Goal: Task Accomplishment & Management: Manage account settings

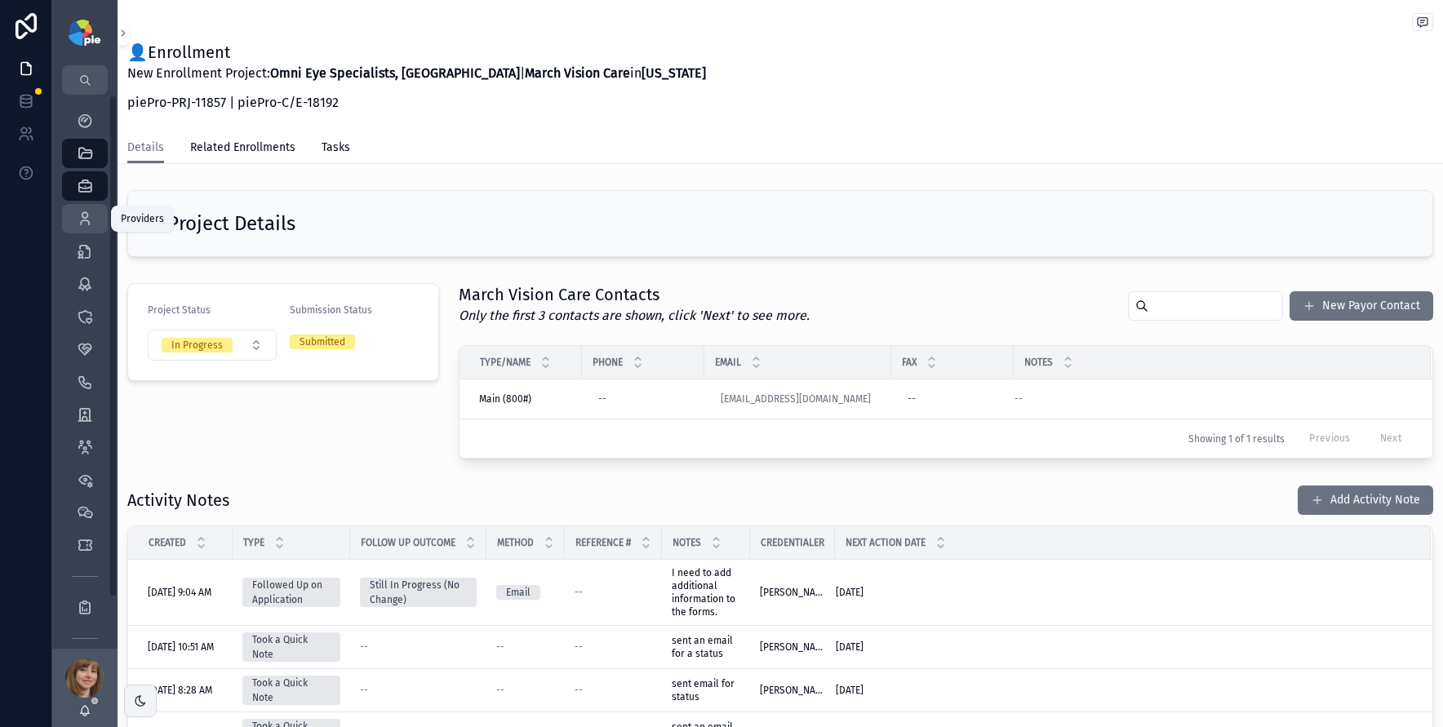
click at [87, 215] on icon "scrollable content" at bounding box center [85, 219] width 16 height 16
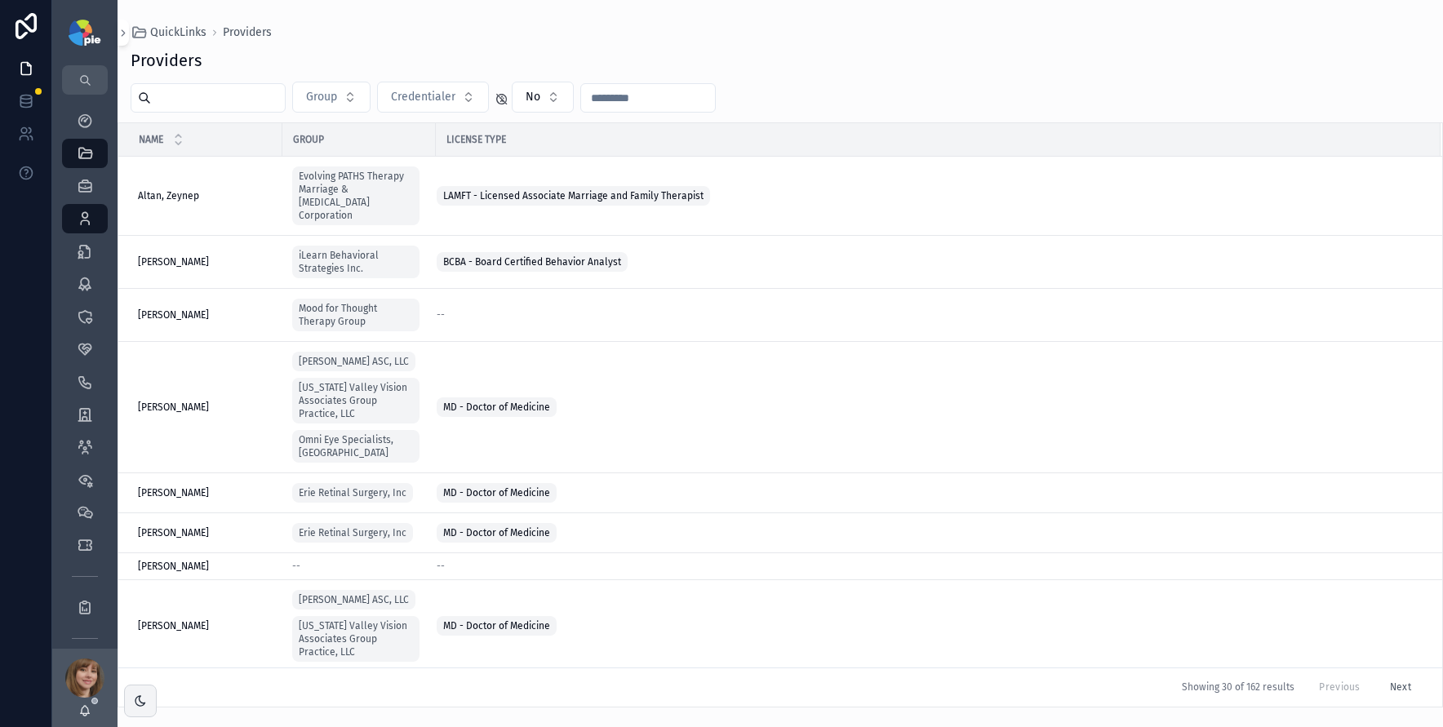
click at [215, 104] on input "text" at bounding box center [218, 98] width 134 height 23
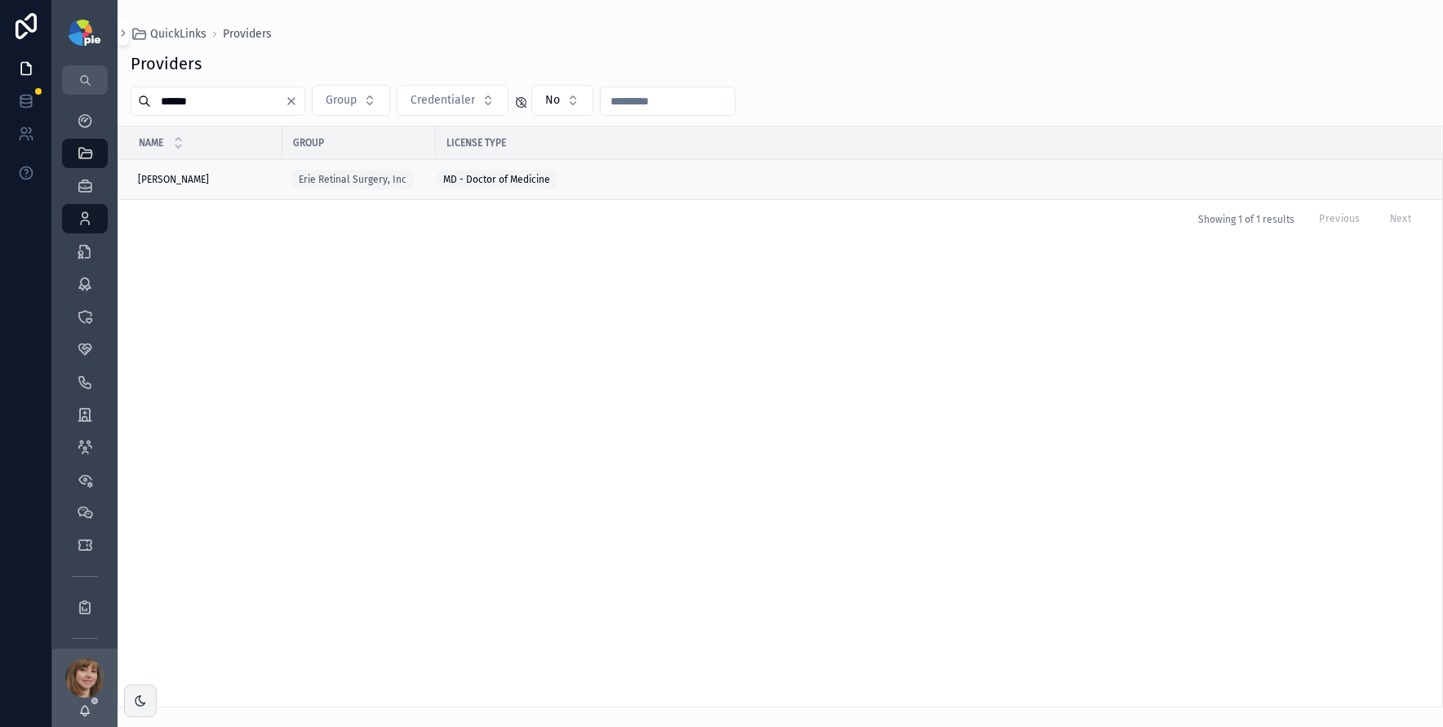
type input "******"
click at [206, 181] on div "Kulits, John Kulits, John" at bounding box center [205, 179] width 135 height 13
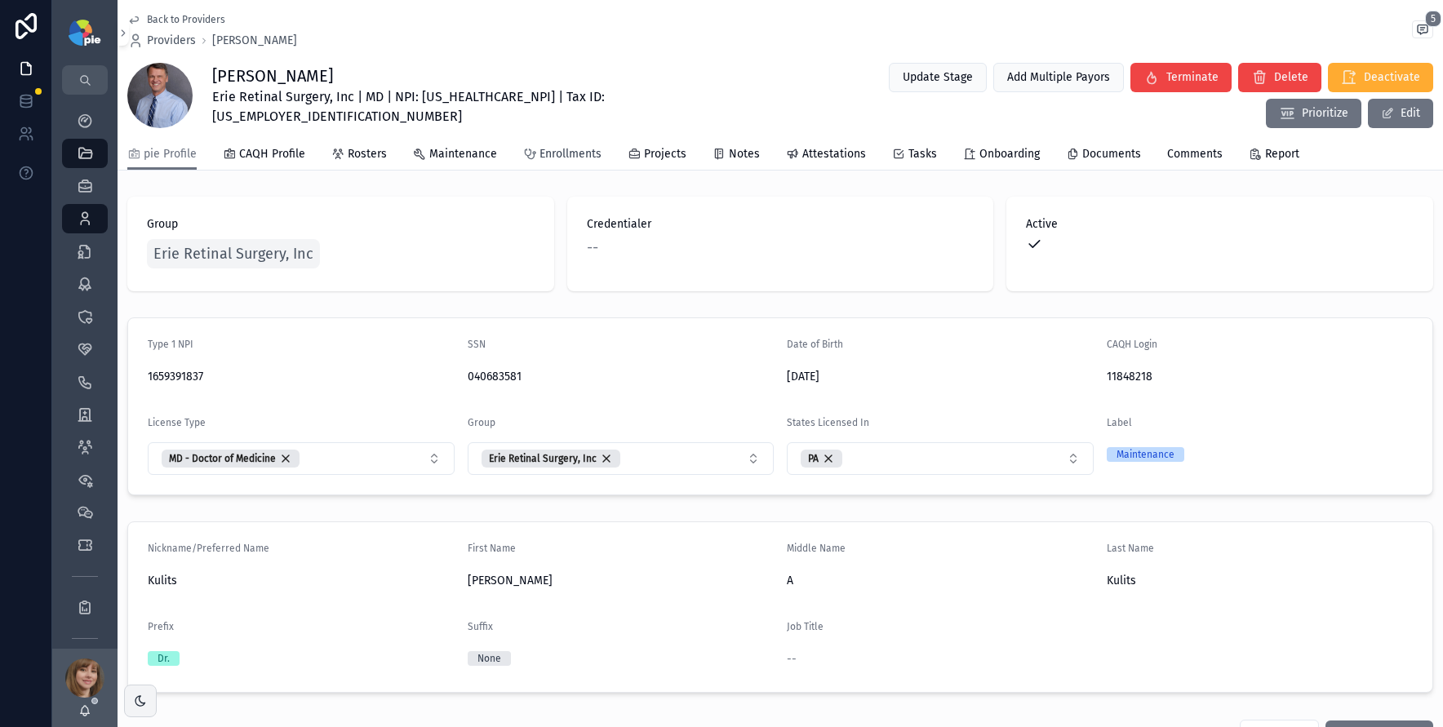
click at [572, 161] on link "Enrollments" at bounding box center [562, 156] width 78 height 33
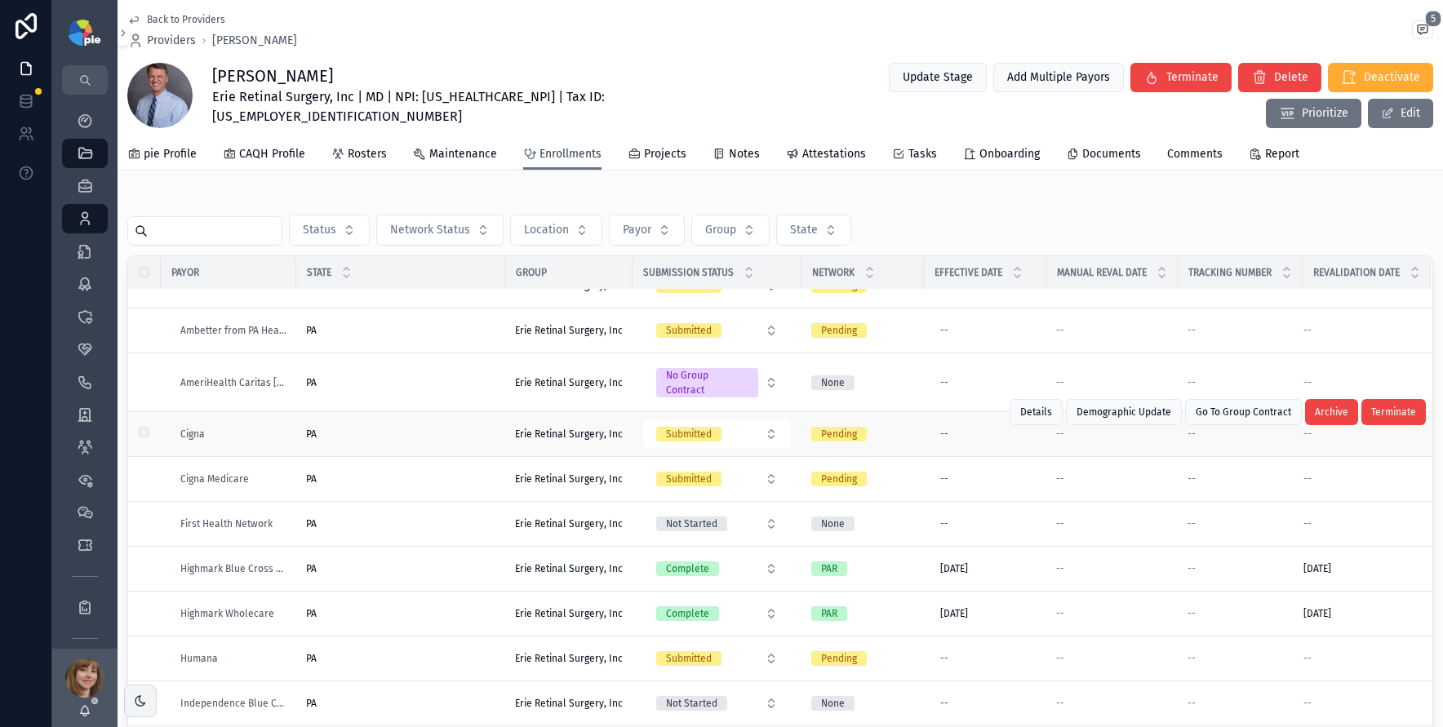
scroll to position [106, 0]
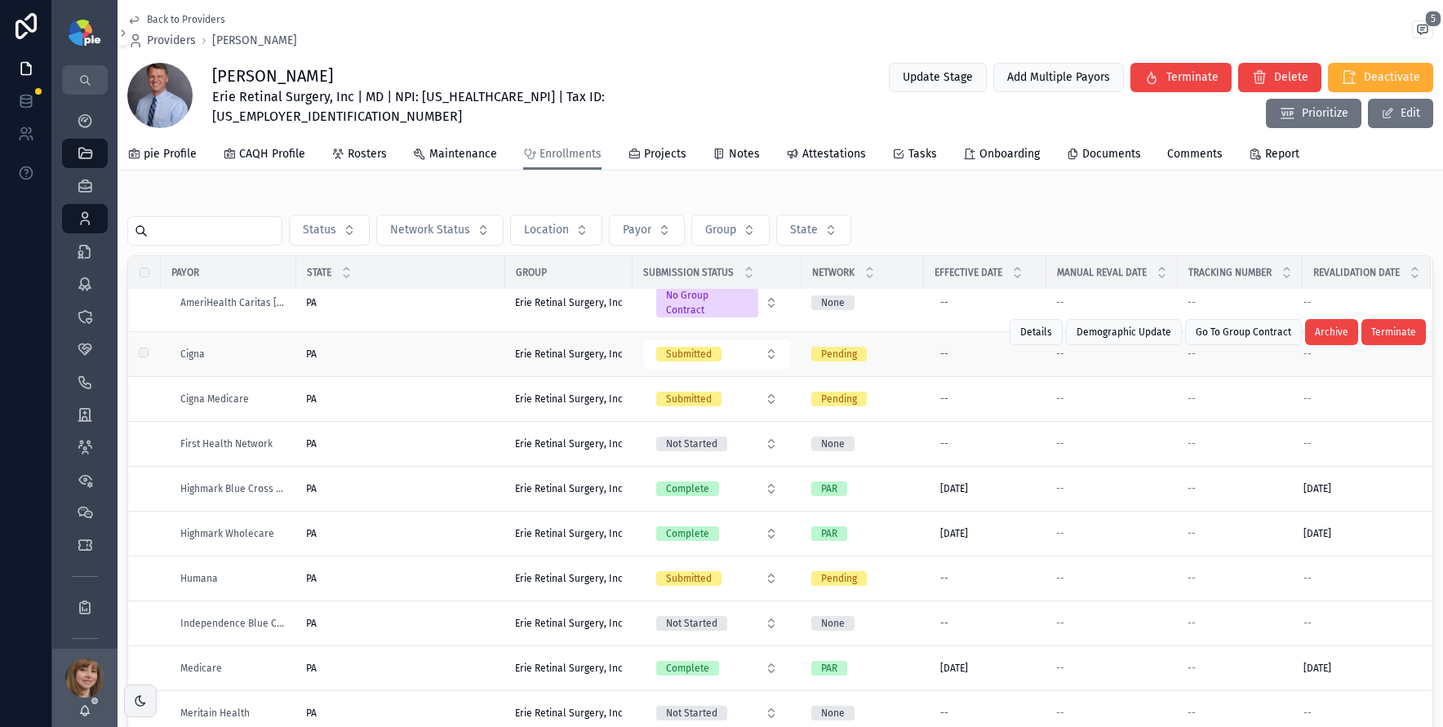
click at [404, 348] on div "PA PA" at bounding box center [400, 354] width 189 height 13
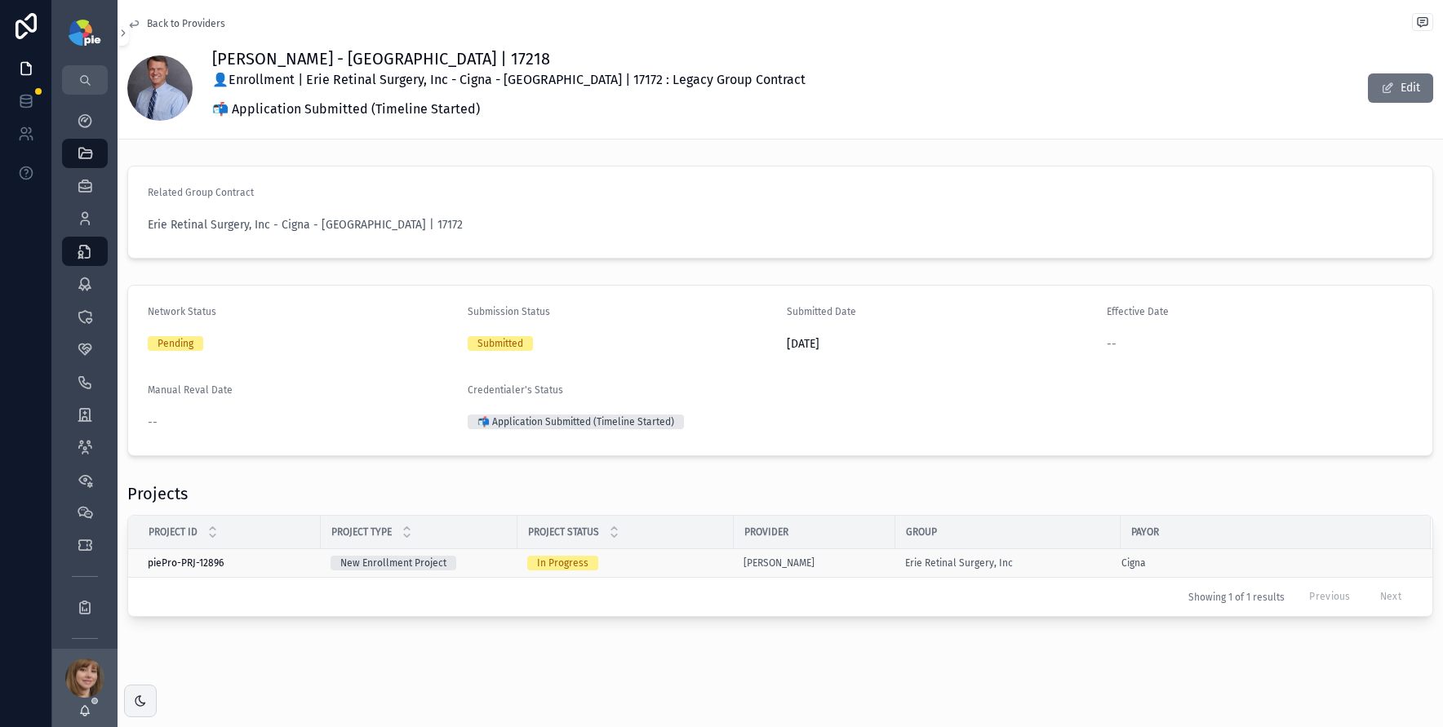
click at [855, 560] on div "Kulits, John" at bounding box center [814, 563] width 142 height 13
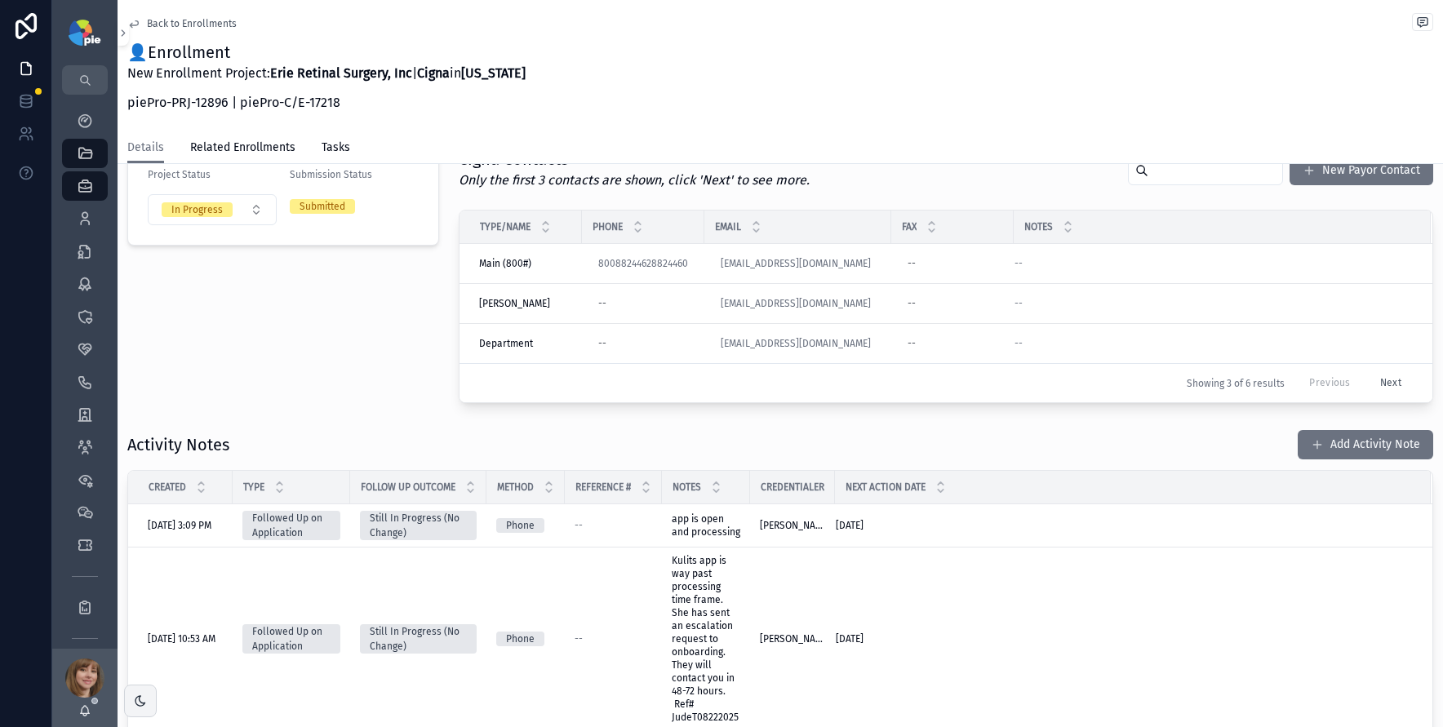
scroll to position [184, 0]
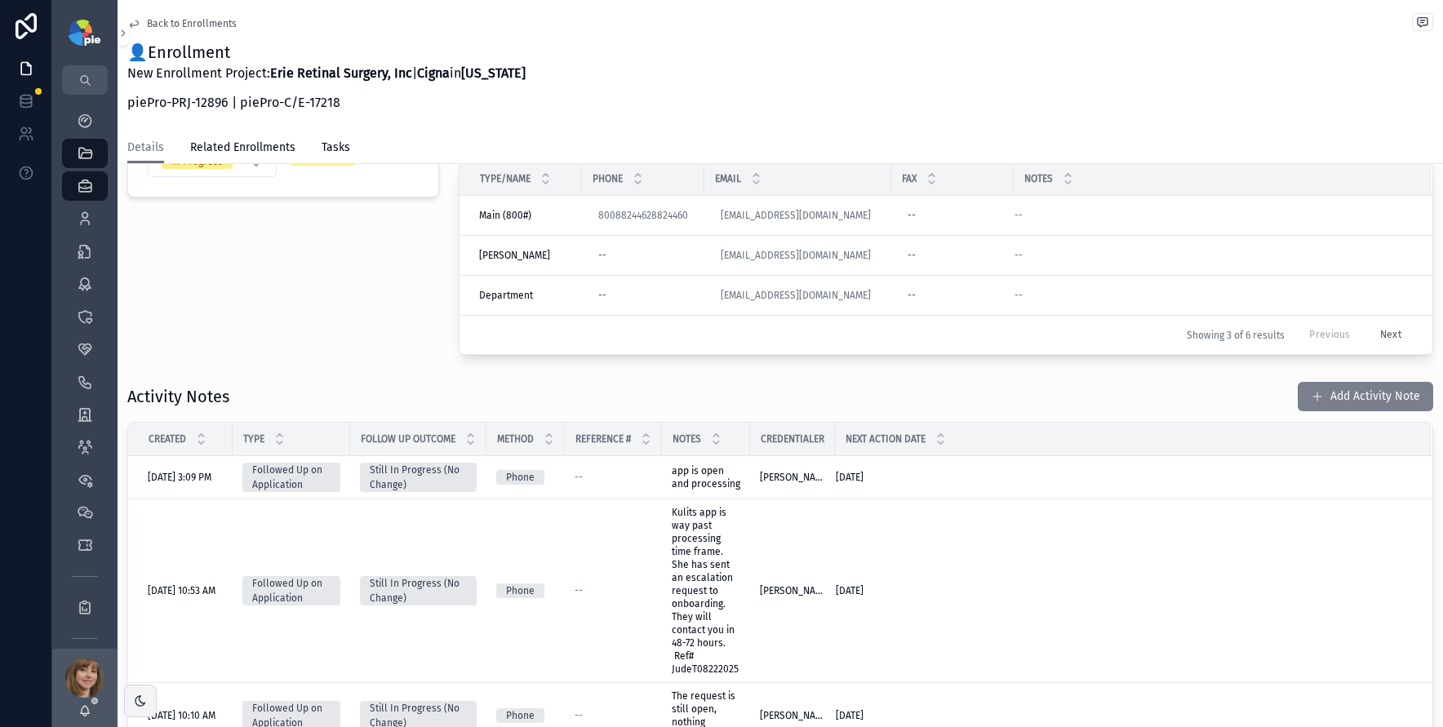
click at [1358, 399] on button "Add Activity Note" at bounding box center [1365, 396] width 135 height 29
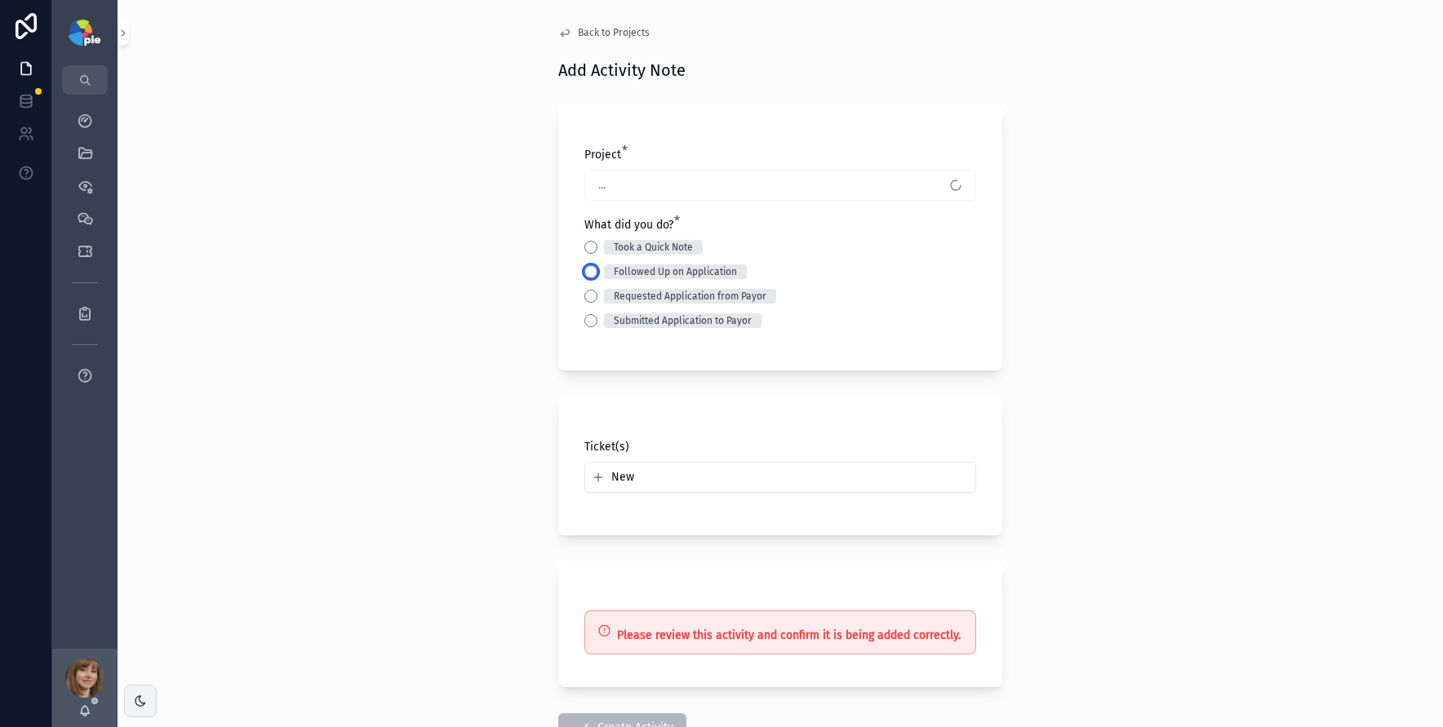
click at [587, 270] on button "Followed Up on Application" at bounding box center [590, 271] width 13 height 13
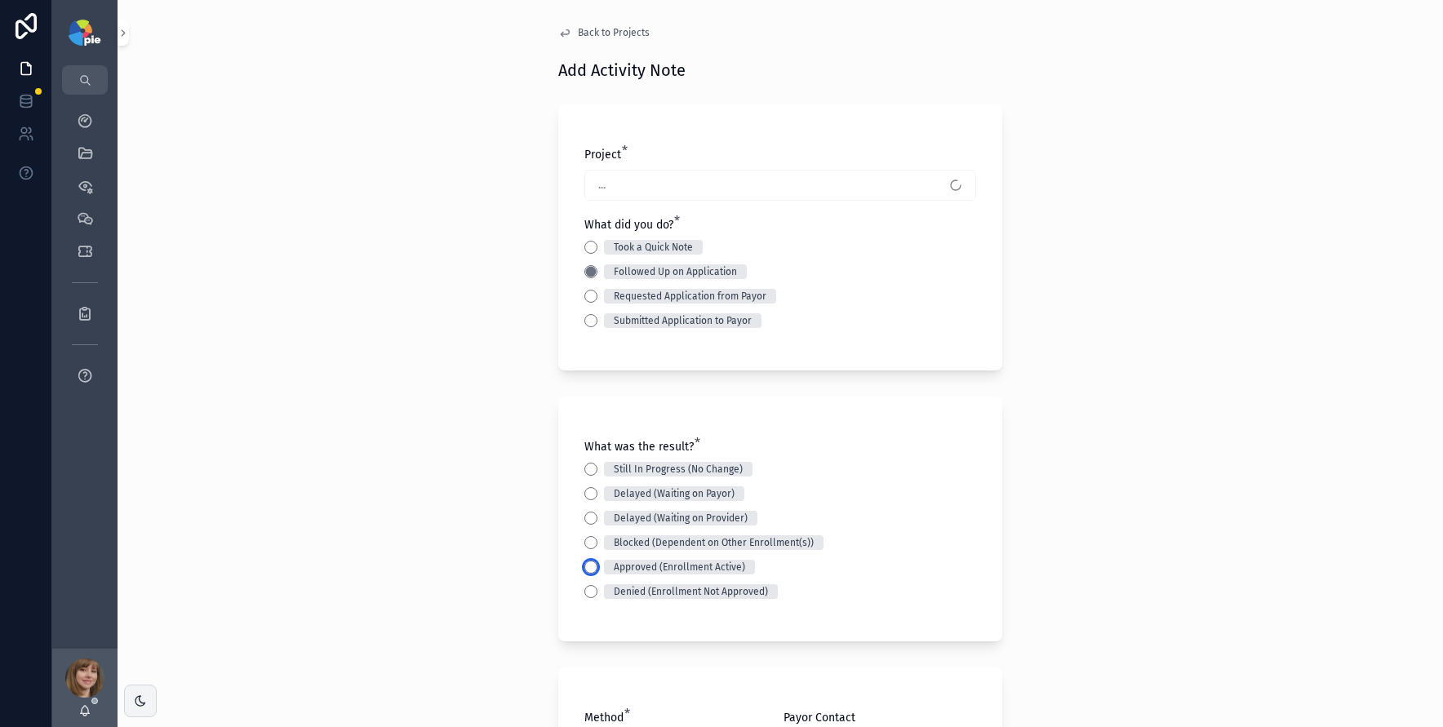
click at [584, 561] on button "Approved (Enrollment Active)" at bounding box center [590, 567] width 13 height 13
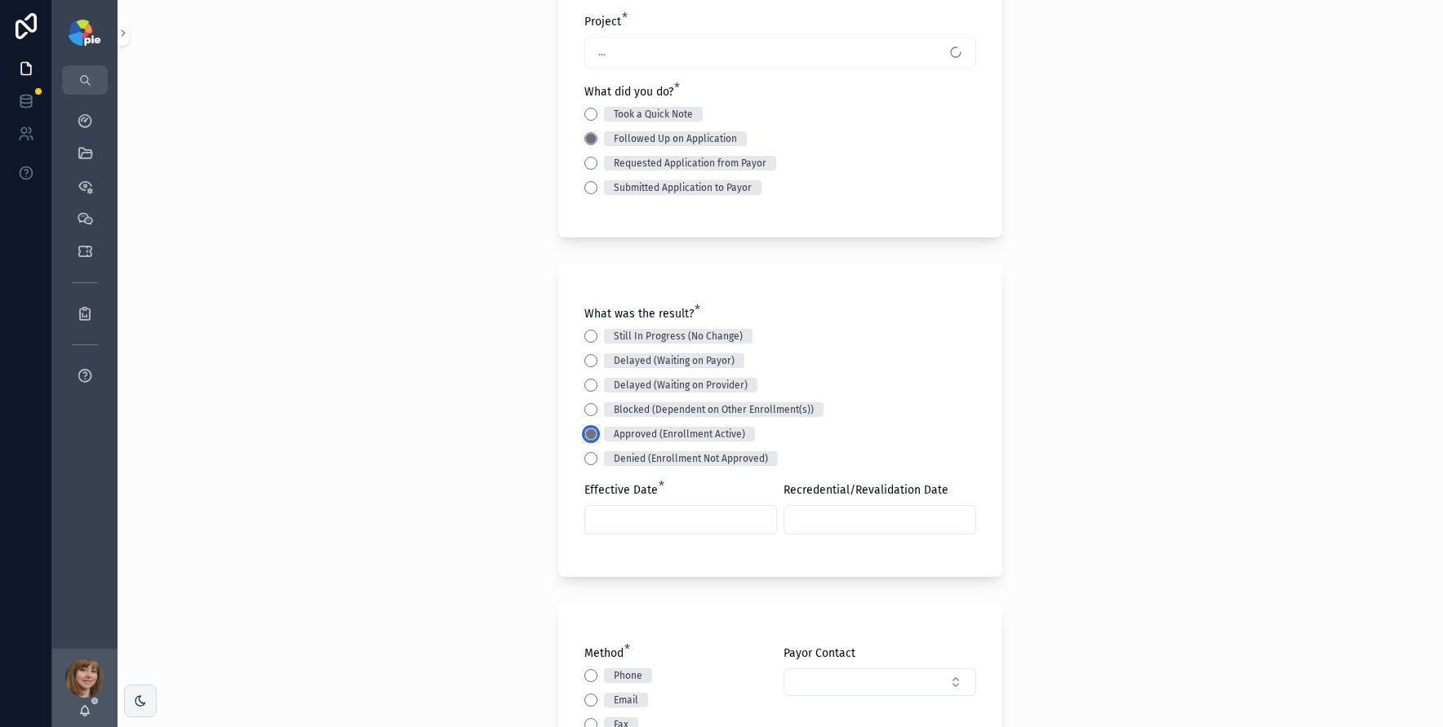
scroll to position [190, 0]
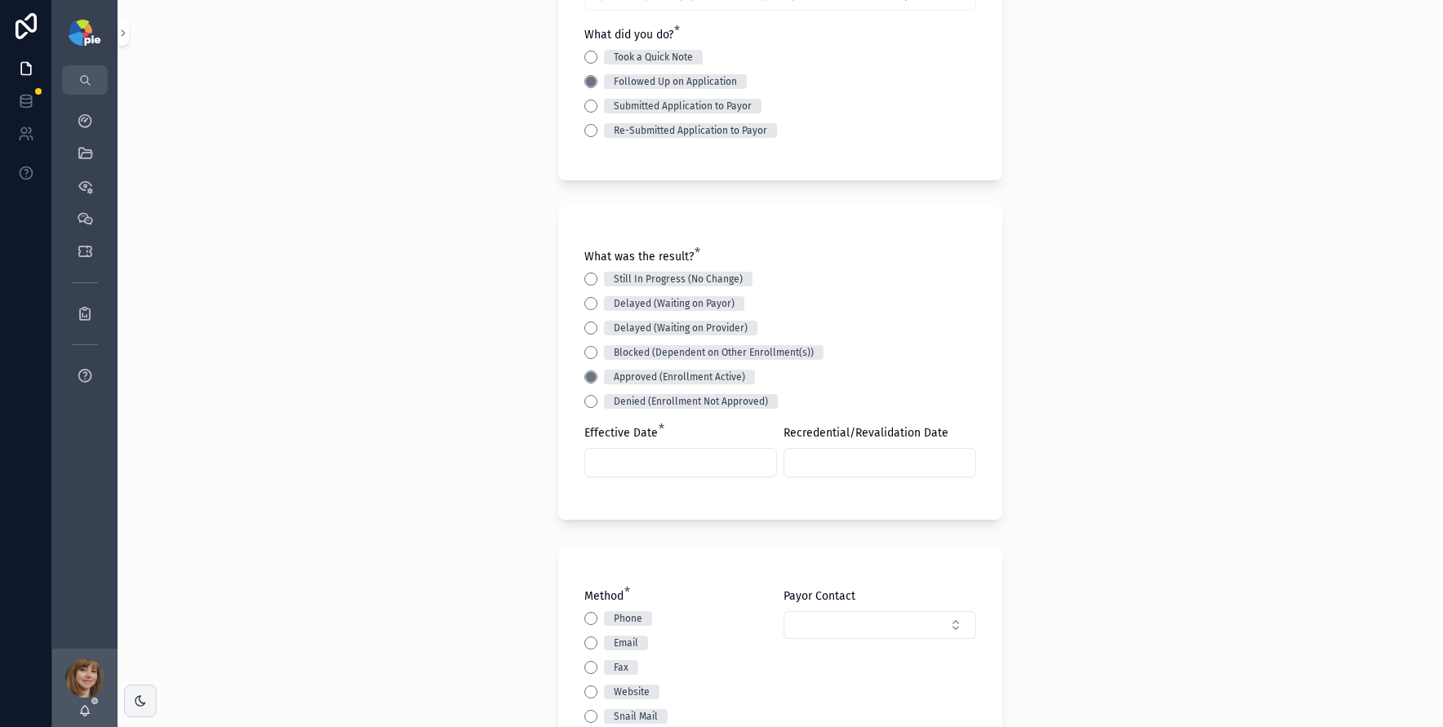
click at [616, 462] on input "text" at bounding box center [680, 462] width 191 height 23
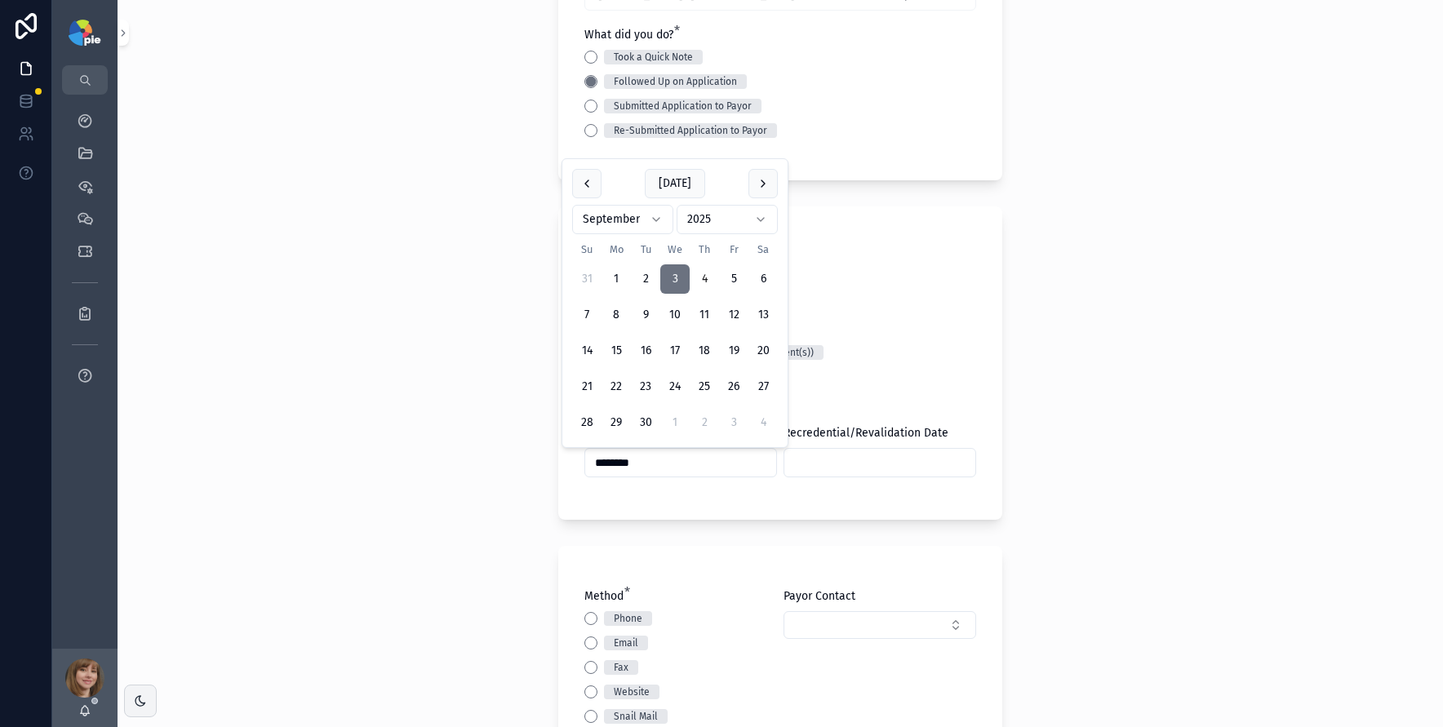
type input "********"
click at [331, 466] on div "Back to Projects Add Activity Note Project * Kulits, John - Cigna (PA) New Enro…" at bounding box center [780, 173] width 1325 height 727
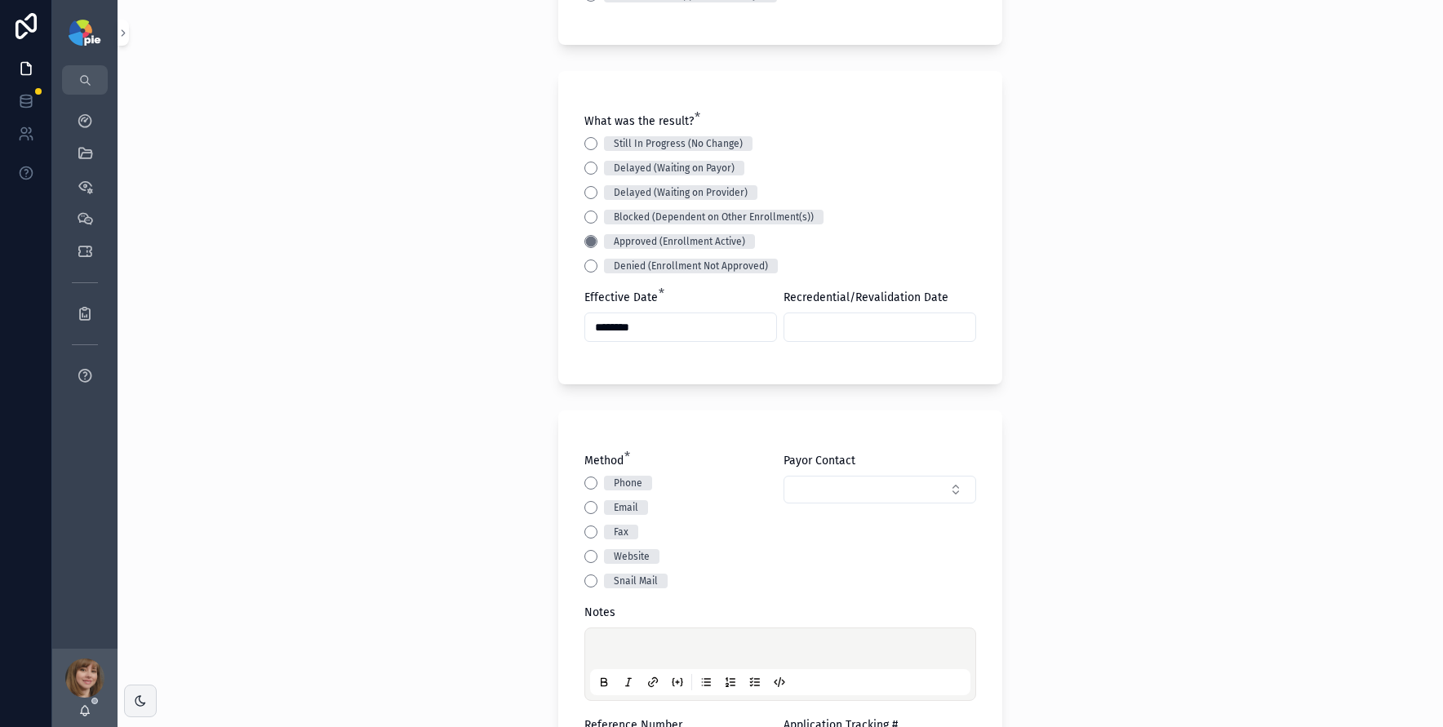
scroll to position [353, 0]
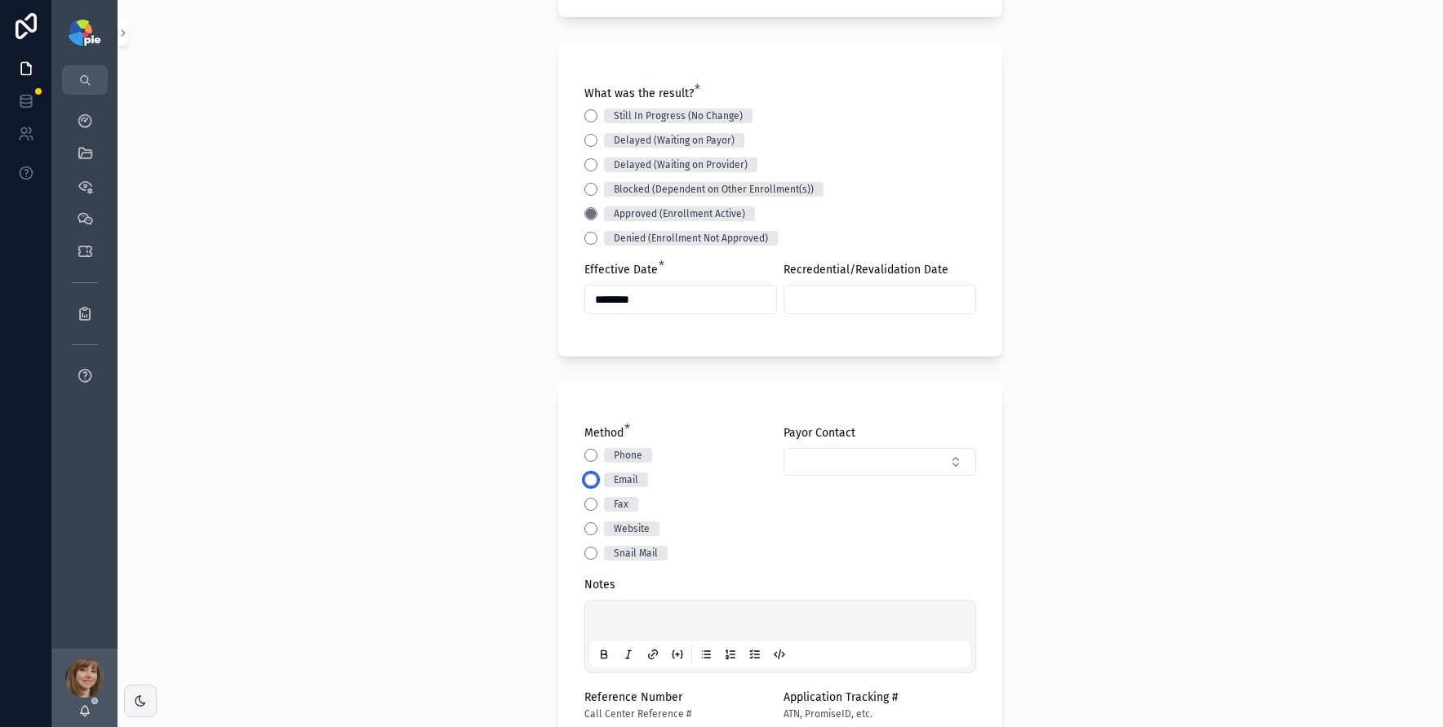
click at [584, 480] on button "Email" at bounding box center [590, 479] width 13 height 13
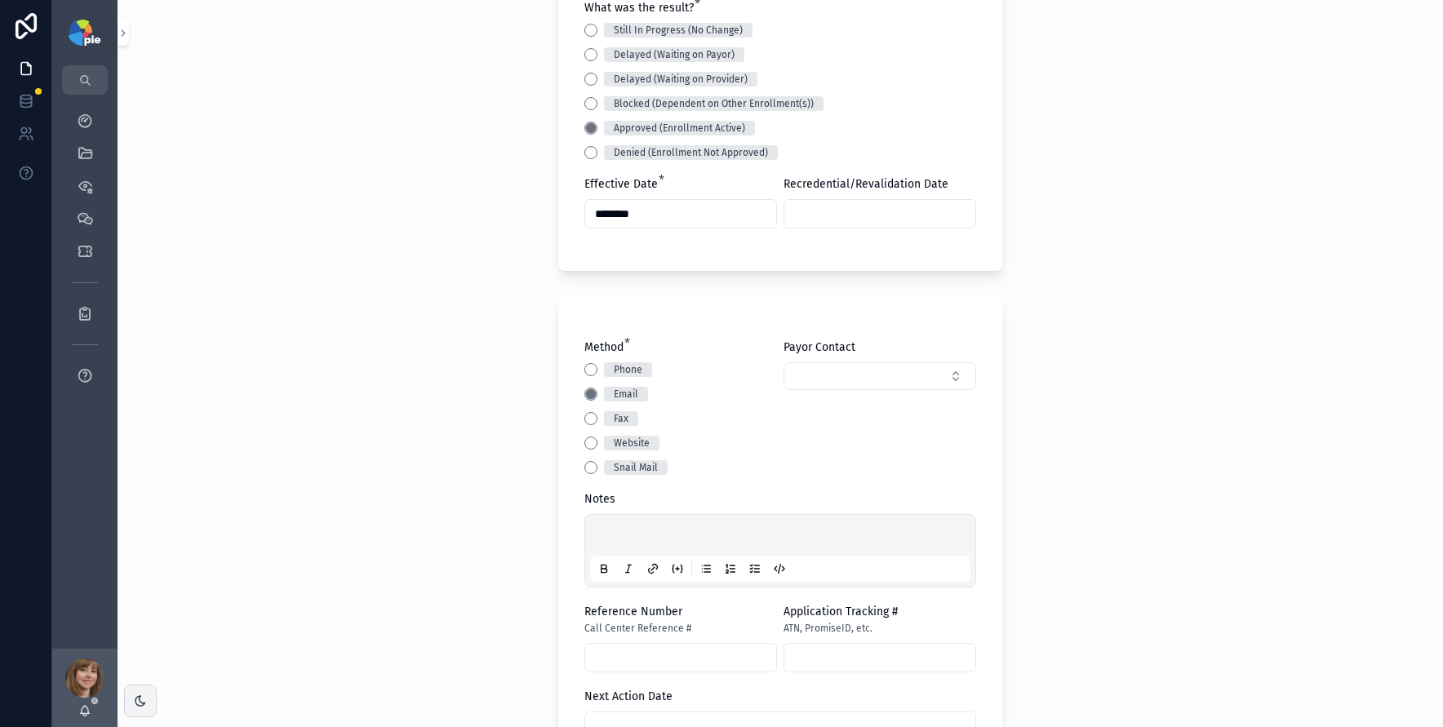
scroll to position [472, 0]
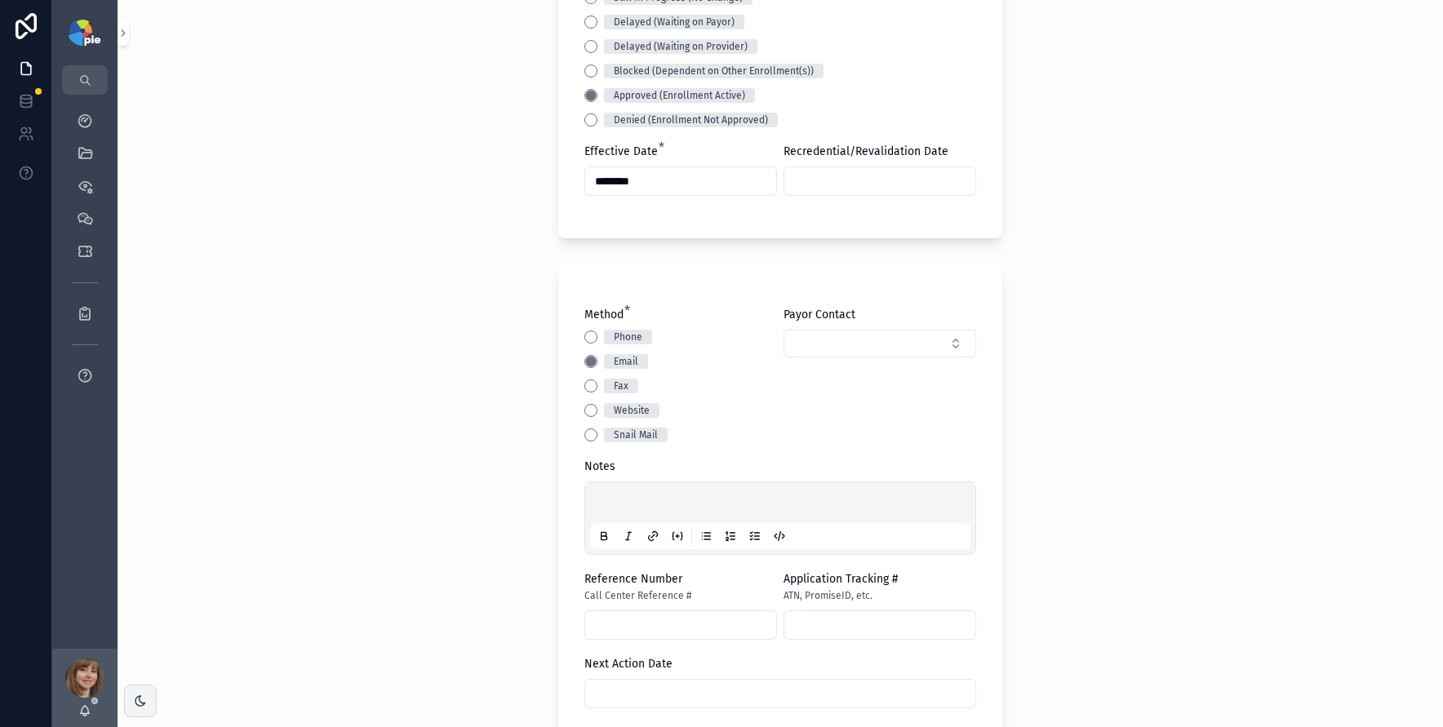
click at [638, 490] on div at bounding box center [780, 518] width 380 height 62
click at [621, 513] on p at bounding box center [783, 505] width 380 height 16
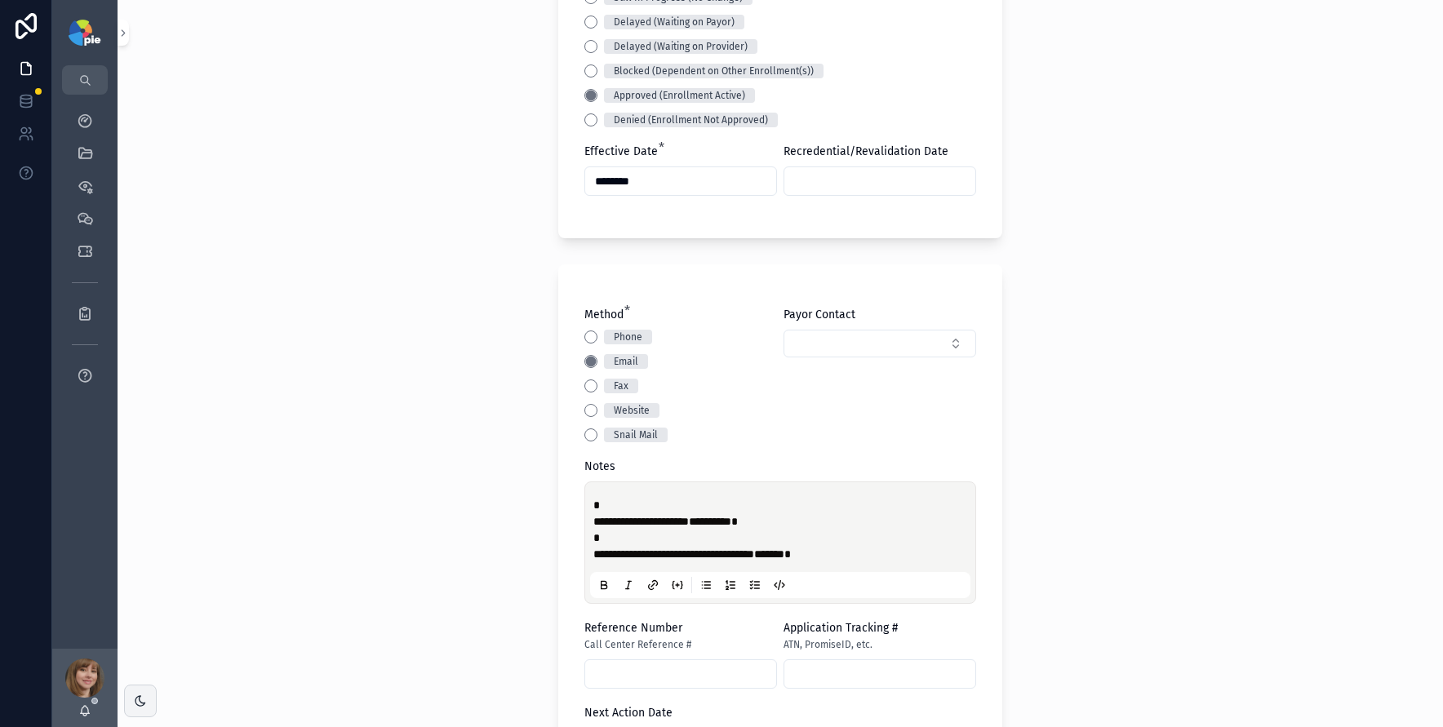
click at [469, 484] on div "**********" at bounding box center [780, 363] width 1325 height 727
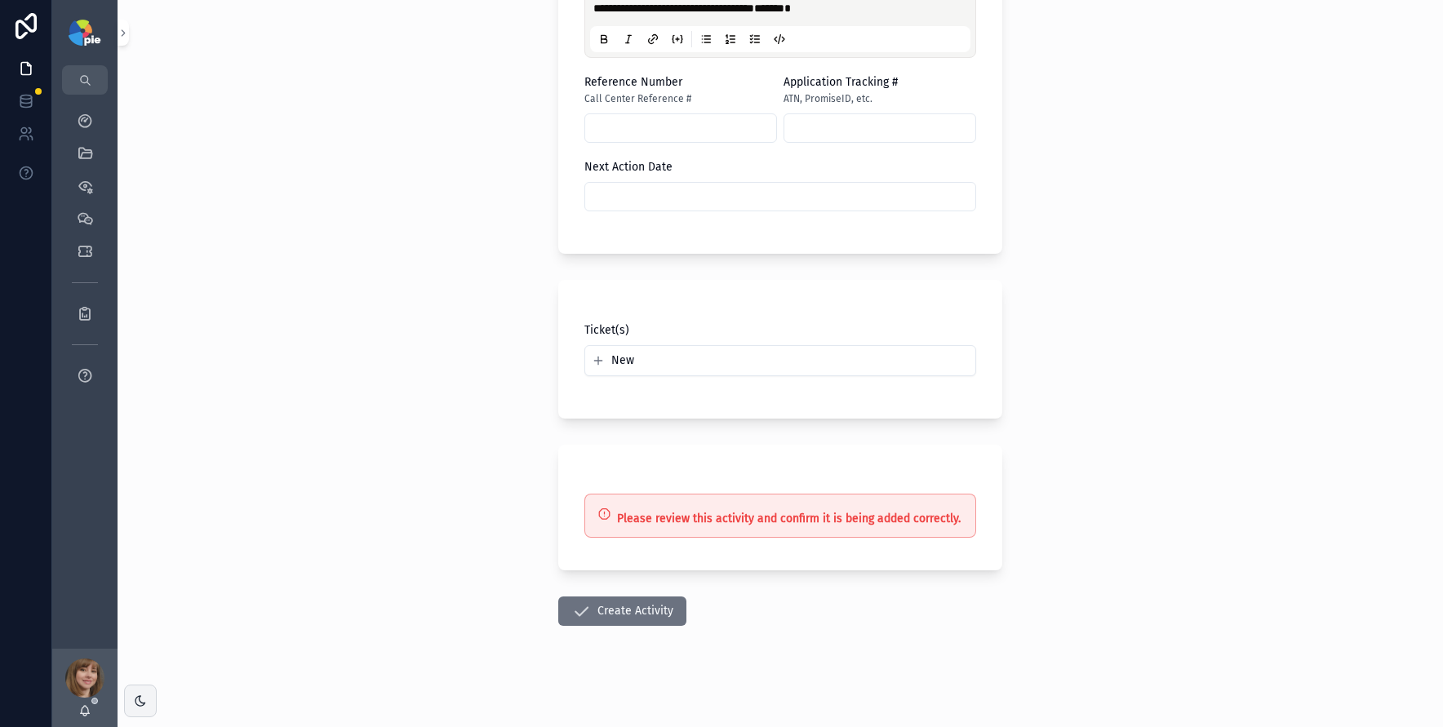
scroll to position [1021, 0]
click at [559, 611] on button "Create Activity" at bounding box center [622, 607] width 128 height 29
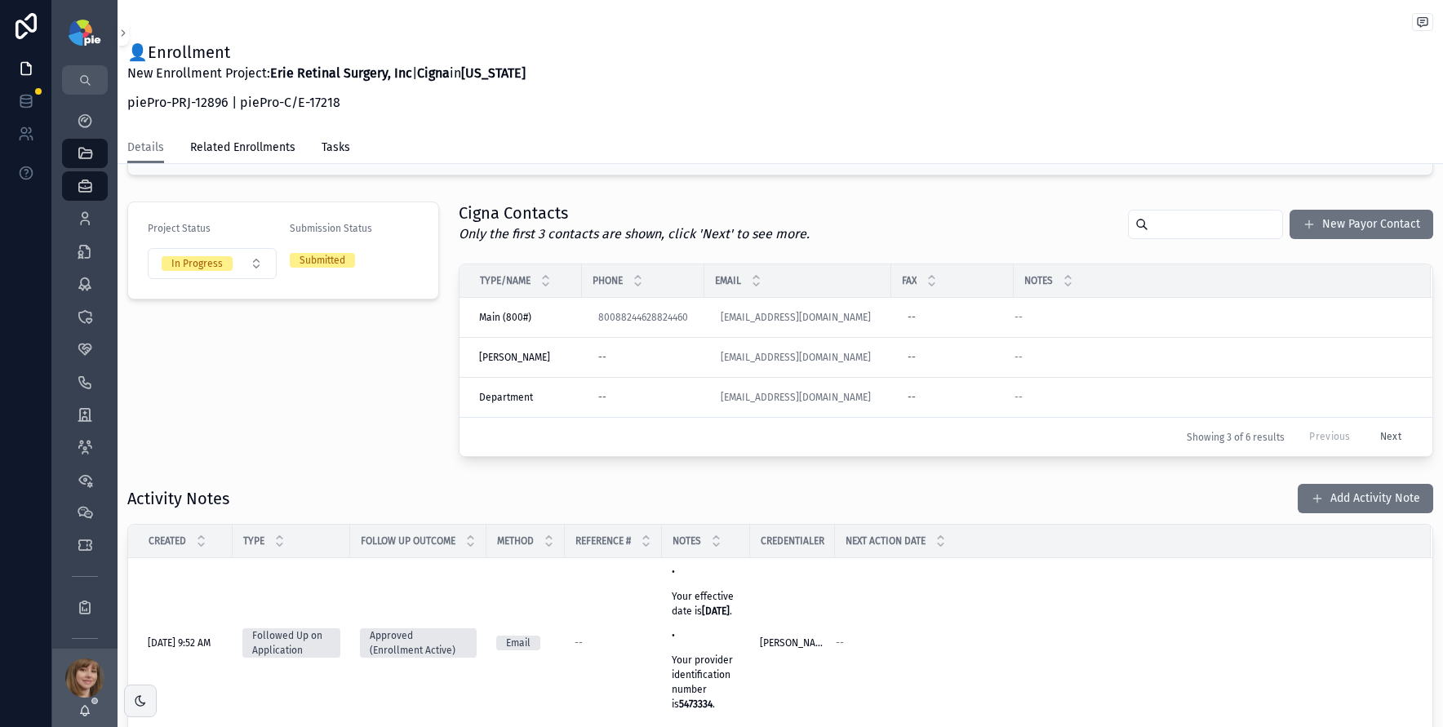
scroll to position [76, 0]
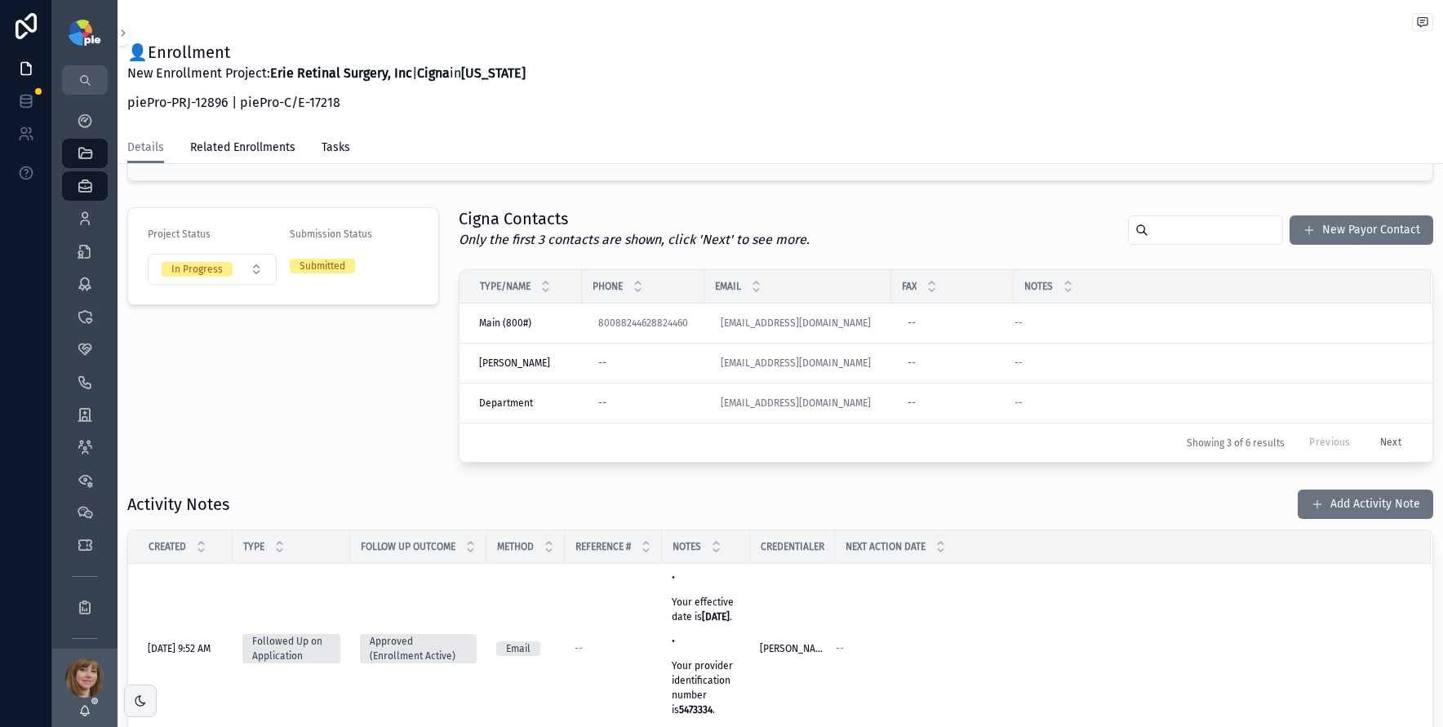
click at [327, 424] on div "Project Status In Progress Submission Status Submitted" at bounding box center [283, 335] width 331 height 269
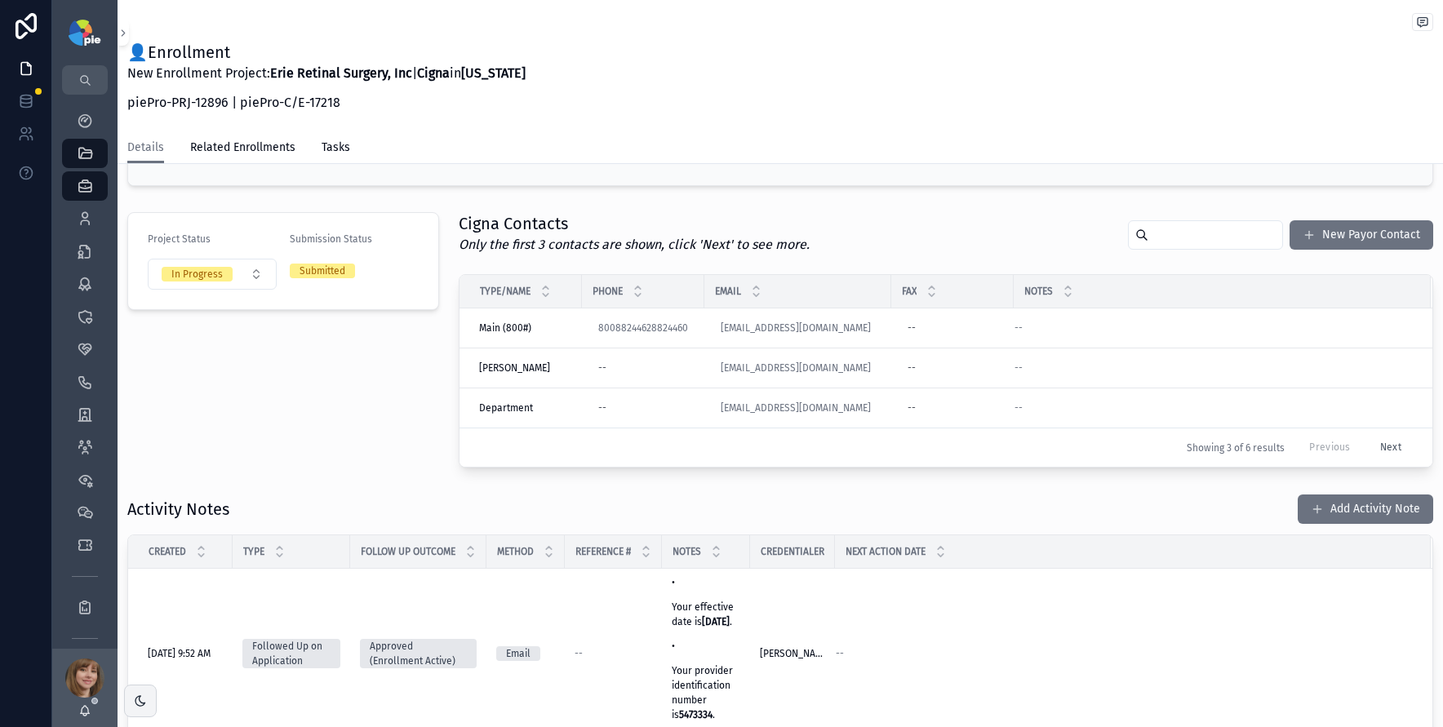
scroll to position [69, 0]
click at [284, 396] on div "Project Status In Progress Submission Status Submitted" at bounding box center [283, 341] width 331 height 269
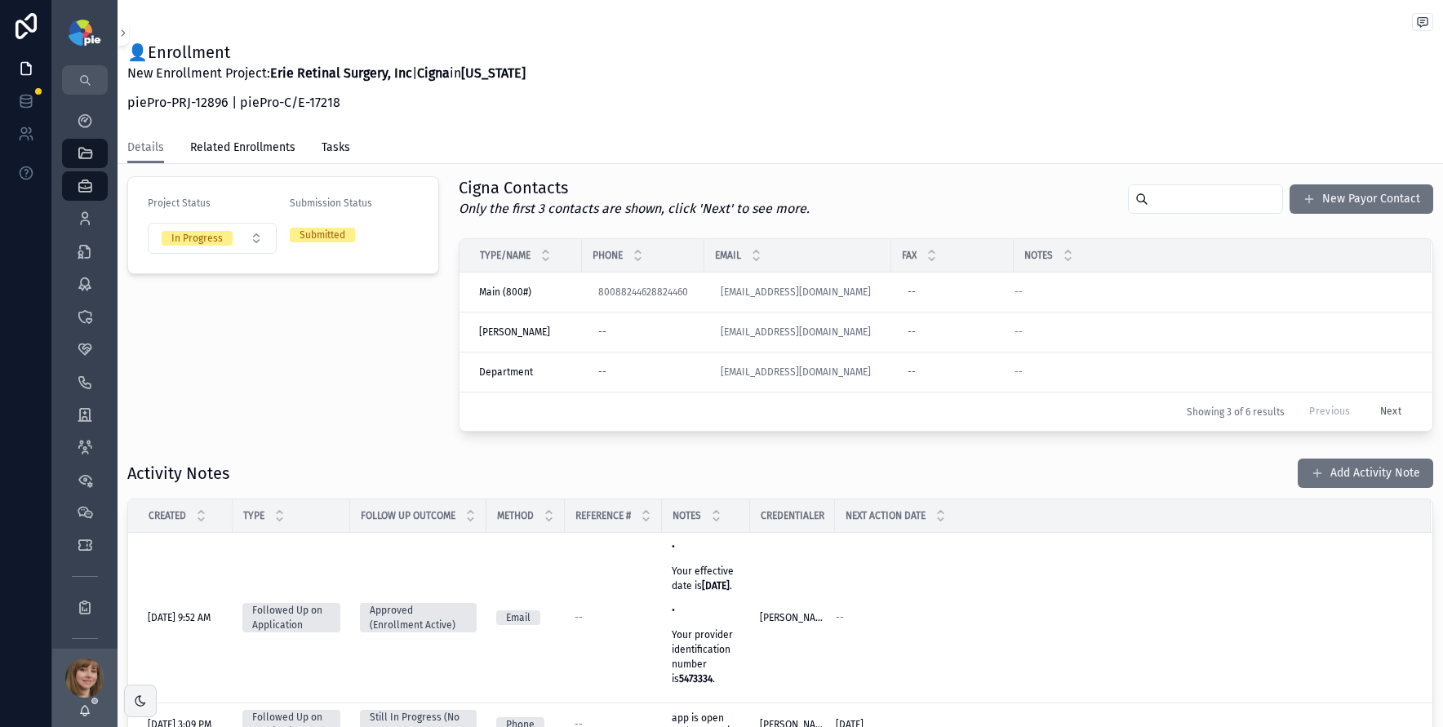
scroll to position [147, 0]
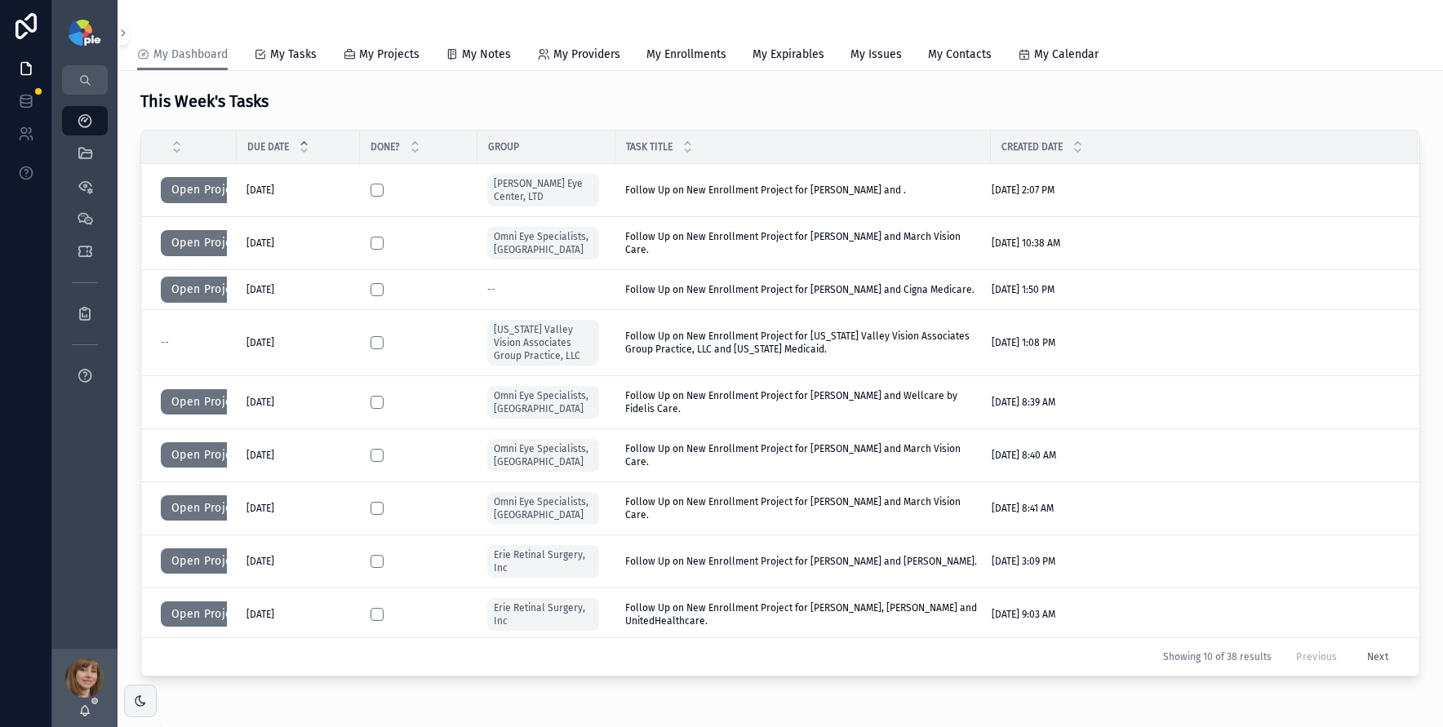
scroll to position [386, 0]
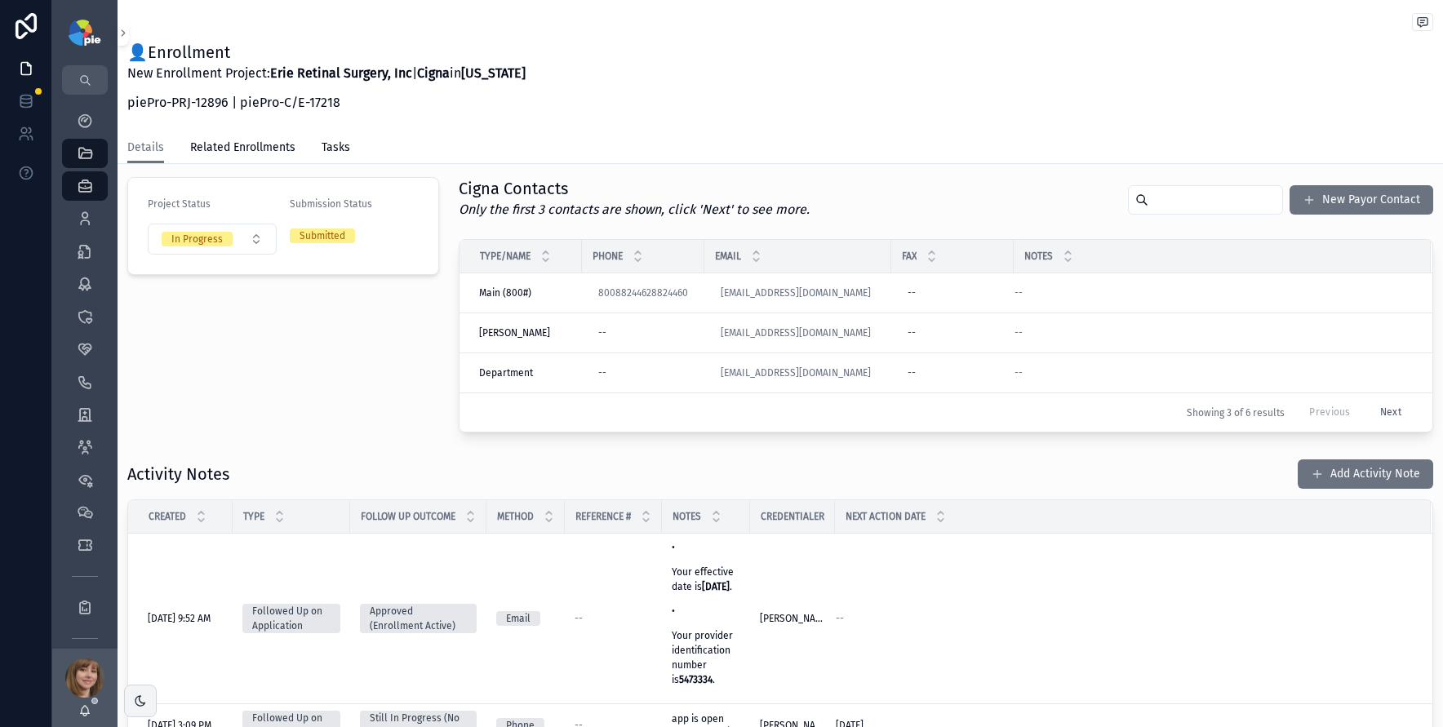
scroll to position [100, 0]
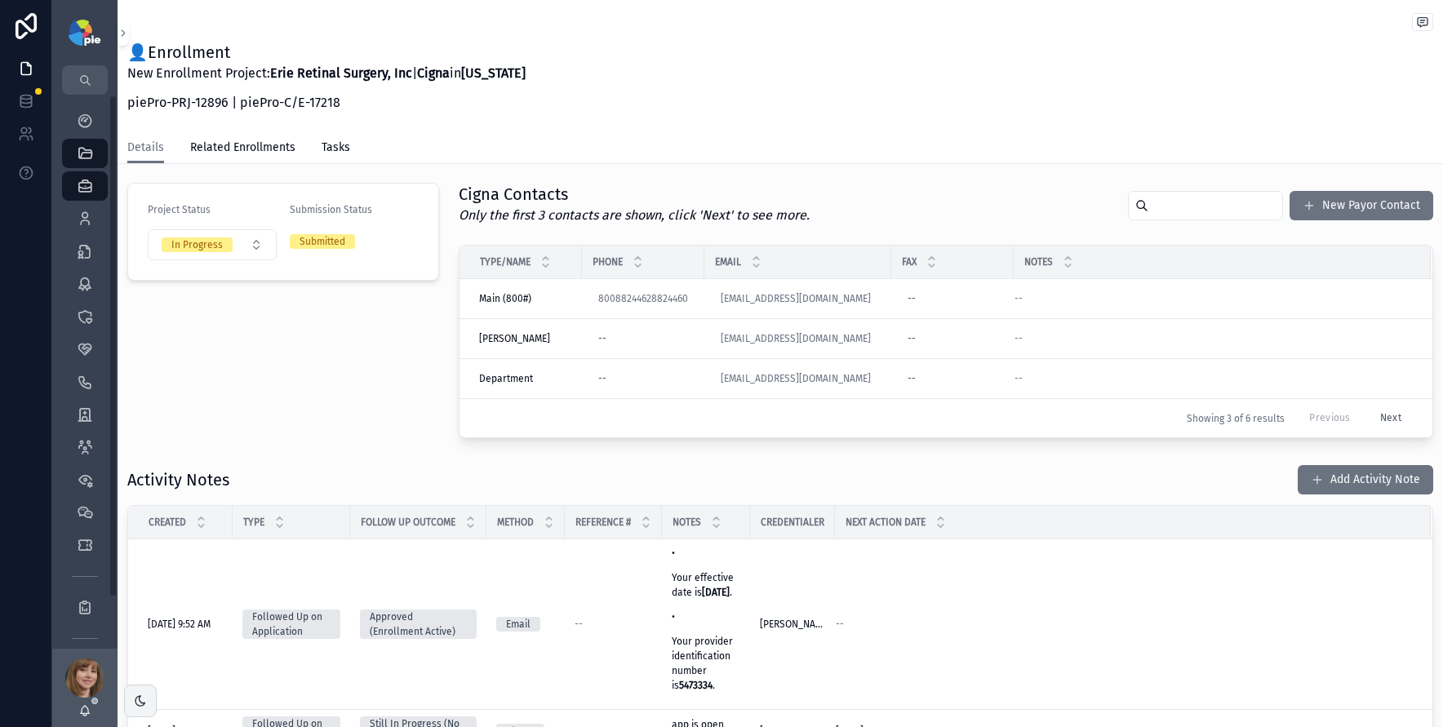
click at [289, 335] on div "Project Status In Progress Submission Status Submitted" at bounding box center [283, 310] width 331 height 269
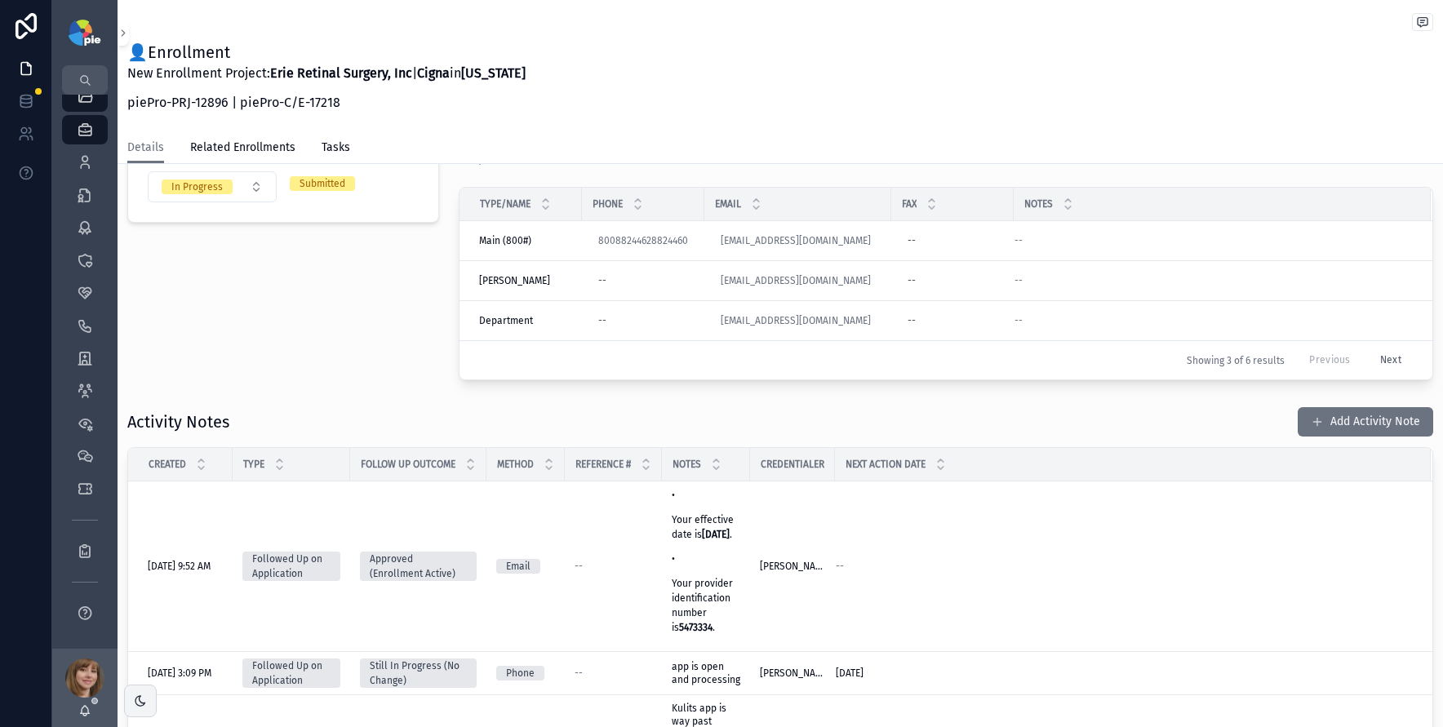
scroll to position [158, 0]
click at [716, 532] on p "Your effective date is 09/03/2025 ." at bounding box center [706, 527] width 69 height 29
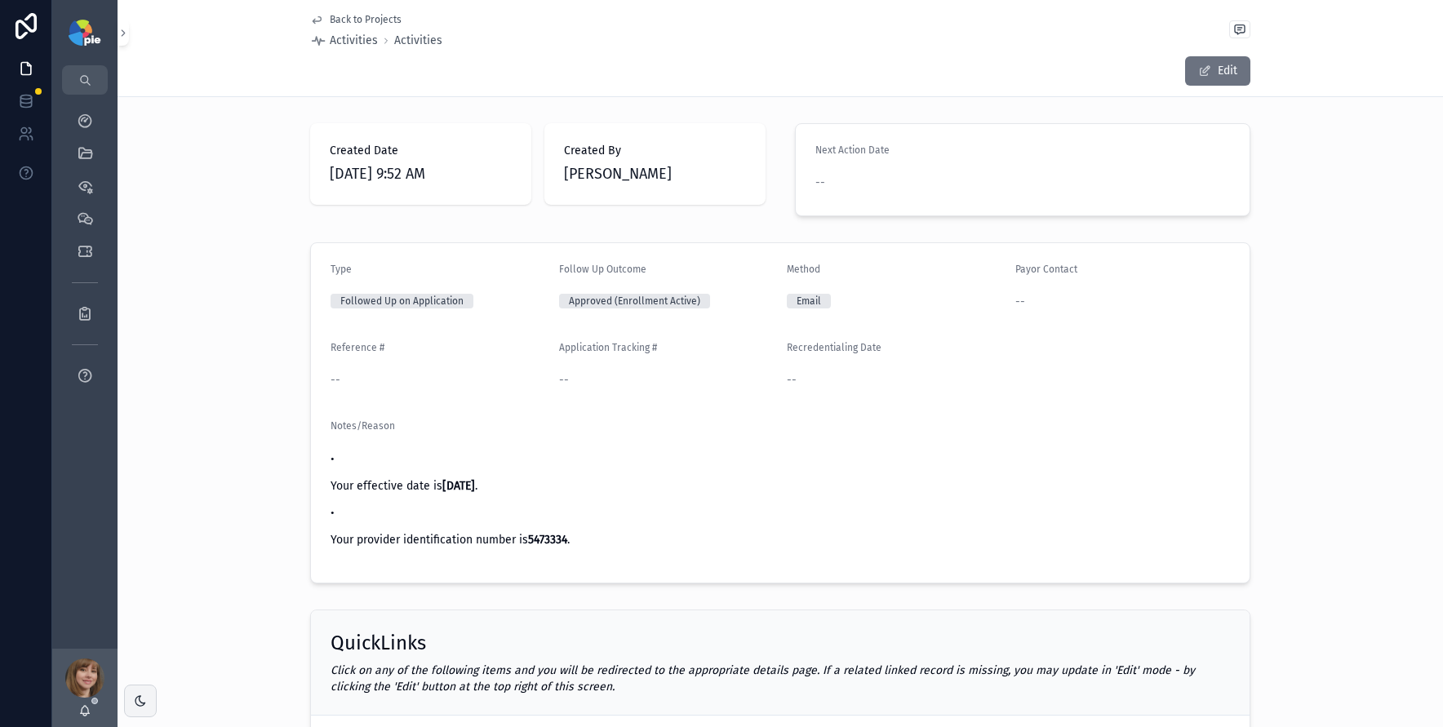
click at [348, 20] on span "Back to Projects" at bounding box center [366, 19] width 72 height 13
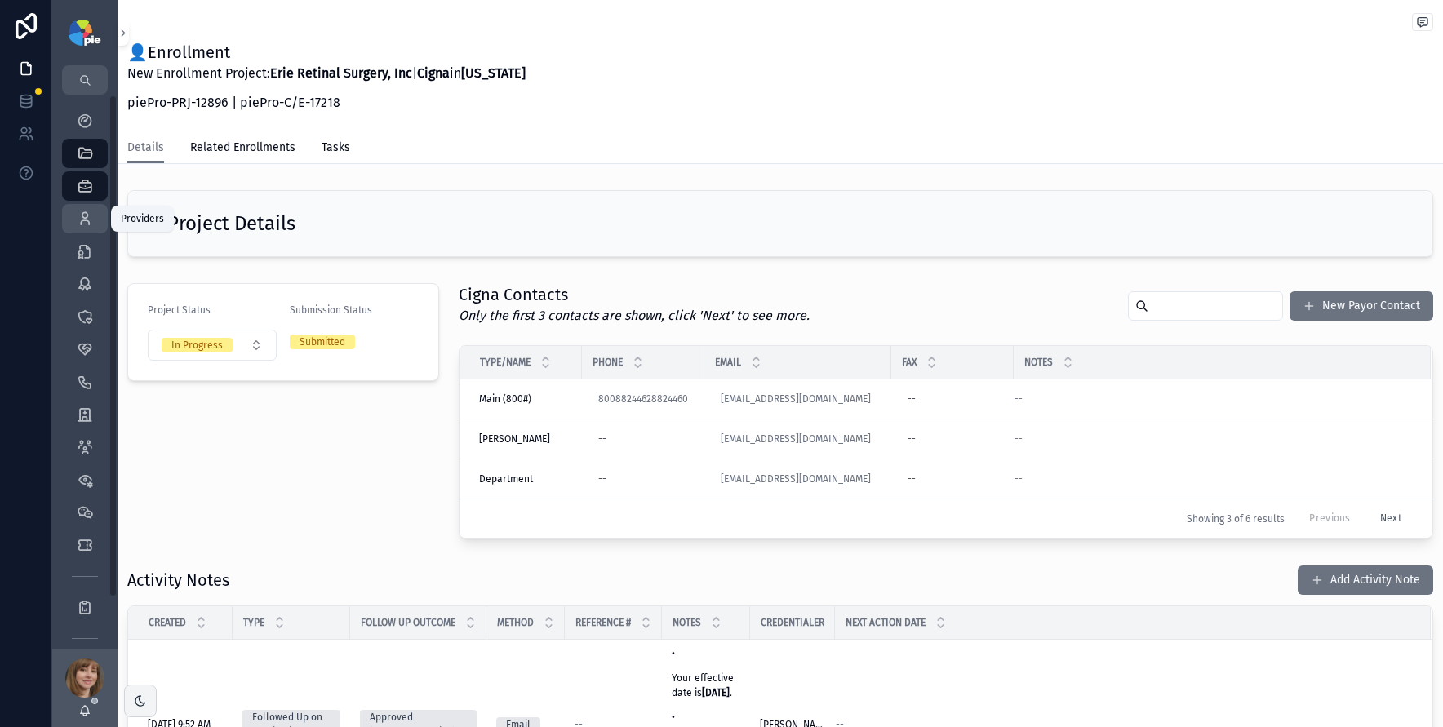
click at [87, 220] on icon "scrollable content" at bounding box center [85, 219] width 16 height 16
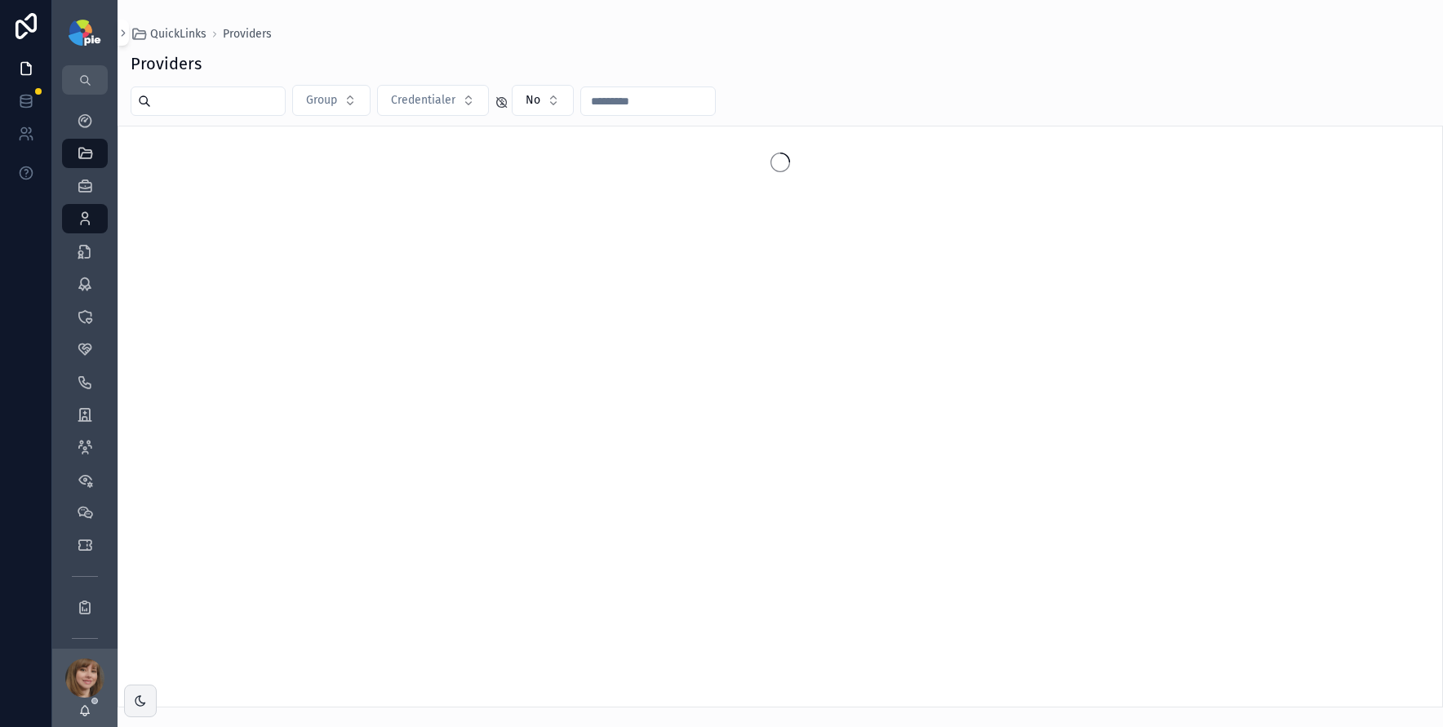
click at [252, 105] on input "text" at bounding box center [218, 101] width 134 height 23
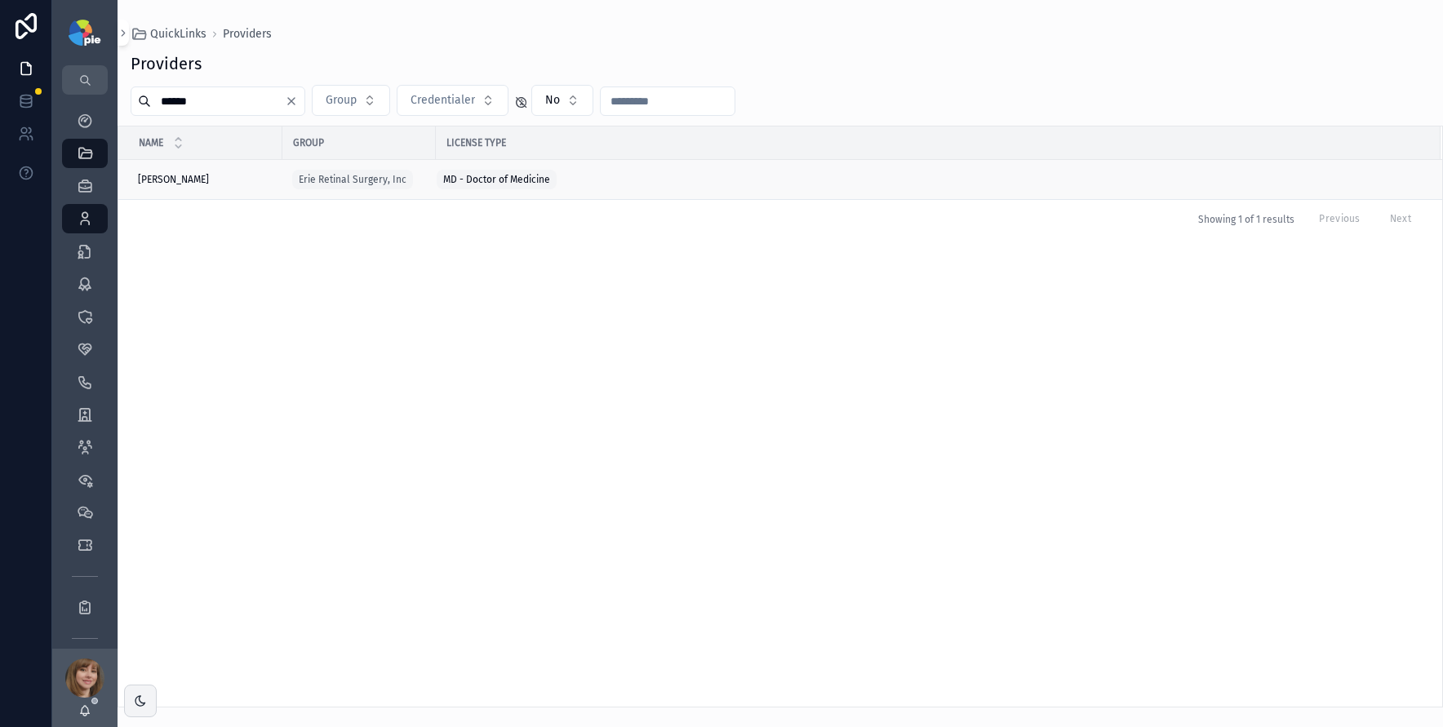
type input "******"
click at [214, 168] on td "Kulits, John Kulits, John" at bounding box center [200, 180] width 164 height 40
click at [222, 180] on div "Kulits, John Kulits, John" at bounding box center [205, 179] width 135 height 13
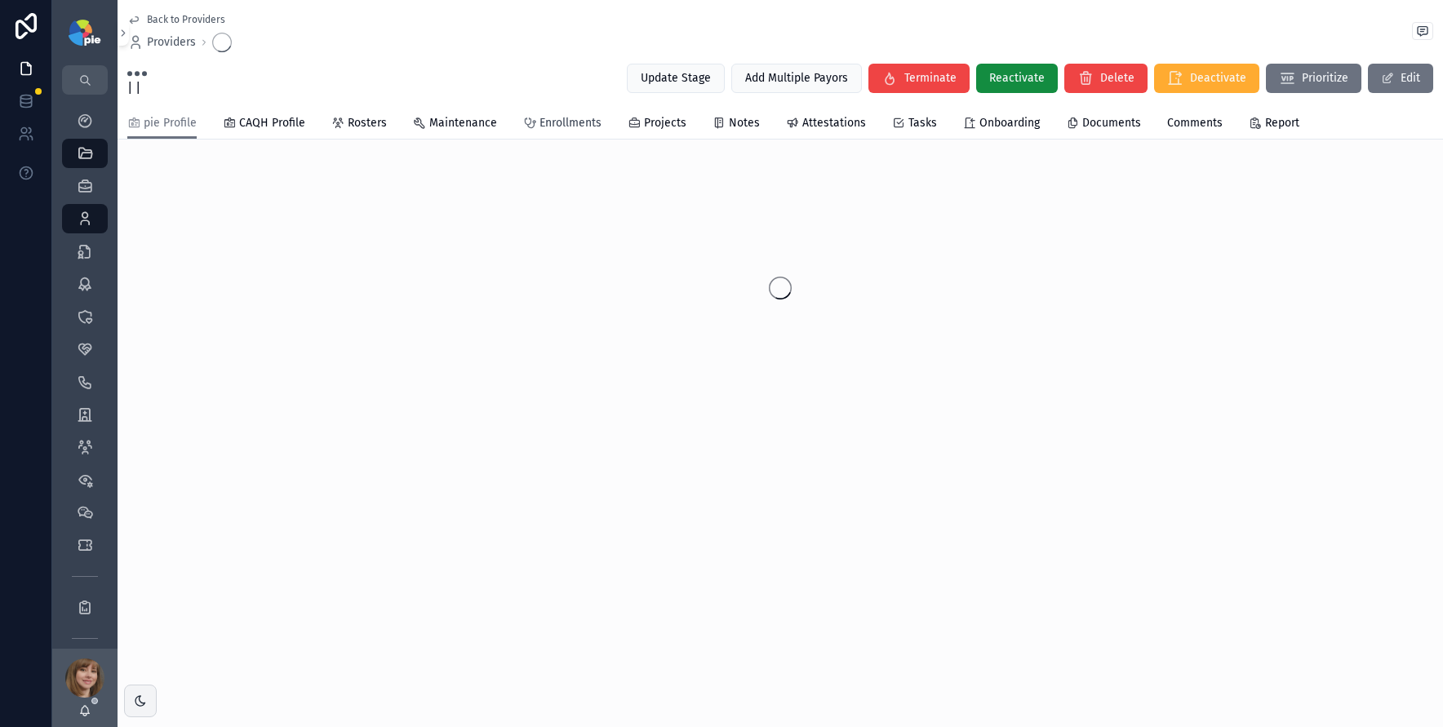
click at [566, 131] on link "Enrollments" at bounding box center [562, 125] width 78 height 33
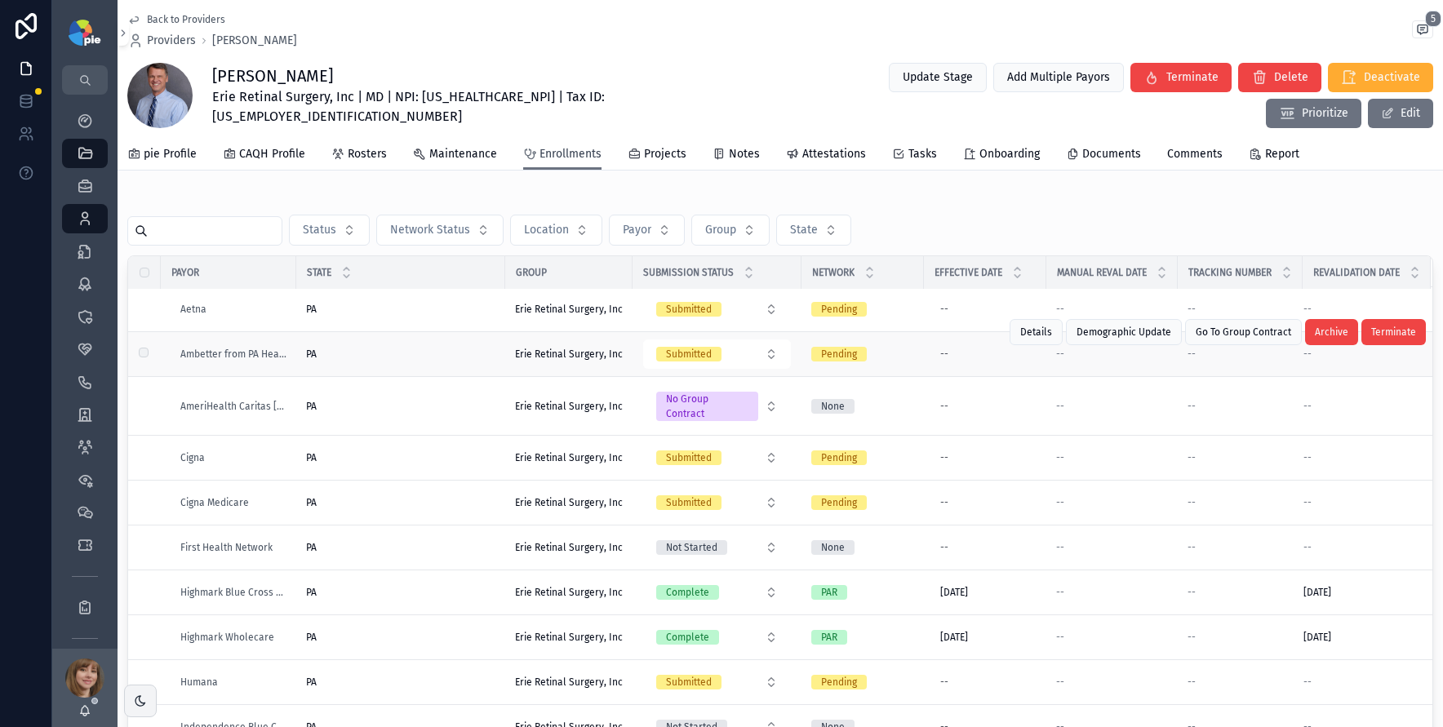
scroll to position [3, 0]
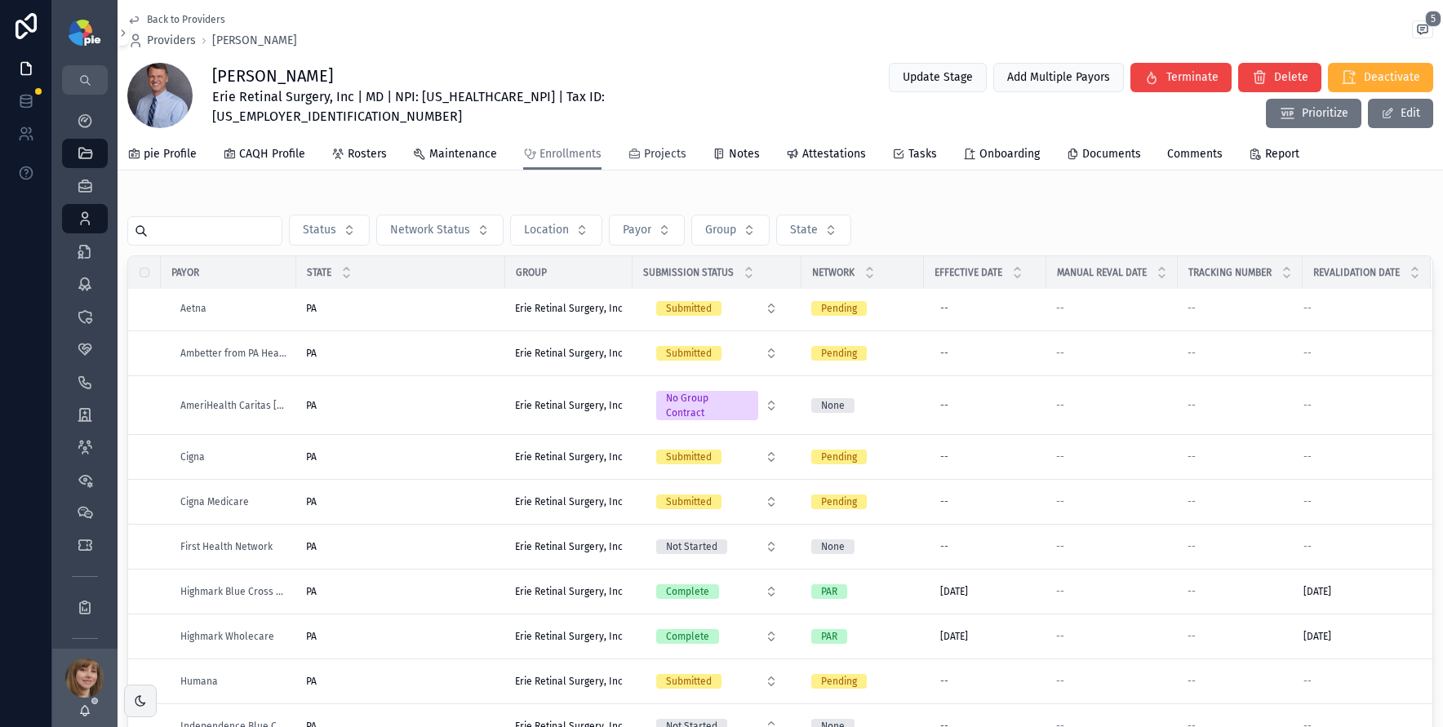
click at [667, 155] on span "Projects" at bounding box center [665, 154] width 42 height 16
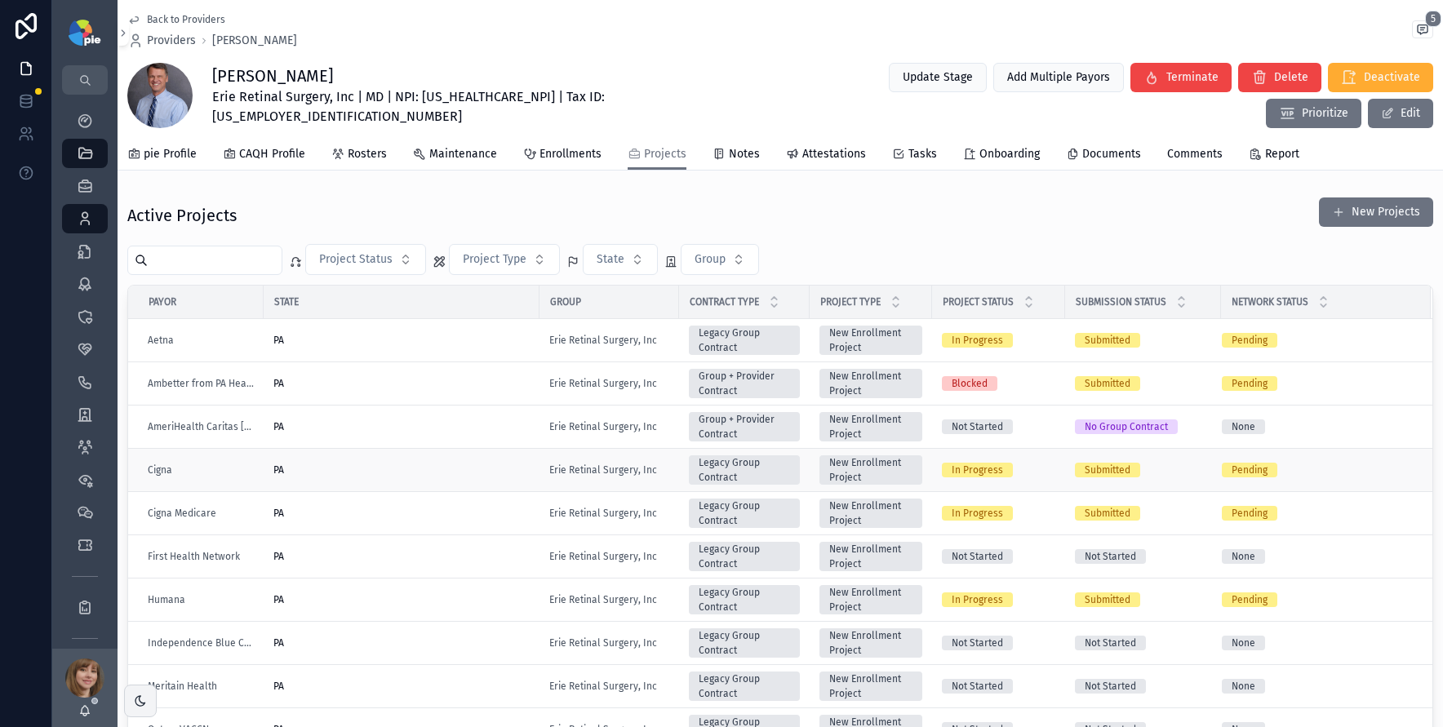
click at [371, 473] on div "PA" at bounding box center [401, 470] width 256 height 13
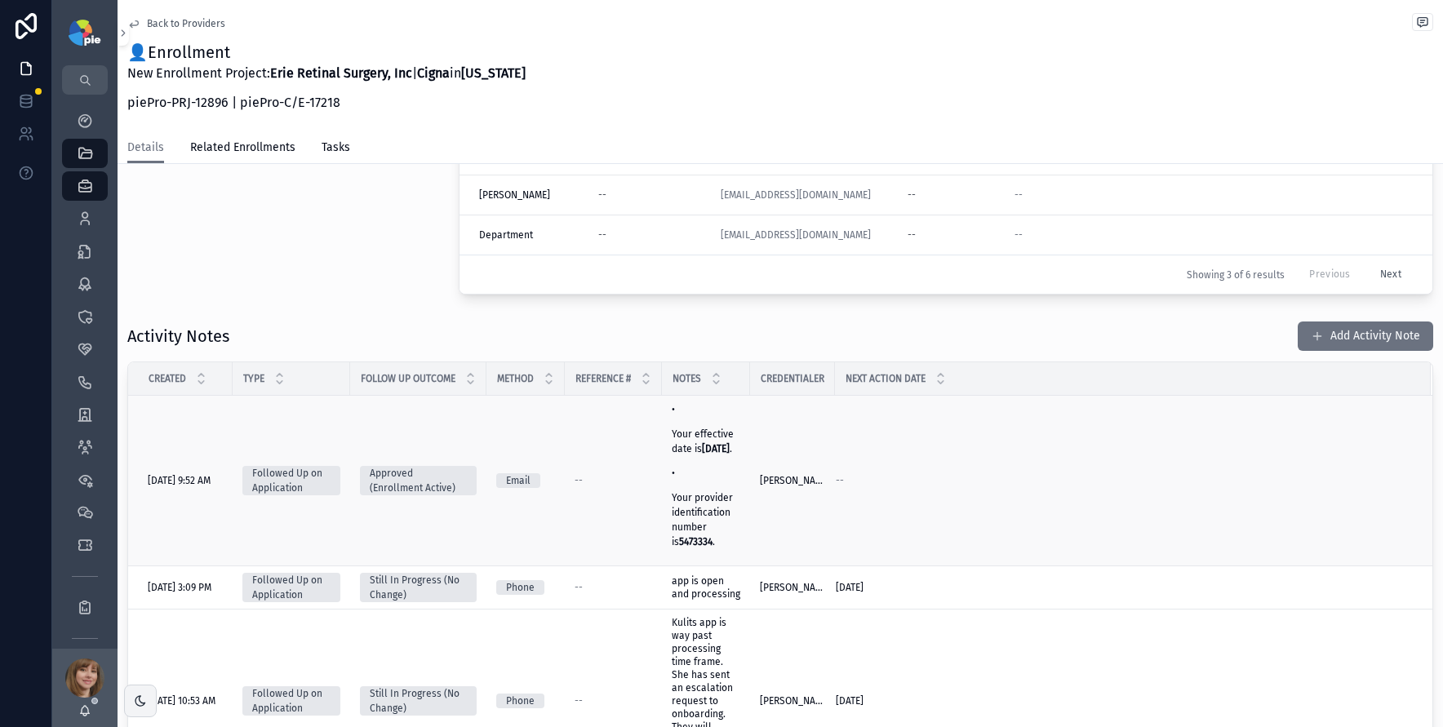
scroll to position [254, 0]
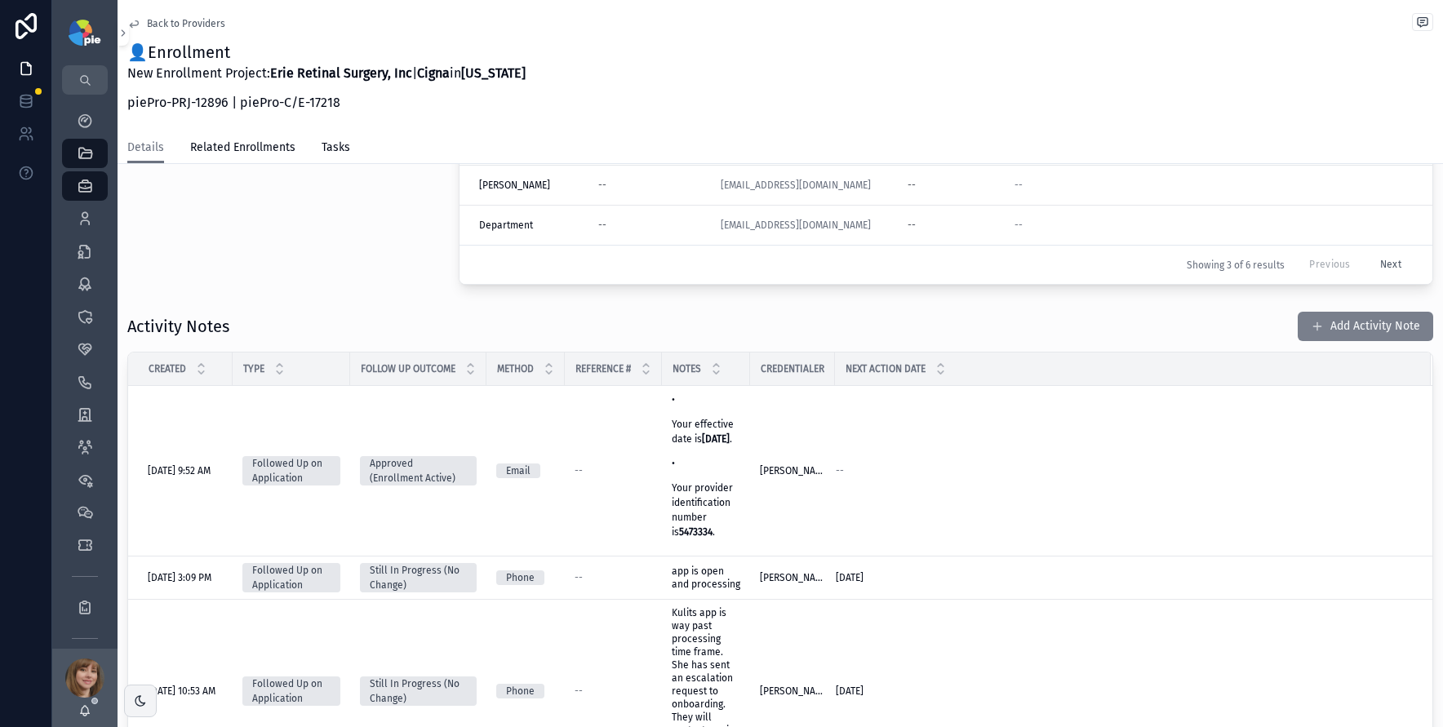
click at [1329, 326] on button "Add Activity Note" at bounding box center [1365, 326] width 135 height 29
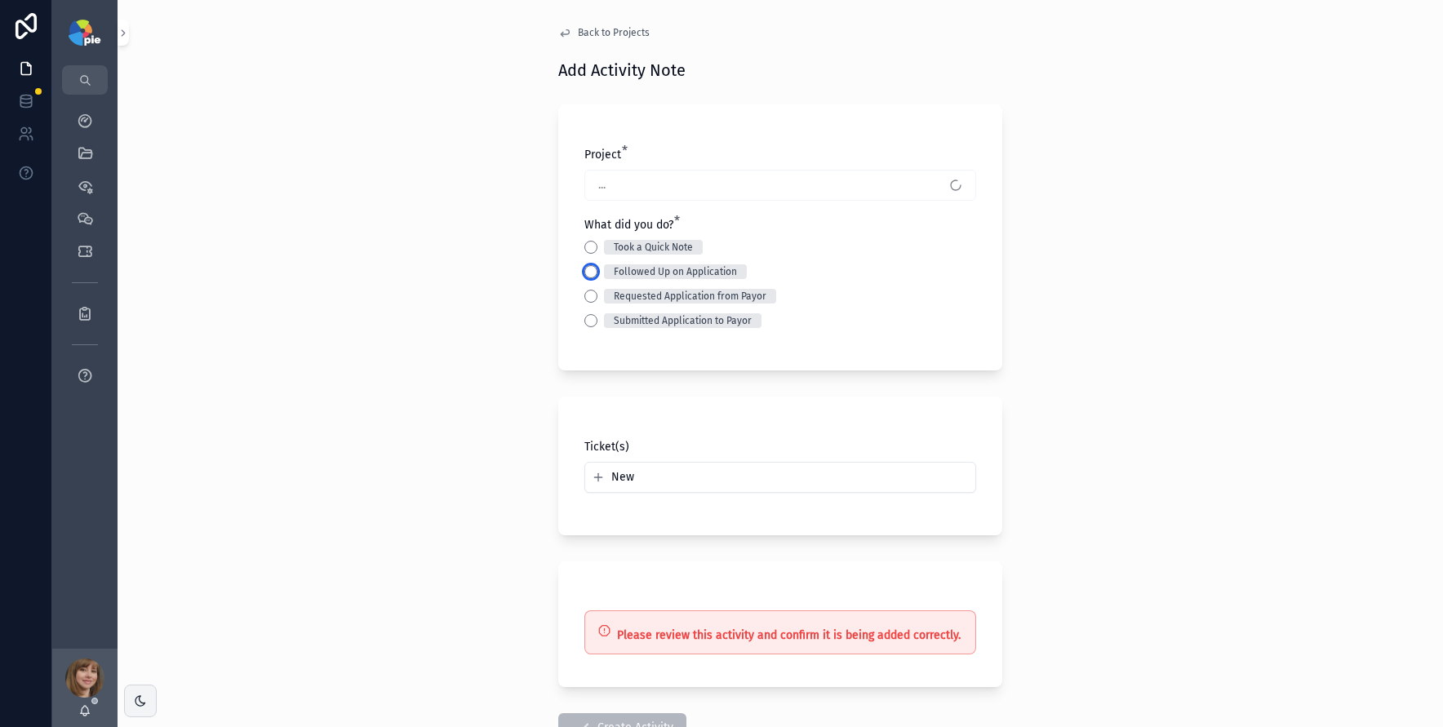
click at [588, 275] on button "Followed Up on Application" at bounding box center [590, 271] width 13 height 13
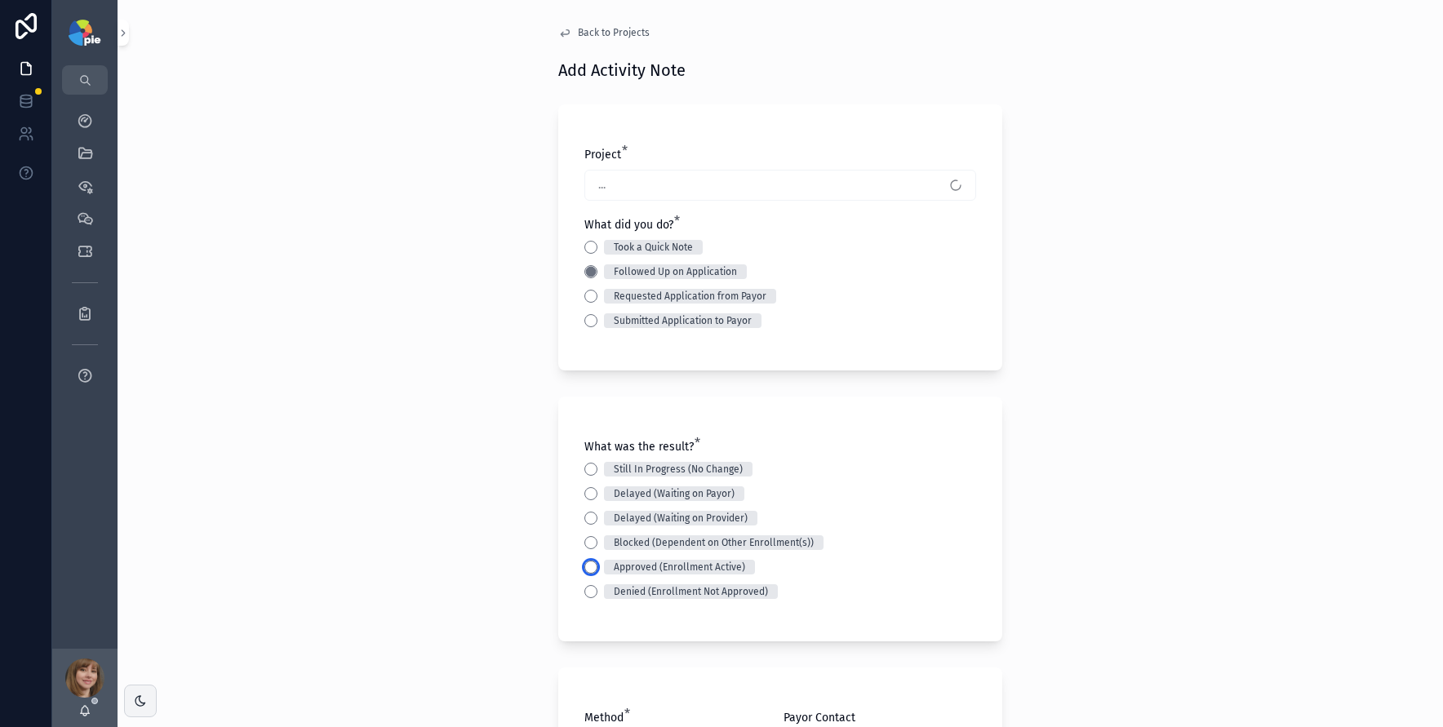
click at [588, 566] on button "Approved (Enrollment Active)" at bounding box center [590, 567] width 13 height 13
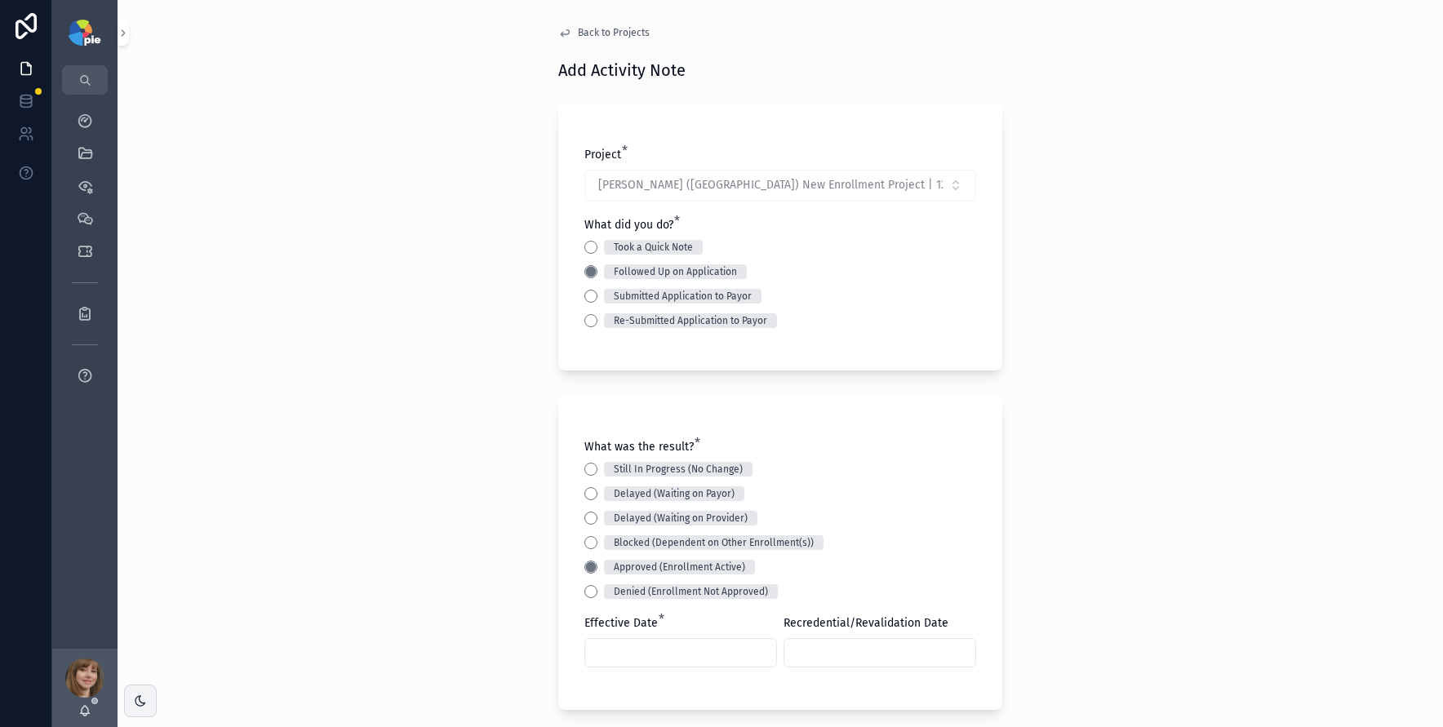
click at [593, 27] on span "Back to Projects" at bounding box center [614, 32] width 72 height 13
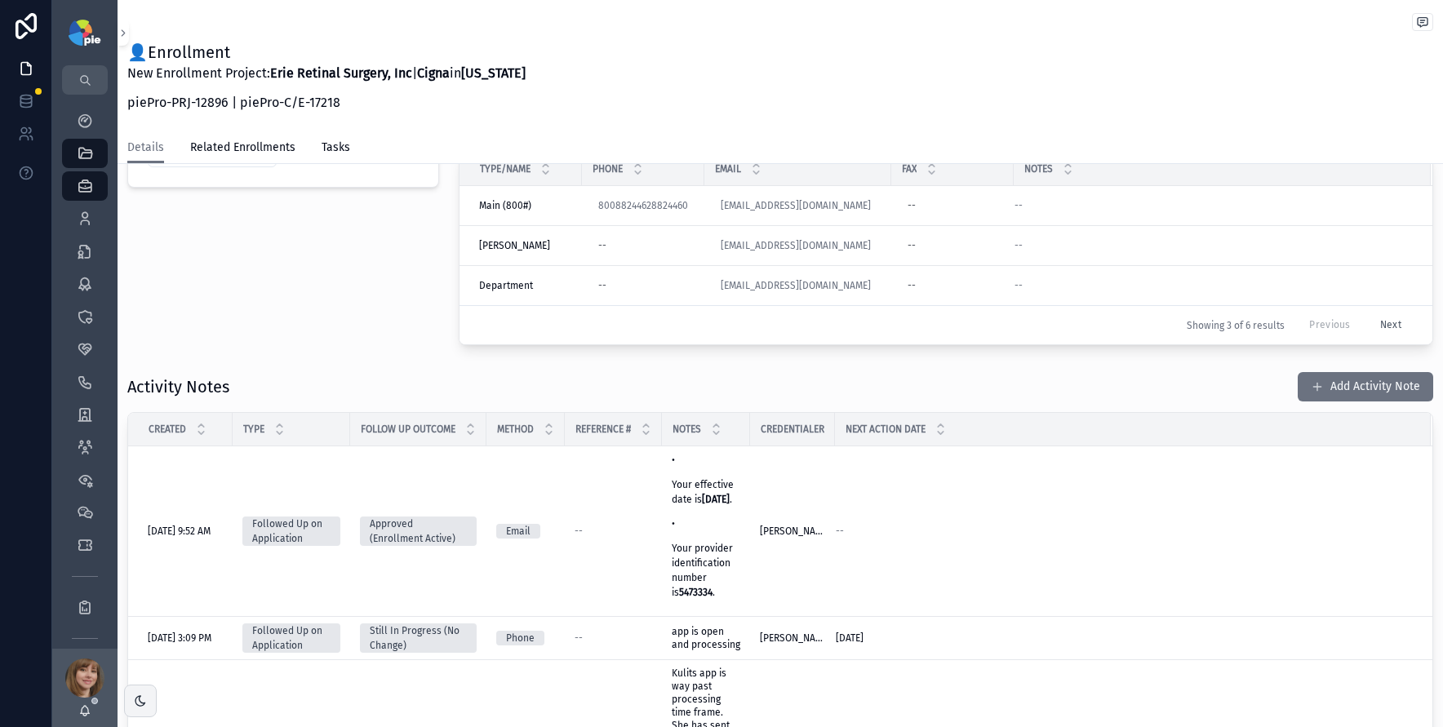
scroll to position [3, 0]
click at [1356, 385] on button "Add Activity Note" at bounding box center [1365, 386] width 135 height 29
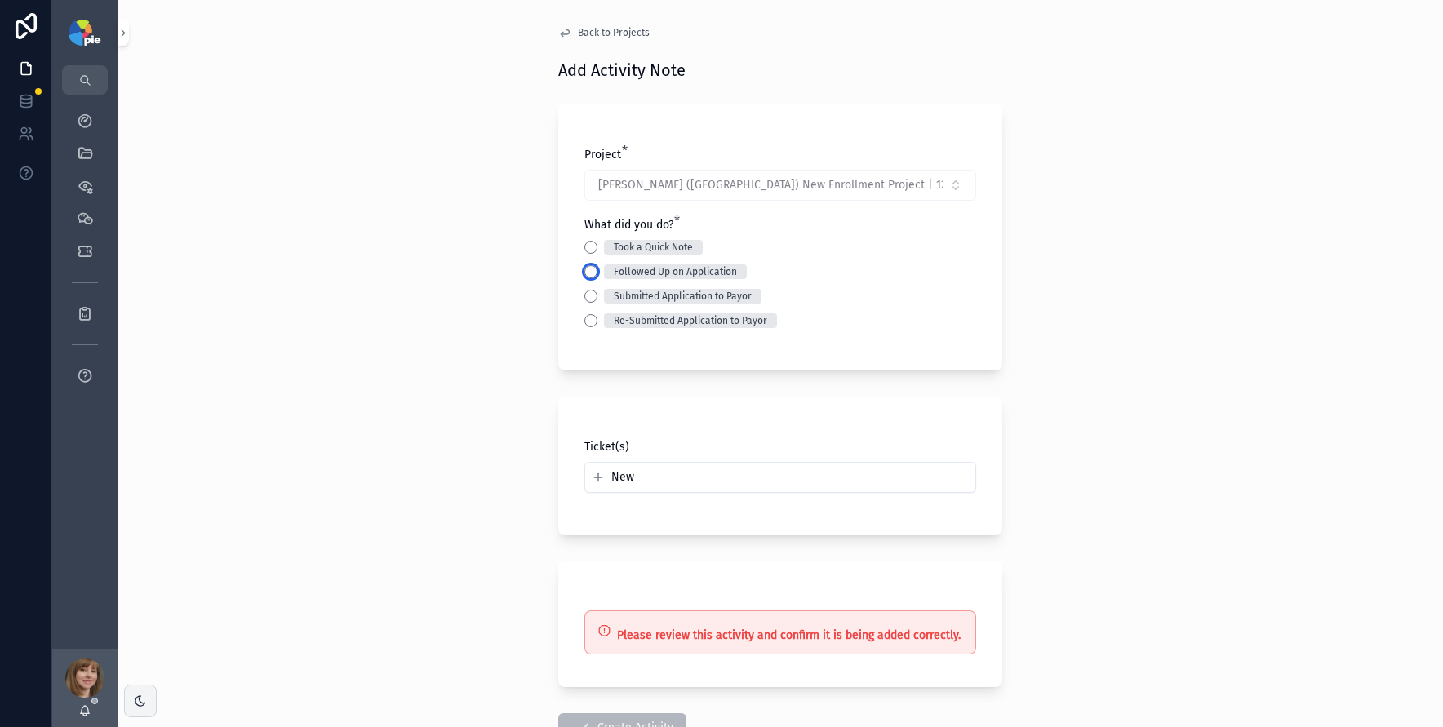
click at [590, 272] on button "Followed Up on Application" at bounding box center [590, 271] width 13 height 13
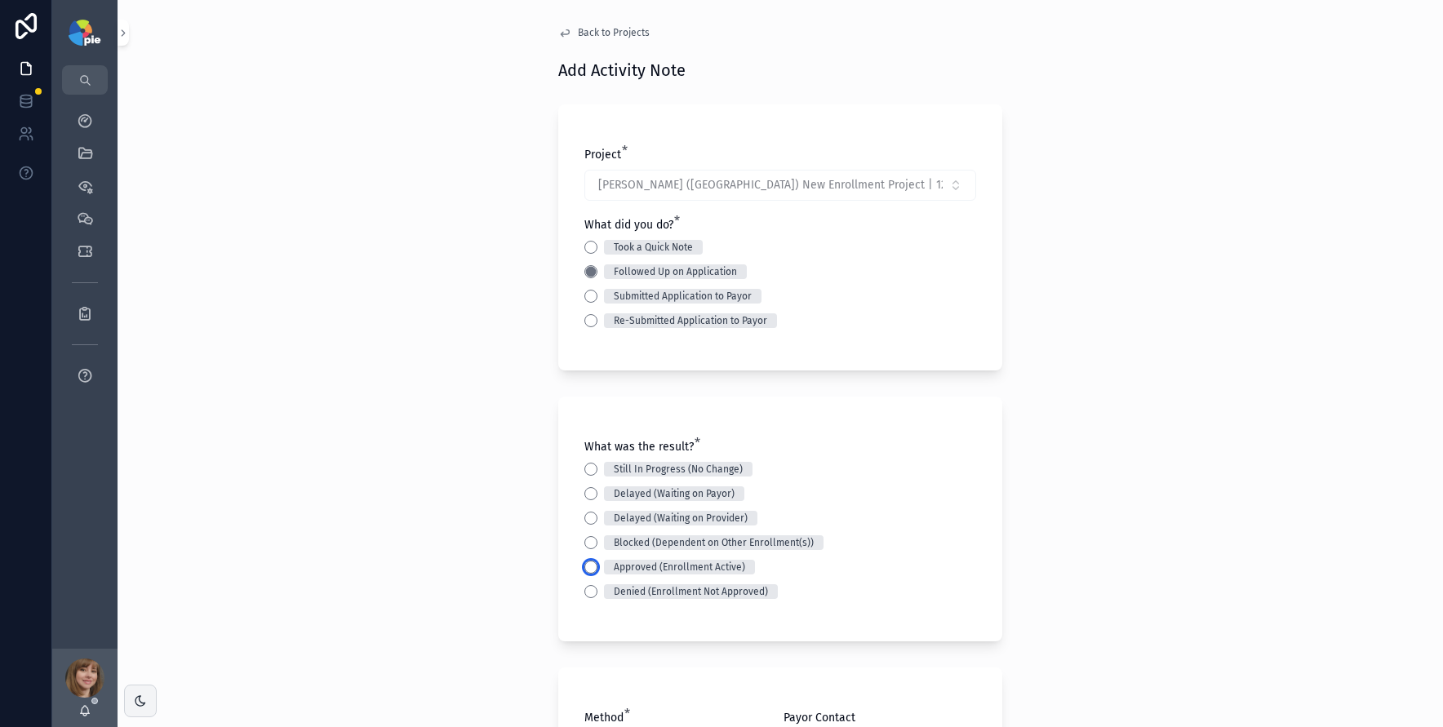
click at [584, 561] on button "Approved (Enrollment Active)" at bounding box center [590, 567] width 13 height 13
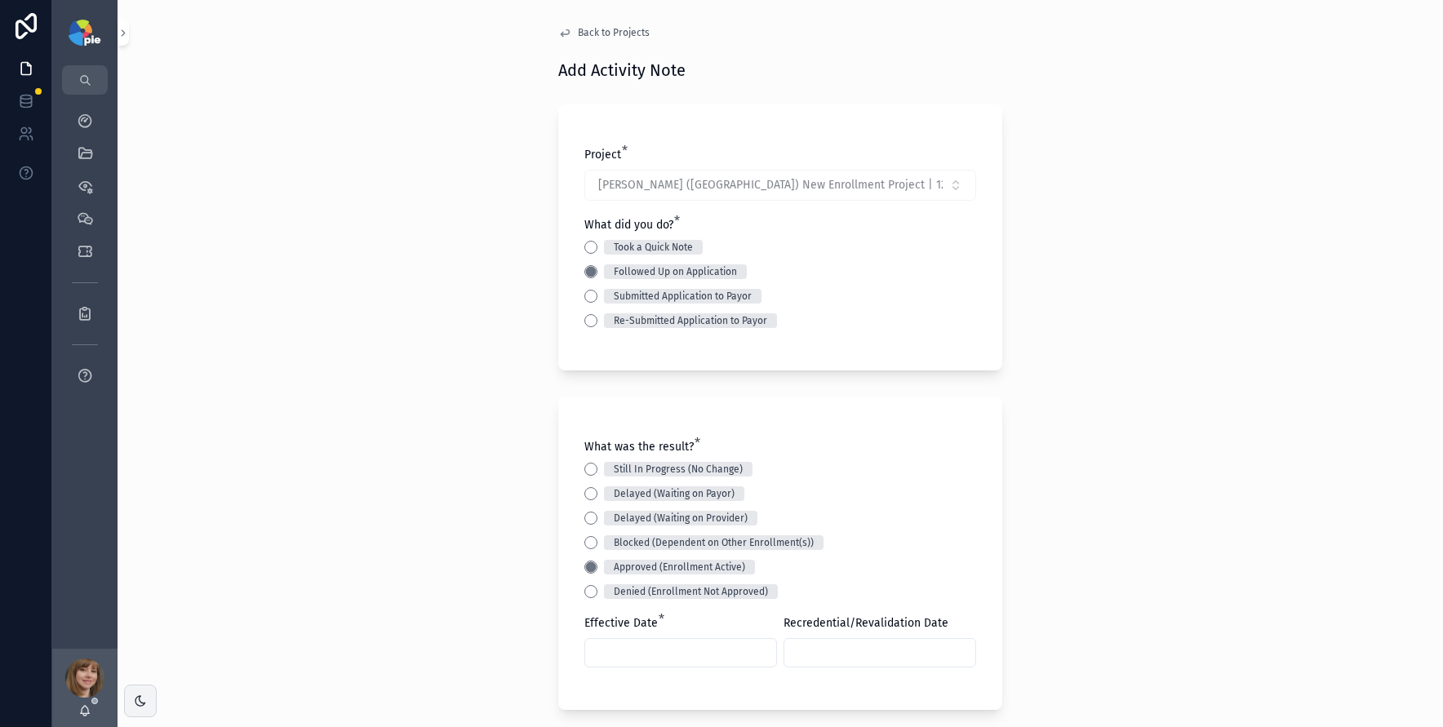
click at [597, 37] on span "Back to Projects" at bounding box center [614, 32] width 72 height 13
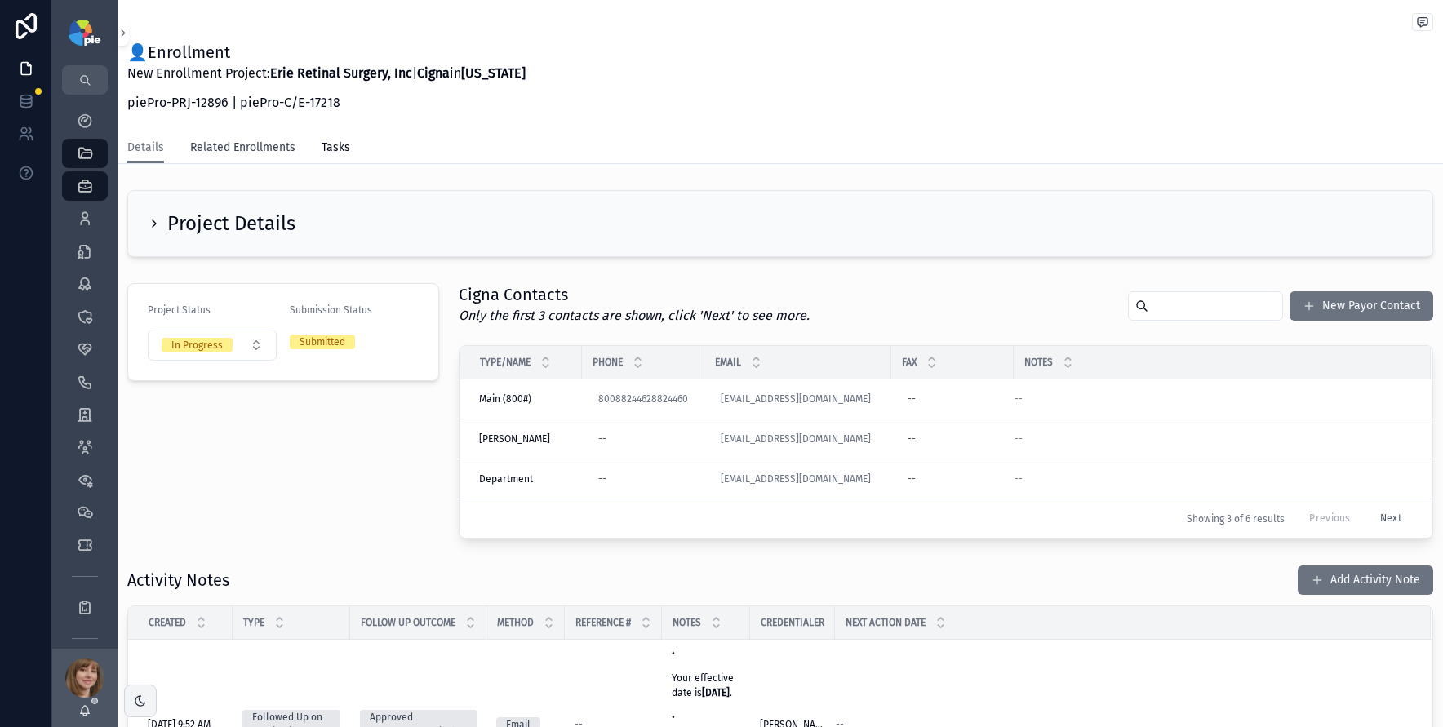
click at [214, 144] on span "Related Enrollments" at bounding box center [242, 148] width 105 height 16
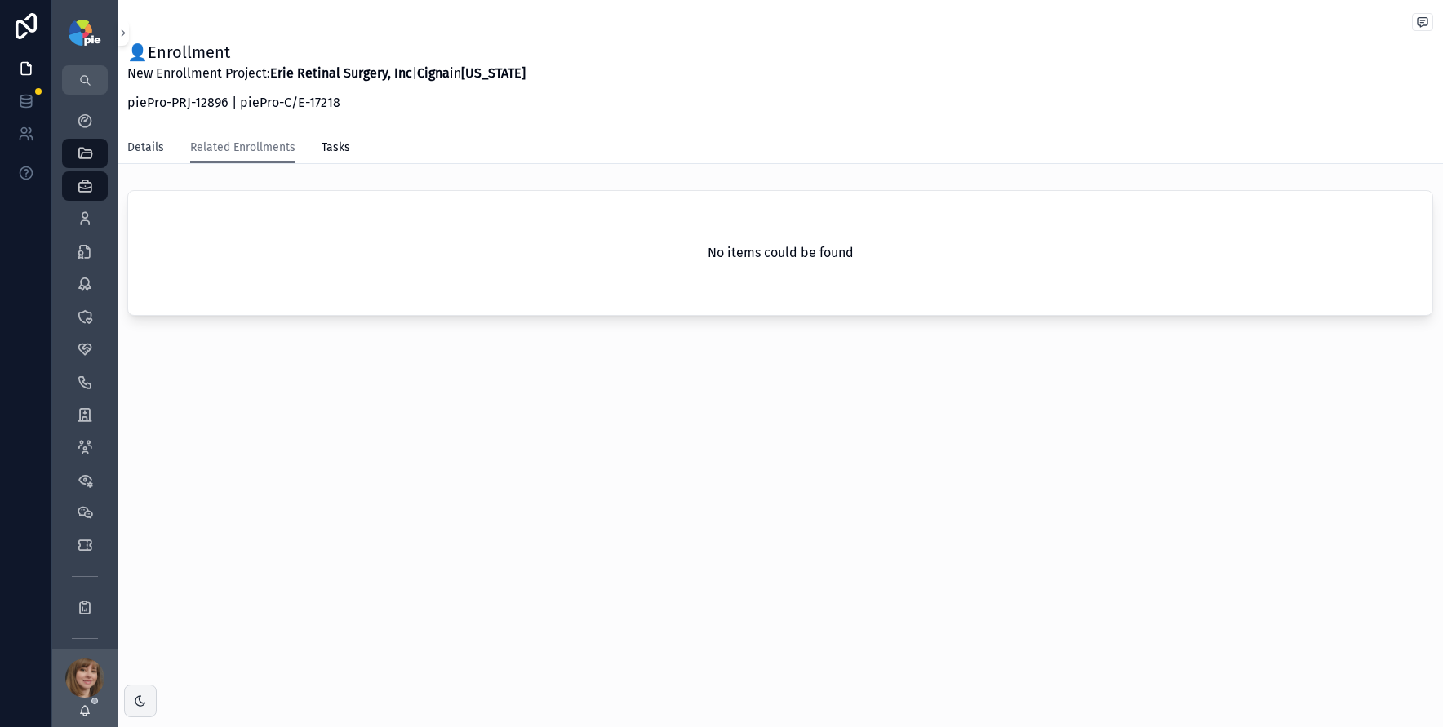
click at [154, 150] on span "Details" at bounding box center [145, 148] width 37 height 16
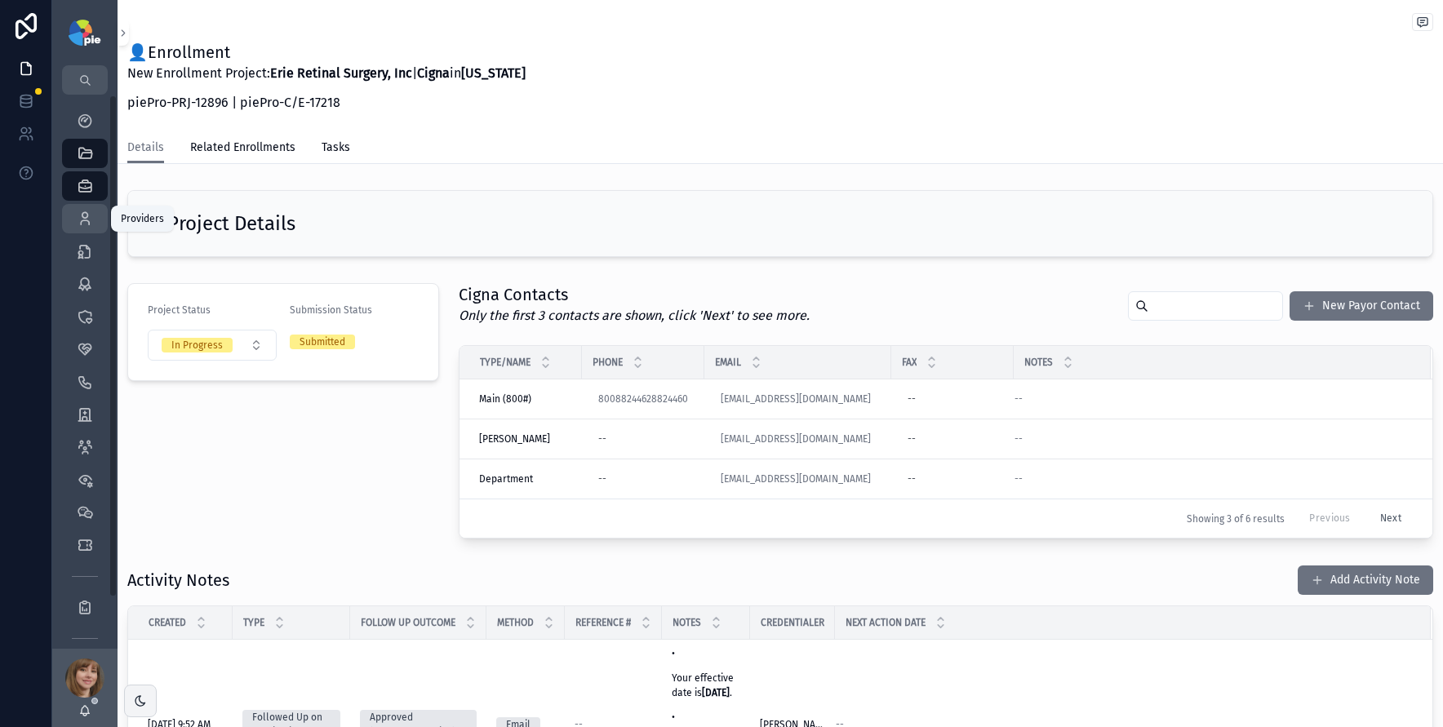
click at [82, 211] on icon "scrollable content" at bounding box center [85, 219] width 16 height 16
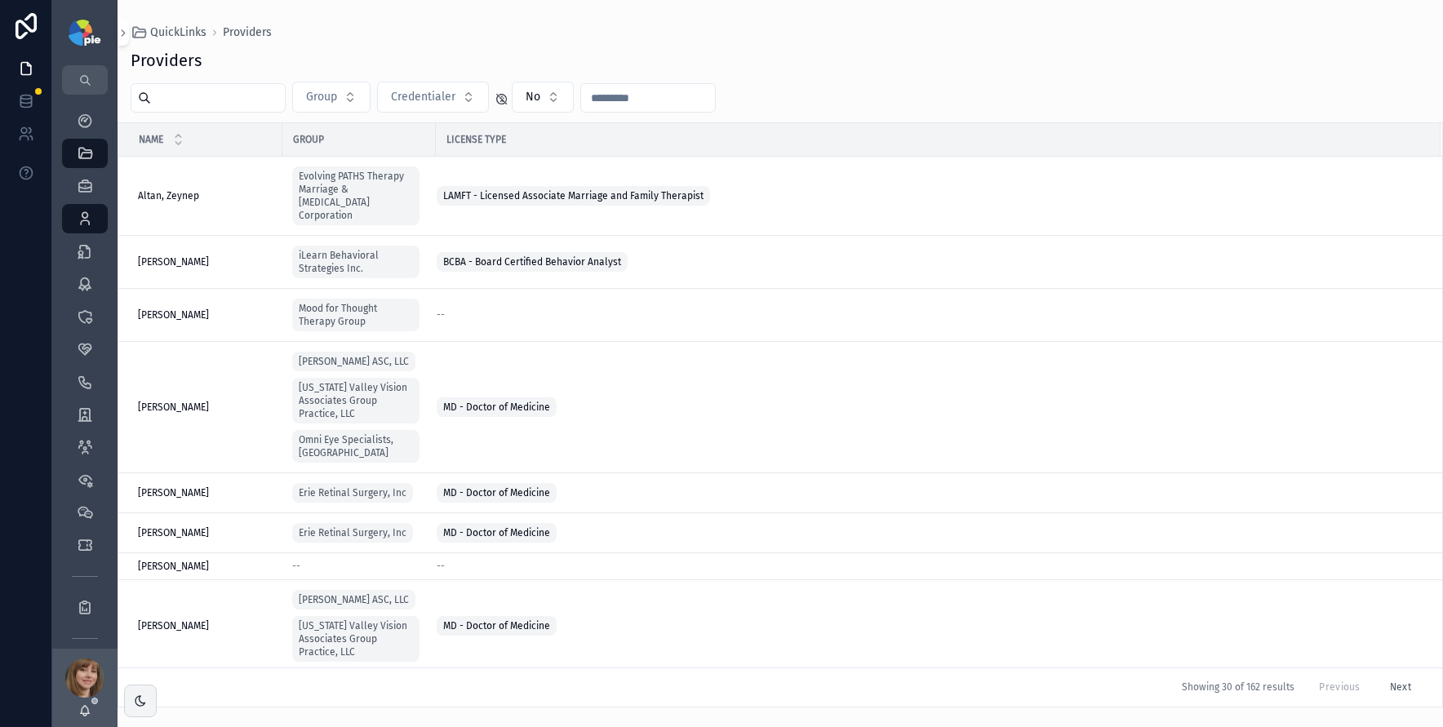
click at [206, 109] on input "text" at bounding box center [218, 98] width 134 height 23
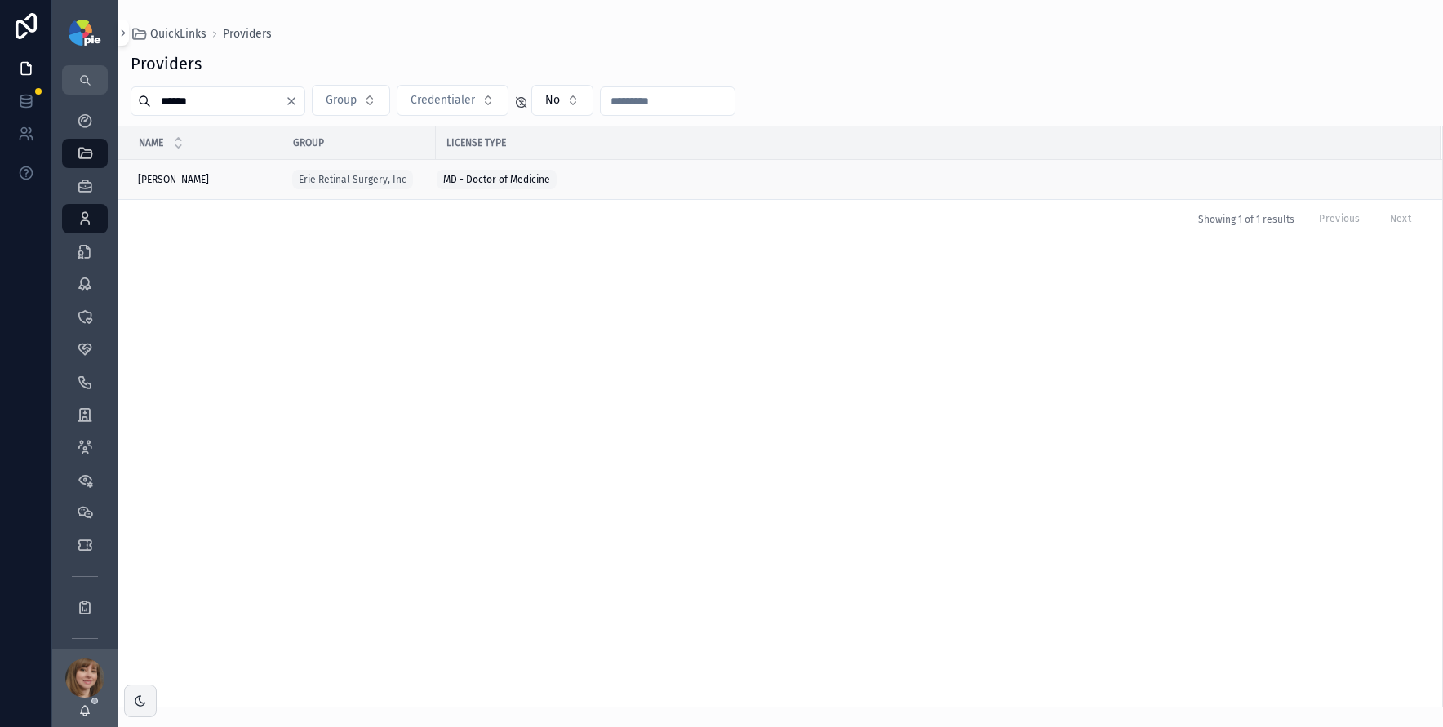
type input "******"
click at [221, 173] on div "Kulits, John Kulits, John" at bounding box center [205, 179] width 135 height 13
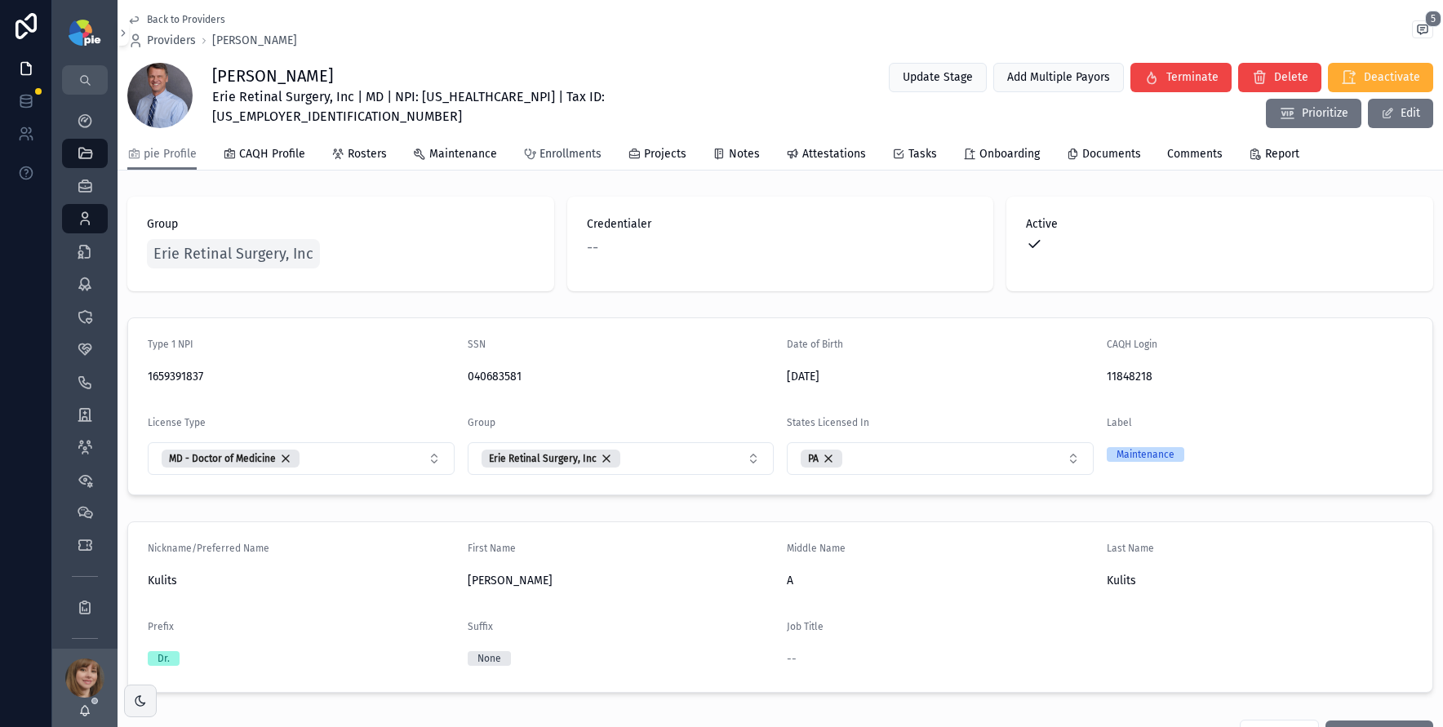
click at [575, 146] on span "Enrollments" at bounding box center [570, 154] width 62 height 16
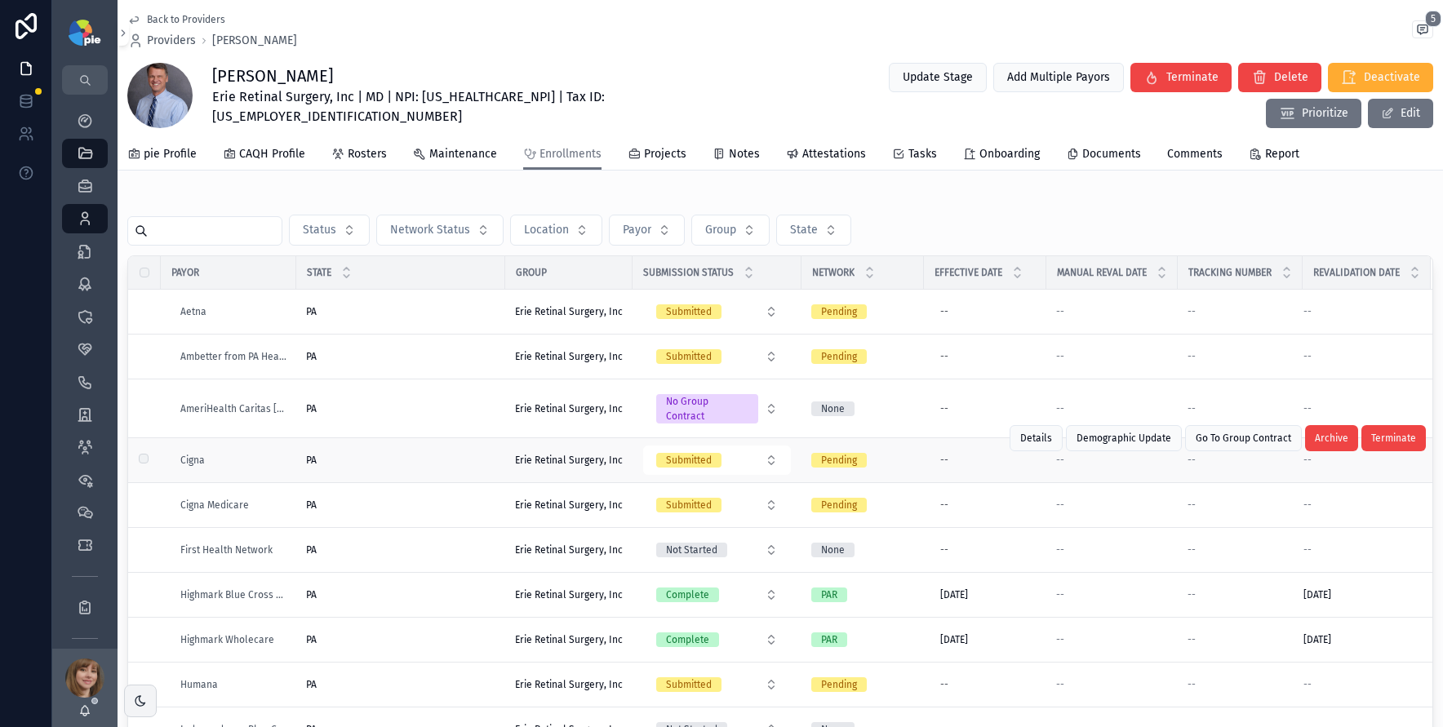
click at [462, 454] on div "PA PA" at bounding box center [400, 460] width 189 height 13
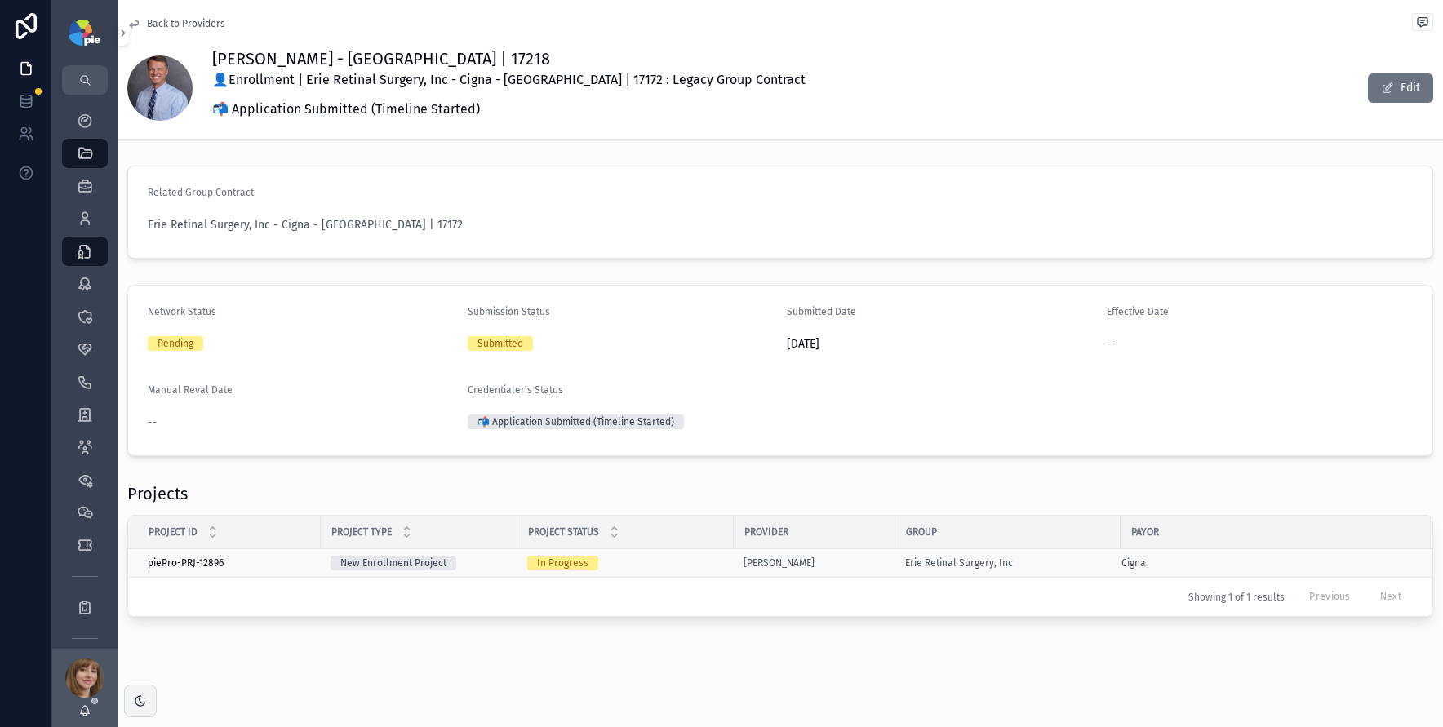
click at [663, 559] on div "In Progress" at bounding box center [625, 563] width 197 height 15
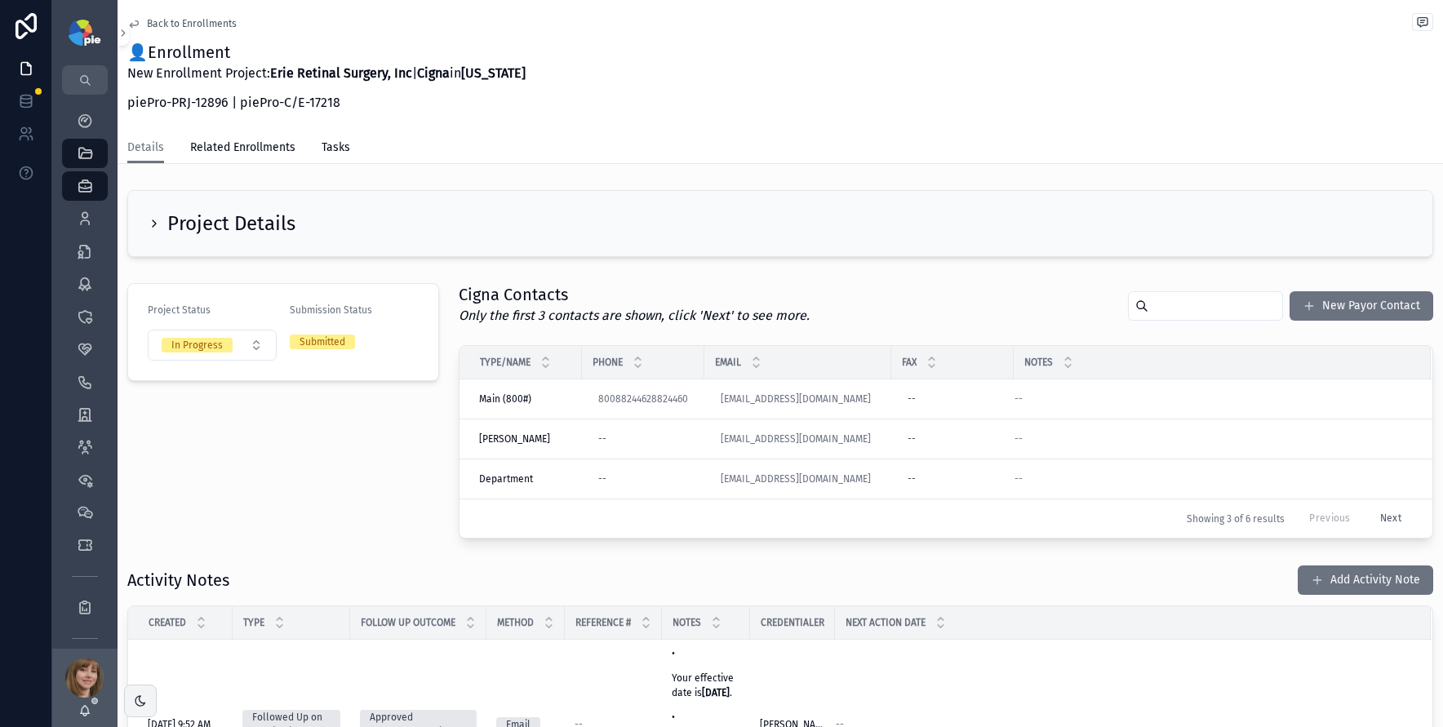
click at [420, 171] on div "Back to Enrollments 👤Enrollment New Enrollment Project: Erie Retinal Surgery, I…" at bounding box center [780, 685] width 1325 height 1371
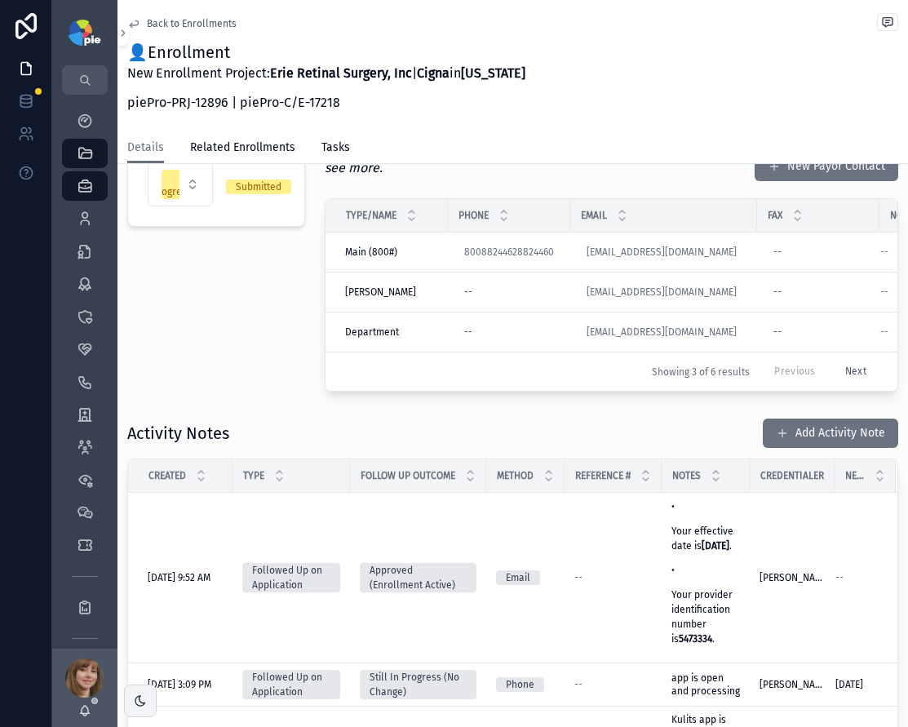
scroll to position [166, 0]
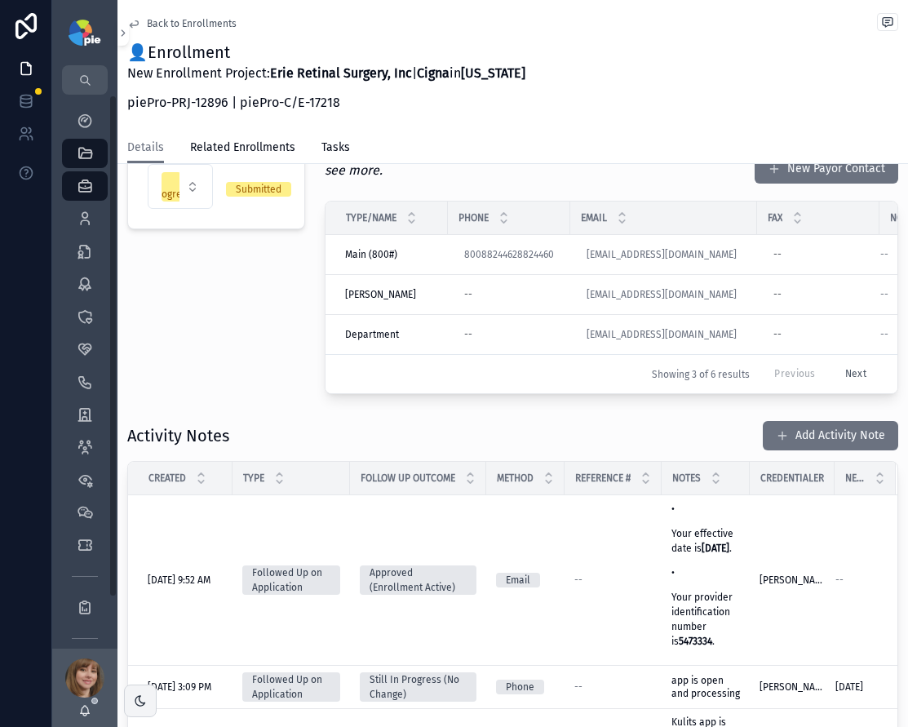
click at [82, 235] on div "Enrollments 3,479" at bounding box center [84, 251] width 65 height 33
click at [85, 224] on icon "scrollable content" at bounding box center [85, 219] width 16 height 16
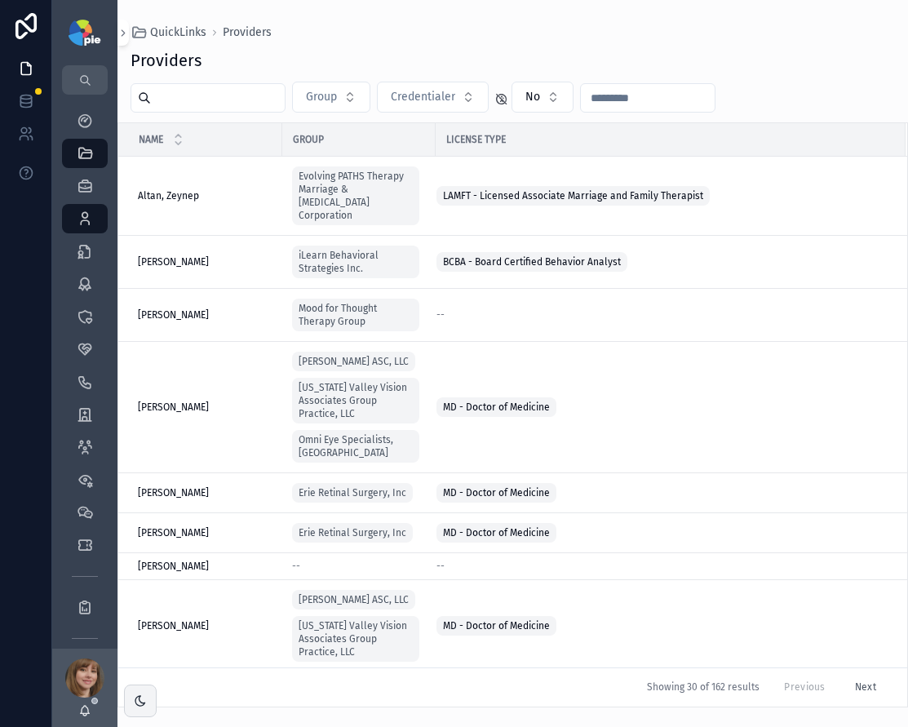
click at [195, 104] on input "text" at bounding box center [218, 98] width 134 height 23
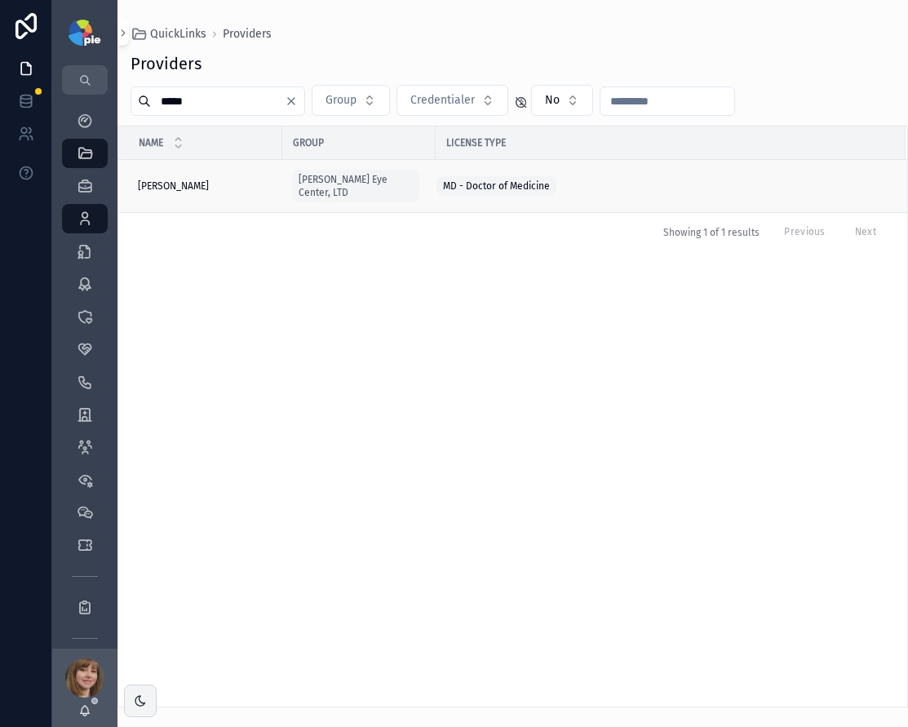
type input "*****"
click at [206, 180] on span "Novak, Kenneth" at bounding box center [173, 186] width 71 height 13
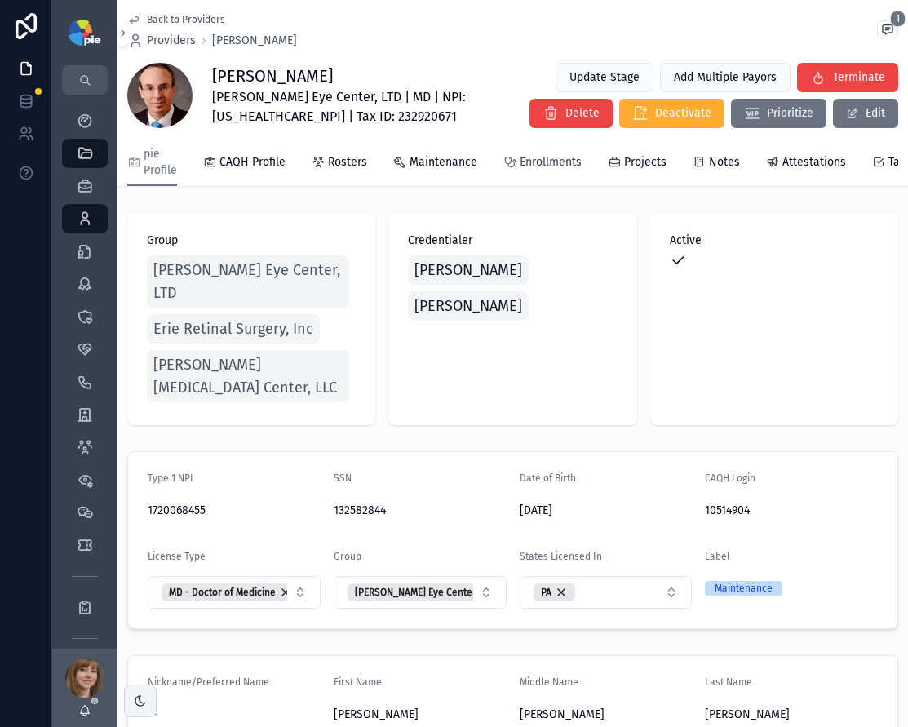
click at [521, 164] on span "Enrollments" at bounding box center [551, 162] width 62 height 16
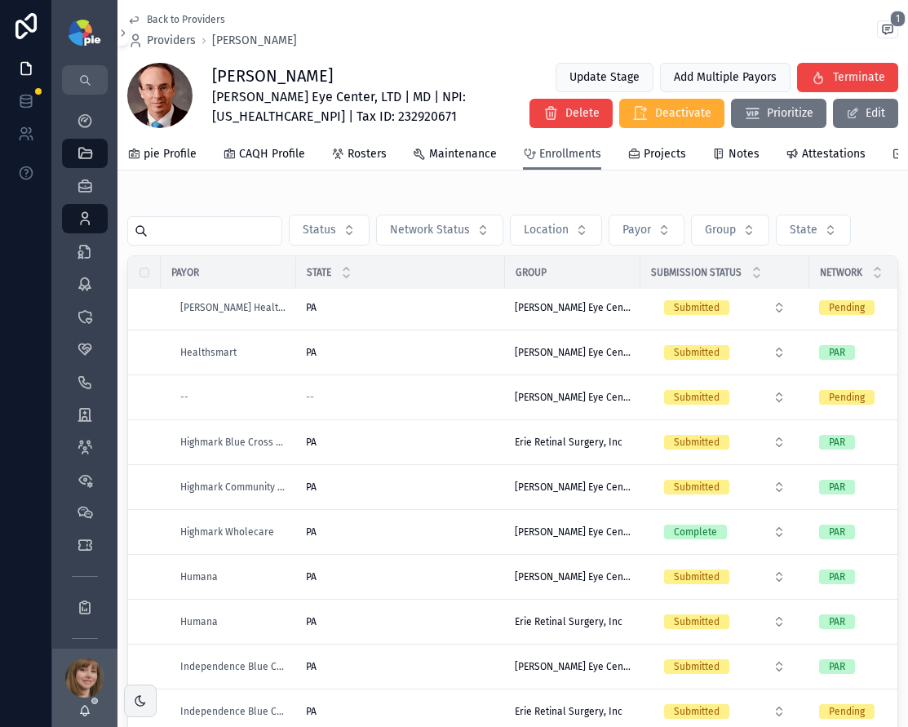
scroll to position [614, 0]
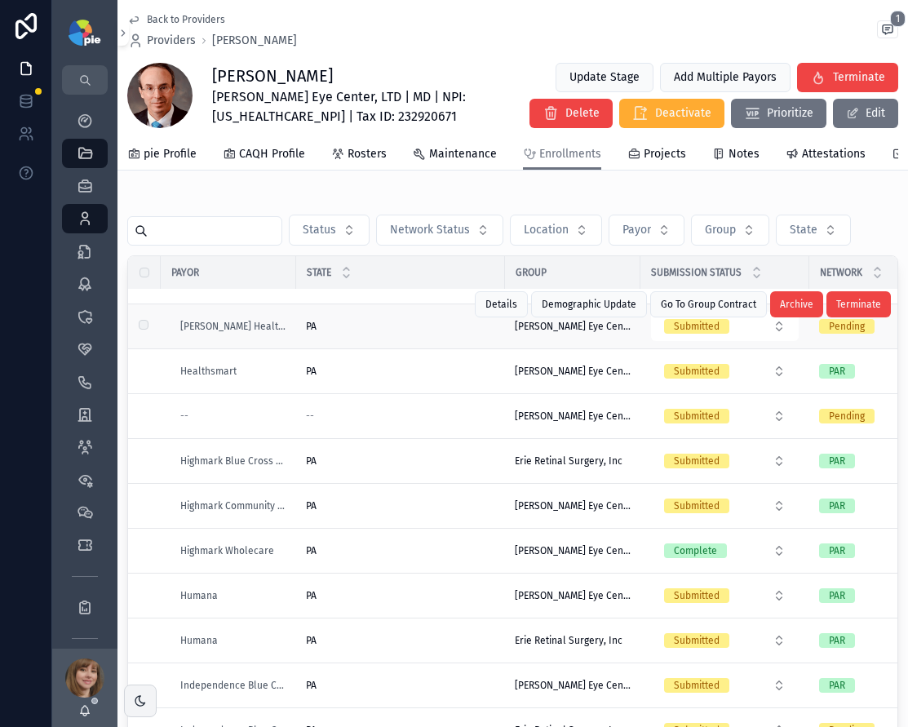
click at [362, 333] on div "PA PA" at bounding box center [400, 326] width 189 height 13
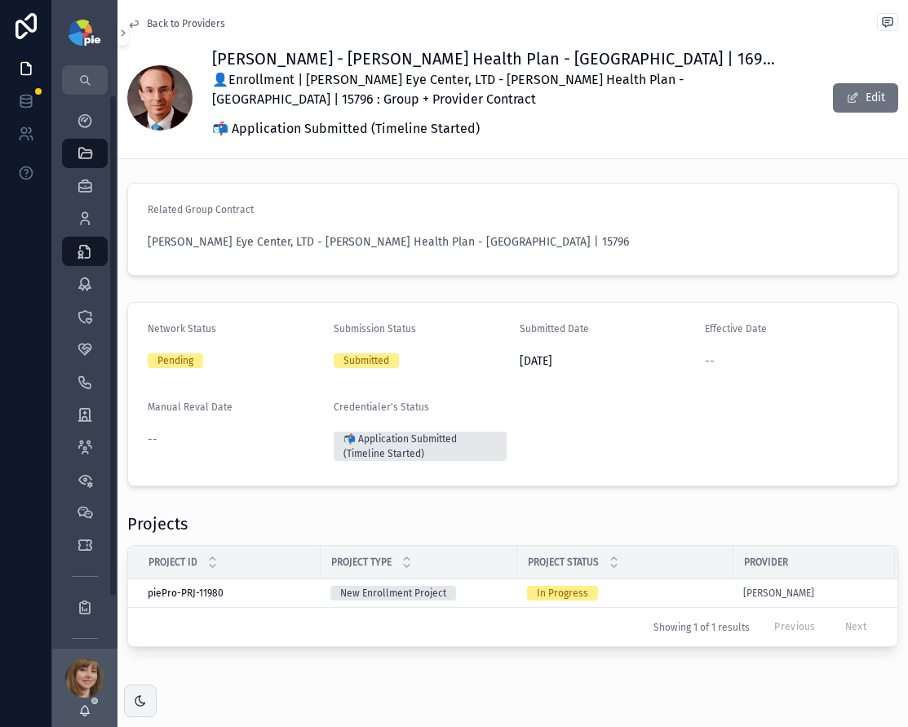
scroll to position [3, 0]
click at [494, 587] on div "New Enrollment Project" at bounding box center [419, 592] width 177 height 15
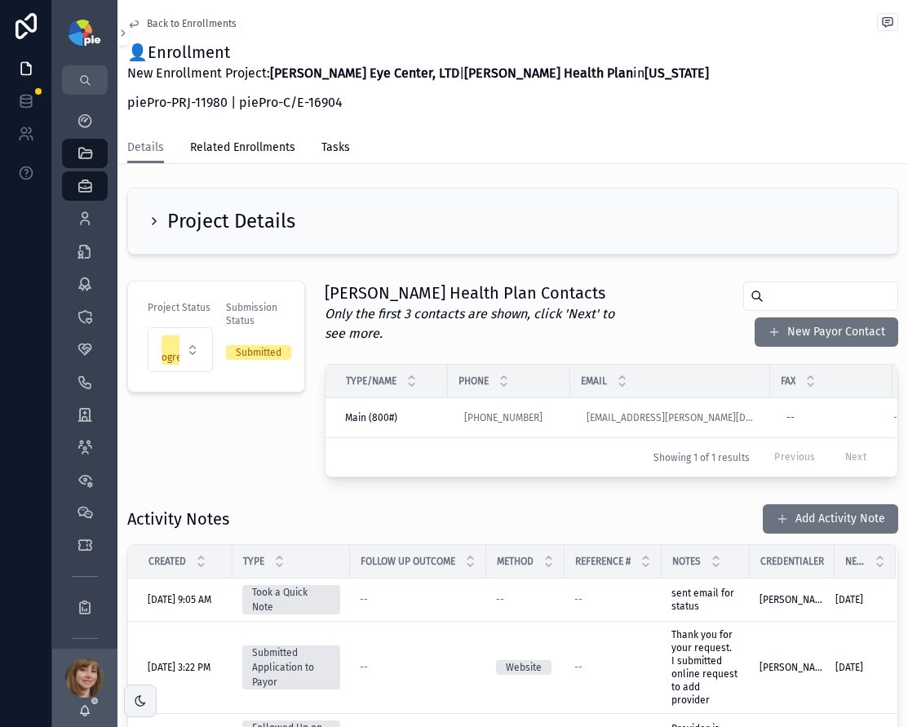
scroll to position [3, 0]
click at [799, 524] on button "Add Activity Note" at bounding box center [830, 518] width 135 height 29
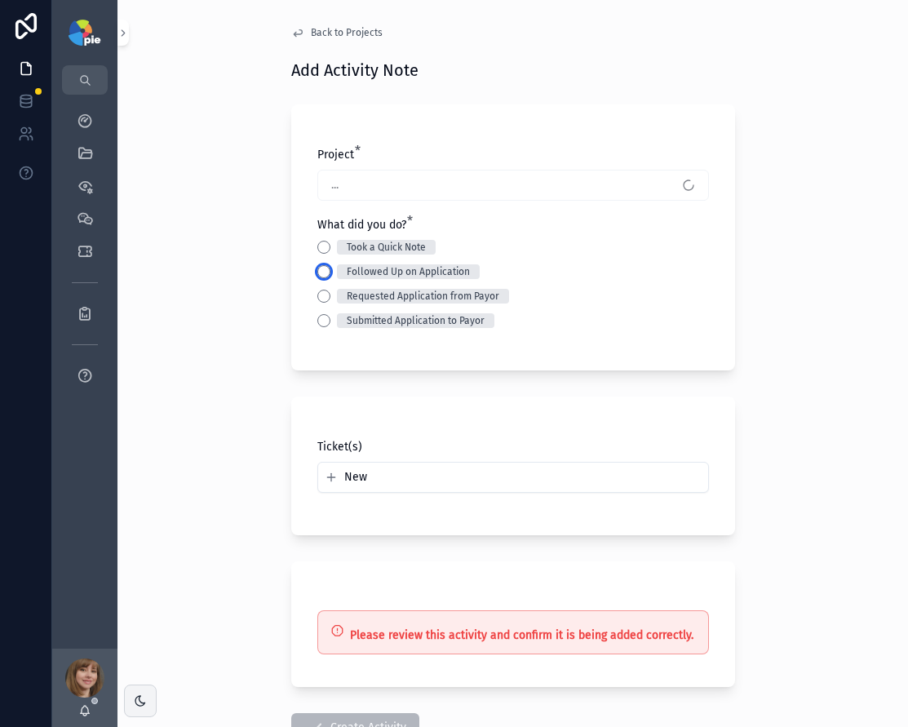
click at [320, 272] on button "Followed Up on Application" at bounding box center [323, 271] width 13 height 13
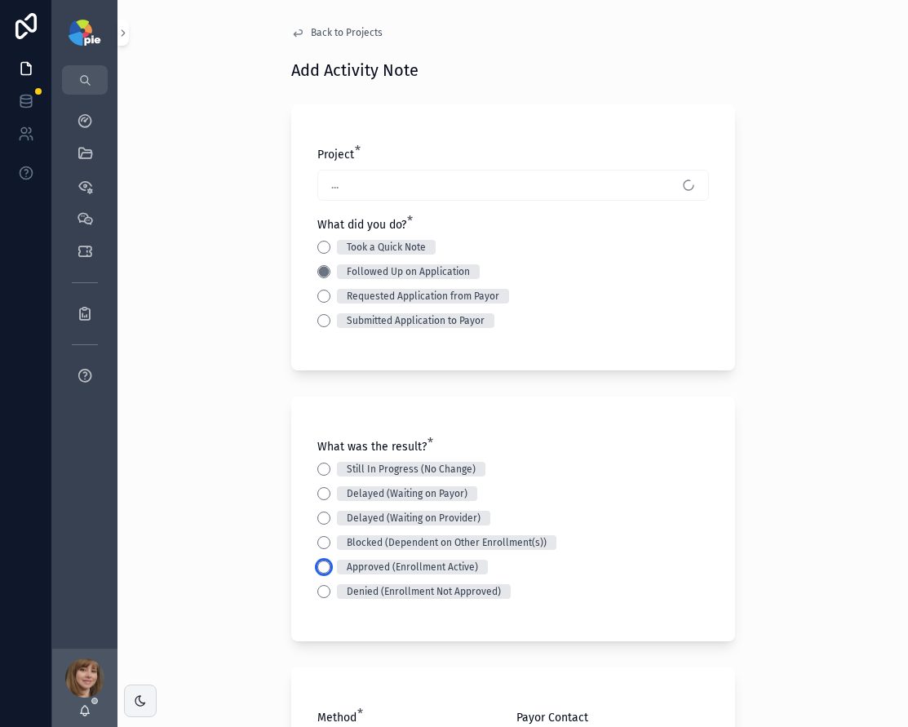
click at [318, 566] on button "Approved (Enrollment Active)" at bounding box center [323, 567] width 13 height 13
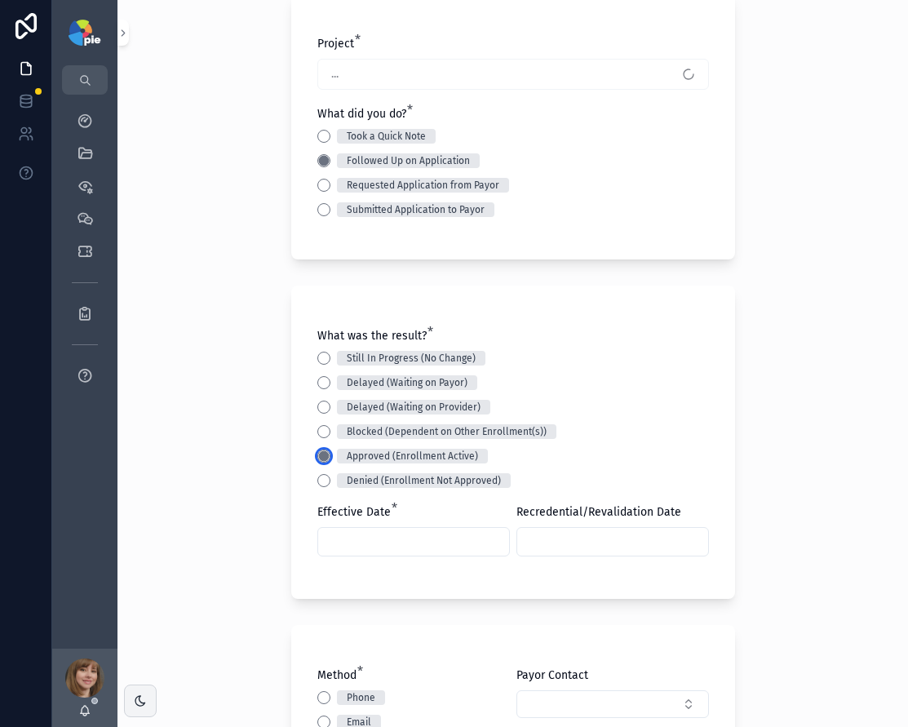
scroll to position [135, 0]
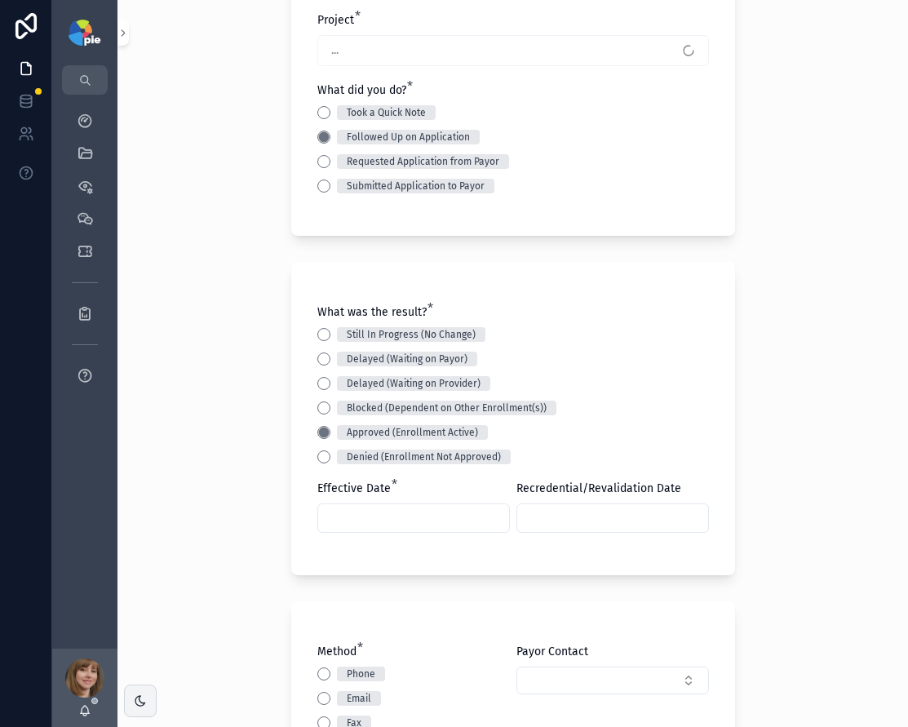
click at [339, 513] on input "text" at bounding box center [413, 518] width 191 height 23
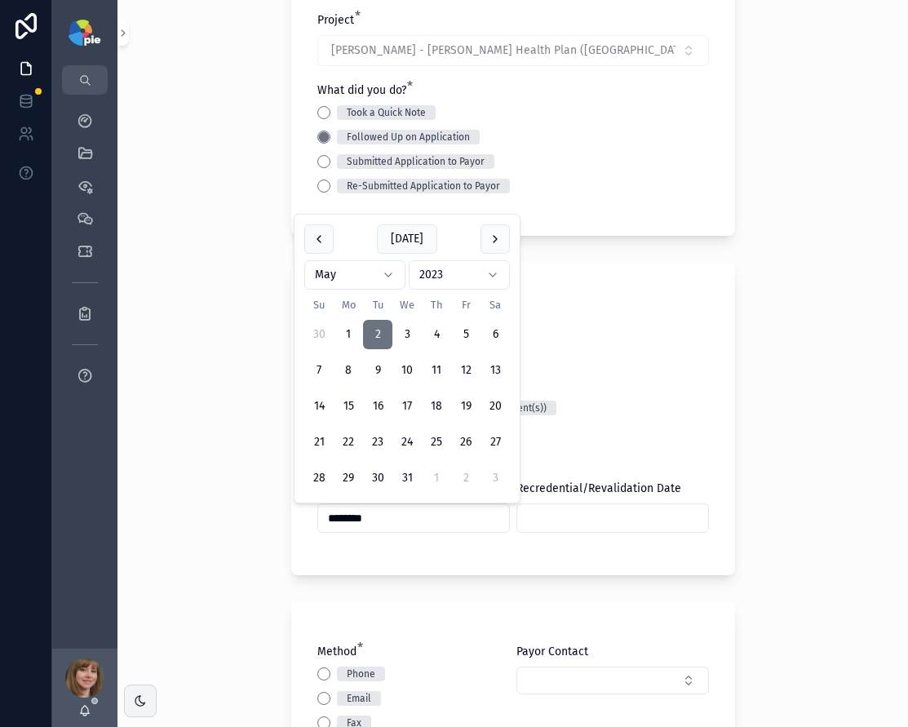
type input "********"
click at [202, 437] on div "Back to Projects Add Activity Note Project * Novak, Kenneth - Geisinger Health …" at bounding box center [513, 228] width 791 height 727
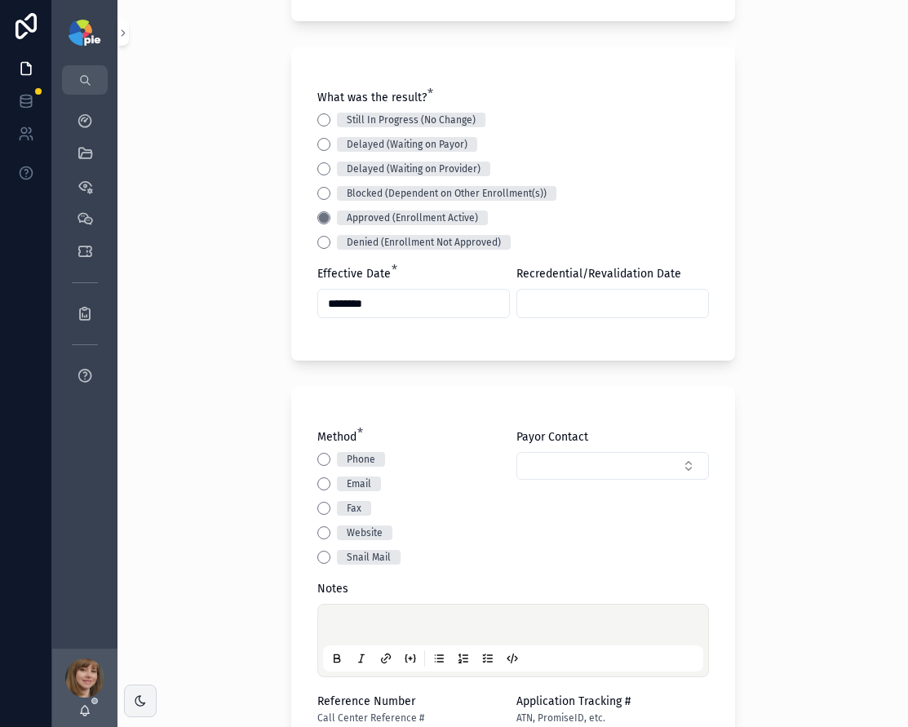
scroll to position [393, 0]
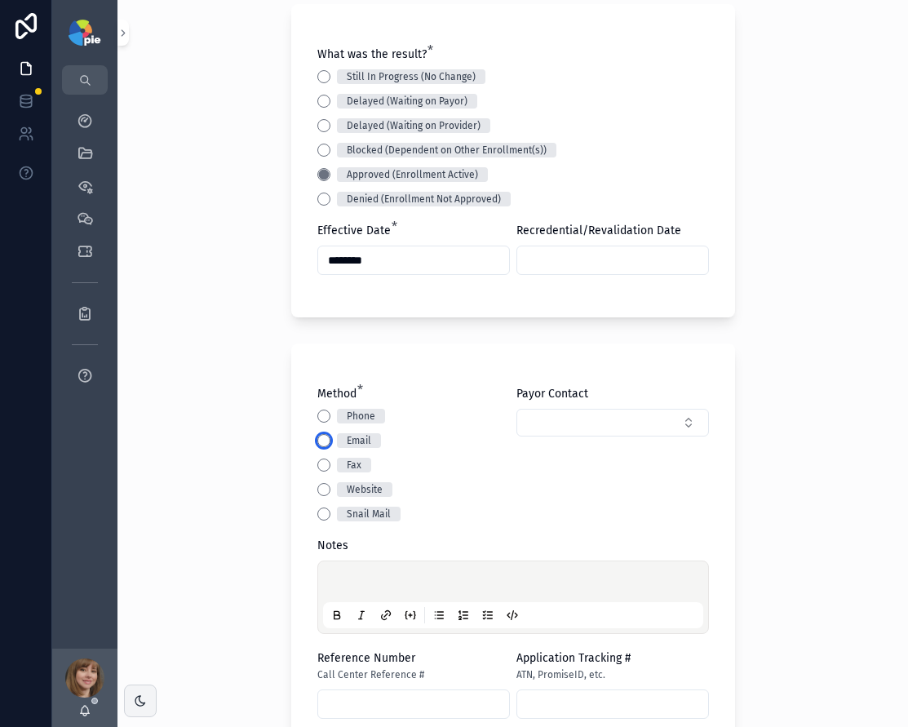
click at [318, 442] on button "Email" at bounding box center [323, 440] width 13 height 13
click at [350, 572] on div at bounding box center [513, 597] width 380 height 62
click at [353, 574] on div at bounding box center [513, 597] width 380 height 62
click at [355, 581] on p at bounding box center [516, 584] width 380 height 16
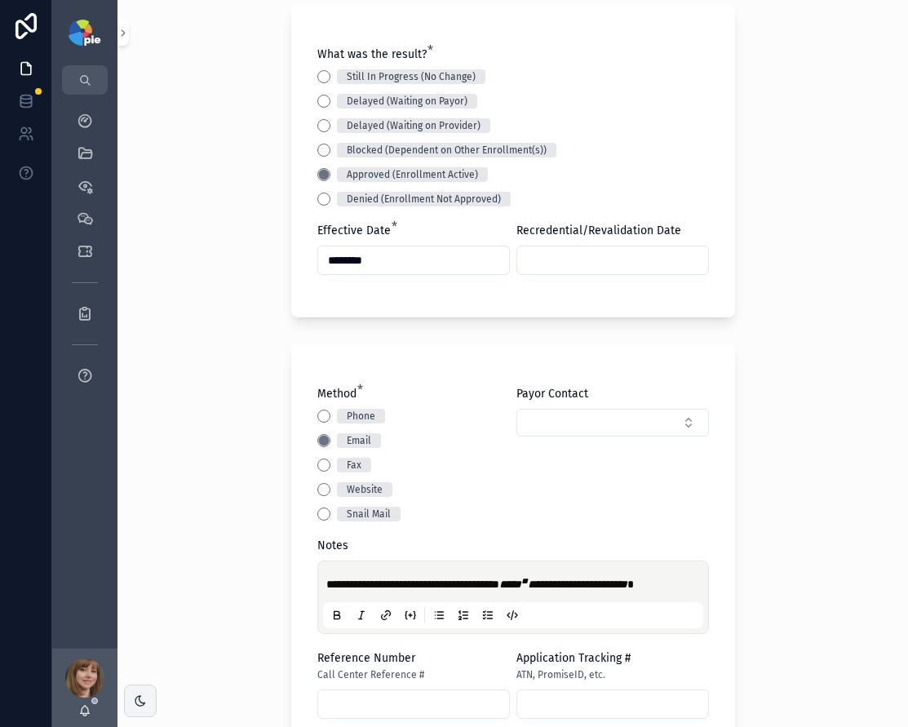
click at [229, 547] on div "**********" at bounding box center [513, 363] width 791 height 727
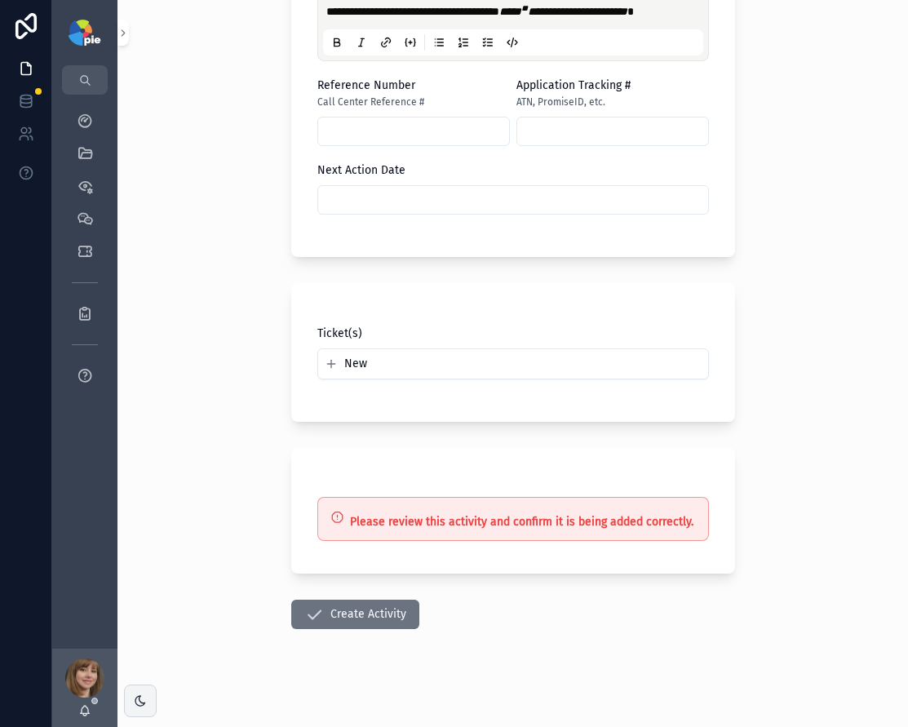
scroll to position [972, 0]
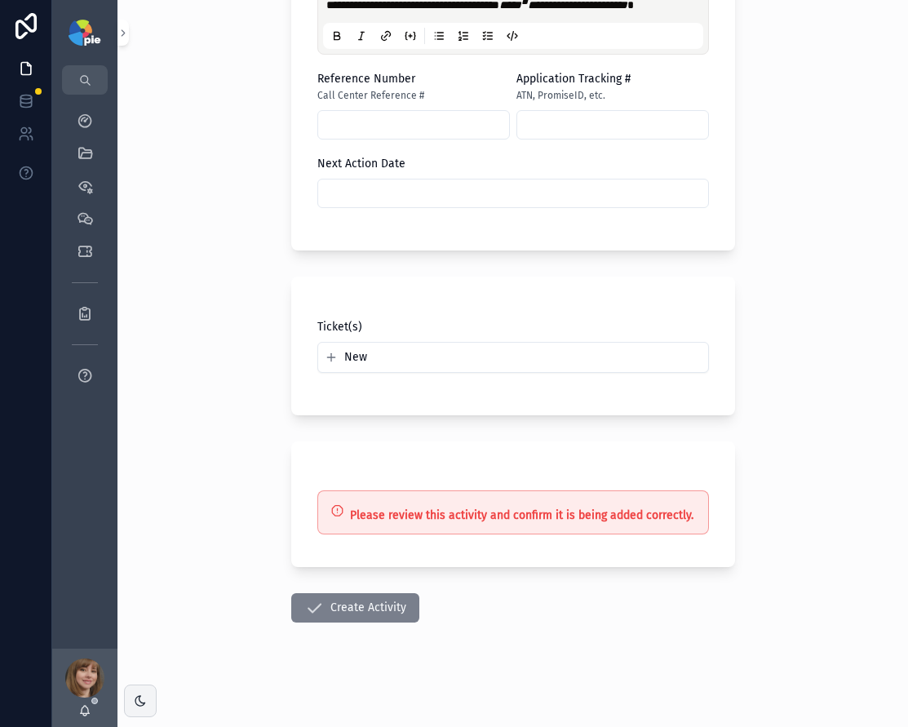
click at [328, 606] on button "Create Activity" at bounding box center [355, 607] width 128 height 29
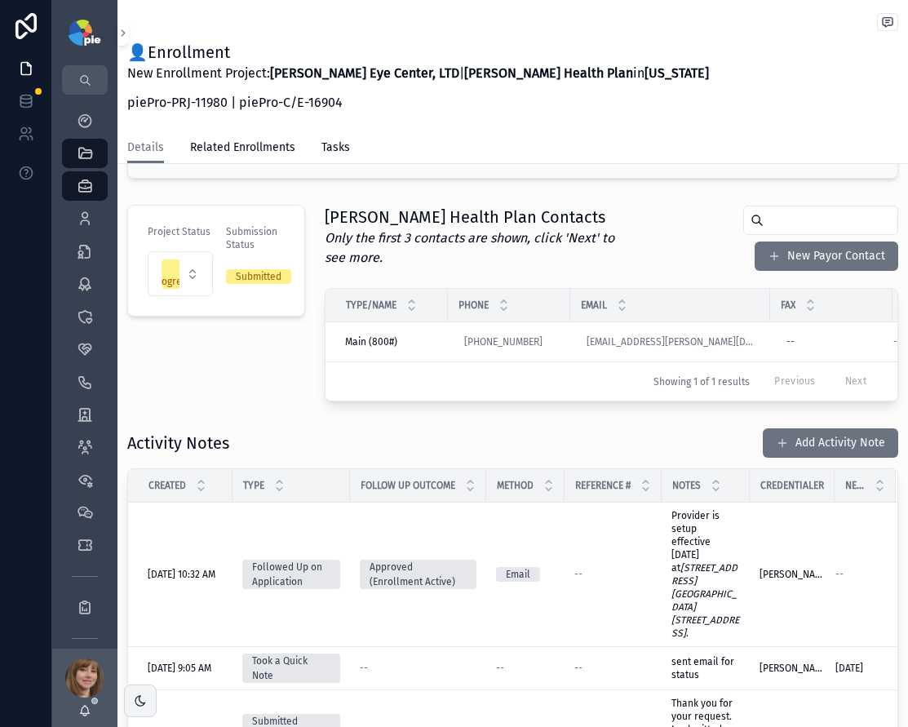
scroll to position [86, 0]
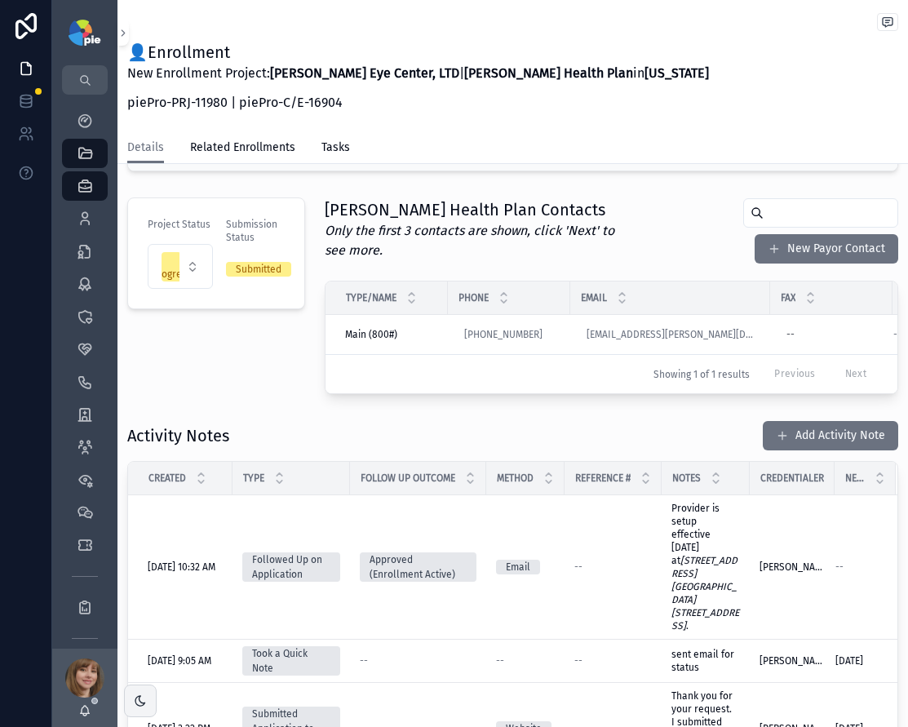
click at [211, 340] on div "Project Status In Progress Submission Status Submitted" at bounding box center [216, 296] width 197 height 210
click at [243, 426] on div "Activity Notes Add Activity Note Created Type Follow Up Outcome Method Referenc…" at bounding box center [513, 639] width 791 height 450
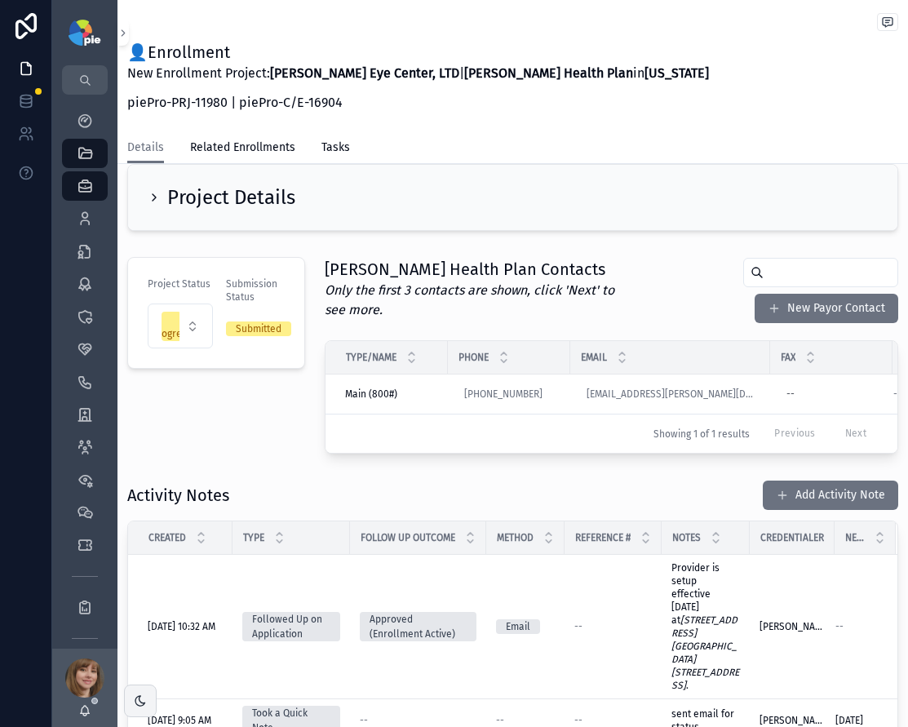
scroll to position [0, 0]
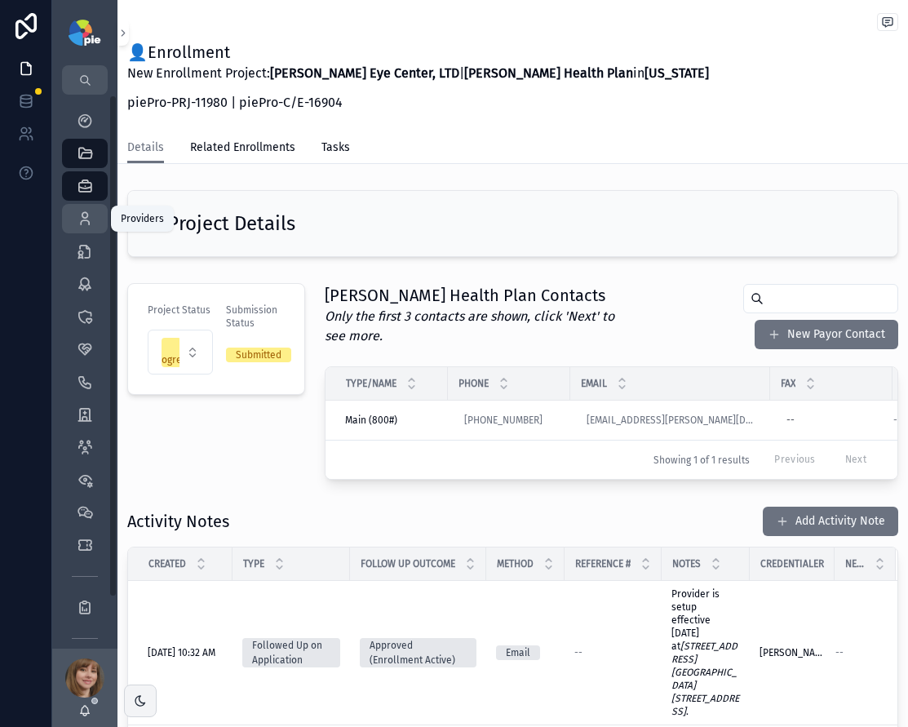
click at [89, 230] on div "Providers 295" at bounding box center [85, 219] width 26 height 26
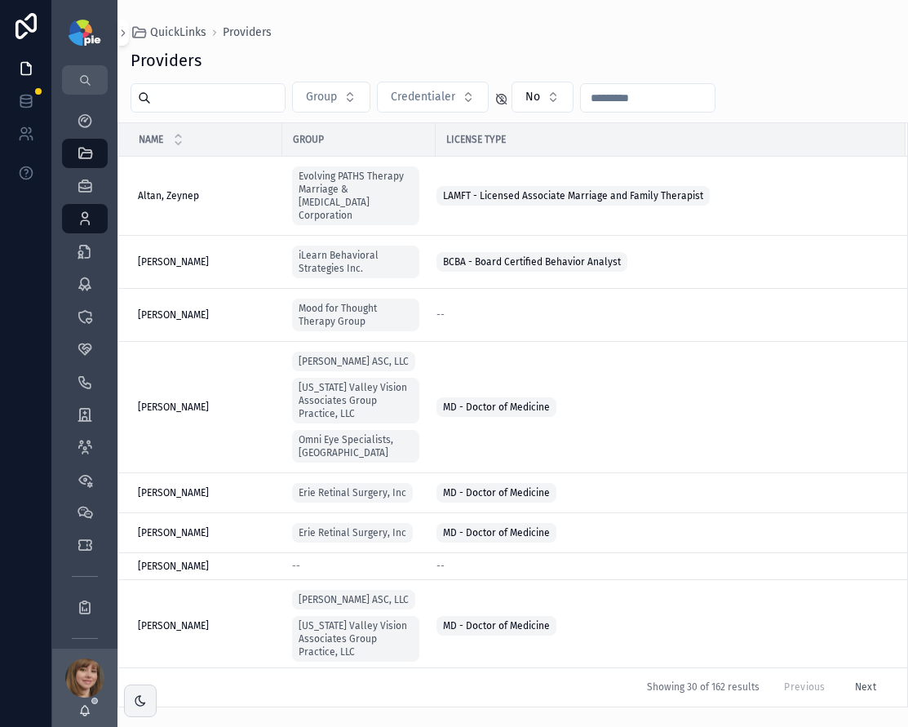
click at [243, 99] on input "text" at bounding box center [218, 98] width 134 height 23
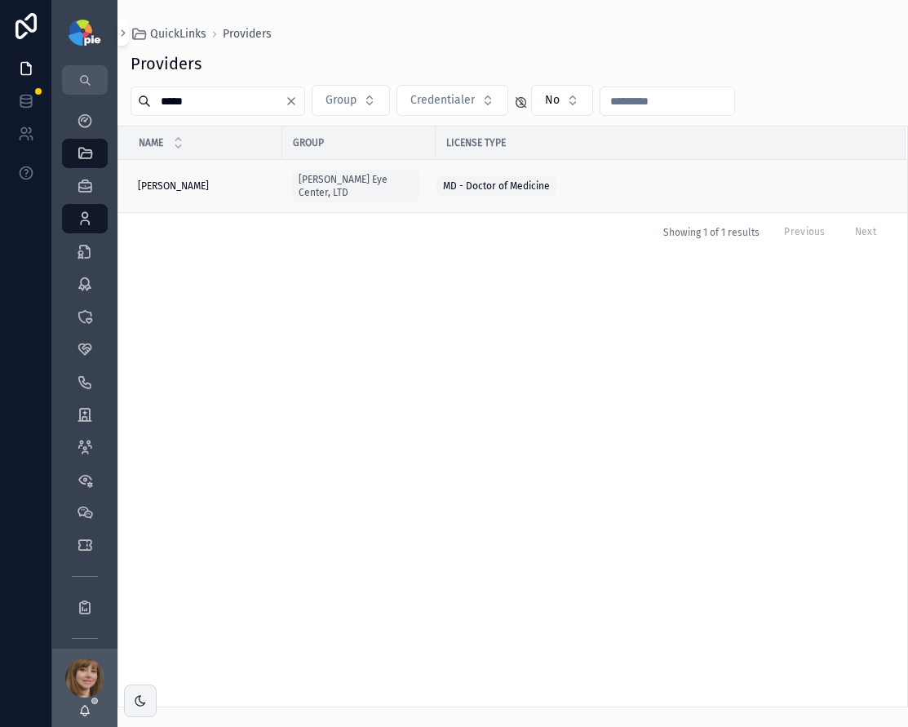
type input "*****"
click at [197, 181] on span "Novak, Kenneth" at bounding box center [173, 186] width 71 height 13
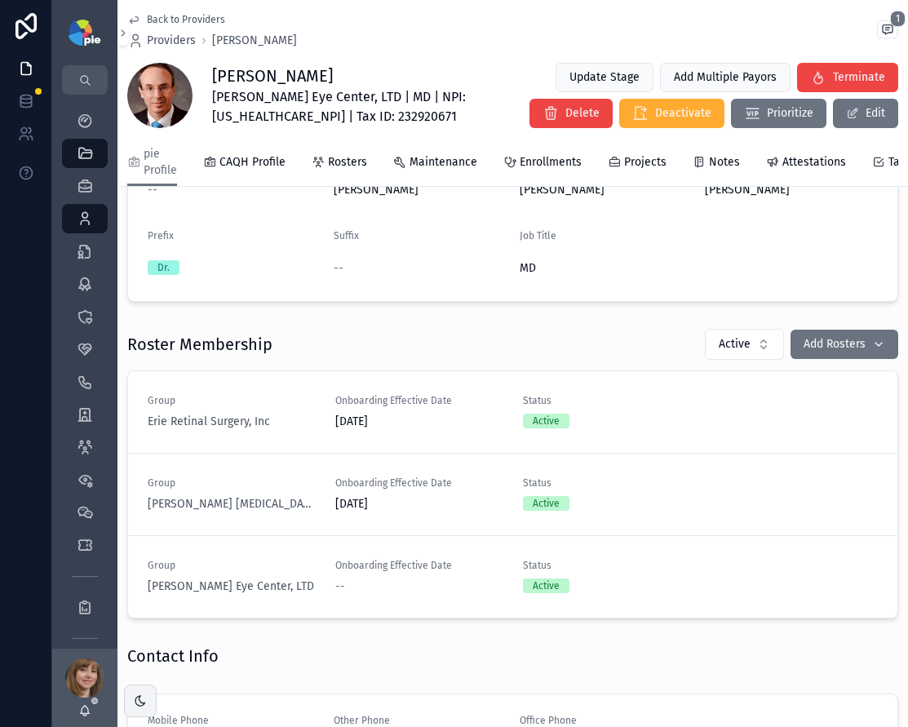
scroll to position [597, 0]
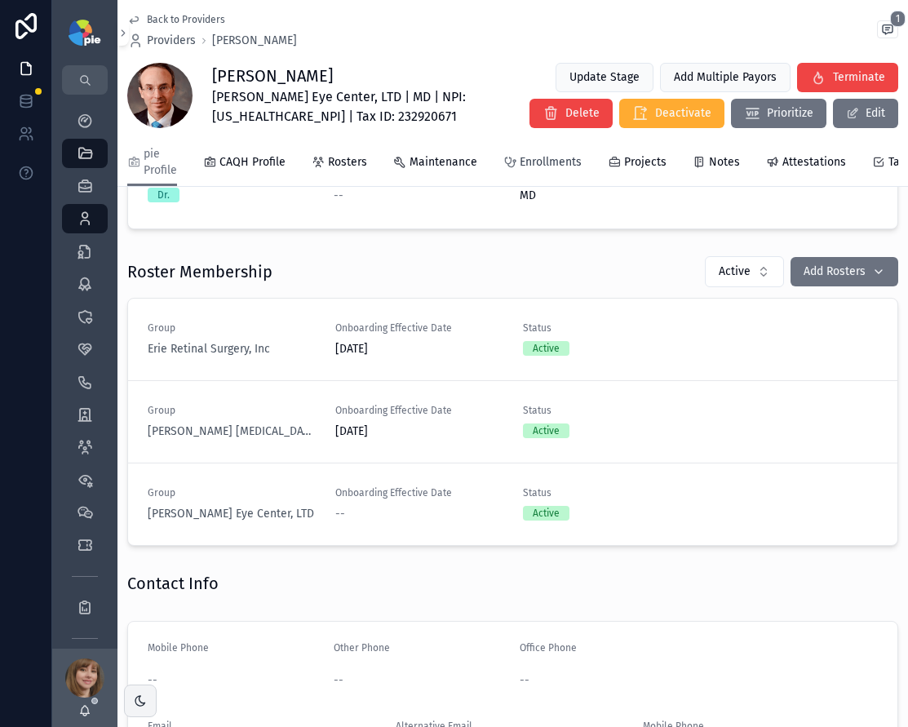
click at [544, 161] on span "Enrollments" at bounding box center [551, 162] width 62 height 16
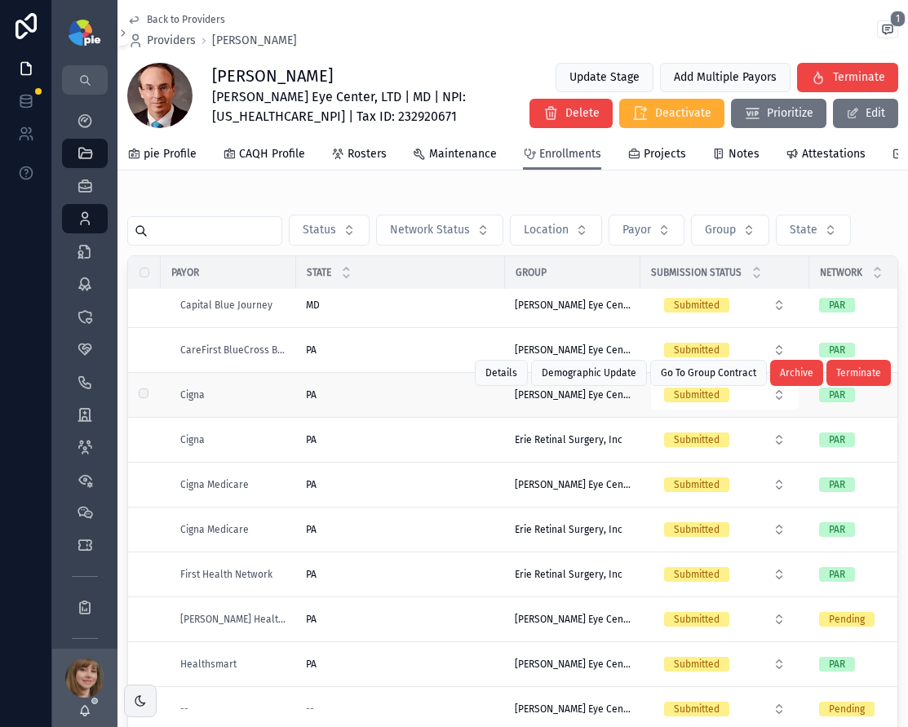
scroll to position [437, 0]
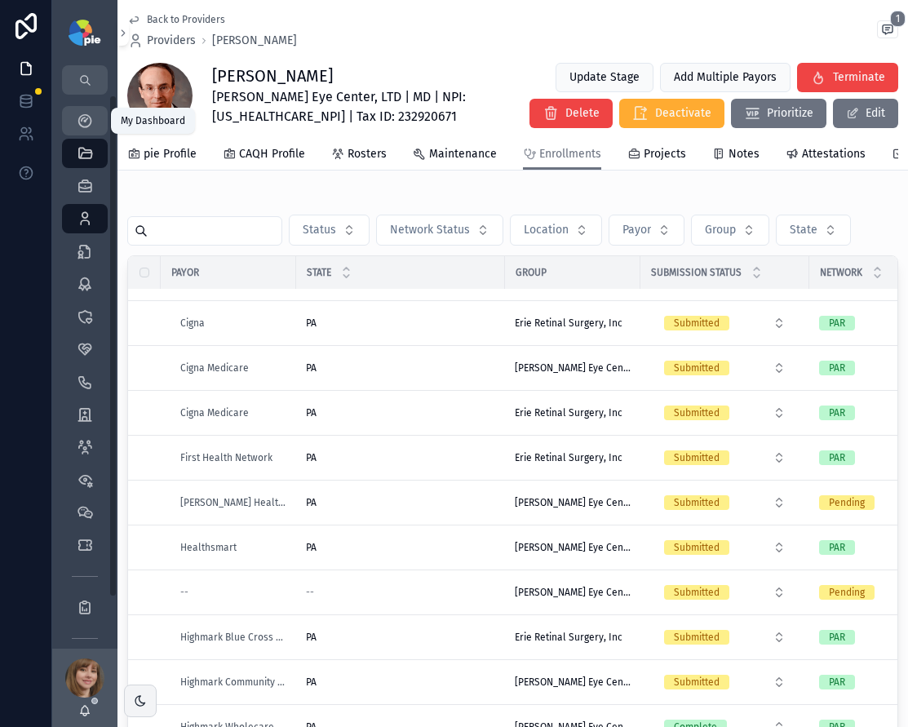
click at [84, 124] on icon "scrollable content" at bounding box center [85, 121] width 16 height 16
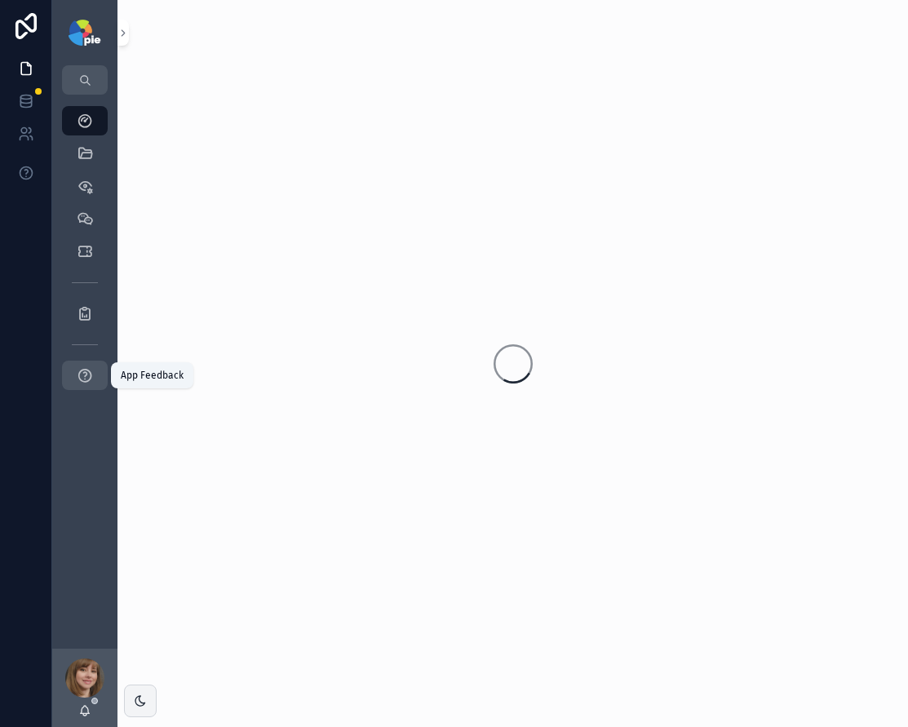
click at [87, 377] on icon "scrollable content" at bounding box center [85, 375] width 16 height 16
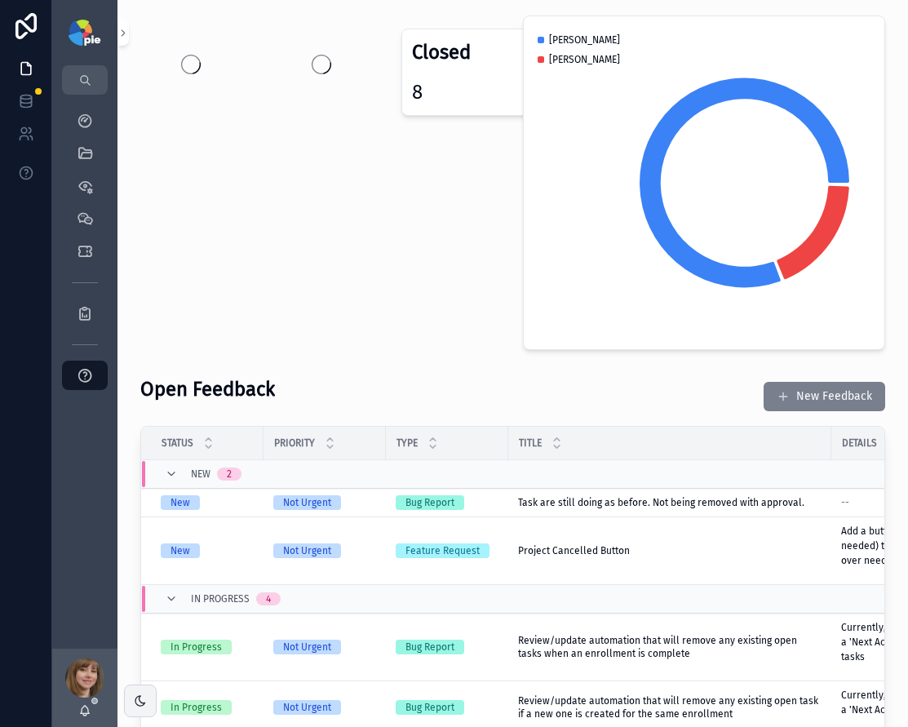
scroll to position [60, 0]
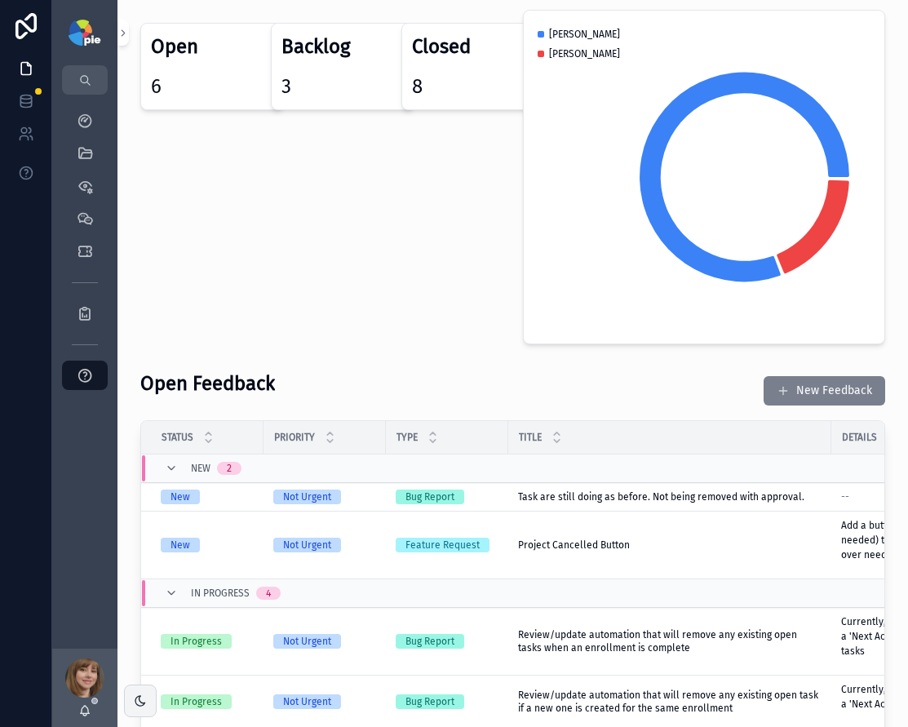
click at [817, 389] on button "New Feedback" at bounding box center [825, 390] width 122 height 29
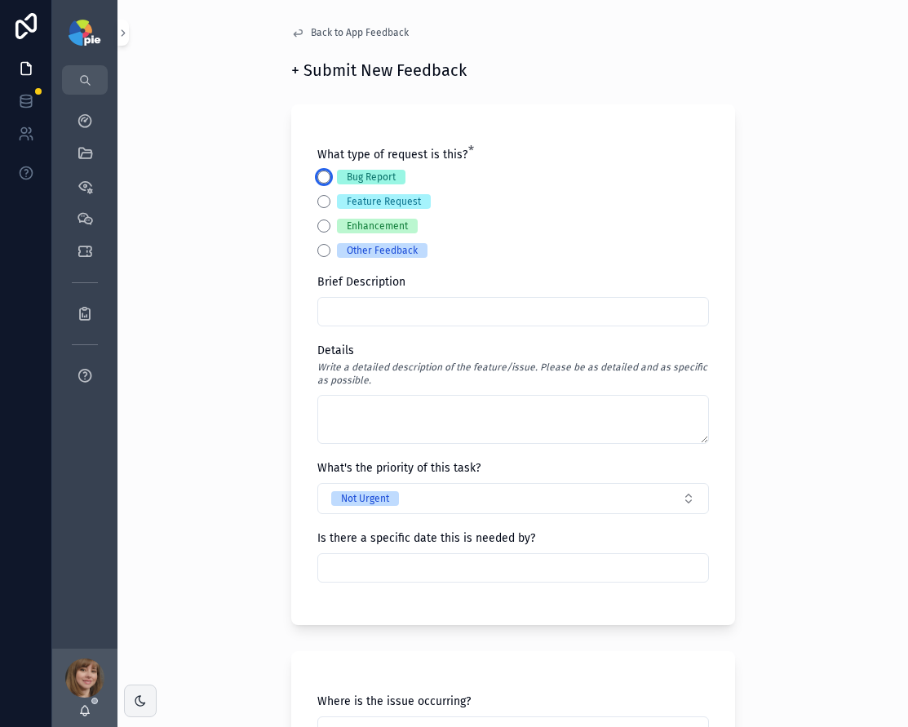
click at [317, 177] on button "Bug Report" at bounding box center [323, 177] width 13 height 13
click at [355, 317] on input "text" at bounding box center [513, 311] width 390 height 23
type input "**********"
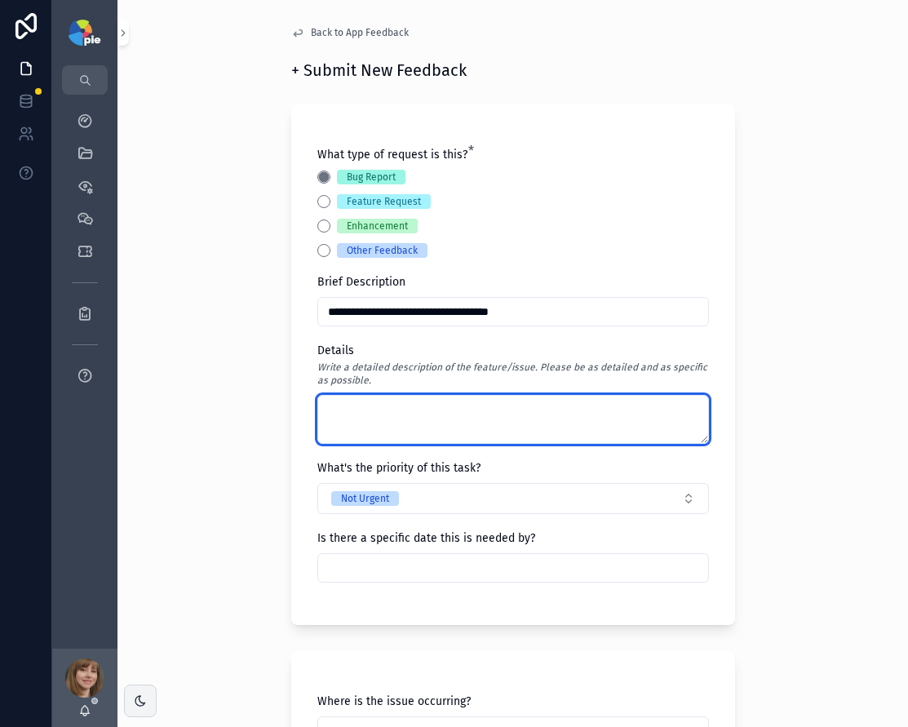
click at [350, 396] on textarea at bounding box center [513, 419] width 392 height 49
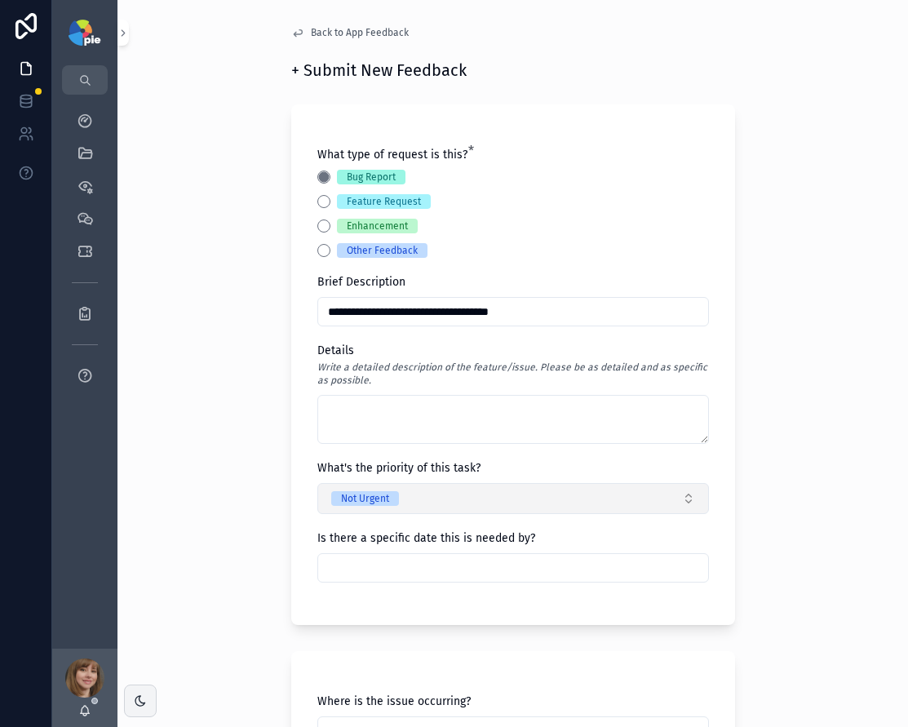
click at [375, 483] on button "Not Urgent" at bounding box center [513, 498] width 392 height 31
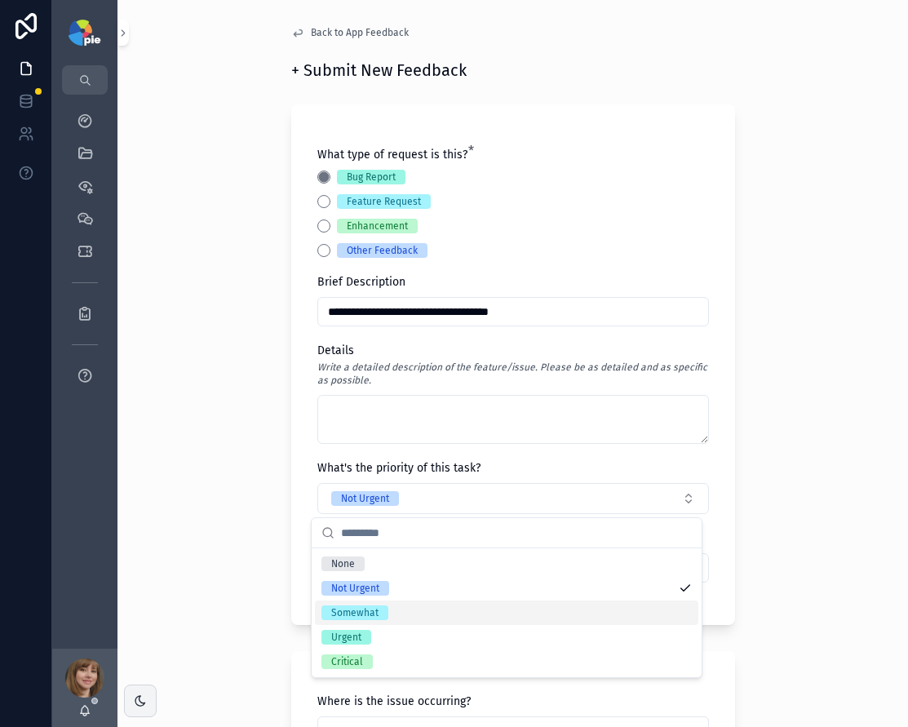
click at [392, 615] on div "Somewhat" at bounding box center [507, 613] width 384 height 24
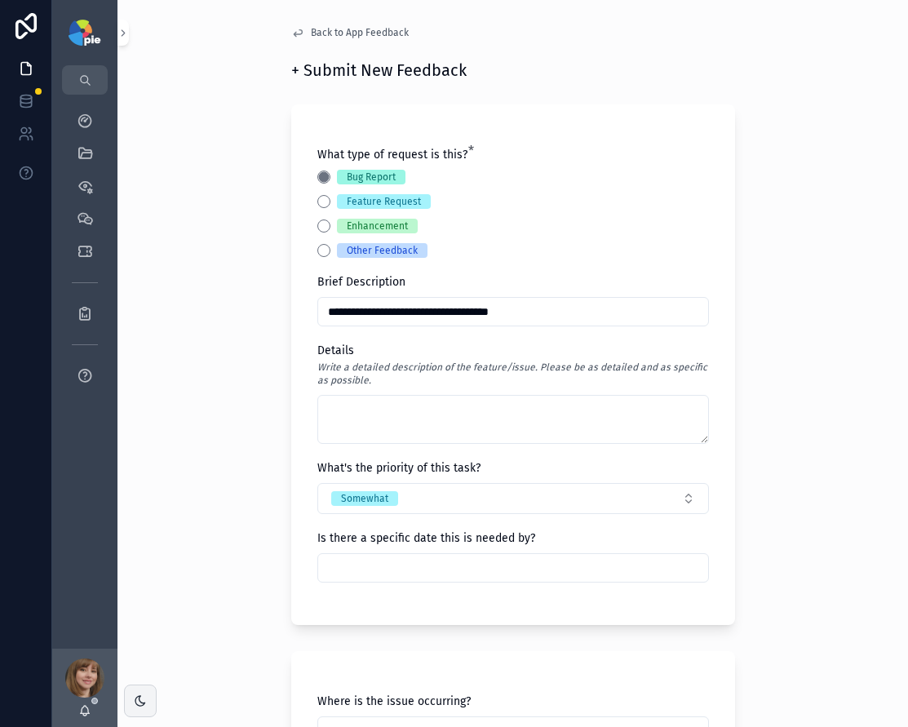
click at [222, 557] on div "**********" at bounding box center [513, 363] width 791 height 727
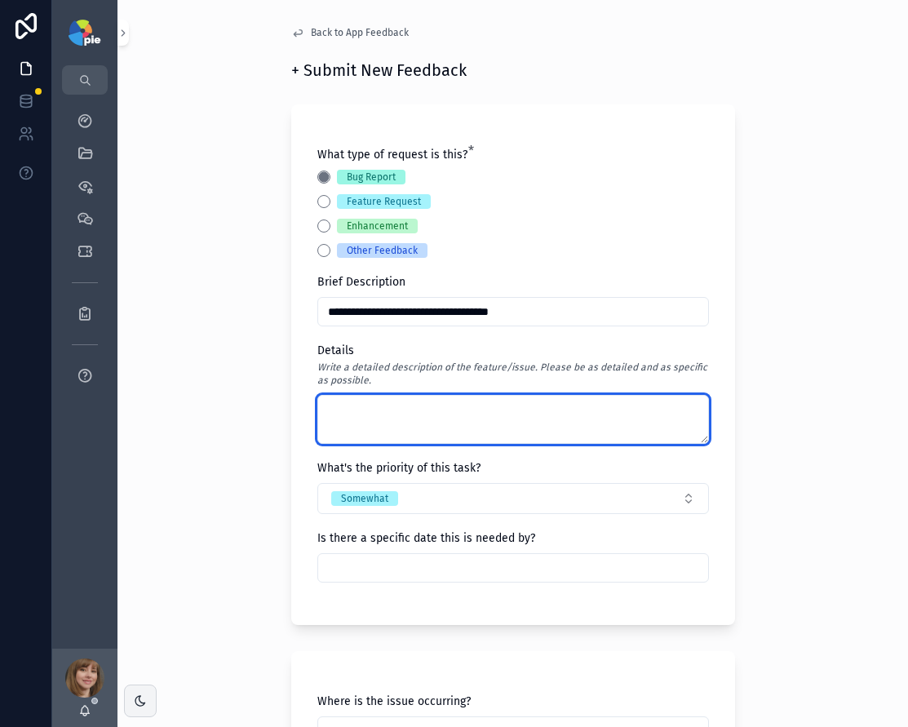
click at [341, 409] on textarea at bounding box center [513, 419] width 392 height 49
click at [353, 413] on textarea at bounding box center [513, 419] width 392 height 49
type textarea "*"
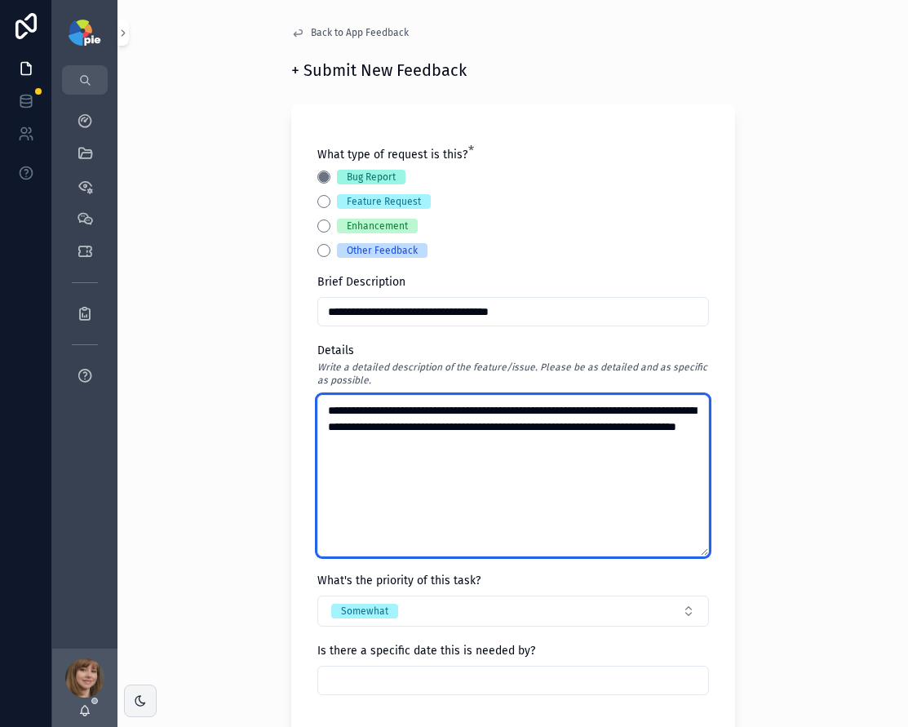
click at [420, 411] on textarea "**********" at bounding box center [513, 476] width 392 height 162
click at [468, 486] on textarea "**********" at bounding box center [513, 476] width 392 height 162
click at [593, 424] on textarea "**********" at bounding box center [513, 476] width 392 height 162
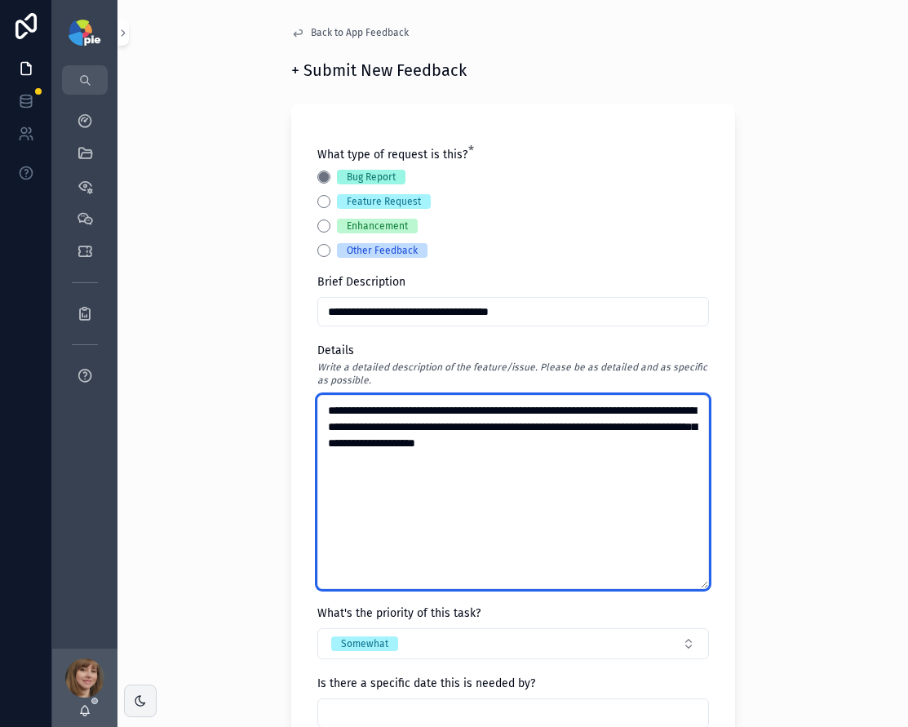
click at [580, 507] on textarea "**********" at bounding box center [513, 492] width 392 height 194
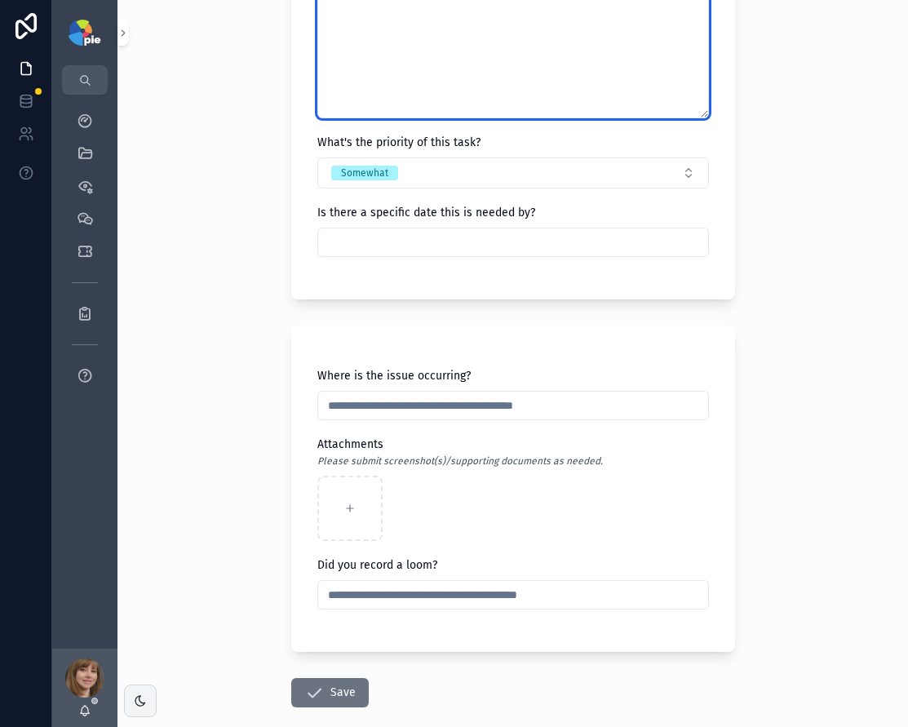
scroll to position [556, 0]
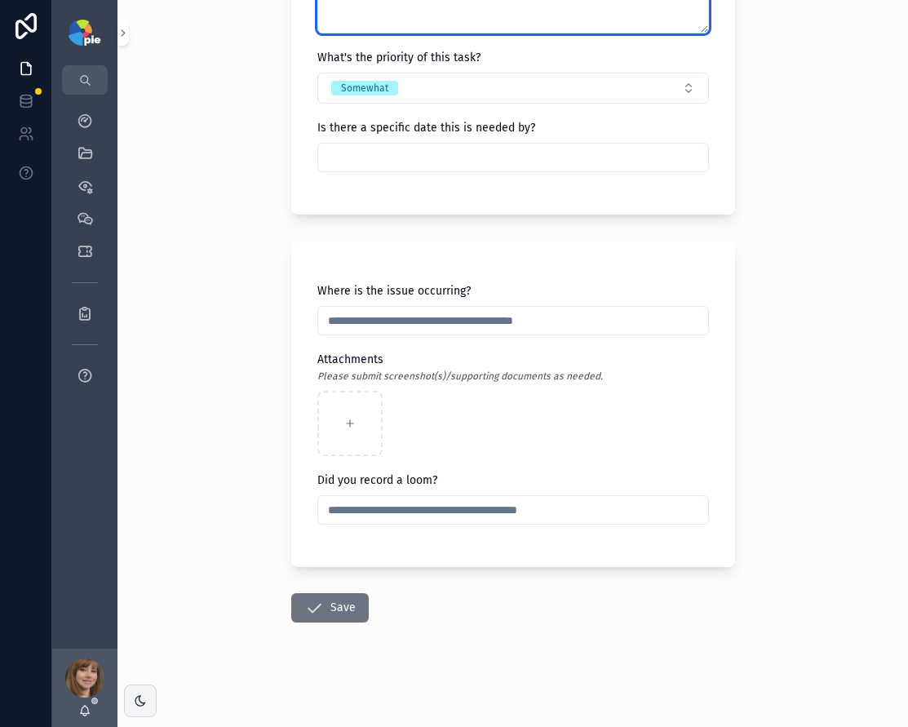
type textarea "**********"
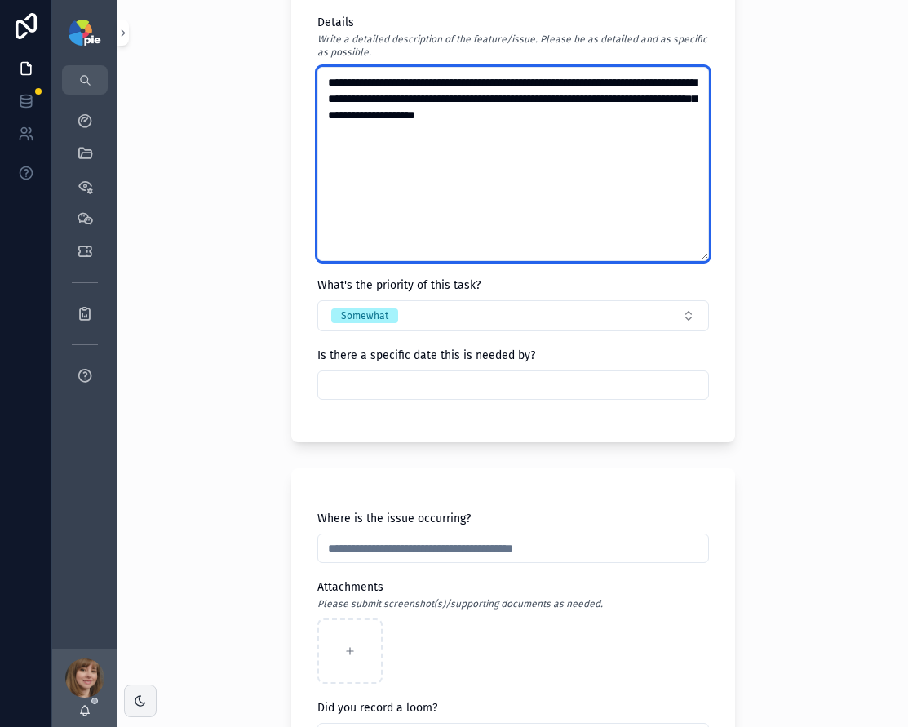
scroll to position [367, 0]
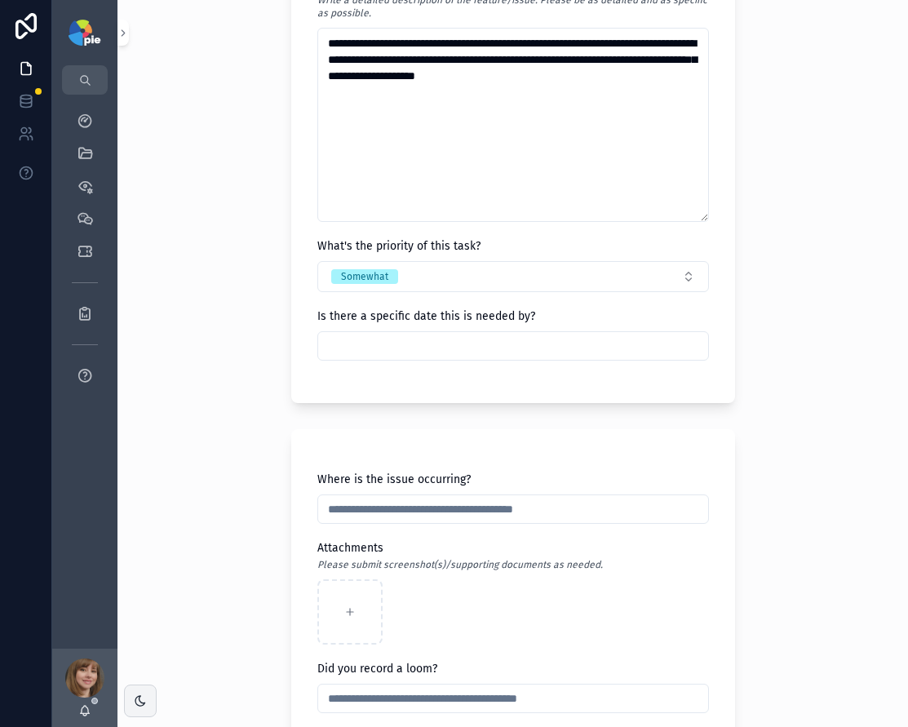
click at [367, 507] on input "text" at bounding box center [513, 509] width 390 height 23
paste input "**********"
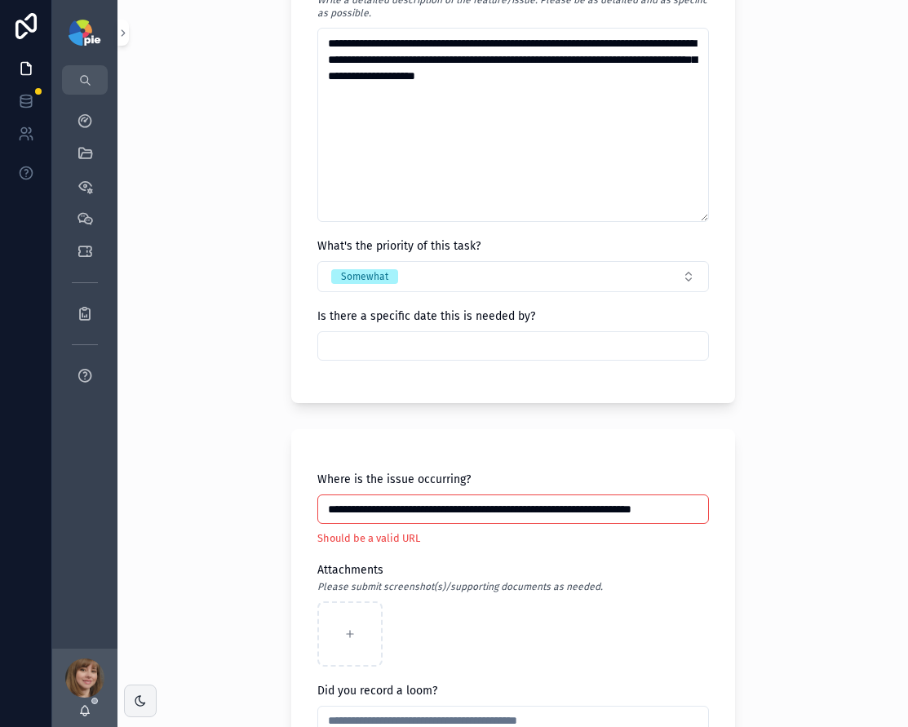
click at [198, 498] on div "**********" at bounding box center [513, 363] width 791 height 727
click at [556, 519] on input "**********" at bounding box center [513, 509] width 390 height 23
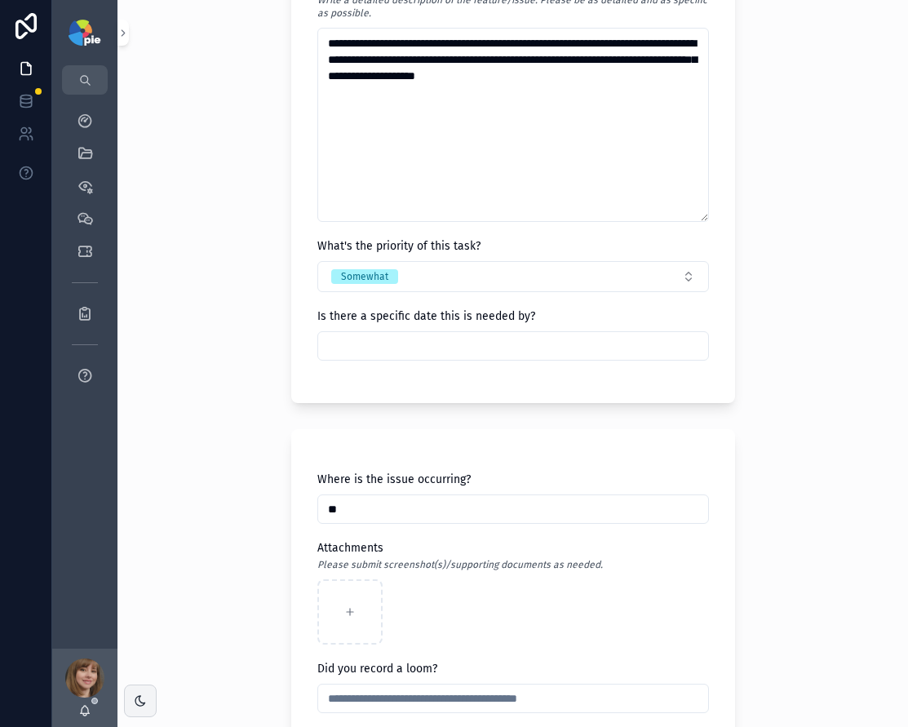
type input "*"
click at [372, 516] on input "text" at bounding box center [513, 509] width 390 height 23
paste input "**********"
type input "**********"
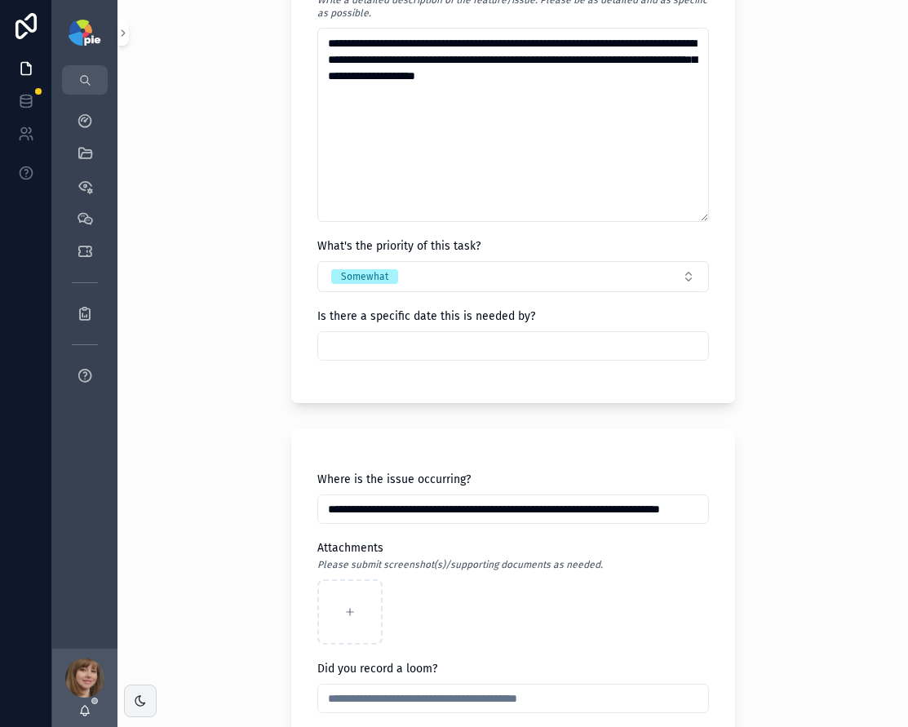
scroll to position [0, 0]
click at [224, 513] on div "**********" at bounding box center [513, 363] width 791 height 727
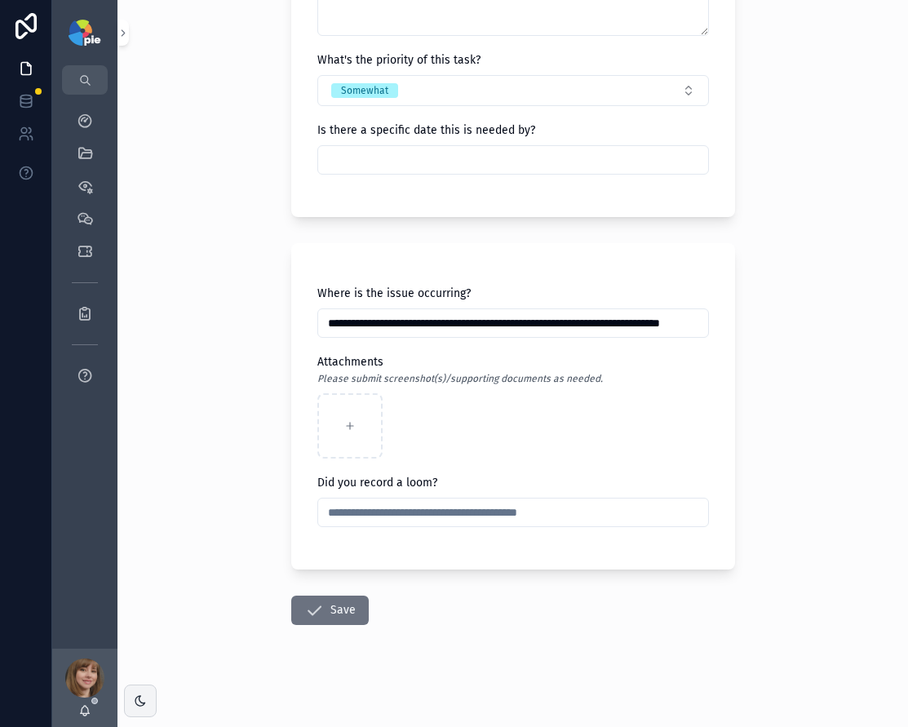
scroll to position [556, 0]
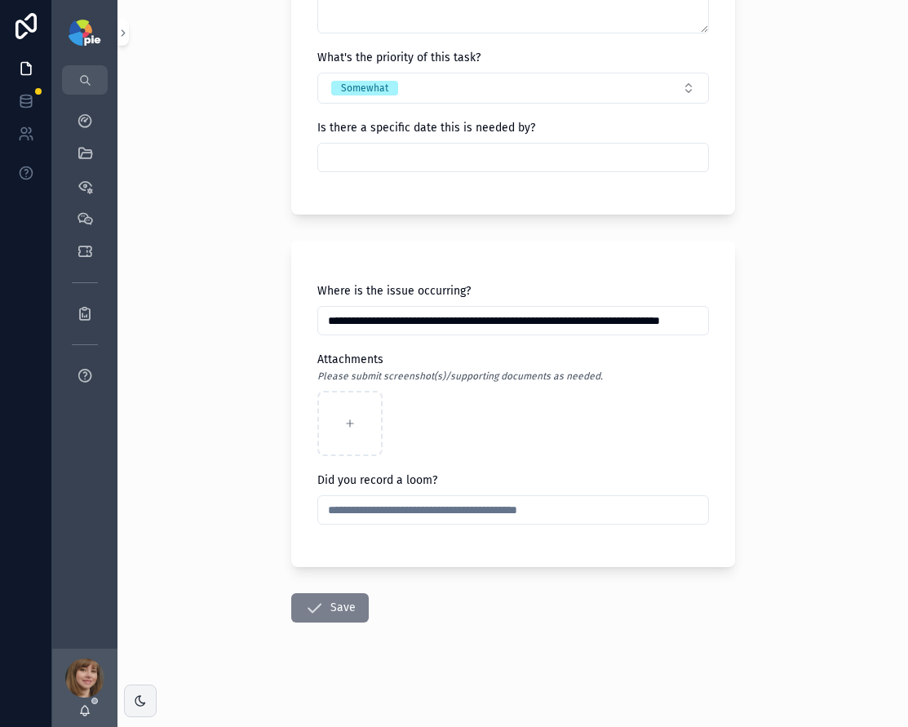
click at [337, 610] on button "Save" at bounding box center [330, 607] width 78 height 29
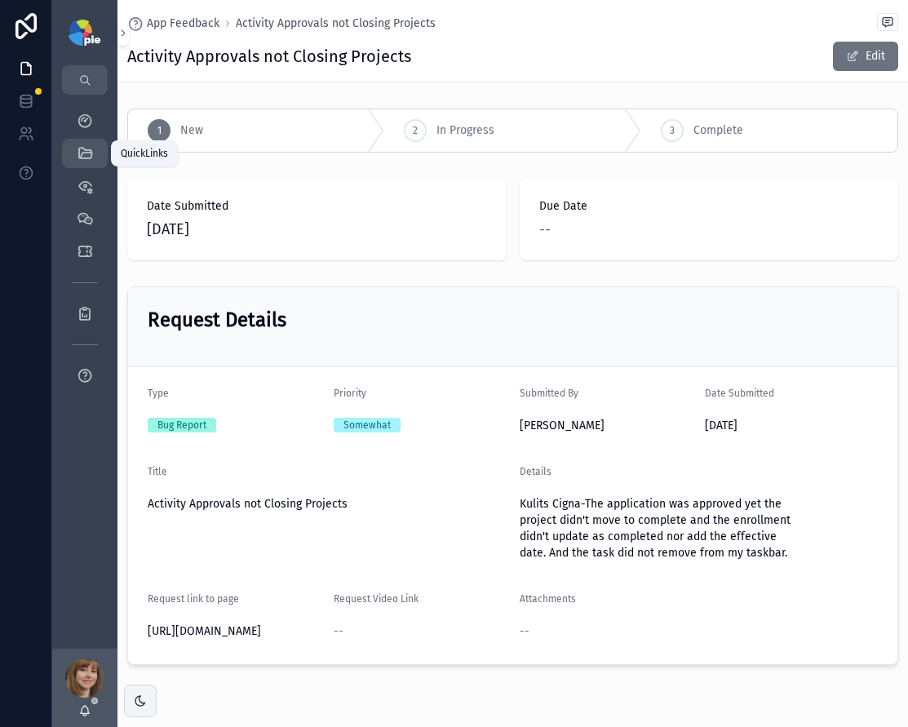
click at [86, 151] on icon "scrollable content" at bounding box center [85, 153] width 16 height 16
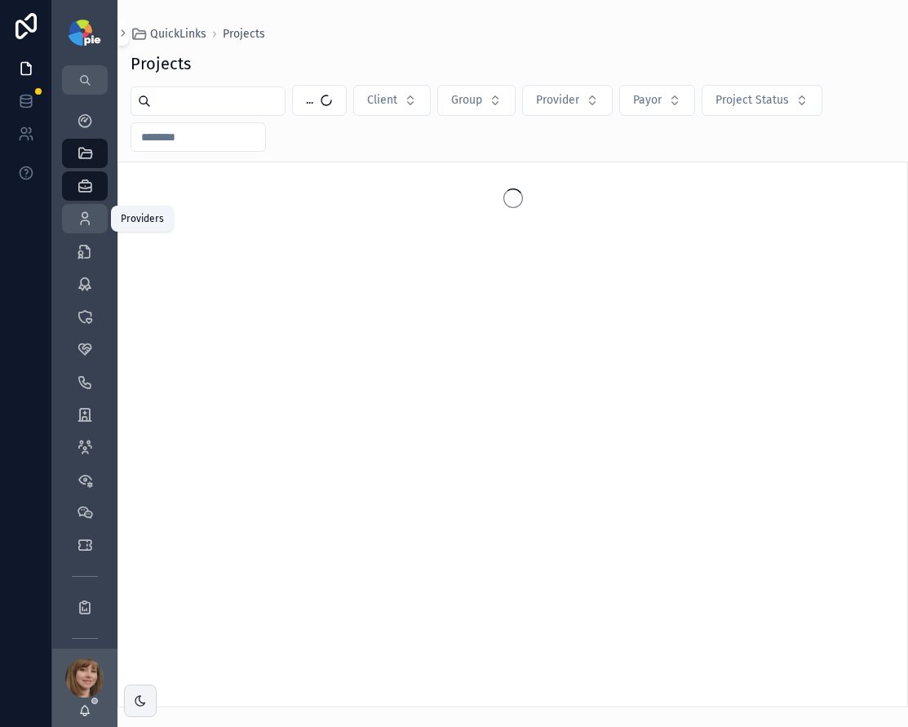
click at [90, 213] on icon "scrollable content" at bounding box center [85, 219] width 16 height 16
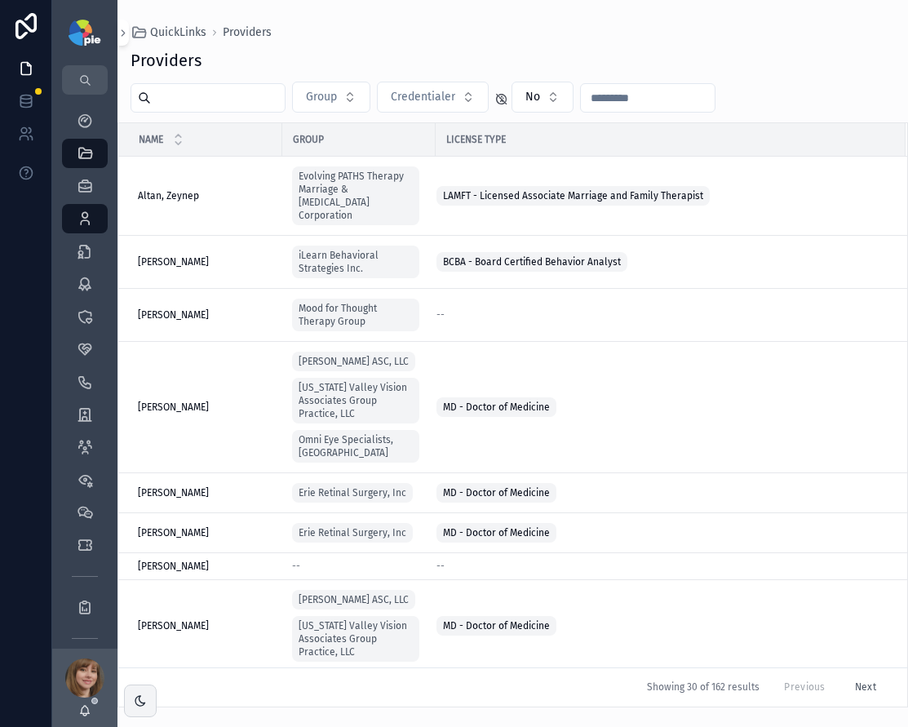
click at [169, 102] on input "text" at bounding box center [218, 98] width 134 height 23
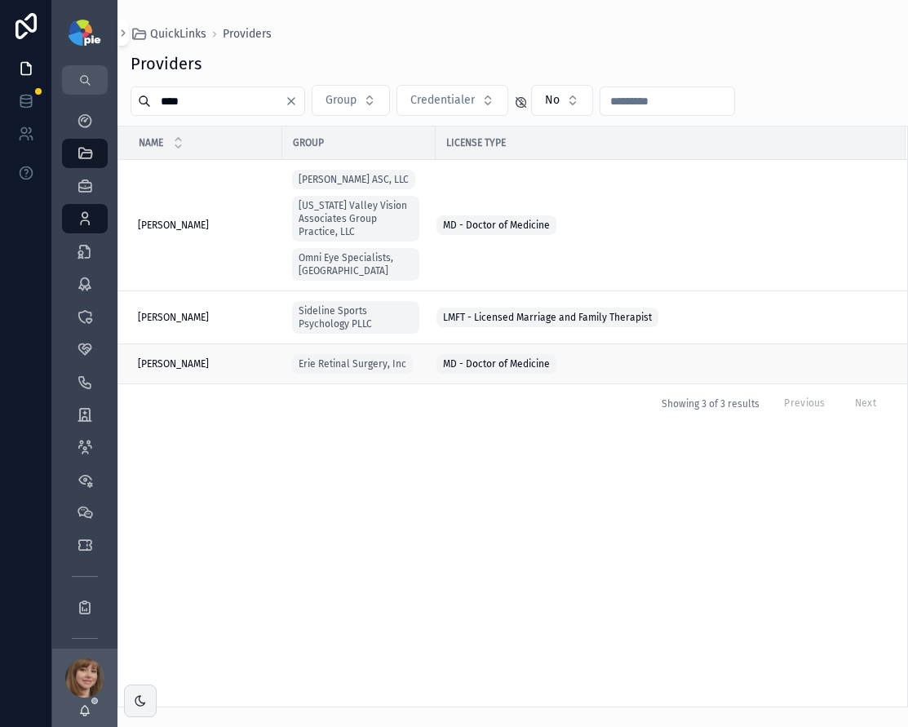
type input "****"
click at [200, 357] on div "Kulits, John Kulits, John" at bounding box center [205, 363] width 135 height 13
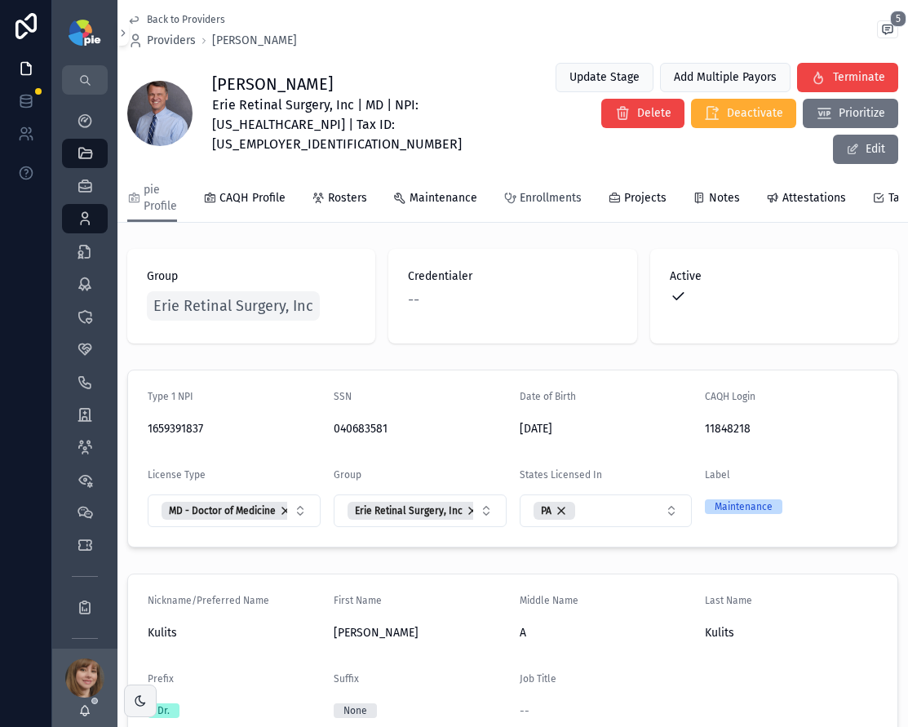
click at [537, 190] on span "Enrollments" at bounding box center [551, 198] width 62 height 16
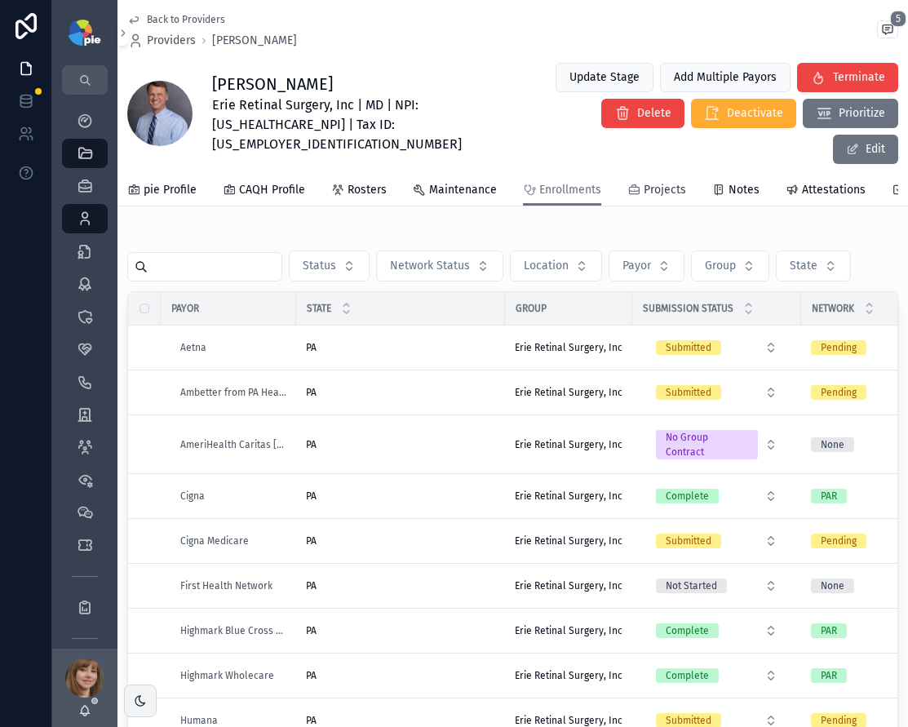
click at [664, 182] on span "Projects" at bounding box center [665, 190] width 42 height 16
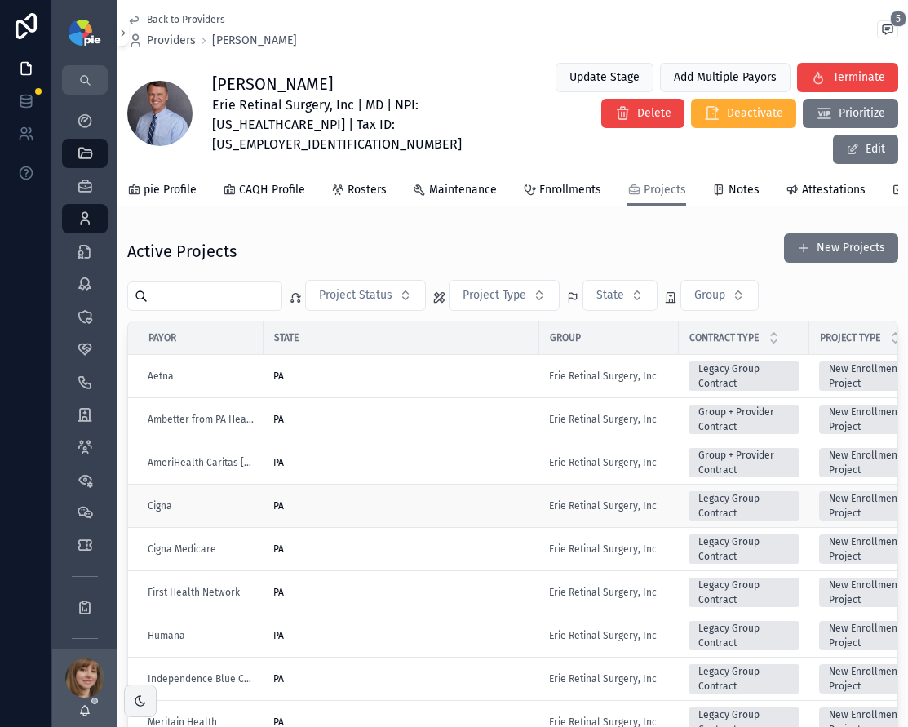
click at [336, 499] on div "PA" at bounding box center [401, 505] width 256 height 13
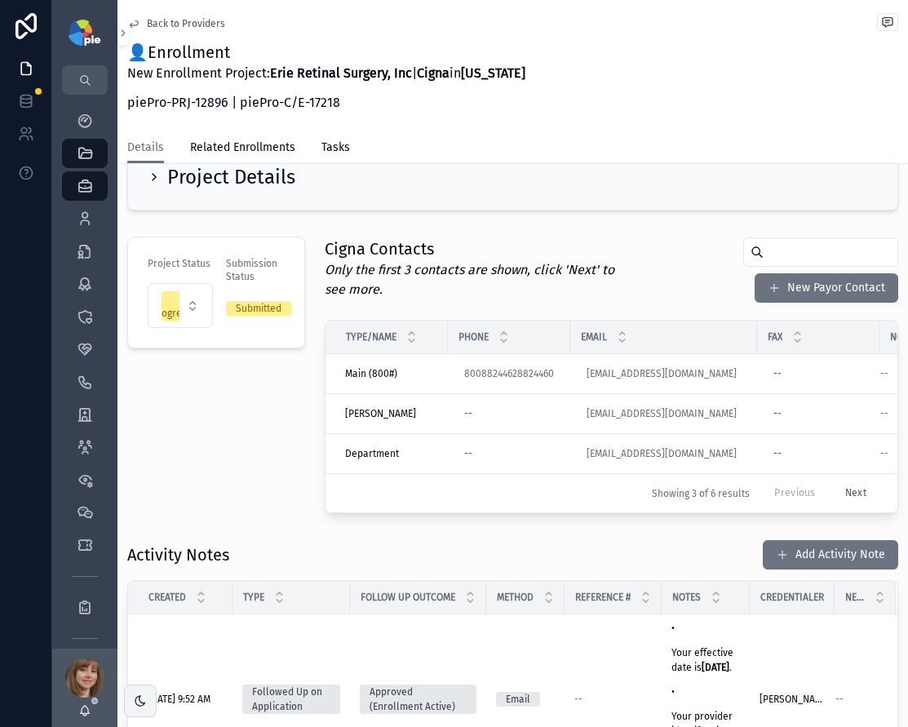
scroll to position [170, 0]
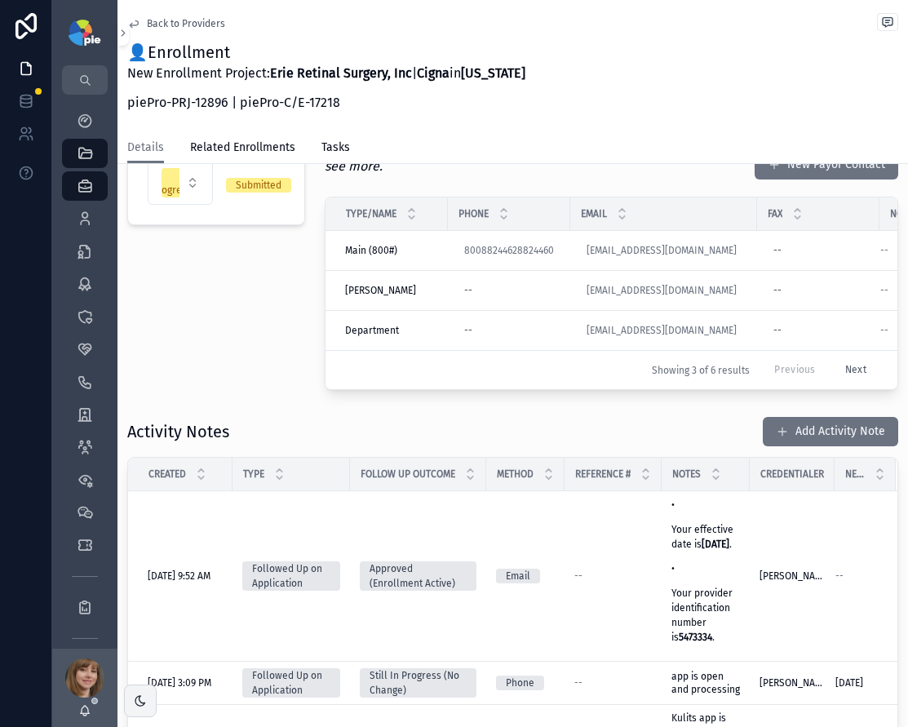
click at [183, 397] on div "Project Status In Progress Submission Status Submitted" at bounding box center [216, 252] width 197 height 290
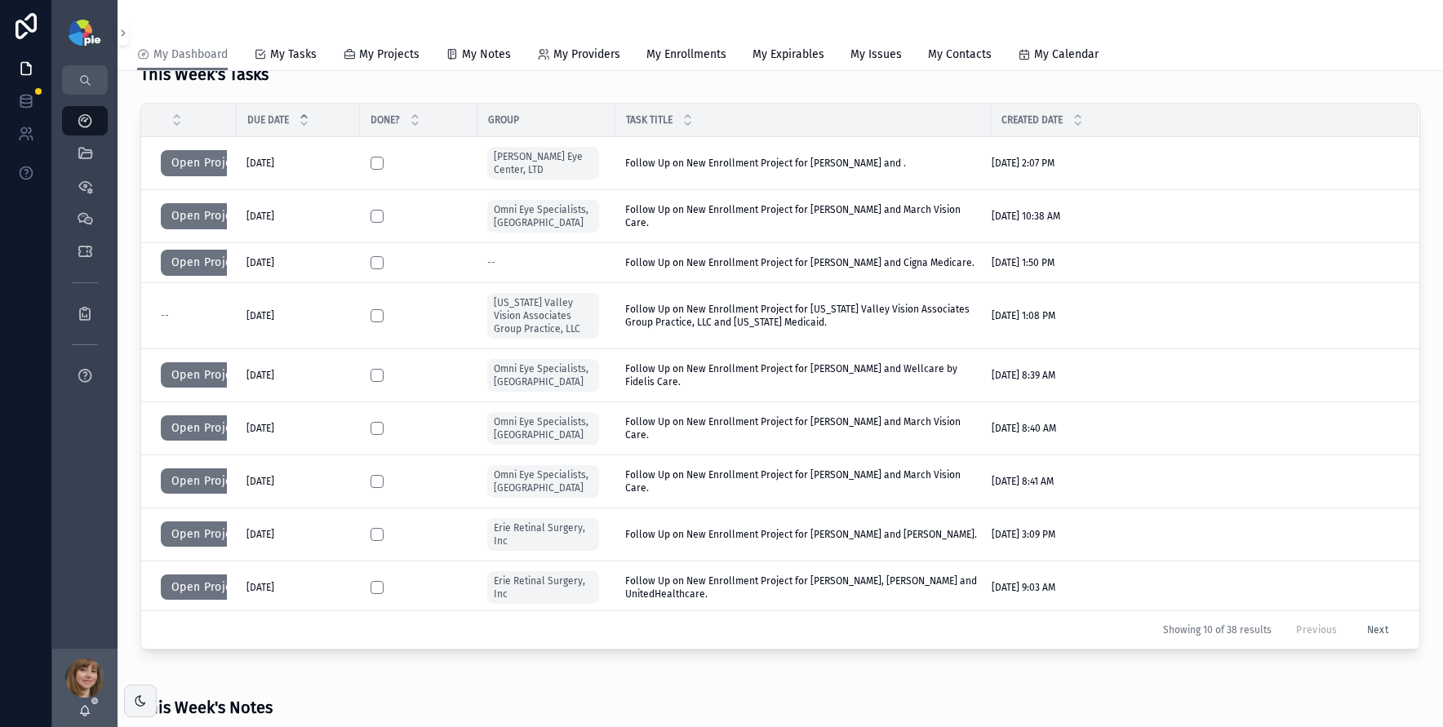
scroll to position [427, 0]
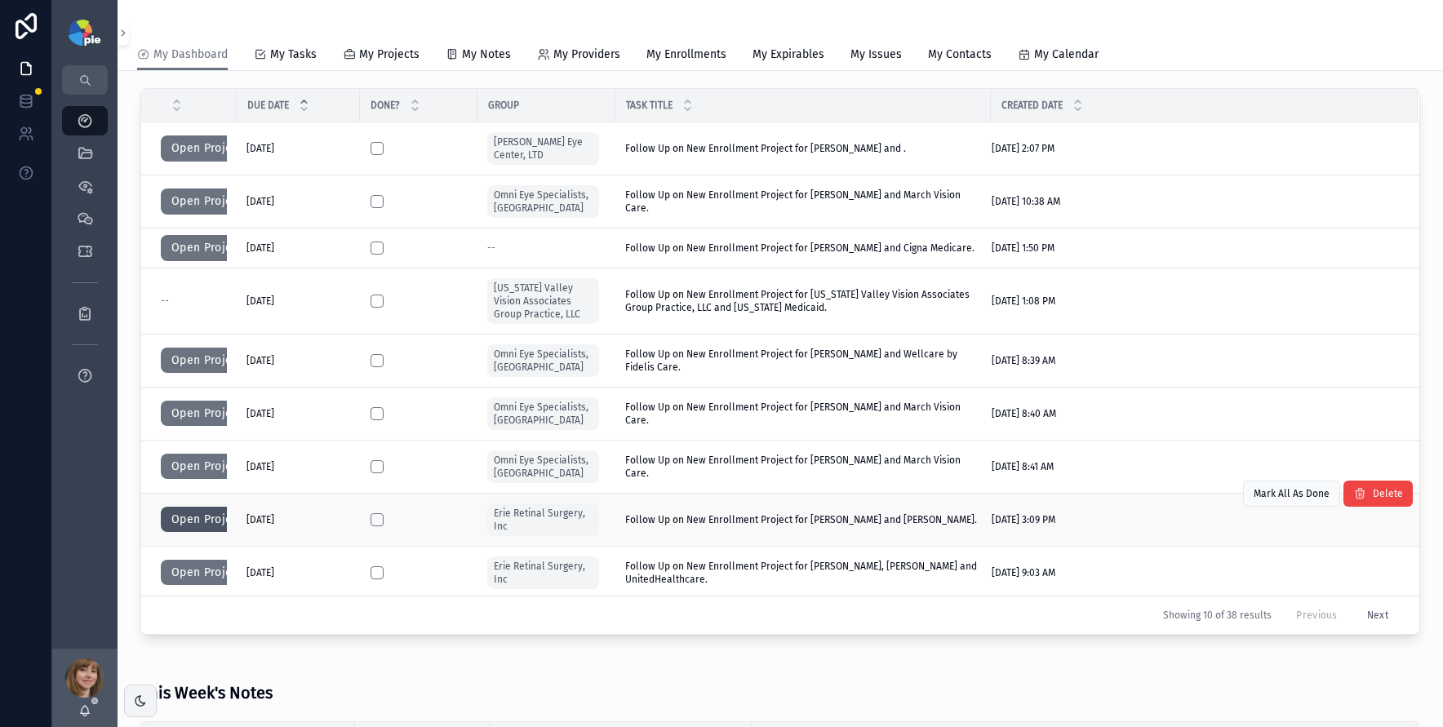
click at [177, 520] on button "Open Project" at bounding box center [207, 520] width 92 height 26
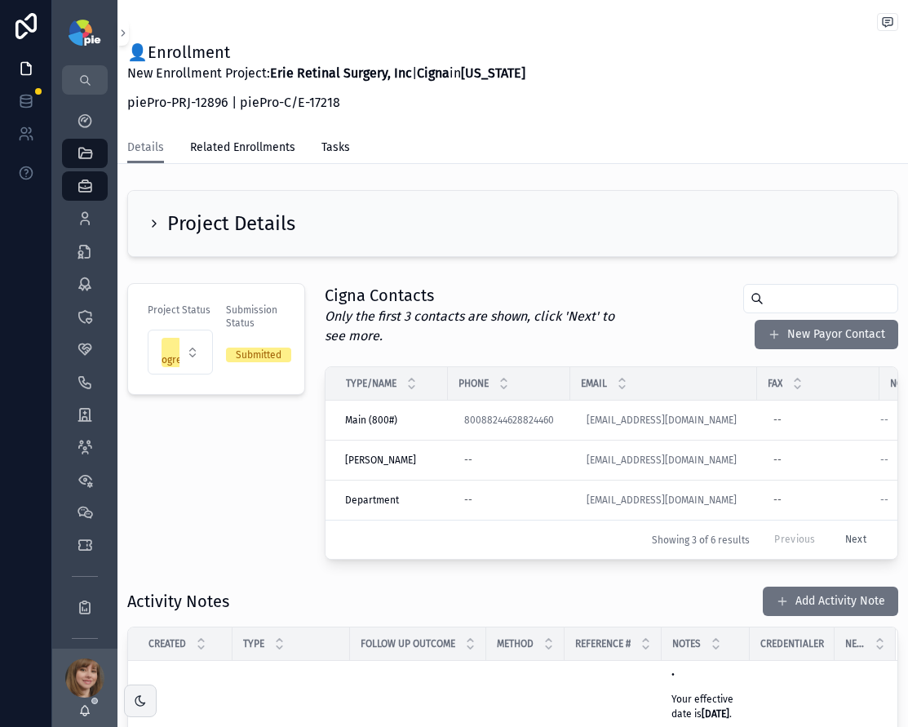
click at [624, 110] on div "👤Enrollment New Enrollment Project: Erie Retinal Surgery, Inc | Cigna in Pennsy…" at bounding box center [512, 82] width 771 height 82
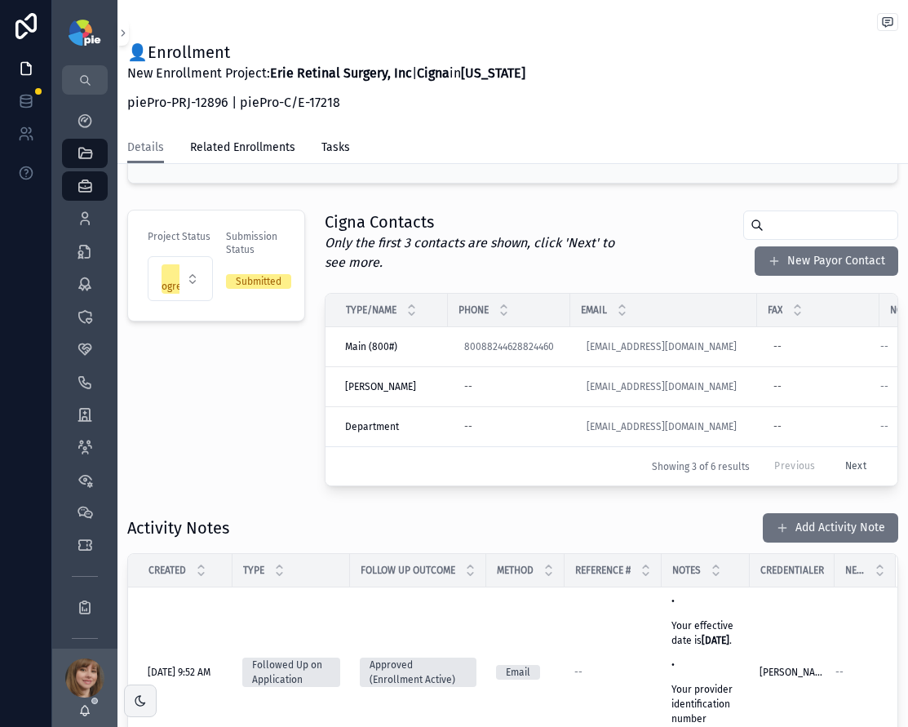
scroll to position [117, 0]
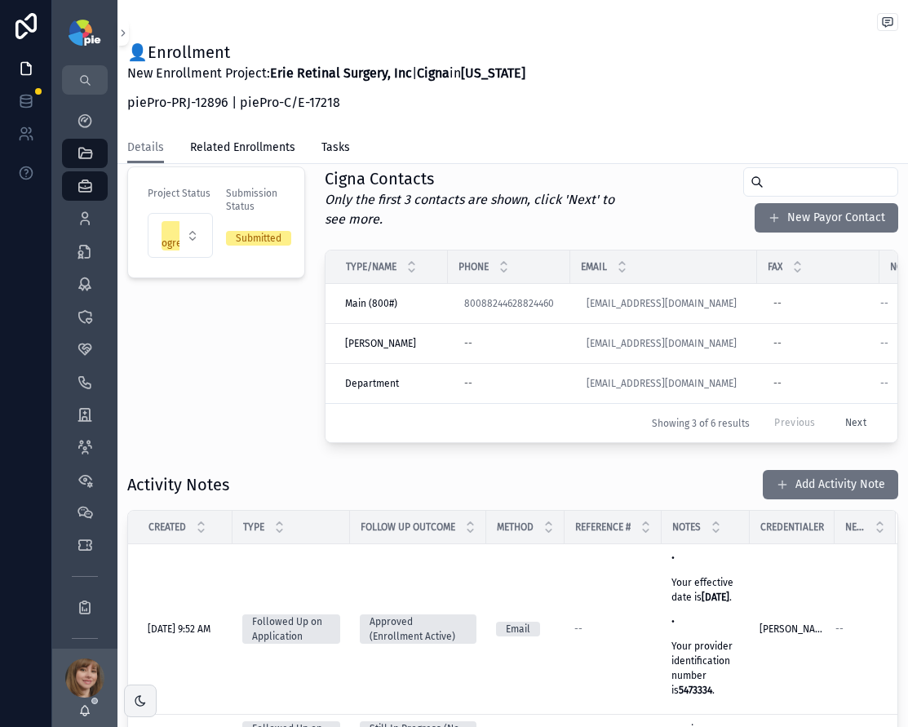
click at [280, 337] on div "Project Status In Progress Submission Status Submitted" at bounding box center [216, 305] width 197 height 290
click at [392, 108] on p "piePro-PRJ-12896 | piePro-C/E-17218" at bounding box center [326, 103] width 398 height 20
click at [291, 342] on div "Project Status In Progress Submission Status Submitted" at bounding box center [216, 305] width 197 height 290
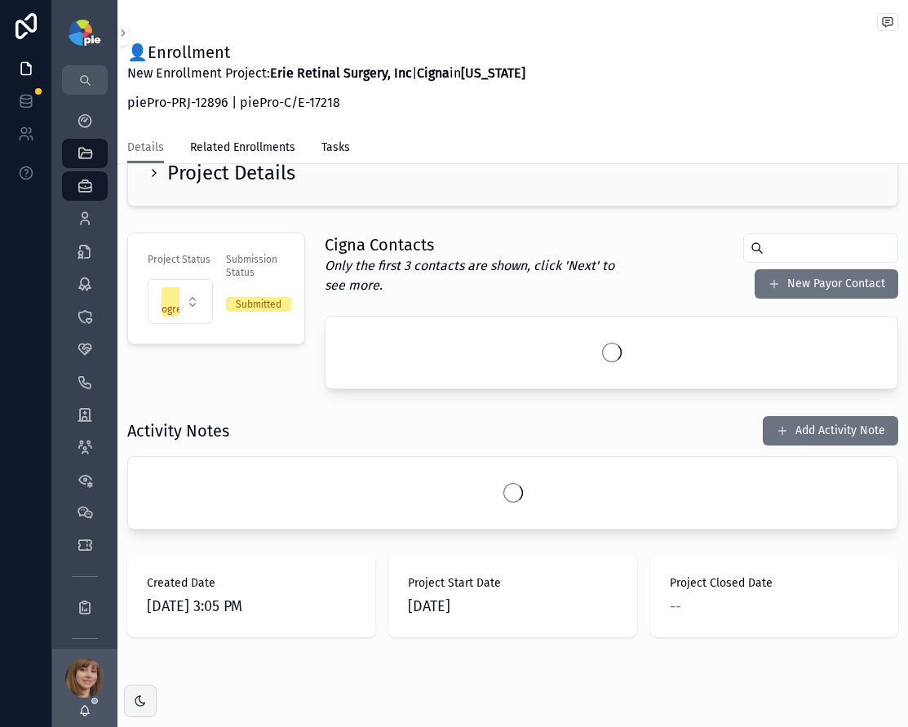
scroll to position [72, 0]
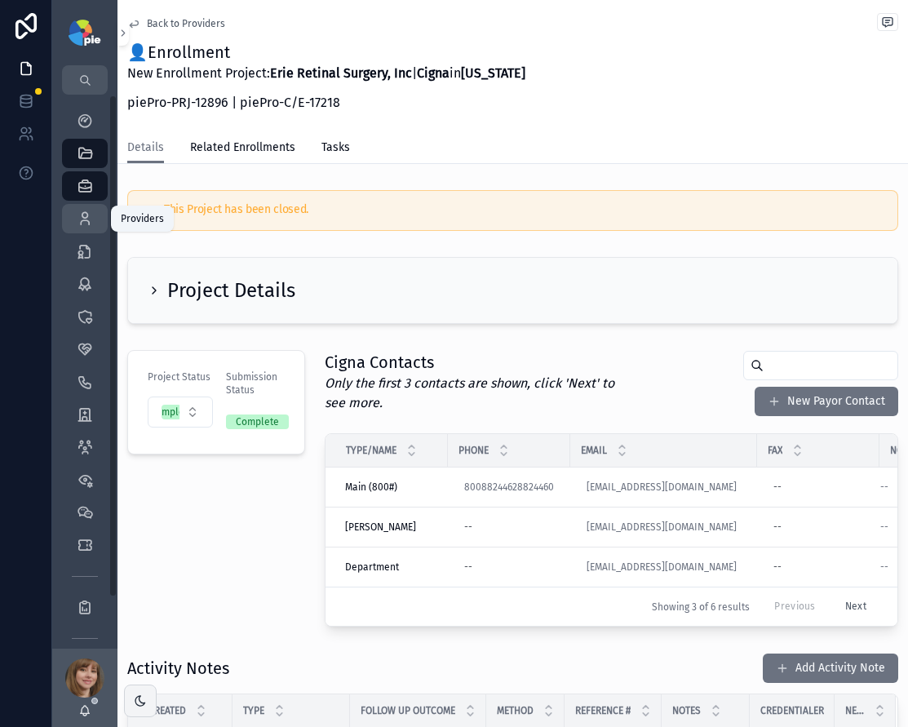
click at [84, 224] on icon "scrollable content" at bounding box center [85, 219] width 16 height 16
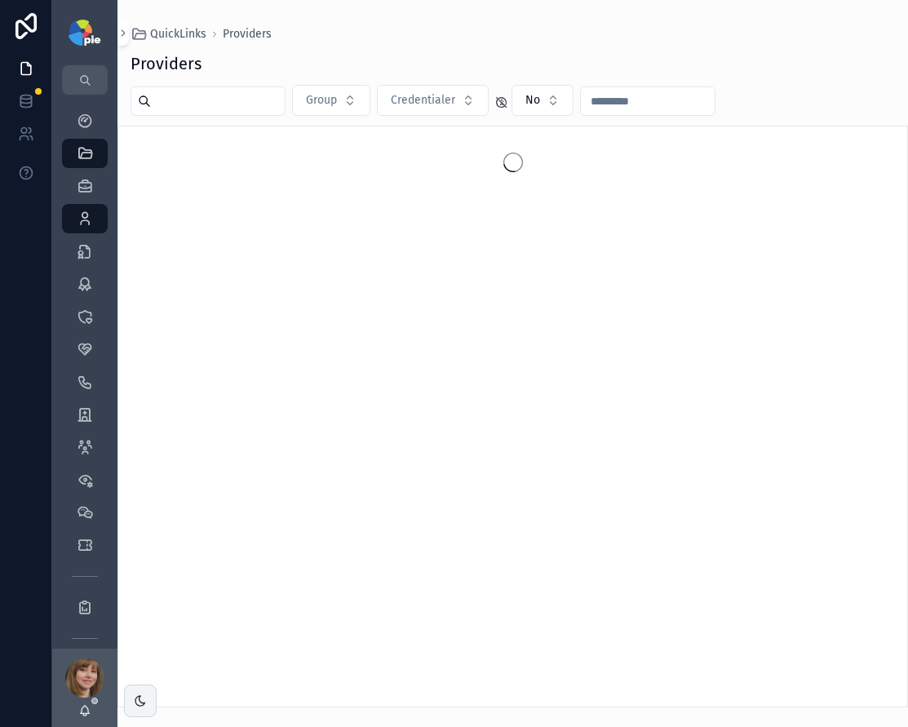
click at [218, 100] on input "text" at bounding box center [218, 101] width 134 height 23
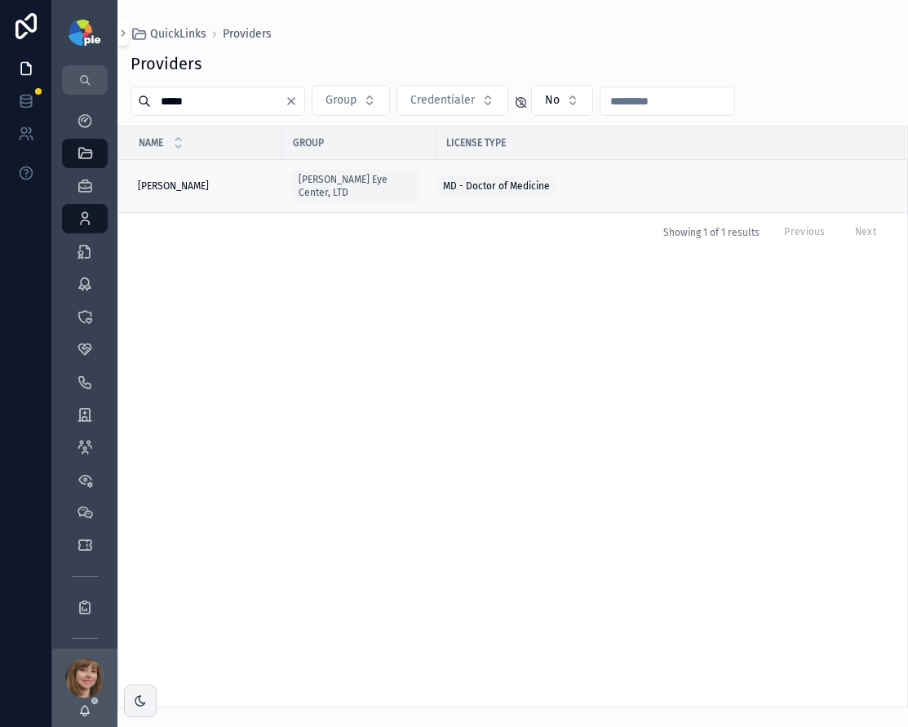
type input "*****"
click at [229, 180] on div "[PERSON_NAME] [PERSON_NAME]" at bounding box center [205, 186] width 135 height 13
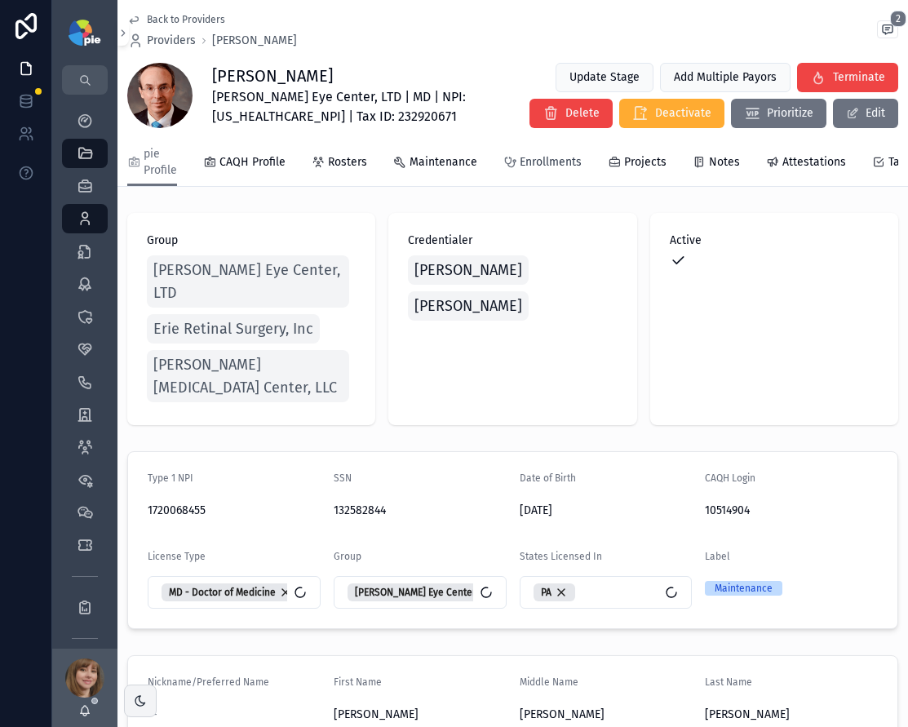
click at [526, 172] on link "Enrollments" at bounding box center [543, 164] width 78 height 33
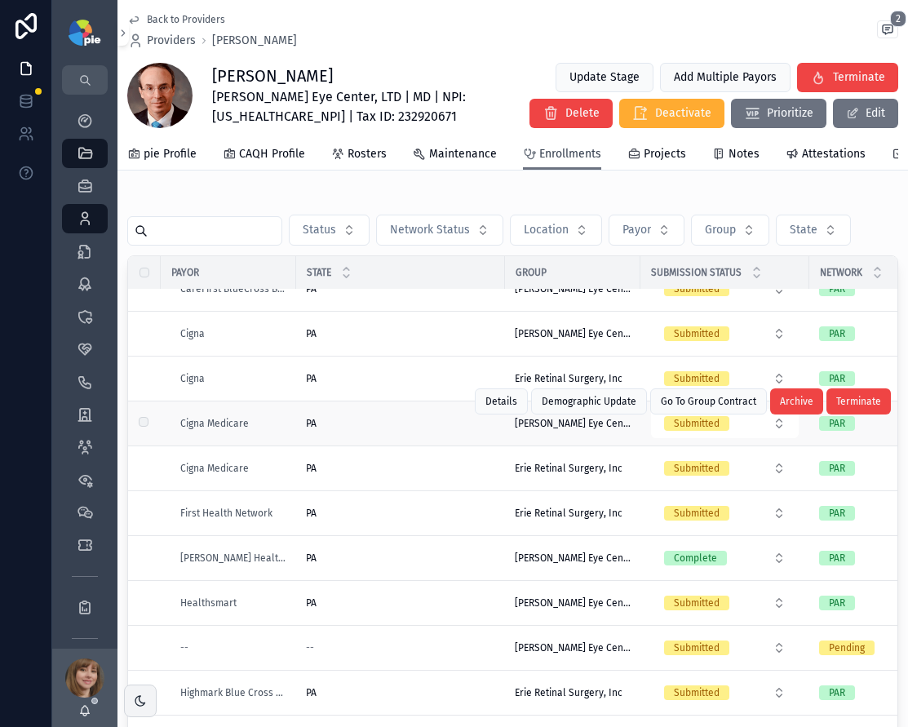
scroll to position [511, 0]
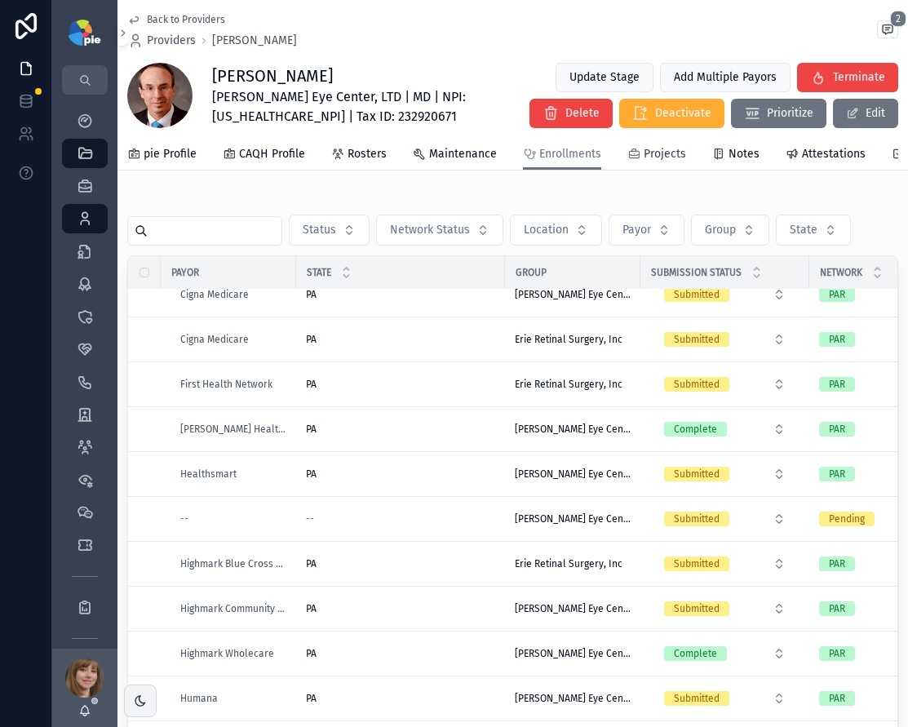
click at [658, 146] on span "Projects" at bounding box center [665, 154] width 42 height 16
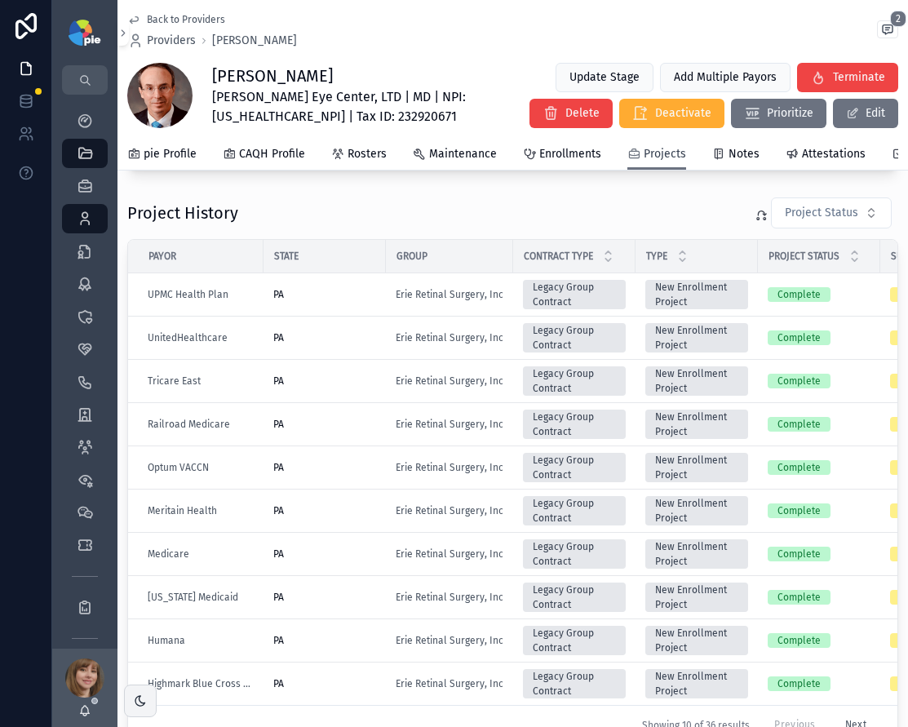
scroll to position [814, 0]
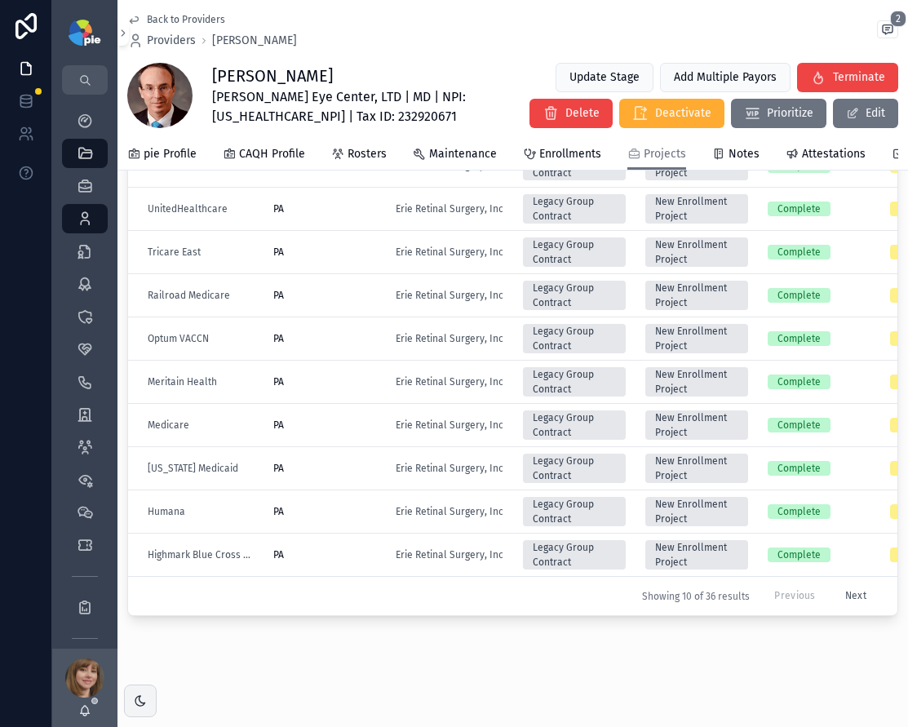
click at [840, 584] on button "Next" at bounding box center [856, 596] width 44 height 25
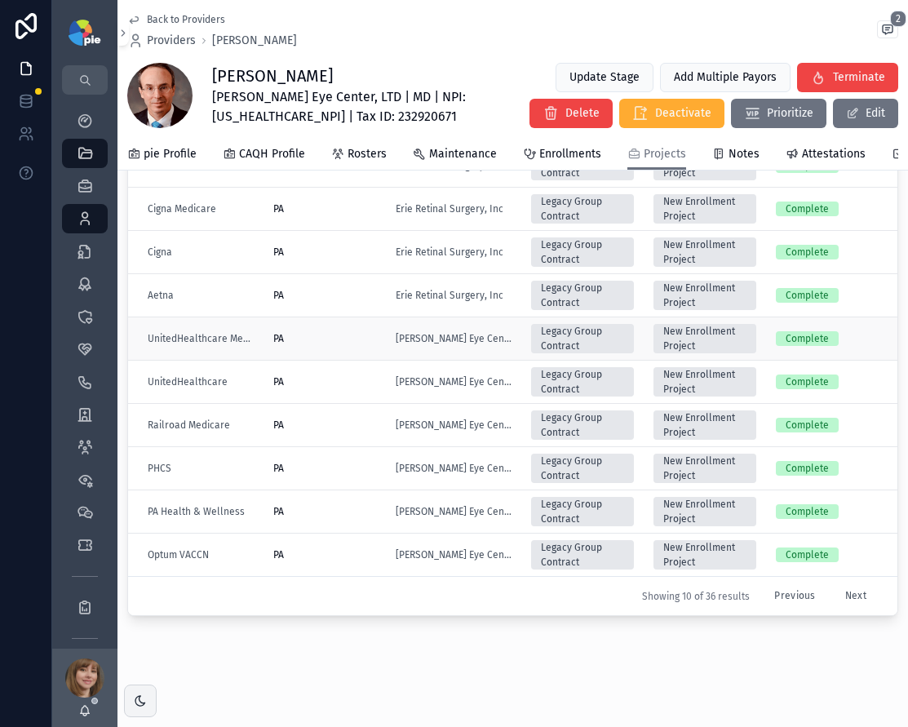
scroll to position [814, 0]
click at [834, 589] on button "Next" at bounding box center [856, 596] width 44 height 25
click at [348, 462] on div "PA" at bounding box center [324, 468] width 103 height 13
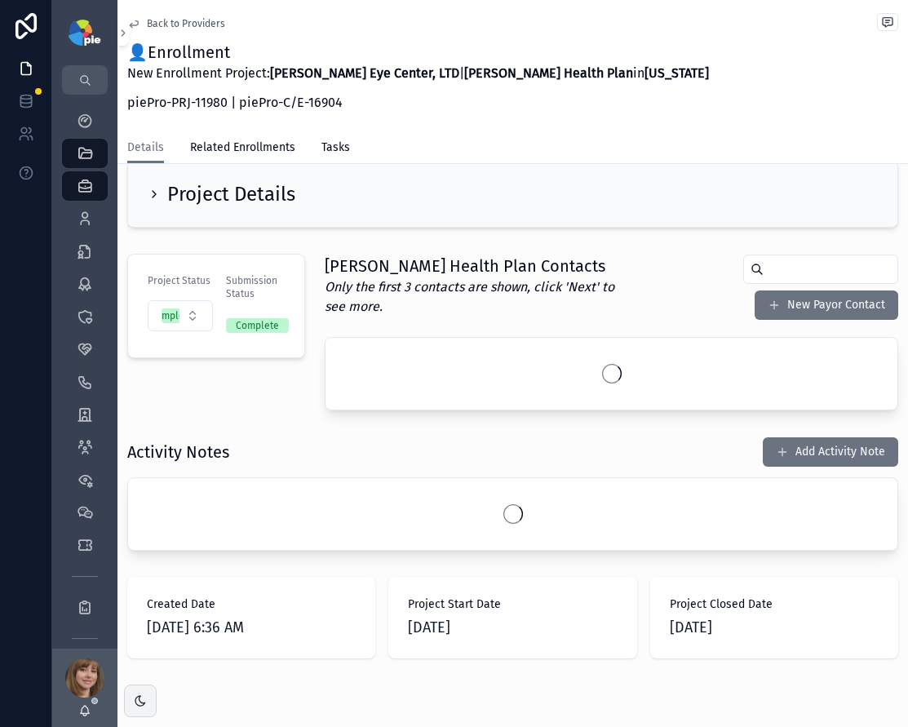
scroll to position [139, 0]
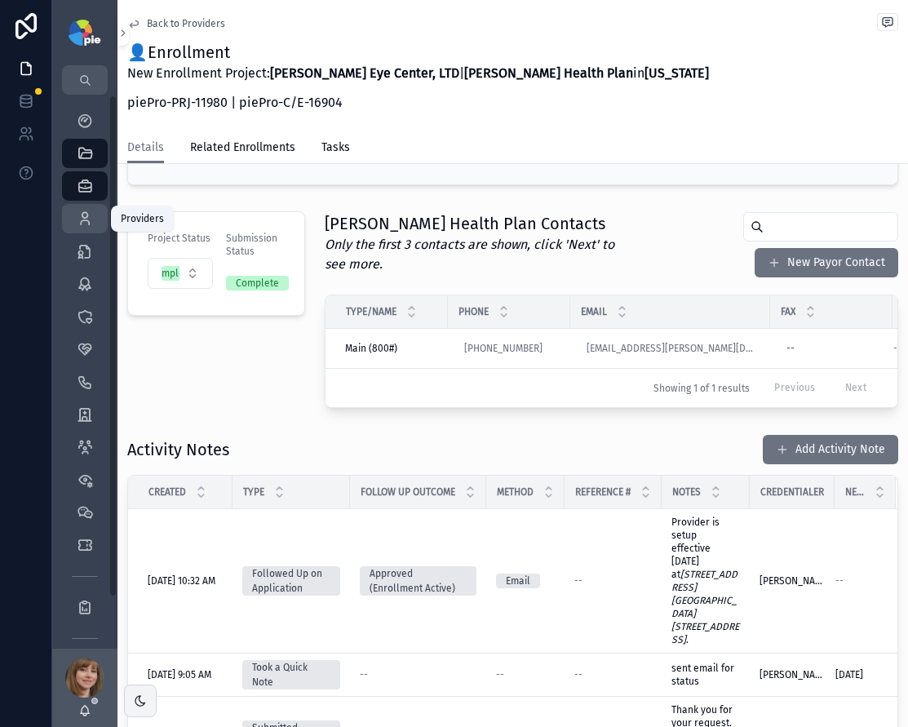
click at [91, 212] on icon "scrollable content" at bounding box center [85, 219] width 16 height 16
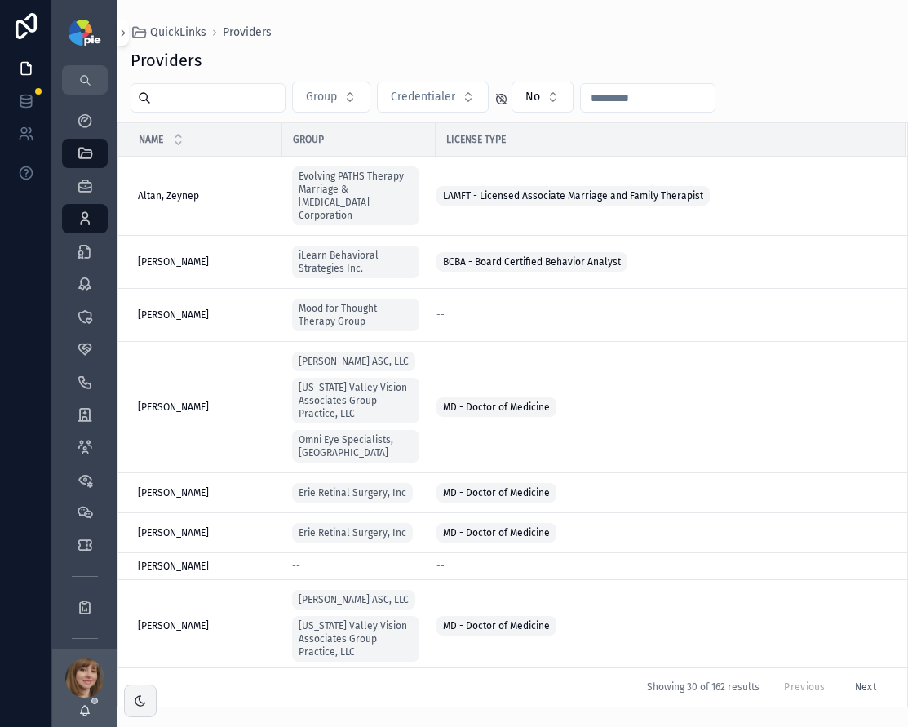
click at [213, 97] on input "text" at bounding box center [218, 98] width 134 height 23
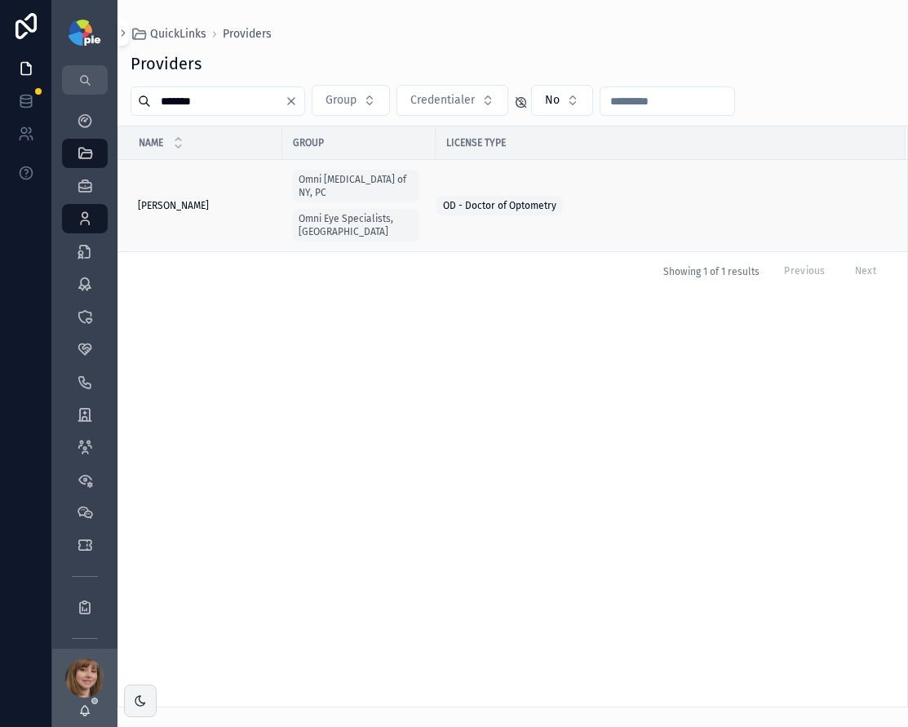
type input "*******"
click at [234, 199] on div "Nguyen, Natalie Nguyen, Natalie" at bounding box center [205, 205] width 135 height 13
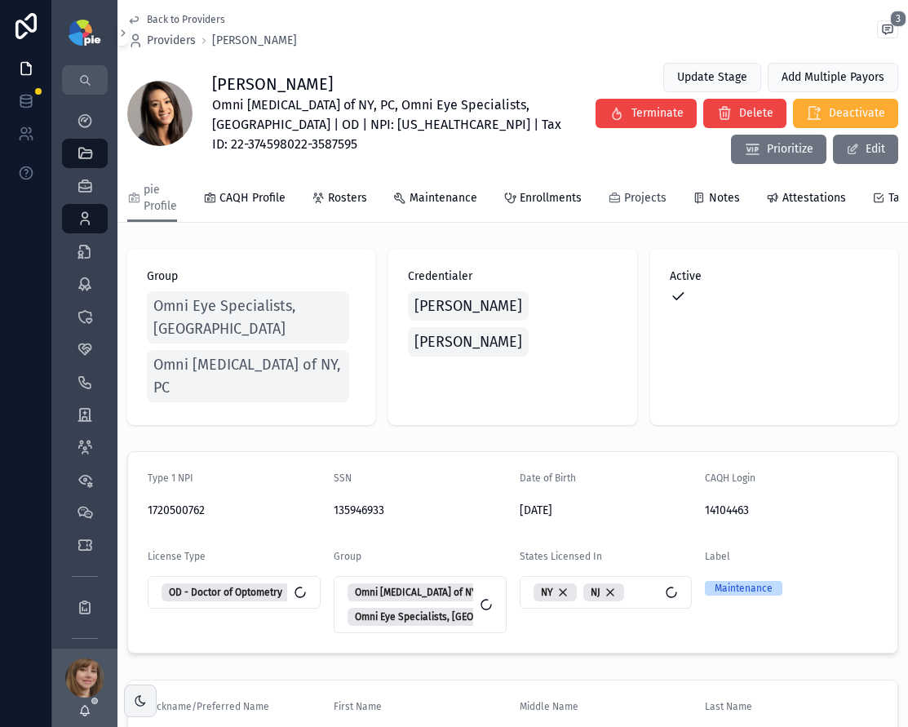
click at [624, 203] on span "Projects" at bounding box center [645, 198] width 42 height 16
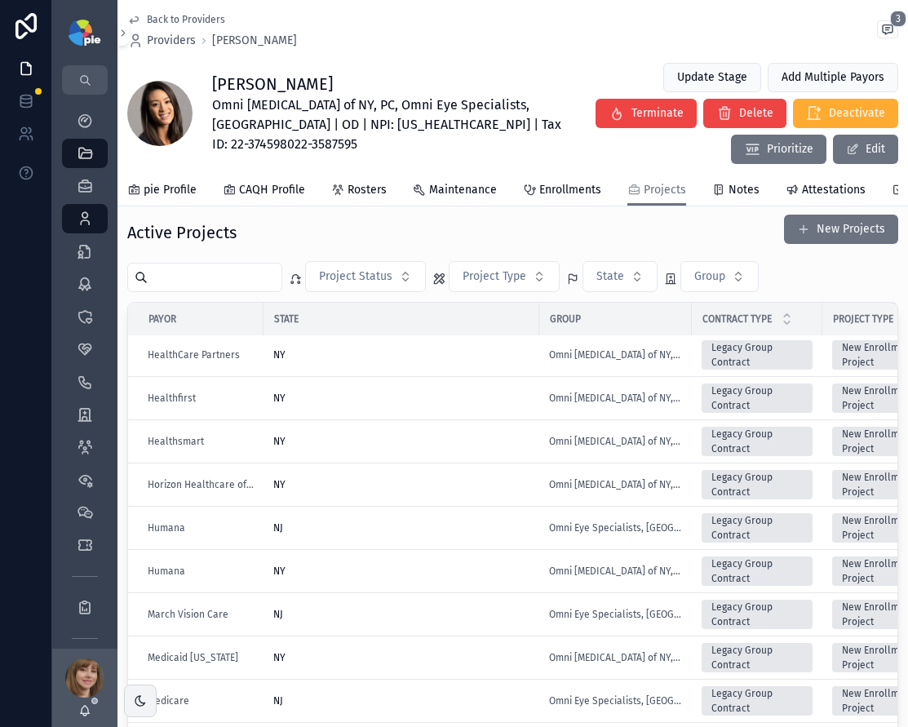
scroll to position [23, 0]
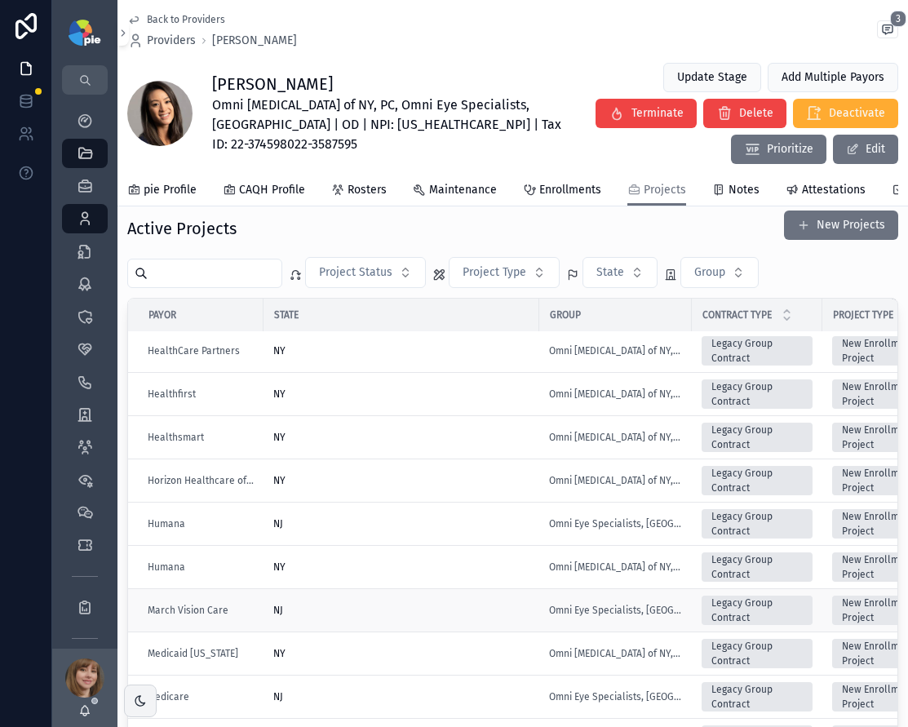
click at [406, 610] on div "NJ" at bounding box center [401, 610] width 256 height 13
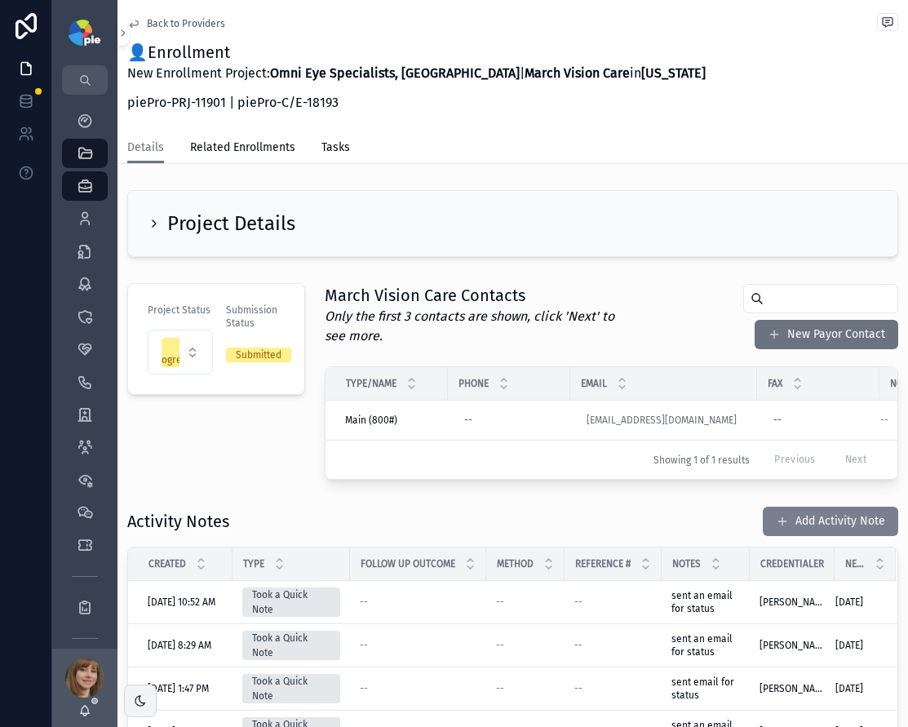
click at [810, 529] on button "Add Activity Note" at bounding box center [830, 521] width 135 height 29
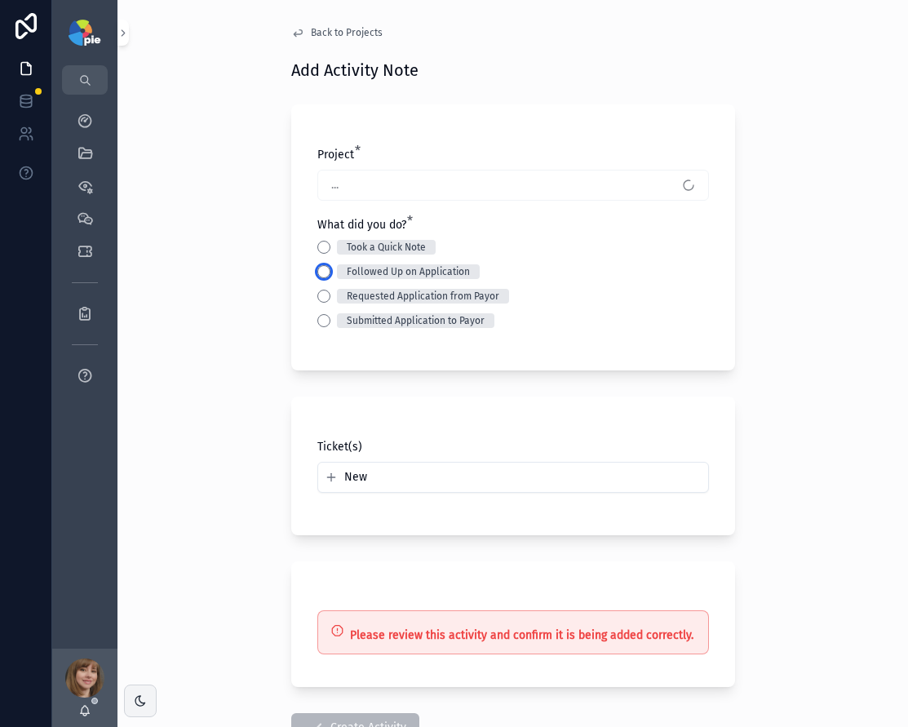
click at [318, 270] on button "Followed Up on Application" at bounding box center [323, 271] width 13 height 13
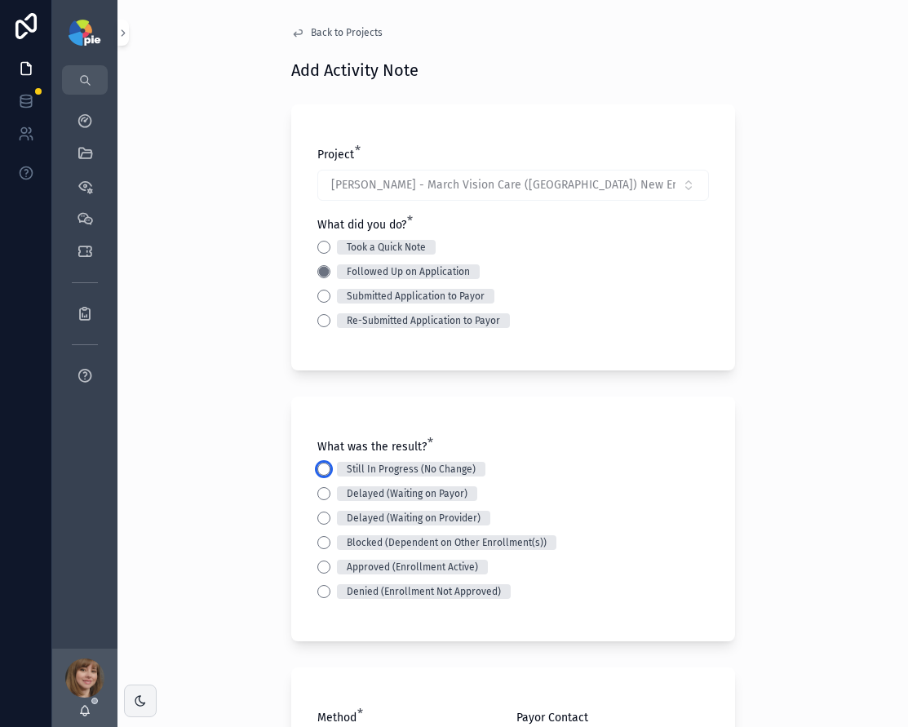
click at [317, 468] on button "Still In Progress (No Change)" at bounding box center [323, 469] width 13 height 13
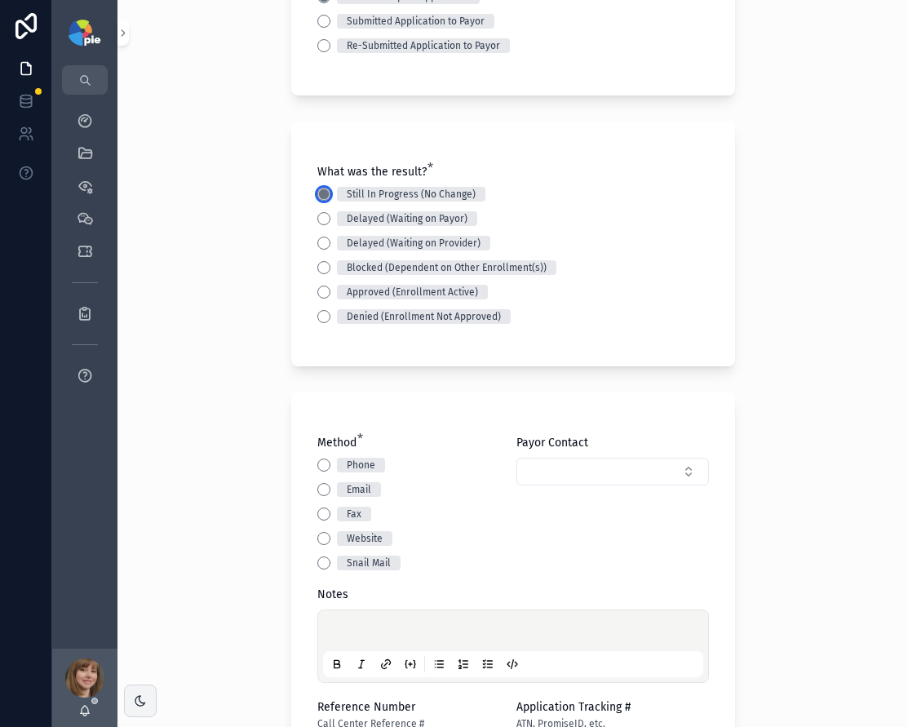
scroll to position [287, 0]
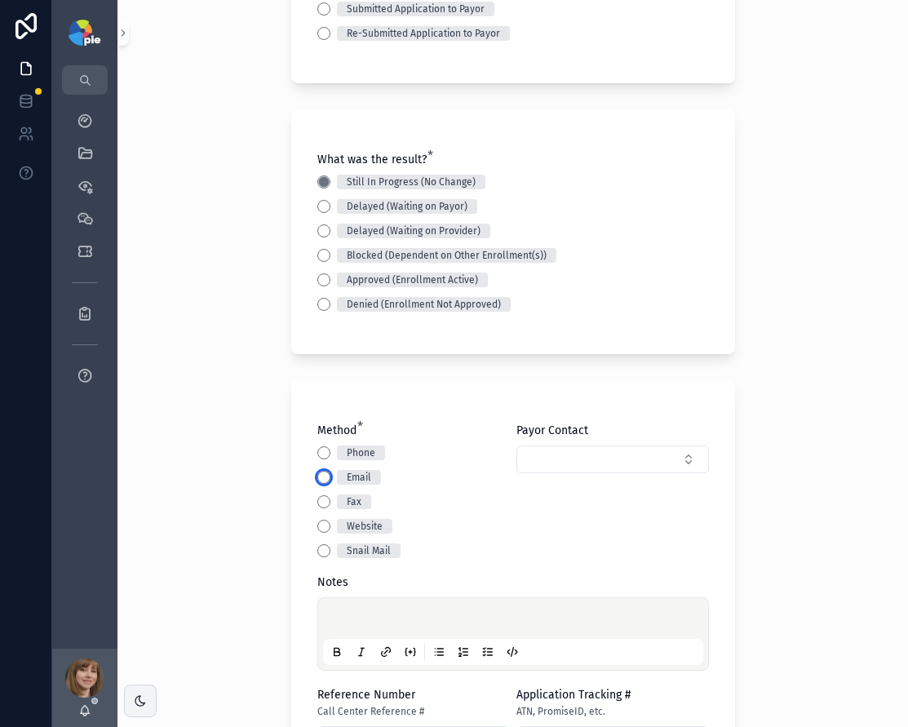
click at [322, 478] on button "Email" at bounding box center [323, 477] width 13 height 13
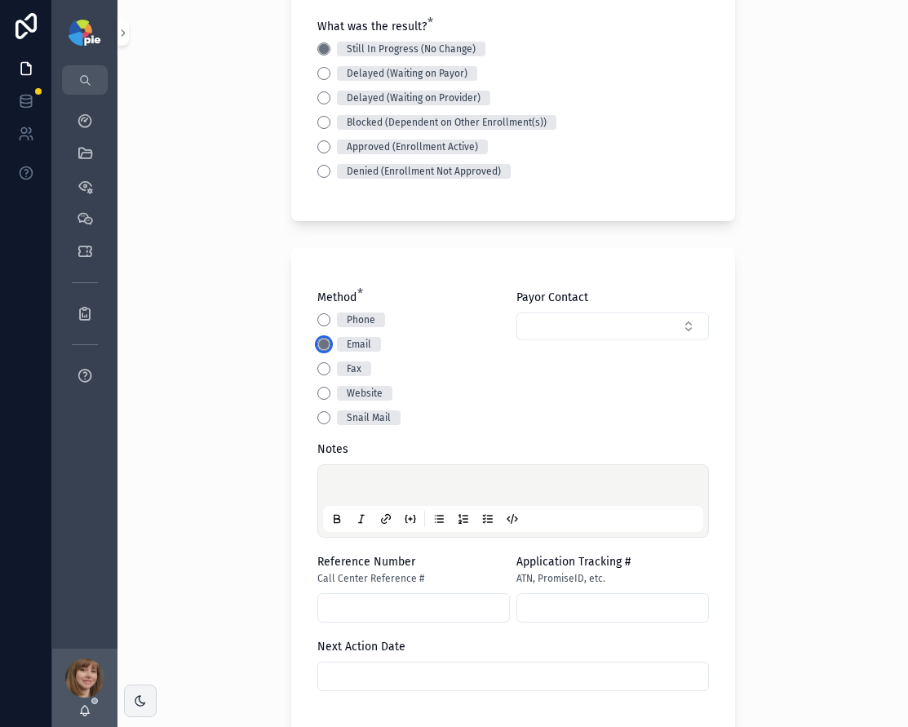
scroll to position [421, 0]
click at [357, 483] on p at bounding box center [516, 487] width 380 height 16
click at [344, 670] on input "text" at bounding box center [513, 675] width 390 height 23
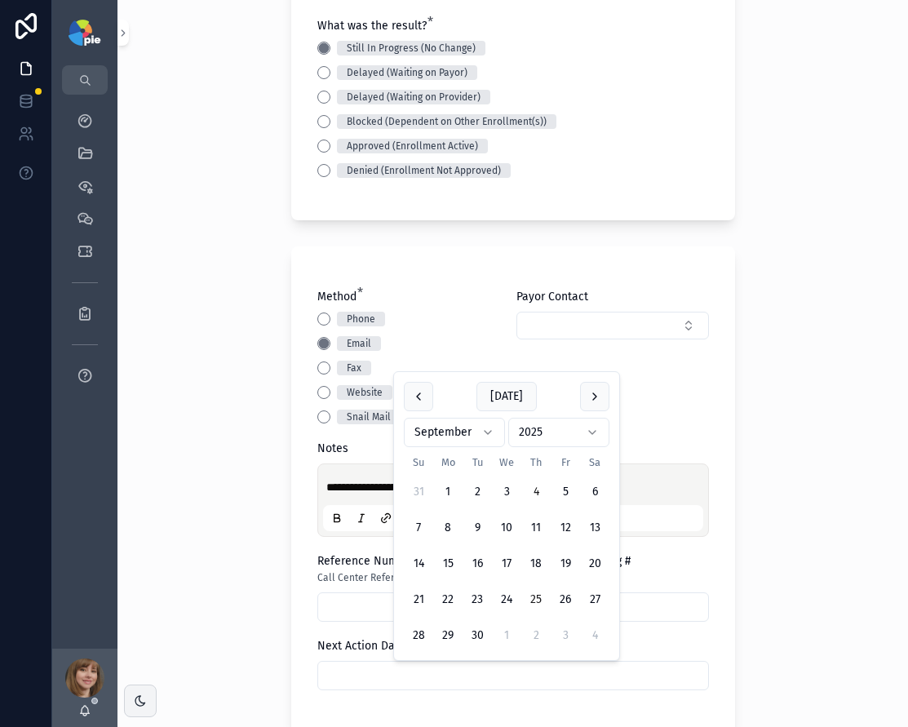
click at [534, 590] on button "25" at bounding box center [535, 599] width 29 height 29
type input "*********"
click at [202, 563] on div "**********" at bounding box center [513, 363] width 791 height 727
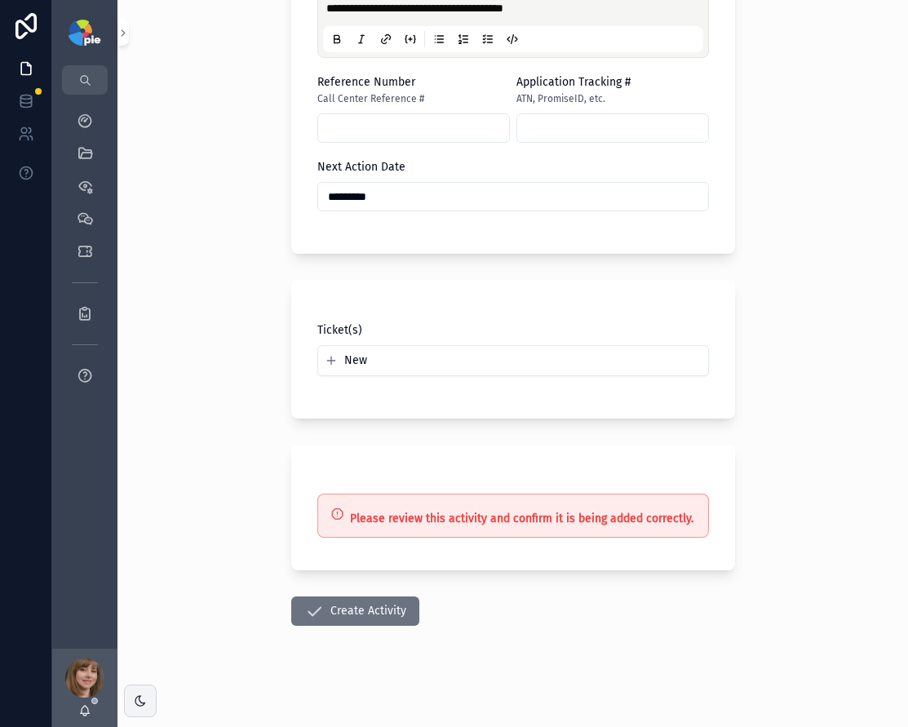
scroll to position [903, 0]
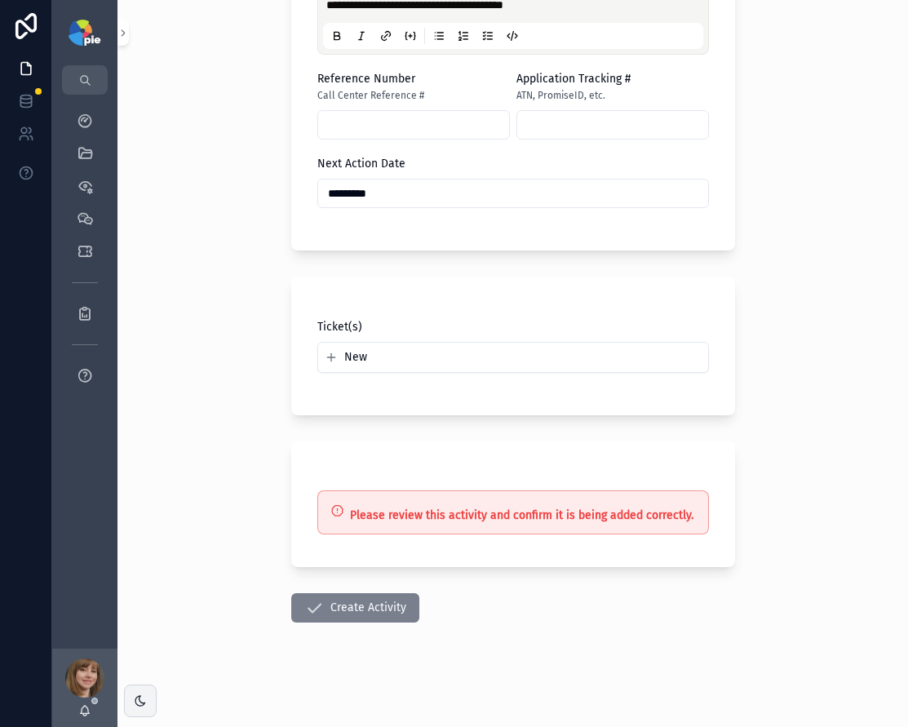
click at [337, 606] on button "Create Activity" at bounding box center [355, 607] width 128 height 29
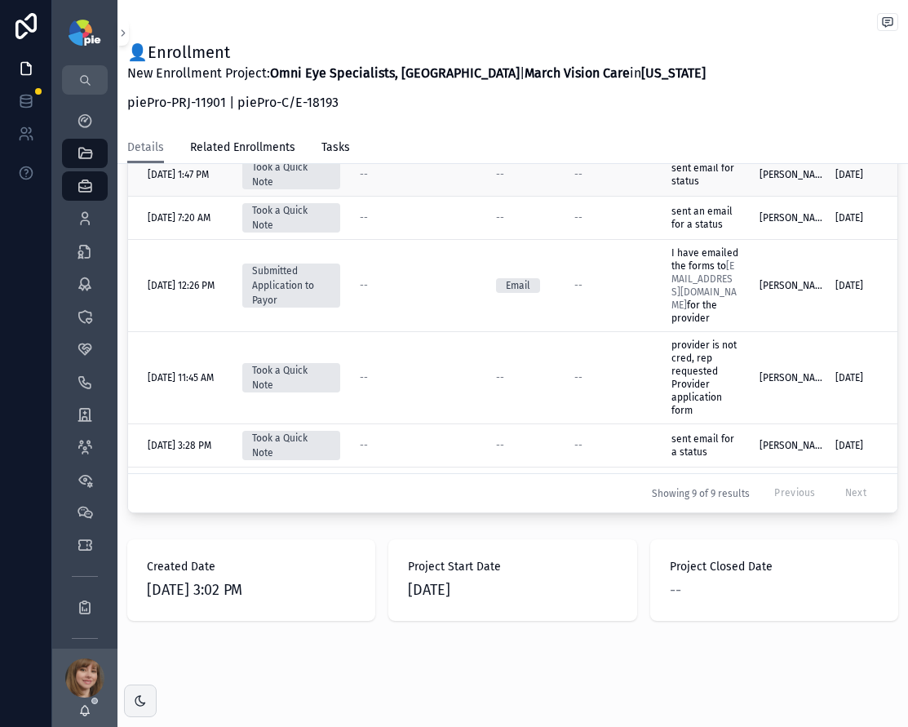
scroll to position [597, 0]
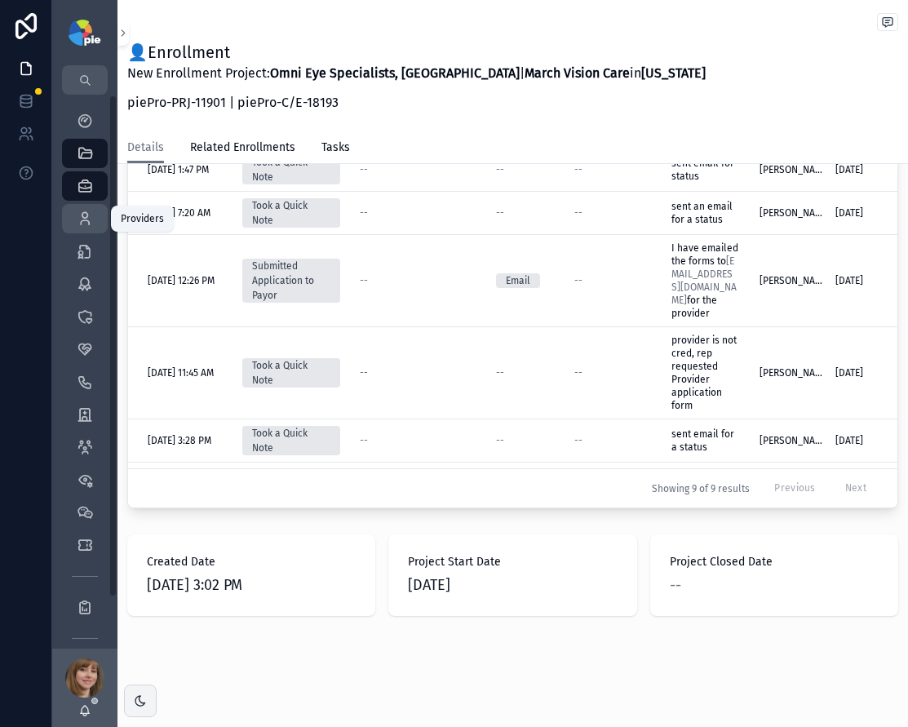
click at [77, 213] on icon "scrollable content" at bounding box center [85, 219] width 16 height 16
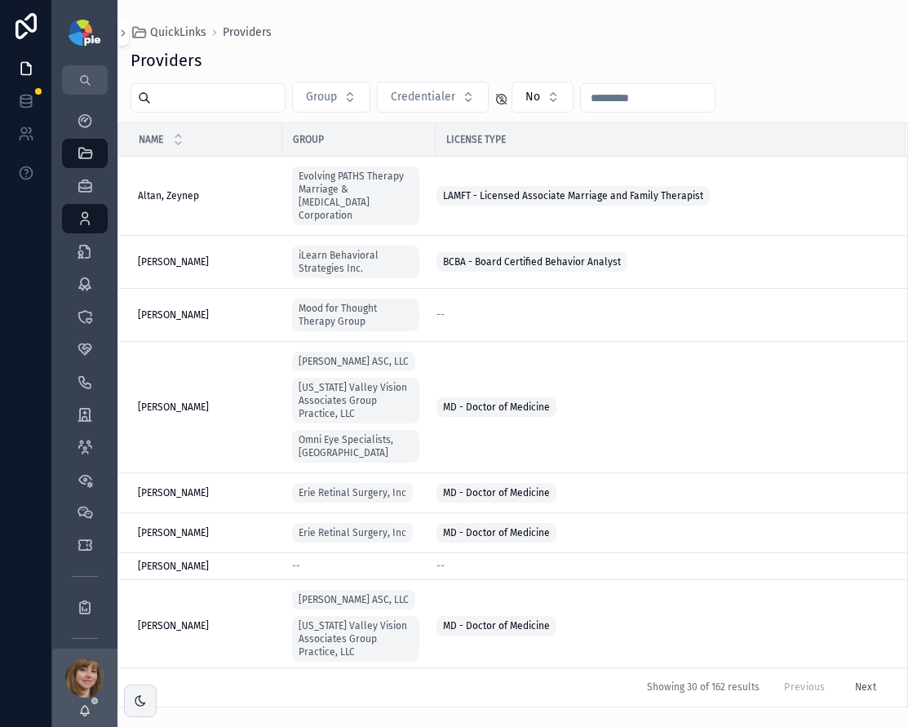
click at [196, 103] on input "text" at bounding box center [218, 98] width 134 height 23
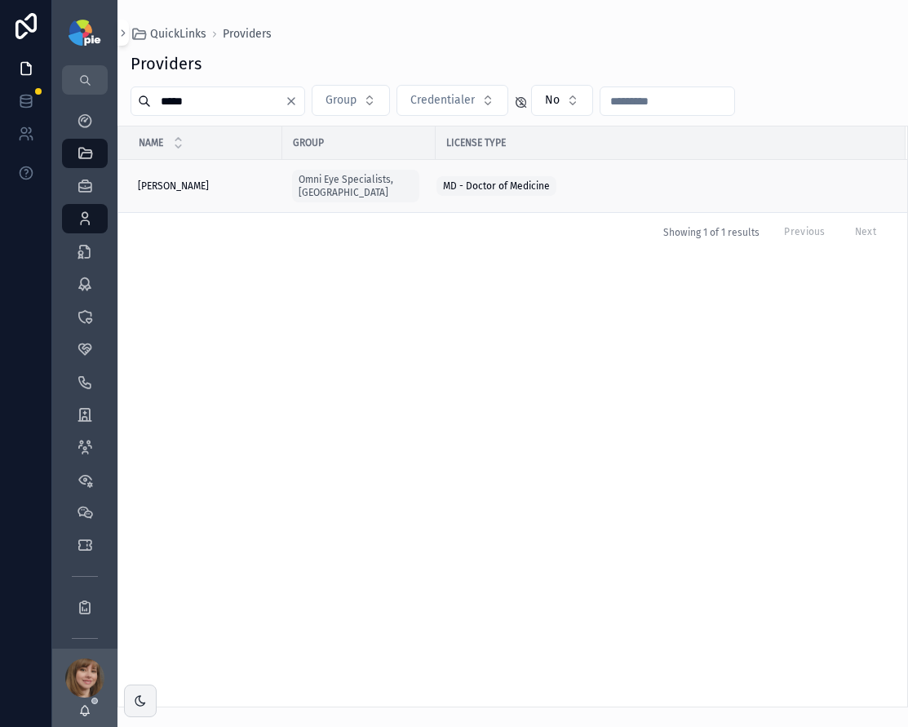
type input "*****"
click at [197, 181] on div "Gupta, Reena Gupta, Reena" at bounding box center [205, 186] width 135 height 13
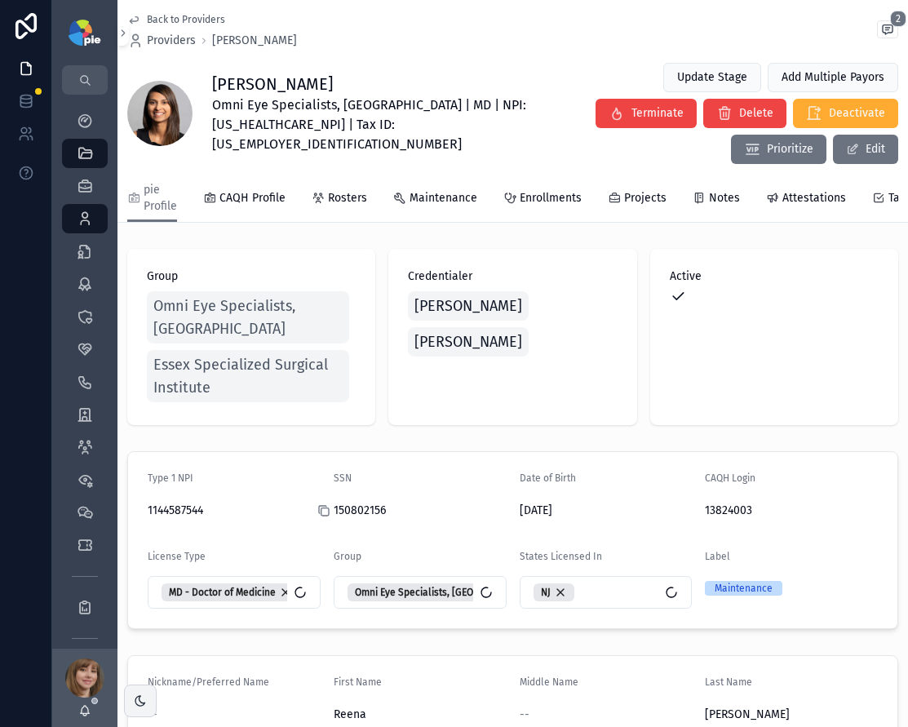
click at [323, 504] on icon at bounding box center [323, 510] width 13 height 13
click at [504, 504] on icon at bounding box center [510, 510] width 13 height 13
click at [690, 504] on icon at bounding box center [695, 510] width 13 height 13
click at [140, 504] on icon at bounding box center [137, 510] width 13 height 13
click at [324, 504] on icon at bounding box center [323, 510] width 13 height 13
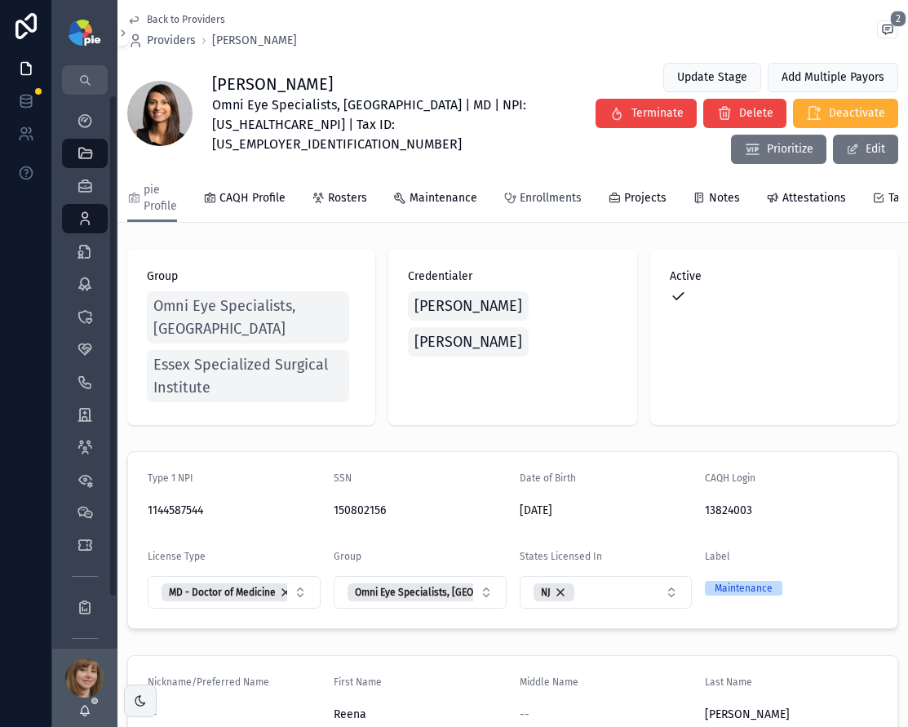
click at [532, 190] on span "Enrollments" at bounding box center [551, 198] width 62 height 16
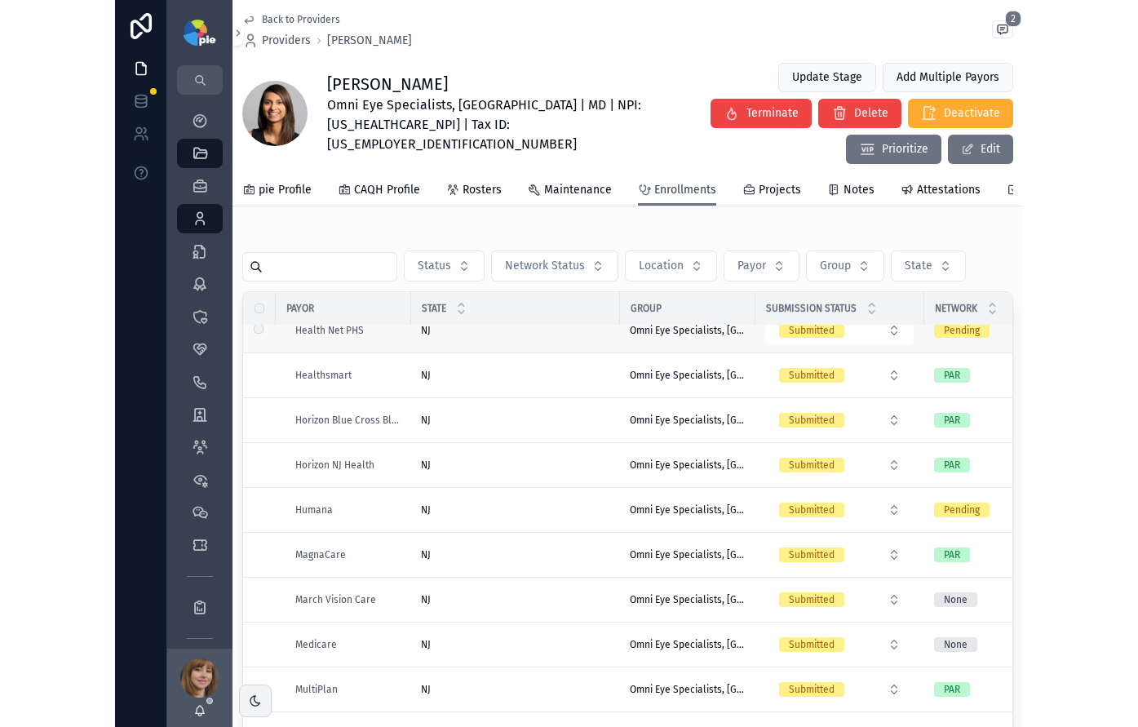
scroll to position [863, 0]
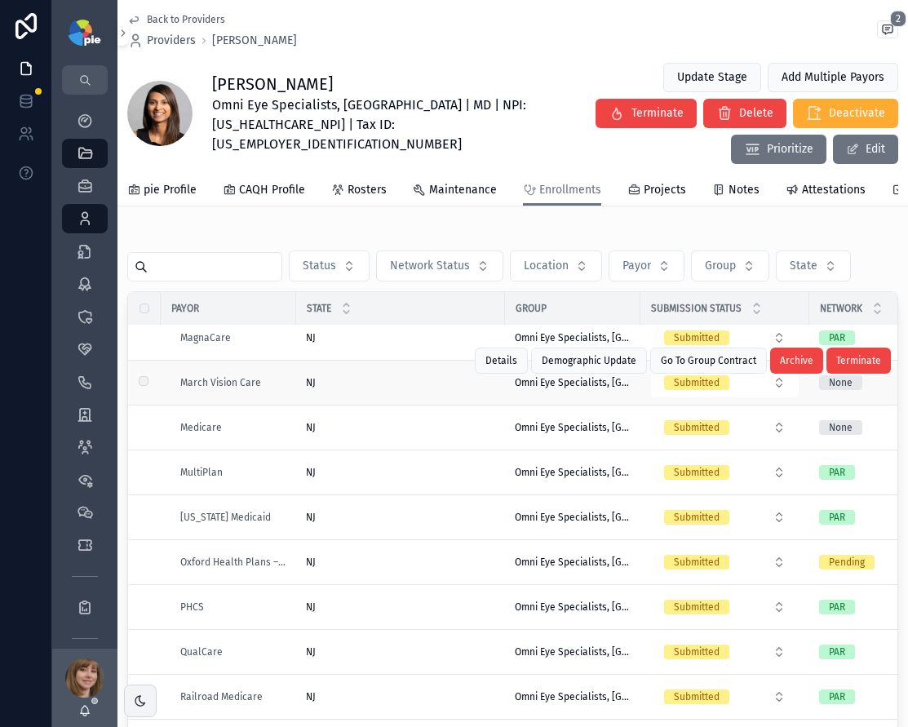
click at [380, 376] on div "NJ [GEOGRAPHIC_DATA]" at bounding box center [400, 382] width 189 height 13
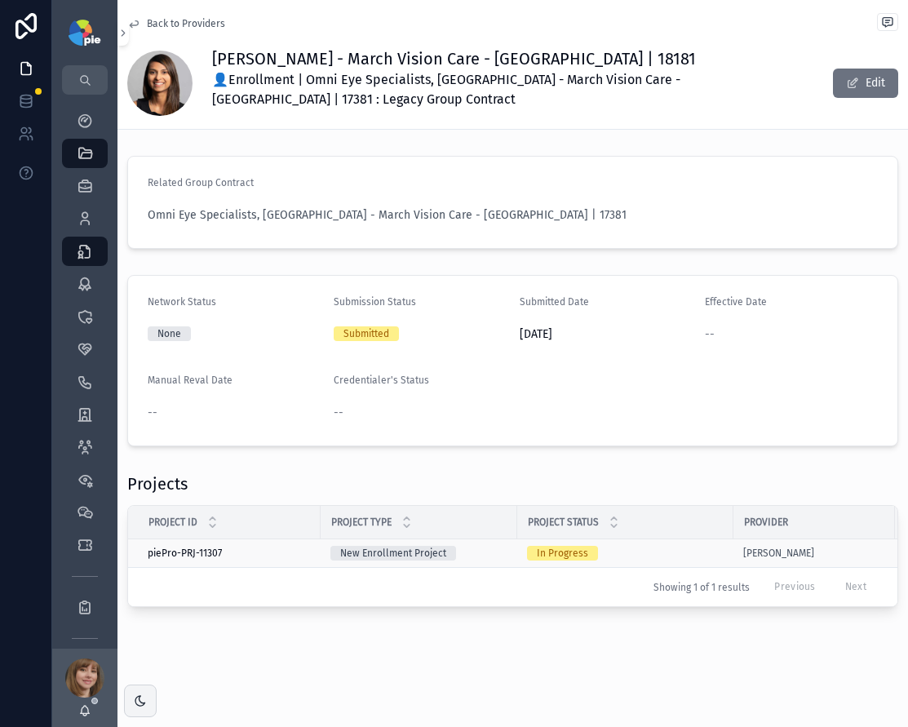
click at [495, 547] on div "New Enrollment Project" at bounding box center [419, 553] width 177 height 15
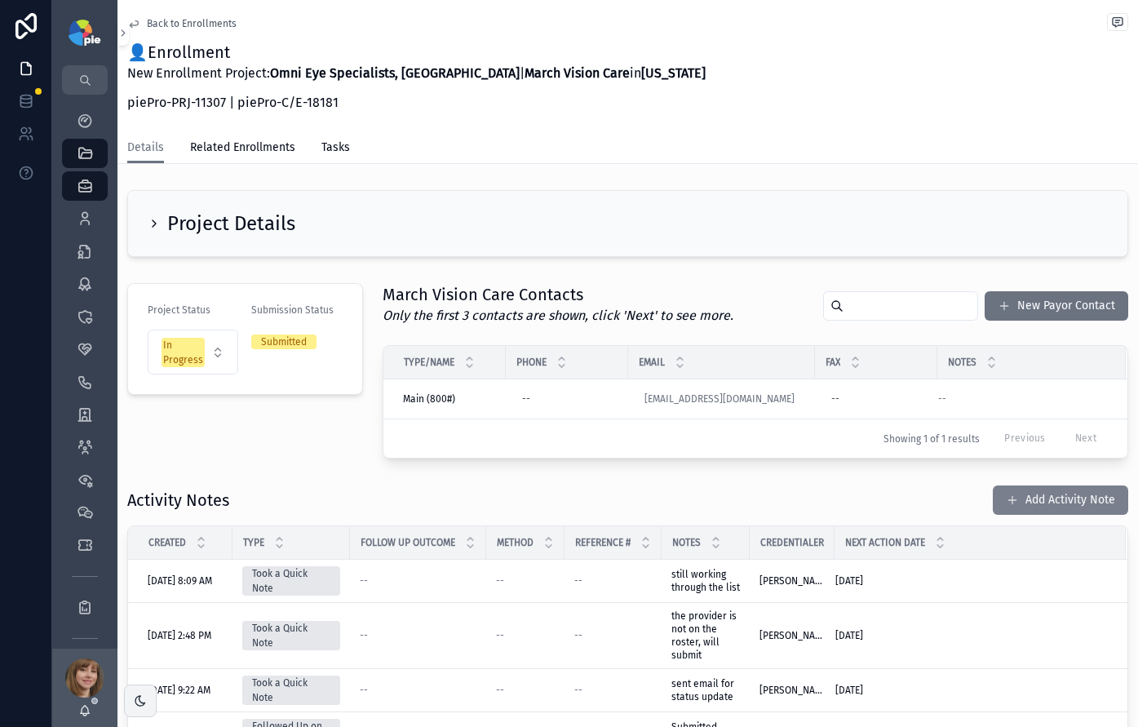
click at [908, 496] on button "Add Activity Note" at bounding box center [1060, 500] width 135 height 29
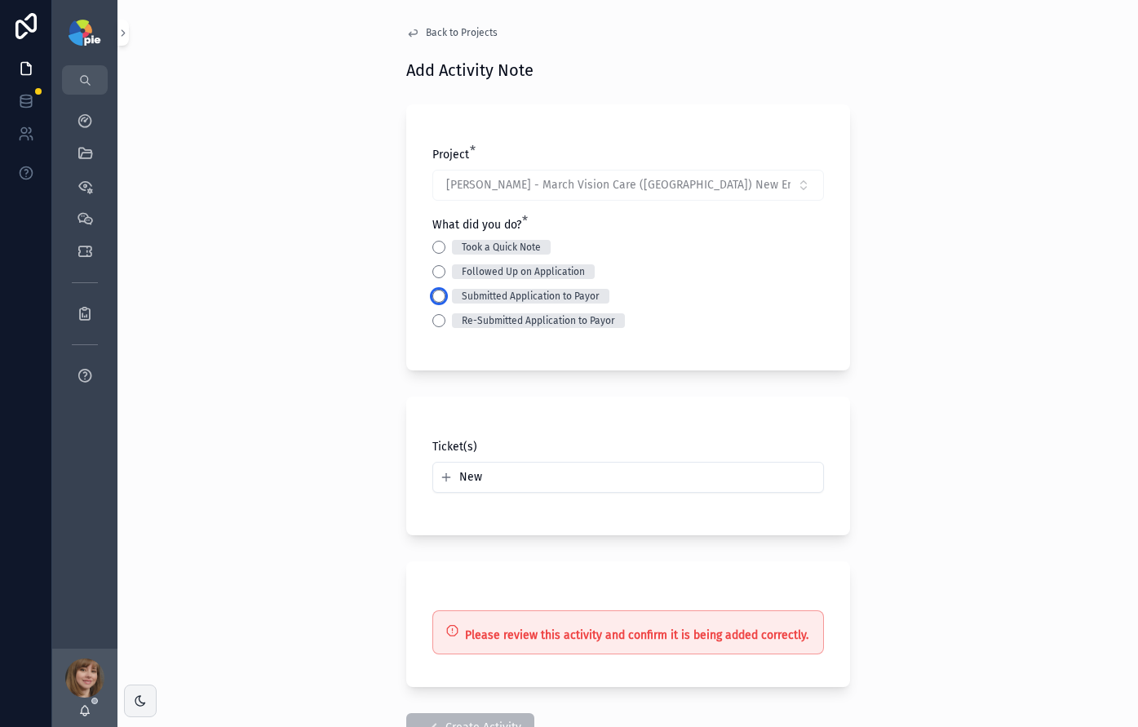
click at [433, 295] on button "Submitted Application to Payor" at bounding box center [439, 296] width 13 height 13
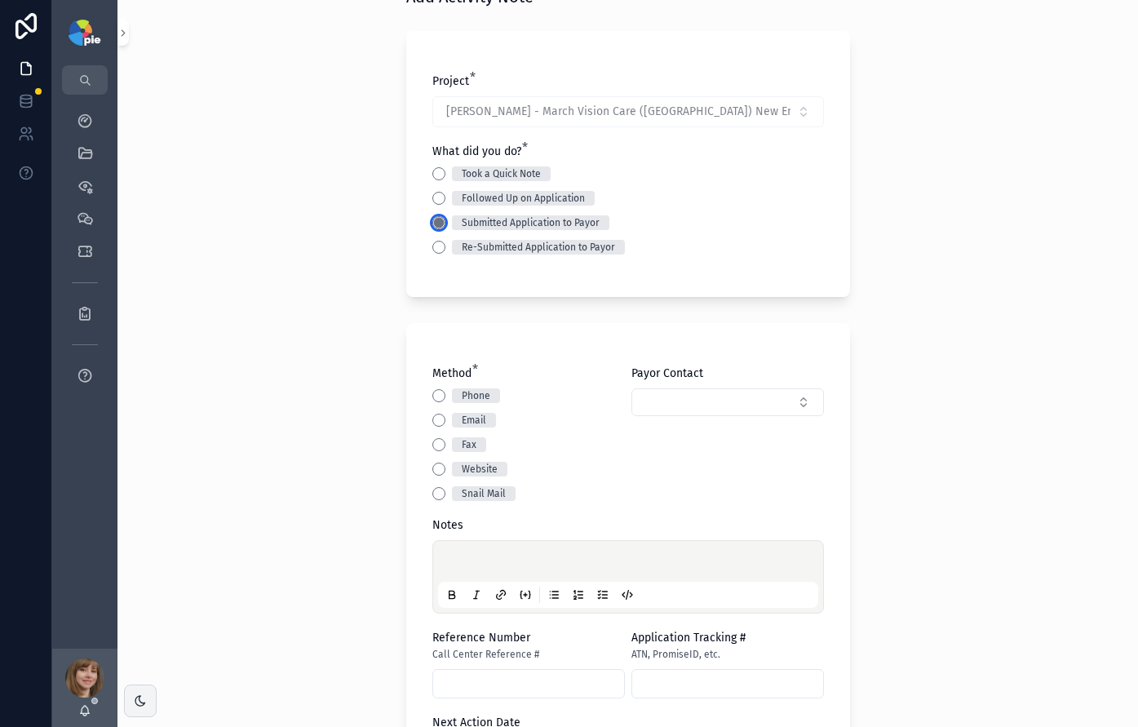
scroll to position [116, 0]
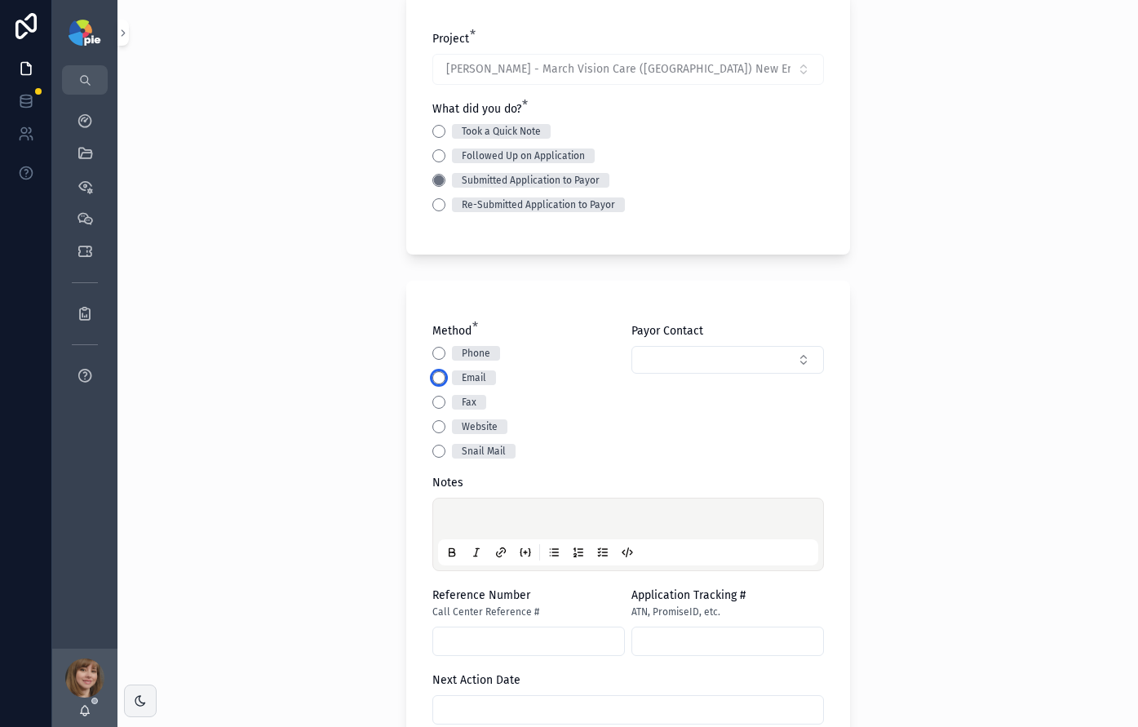
click at [434, 373] on button "Email" at bounding box center [439, 377] width 13 height 13
click at [477, 516] on p at bounding box center [632, 521] width 380 height 16
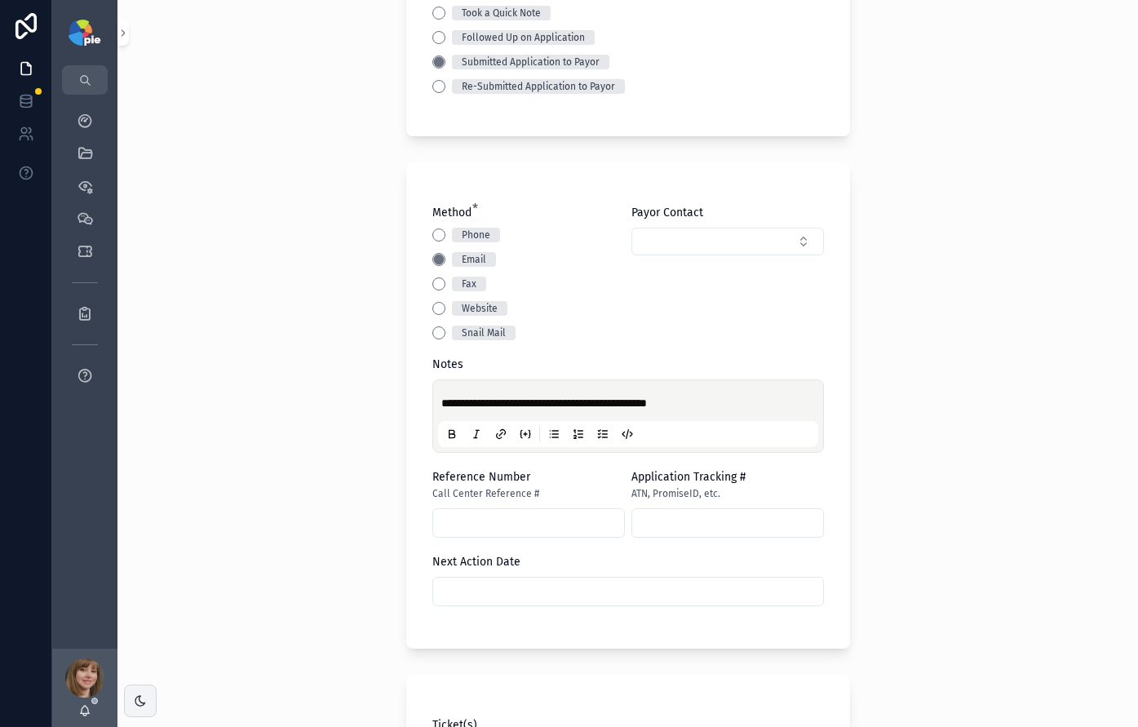
scroll to position [256, 0]
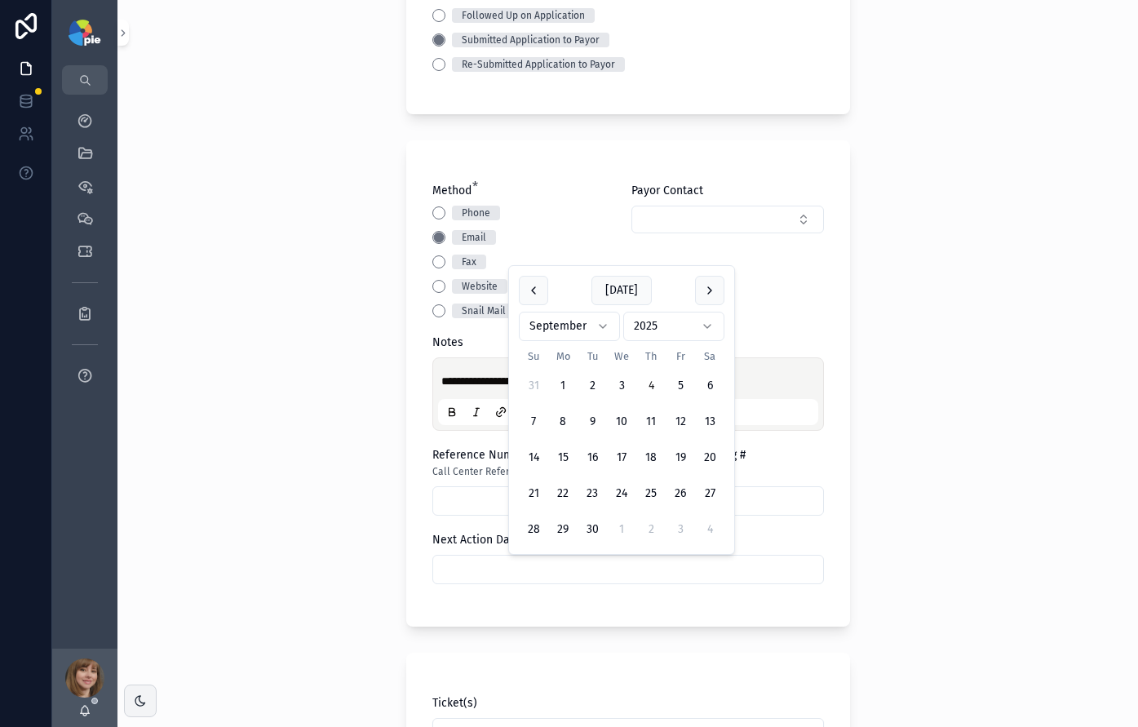
click at [519, 567] on input "text" at bounding box center [628, 569] width 390 height 23
click at [655, 493] on button "25" at bounding box center [651, 493] width 29 height 29
click at [654, 521] on button "2" at bounding box center [651, 529] width 29 height 29
type input "*********"
click at [252, 499] on div "**********" at bounding box center [628, 363] width 1021 height 727
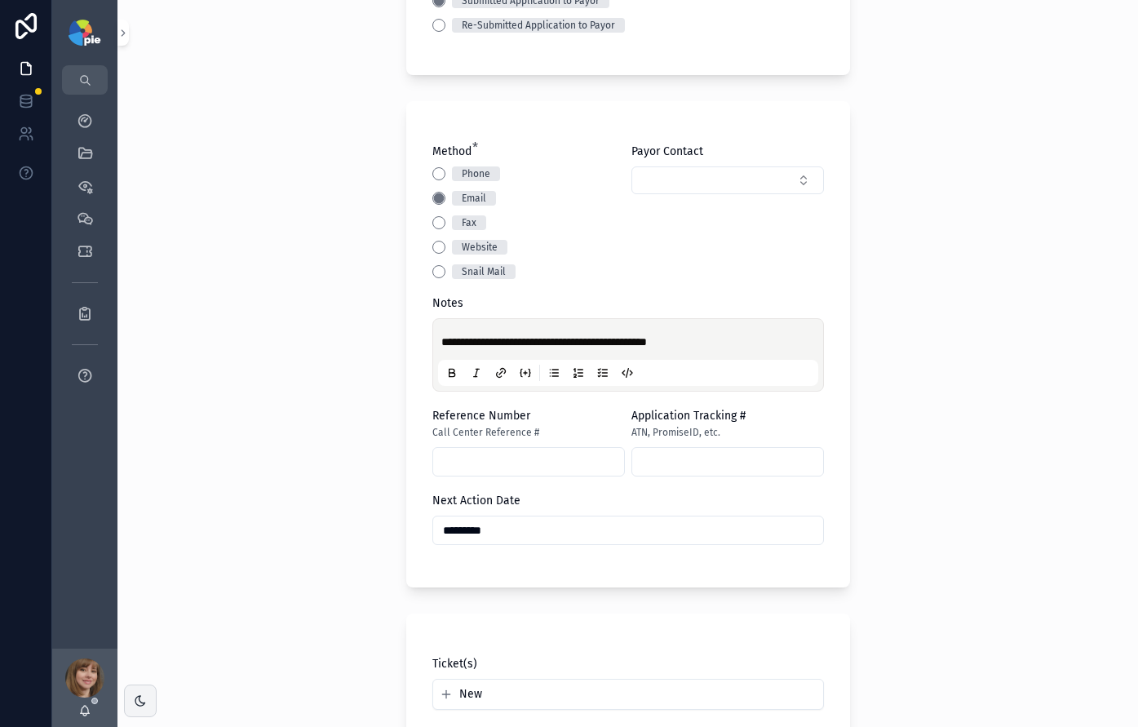
scroll to position [579, 0]
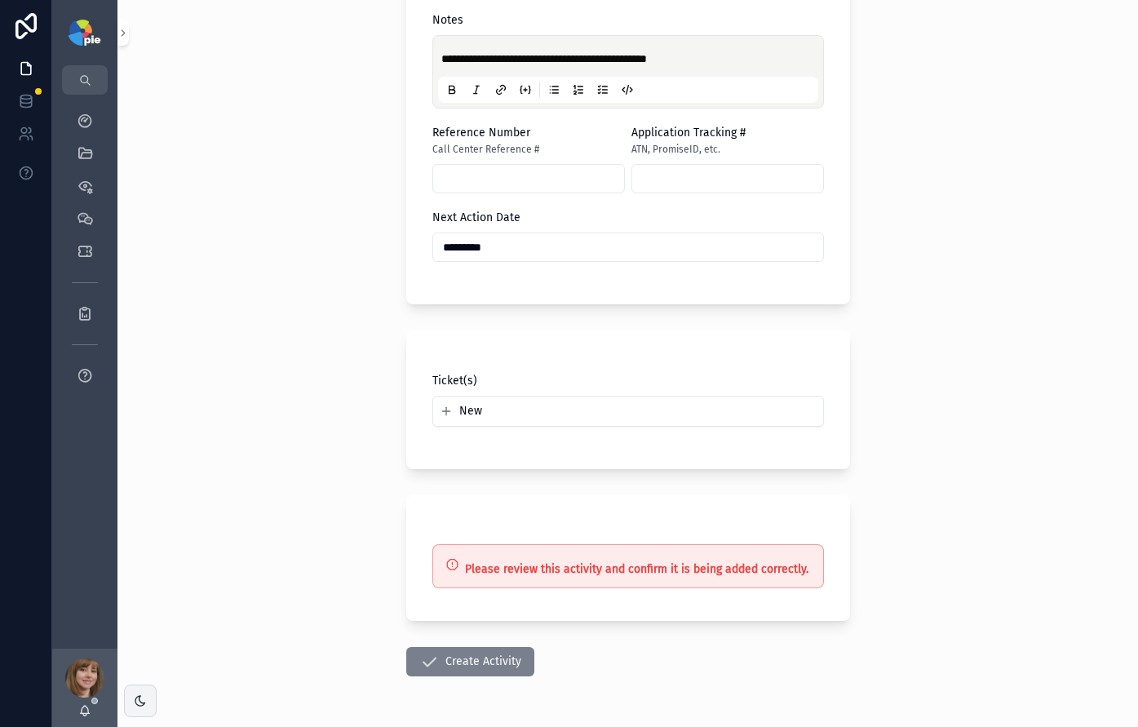
click at [439, 650] on button "Create Activity" at bounding box center [470, 661] width 128 height 29
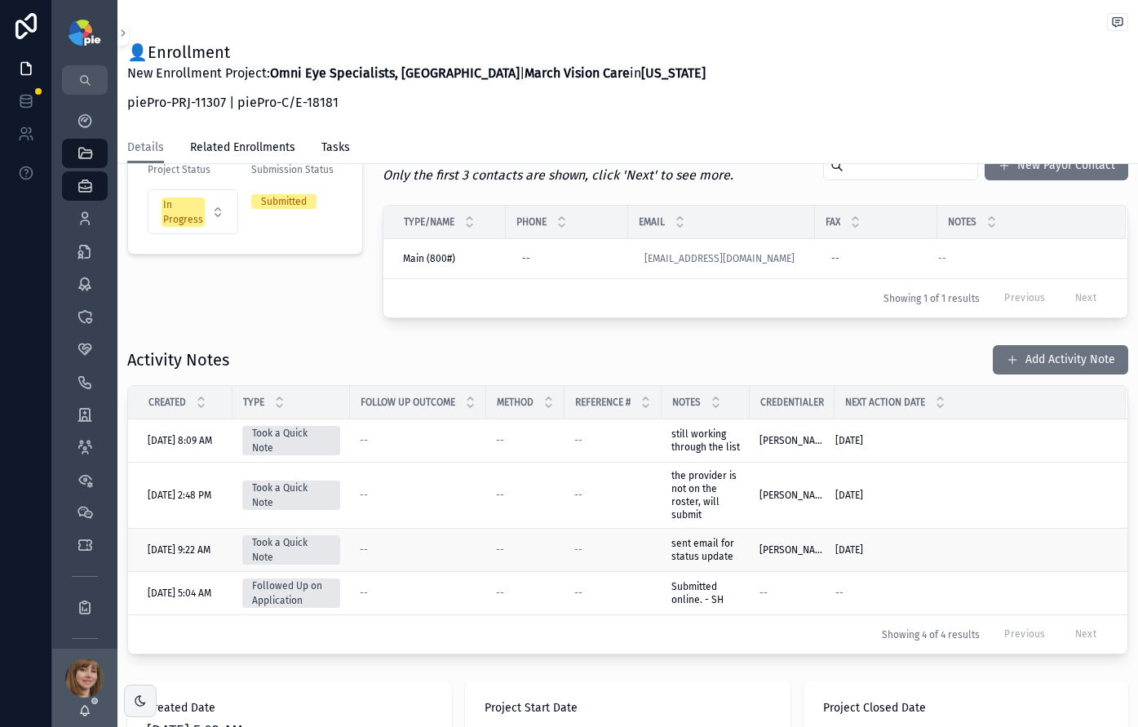
scroll to position [125, 0]
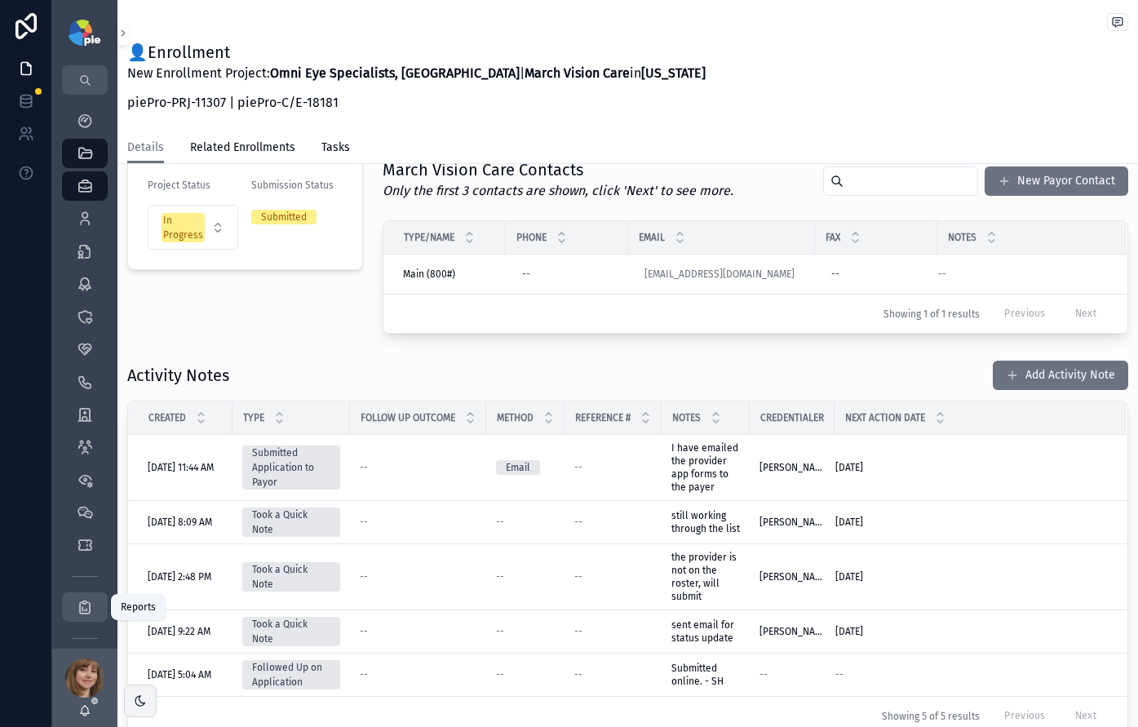
click at [87, 610] on icon "scrollable content" at bounding box center [85, 607] width 16 height 16
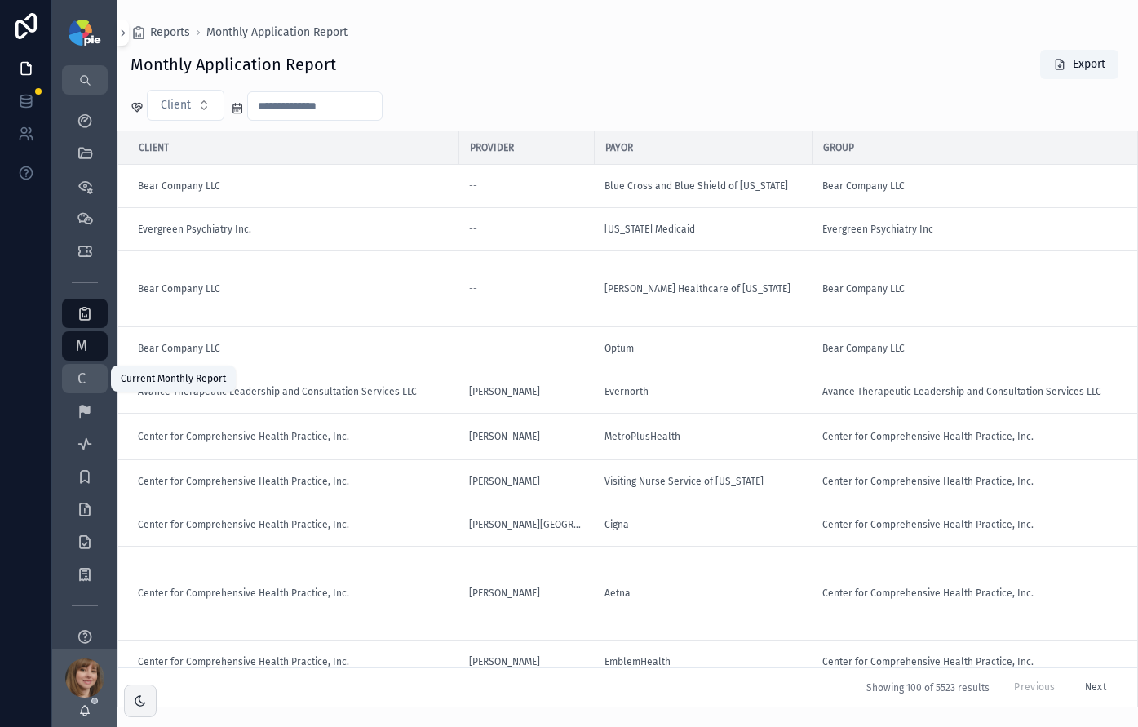
click at [83, 371] on span "C" at bounding box center [81, 379] width 16 height 16
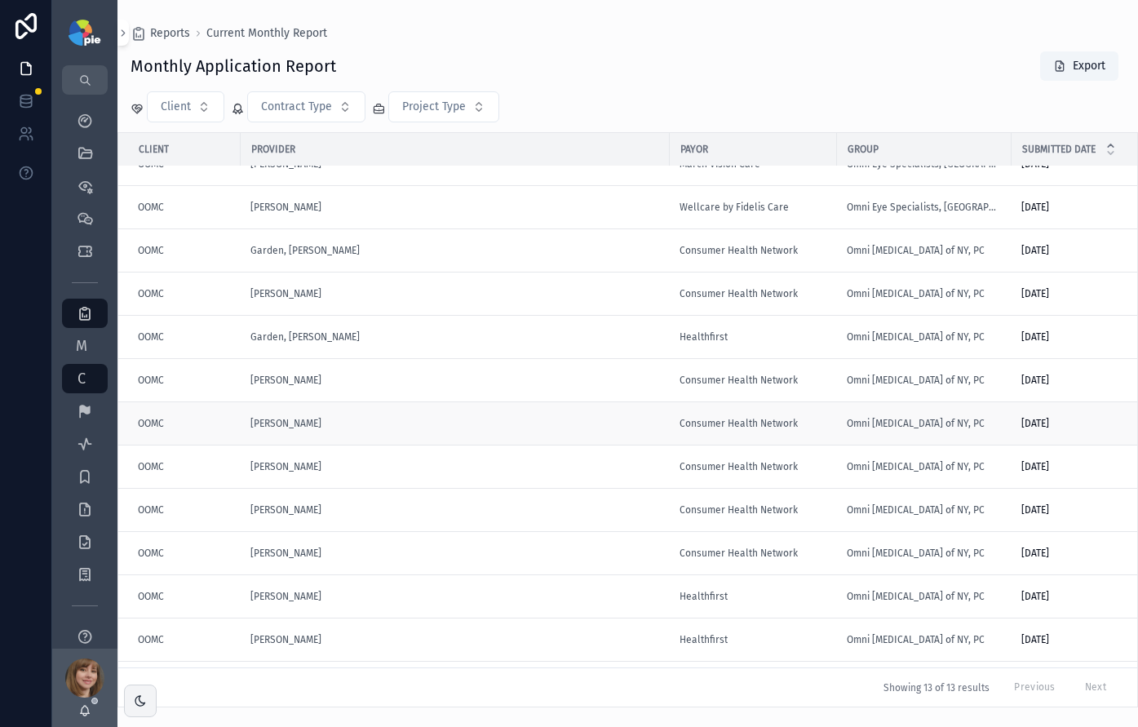
scroll to position [73, 0]
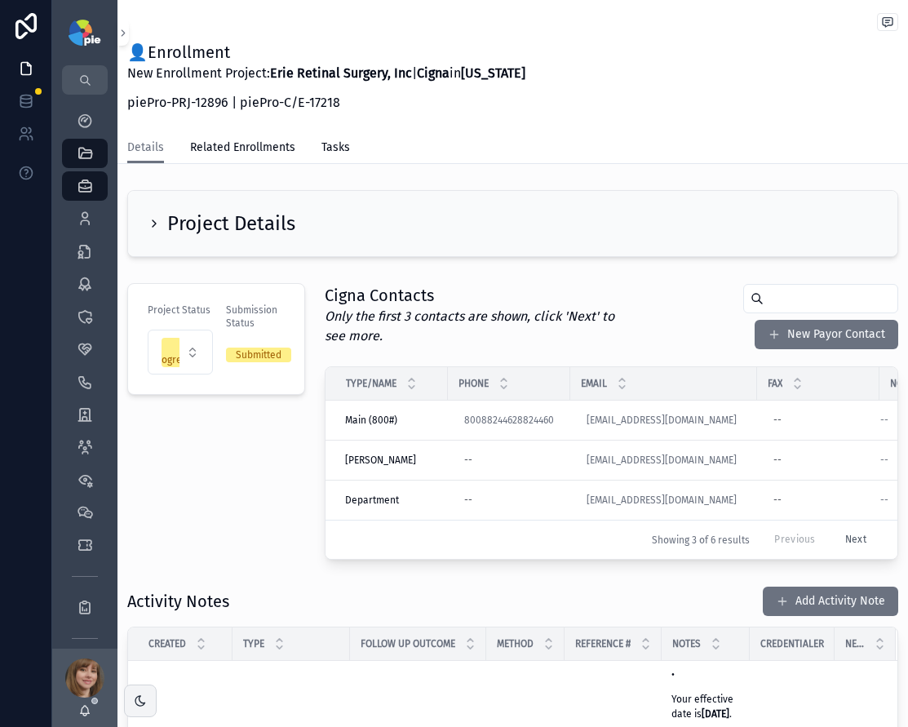
scroll to position [72, 0]
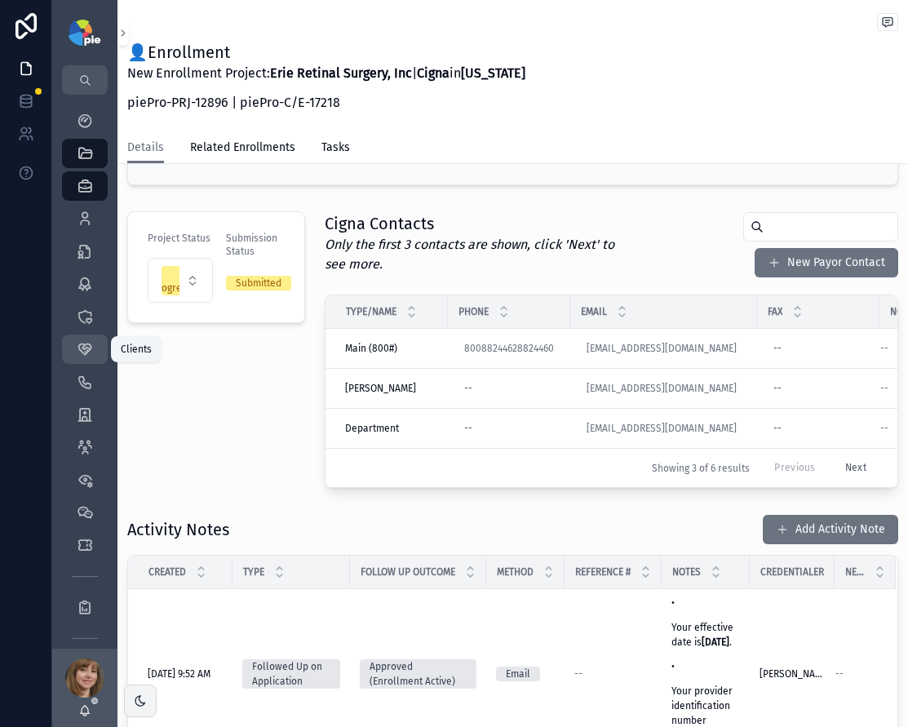
click at [82, 347] on icon "scrollable content" at bounding box center [85, 349] width 16 height 16
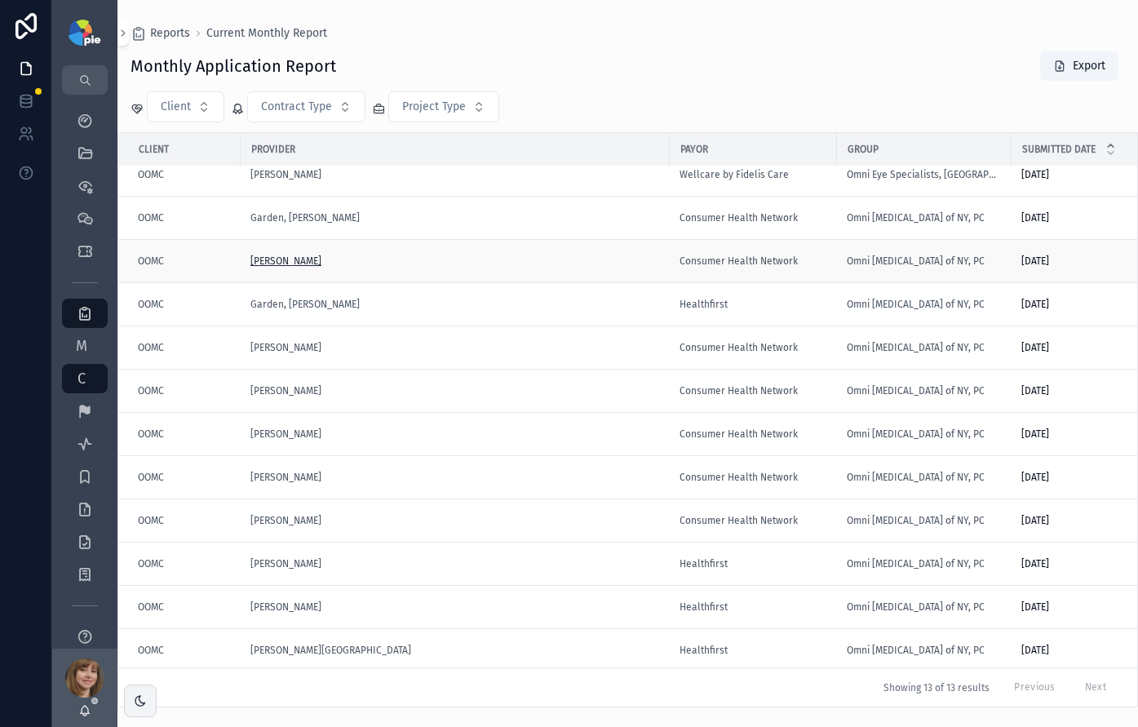
scroll to position [73, 0]
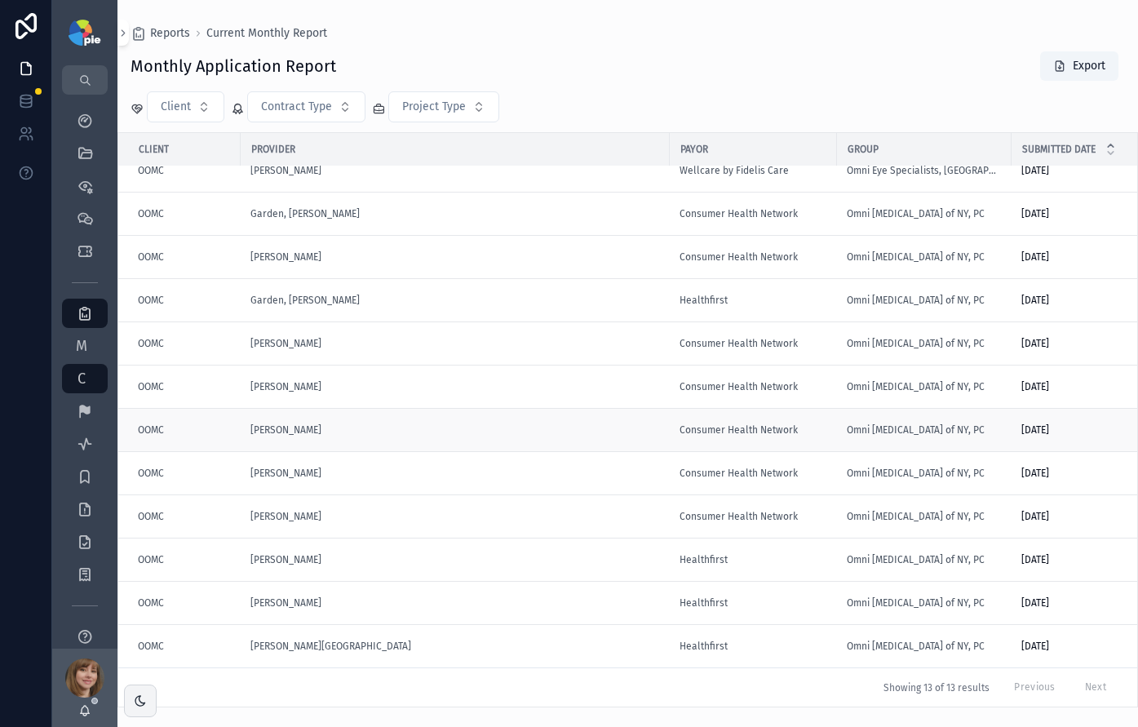
scroll to position [73, 0]
click at [82, 150] on icon "scrollable content" at bounding box center [85, 153] width 16 height 16
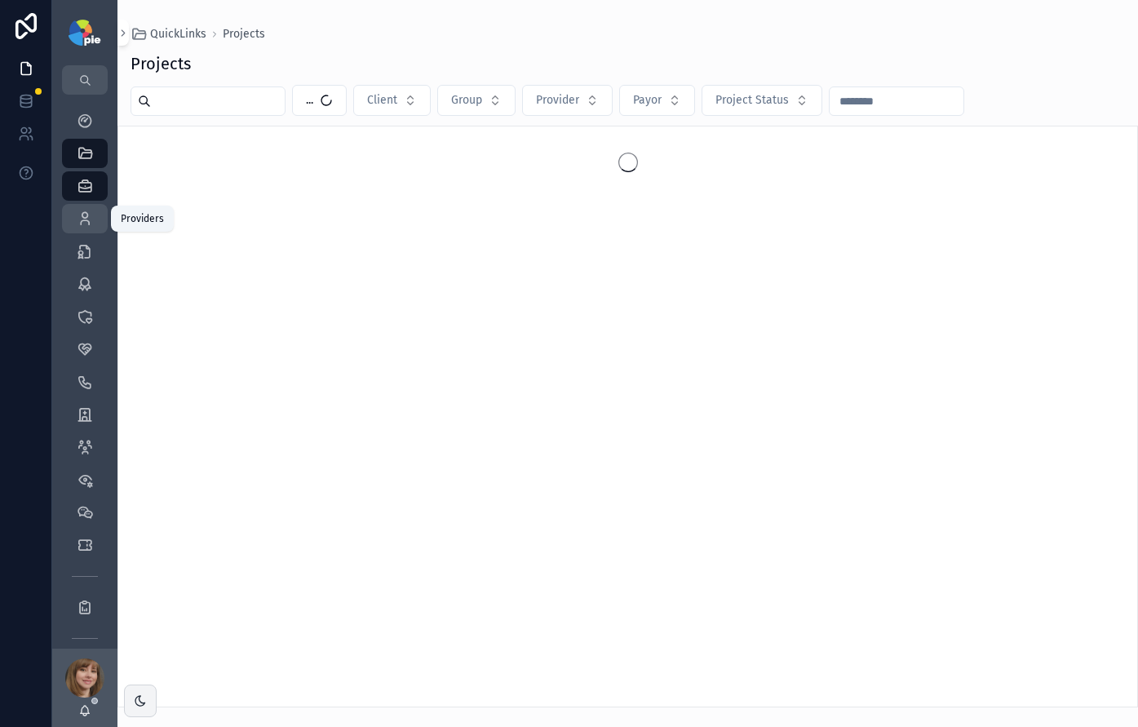
click at [88, 214] on icon "scrollable content" at bounding box center [85, 219] width 16 height 16
click at [255, 96] on input "text" at bounding box center [218, 101] width 134 height 23
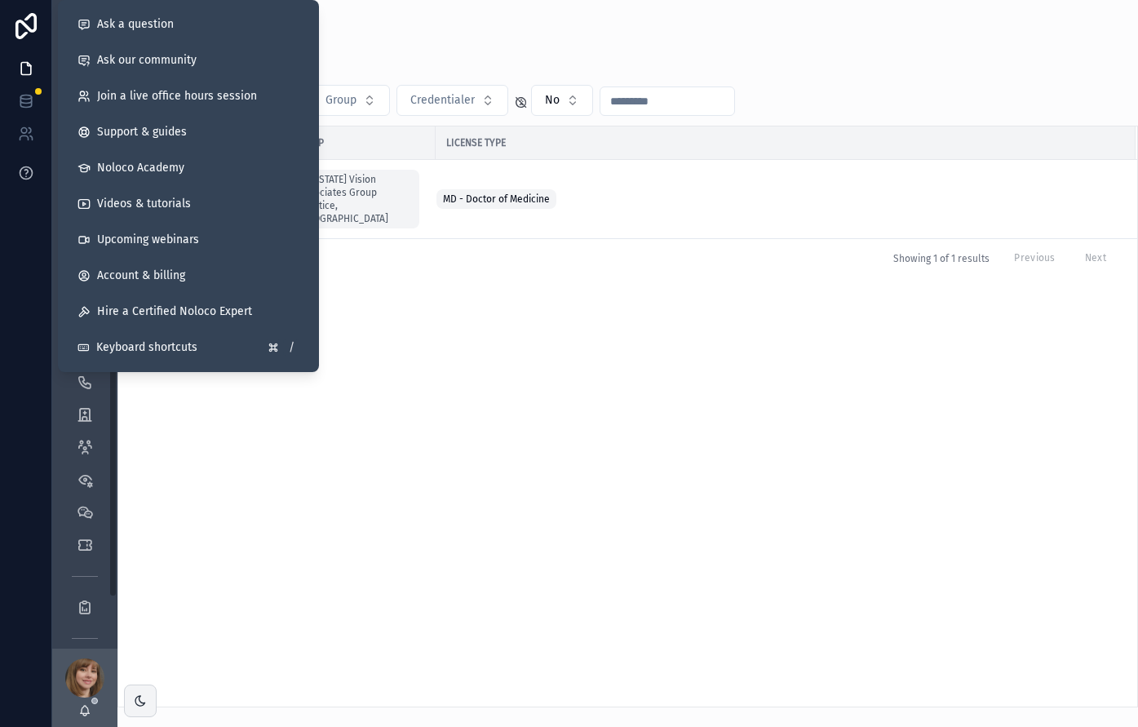
type input "*****"
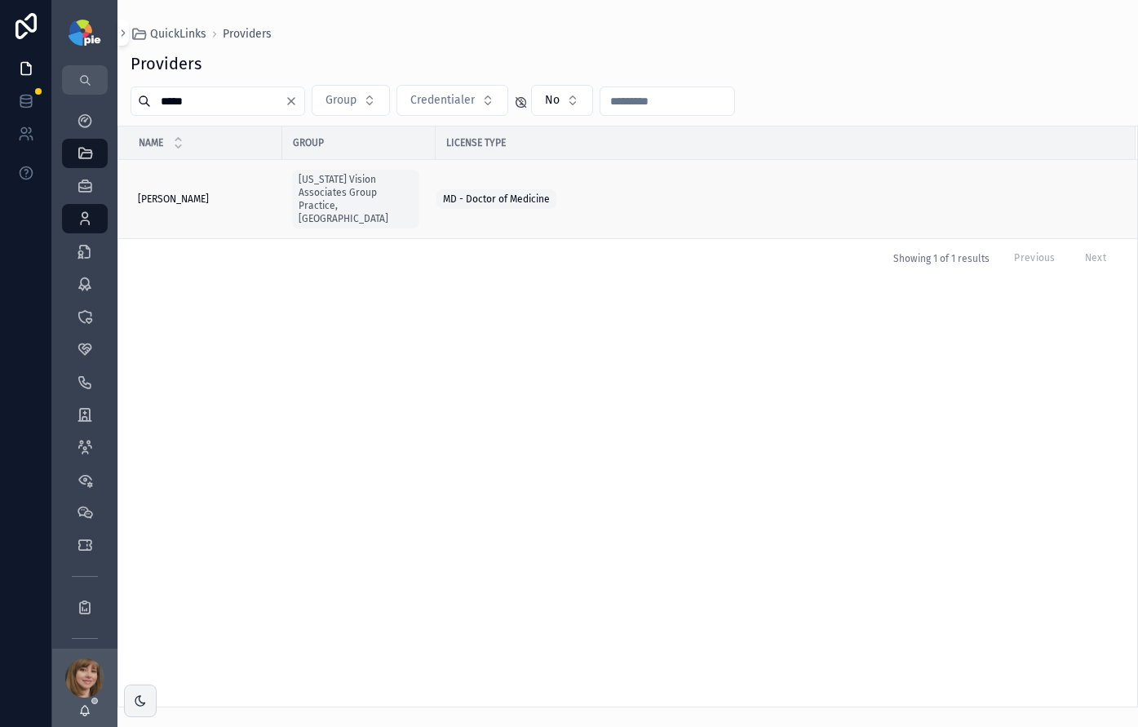
click at [190, 193] on div "Silva, Amila Silva, Amila" at bounding box center [205, 199] width 135 height 13
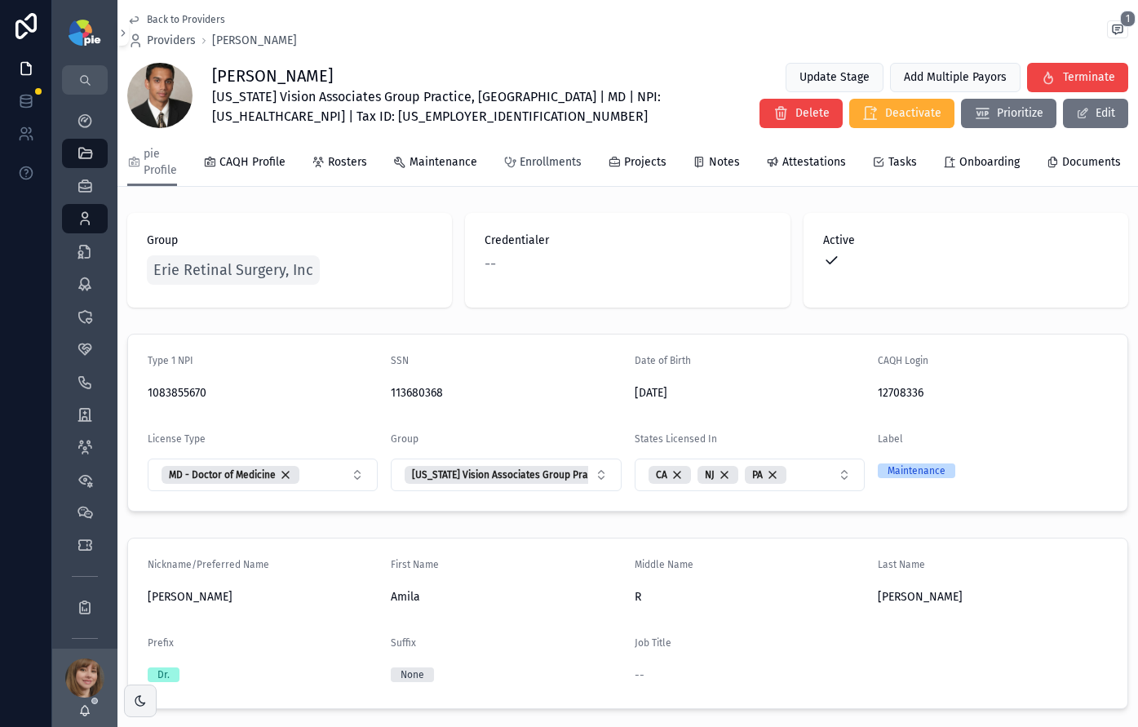
click at [548, 160] on span "Enrollments" at bounding box center [551, 162] width 62 height 16
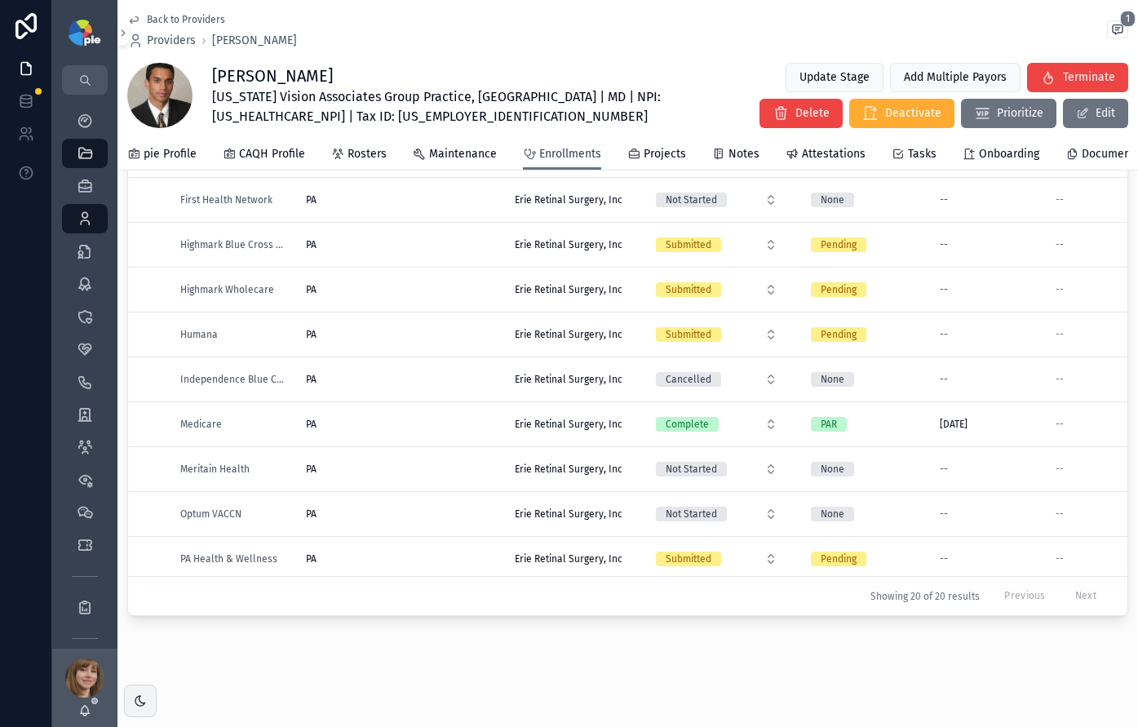
scroll to position [76, 0]
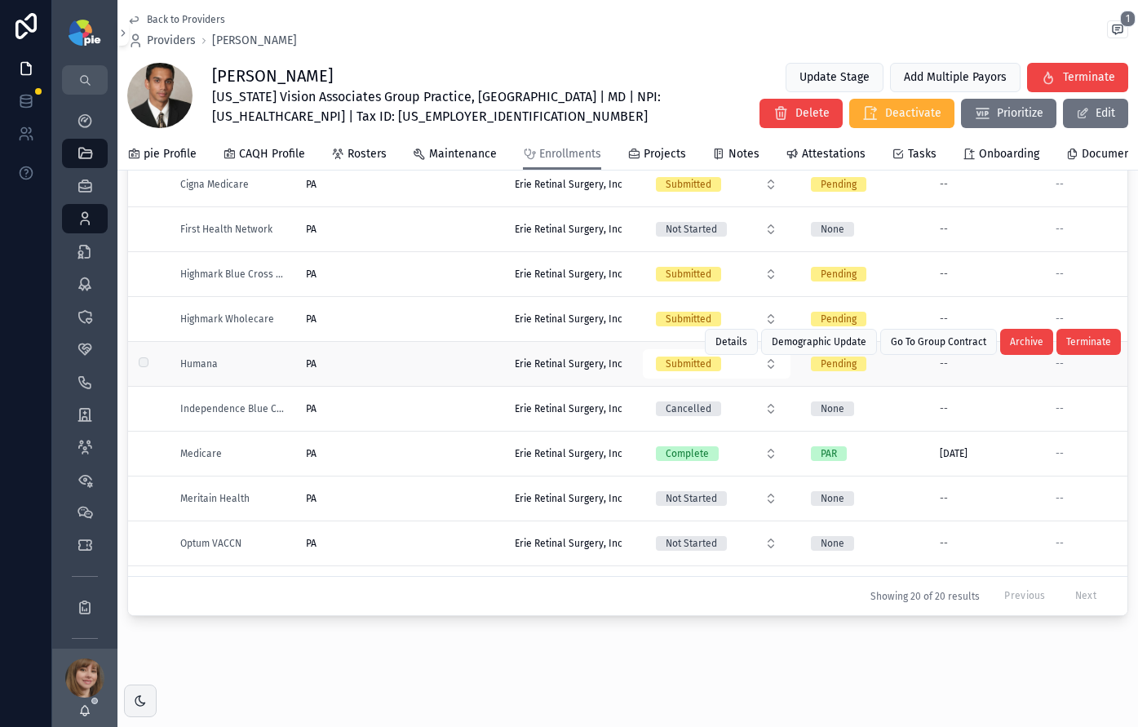
click at [376, 362] on div "PA PA" at bounding box center [400, 363] width 189 height 13
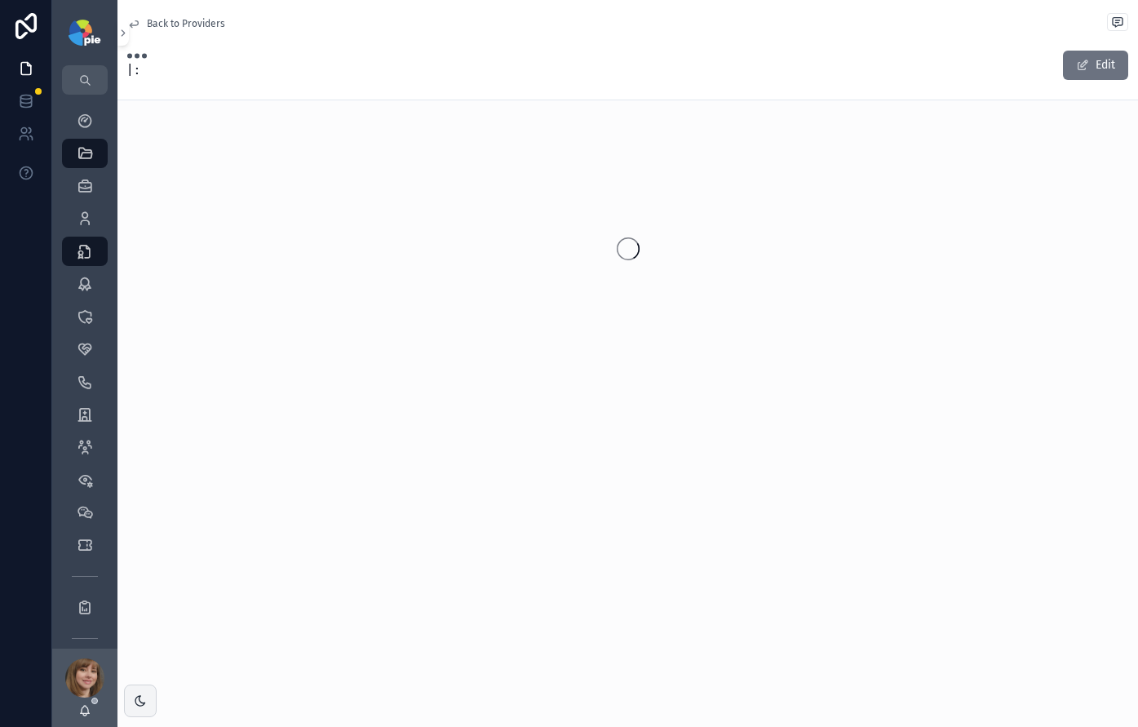
click at [376, 362] on div at bounding box center [628, 249] width 1021 height 258
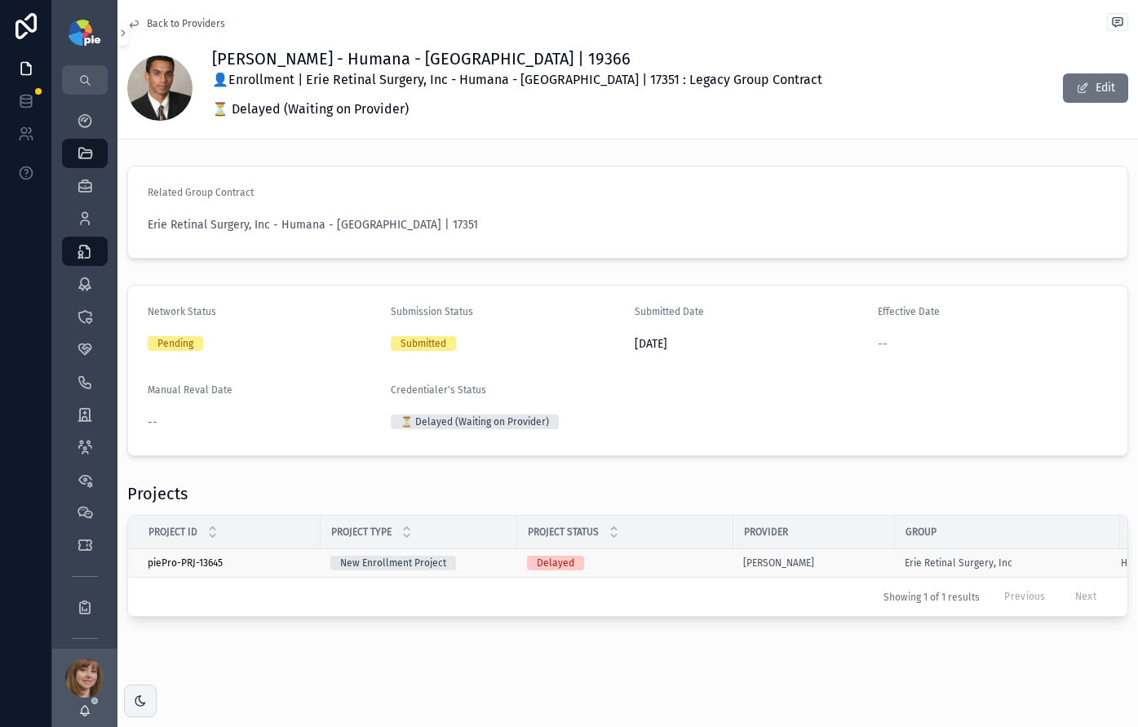
click at [641, 561] on div "Delayed" at bounding box center [625, 563] width 197 height 15
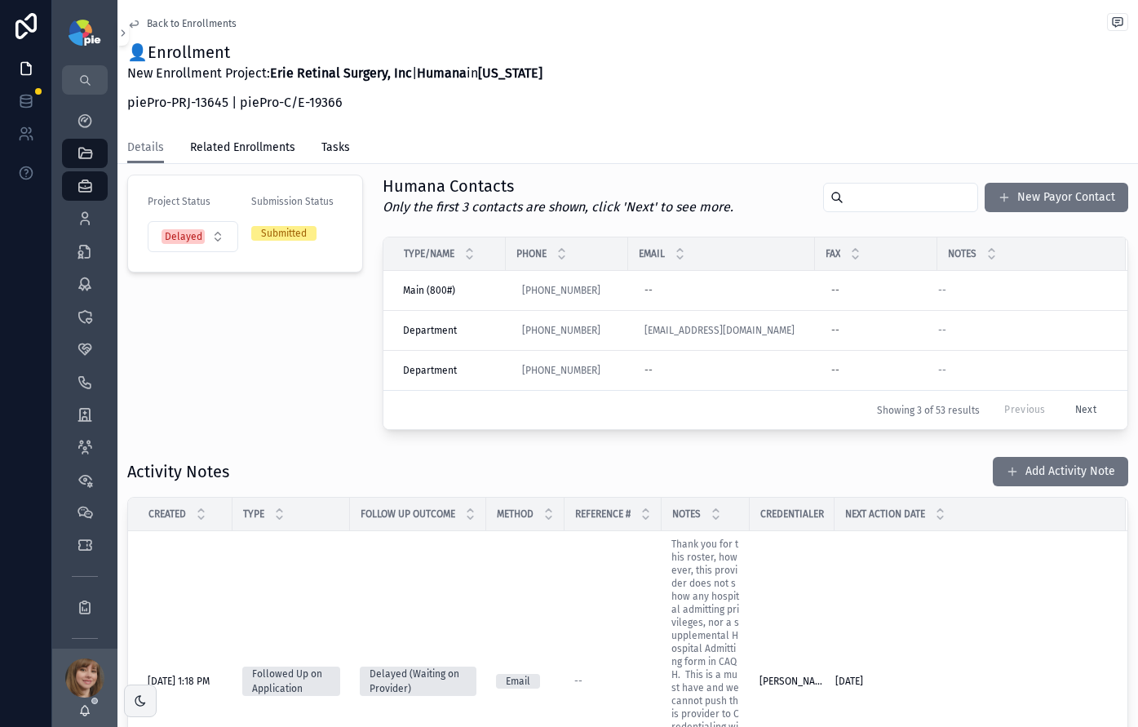
scroll to position [156, 0]
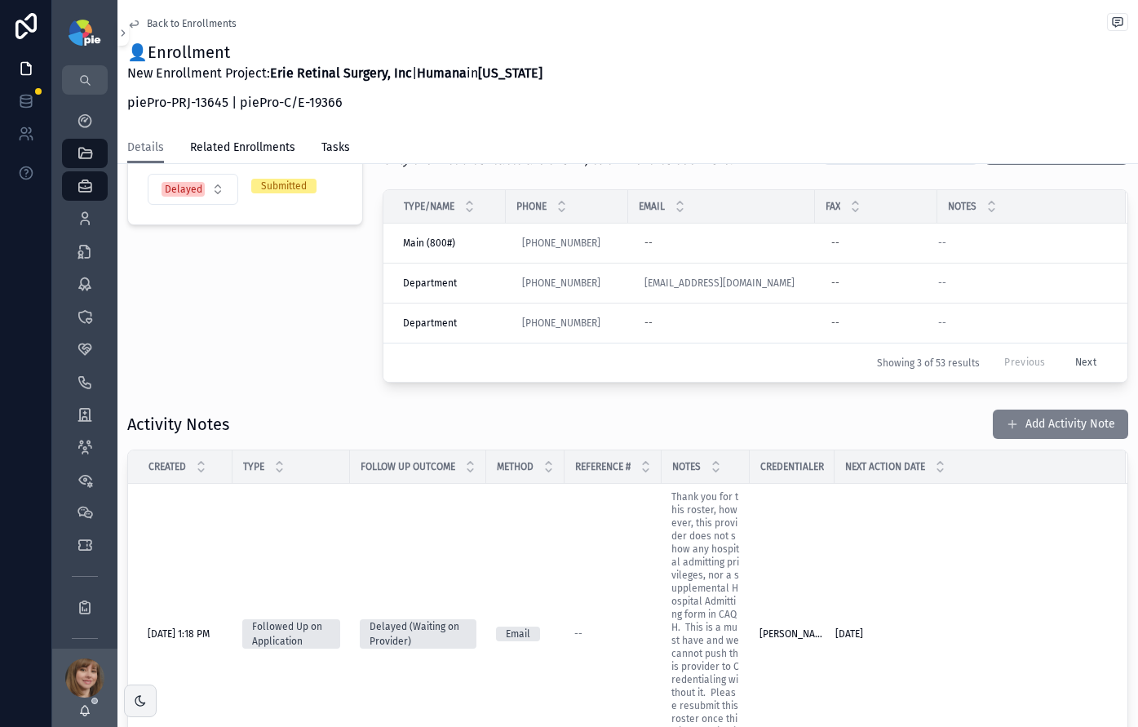
click at [1081, 420] on button "Add Activity Note" at bounding box center [1060, 424] width 135 height 29
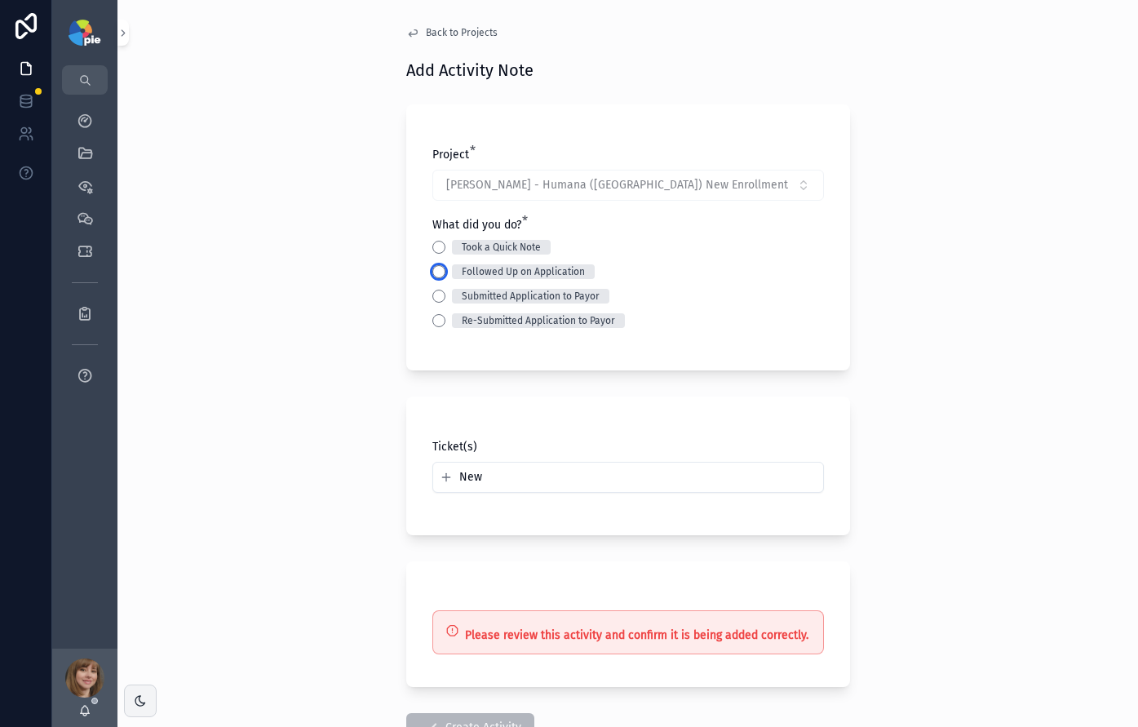
click at [433, 276] on button "Followed Up on Application" at bounding box center [439, 271] width 13 height 13
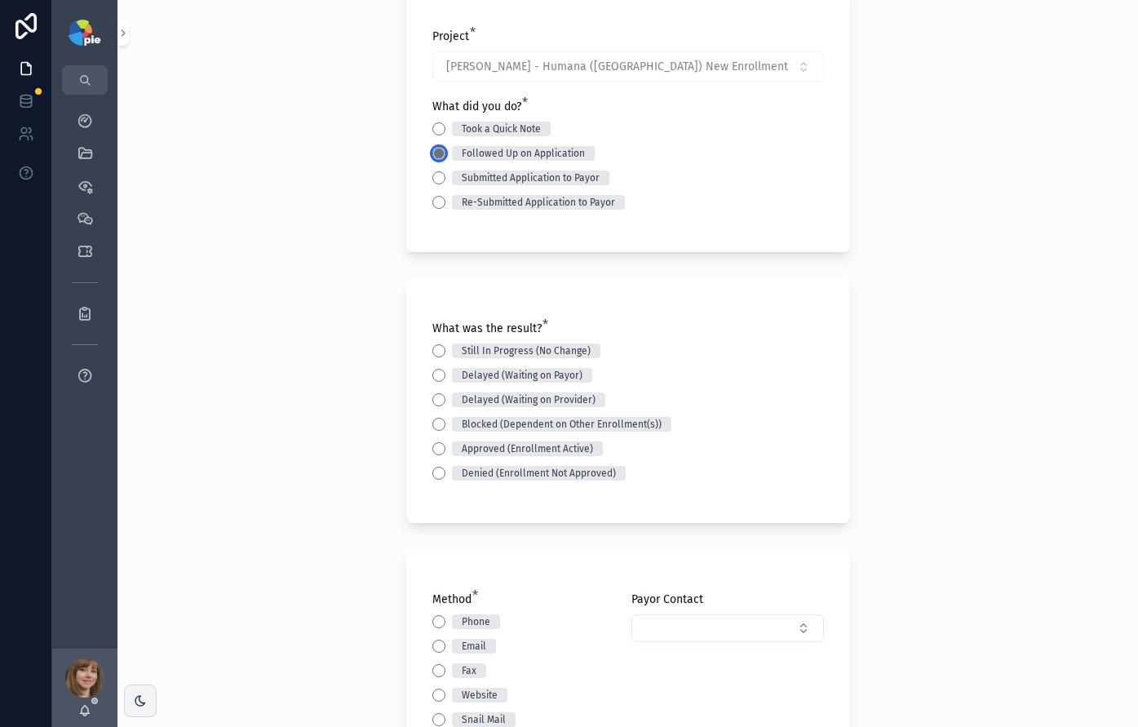
scroll to position [119, 0]
click at [433, 346] on button "Still In Progress (No Change)" at bounding box center [439, 350] width 13 height 13
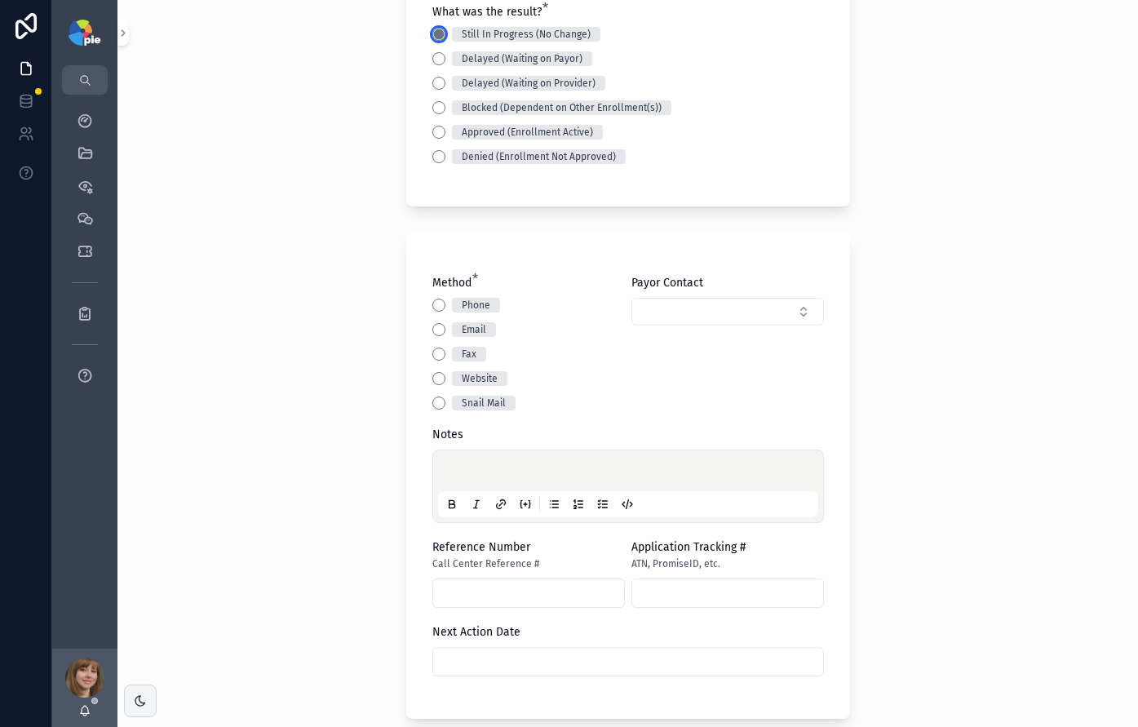
scroll to position [442, 0]
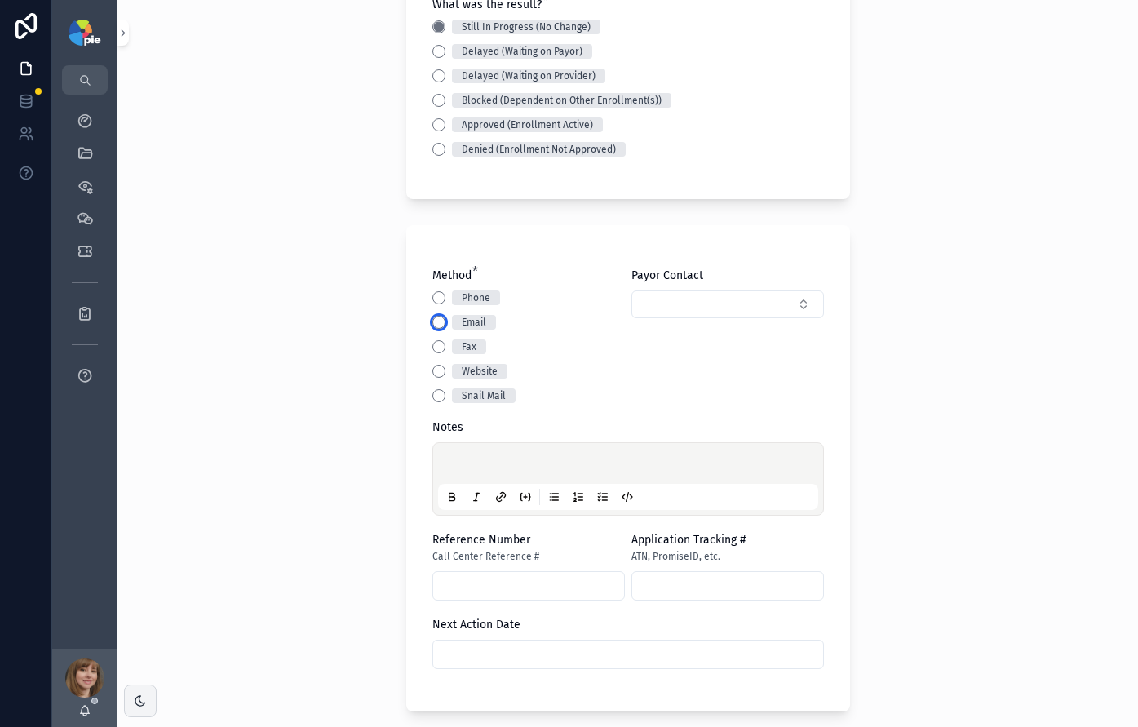
click at [433, 323] on button "Email" at bounding box center [439, 322] width 13 height 13
click at [473, 454] on div at bounding box center [628, 479] width 380 height 62
click at [473, 458] on p at bounding box center [632, 466] width 380 height 16
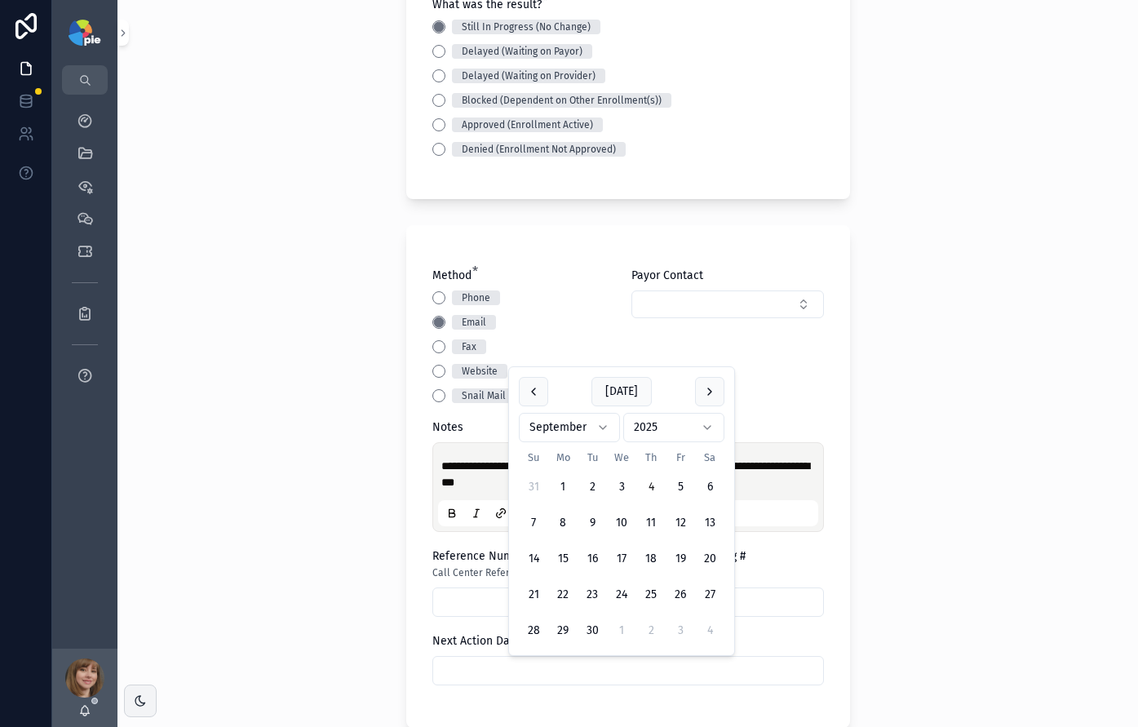
click at [527, 668] on input "text" at bounding box center [628, 670] width 390 height 23
click at [657, 590] on button "25" at bounding box center [651, 594] width 29 height 29
type input "*********"
click at [291, 577] on div "**********" at bounding box center [628, 363] width 1021 height 727
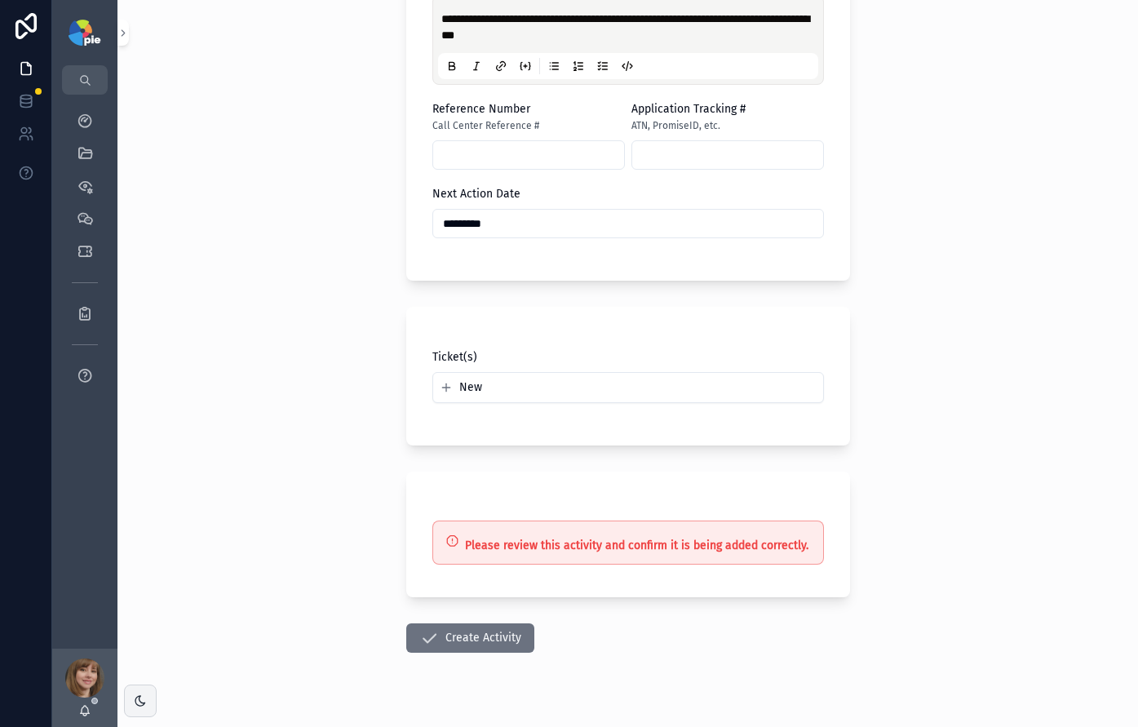
scroll to position [920, 0]
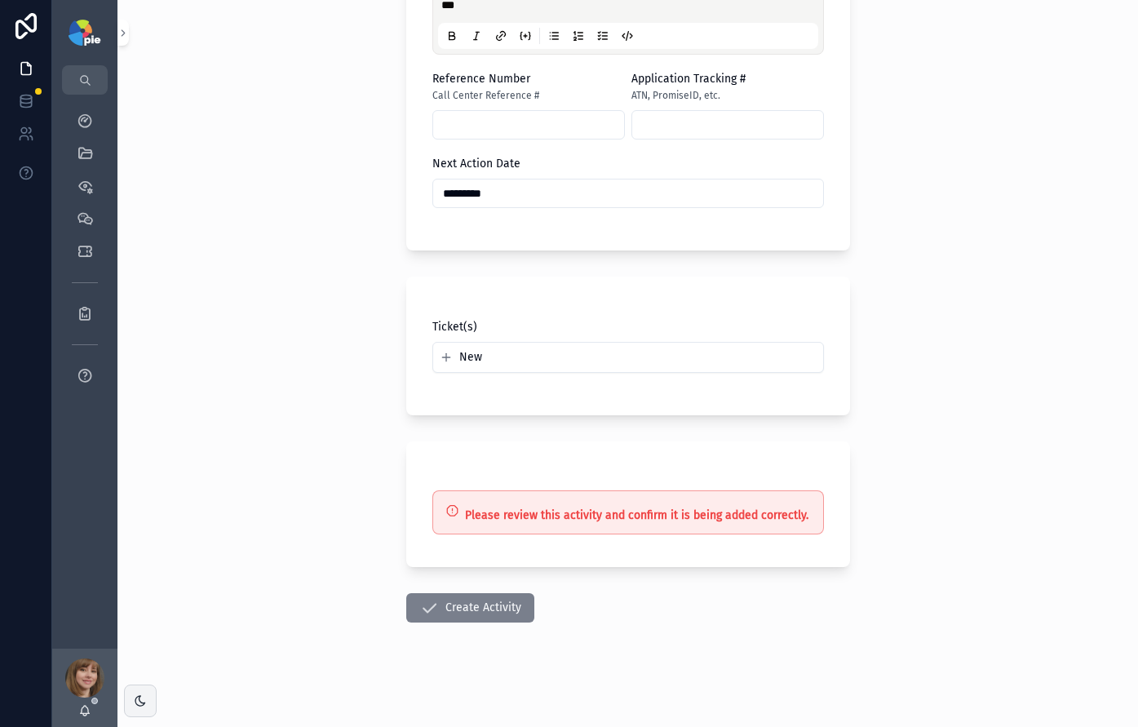
click at [448, 606] on button "Create Activity" at bounding box center [470, 607] width 128 height 29
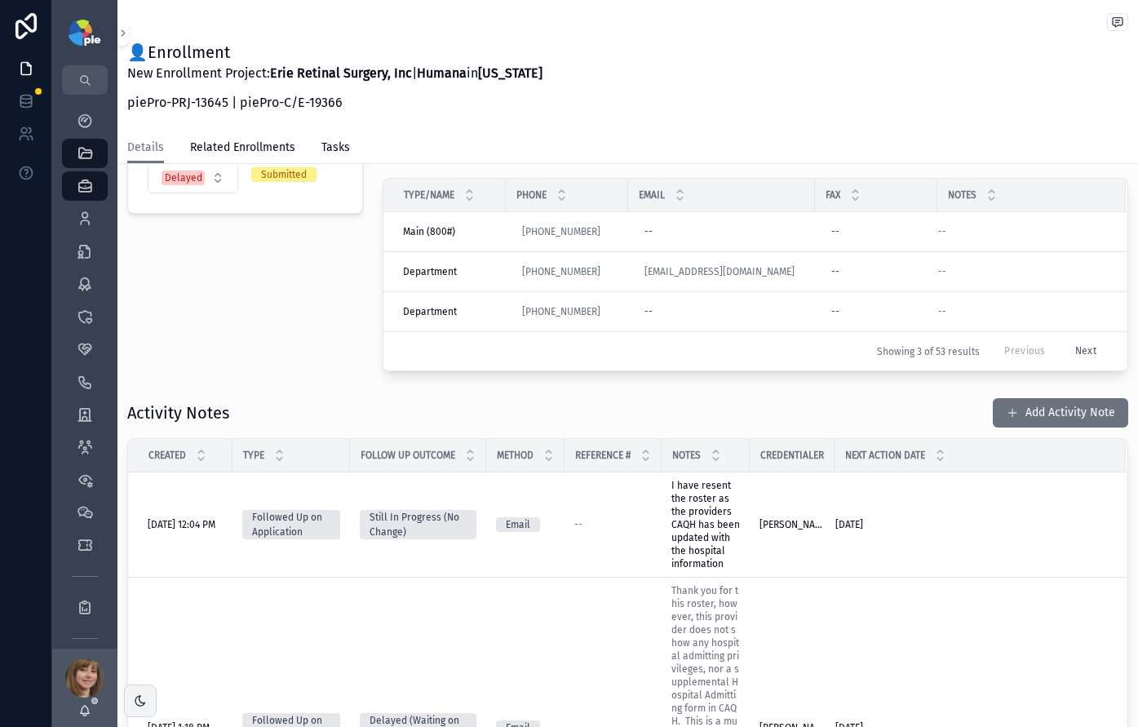
scroll to position [181, 0]
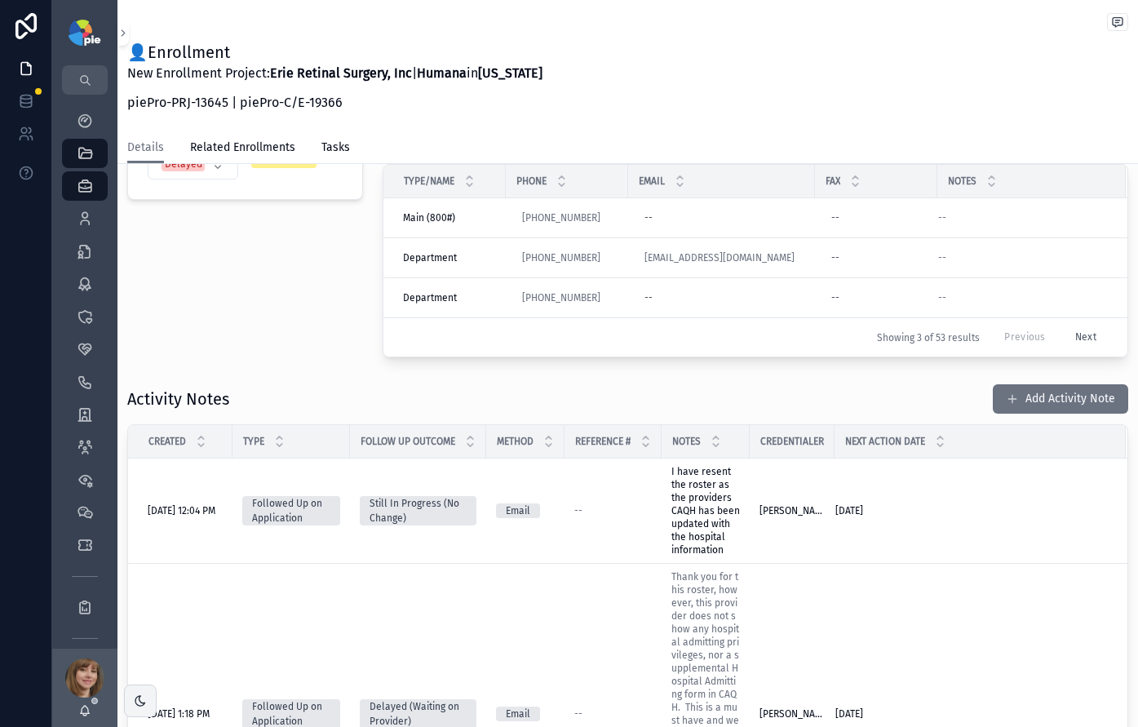
click at [279, 342] on div "Project Status Delayed Submission Status Submitted" at bounding box center [245, 229] width 255 height 269
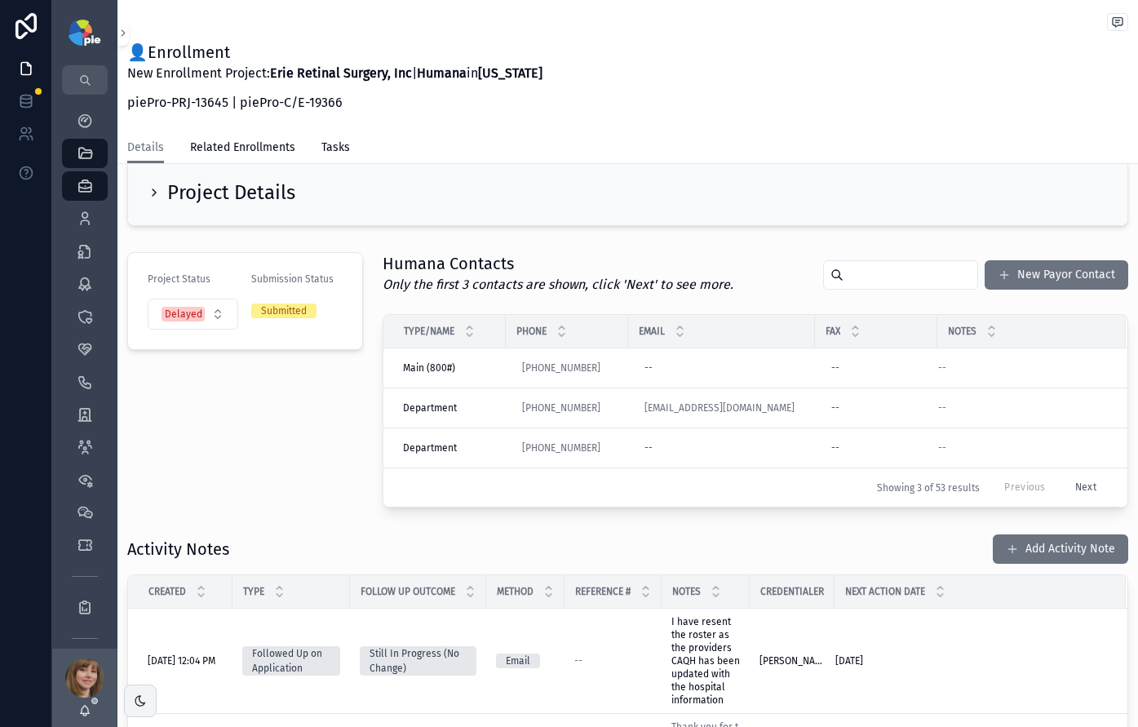
scroll to position [0, 0]
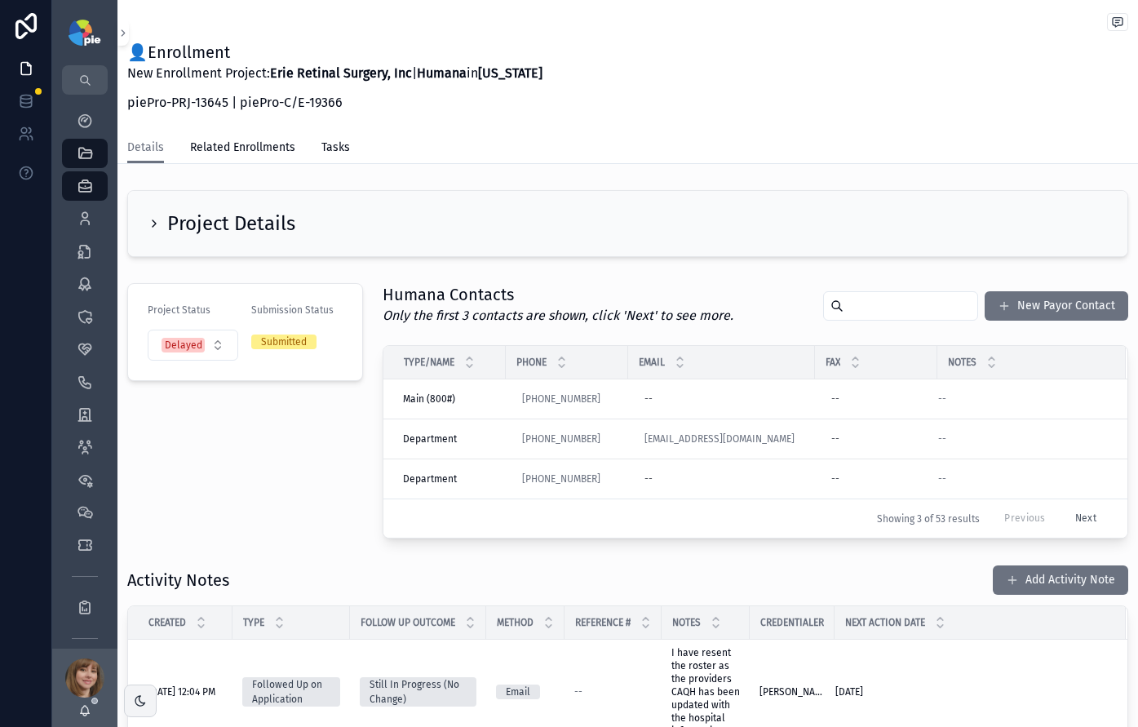
click at [274, 445] on div "Project Status Delayed Submission Status Submitted" at bounding box center [245, 411] width 255 height 269
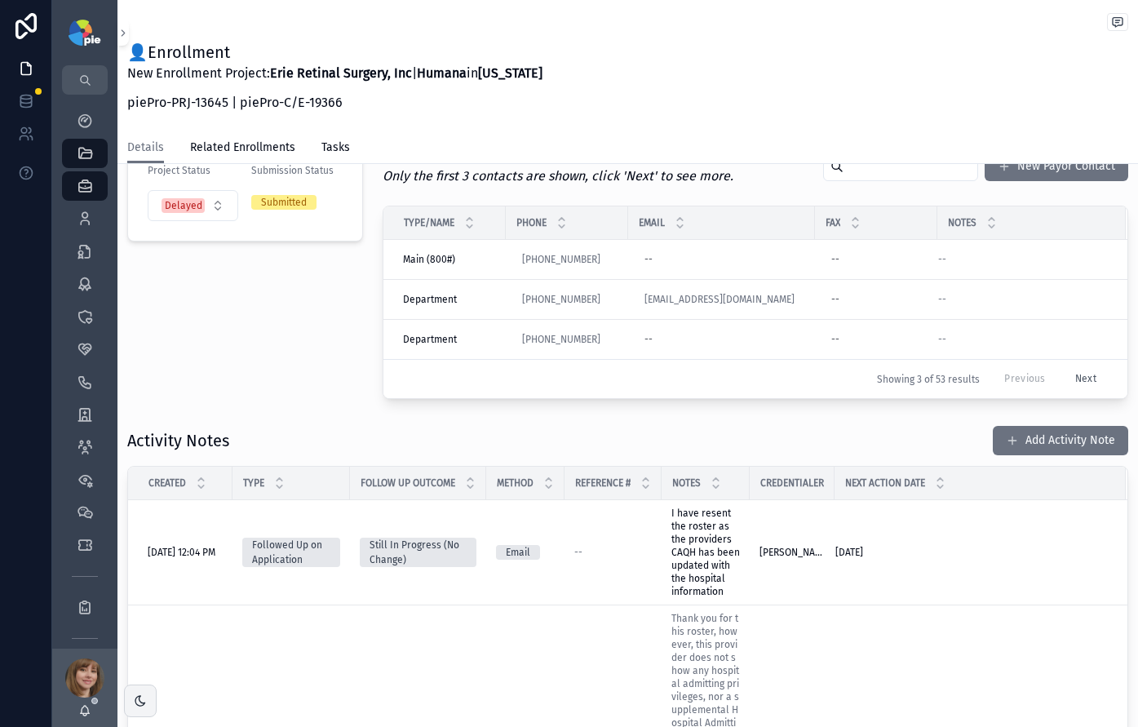
scroll to position [137, 0]
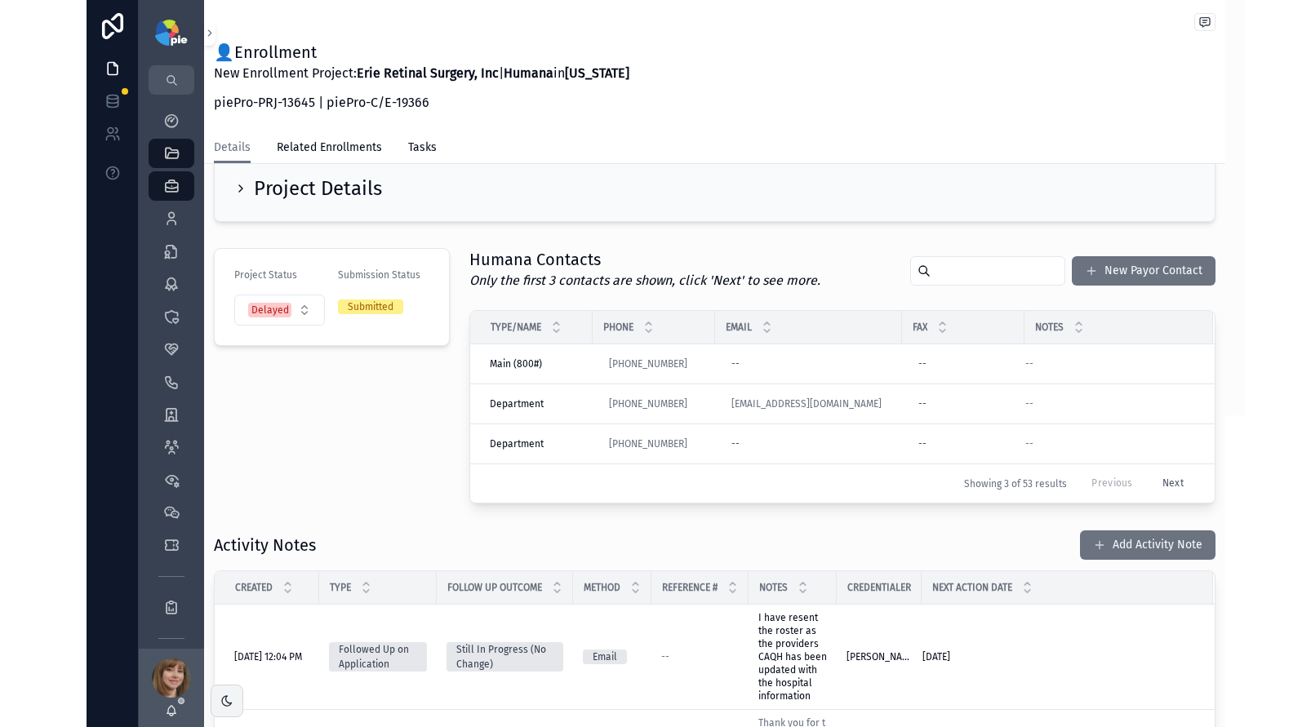
scroll to position [38, 0]
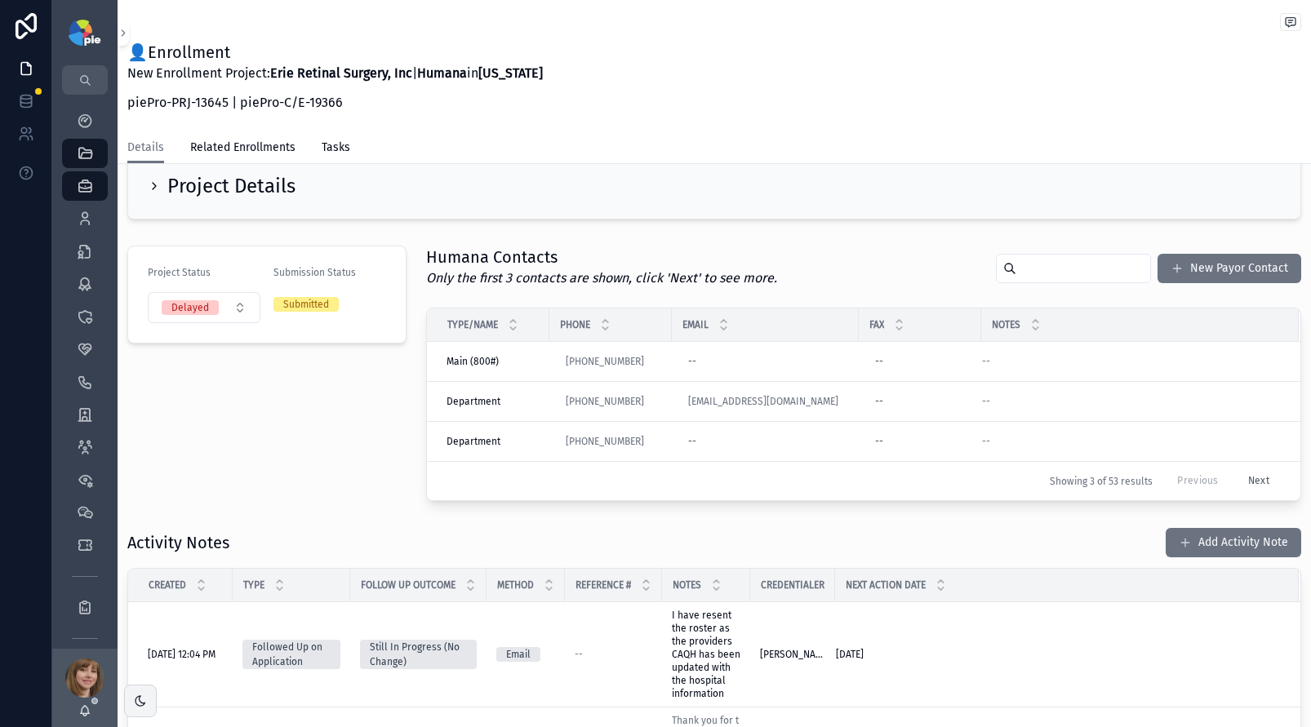
click at [242, 371] on div "Project Status Delayed Submission Status Submitted" at bounding box center [267, 373] width 299 height 269
click at [276, 422] on div "Project Status Delayed Submission Status Submitted" at bounding box center [267, 373] width 299 height 269
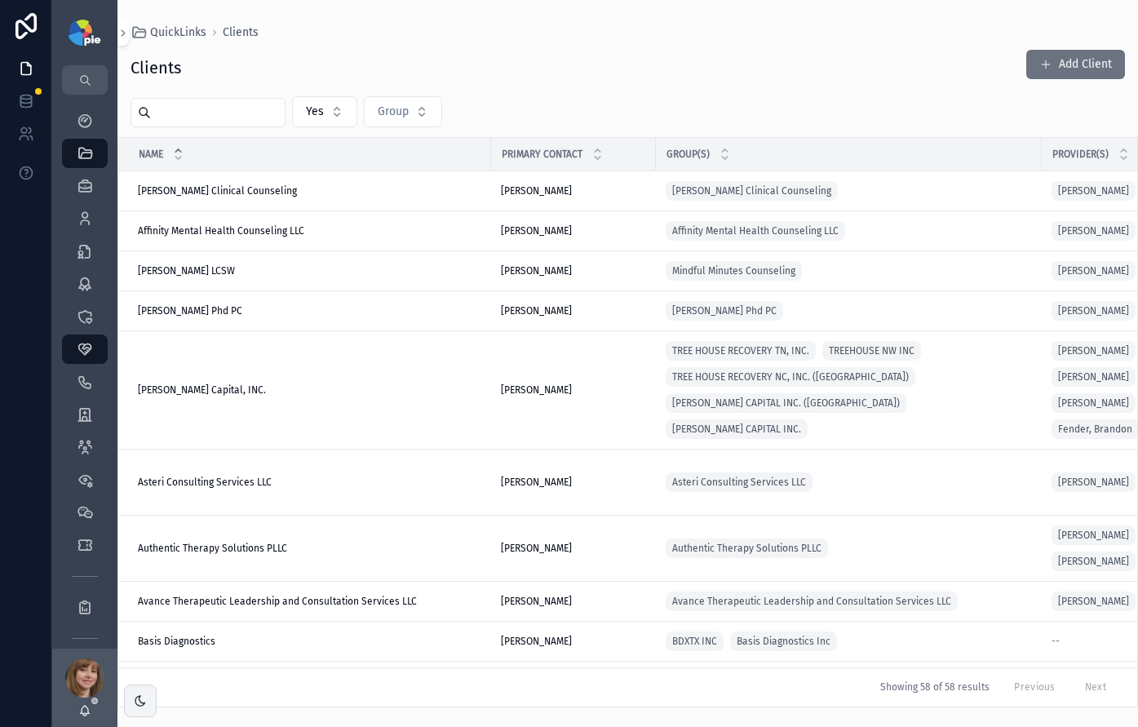
click at [201, 111] on input "text" at bounding box center [218, 112] width 134 height 23
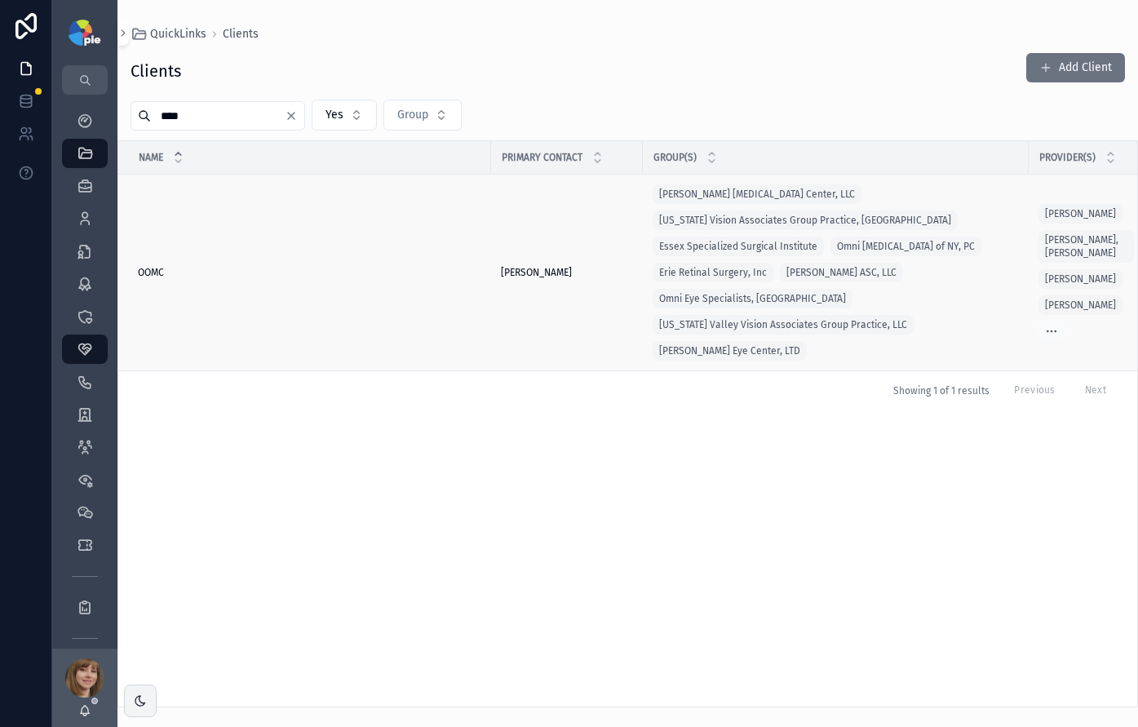
type input "****"
click at [241, 266] on div "OOMC OOMC" at bounding box center [310, 272] width 344 height 13
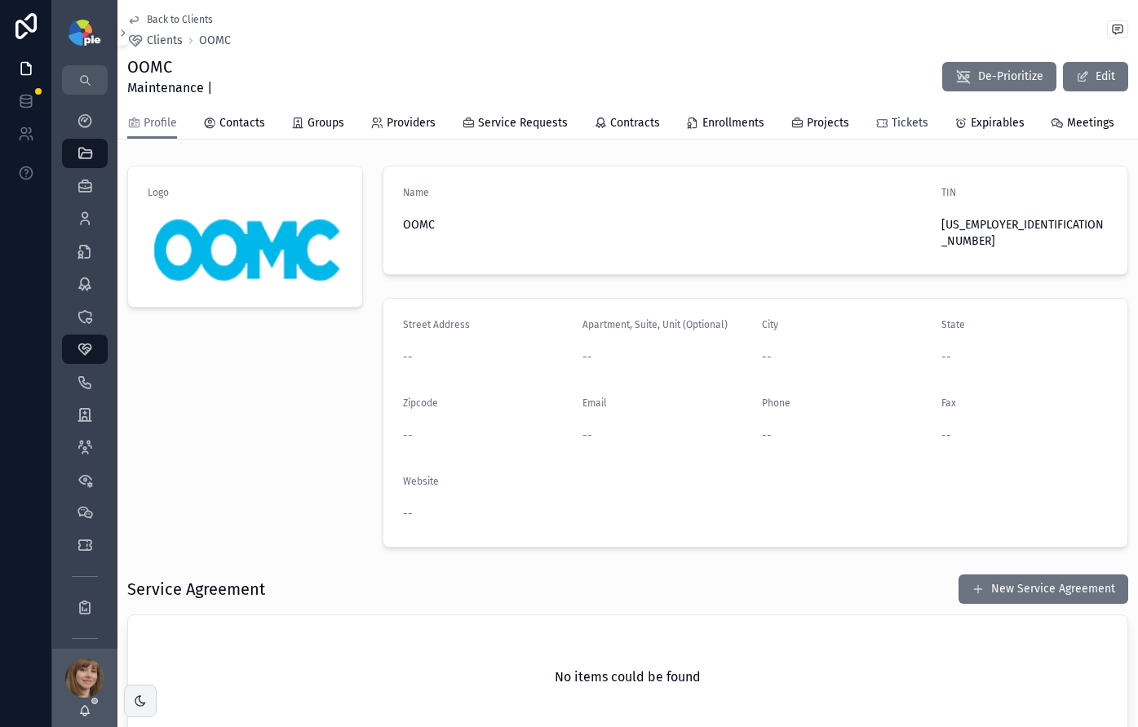
click at [913, 122] on span "Tickets" at bounding box center [910, 123] width 37 height 16
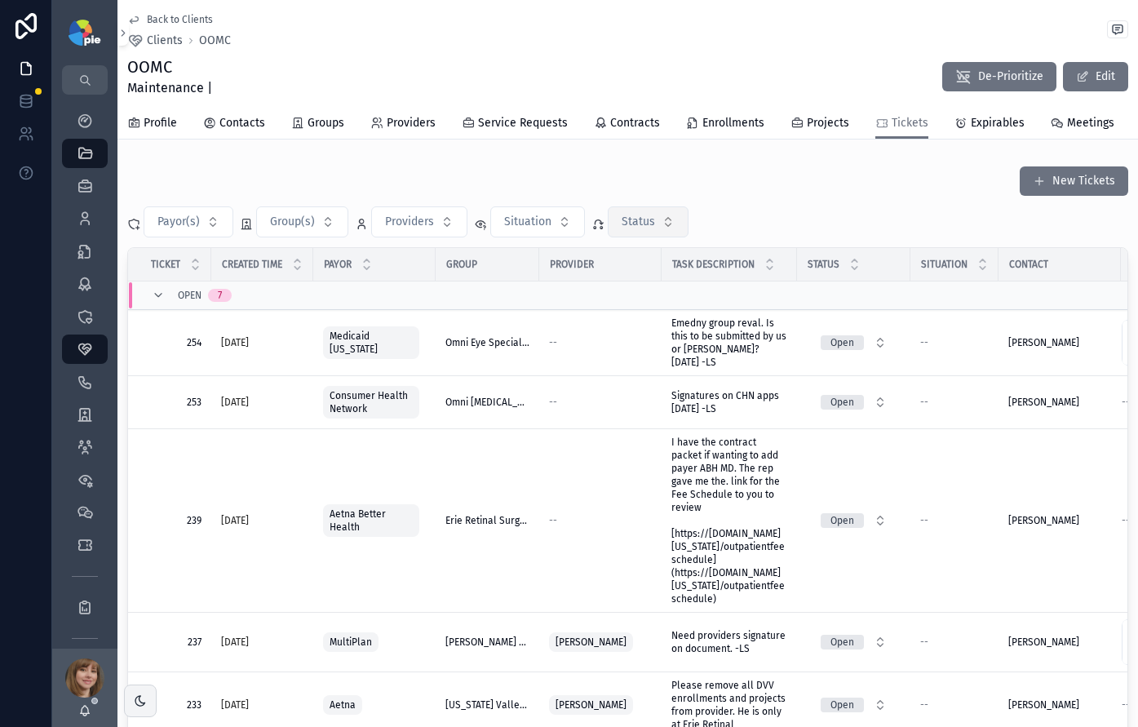
click at [608, 235] on button "Status" at bounding box center [648, 221] width 81 height 31
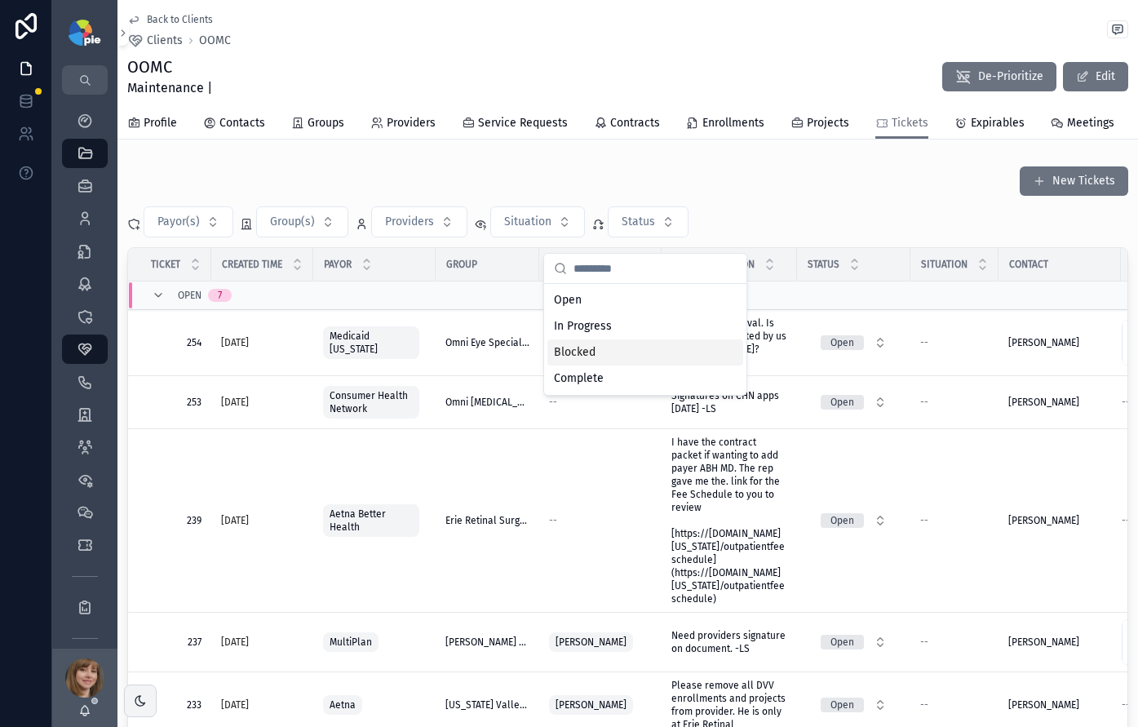
click at [592, 346] on div "Blocked" at bounding box center [646, 353] width 196 height 26
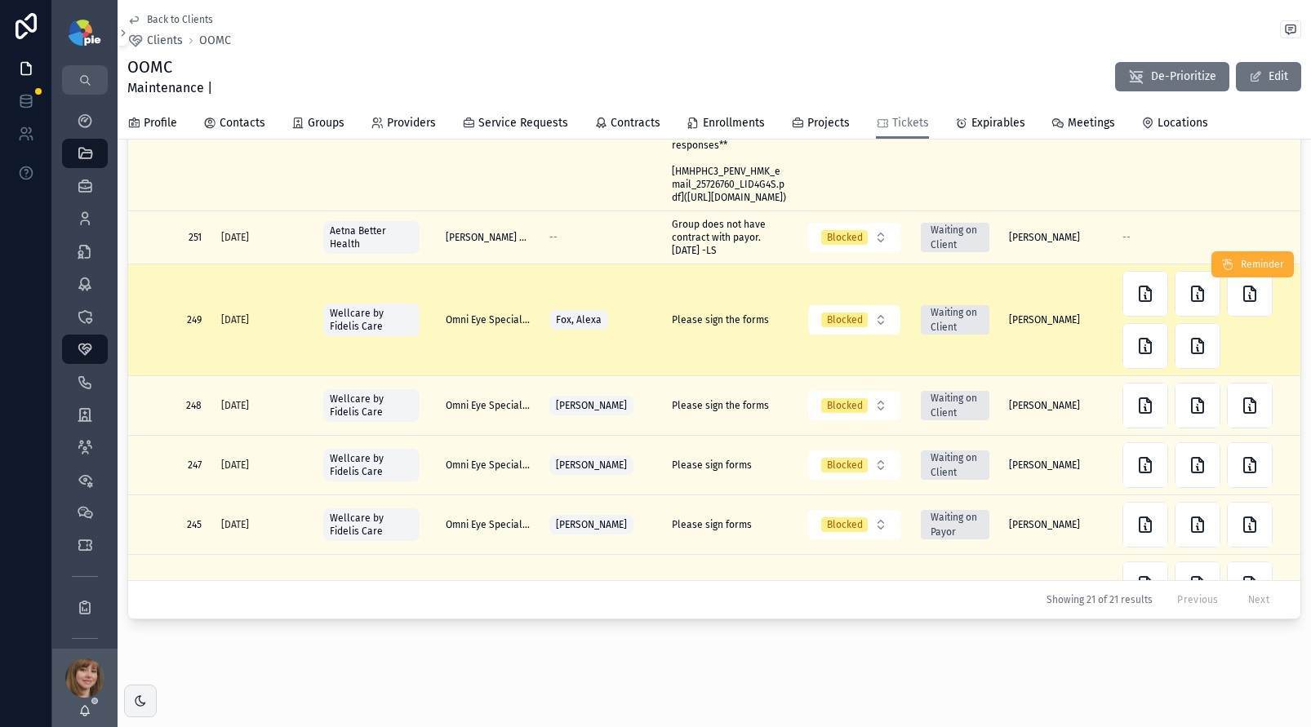
scroll to position [239, 0]
click at [1138, 270] on span "Reminder" at bounding box center [1261, 263] width 43 height 13
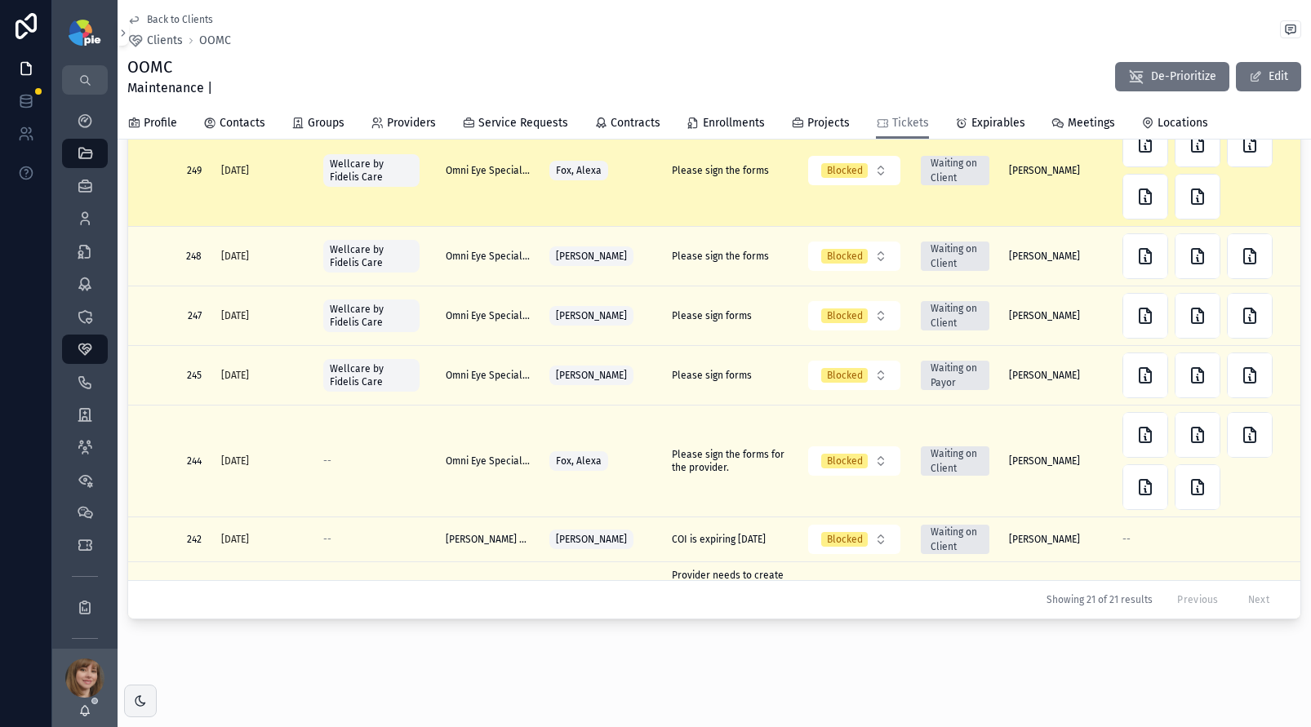
scroll to position [478, 0]
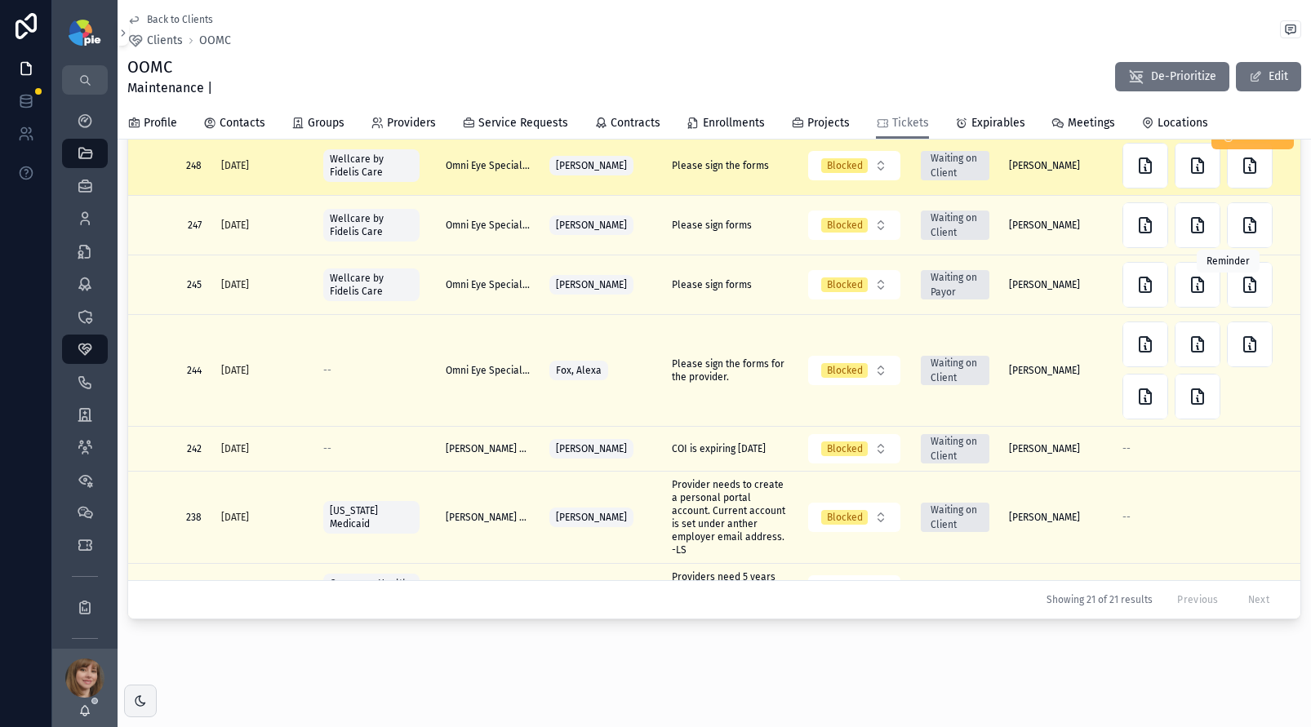
click at [1138, 143] on span "Reminder" at bounding box center [1261, 136] width 43 height 13
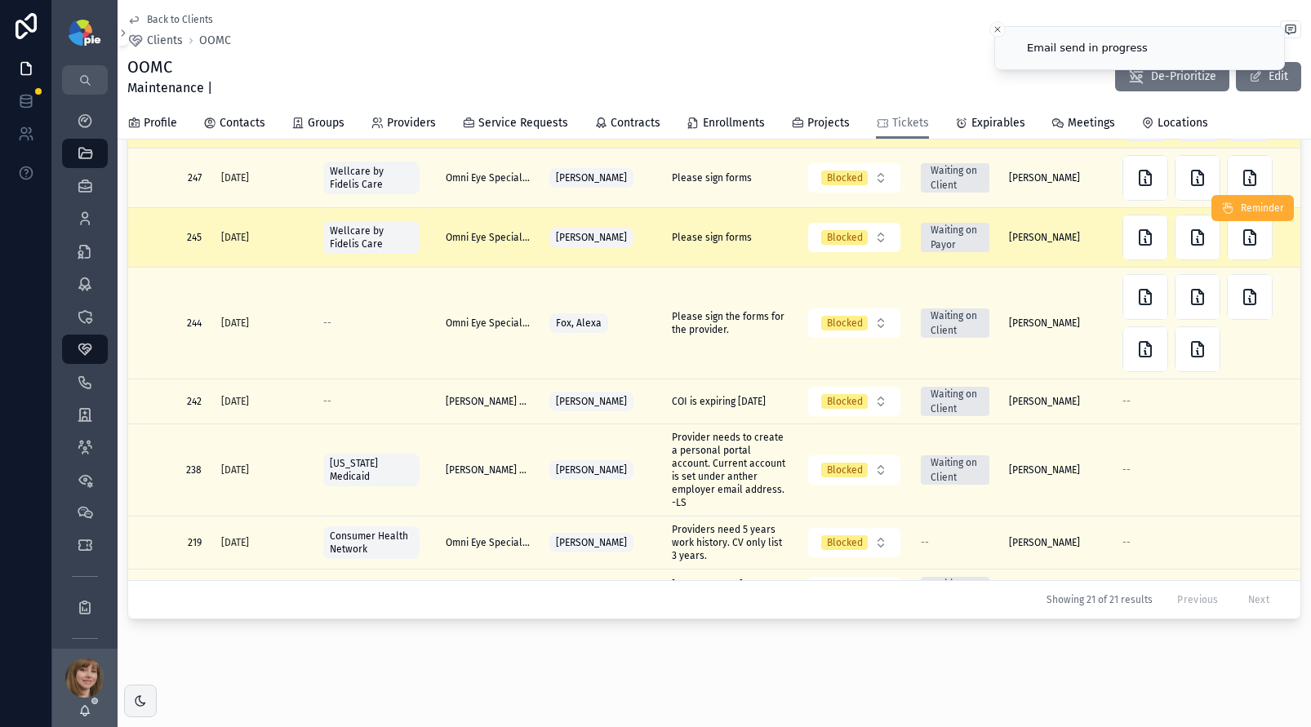
scroll to position [610, 0]
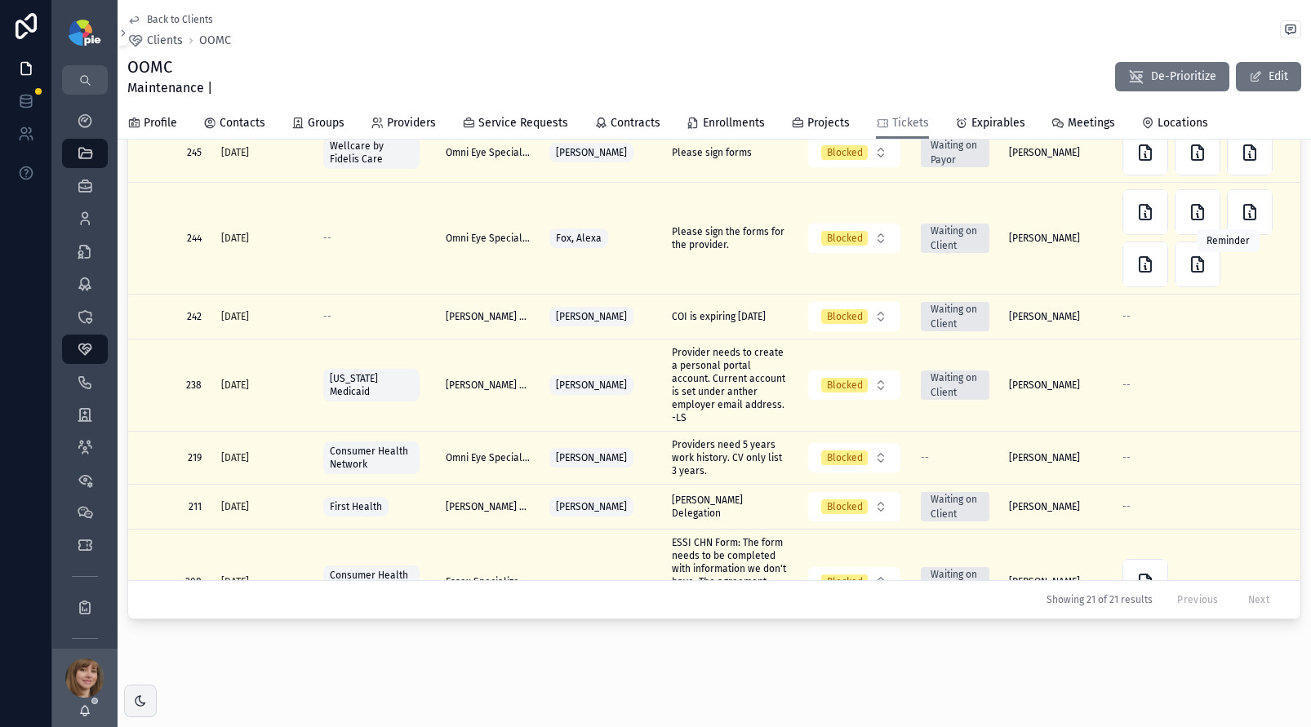
click at [1138, 70] on span "Reminder" at bounding box center [1261, 63] width 43 height 13
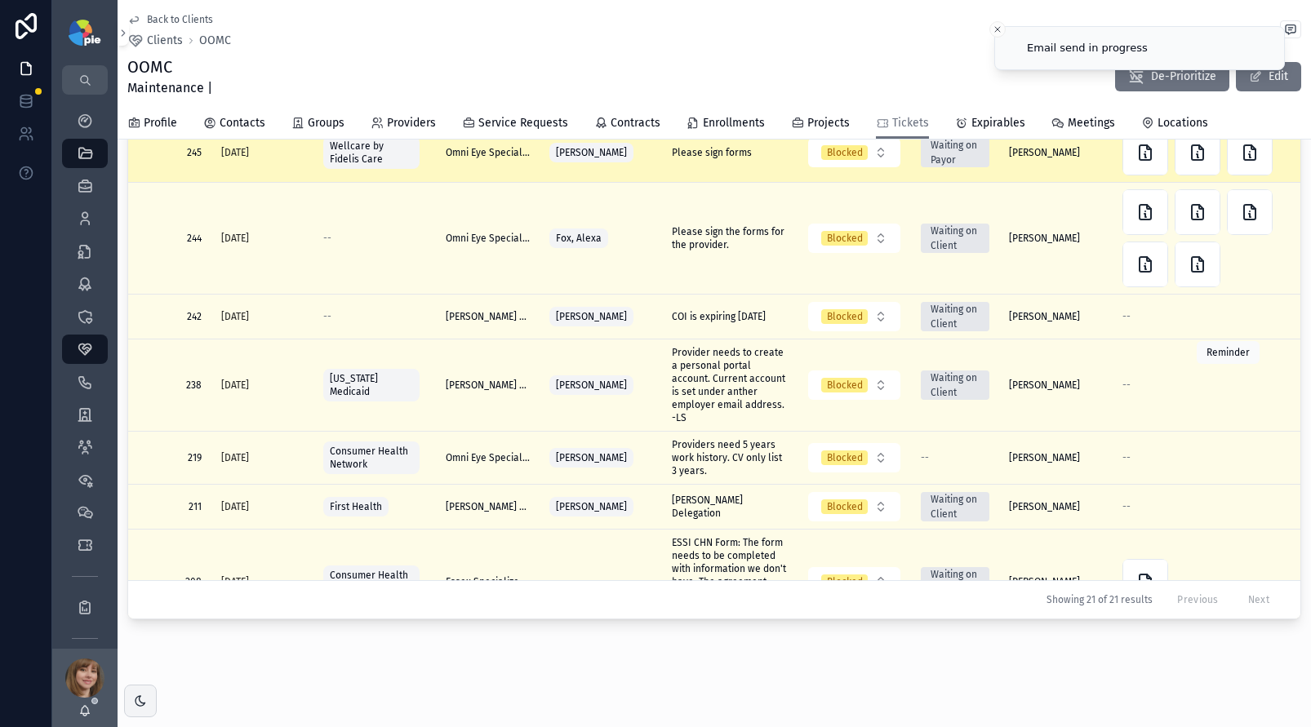
click at [1138, 130] on span "Reminder" at bounding box center [1261, 123] width 43 height 13
click at [78, 233] on div "Providers 295" at bounding box center [84, 218] width 65 height 33
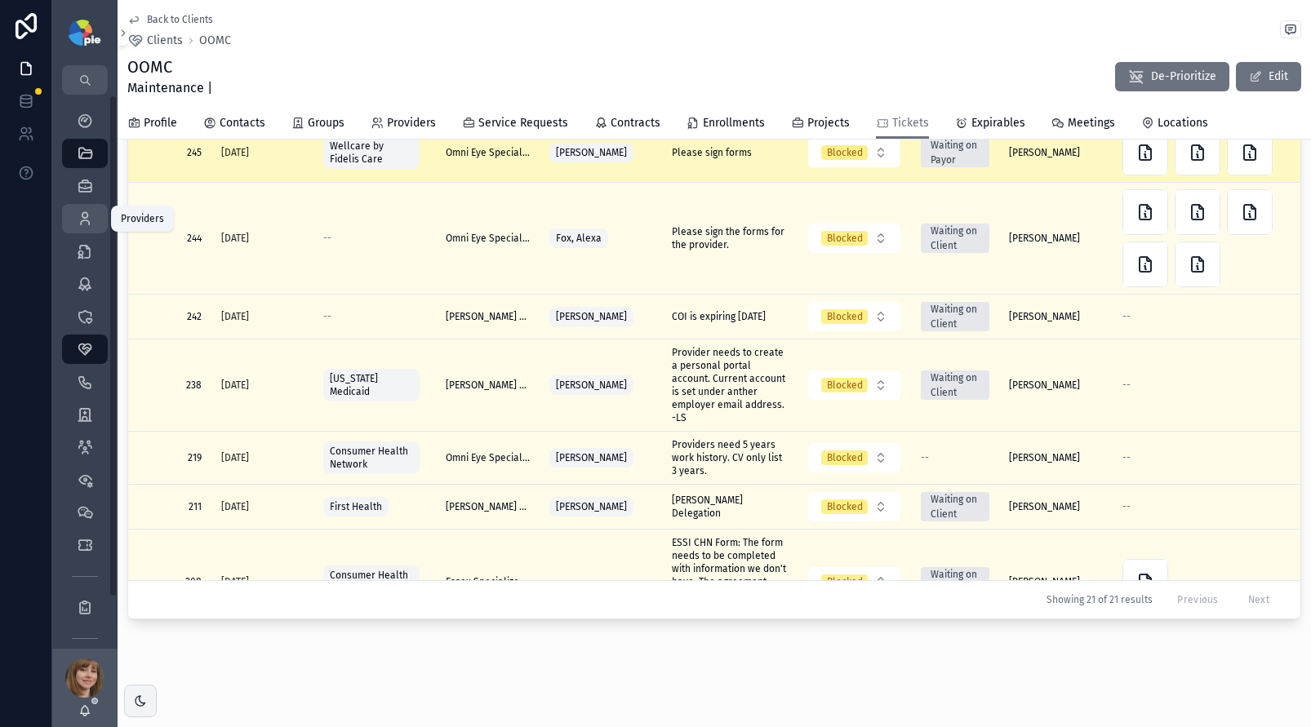
click at [86, 215] on icon "scrollable content" at bounding box center [85, 219] width 16 height 16
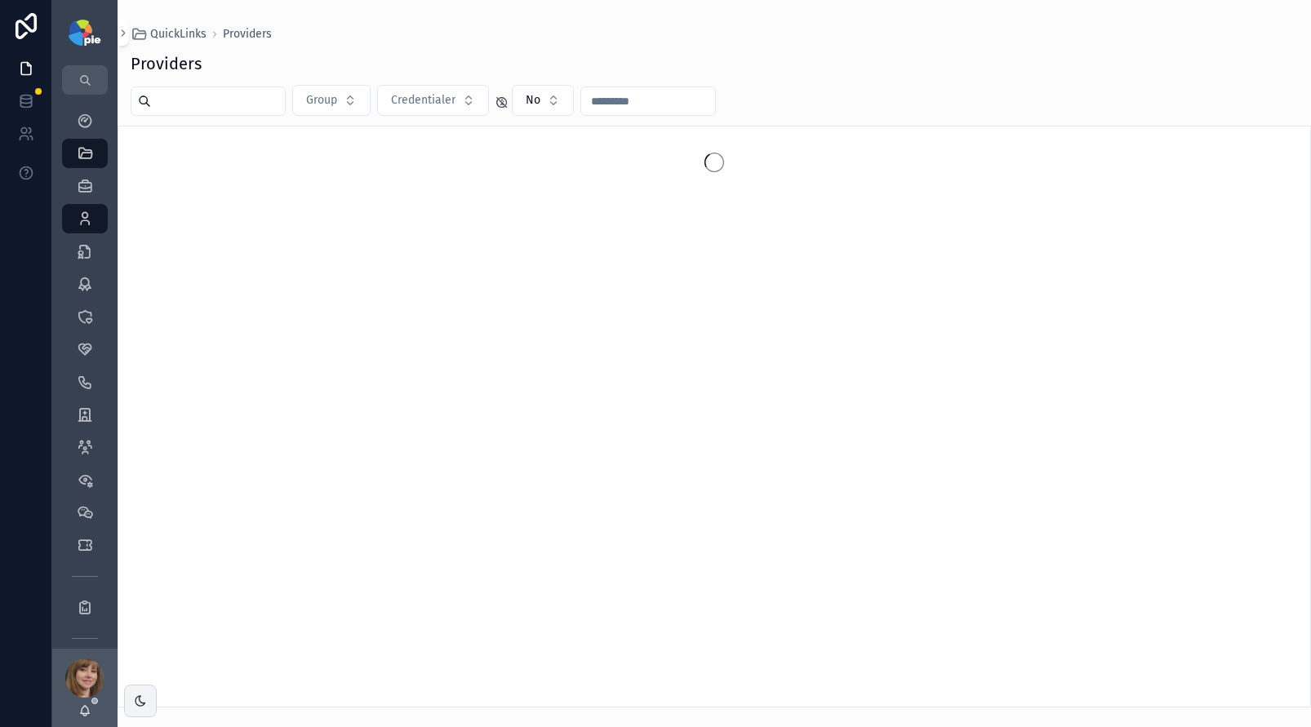
click at [194, 99] on input "text" at bounding box center [218, 101] width 134 height 23
type input "****"
click at [92, 216] on icon "scrollable content" at bounding box center [85, 219] width 16 height 16
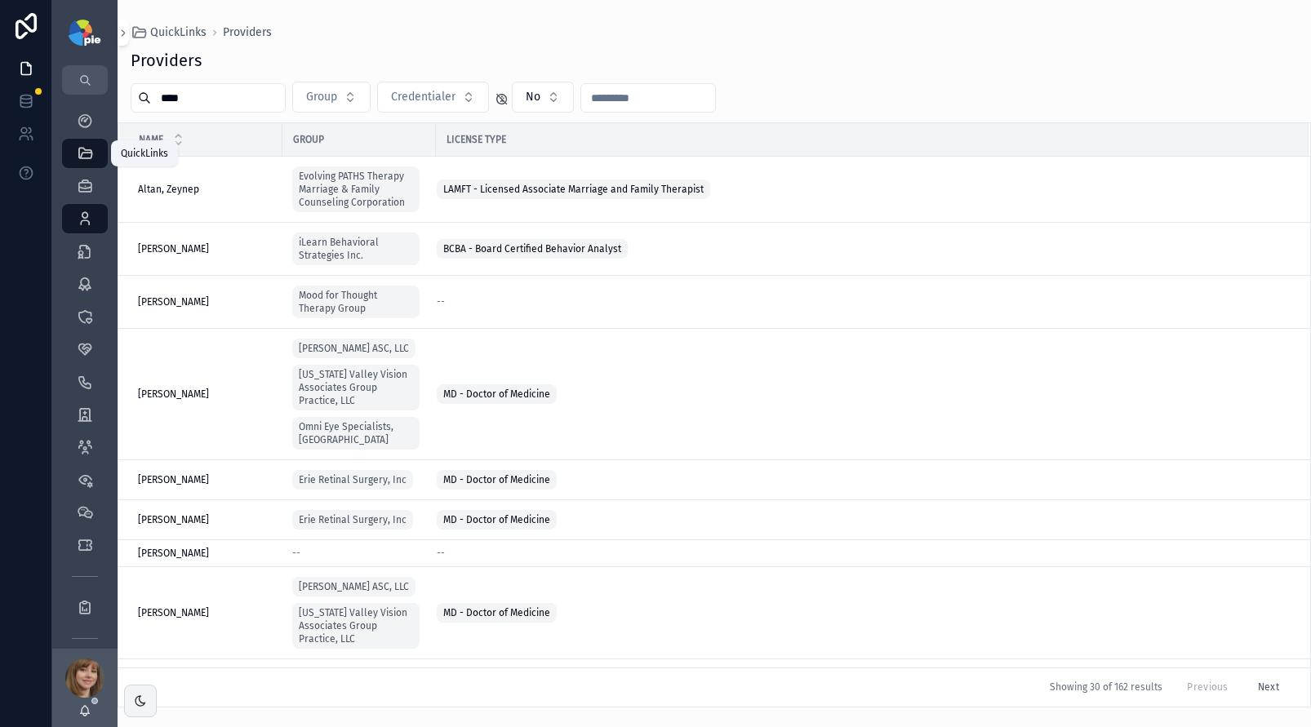
click at [88, 149] on icon "scrollable content" at bounding box center [85, 153] width 16 height 16
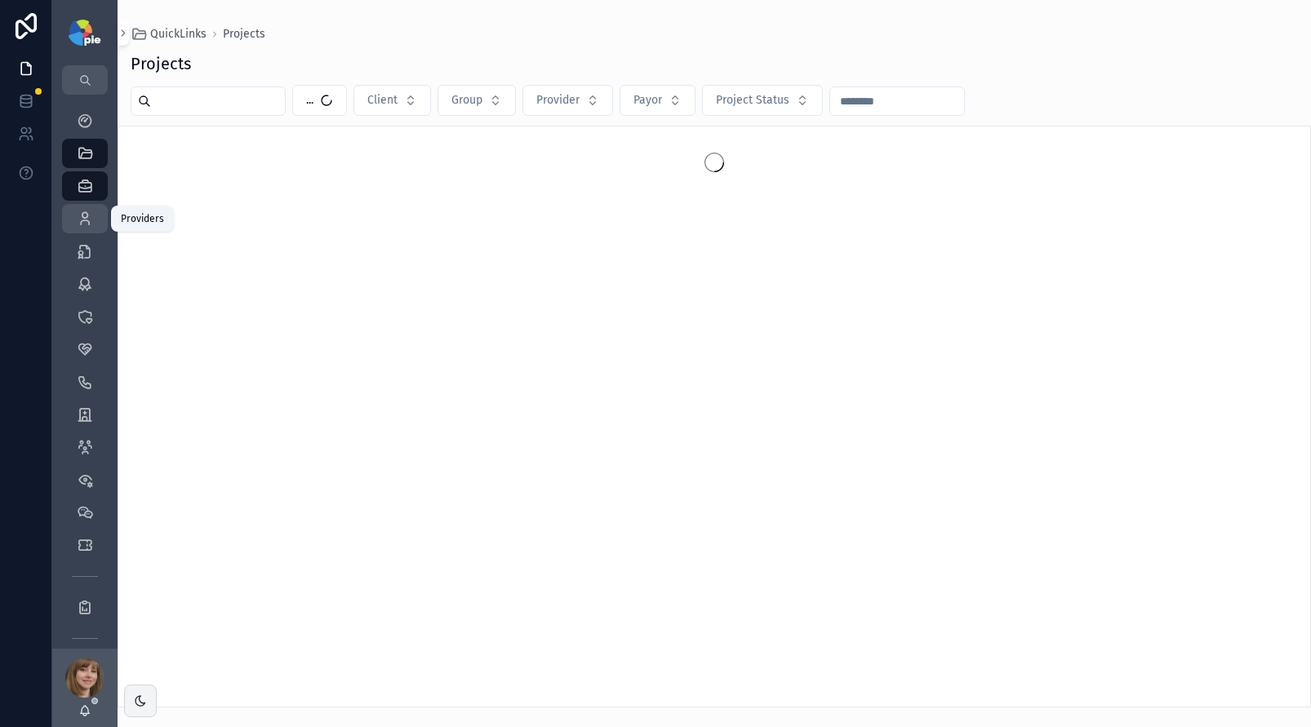
click at [78, 224] on icon "scrollable content" at bounding box center [85, 219] width 16 height 16
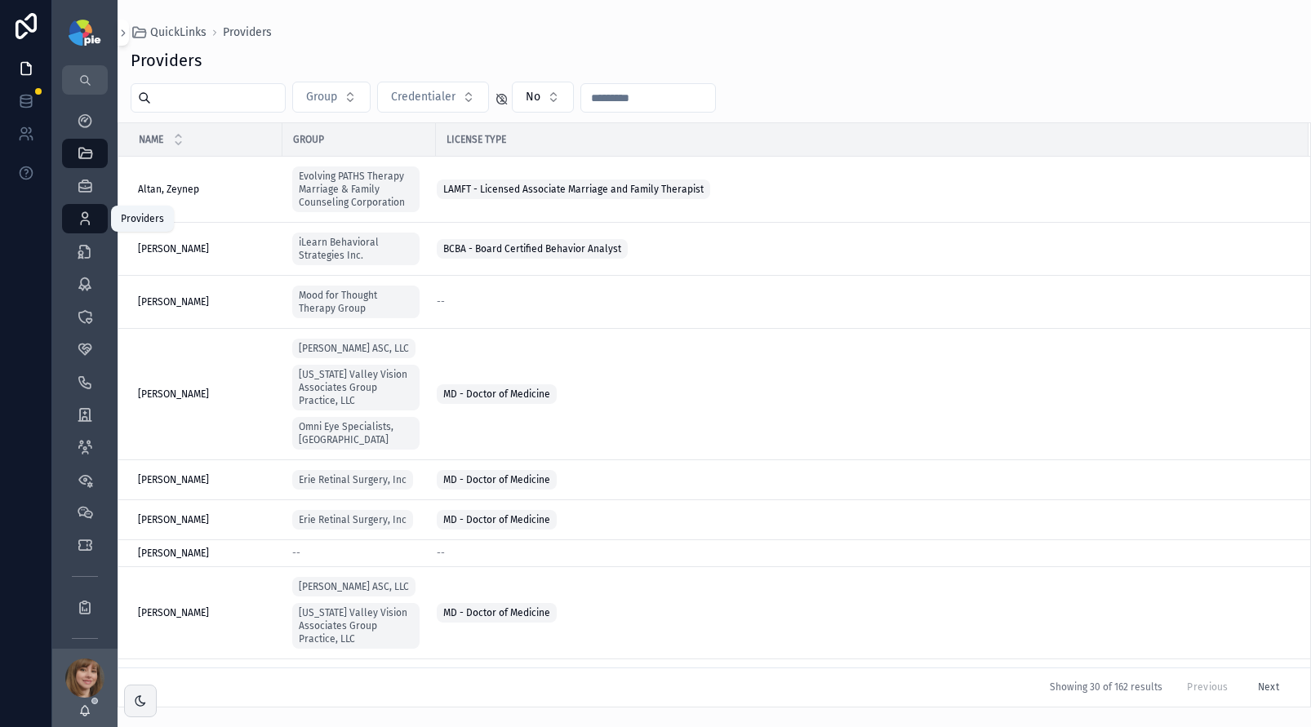
click at [86, 214] on icon "scrollable content" at bounding box center [85, 219] width 16 height 16
click at [87, 220] on icon "scrollable content" at bounding box center [85, 219] width 16 height 16
click at [198, 102] on input "text" at bounding box center [218, 98] width 134 height 23
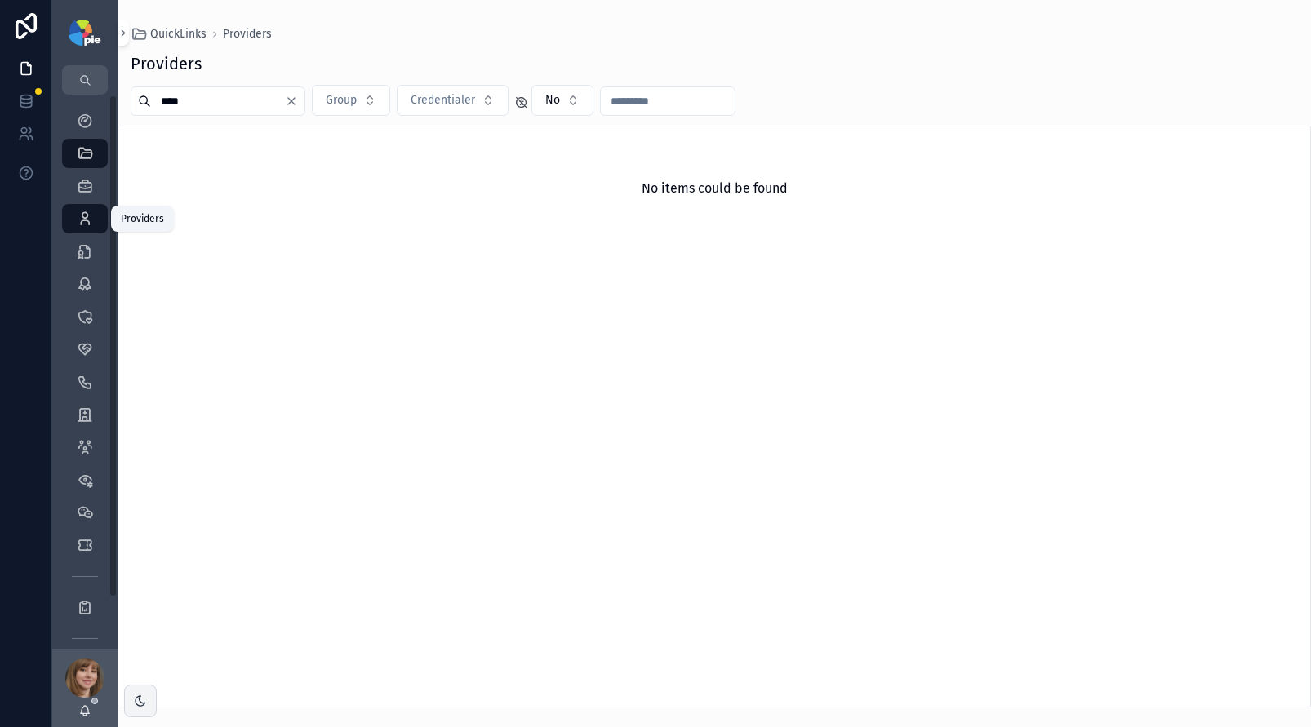
type input "****"
click at [81, 206] on div "Providers 295" at bounding box center [85, 219] width 26 height 26
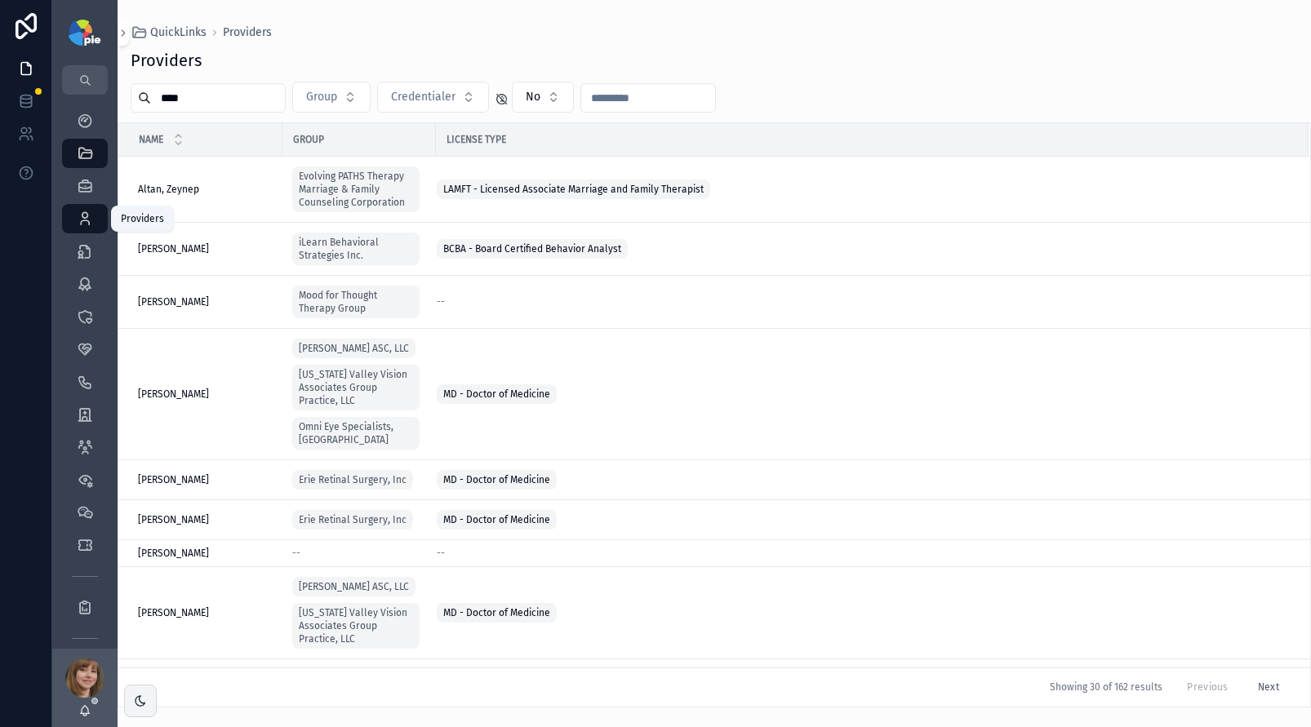
click at [91, 207] on div "Providers 295" at bounding box center [85, 219] width 26 height 26
click at [79, 149] on icon "scrollable content" at bounding box center [85, 153] width 16 height 16
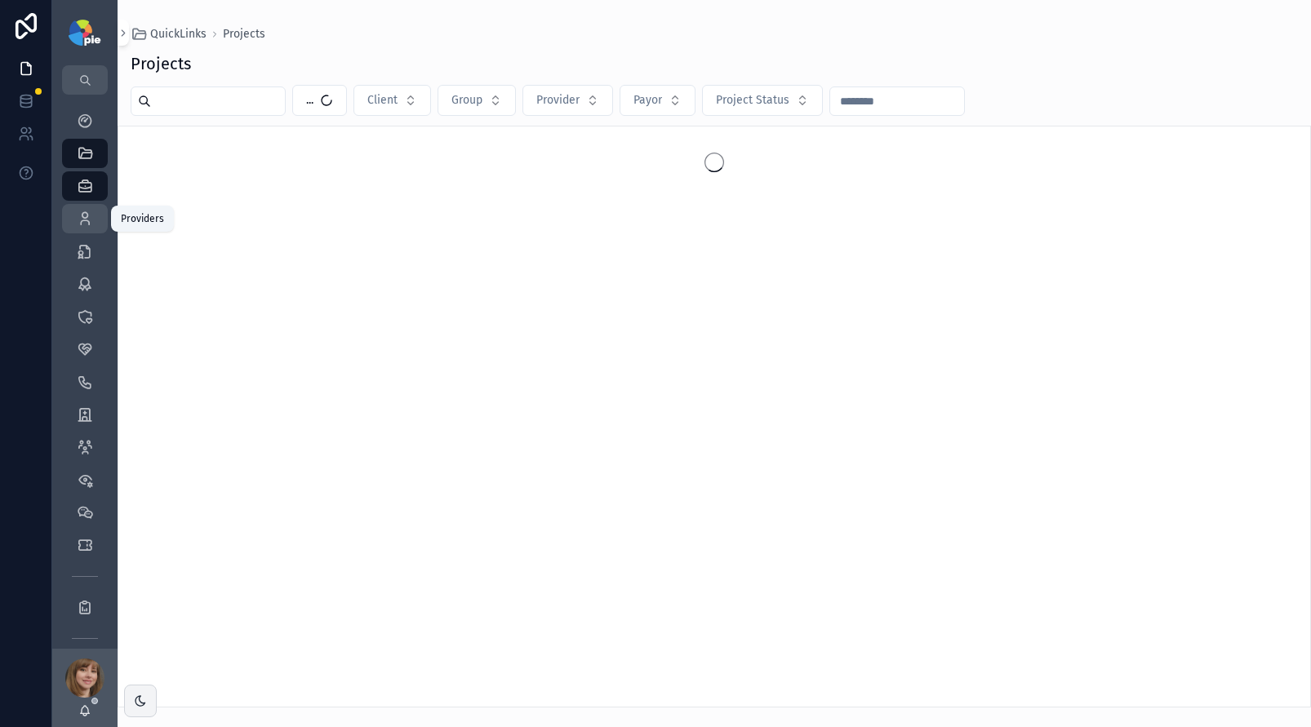
click at [81, 225] on icon "scrollable content" at bounding box center [85, 219] width 16 height 16
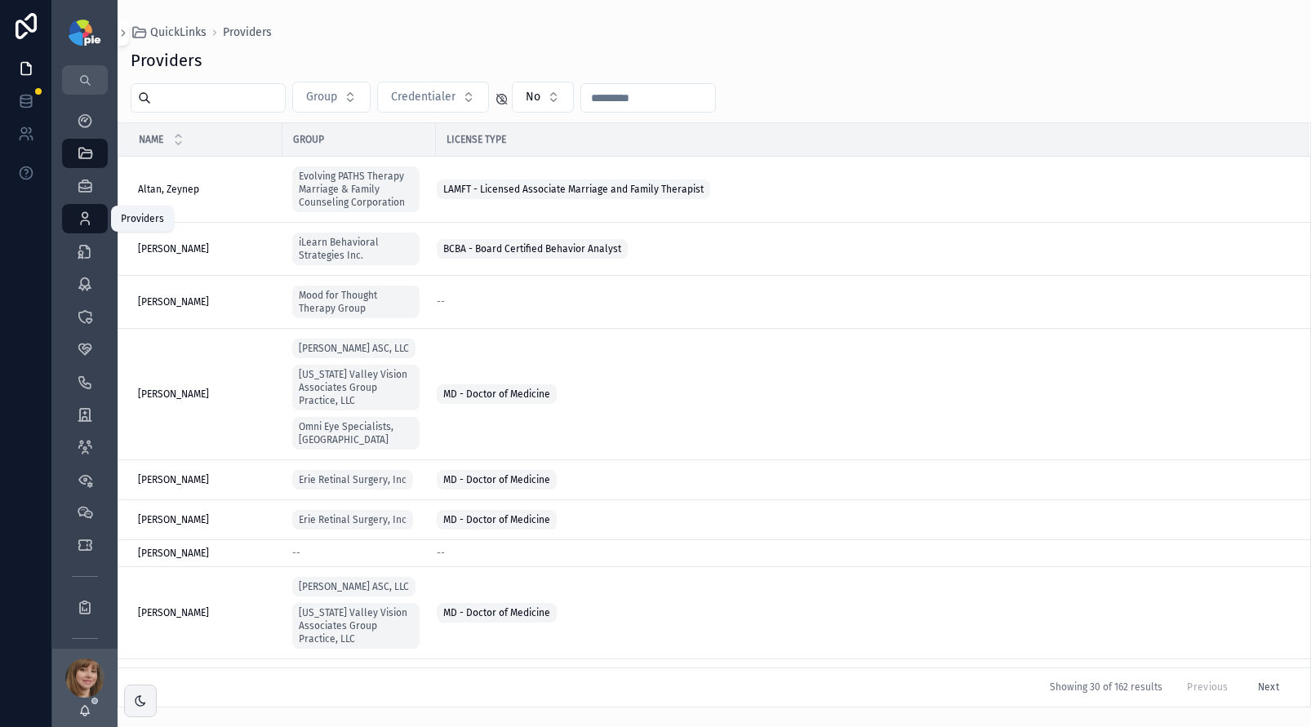
click at [87, 220] on icon "scrollable content" at bounding box center [85, 219] width 16 height 16
click at [191, 100] on input "text" at bounding box center [218, 98] width 134 height 23
click at [87, 211] on icon "scrollable content" at bounding box center [85, 219] width 16 height 16
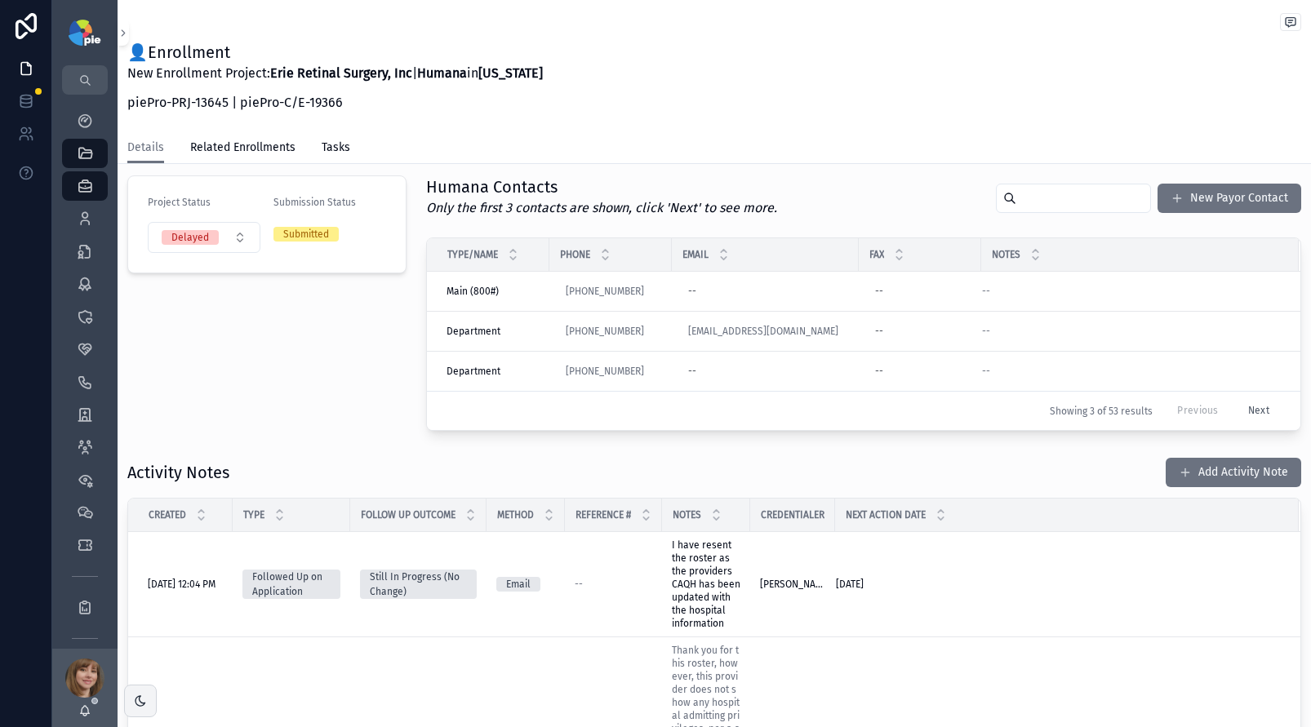
scroll to position [54, 0]
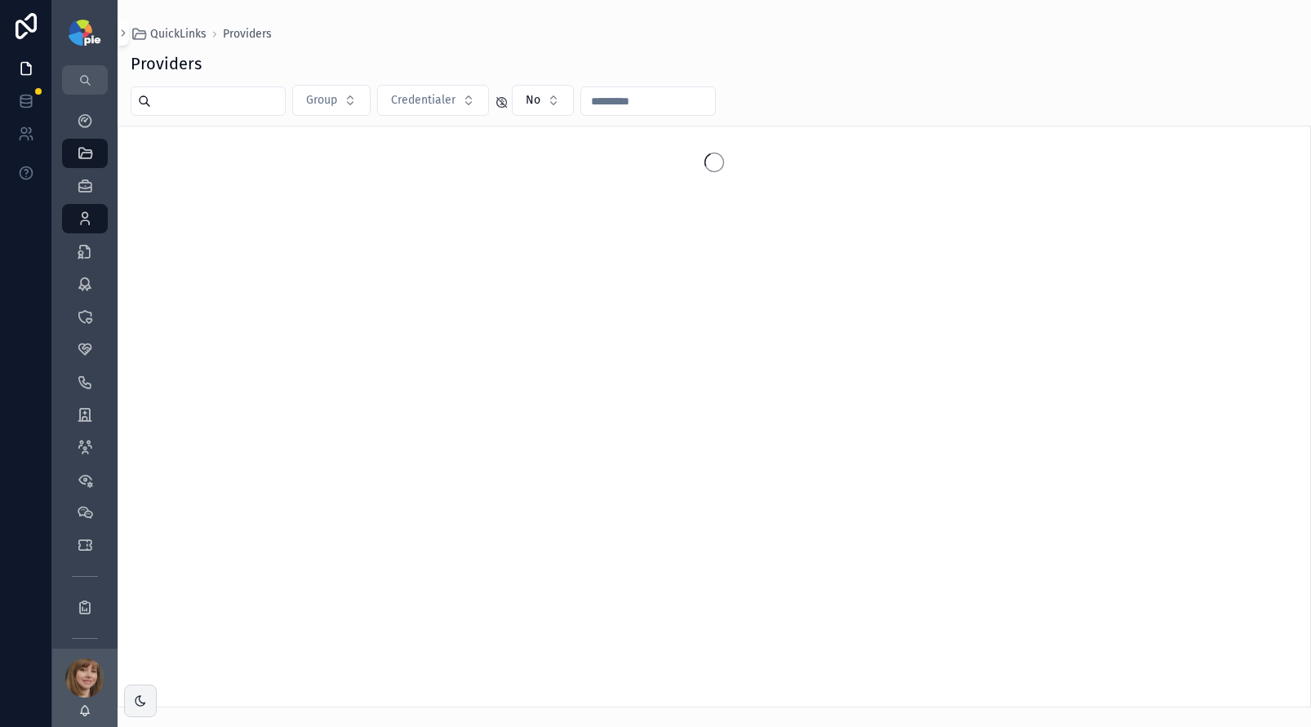
click at [251, 105] on input "scrollable content" at bounding box center [218, 101] width 134 height 23
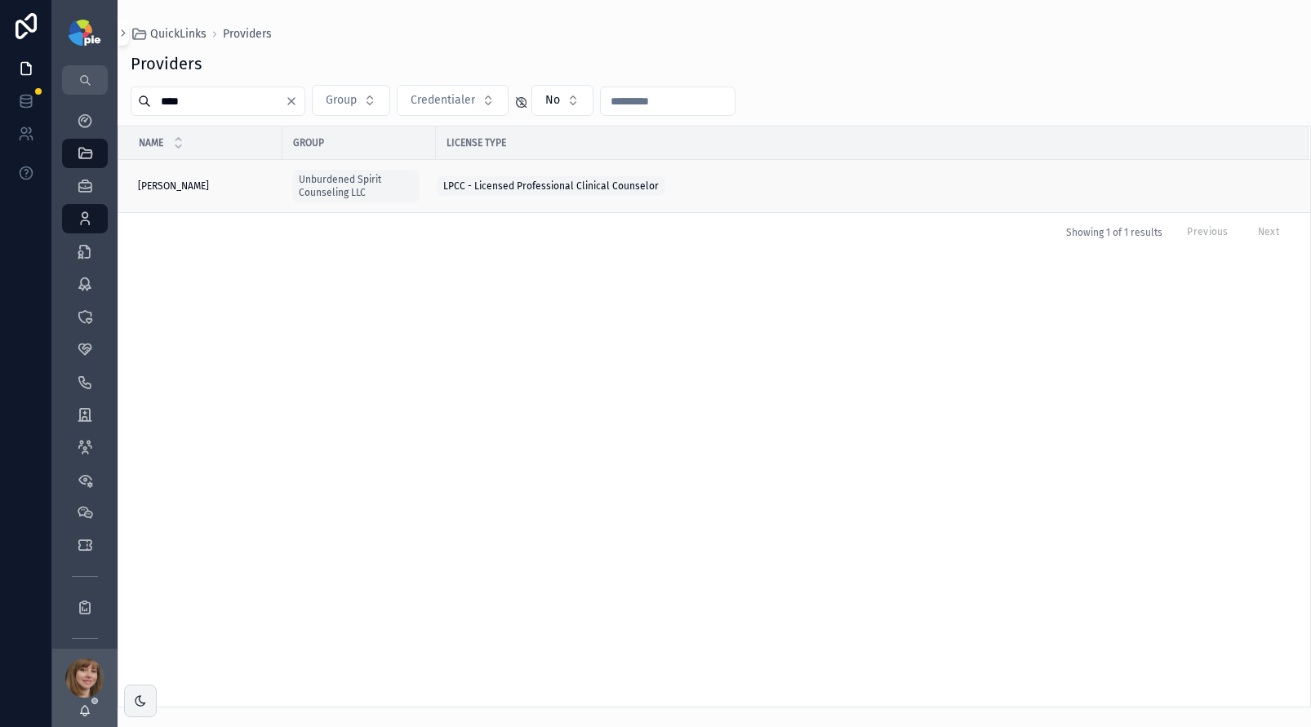
type input "****"
click at [215, 180] on div "[PERSON_NAME] [PERSON_NAME]" at bounding box center [205, 186] width 135 height 13
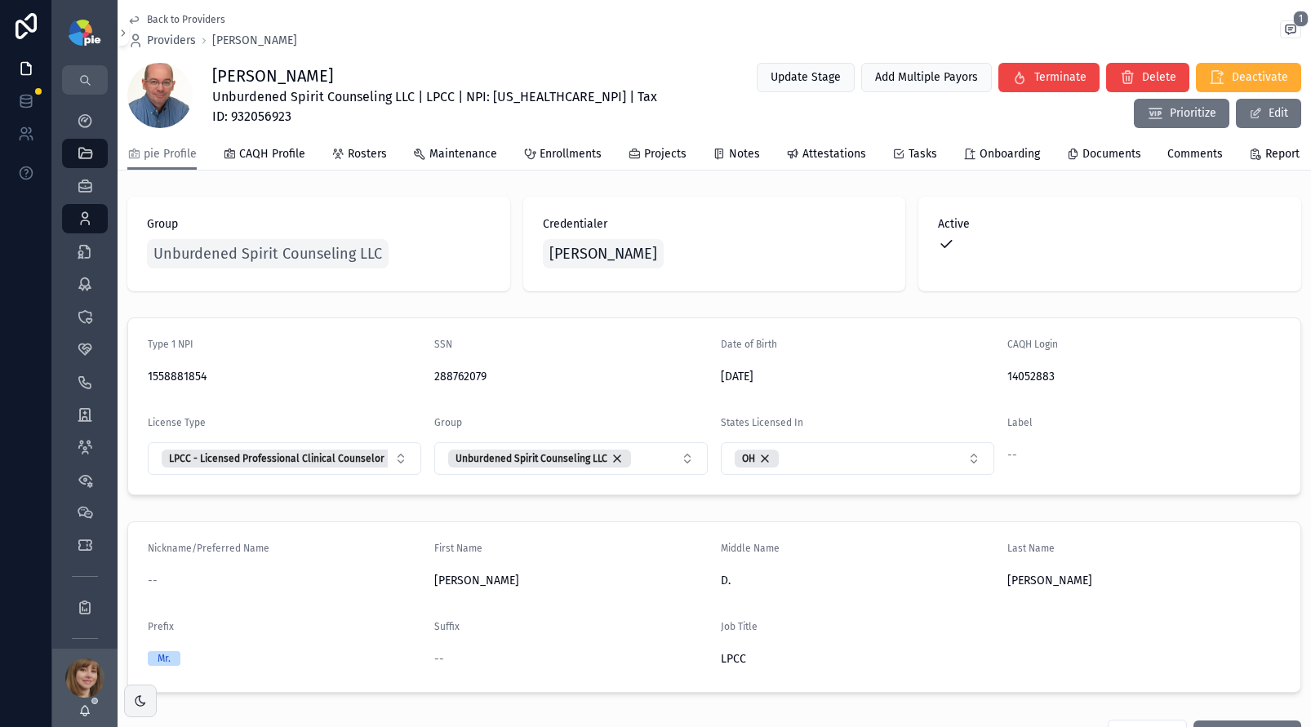
click at [535, 97] on span "Unburdened Spirit Counseling LLC | LPCC | NPI: [US_HEALTHCARE_NPI] | Tax ID: 93…" at bounding box center [439, 106] width 455 height 39
click at [410, 206] on div "Group Unburdened Spirit Counseling LLC Credentialer [PERSON_NAME] Active" at bounding box center [714, 244] width 1193 height 108
click at [295, 265] on span "Unburdened Spirit Counseling LLC" at bounding box center [267, 253] width 229 height 23
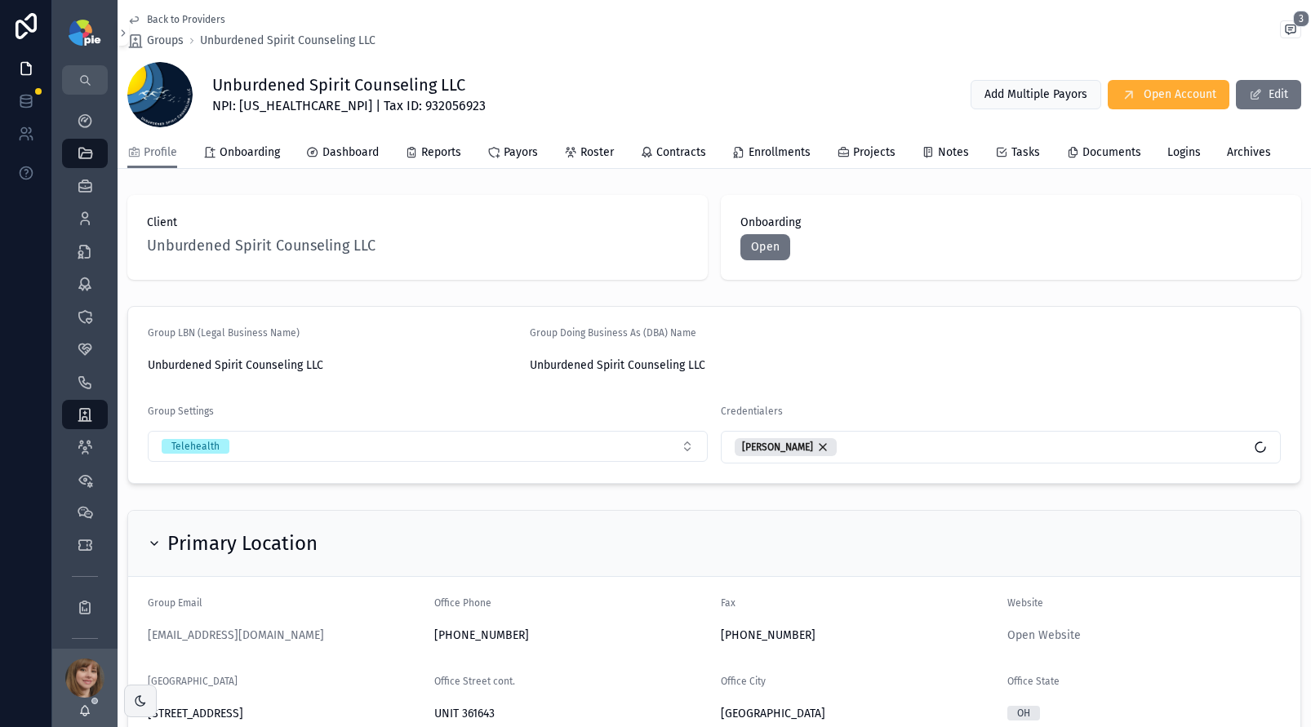
click at [278, 106] on span "NPI: 1932940459 | Tax ID: 932056923" at bounding box center [348, 106] width 273 height 20
copy span "1932940459"
click at [556, 125] on div "Unburdened Spirit Counseling LLC NPI: 1932940459 | Tax ID: 932056923 Add Multip…" at bounding box center [714, 94] width 1174 height 65
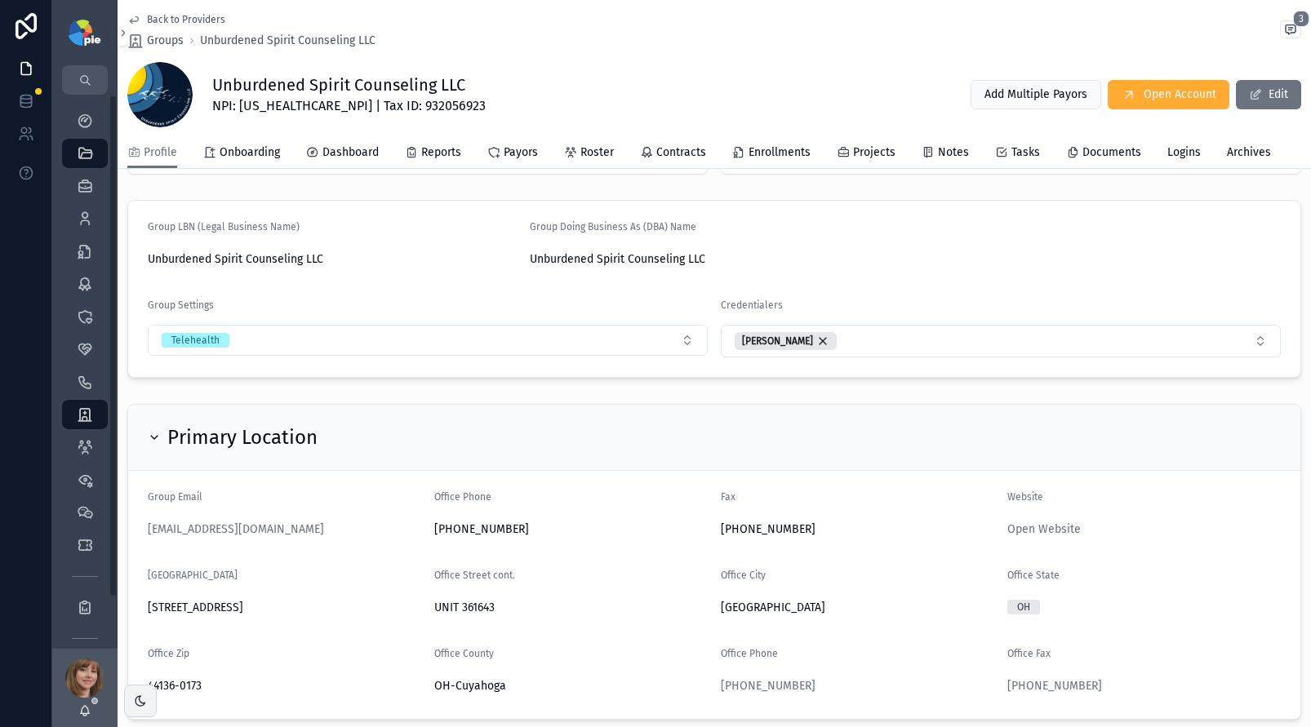
scroll to position [135, 0]
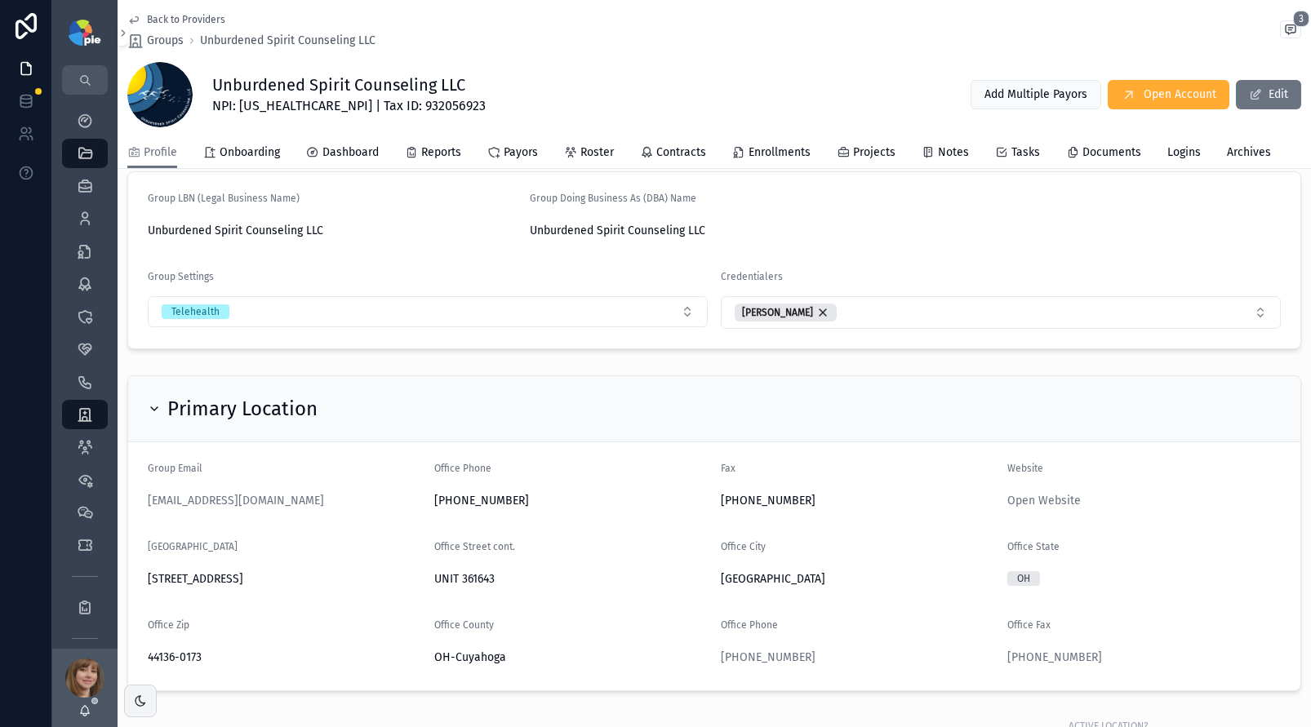
click at [98, 219] on link "Providers 295" at bounding box center [85, 218] width 46 height 29
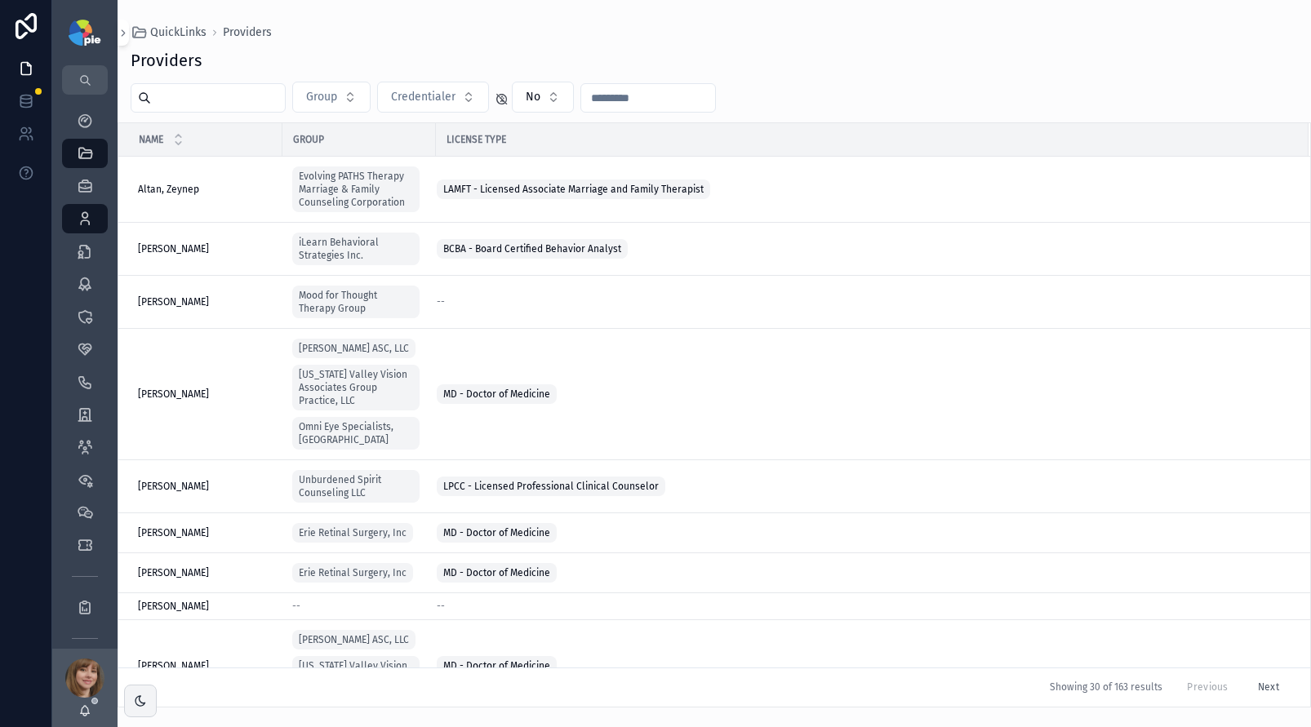
click at [197, 99] on input "scrollable content" at bounding box center [218, 98] width 134 height 23
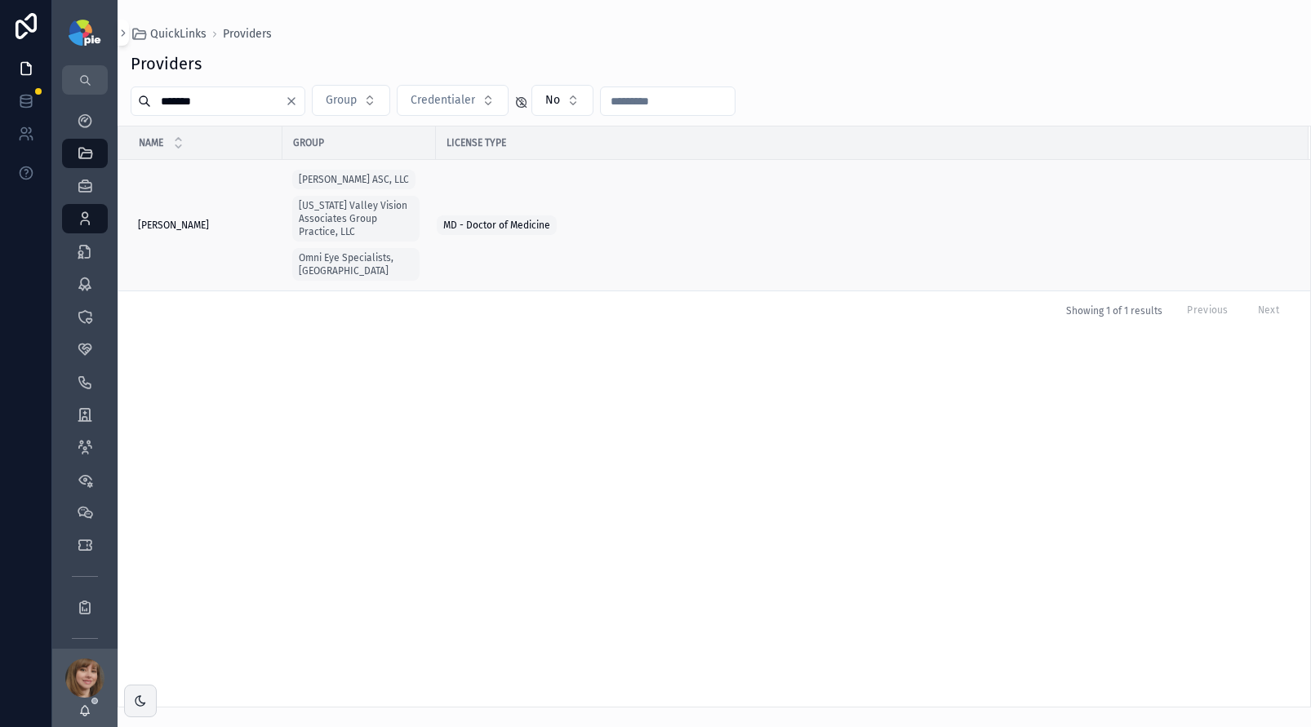
type input "*******"
click at [220, 221] on div "[PERSON_NAME] [PERSON_NAME]" at bounding box center [205, 225] width 135 height 13
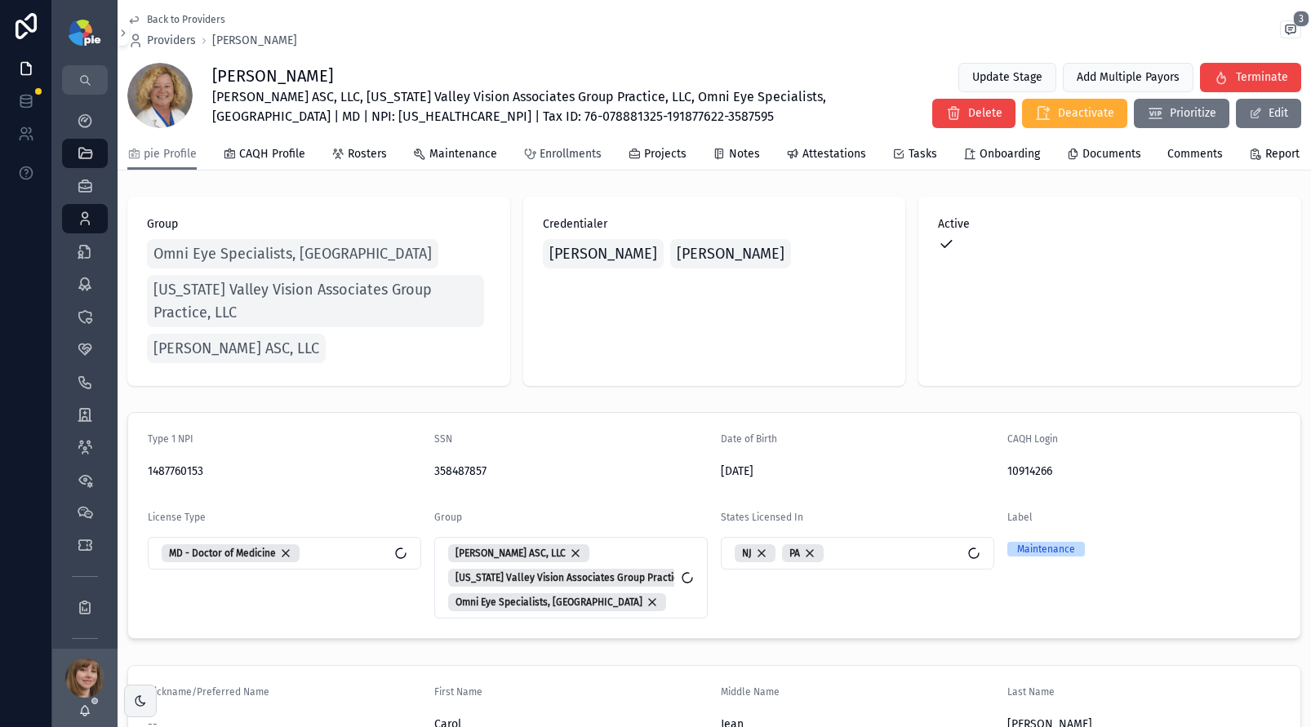
click at [566, 158] on span "Enrollments" at bounding box center [570, 154] width 62 height 16
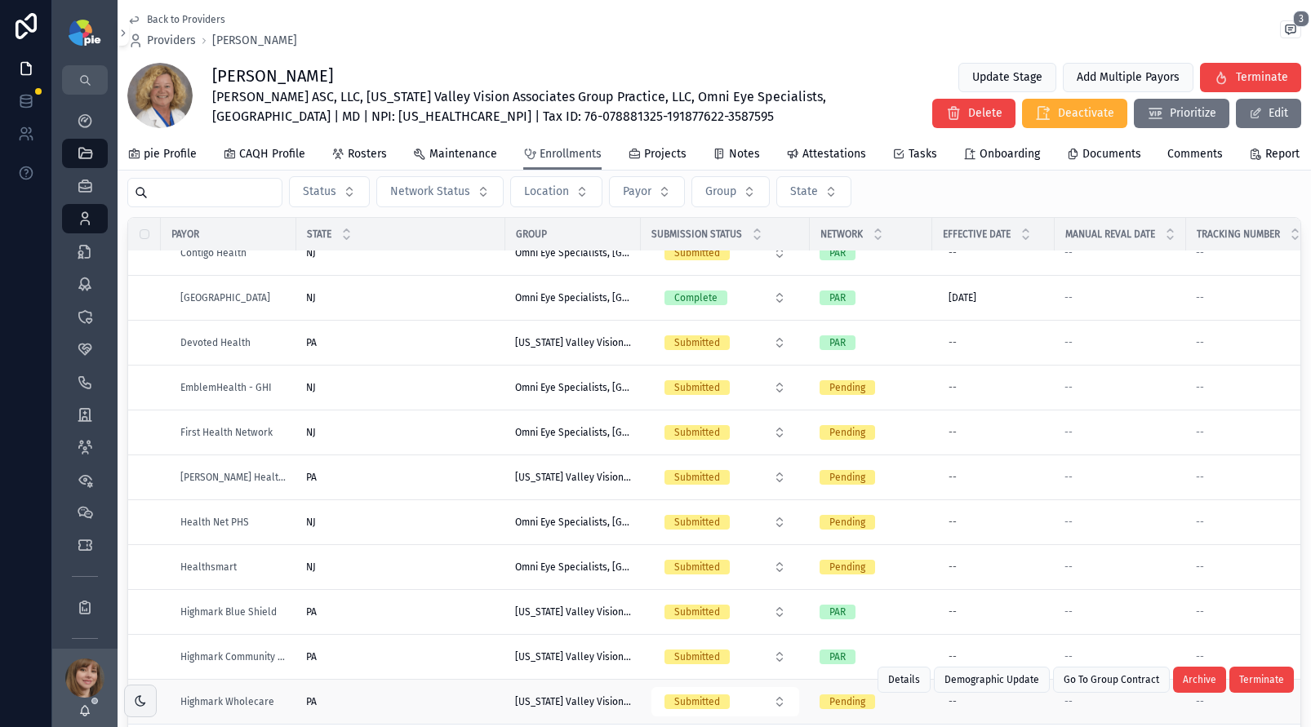
scroll to position [198, 0]
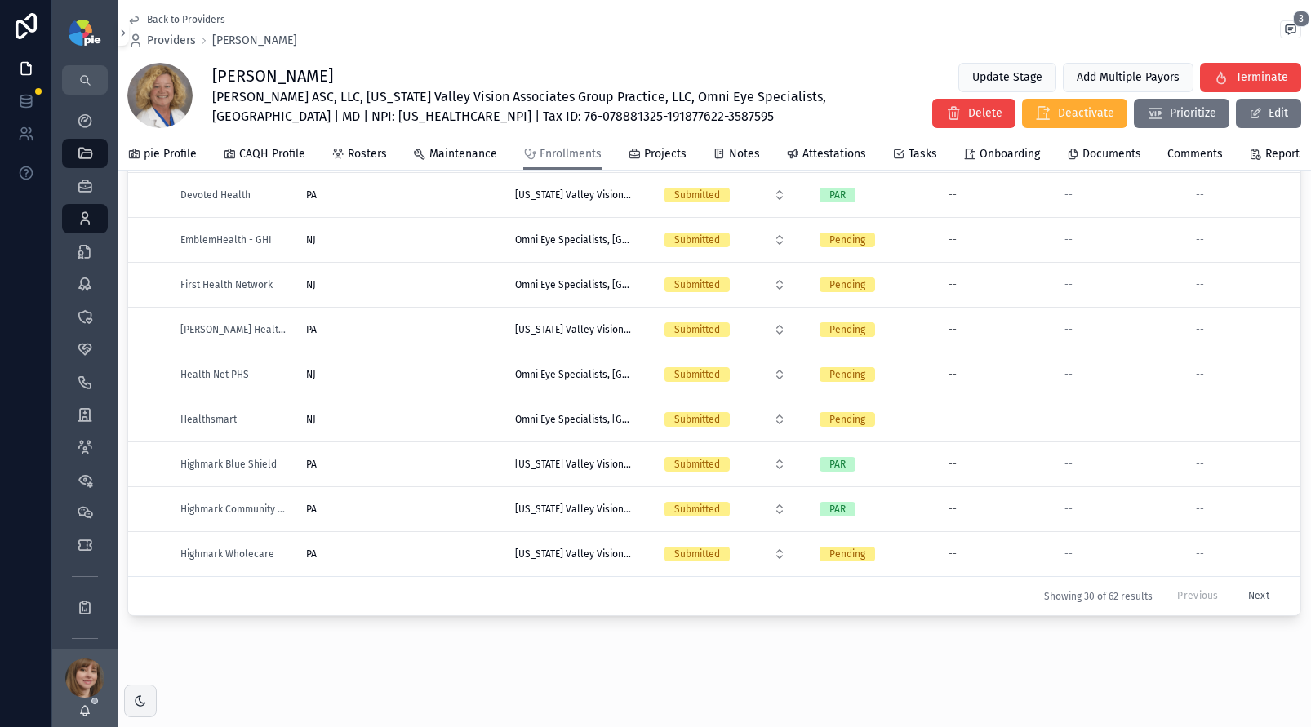
click at [1236, 584] on button "Next" at bounding box center [1258, 596] width 44 height 25
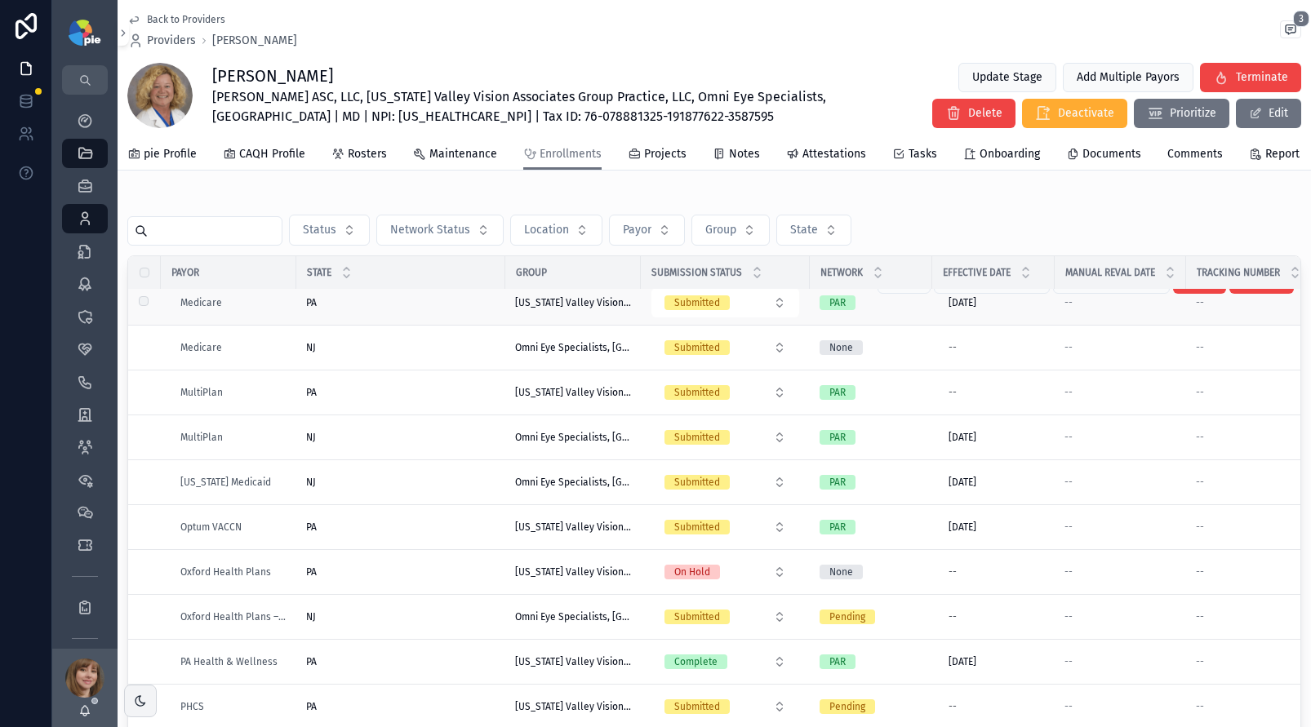
scroll to position [269, 0]
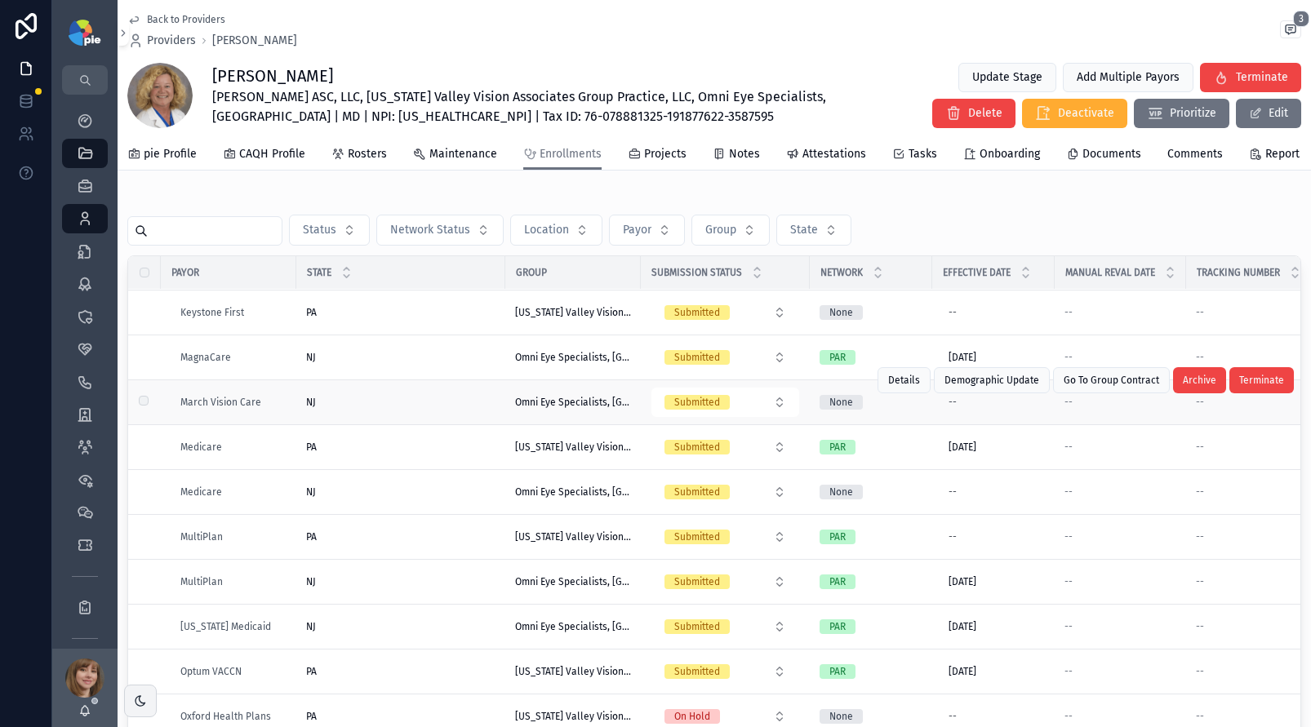
click at [367, 409] on div "NJ [GEOGRAPHIC_DATA]" at bounding box center [400, 402] width 189 height 13
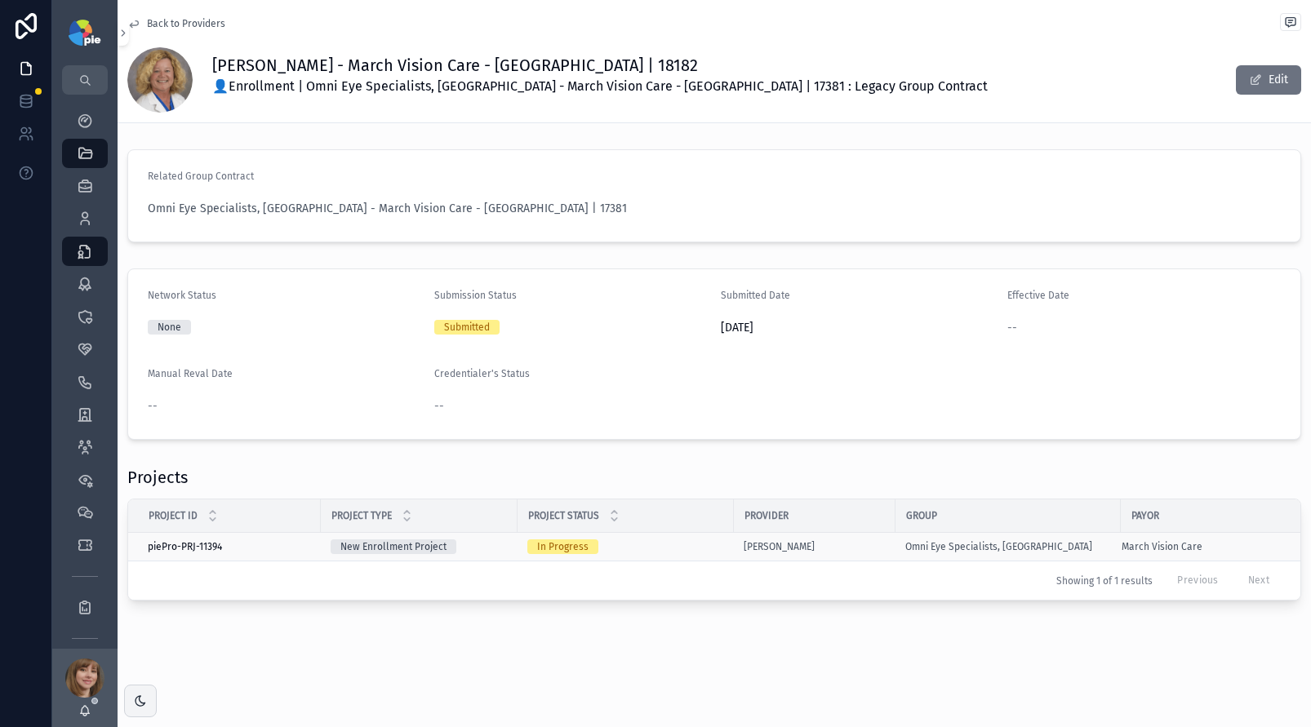
click at [631, 552] on div "In Progress" at bounding box center [625, 546] width 197 height 15
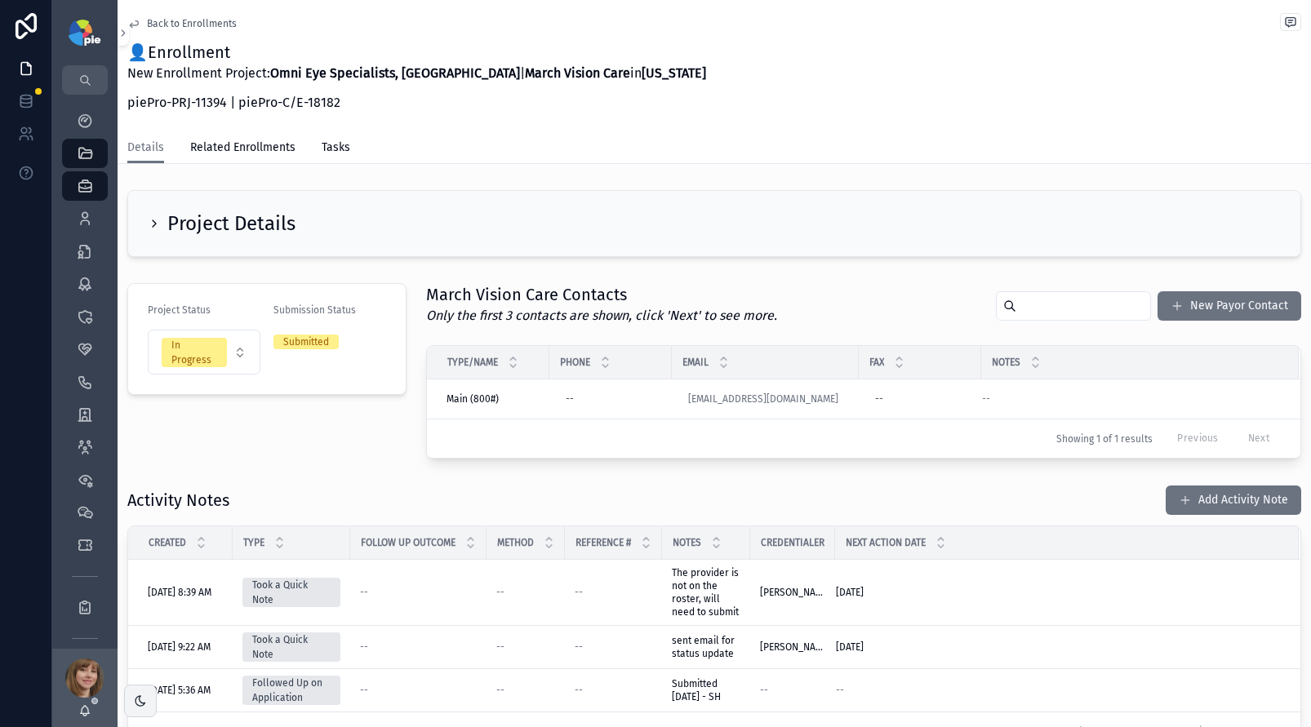
click at [162, 215] on div "Project Details" at bounding box center [222, 224] width 148 height 26
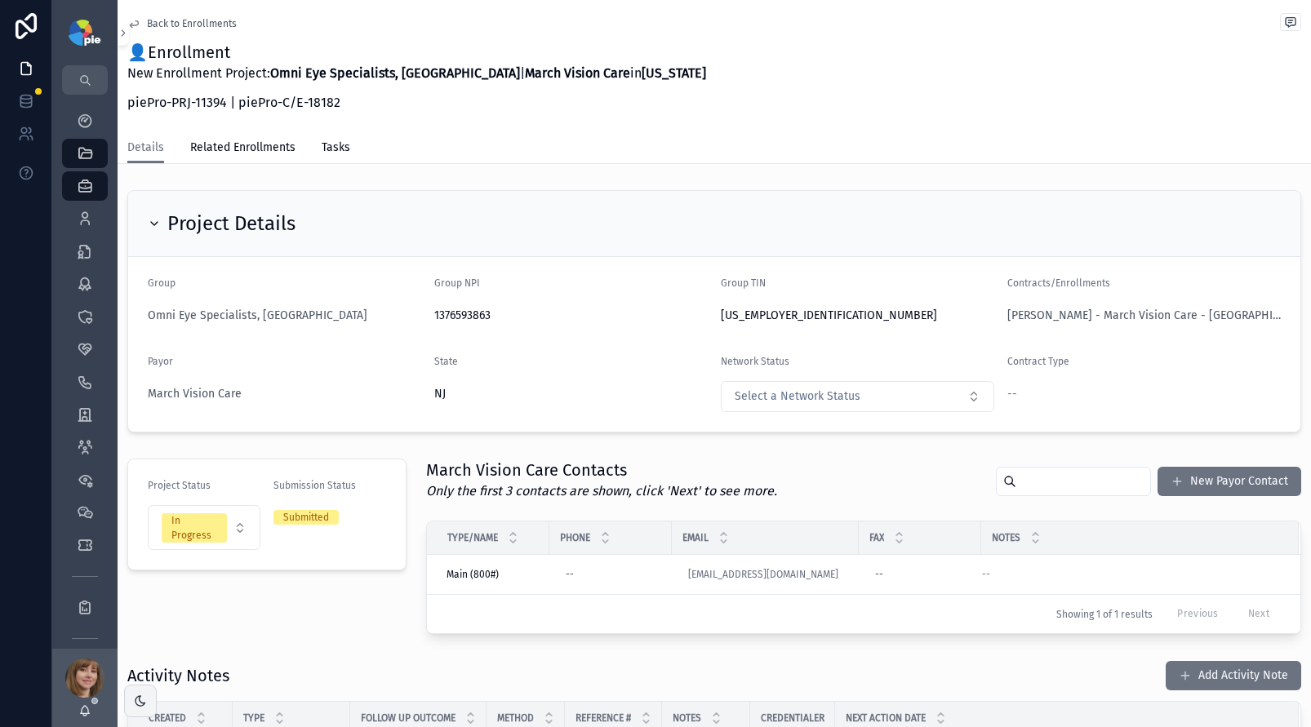
click at [162, 215] on div "Project Details" at bounding box center [222, 224] width 148 height 26
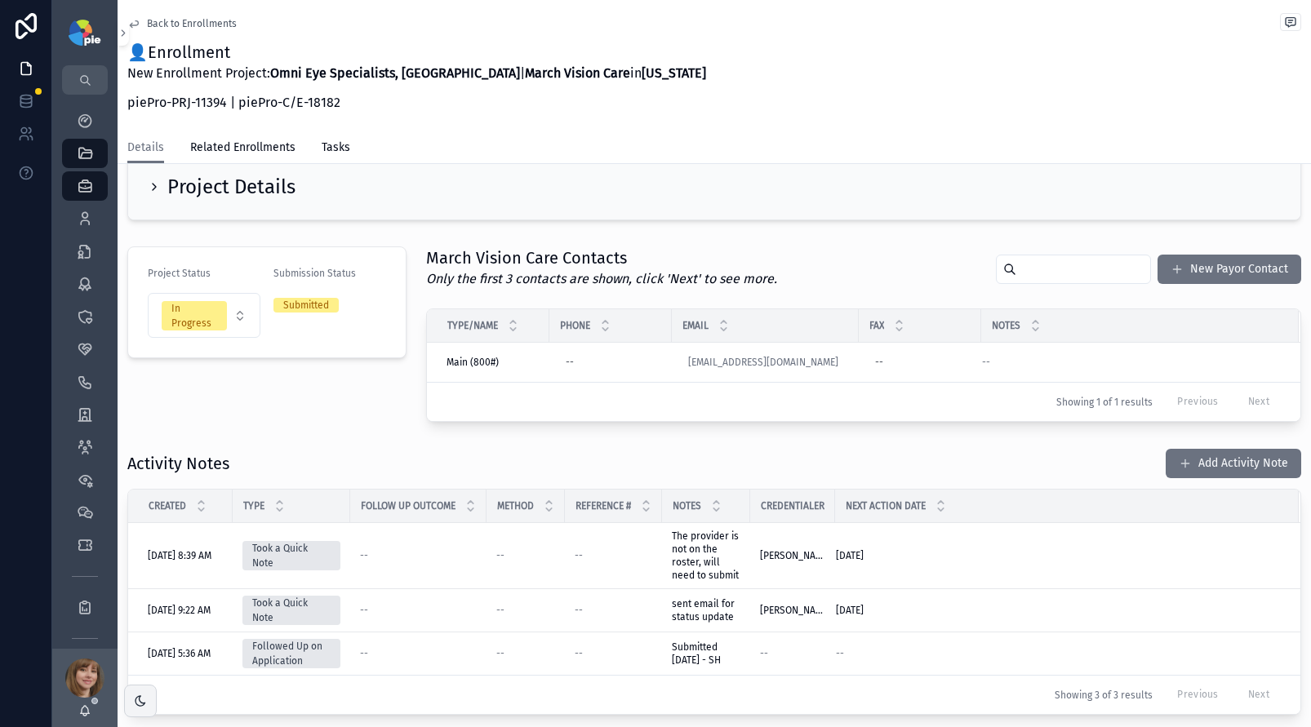
scroll to position [91, 0]
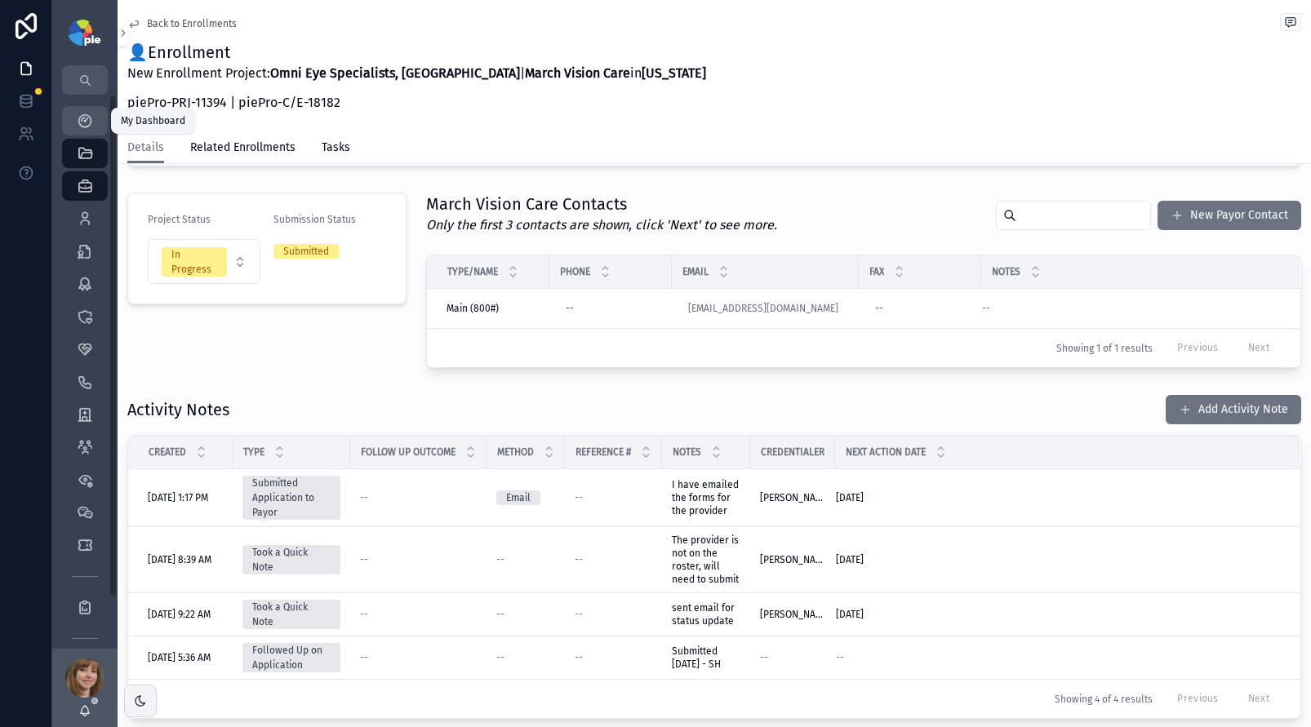
click at [88, 122] on icon "scrollable content" at bounding box center [85, 121] width 16 height 16
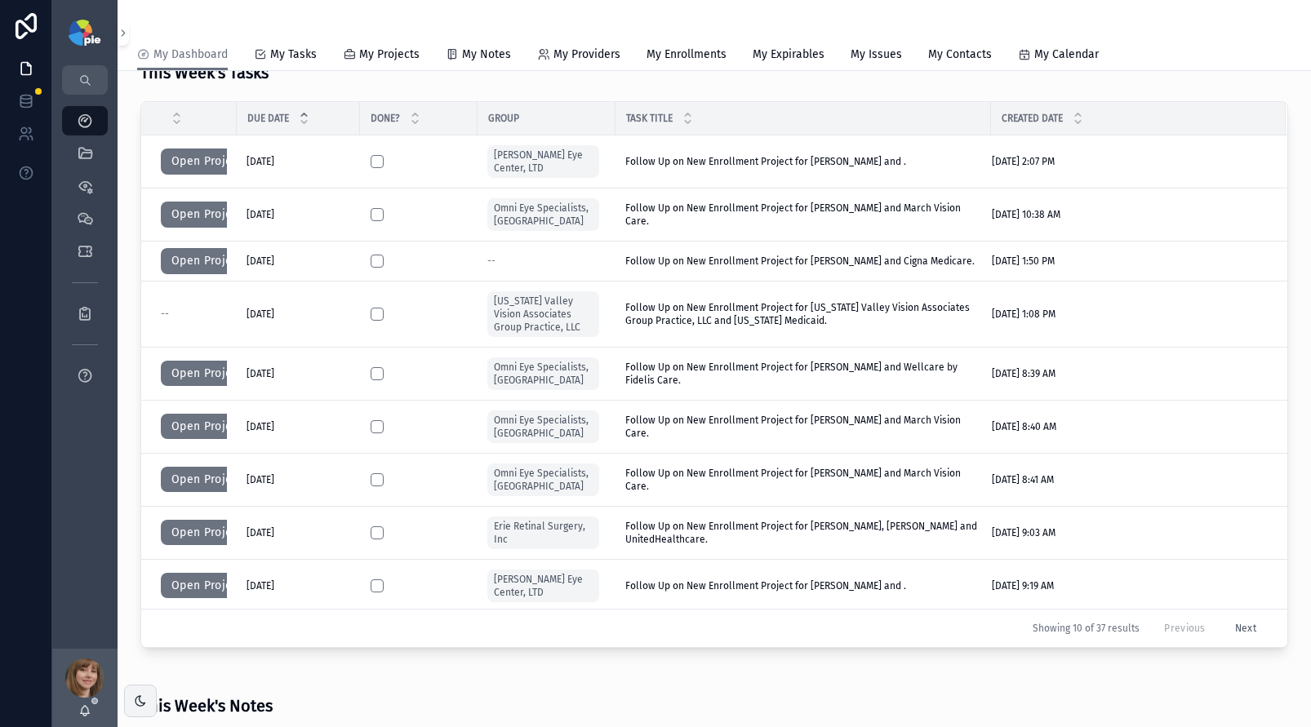
scroll to position [415, 0]
click at [284, 47] on span "My Tasks" at bounding box center [293, 55] width 47 height 16
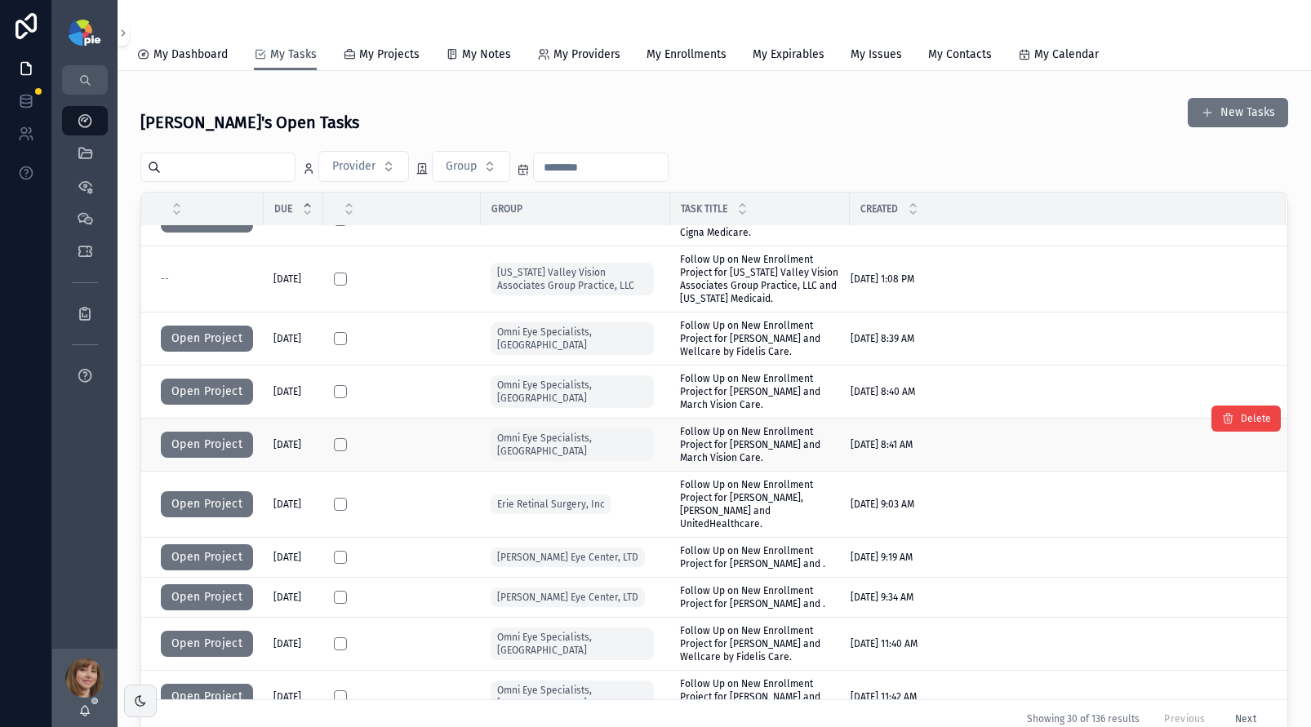
scroll to position [174, 0]
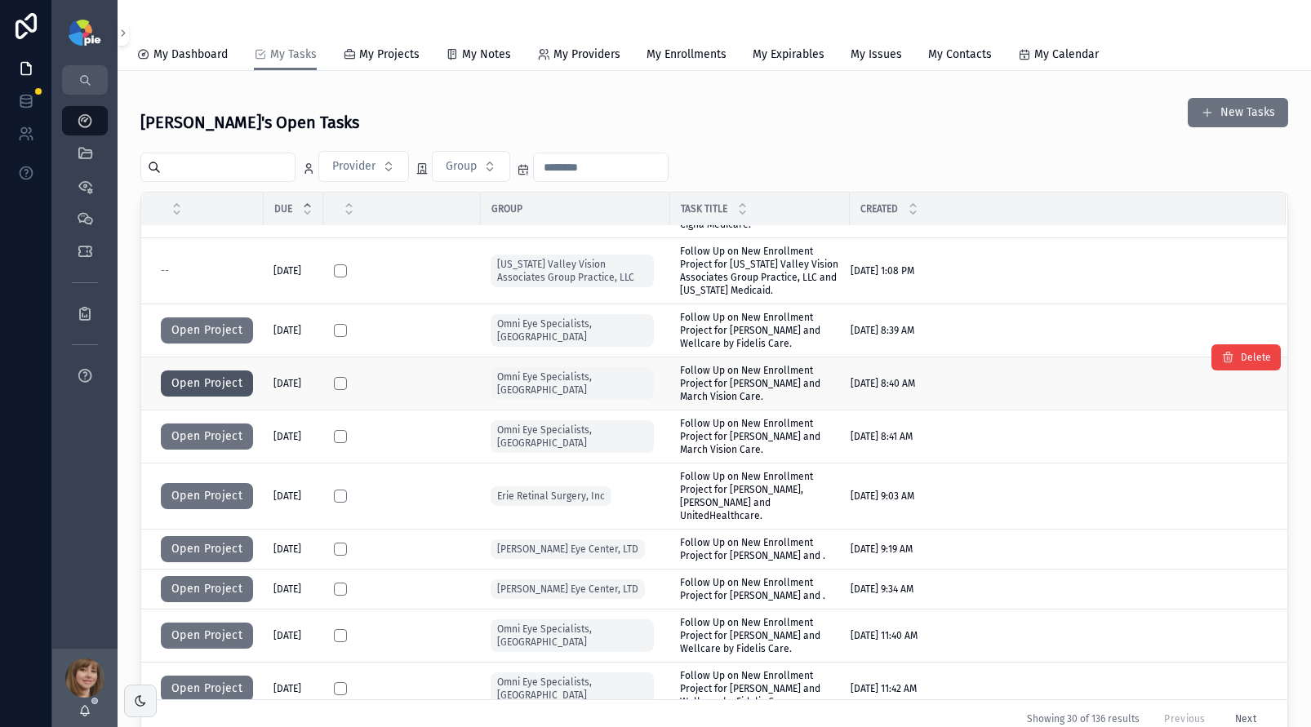
click at [214, 379] on button "Open Project" at bounding box center [207, 384] width 92 height 26
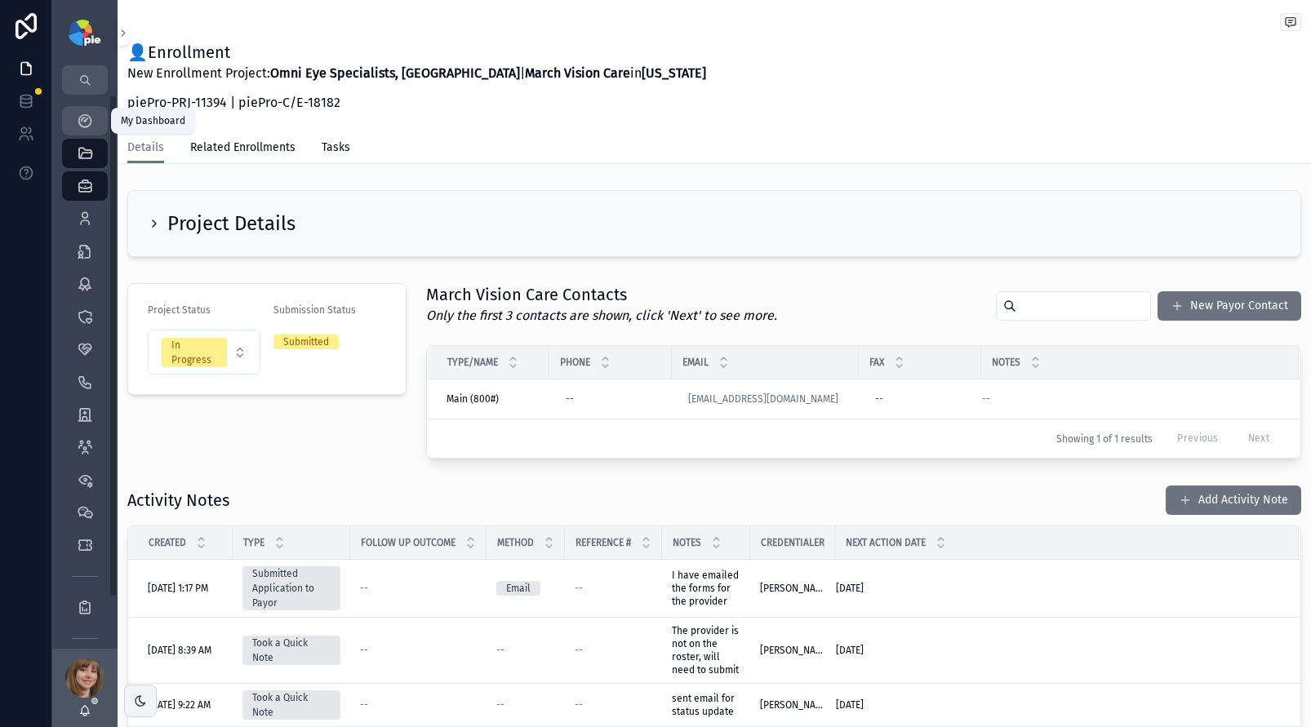
click at [94, 116] on div "My Dashboard" at bounding box center [85, 121] width 26 height 26
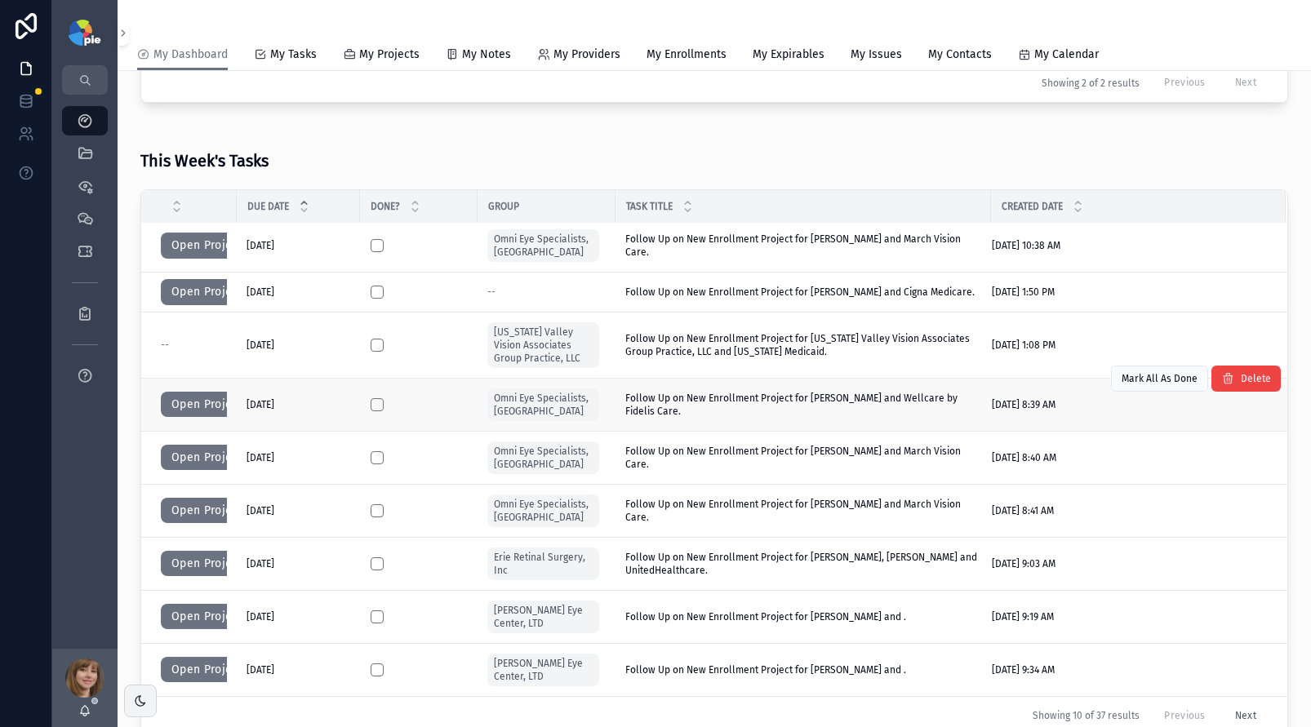
scroll to position [447, 0]
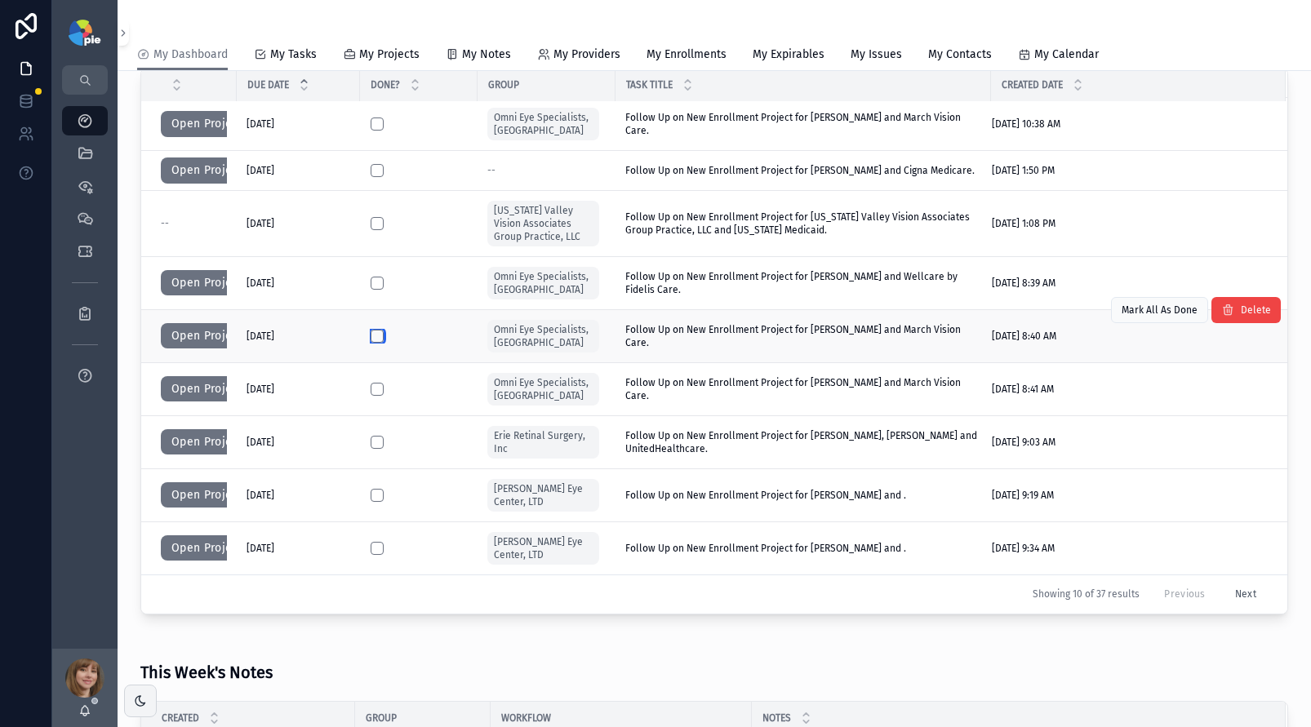
click at [371, 334] on button "scrollable content" at bounding box center [377, 336] width 13 height 13
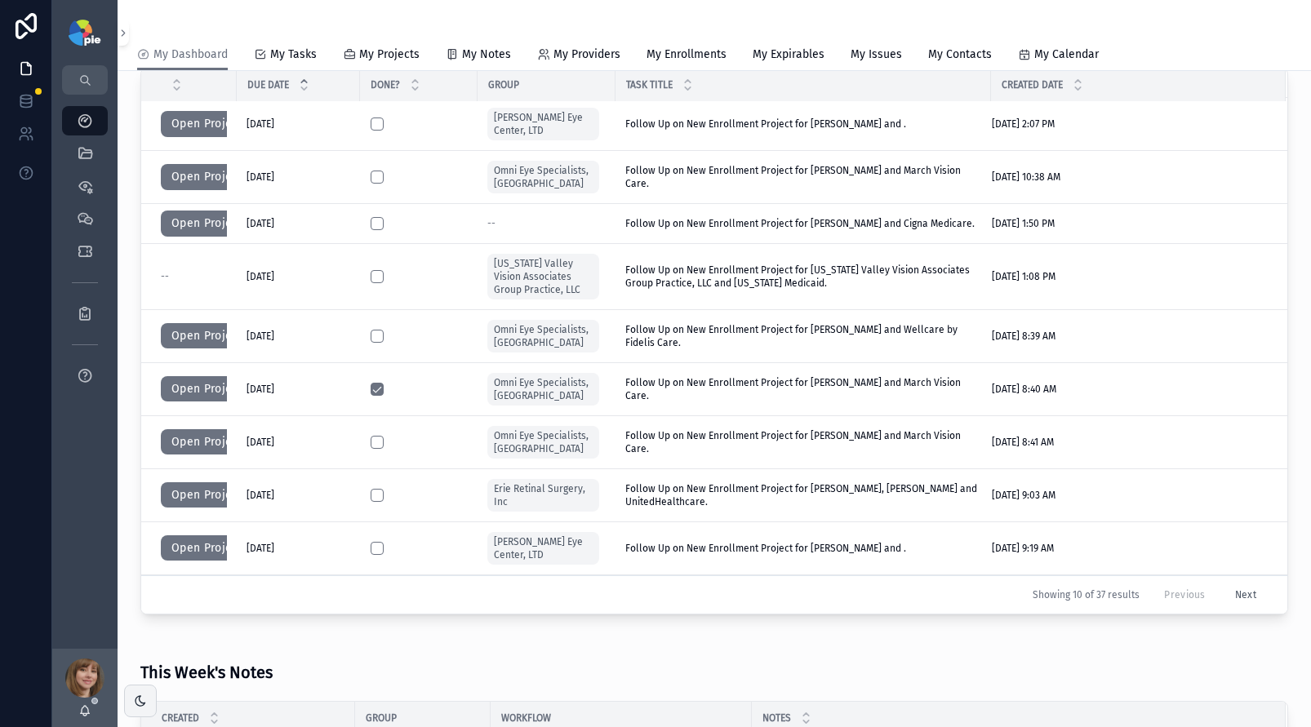
scroll to position [0, 0]
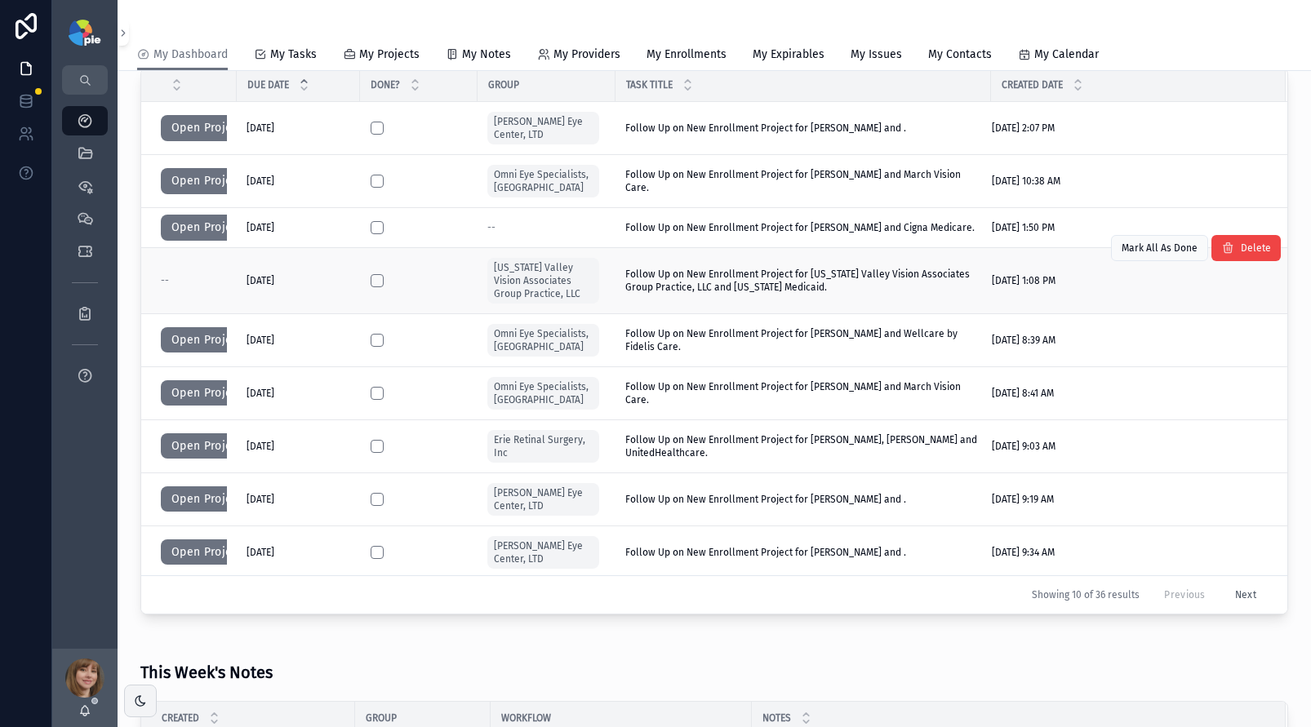
click at [760, 303] on td "Follow Up on New Enrollment Project for Delaware Valley Vision Associates Group…" at bounding box center [802, 280] width 375 height 66
click at [765, 293] on span "Follow Up on New Enrollment Project for [US_STATE] Valley Vision Associates Gro…" at bounding box center [803, 281] width 356 height 26
click at [768, 286] on span "Follow Up on New Enrollment Project for [US_STATE] Valley Vision Associates Gro…" at bounding box center [803, 281] width 356 height 26
click at [549, 641] on div "This Week's Notes" at bounding box center [713, 666] width 1147 height 51
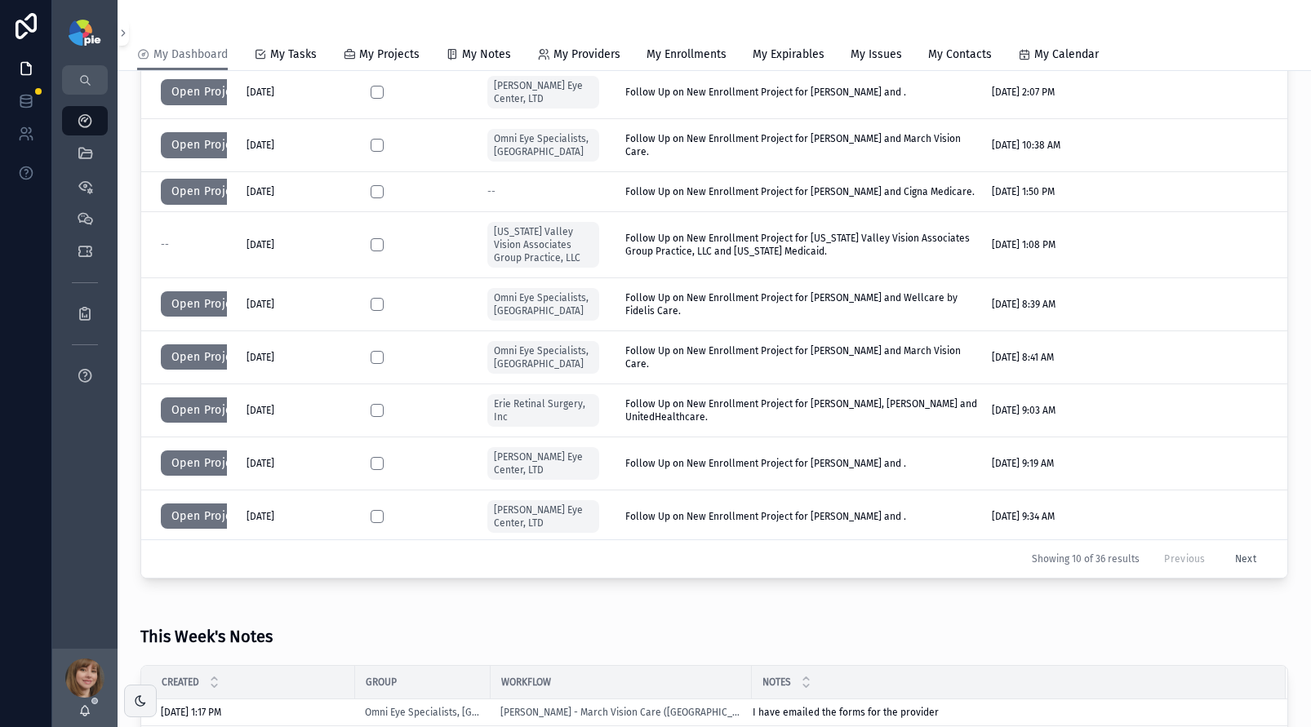
scroll to position [492, 0]
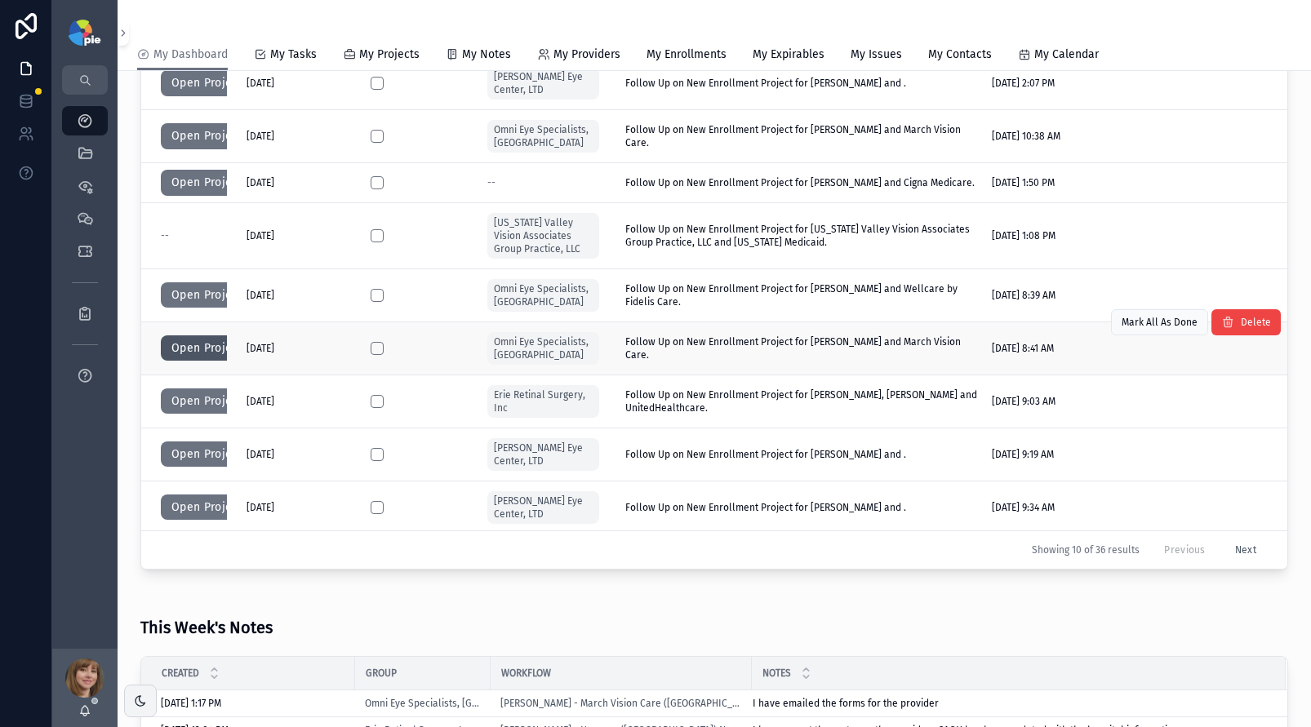
click at [204, 348] on button "Open Project" at bounding box center [207, 348] width 92 height 26
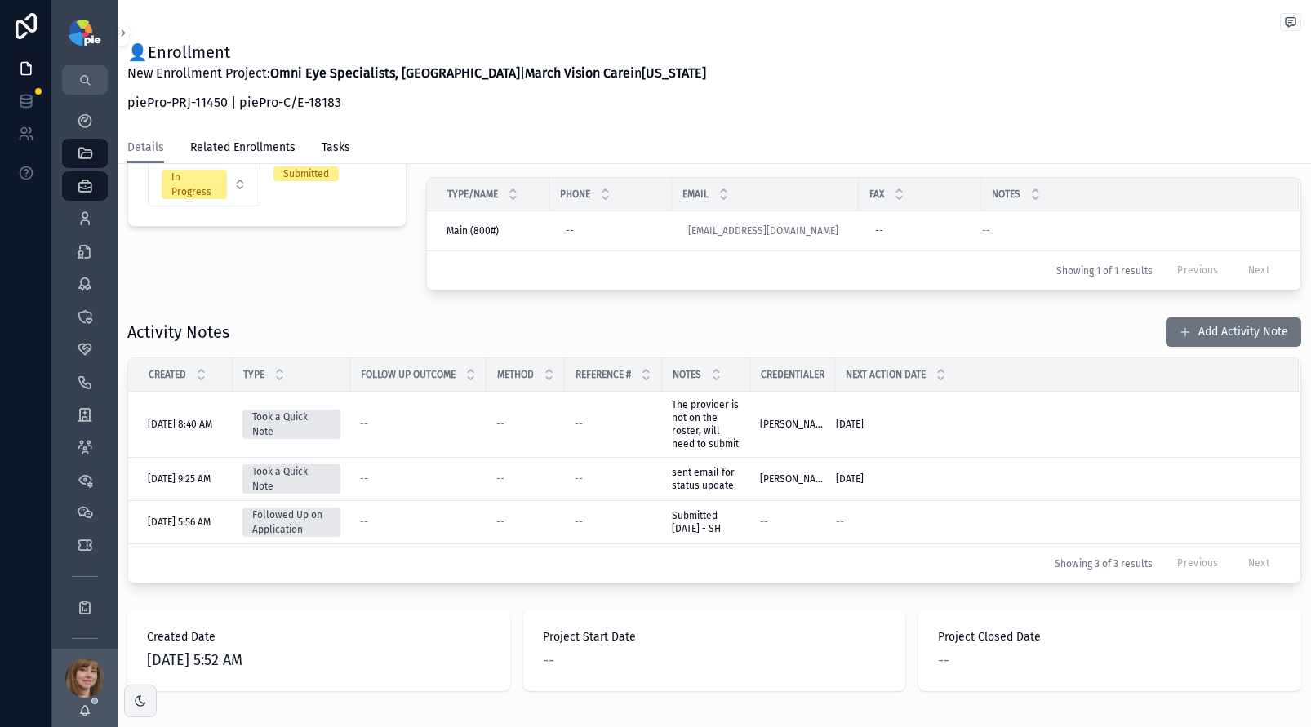
scroll to position [243, 0]
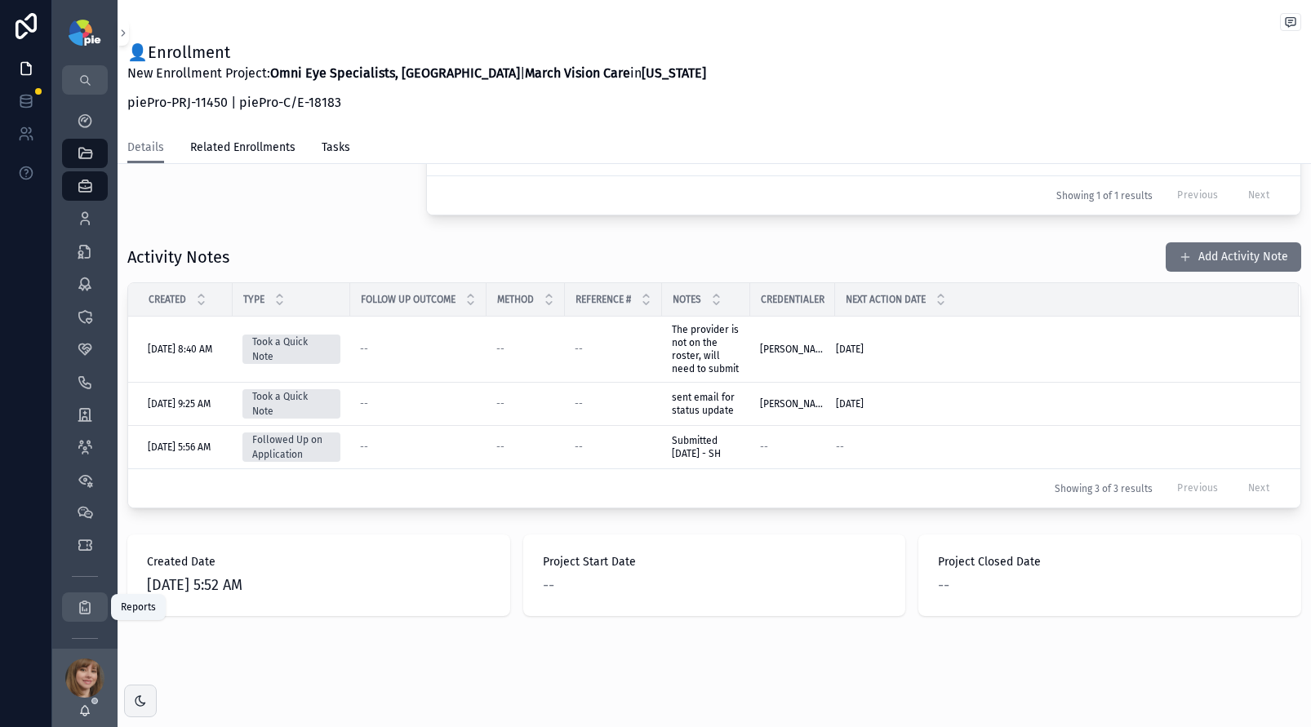
click at [86, 594] on div "Reports" at bounding box center [85, 607] width 26 height 26
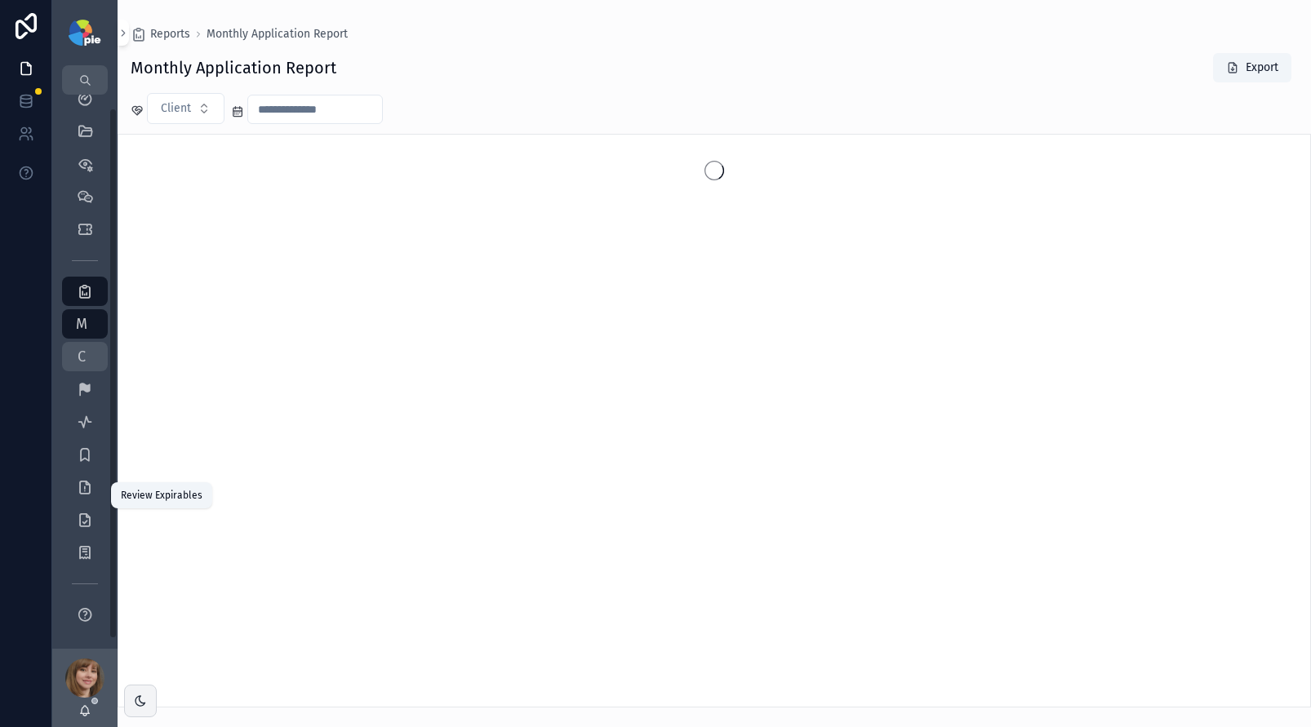
scroll to position [24, 0]
click at [90, 351] on div "C Current Monthly Report" at bounding box center [85, 355] width 26 height 26
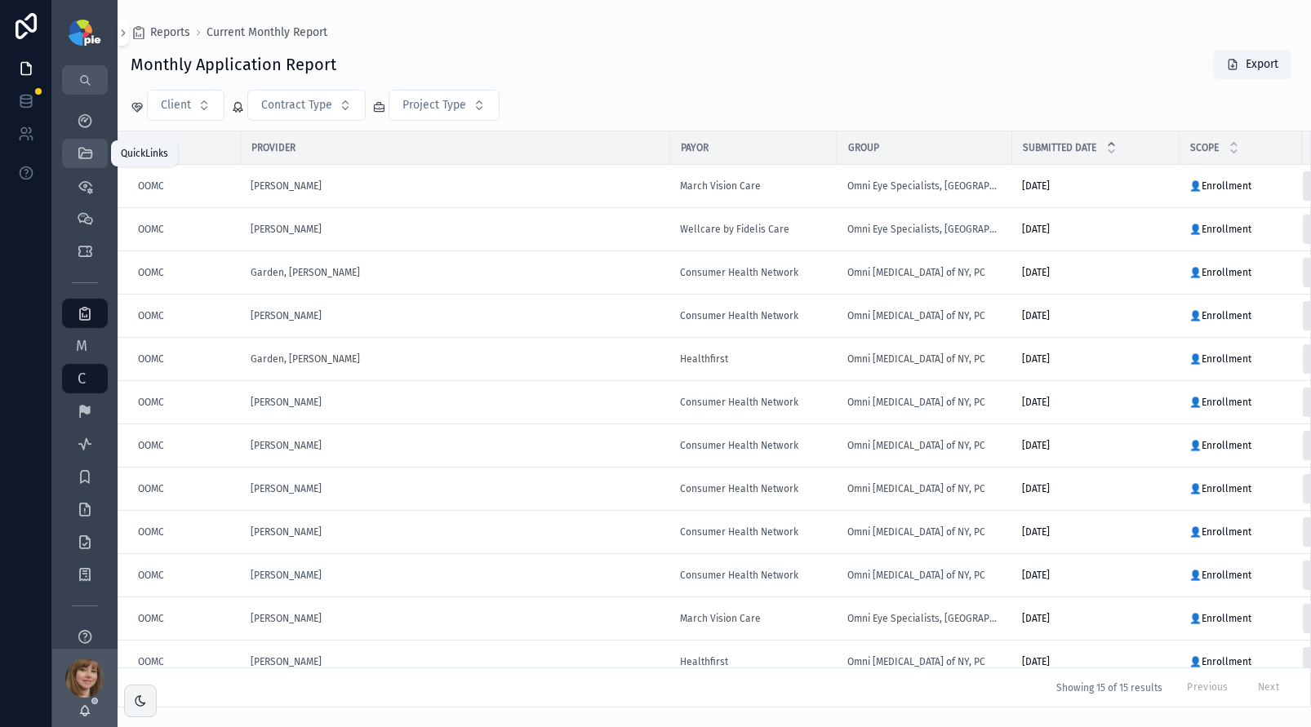
click at [82, 151] on icon "scrollable content" at bounding box center [85, 153] width 16 height 16
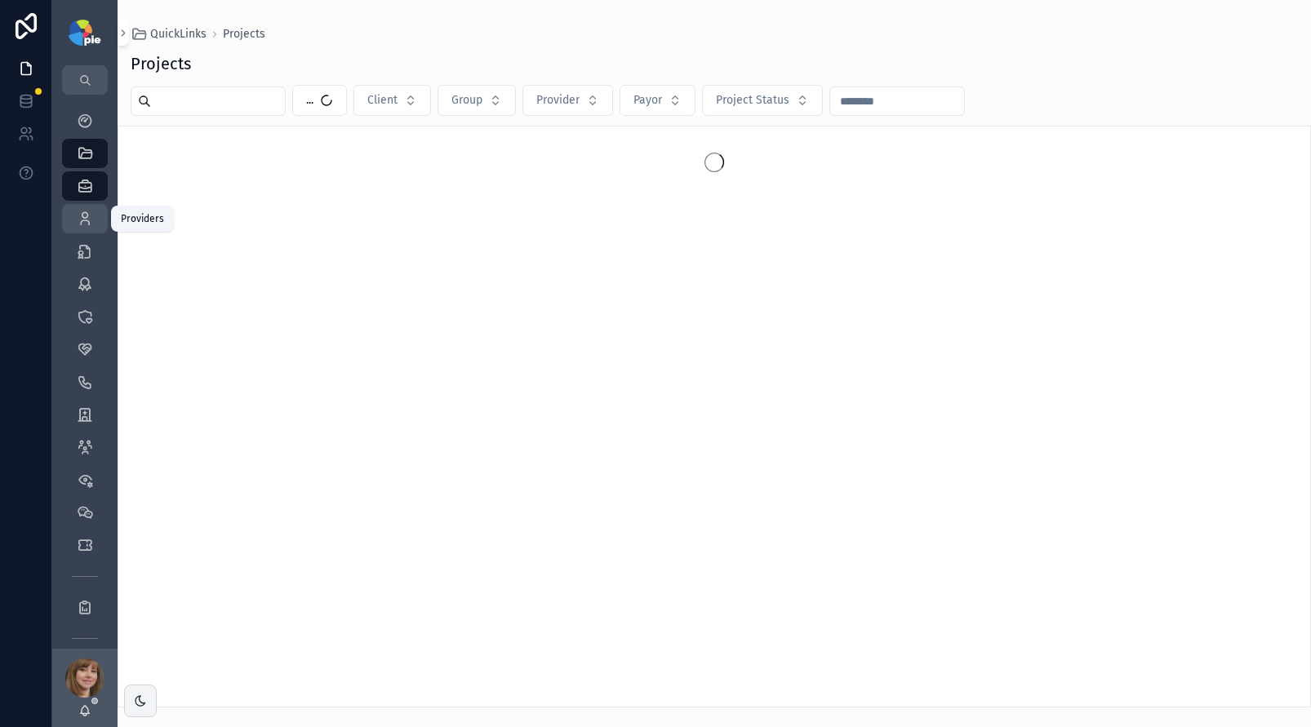
click at [86, 225] on icon "scrollable content" at bounding box center [85, 219] width 16 height 16
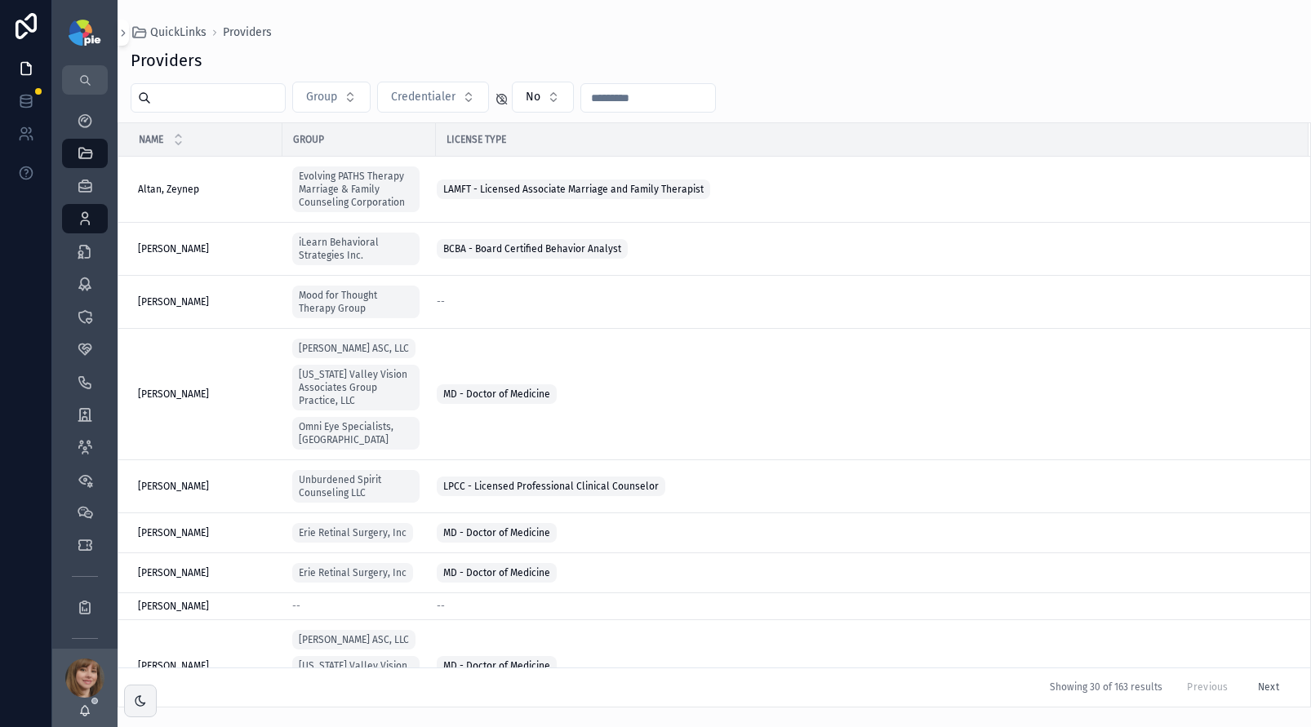
click at [179, 100] on input "scrollable content" at bounding box center [218, 98] width 134 height 23
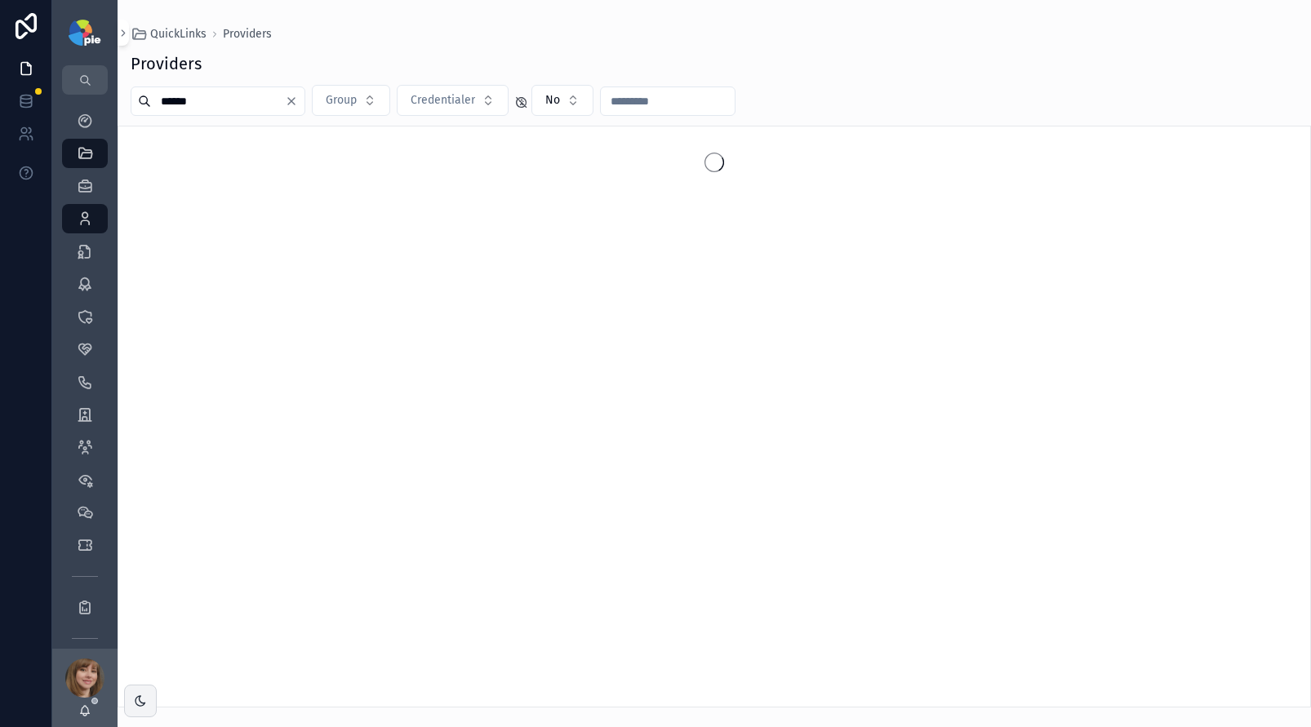
type input "******"
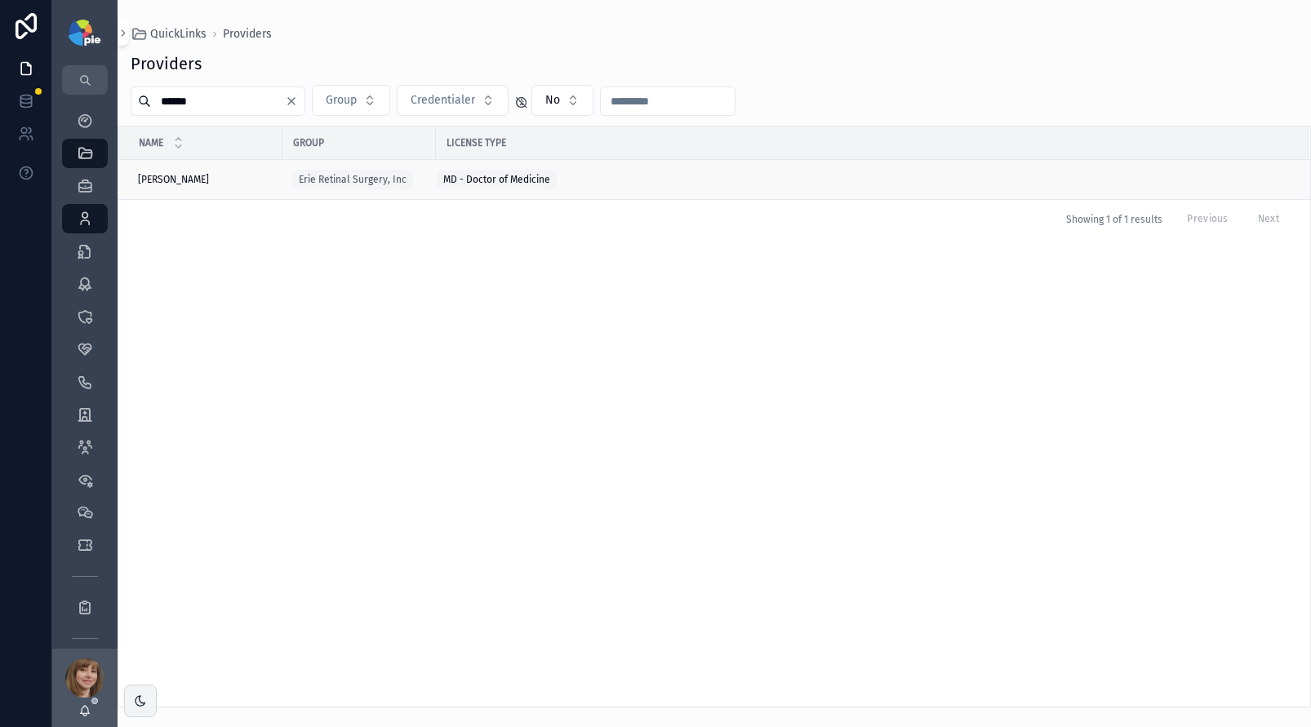
click at [225, 188] on td "Kulits, John Kulits, John" at bounding box center [200, 180] width 164 height 40
click at [229, 181] on div "Kulits, John Kulits, John" at bounding box center [205, 179] width 135 height 13
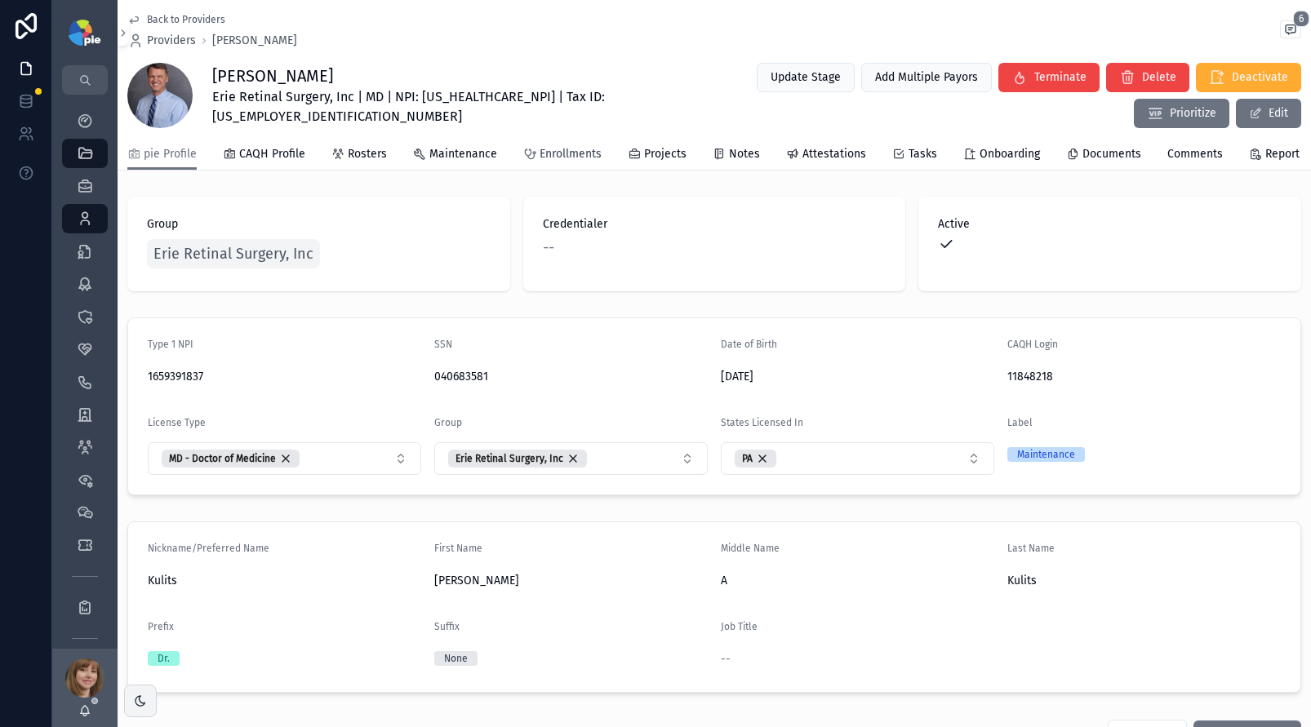
click at [561, 162] on span "Enrollments" at bounding box center [570, 154] width 62 height 16
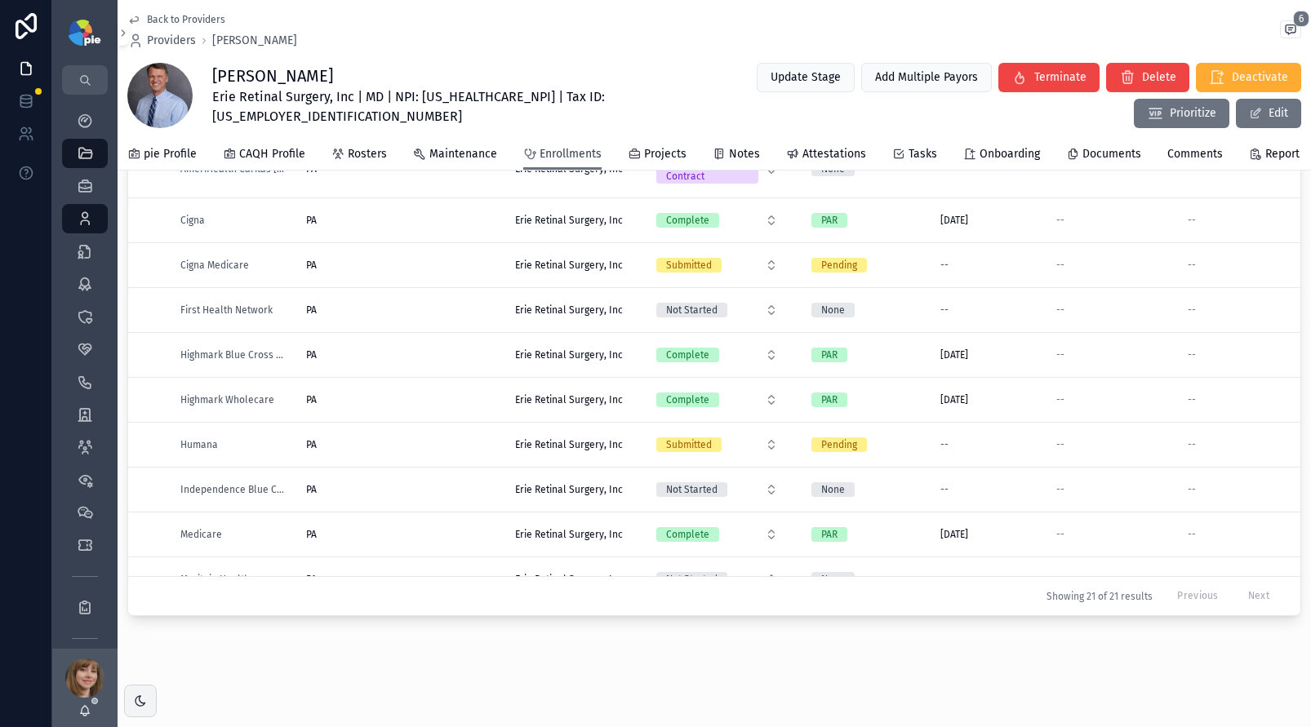
scroll to position [29, 0]
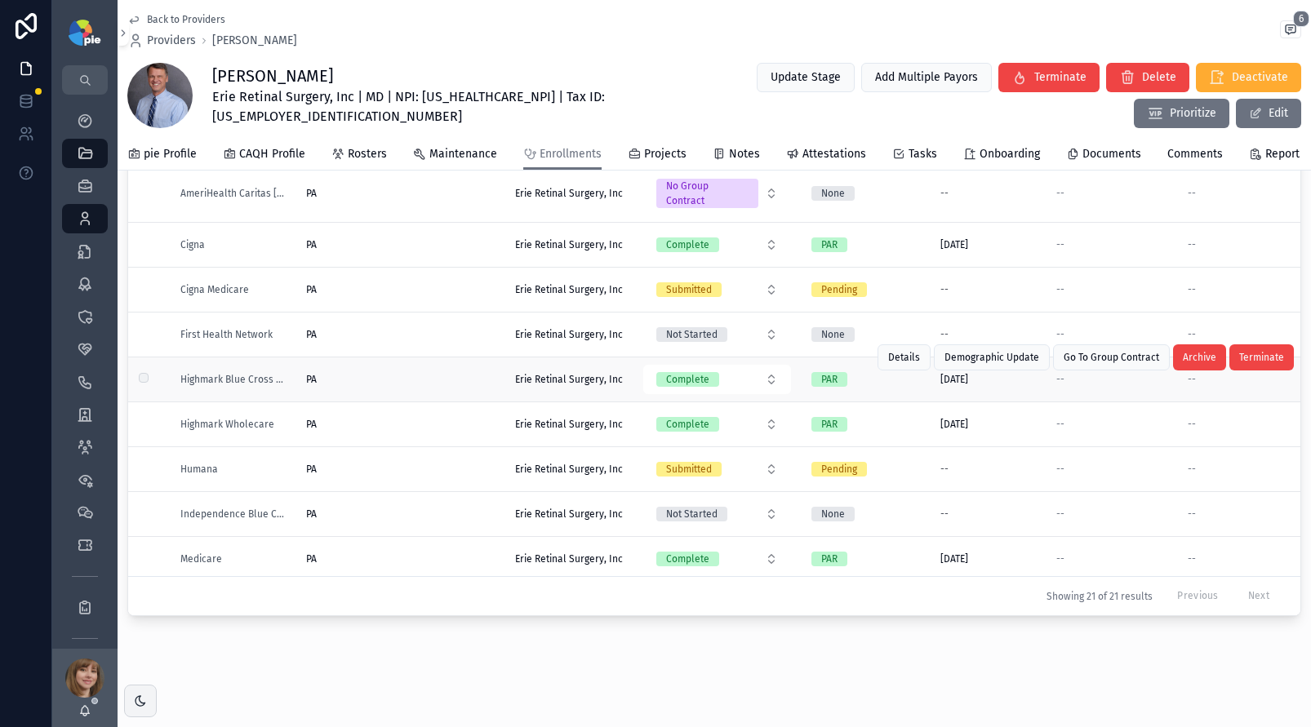
click at [396, 373] on div "PA PA" at bounding box center [400, 379] width 189 height 13
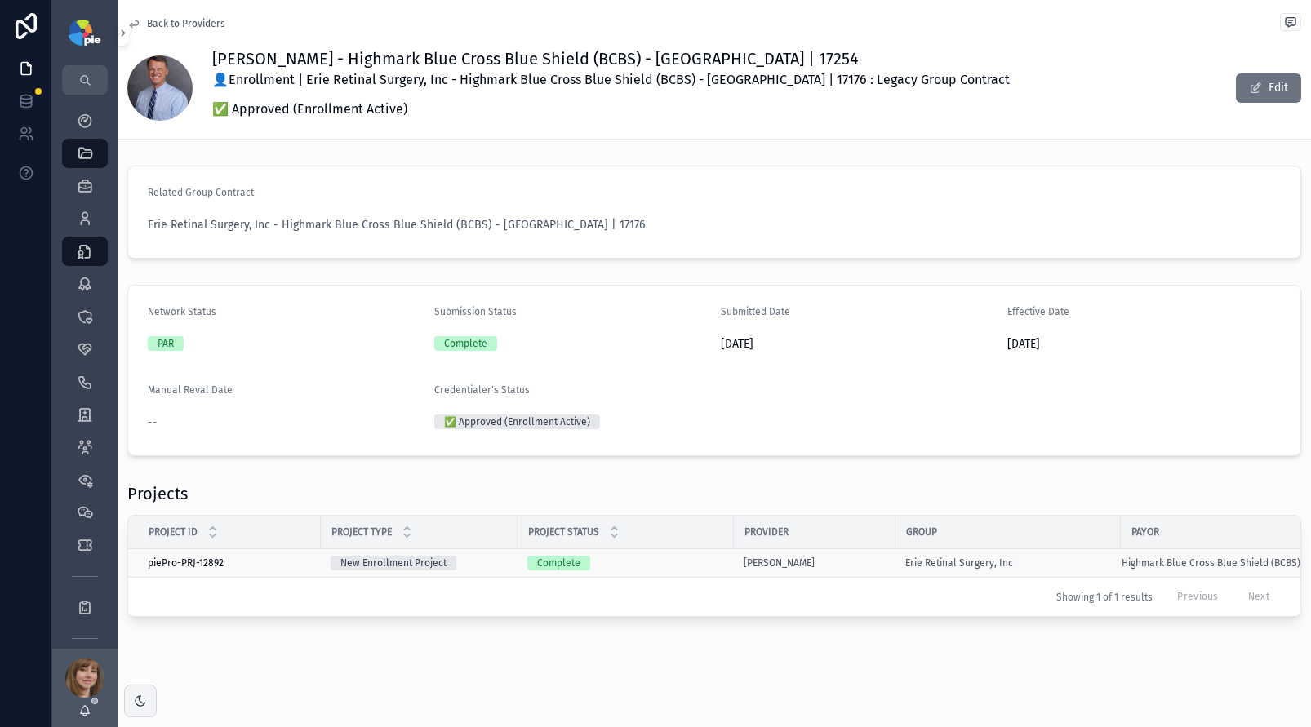
click at [654, 558] on div "Complete" at bounding box center [625, 563] width 197 height 15
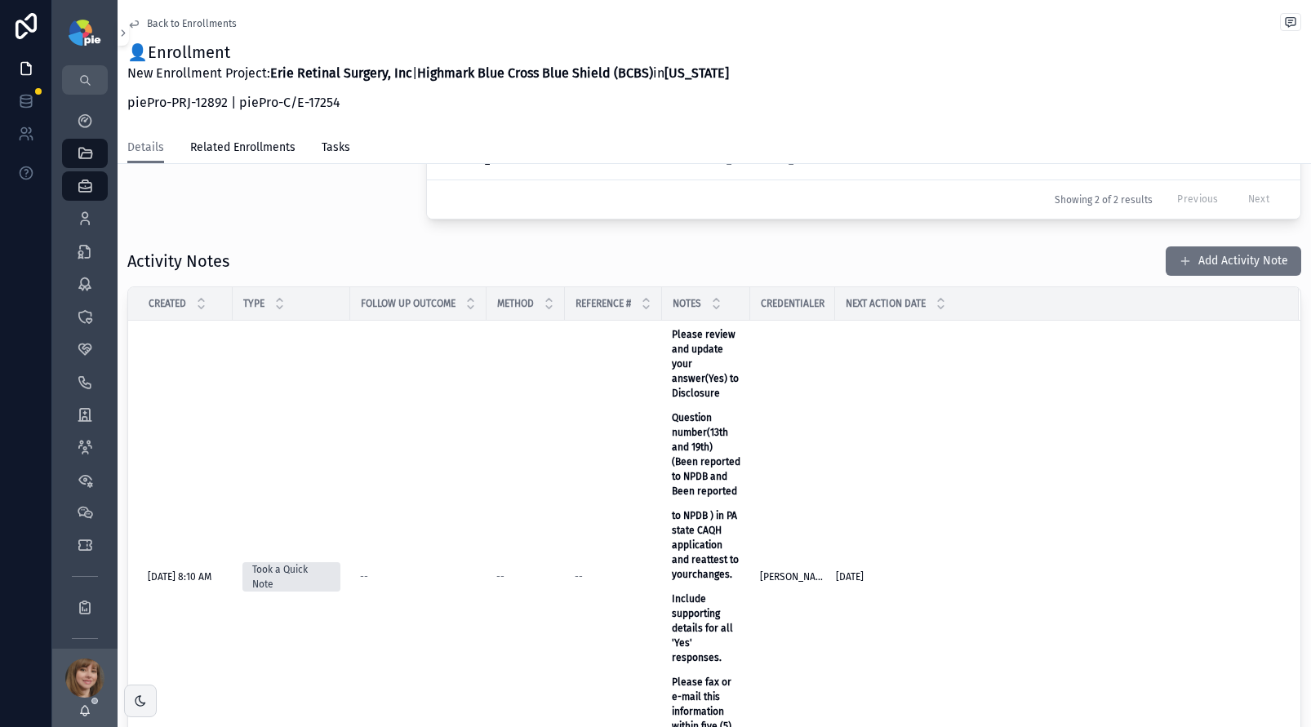
scroll to position [240, 0]
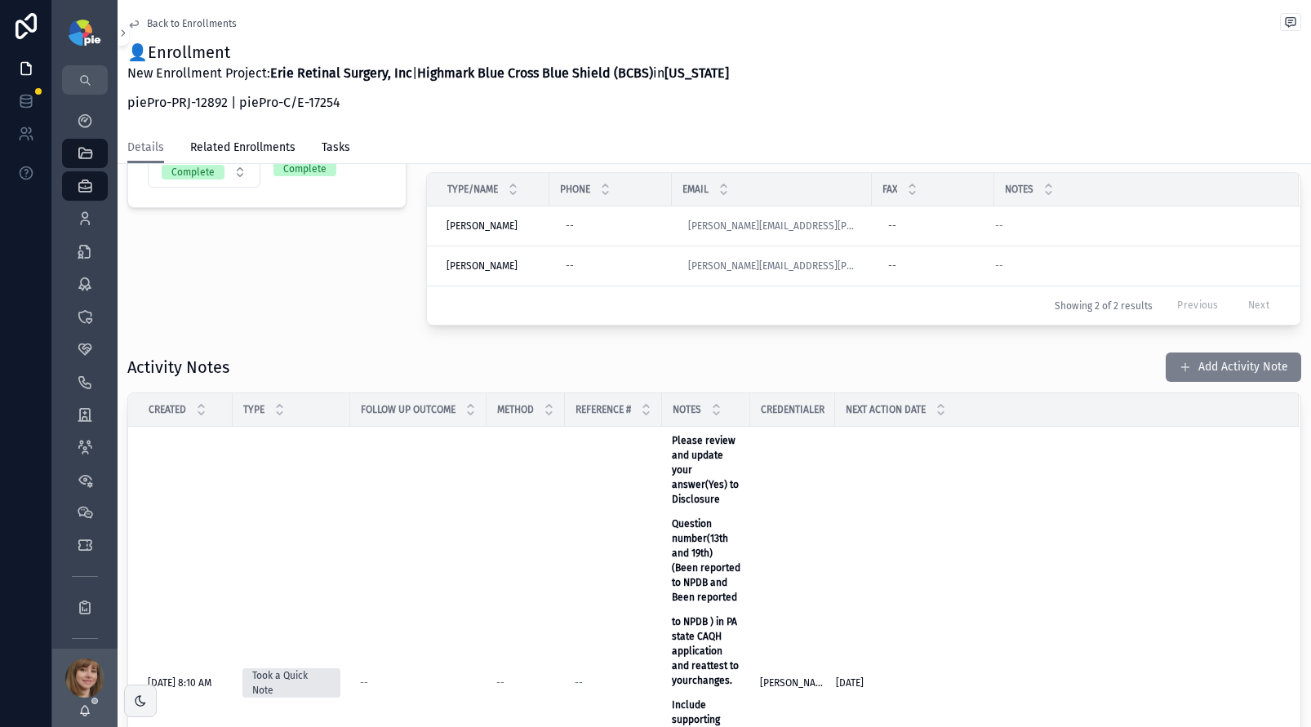
click at [1222, 366] on button "Add Activity Note" at bounding box center [1232, 367] width 135 height 29
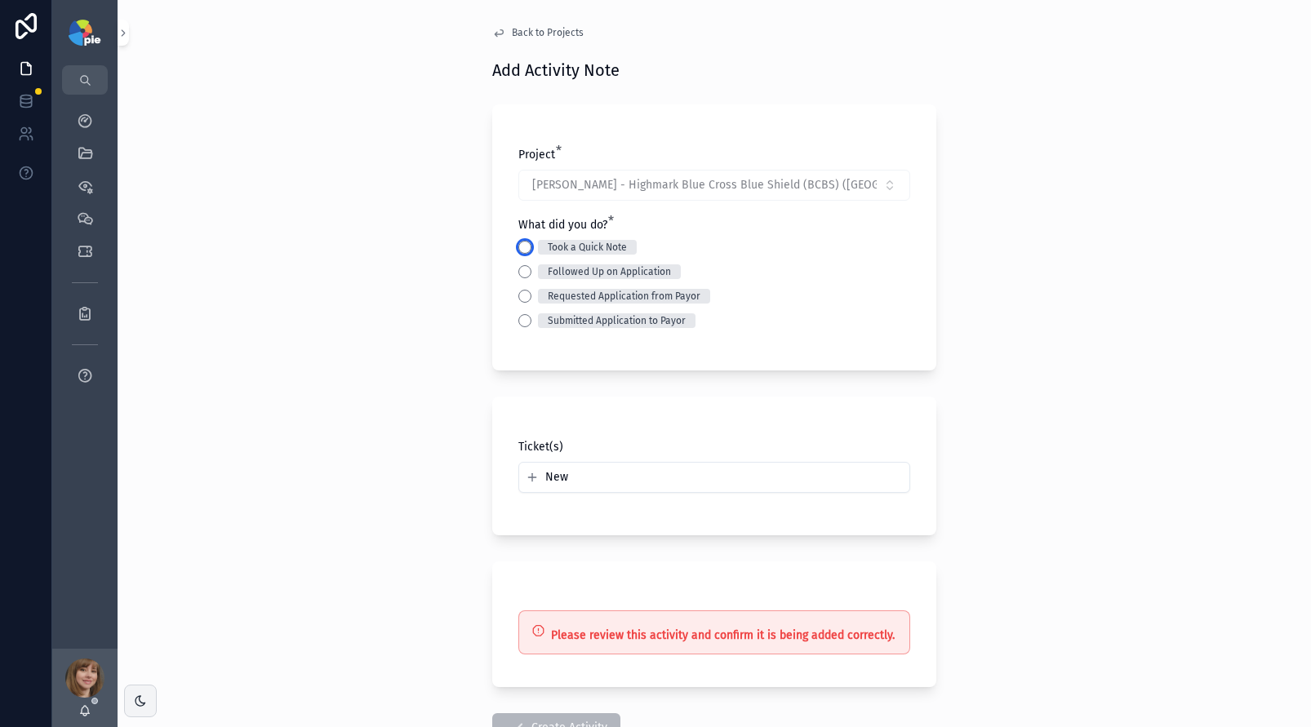
click at [518, 248] on button "Took a Quick Note" at bounding box center [524, 247] width 13 height 13
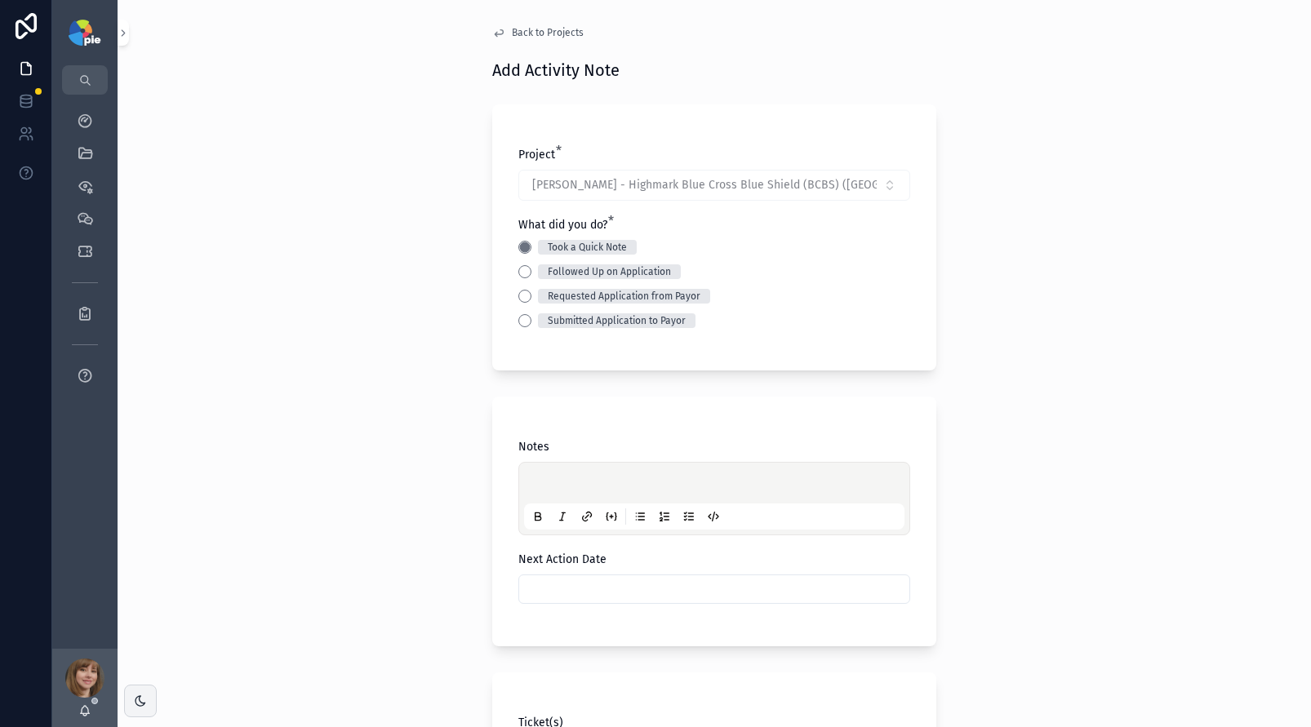
click at [564, 481] on p "scrollable content" at bounding box center [717, 485] width 380 height 16
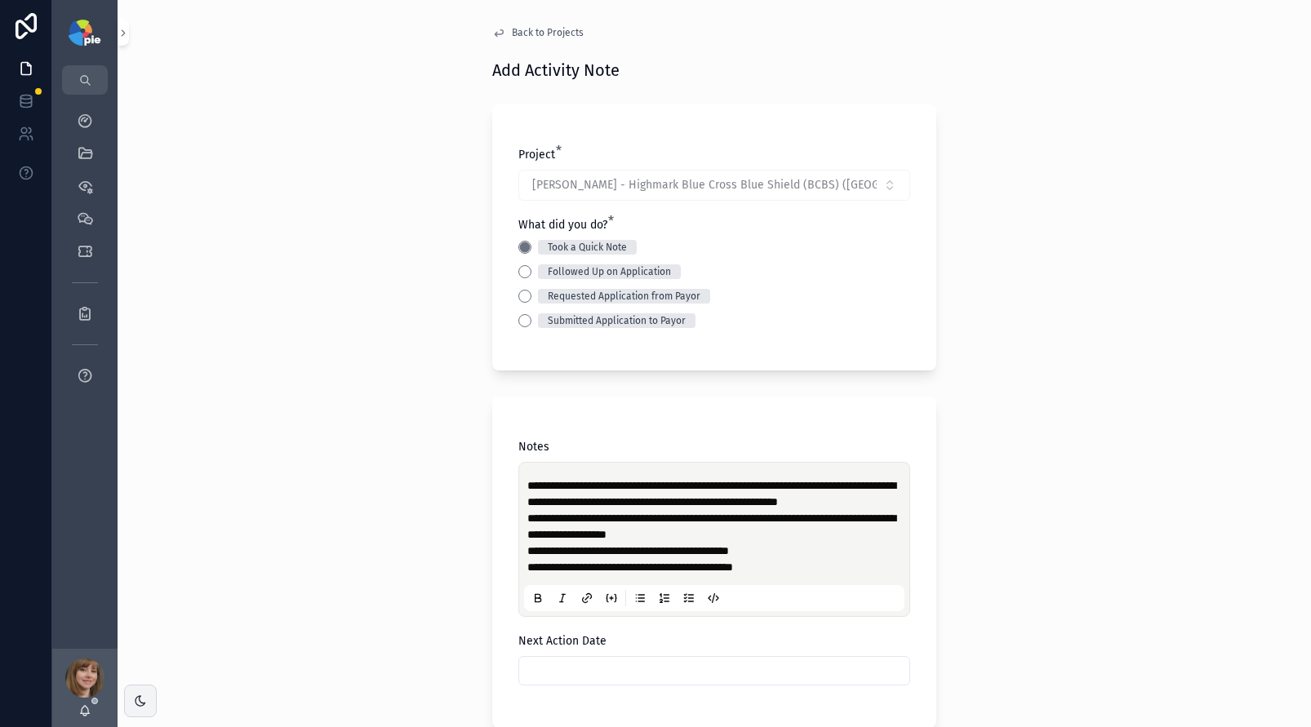
click at [365, 495] on div "**********" at bounding box center [714, 363] width 1193 height 727
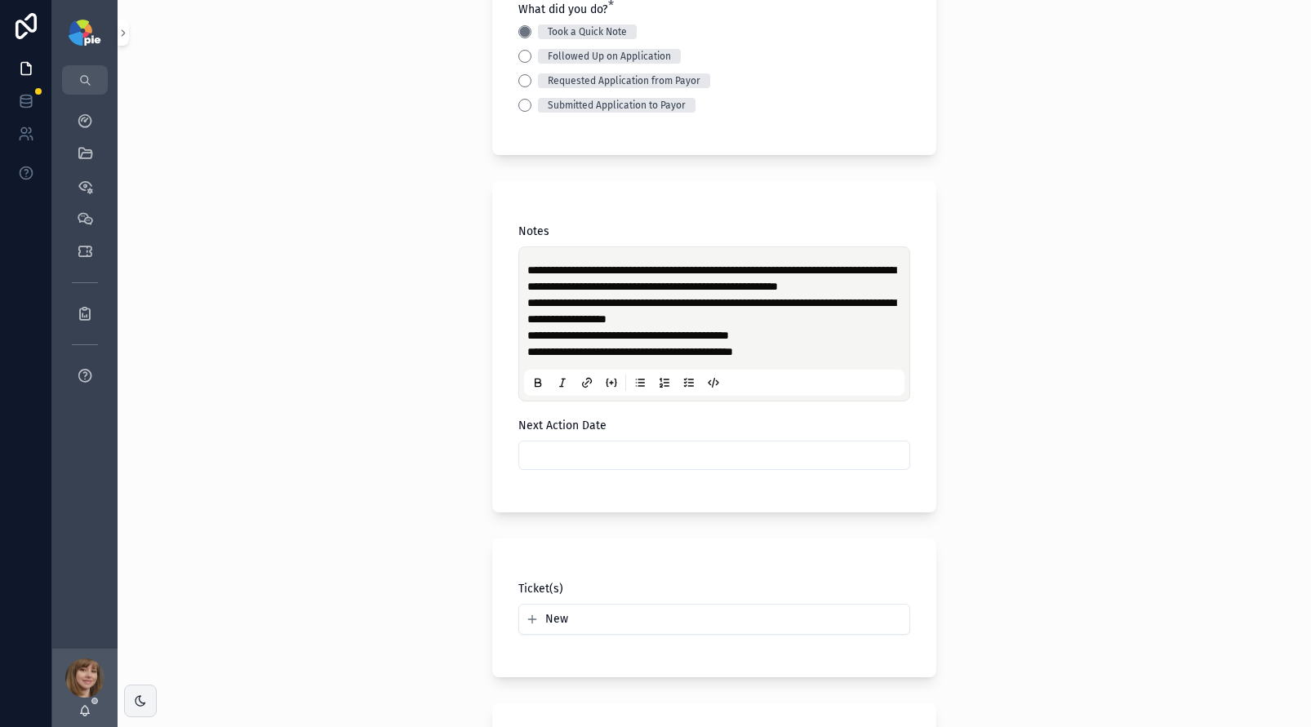
scroll to position [216, 0]
click at [559, 466] on input "scrollable content" at bounding box center [714, 454] width 390 height 23
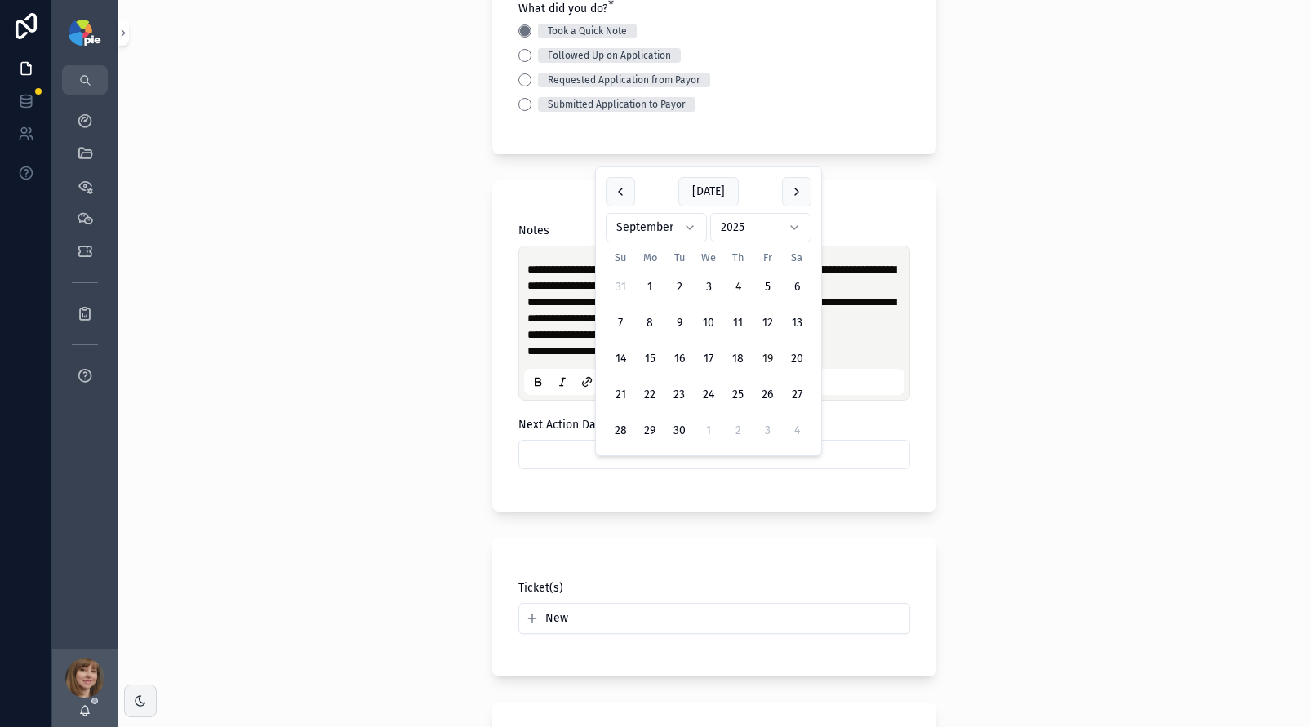
click at [766, 356] on button "19" at bounding box center [766, 358] width 29 height 29
type input "*********"
click at [372, 388] on div "**********" at bounding box center [714, 147] width 1193 height 727
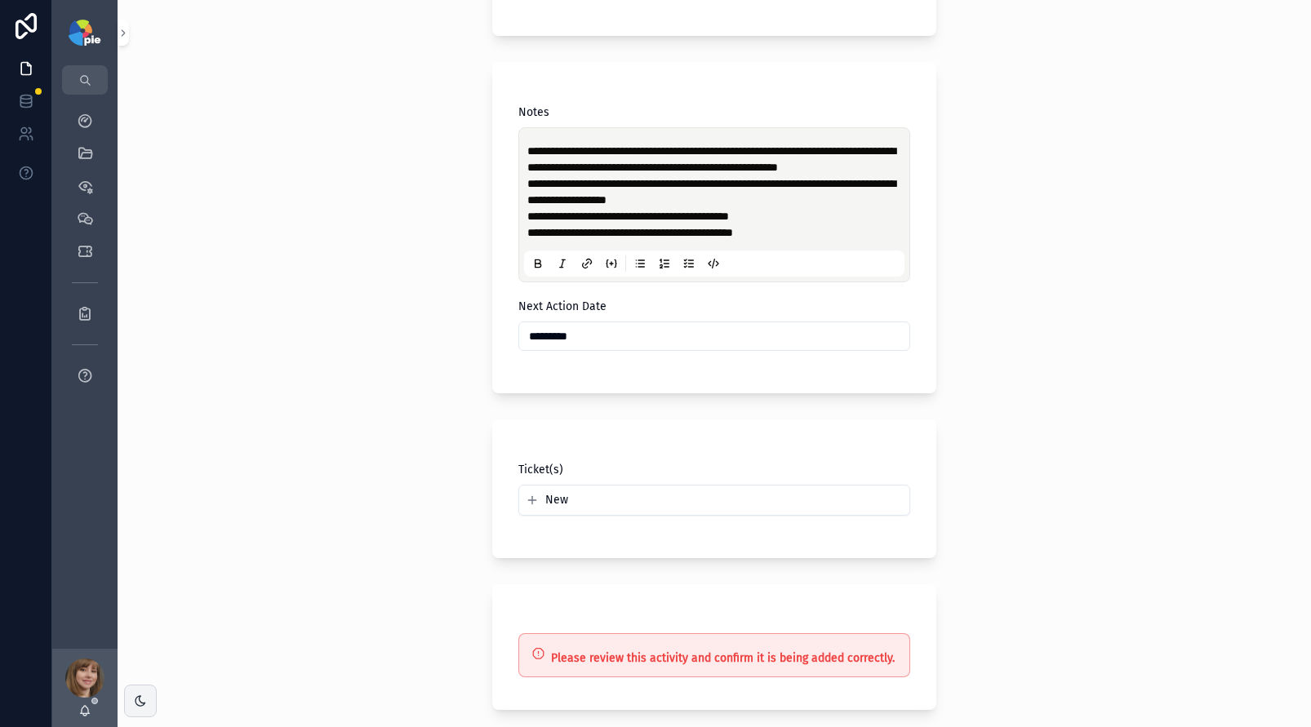
scroll to position [485, 0]
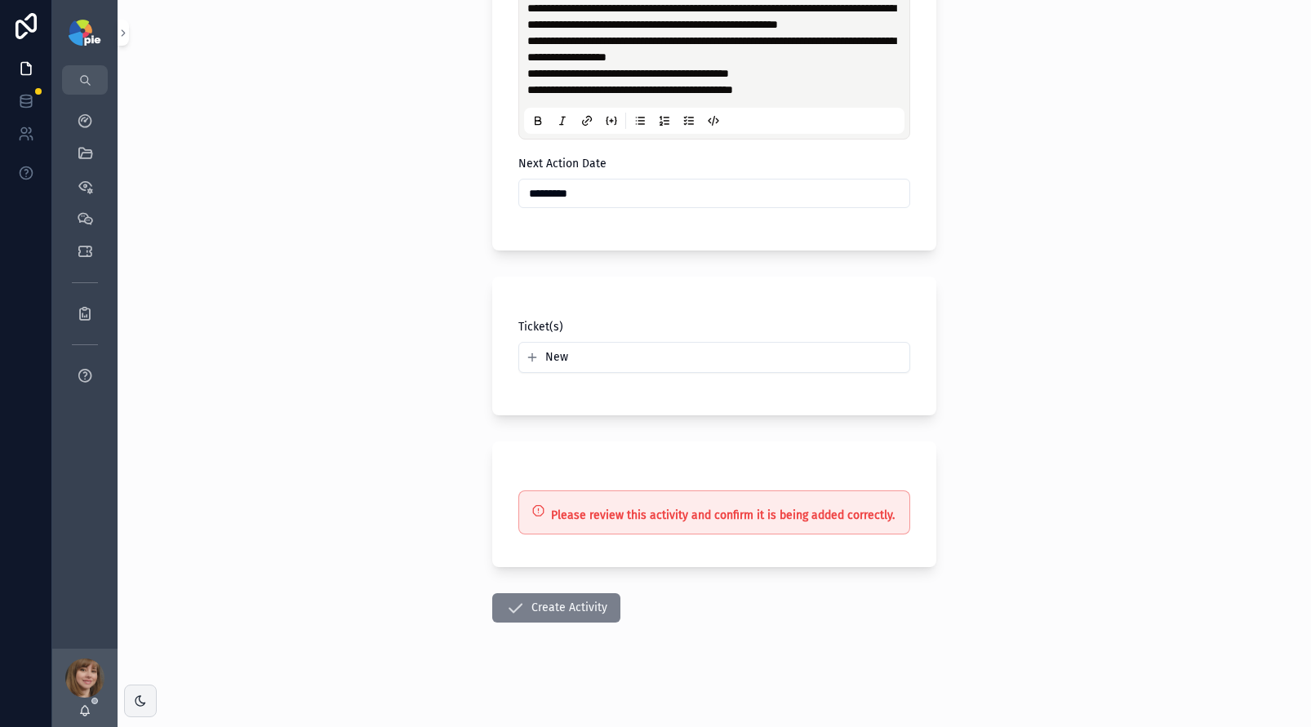
click at [528, 620] on button "Create Activity" at bounding box center [556, 607] width 128 height 29
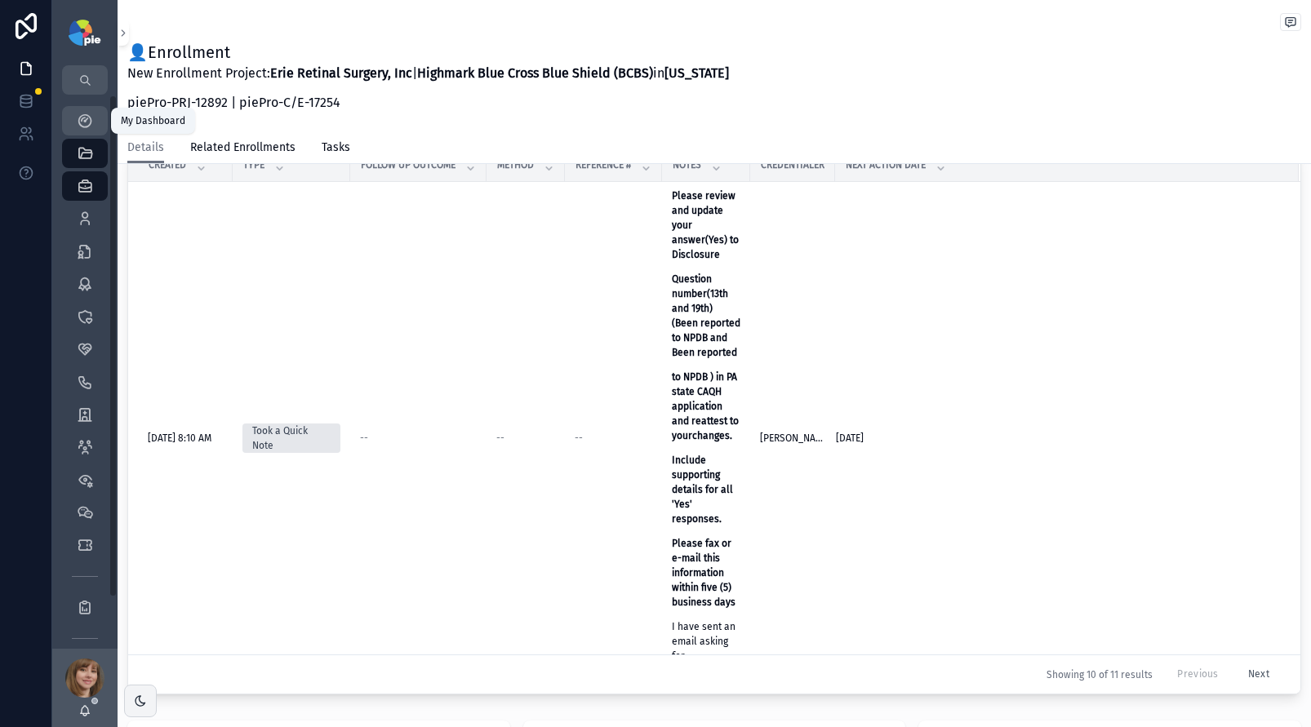
click at [83, 110] on div "My Dashboard" at bounding box center [85, 121] width 26 height 26
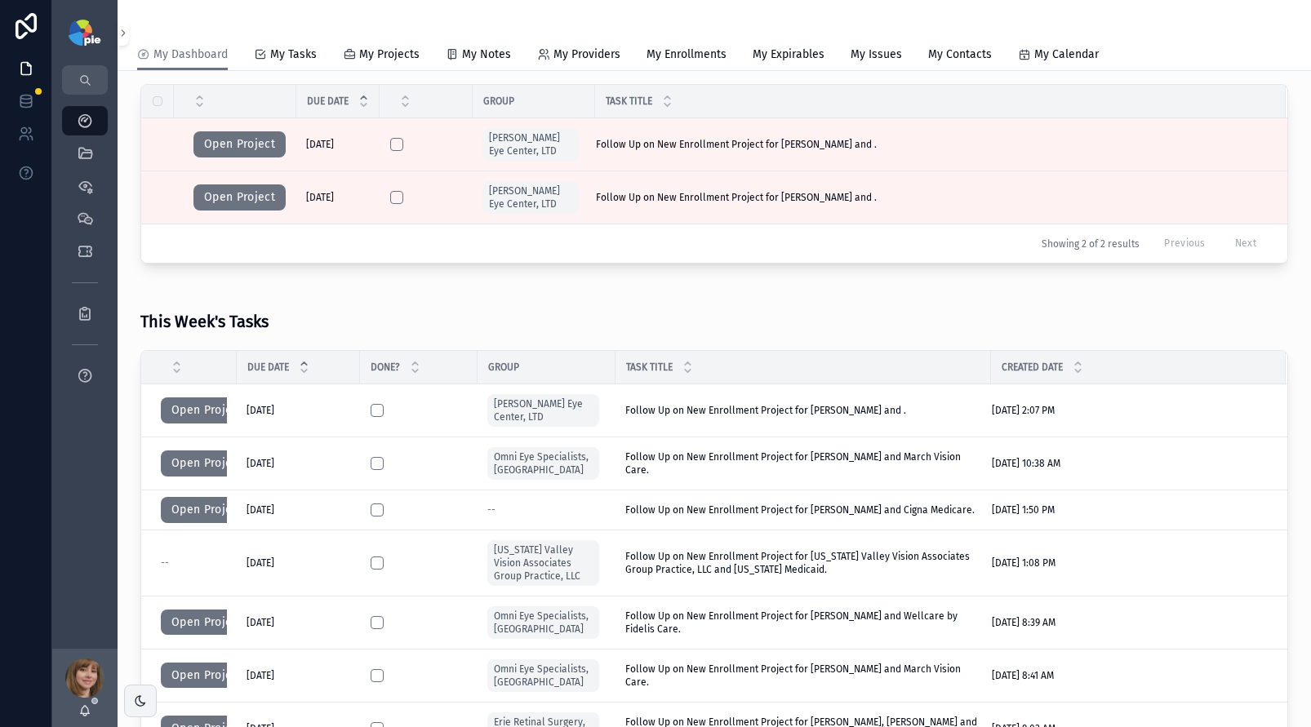
scroll to position [208, 0]
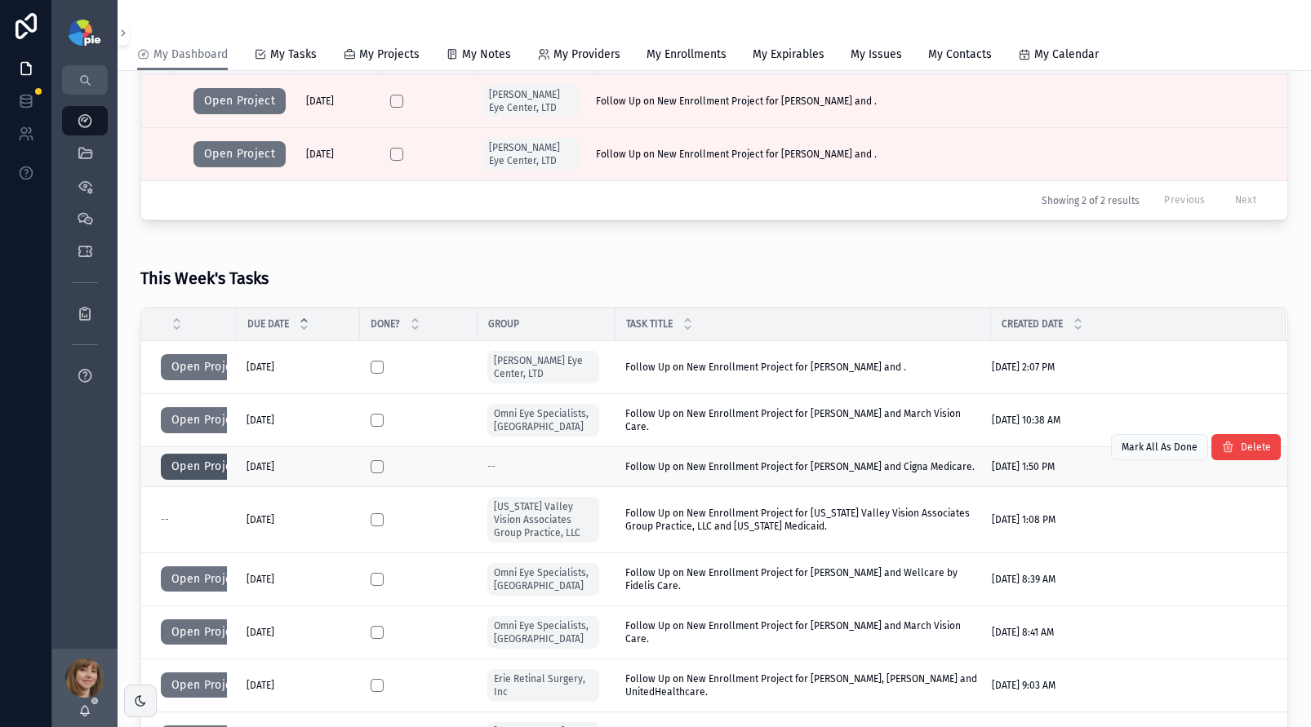
click at [192, 472] on button "Open Project" at bounding box center [207, 467] width 92 height 26
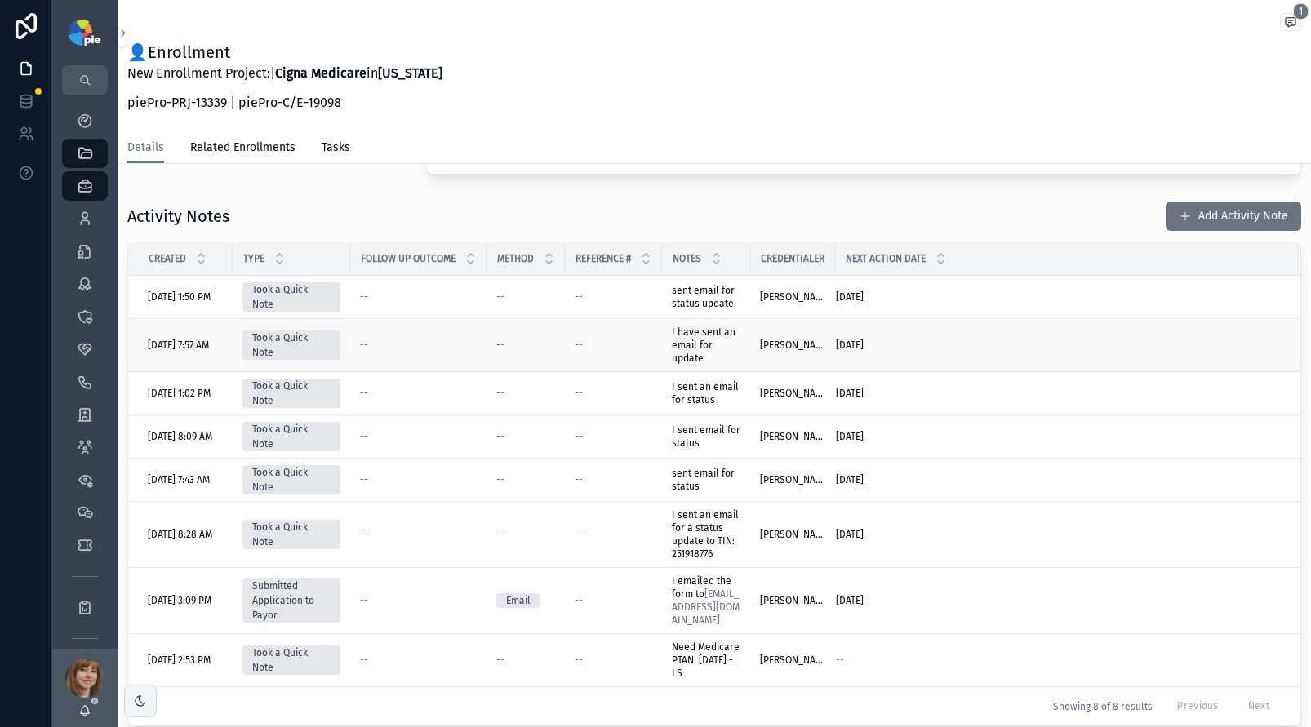
scroll to position [287, 0]
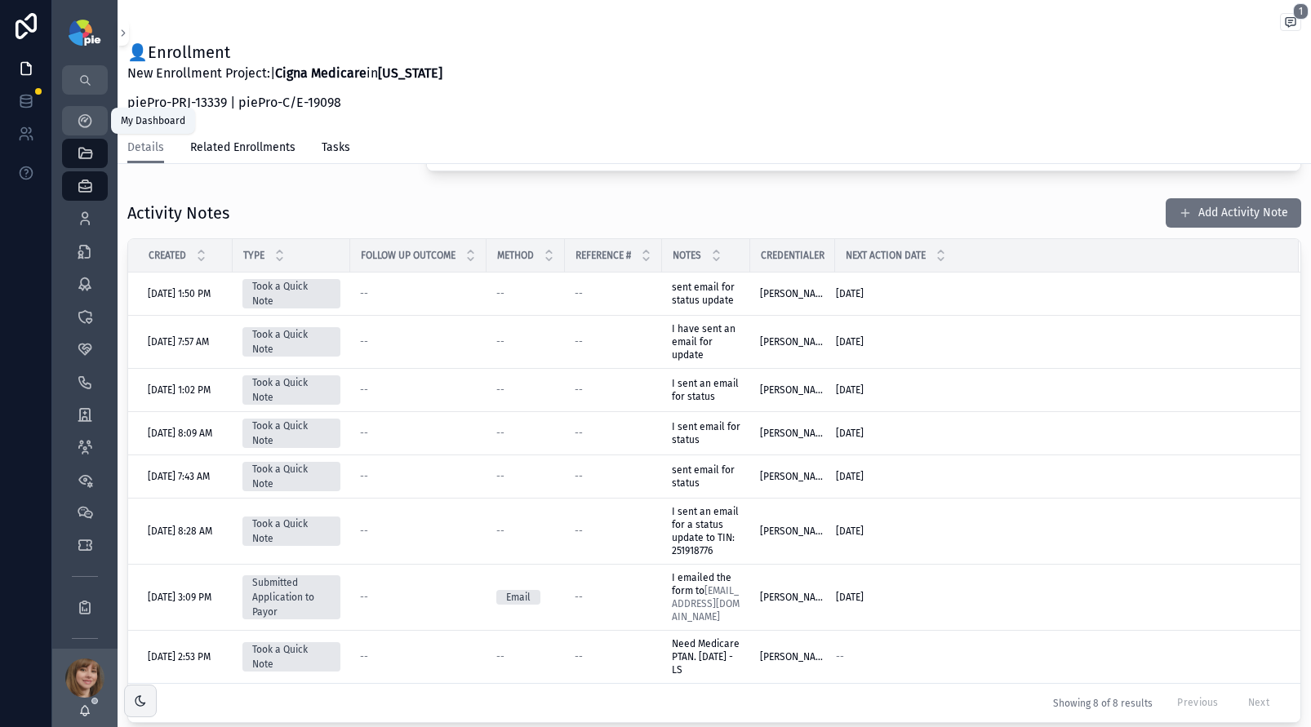
click at [78, 116] on icon "scrollable content" at bounding box center [85, 121] width 16 height 16
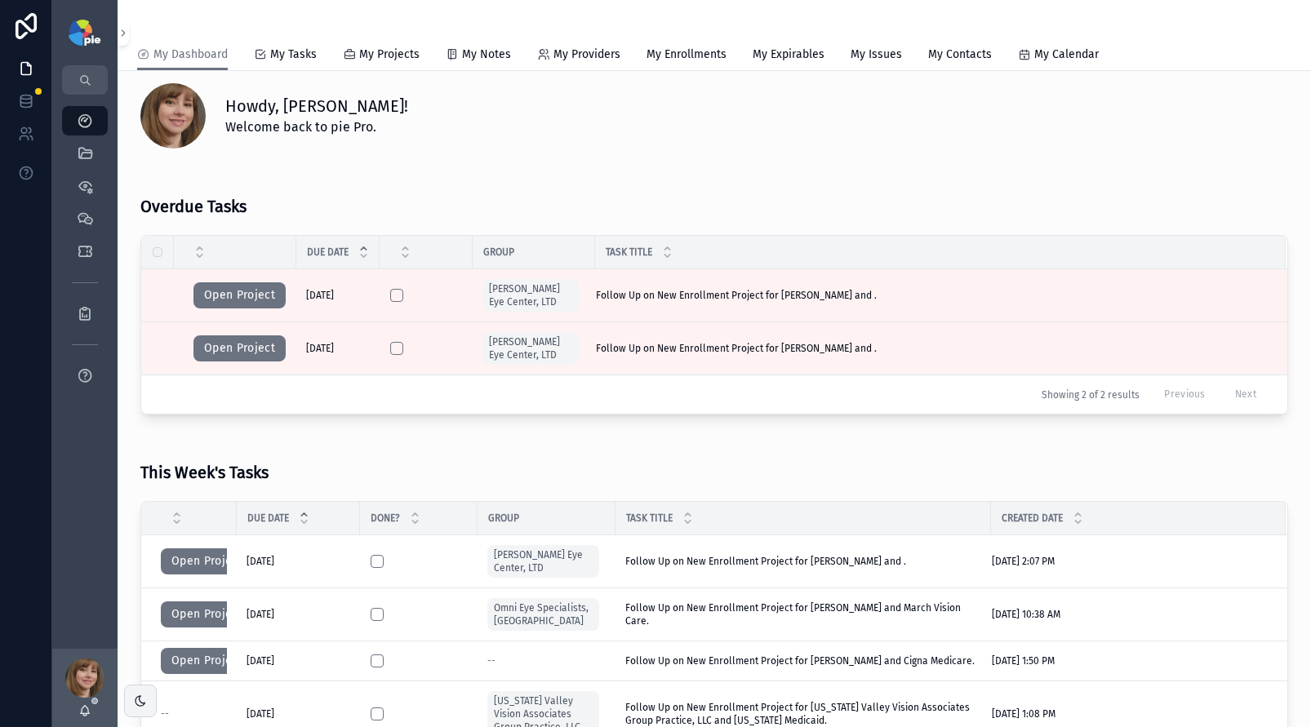
scroll to position [103, 0]
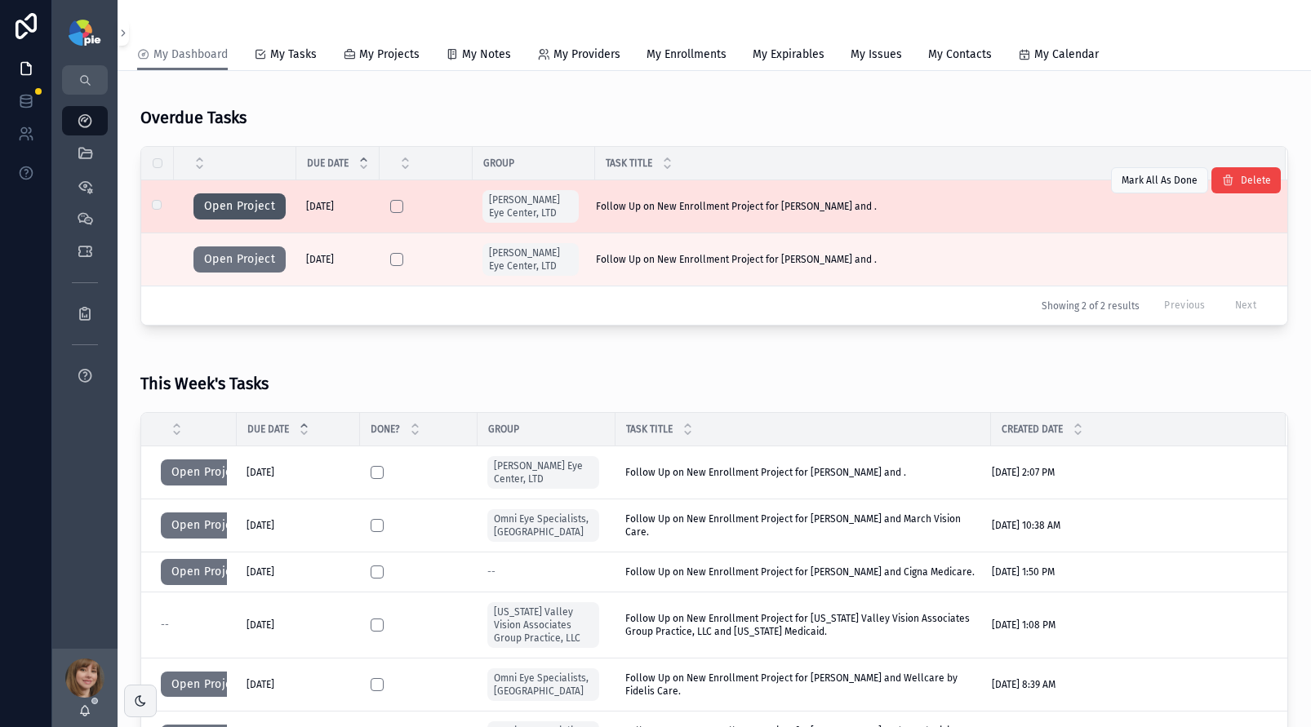
click at [235, 203] on button "Open Project" at bounding box center [239, 206] width 92 height 26
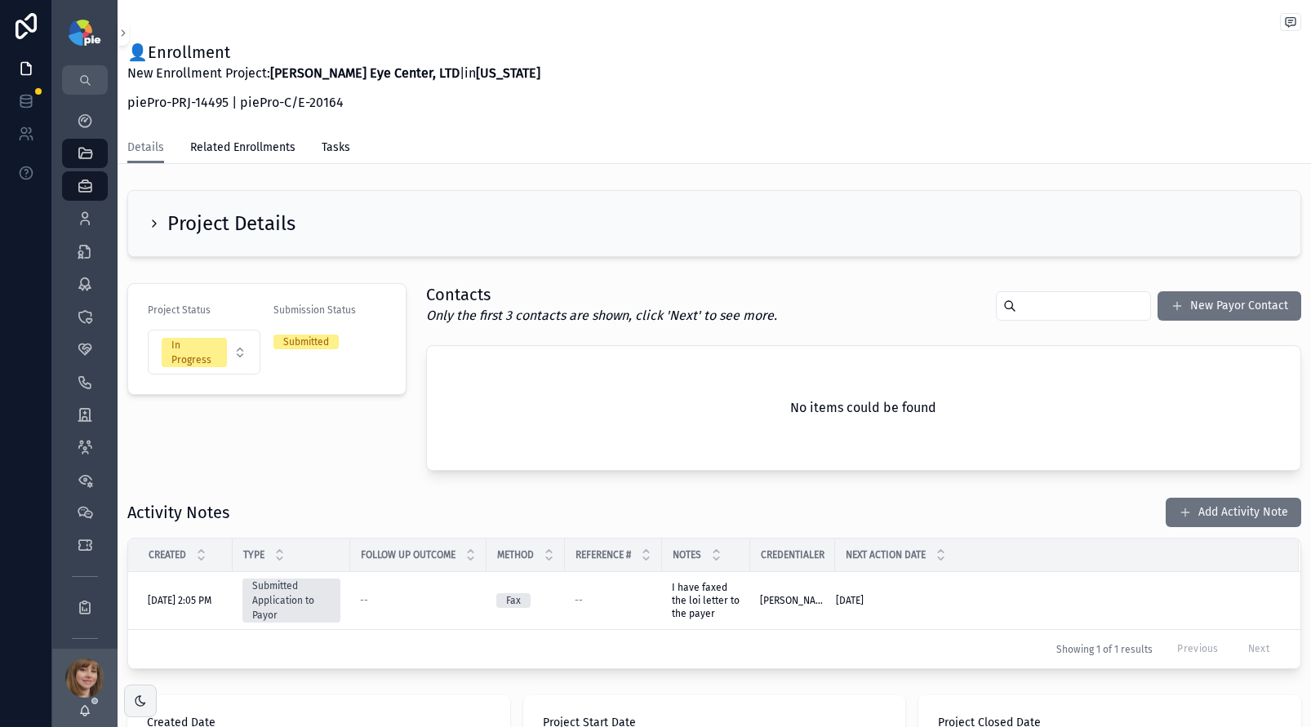
click at [160, 218] on icon "scrollable content" at bounding box center [154, 223] width 13 height 13
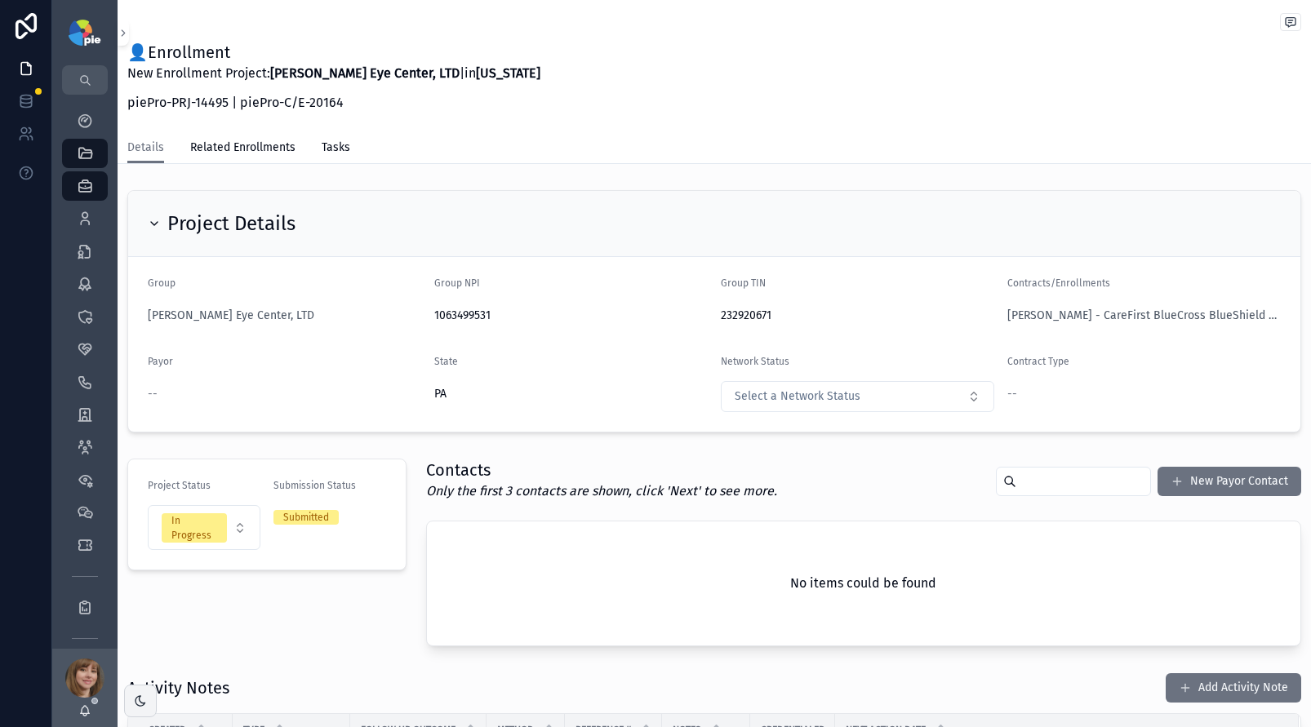
click at [160, 218] on icon "scrollable content" at bounding box center [154, 223] width 13 height 13
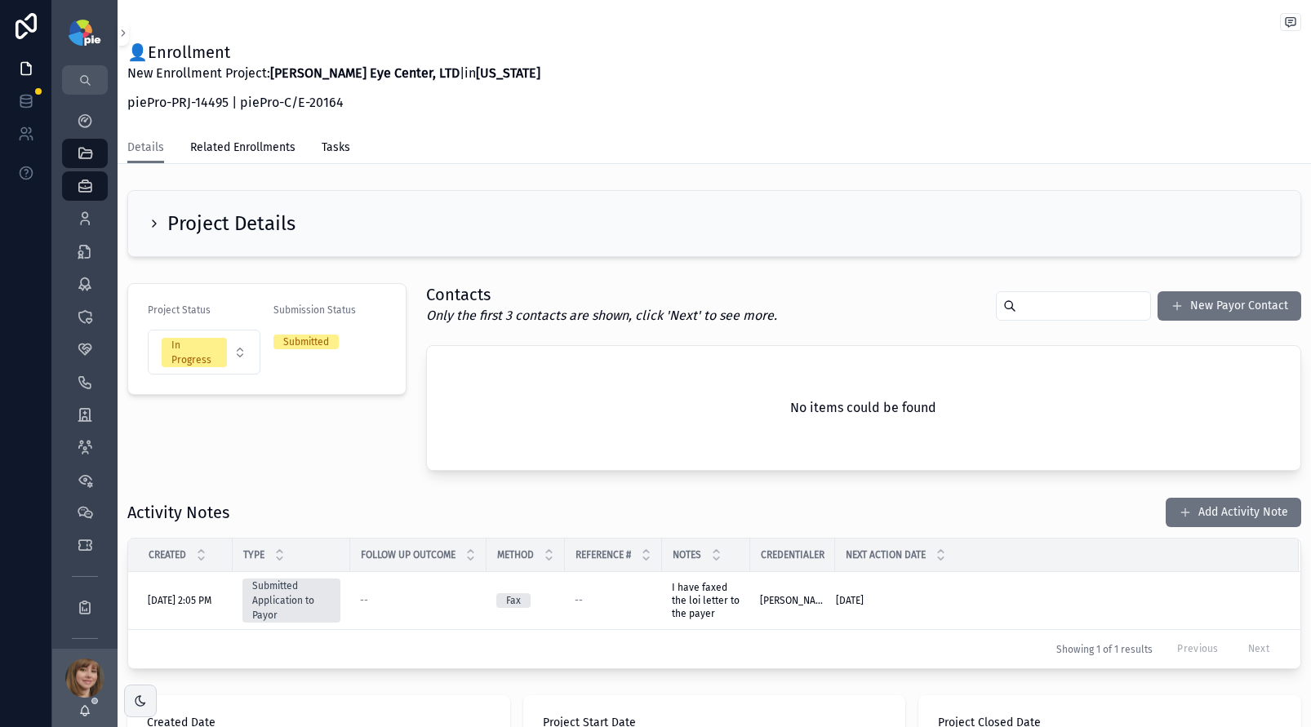
click at [362, 458] on div "Project Status In Progress Submission Status Submitted" at bounding box center [267, 377] width 299 height 201
click at [94, 214] on div "Providers 295" at bounding box center [85, 219] width 26 height 26
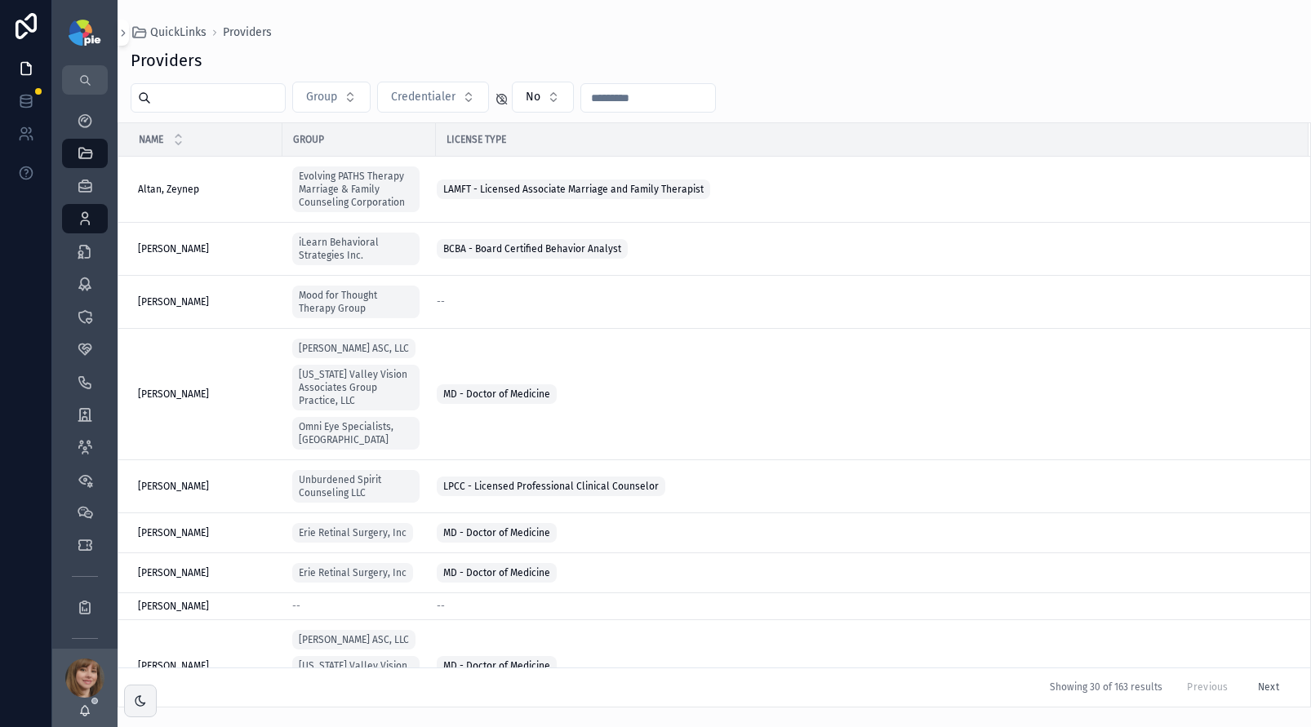
click at [191, 98] on input "scrollable content" at bounding box center [218, 98] width 134 height 23
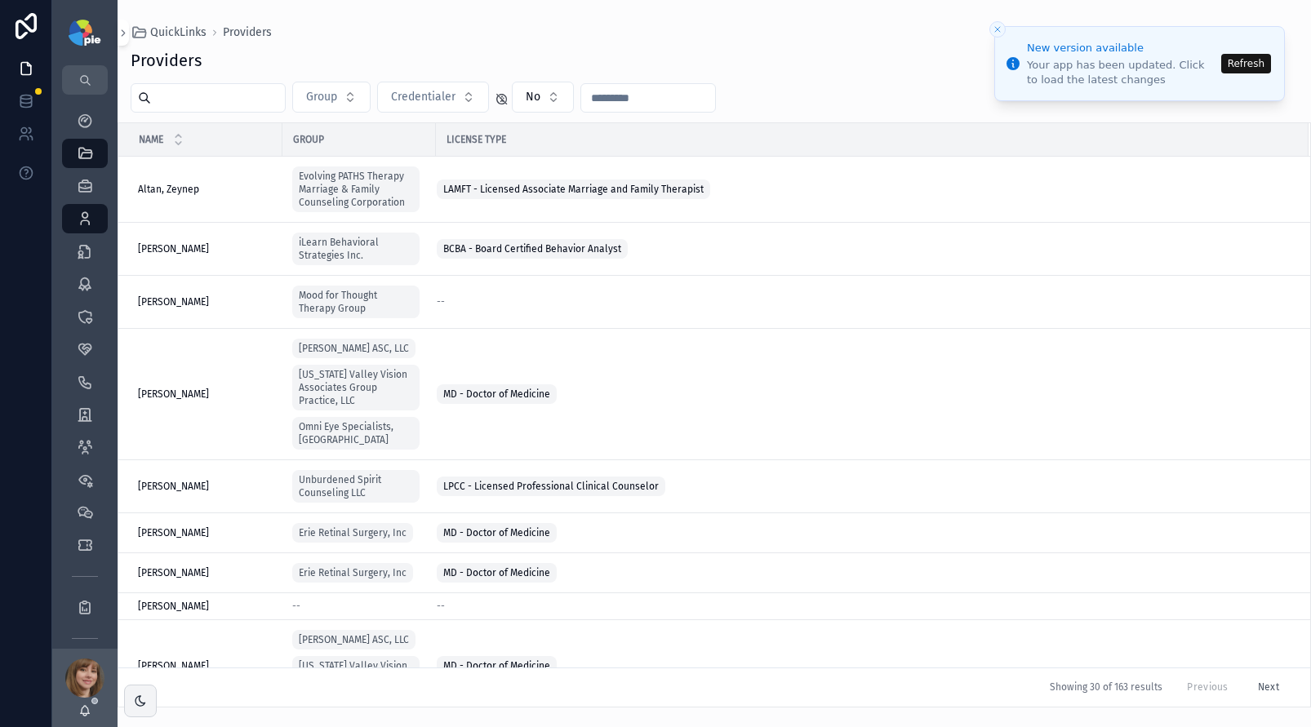
click at [190, 96] on input "scrollable content" at bounding box center [218, 98] width 134 height 23
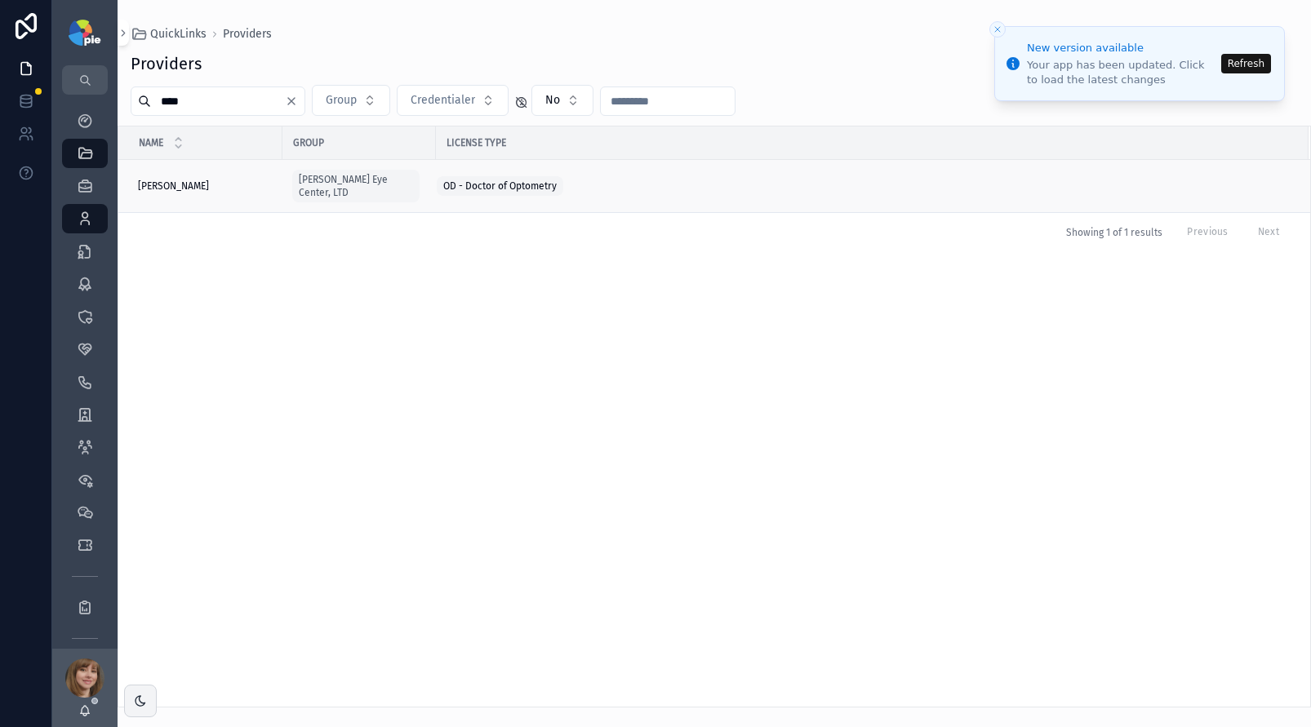
type input "****"
click at [216, 180] on div "Frey, Tiffany Frey, Tiffany" at bounding box center [205, 186] width 135 height 13
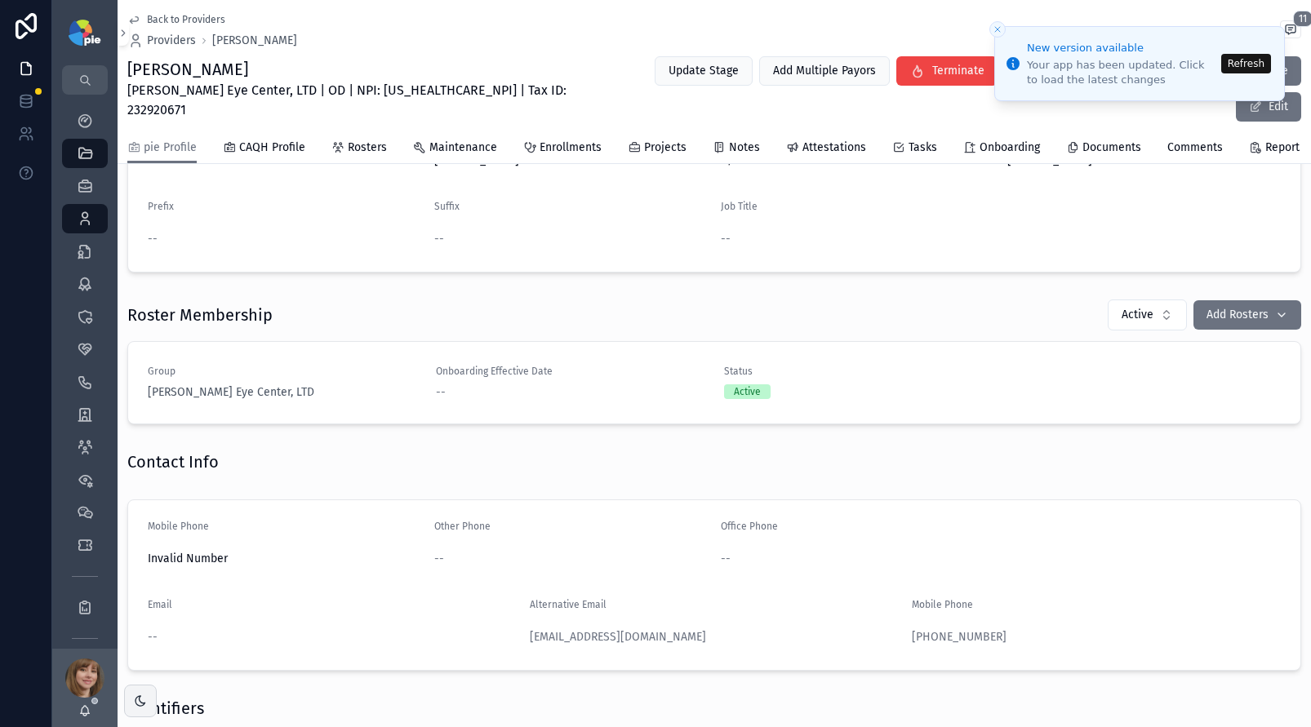
scroll to position [415, 0]
click at [1263, 63] on button "Refresh" at bounding box center [1246, 64] width 50 height 20
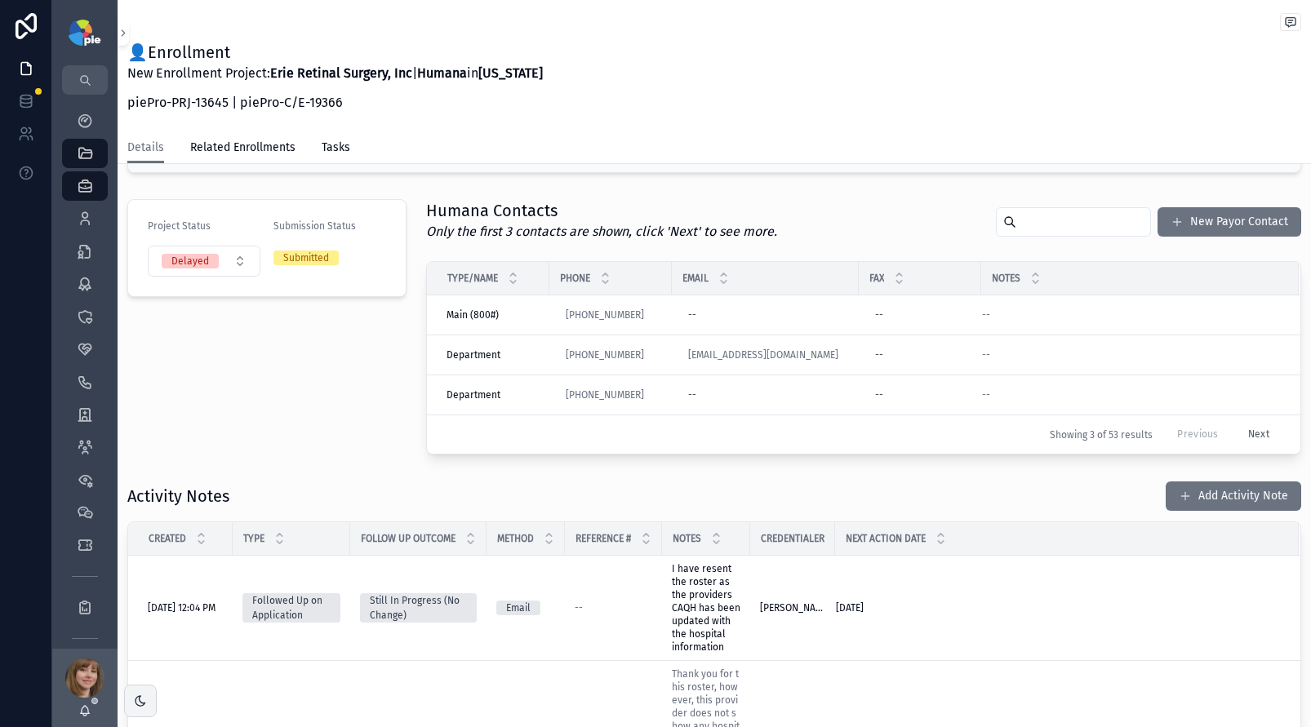
scroll to position [67, 0]
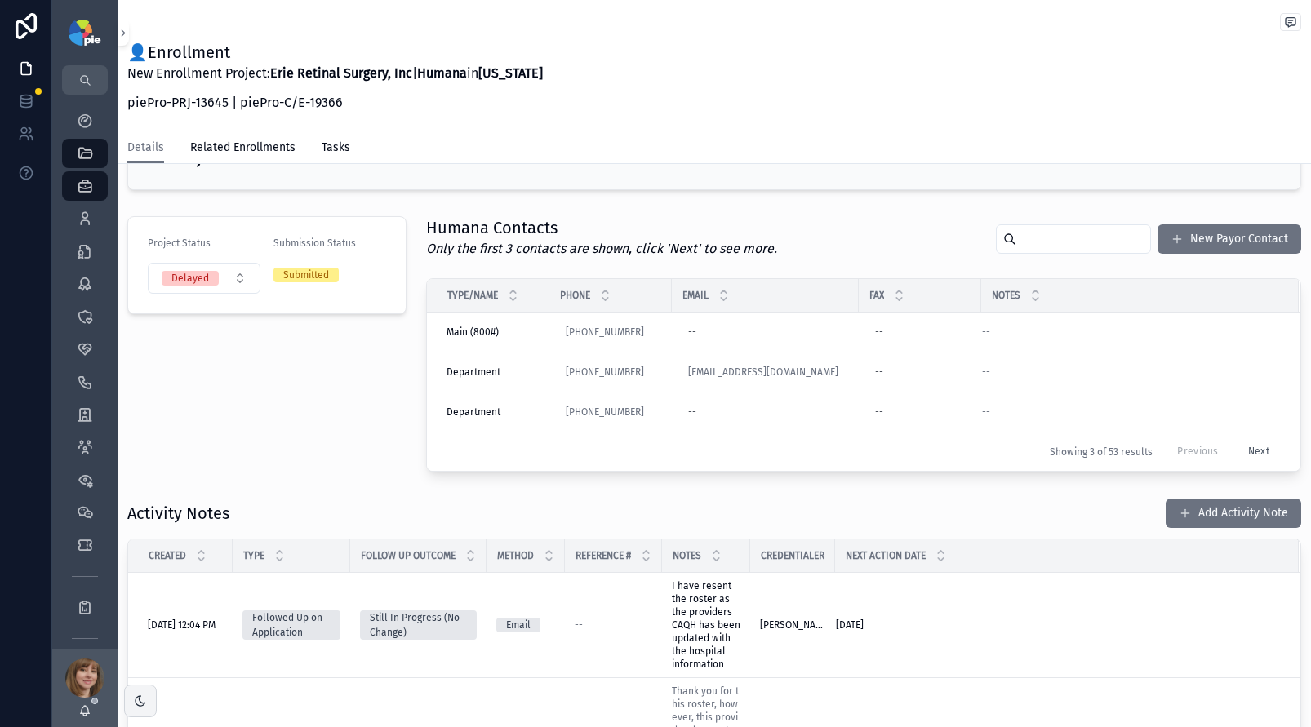
click at [362, 55] on h1 "👤Enrollment" at bounding box center [334, 52] width 415 height 23
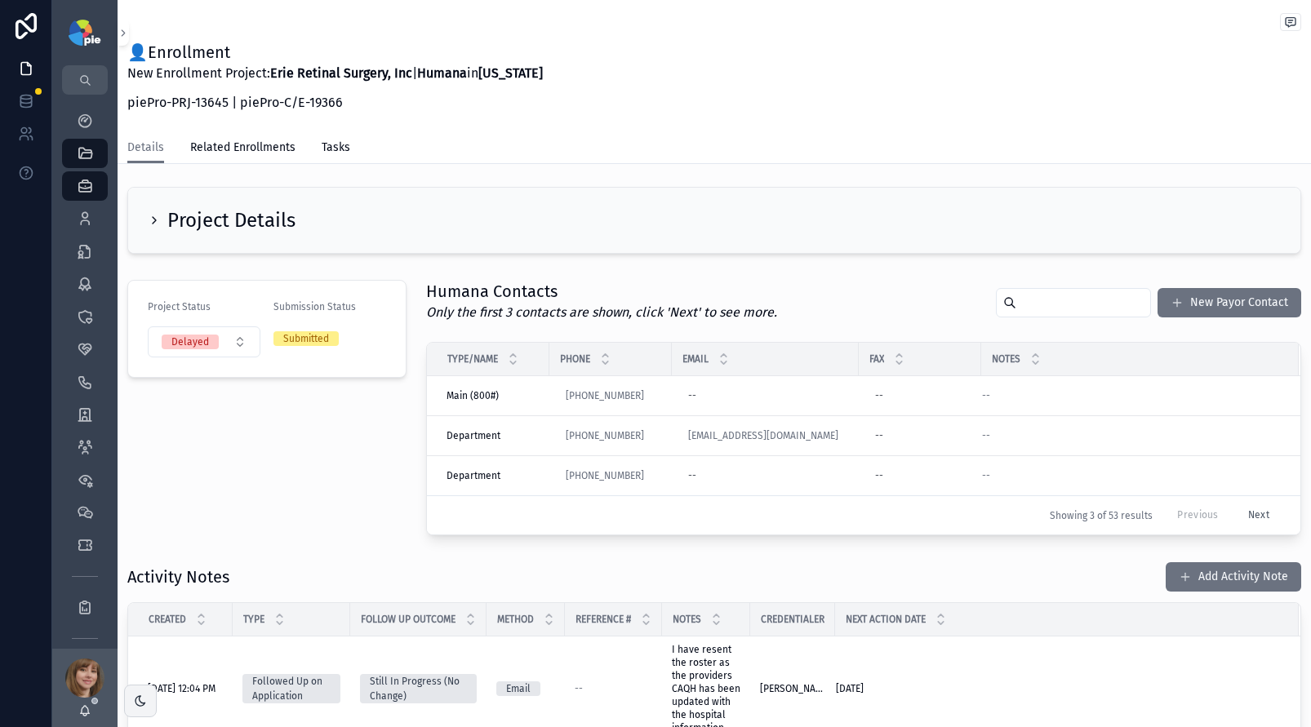
scroll to position [0, 0]
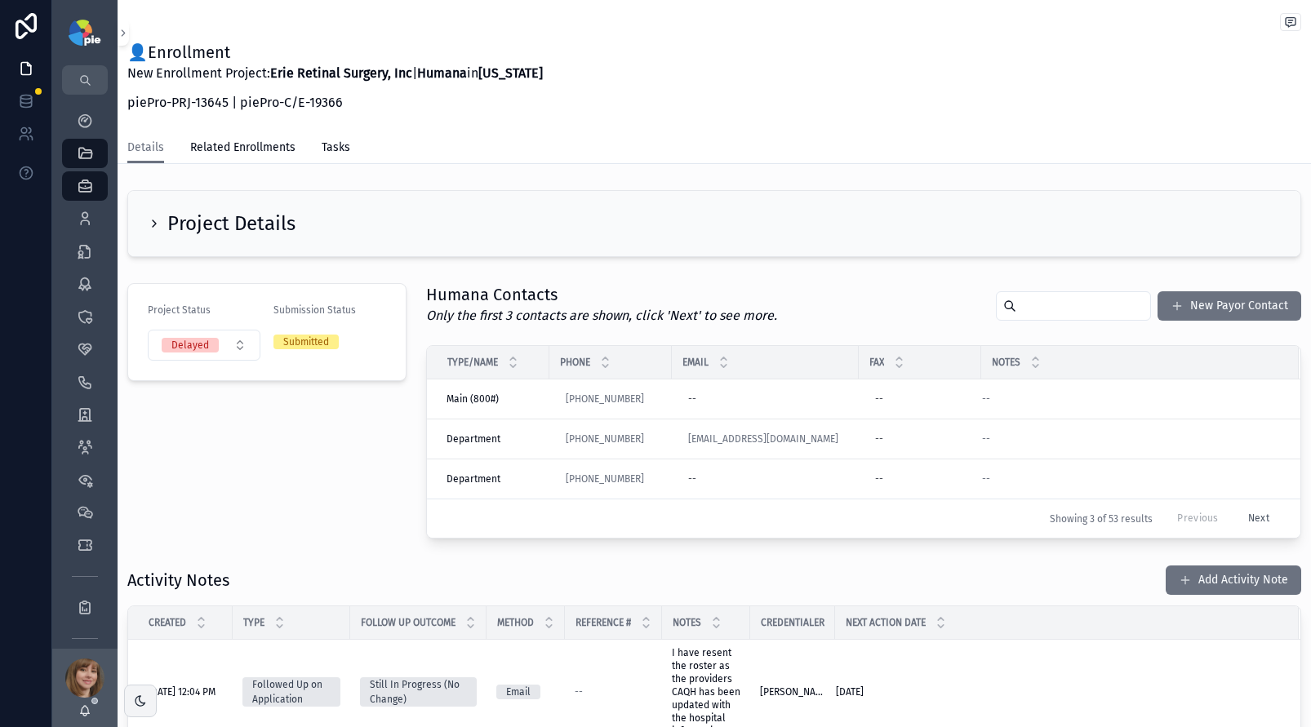
click at [260, 487] on div "Project Status Delayed Submission Status Submitted" at bounding box center [267, 411] width 299 height 269
click at [87, 222] on icon "scrollable content" at bounding box center [85, 219] width 16 height 16
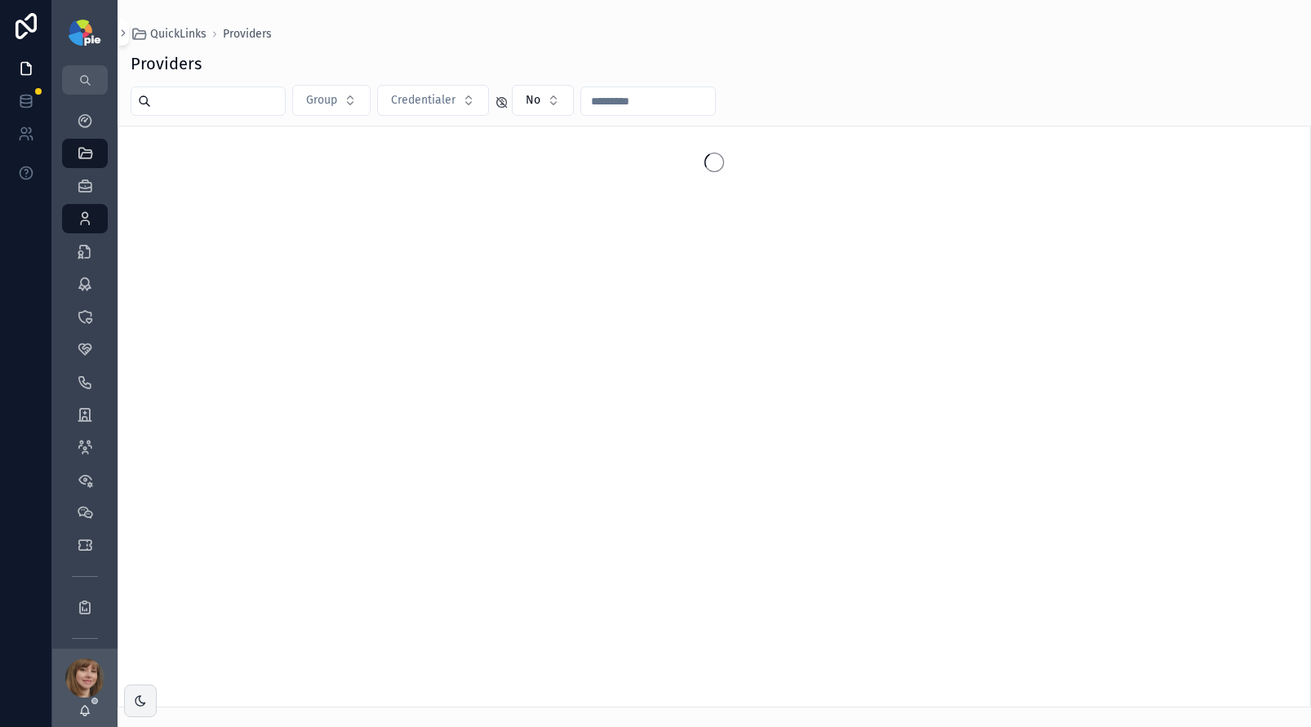
click at [262, 106] on input "scrollable content" at bounding box center [218, 101] width 134 height 23
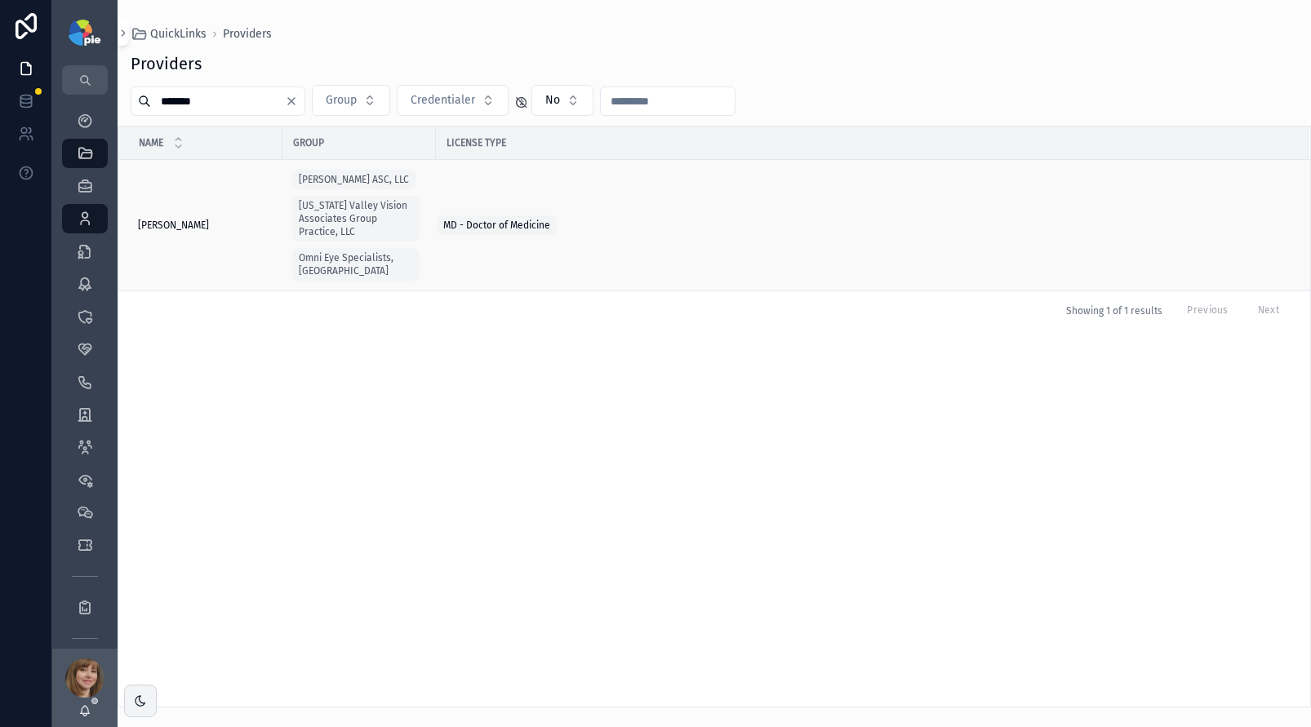
type input "*******"
click at [185, 219] on span "[PERSON_NAME]" at bounding box center [173, 225] width 71 height 13
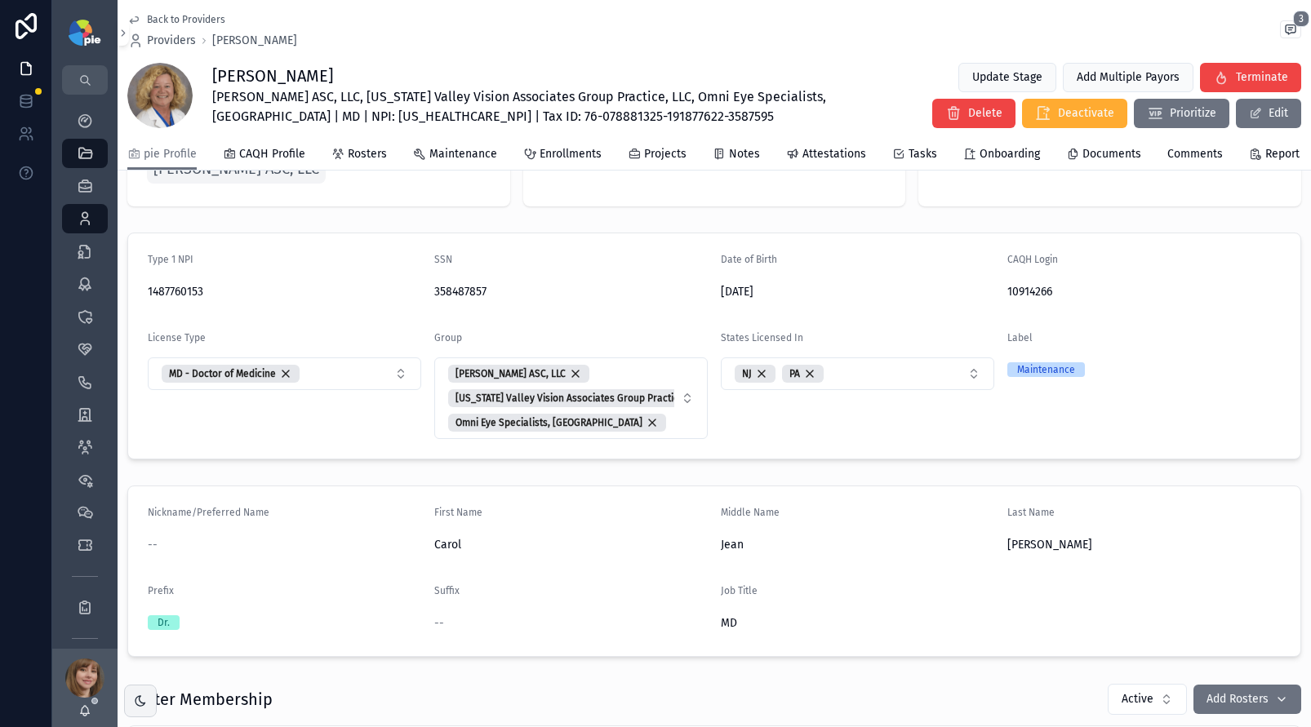
scroll to position [139, 0]
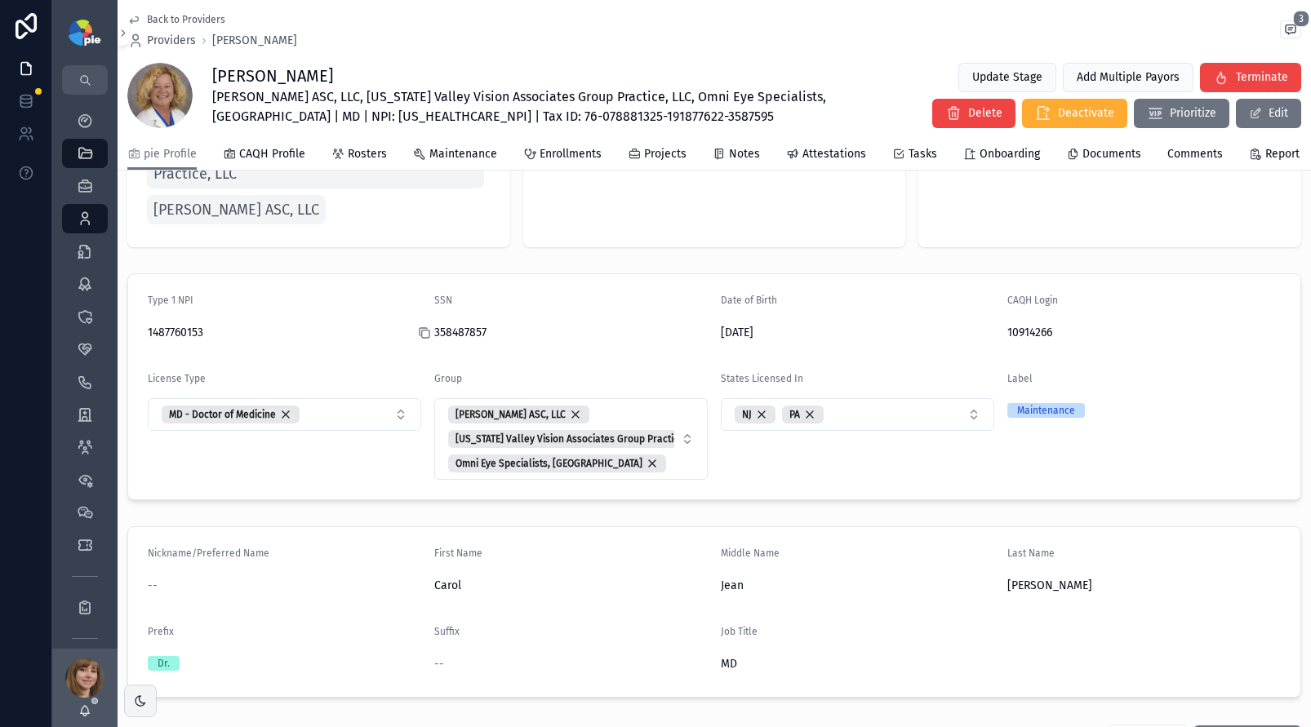
click at [422, 338] on icon "scrollable content" at bounding box center [425, 334] width 7 height 7
click at [991, 340] on icon "scrollable content" at bounding box center [997, 332] width 13 height 13
click at [141, 340] on icon "scrollable content" at bounding box center [137, 332] width 13 height 13
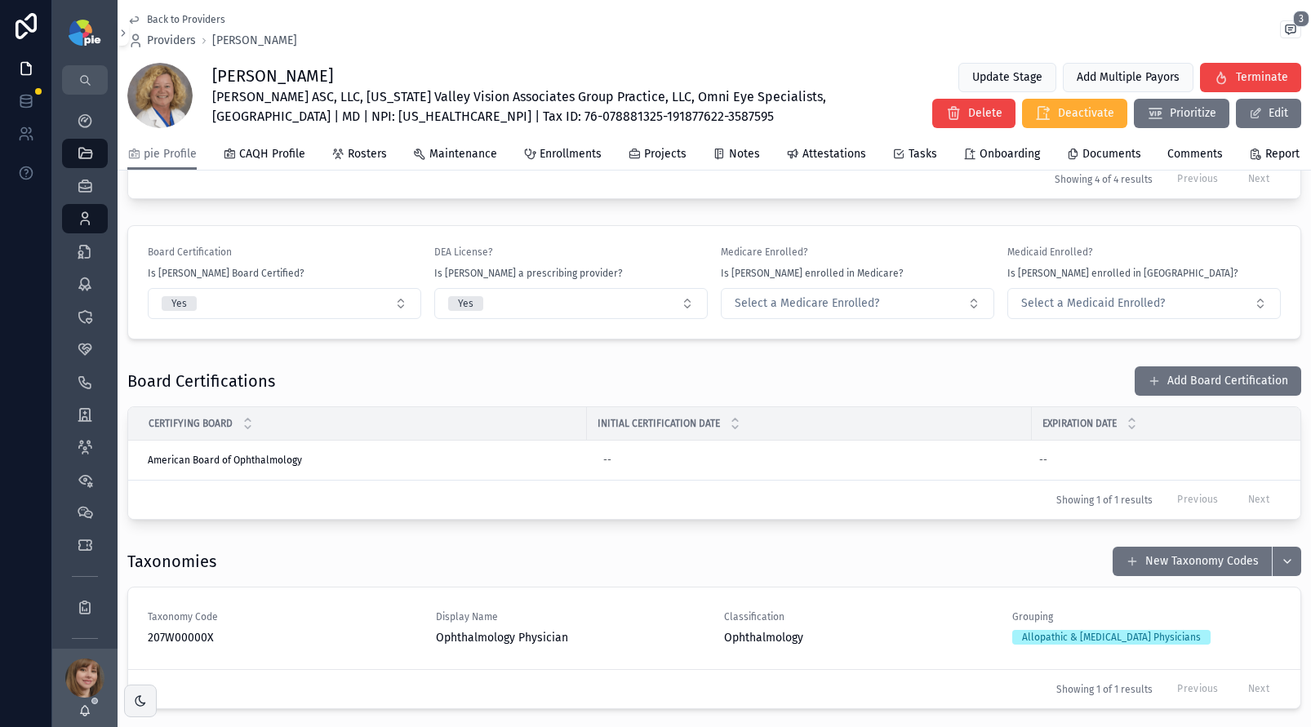
scroll to position [2149, 0]
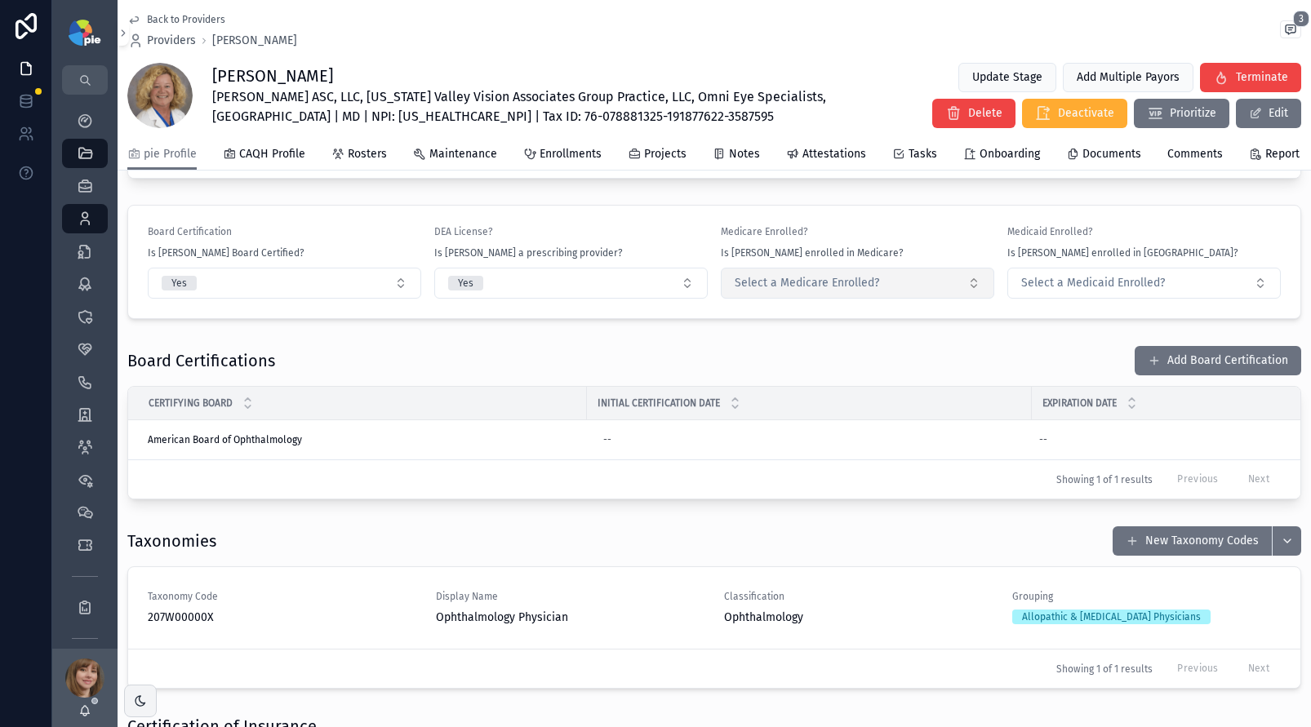
click at [741, 291] on span "Select a Medicare Enrolled?" at bounding box center [807, 283] width 144 height 16
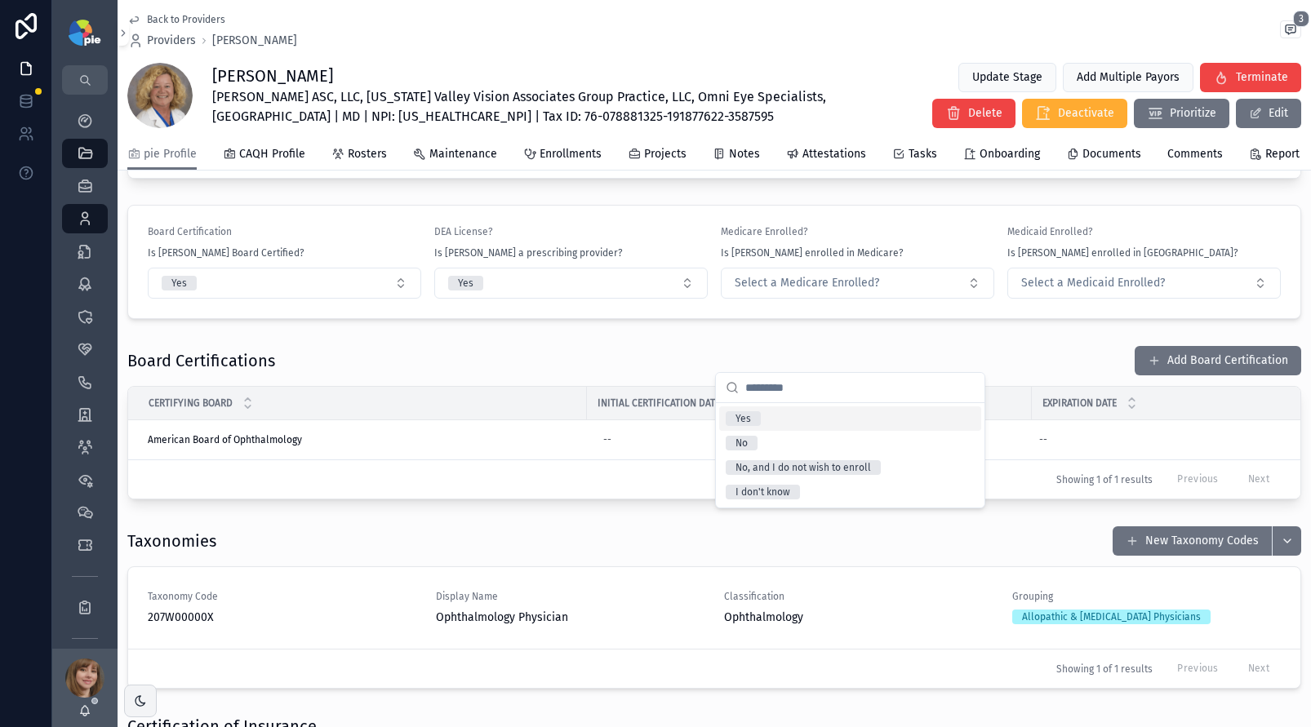
click at [743, 415] on div "Yes" at bounding box center [743, 418] width 16 height 15
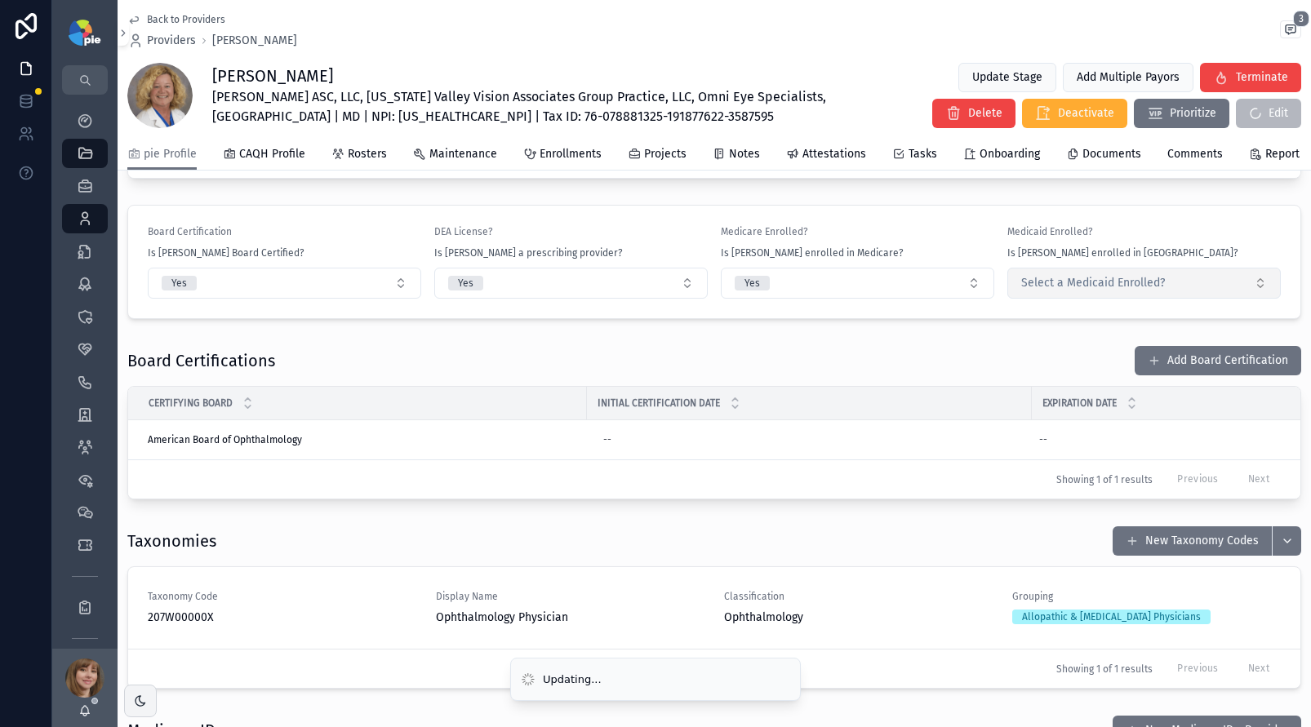
click at [1041, 291] on span "Select a Medicaid Enrolled?" at bounding box center [1093, 283] width 144 height 16
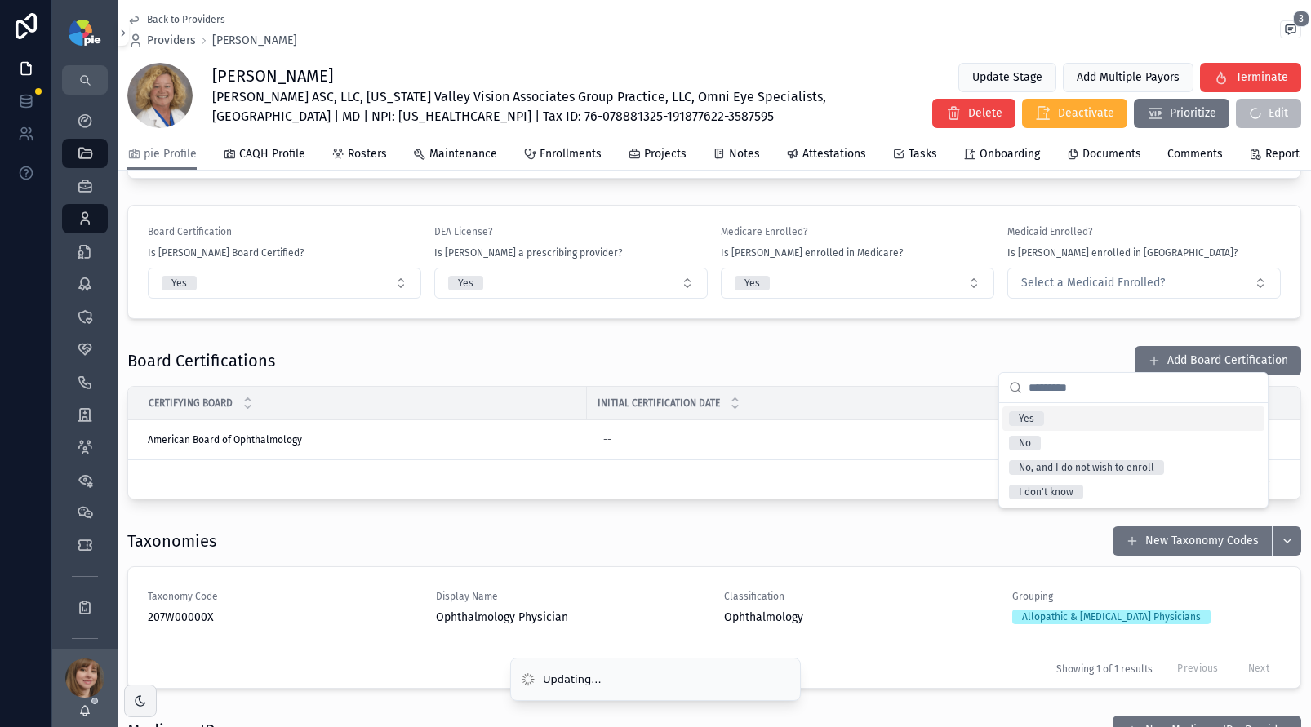
click at [1023, 414] on div "Yes" at bounding box center [1027, 418] width 16 height 15
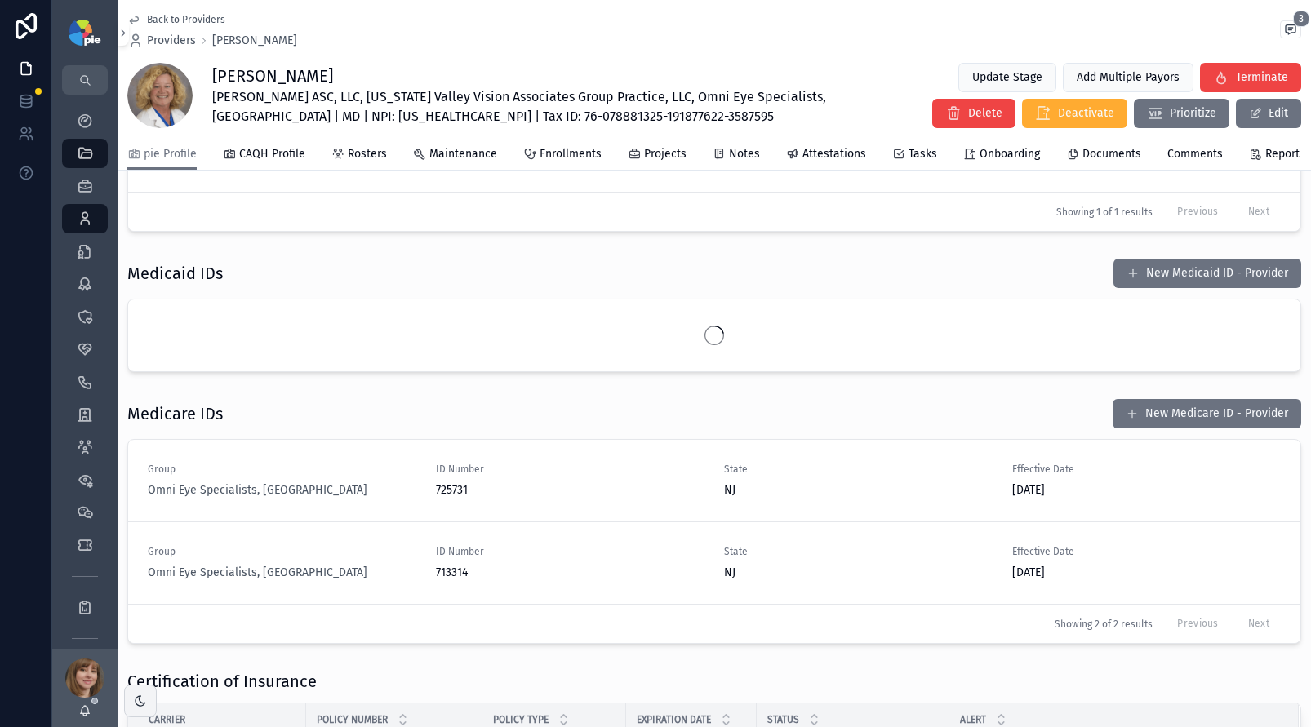
scroll to position [2607, 0]
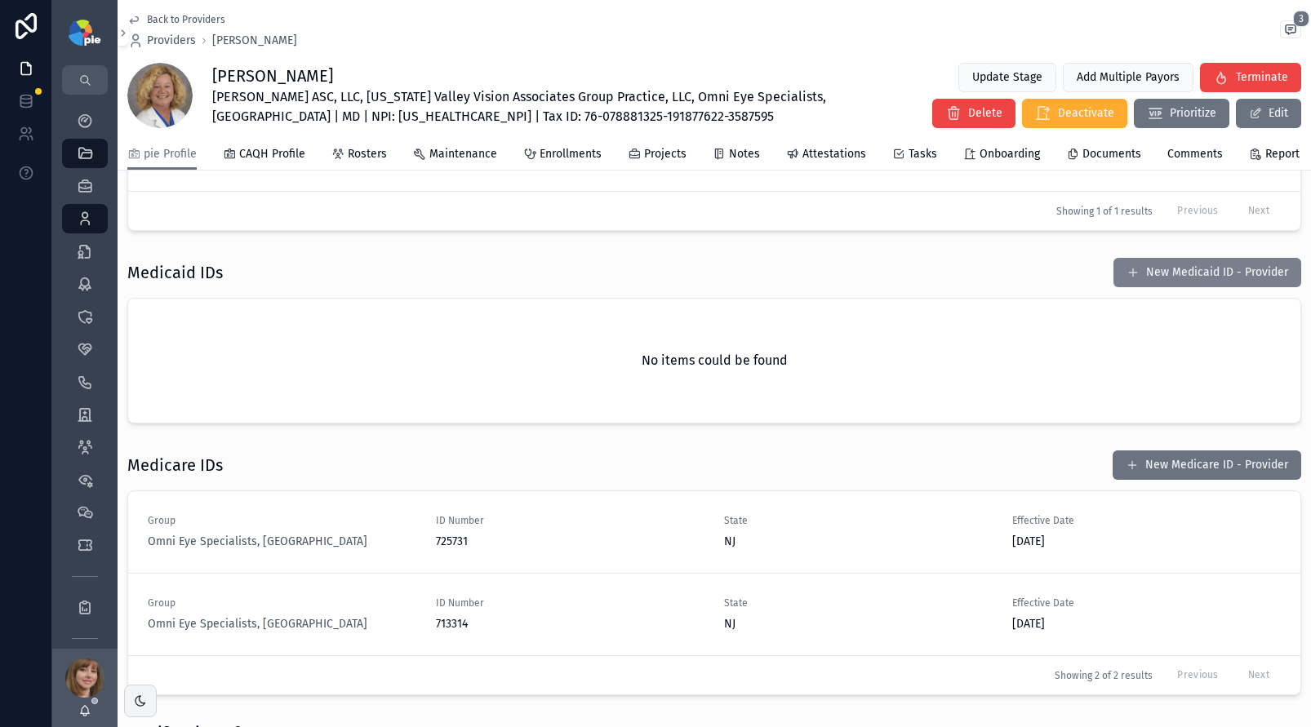
click at [1138, 287] on button "New Medicaid ID - Provider" at bounding box center [1207, 272] width 188 height 29
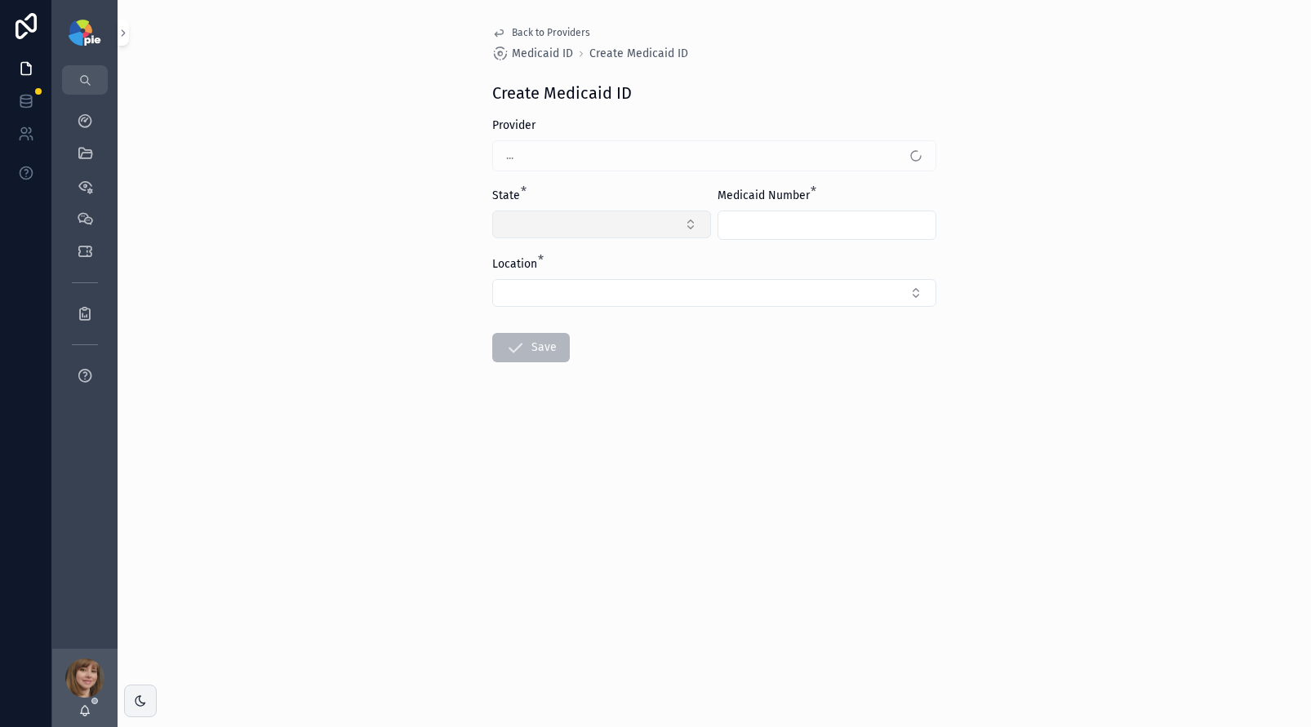
click at [679, 215] on button "Select Button" at bounding box center [601, 225] width 219 height 28
type input "**"
click at [554, 300] on div "NJ" at bounding box center [601, 289] width 211 height 26
click at [741, 219] on input "scrollable content" at bounding box center [826, 225] width 217 height 23
paste input "******"
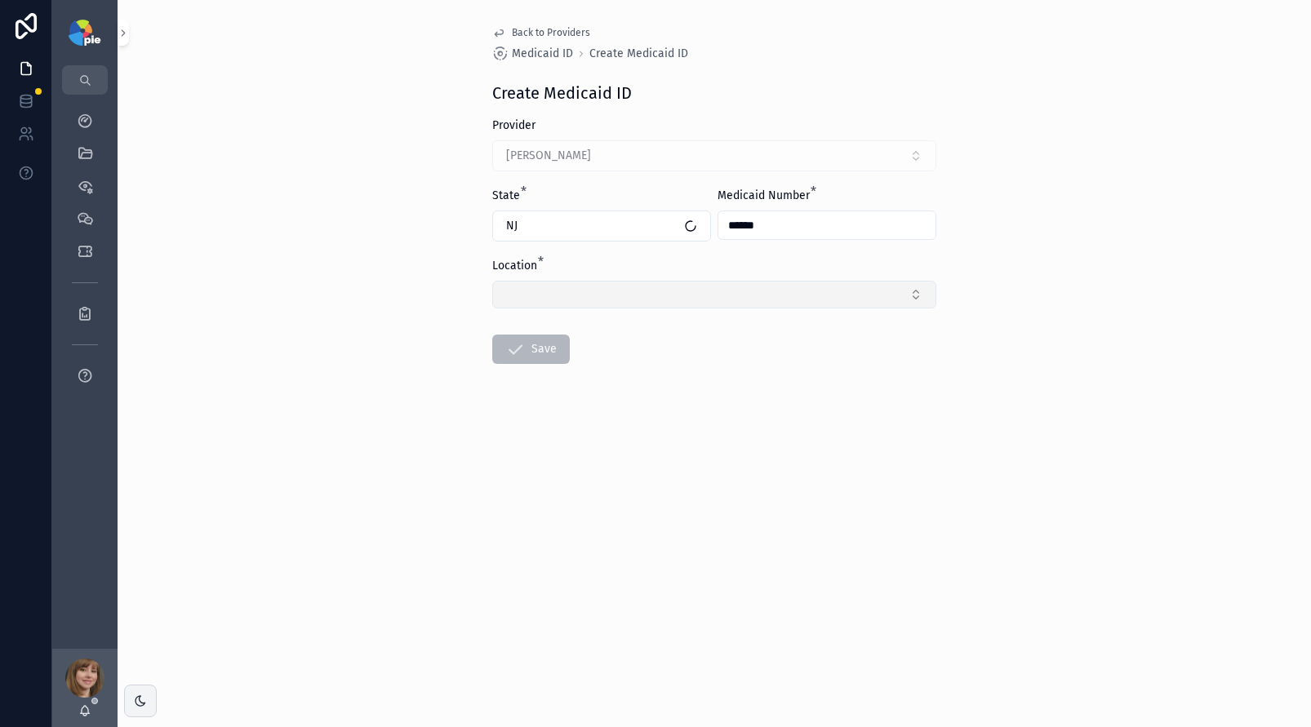
type input "******"
click at [689, 288] on button "Select Button" at bounding box center [714, 295] width 444 height 28
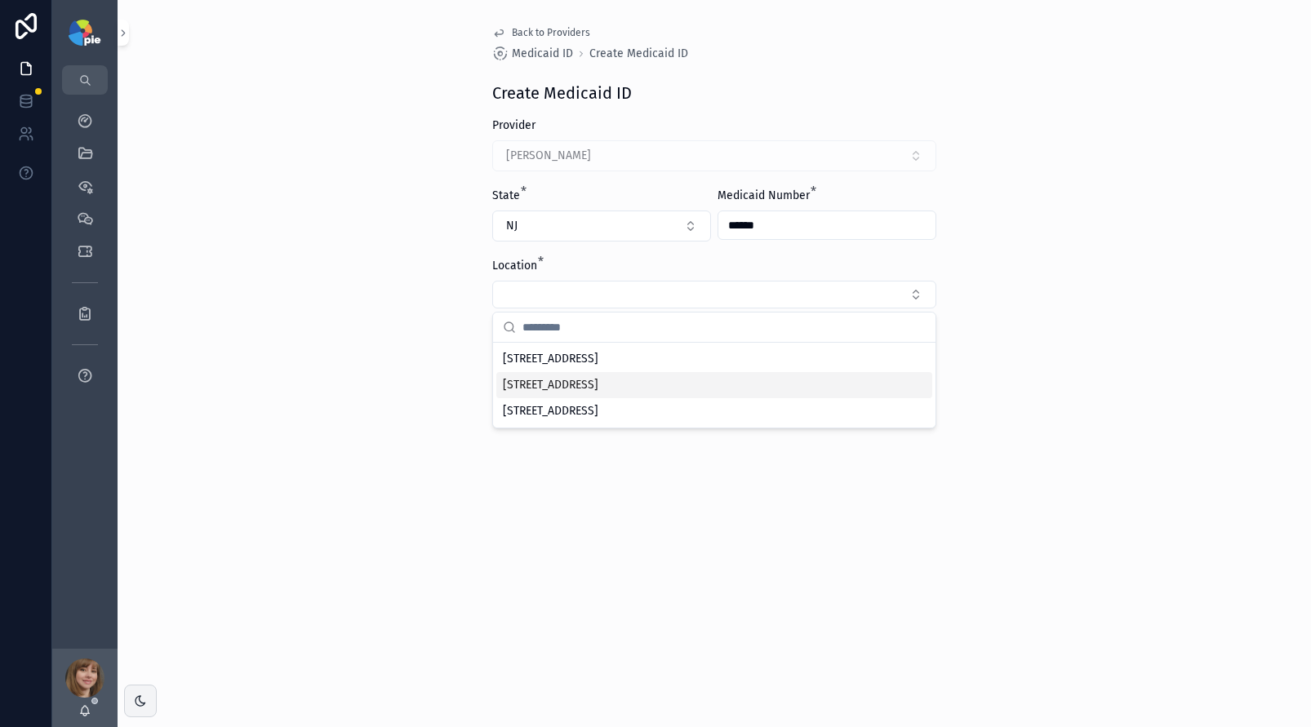
click at [598, 381] on span "1820 Chapel Avenue West Suite 100, Cherry Hill, NJ 08002-4610" at bounding box center [550, 385] width 95 height 16
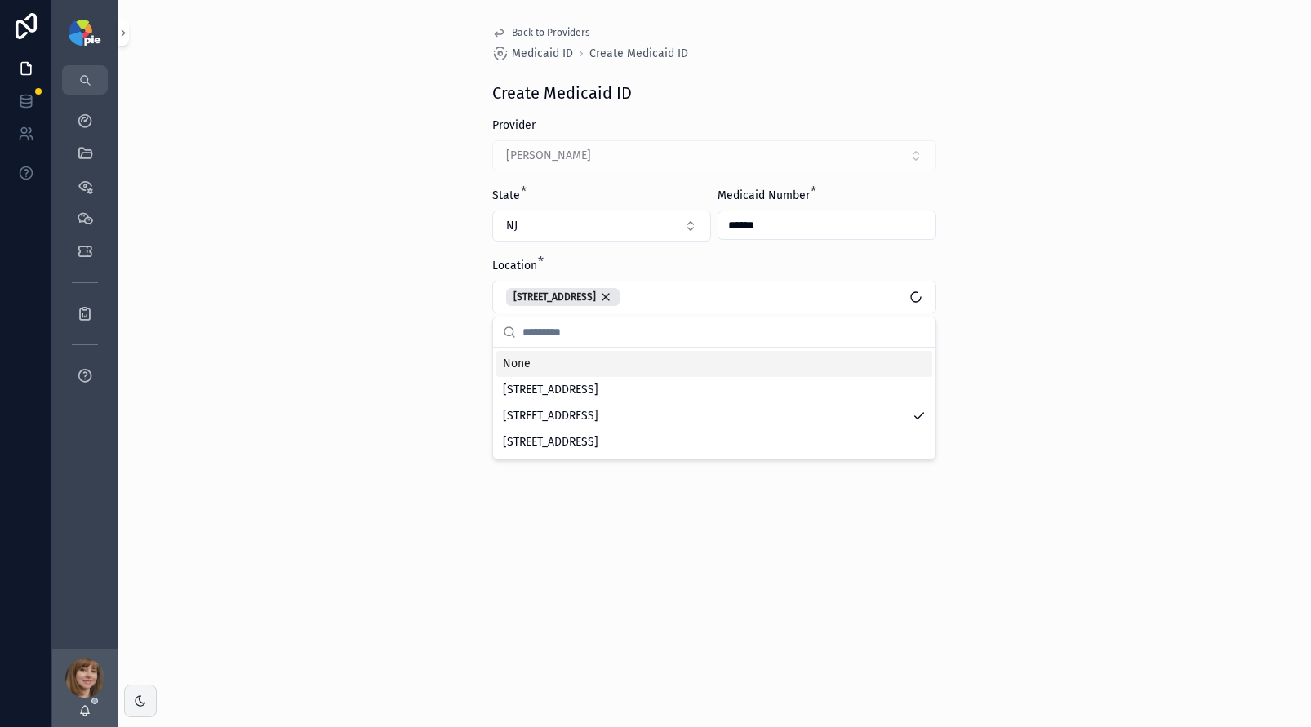
click at [252, 339] on div "Back to Providers Medicaid ID Create Medicaid ID Create Medicaid ID Provider Ho…" at bounding box center [714, 363] width 1193 height 727
click at [492, 350] on button "Save" at bounding box center [531, 354] width 78 height 29
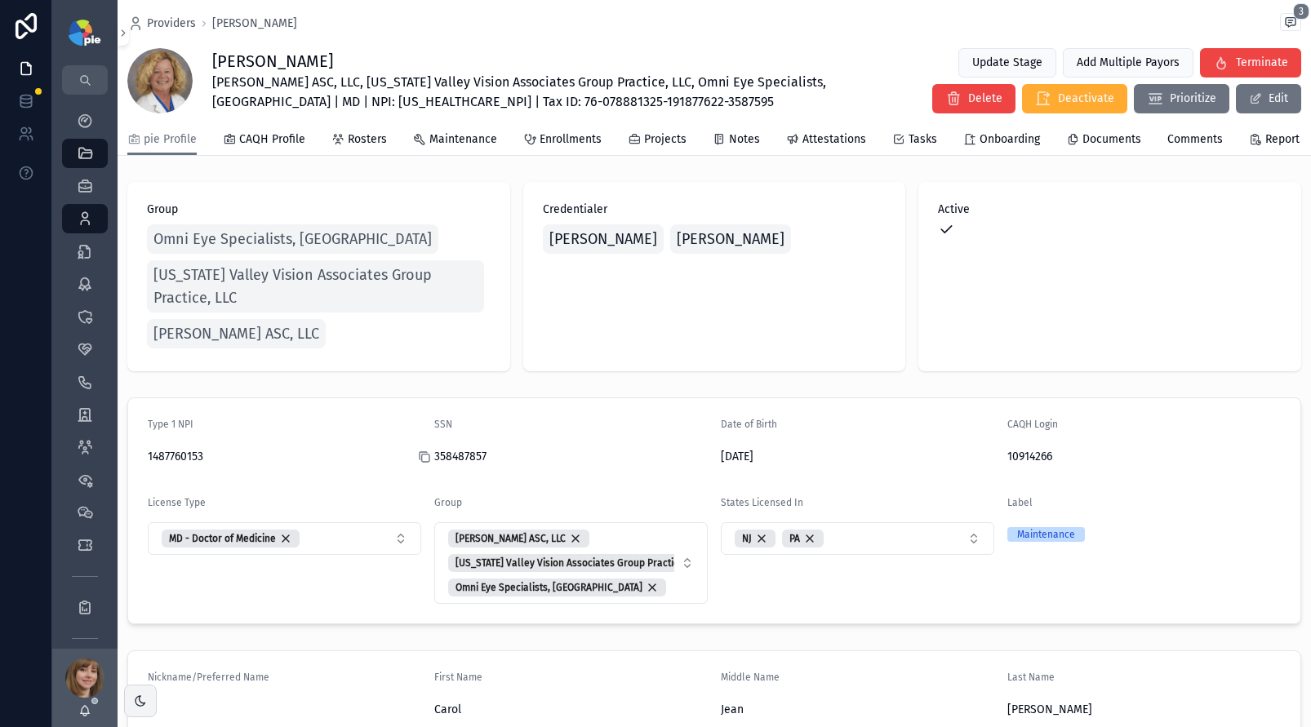
click at [426, 462] on icon "scrollable content" at bounding box center [425, 458] width 7 height 7
click at [991, 464] on icon "scrollable content" at bounding box center [997, 456] width 13 height 13
click at [805, 148] on span "Attestations" at bounding box center [834, 139] width 64 height 16
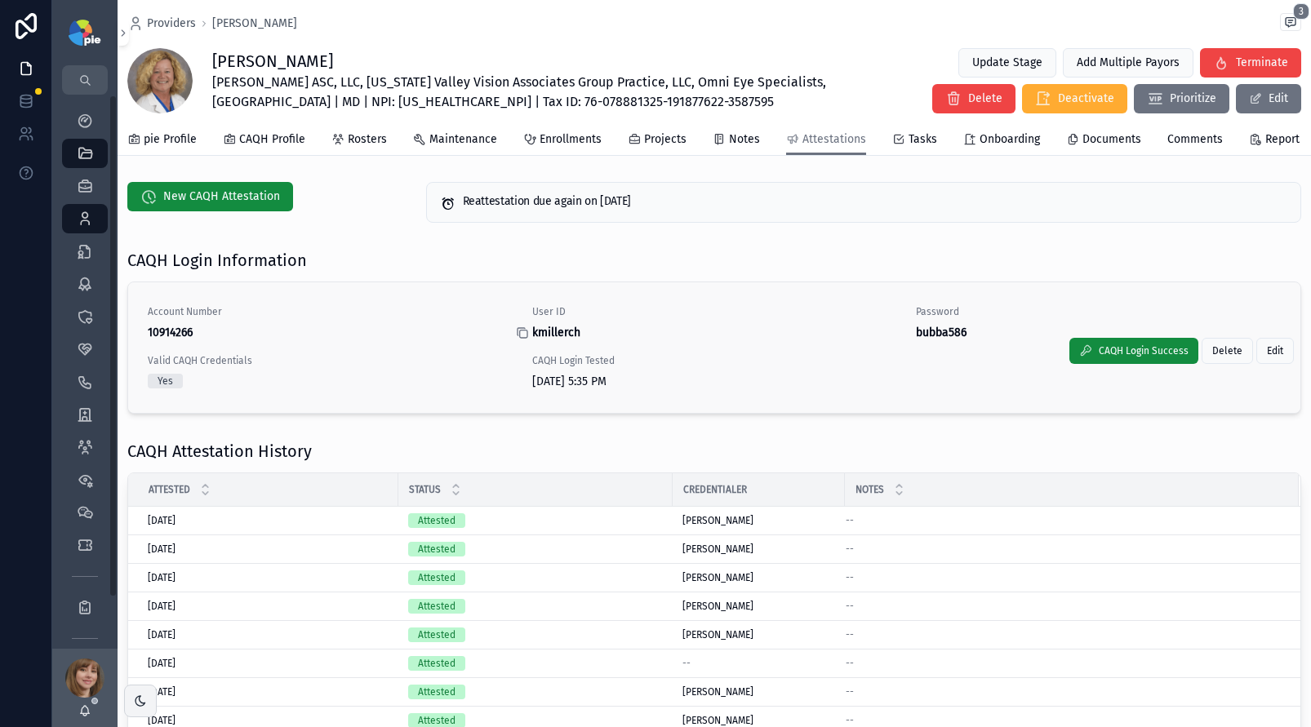
click at [521, 340] on icon "scrollable content" at bounding box center [522, 332] width 13 height 13
click at [903, 338] on icon "scrollable content" at bounding box center [906, 334] width 7 height 7
click at [182, 148] on span "pie Profile" at bounding box center [170, 139] width 53 height 16
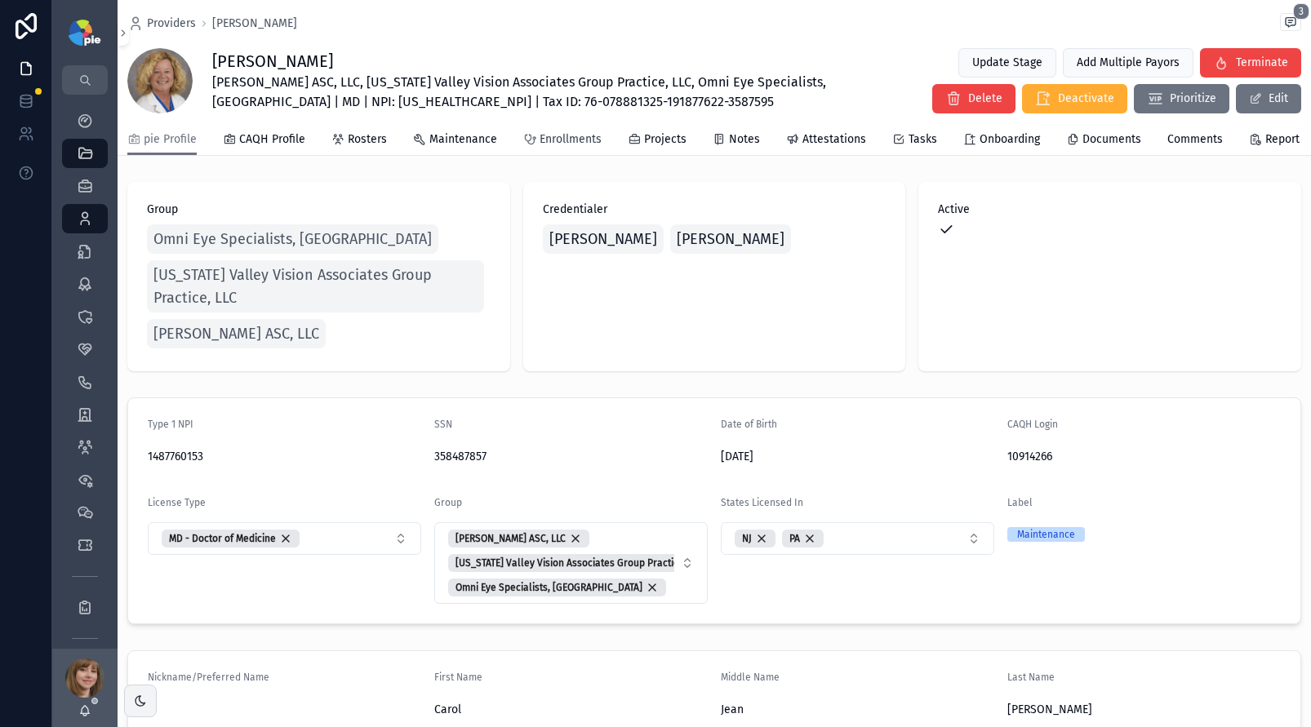
click at [553, 148] on span "Enrollments" at bounding box center [570, 139] width 62 height 16
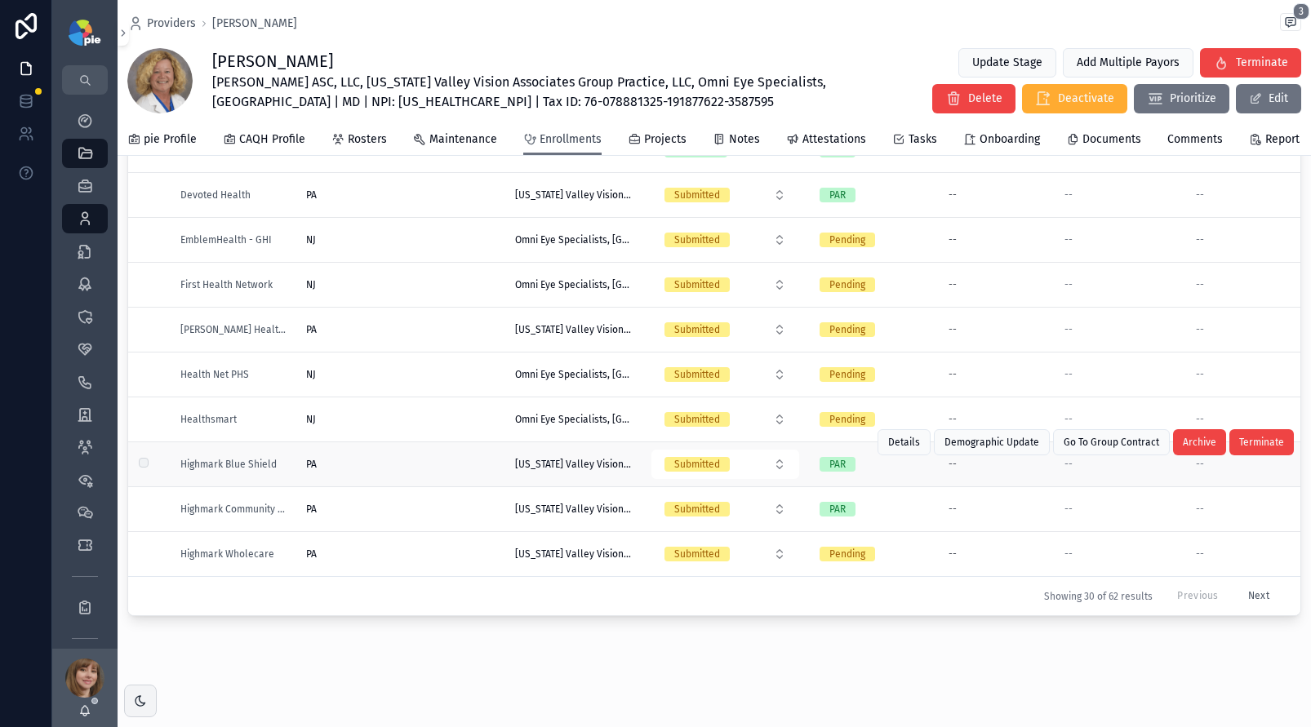
scroll to position [184, 0]
click at [1240, 584] on button "Next" at bounding box center [1258, 596] width 44 height 25
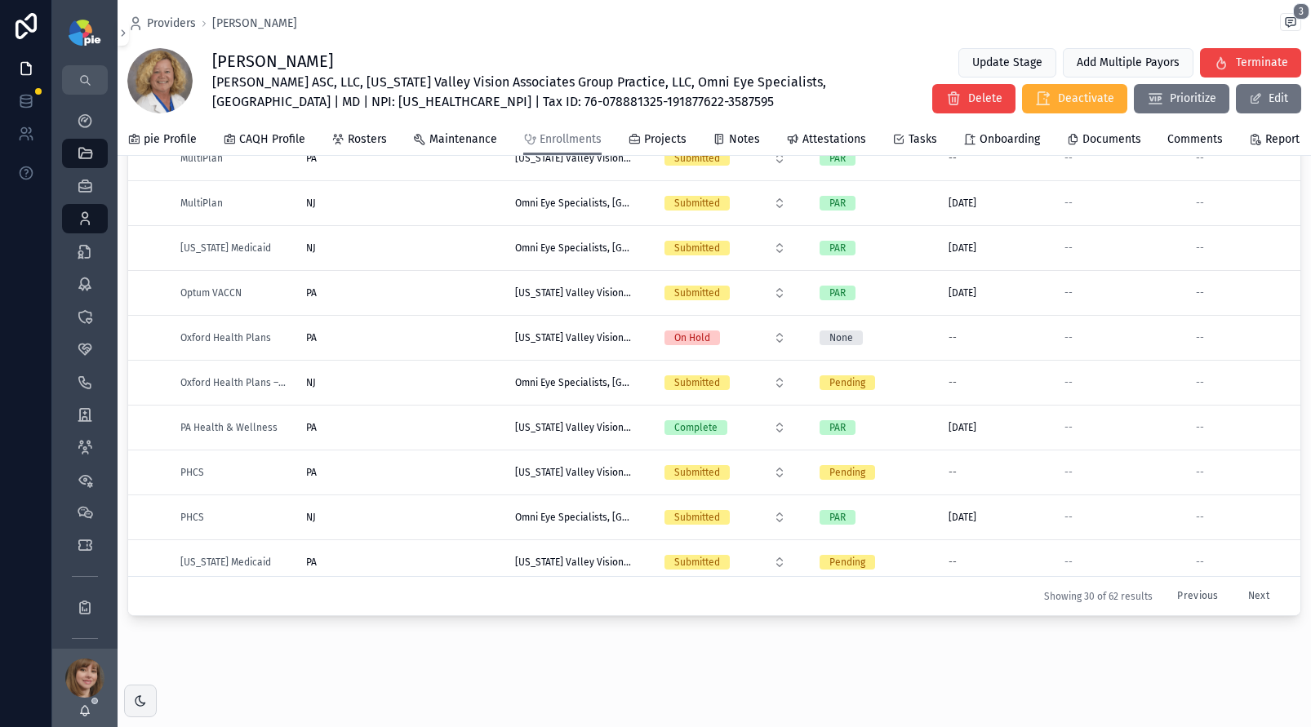
scroll to position [328, 0]
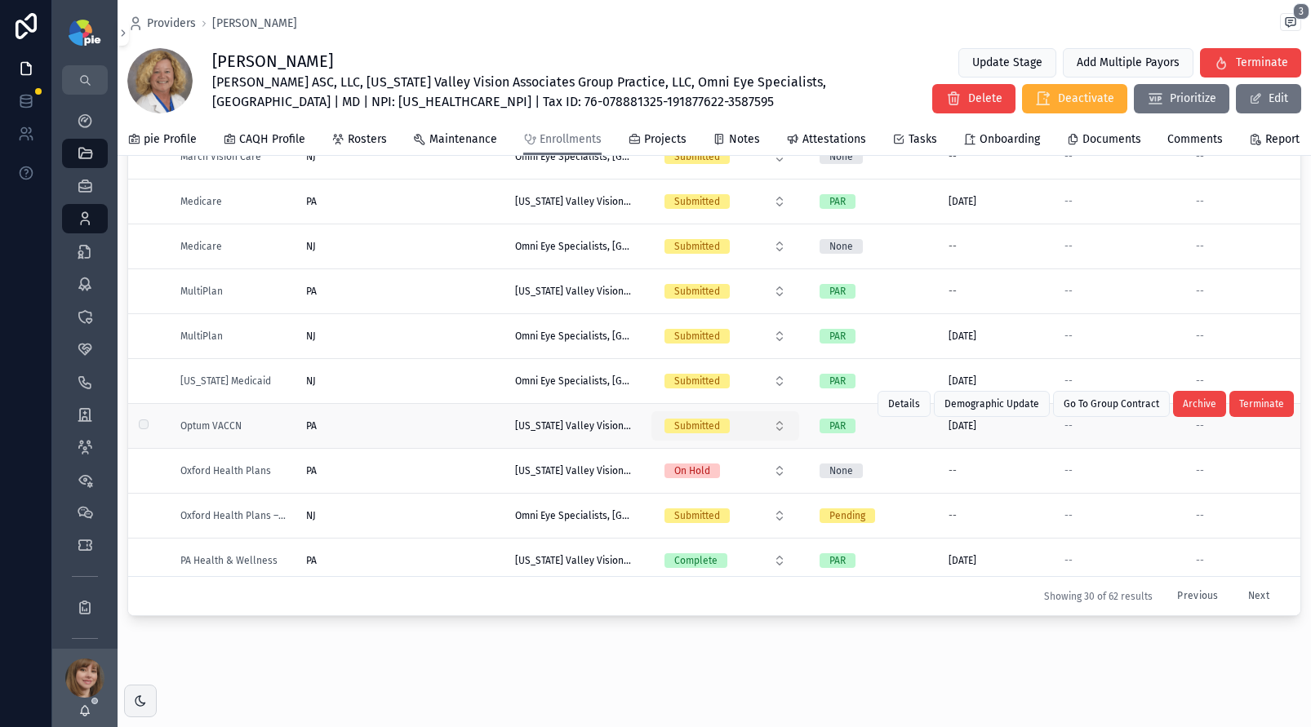
click at [777, 426] on button "Submitted" at bounding box center [725, 425] width 148 height 29
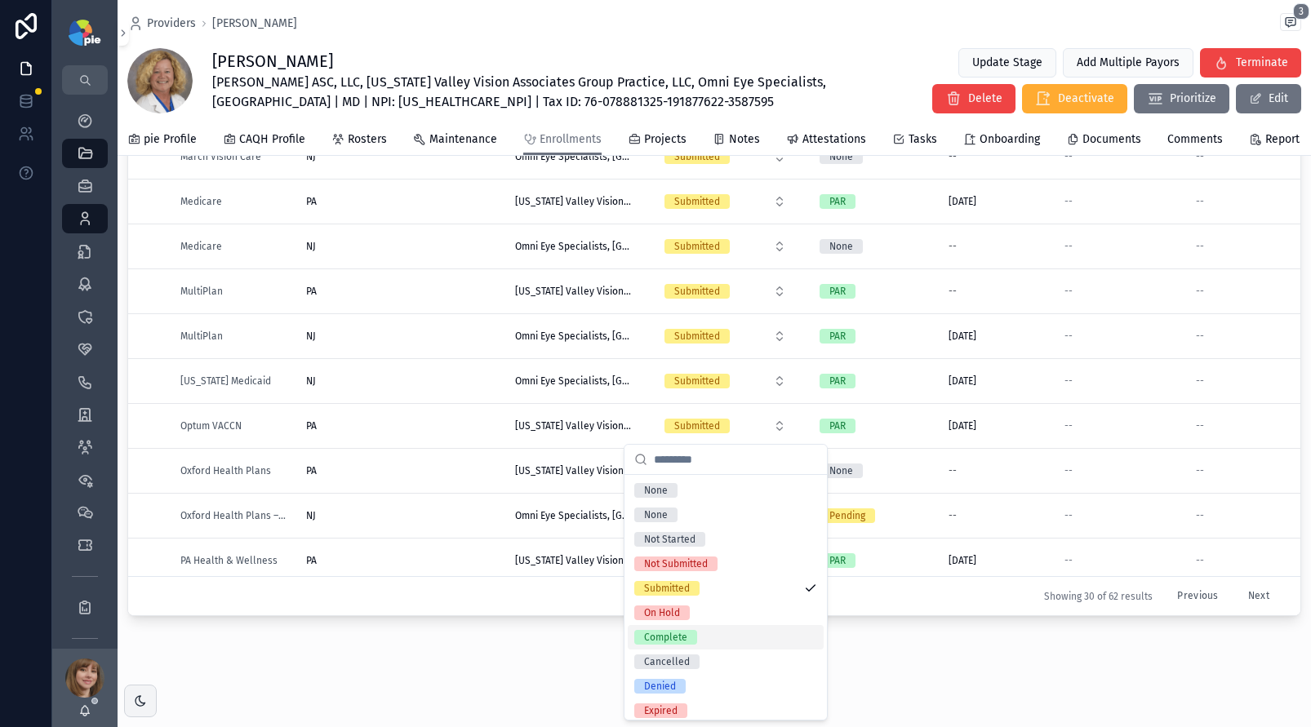
click at [673, 634] on div "Complete" at bounding box center [665, 637] width 43 height 15
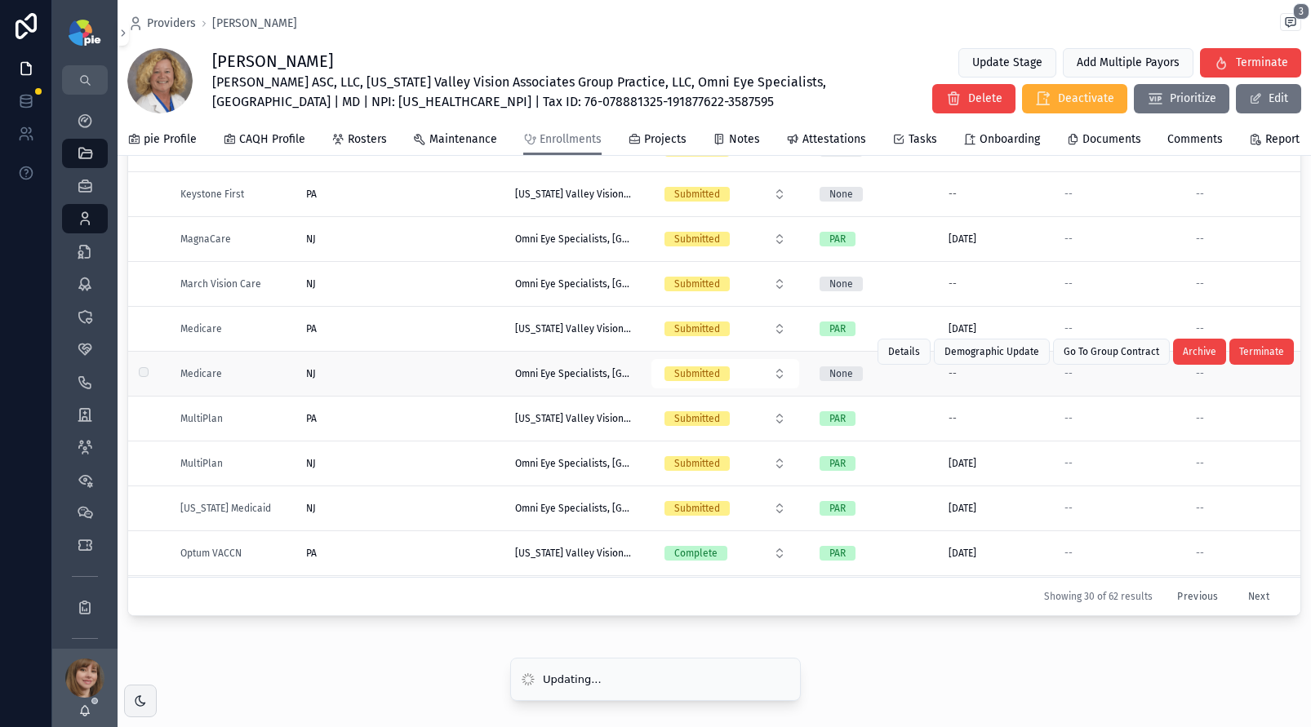
scroll to position [94, 0]
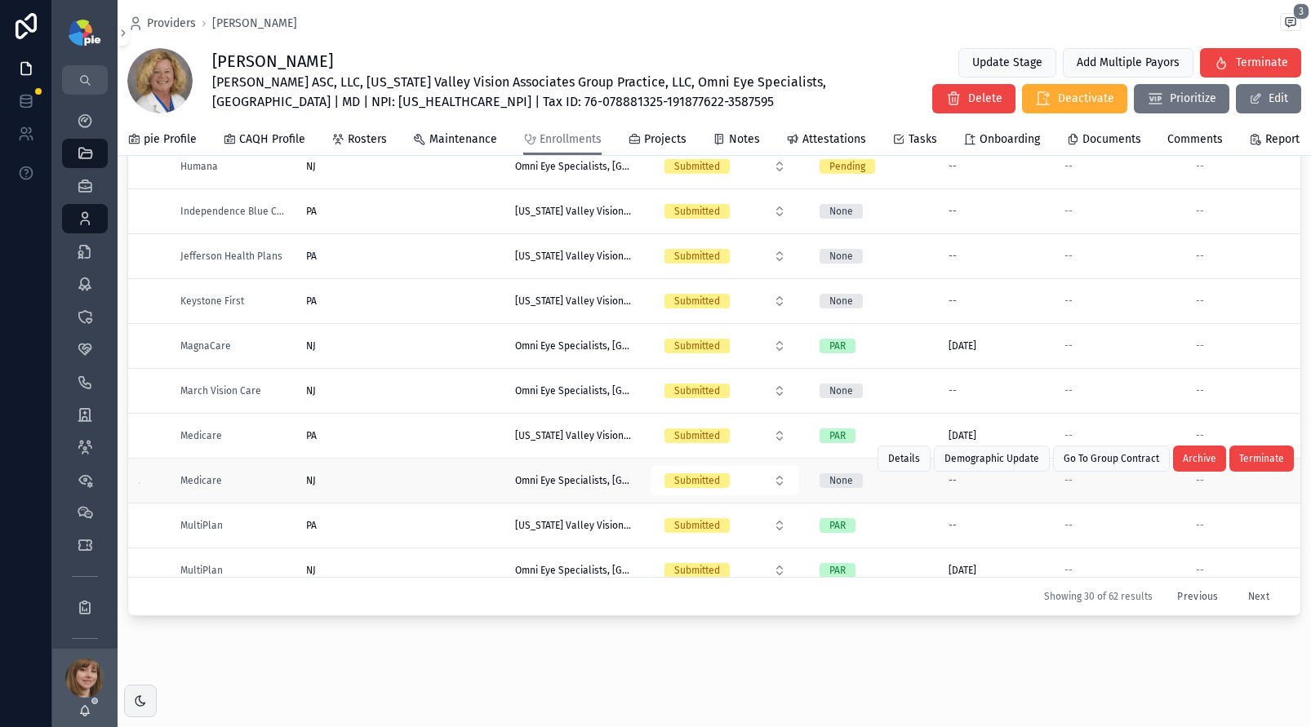
click at [433, 388] on div "NJ NJ" at bounding box center [400, 390] width 189 height 13
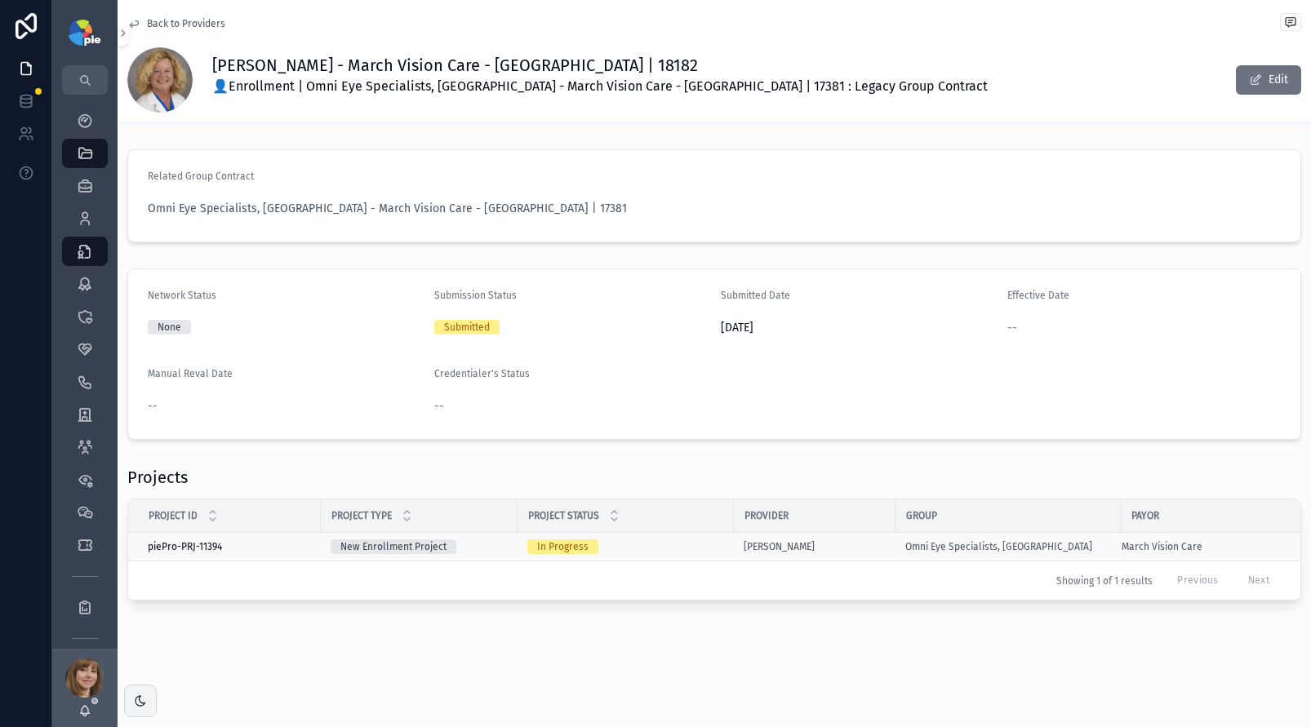
click at [692, 544] on div "In Progress" at bounding box center [625, 546] width 197 height 15
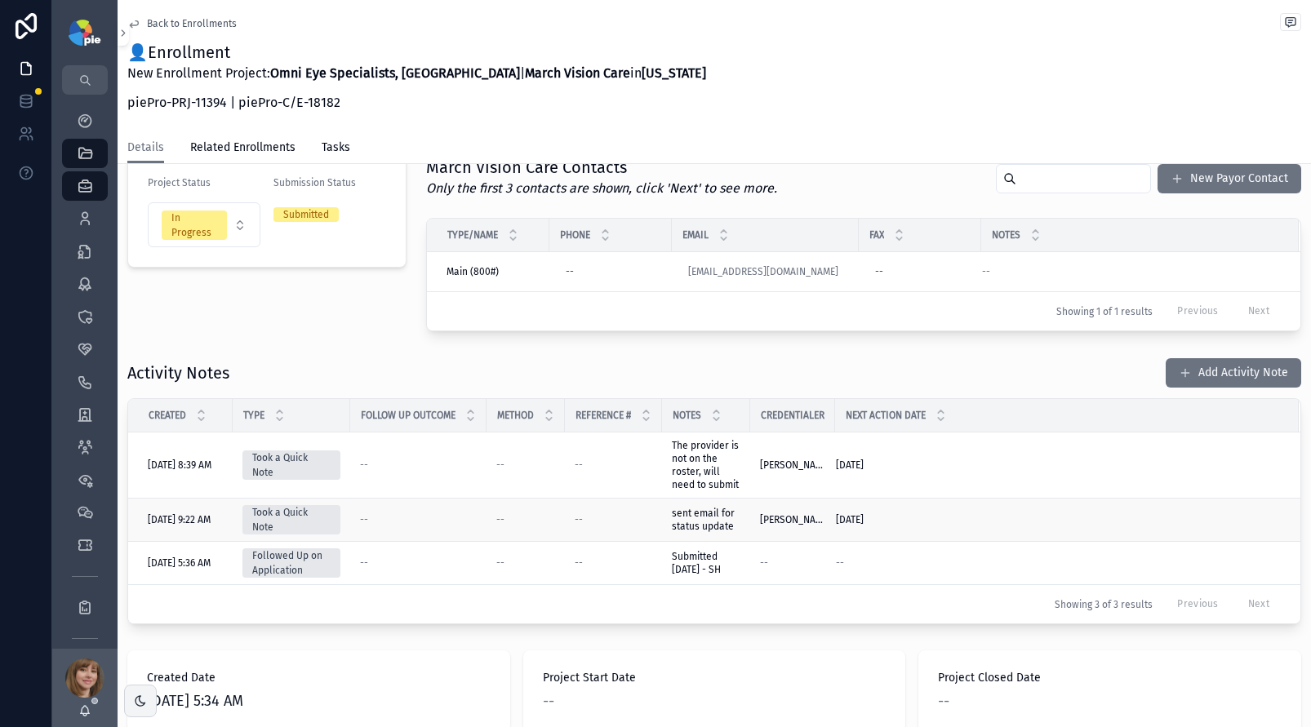
scroll to position [243, 0]
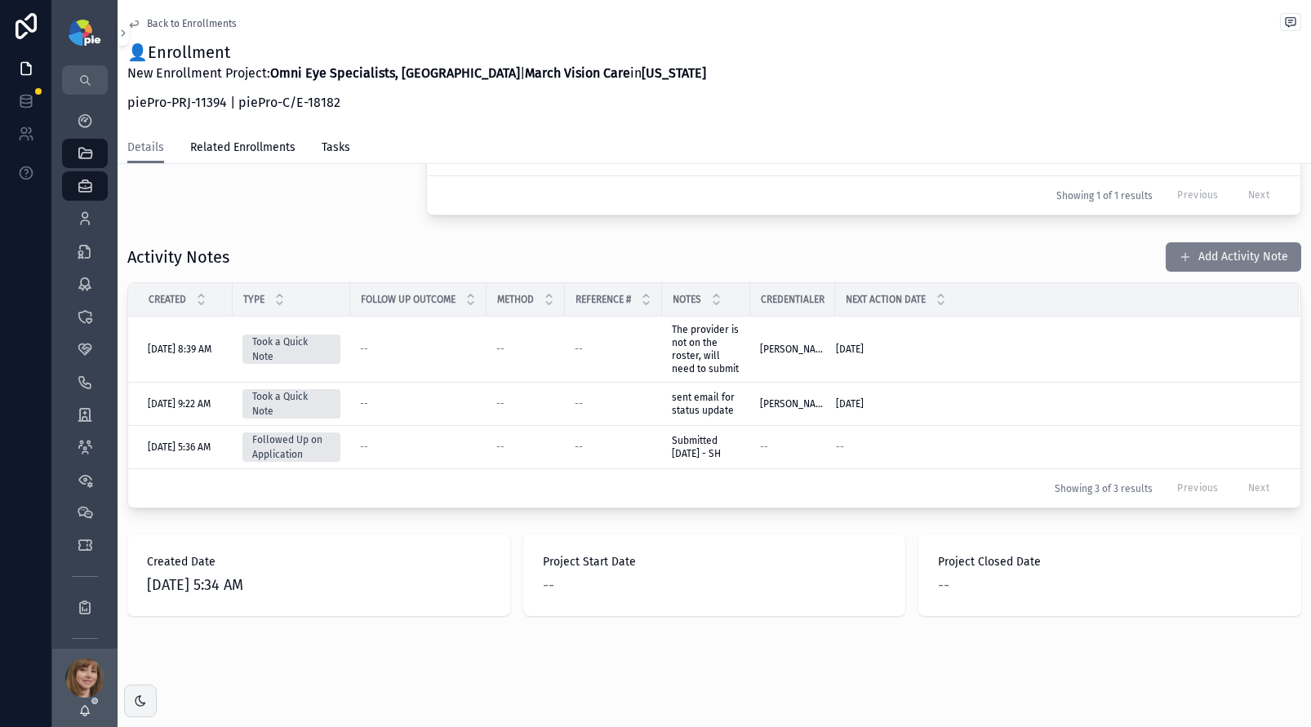
click at [1196, 257] on button "Add Activity Note" at bounding box center [1232, 256] width 135 height 29
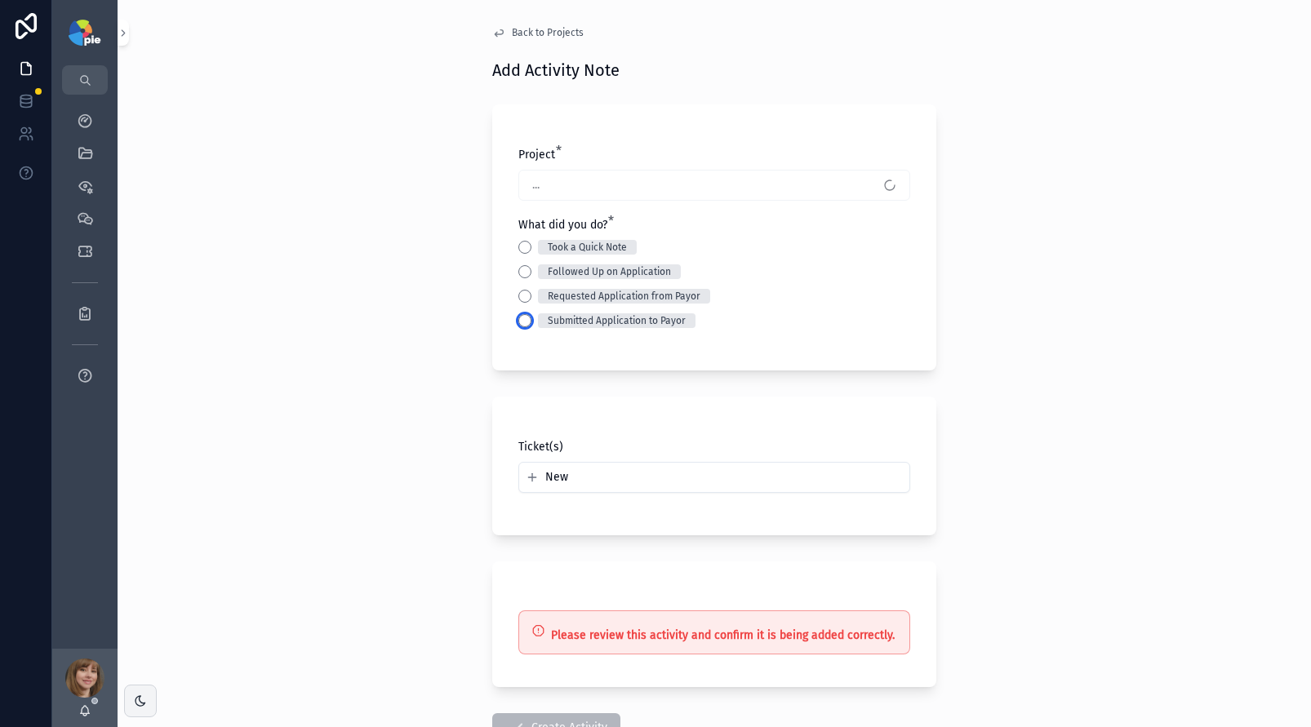
click at [518, 321] on button "Submitted Application to Payor" at bounding box center [524, 320] width 13 height 13
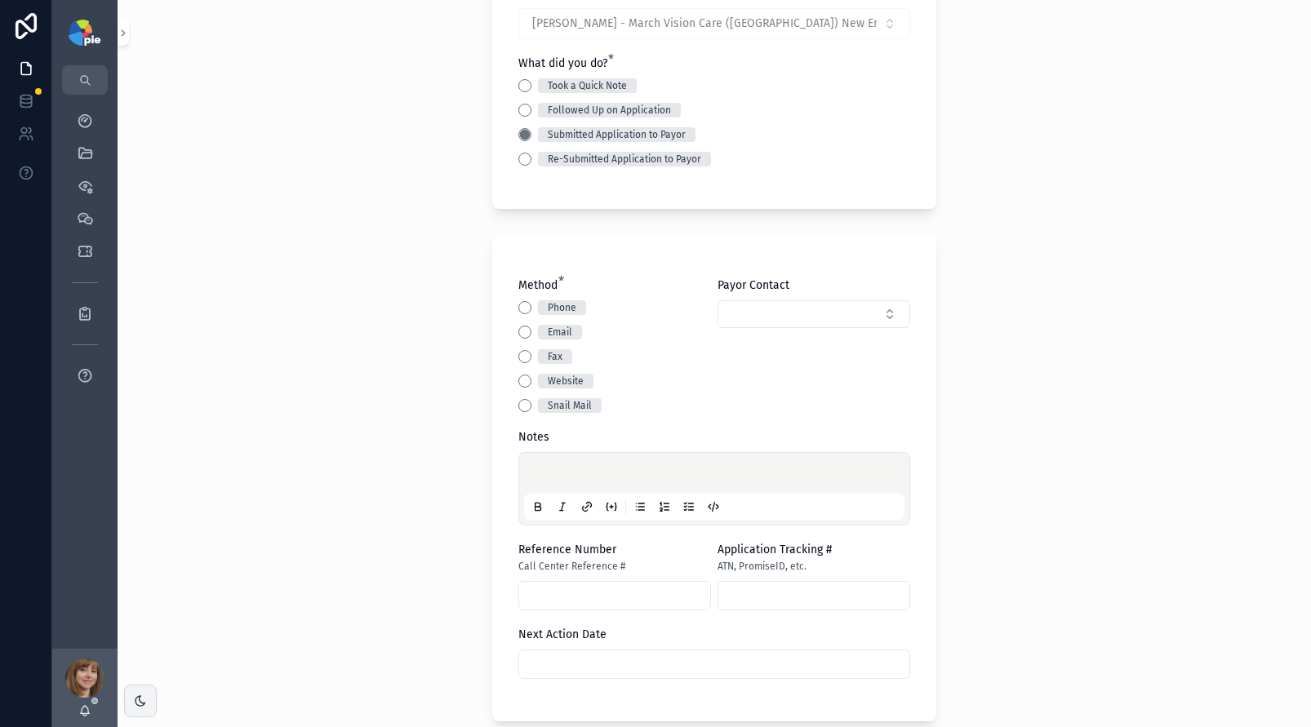
scroll to position [215, 0]
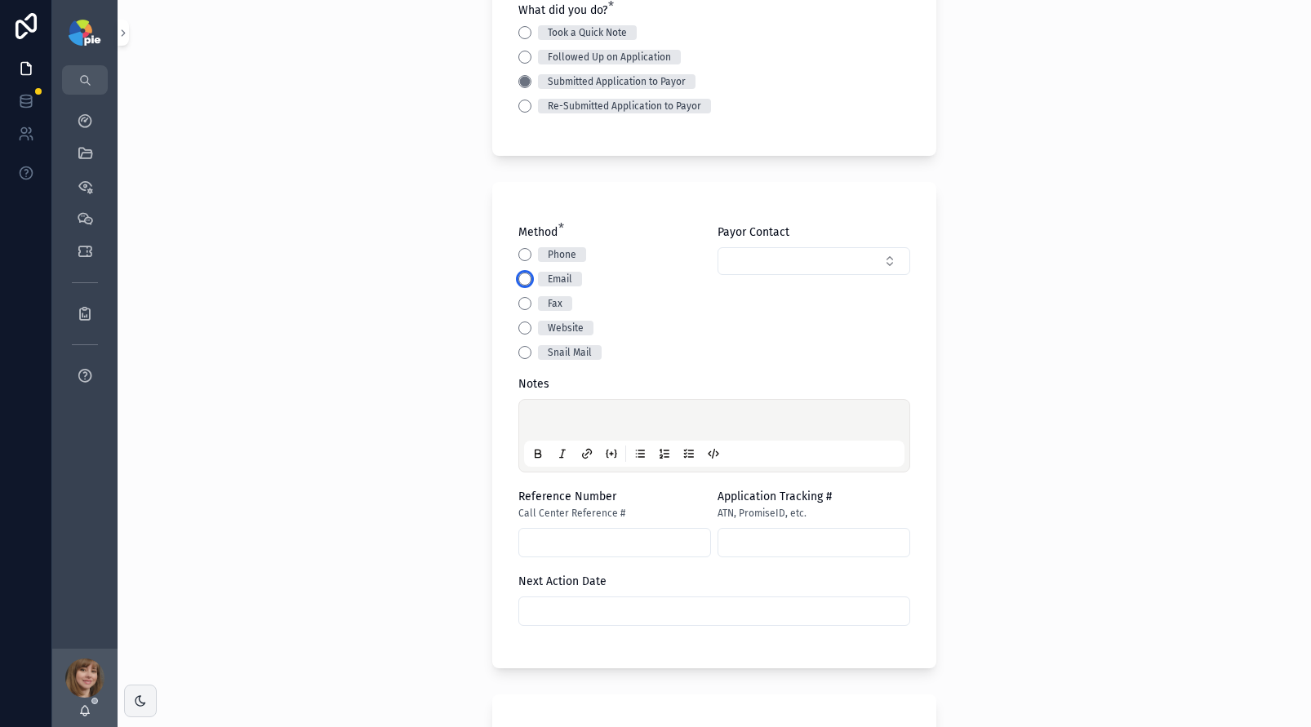
click at [524, 281] on button "Email" at bounding box center [524, 279] width 13 height 13
click at [739, 270] on button "Select Button" at bounding box center [813, 261] width 193 height 28
click at [759, 344] on span "Main (800#) | Email: visionnominations@uhc.com" at bounding box center [798, 341] width 163 height 49
click at [568, 428] on p "scrollable content" at bounding box center [717, 423] width 380 height 16
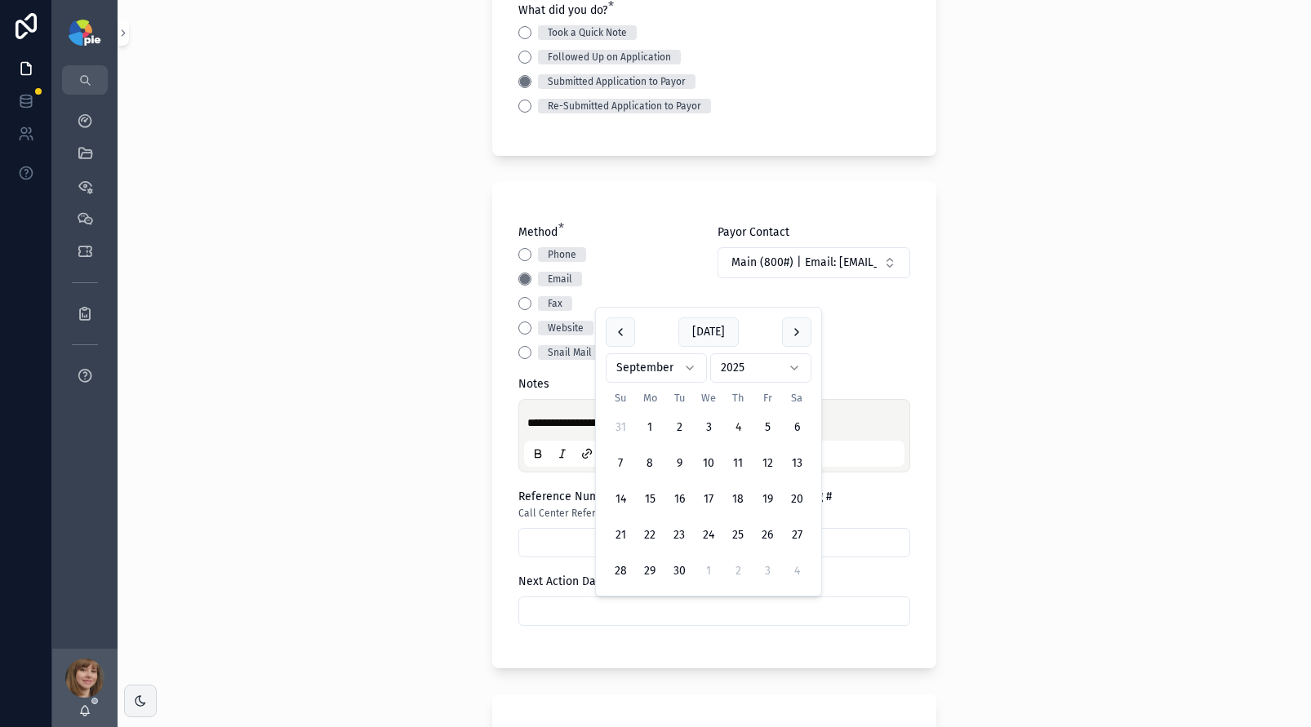
click at [591, 606] on input "scrollable content" at bounding box center [714, 611] width 390 height 23
click at [742, 535] on button "25" at bounding box center [737, 535] width 29 height 29
type input "*********"
click at [373, 517] on div "**********" at bounding box center [714, 363] width 1193 height 727
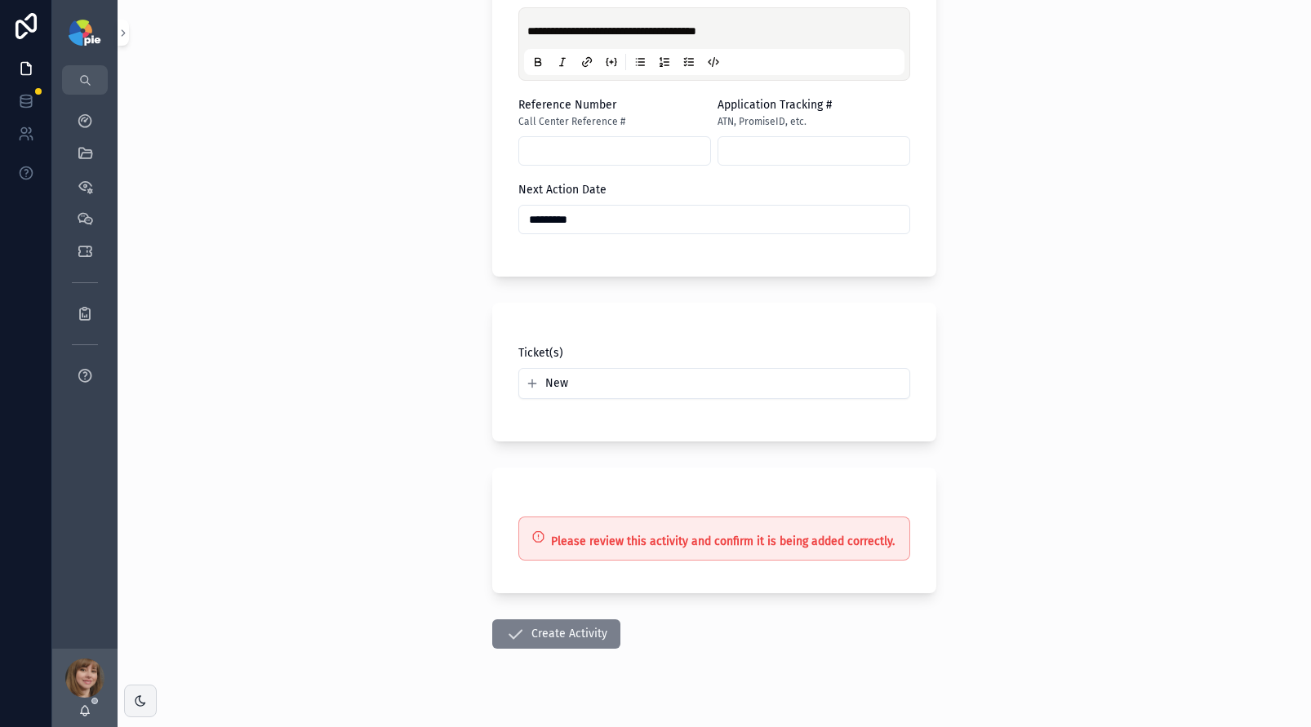
scroll to position [632, 0]
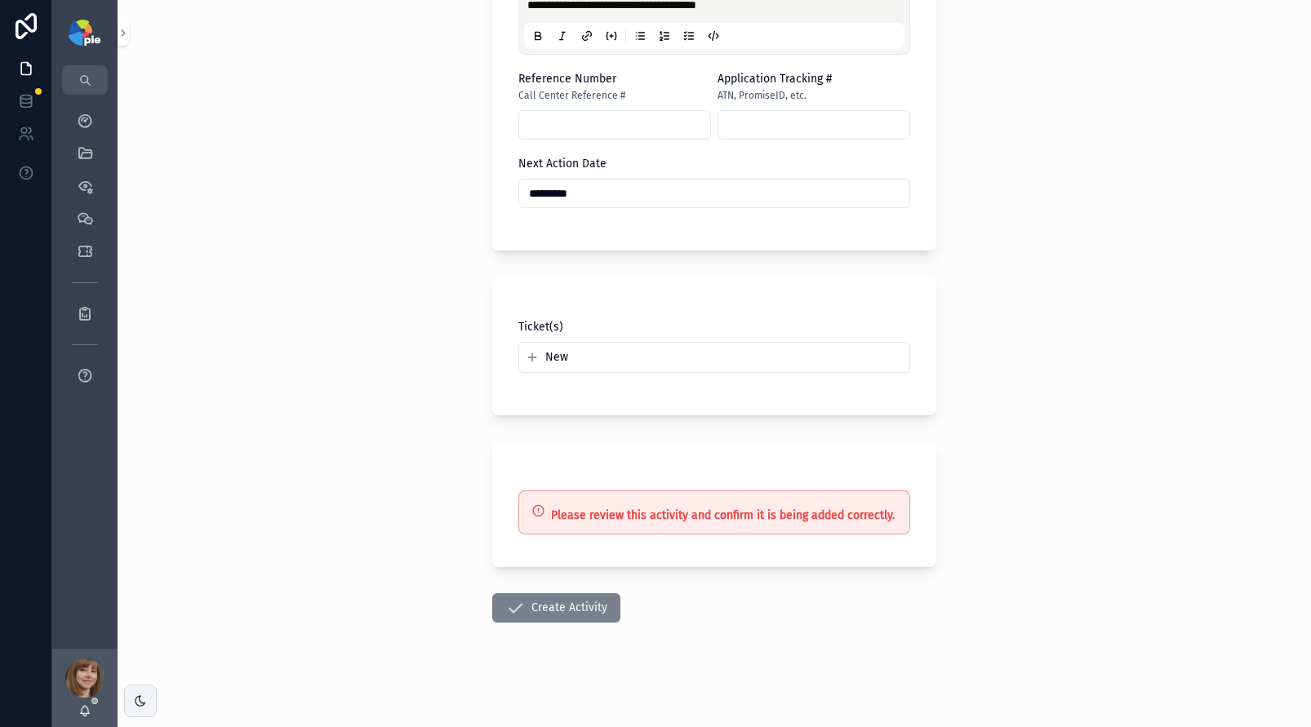
click at [506, 614] on icon "scrollable content" at bounding box center [515, 608] width 20 height 20
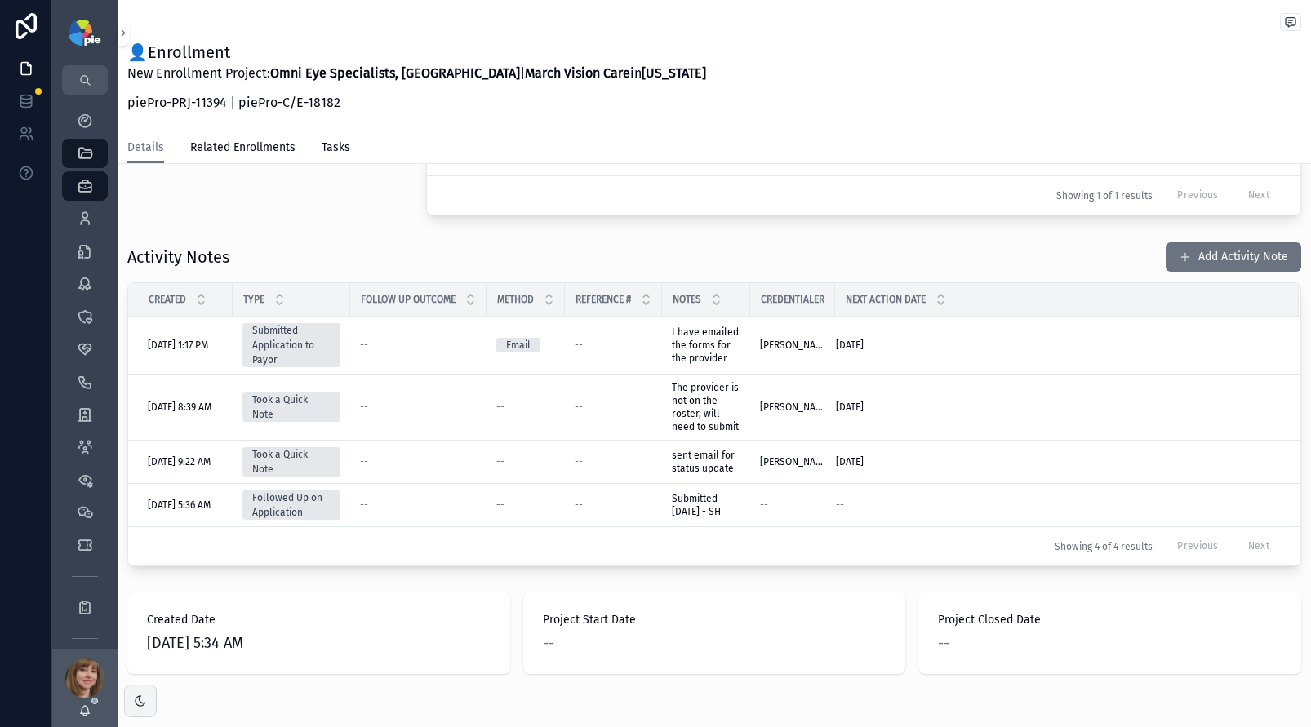
scroll to position [301, 0]
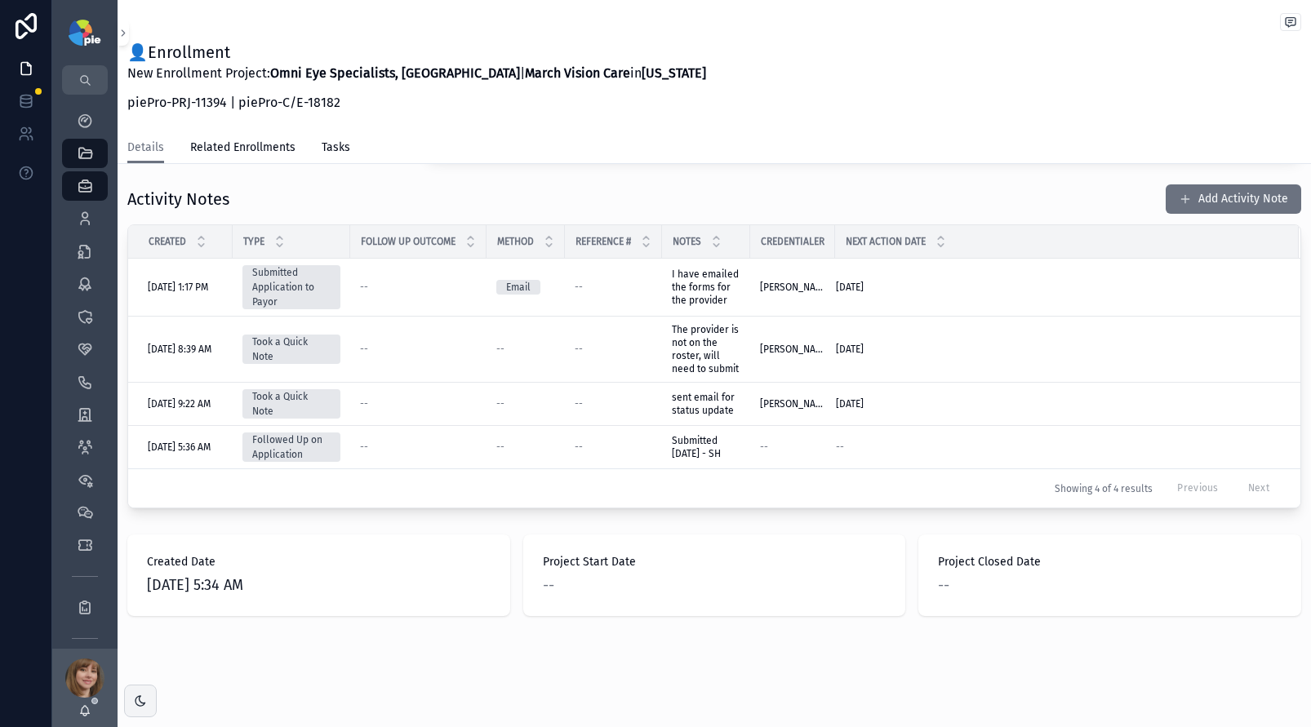
click at [1017, 197] on div "Activity Notes Add Activity Note" at bounding box center [714, 199] width 1174 height 31
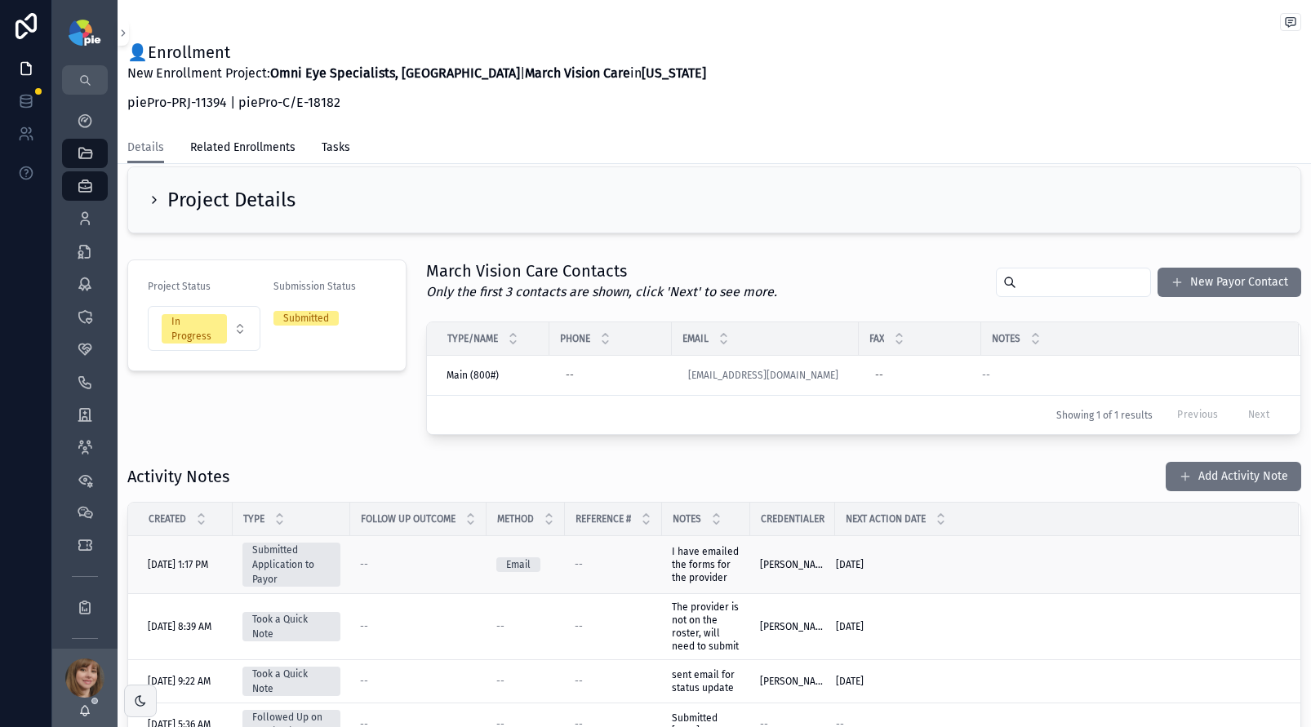
scroll to position [0, 0]
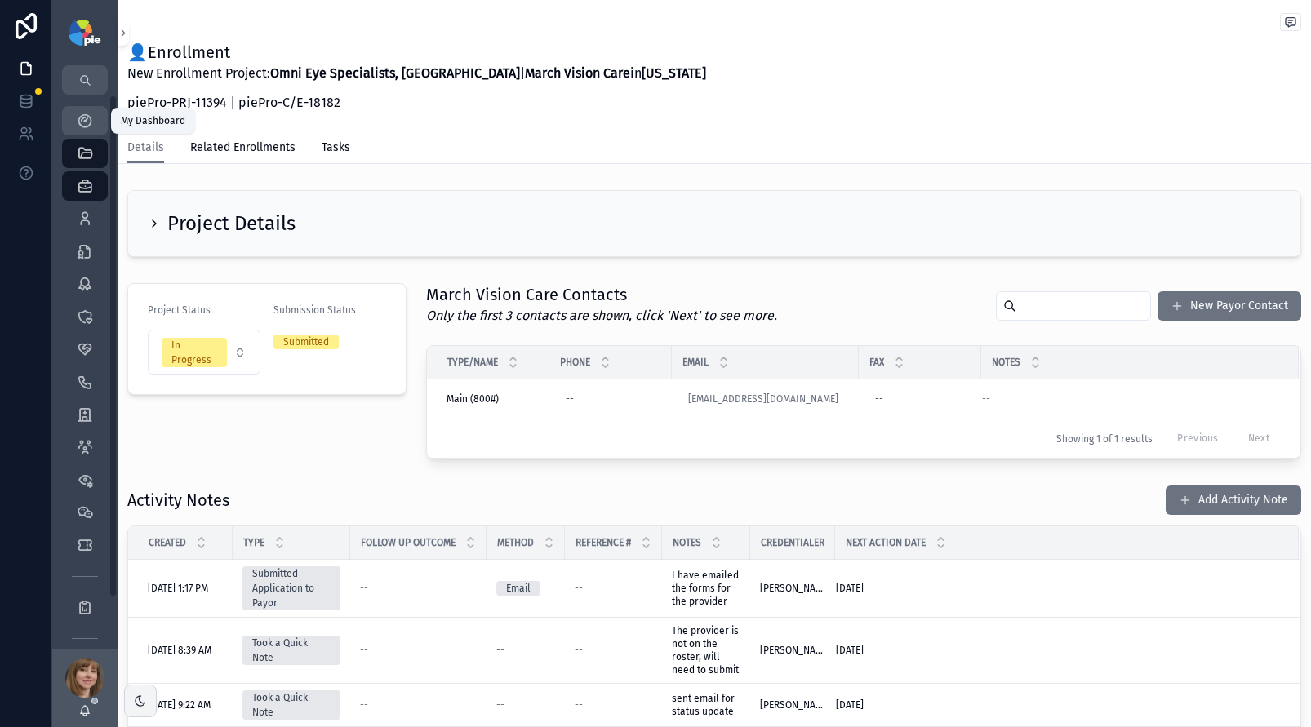
click at [92, 121] on icon "scrollable content" at bounding box center [85, 121] width 16 height 16
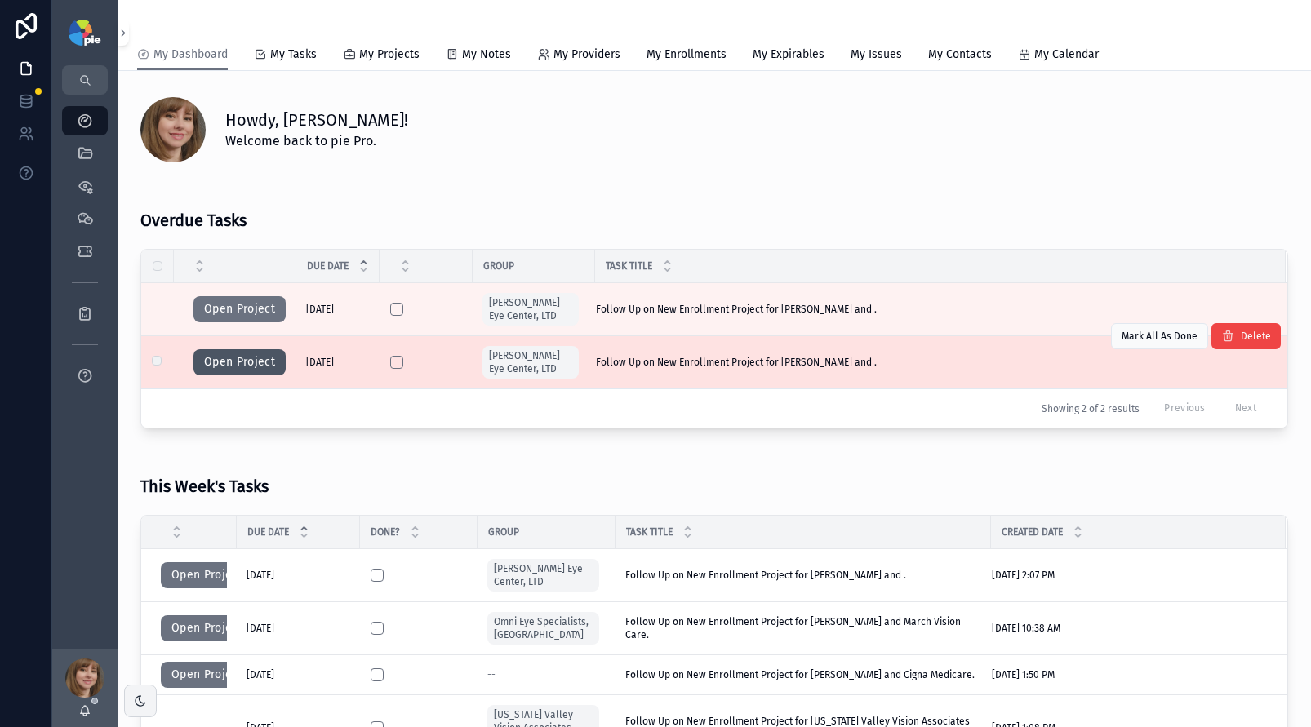
click at [243, 366] on button "Open Project" at bounding box center [239, 362] width 92 height 26
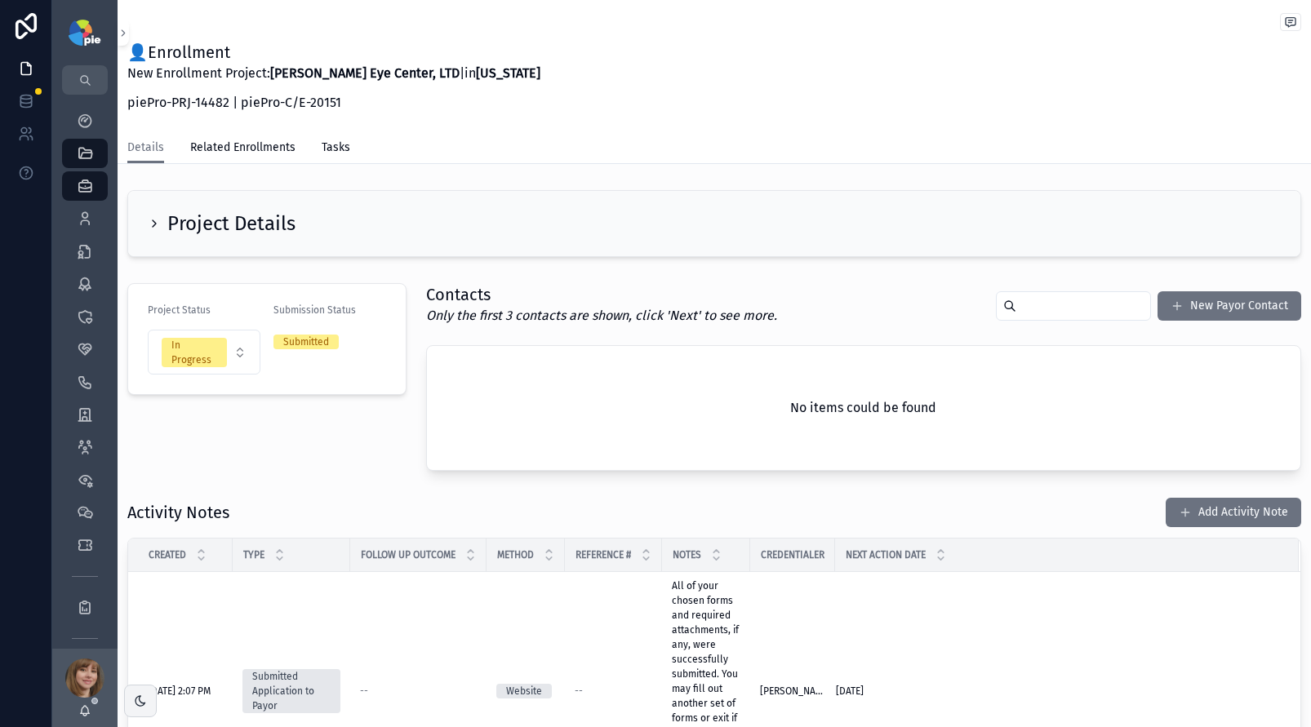
click at [150, 221] on icon "scrollable content" at bounding box center [154, 223] width 13 height 13
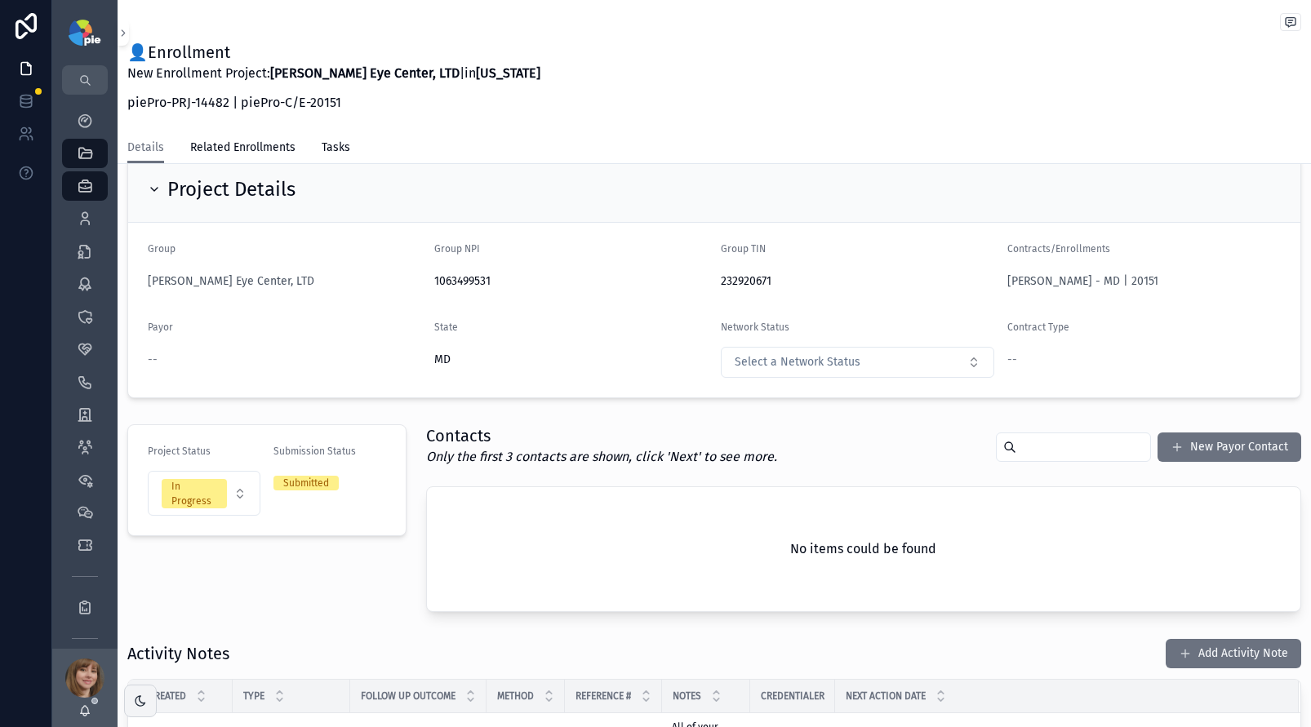
scroll to position [11, 0]
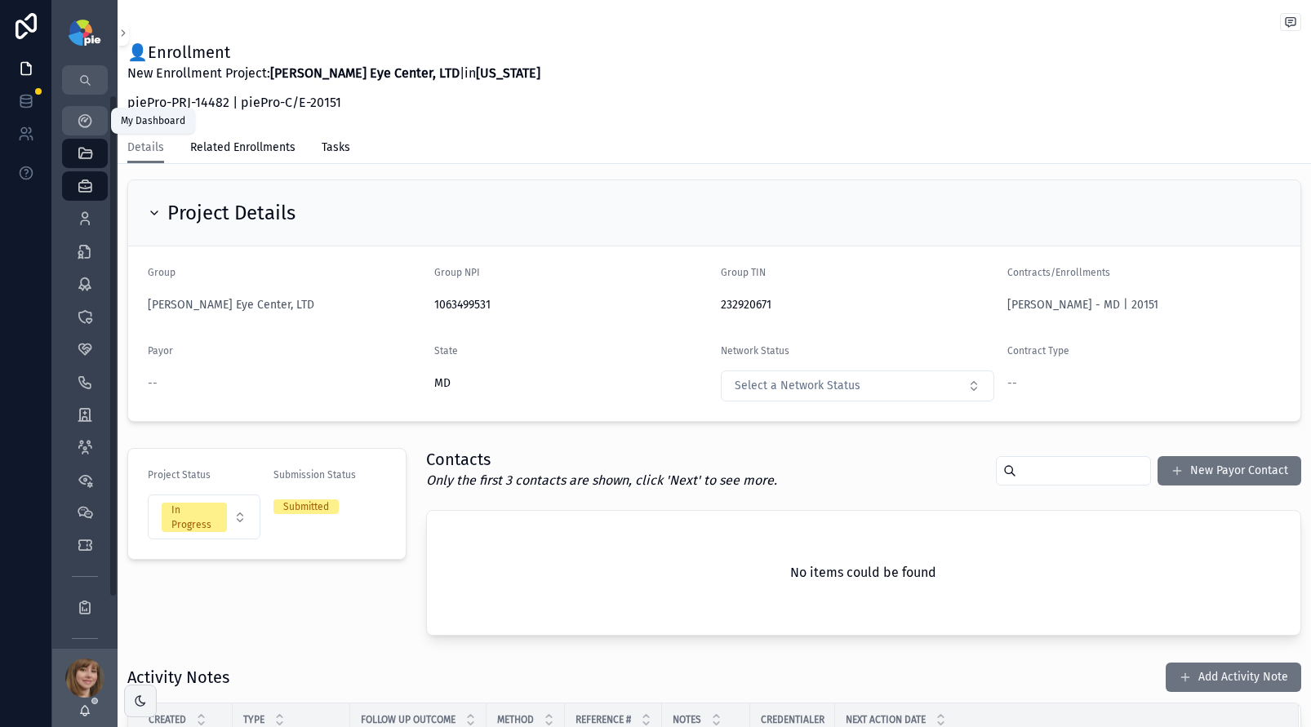
click at [85, 120] on icon "scrollable content" at bounding box center [85, 121] width 16 height 16
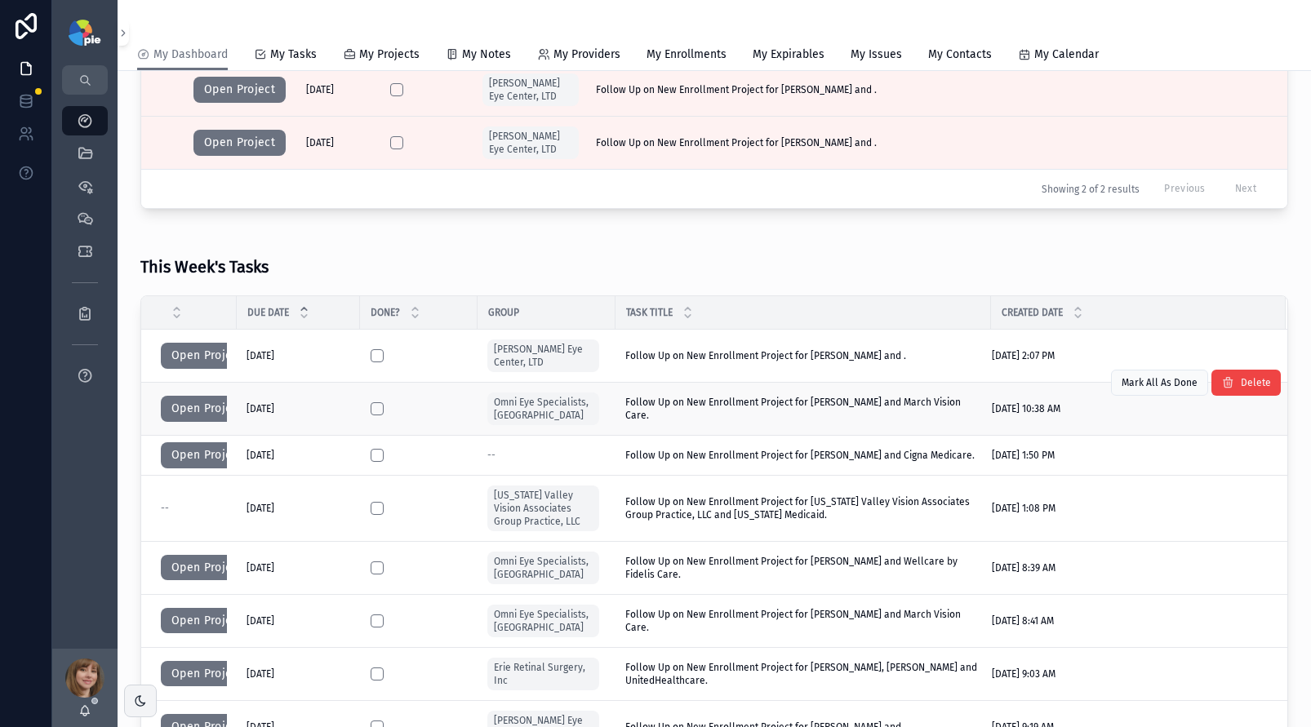
scroll to position [3, 0]
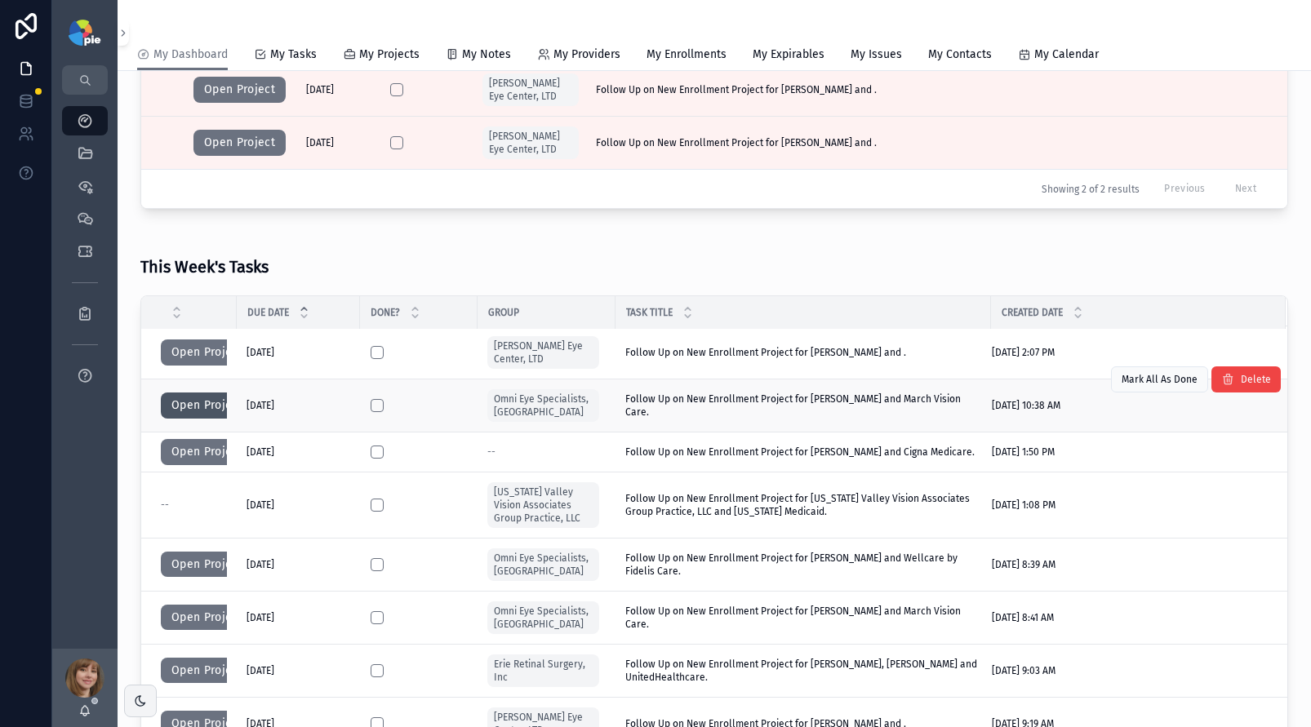
click at [192, 403] on button "Open Project" at bounding box center [207, 406] width 92 height 26
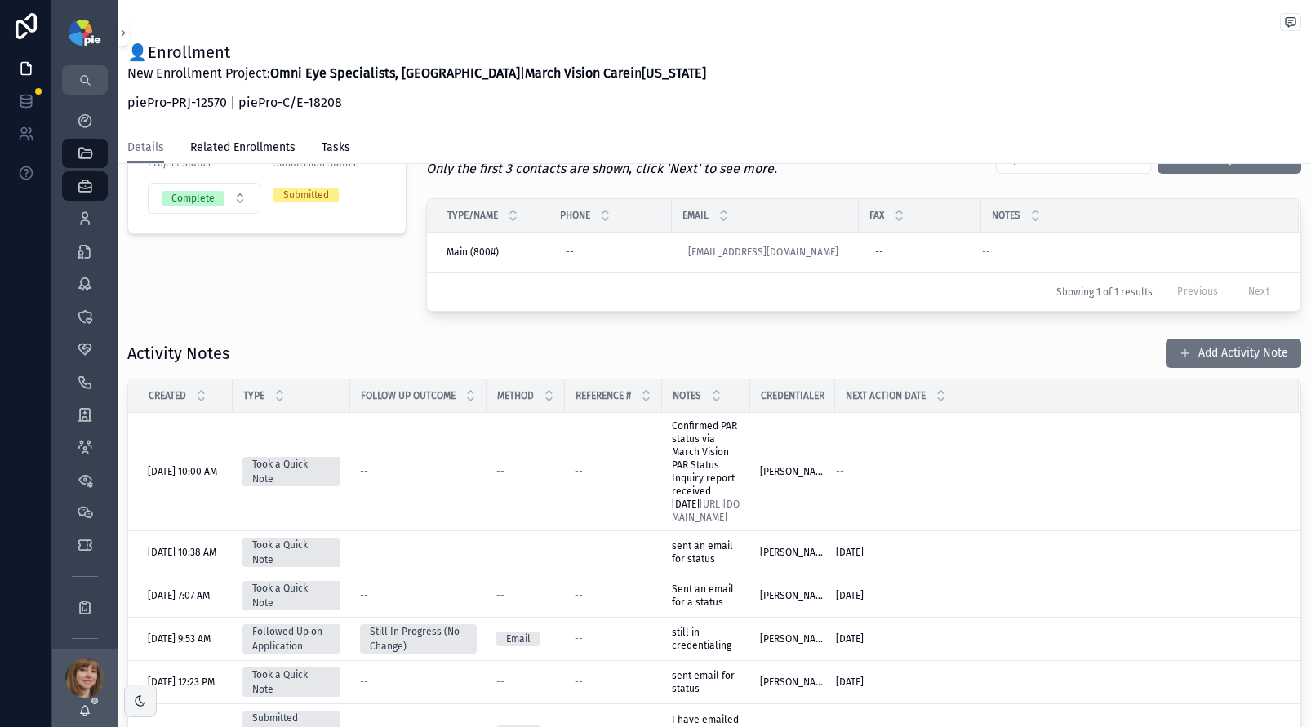
scroll to position [393, 0]
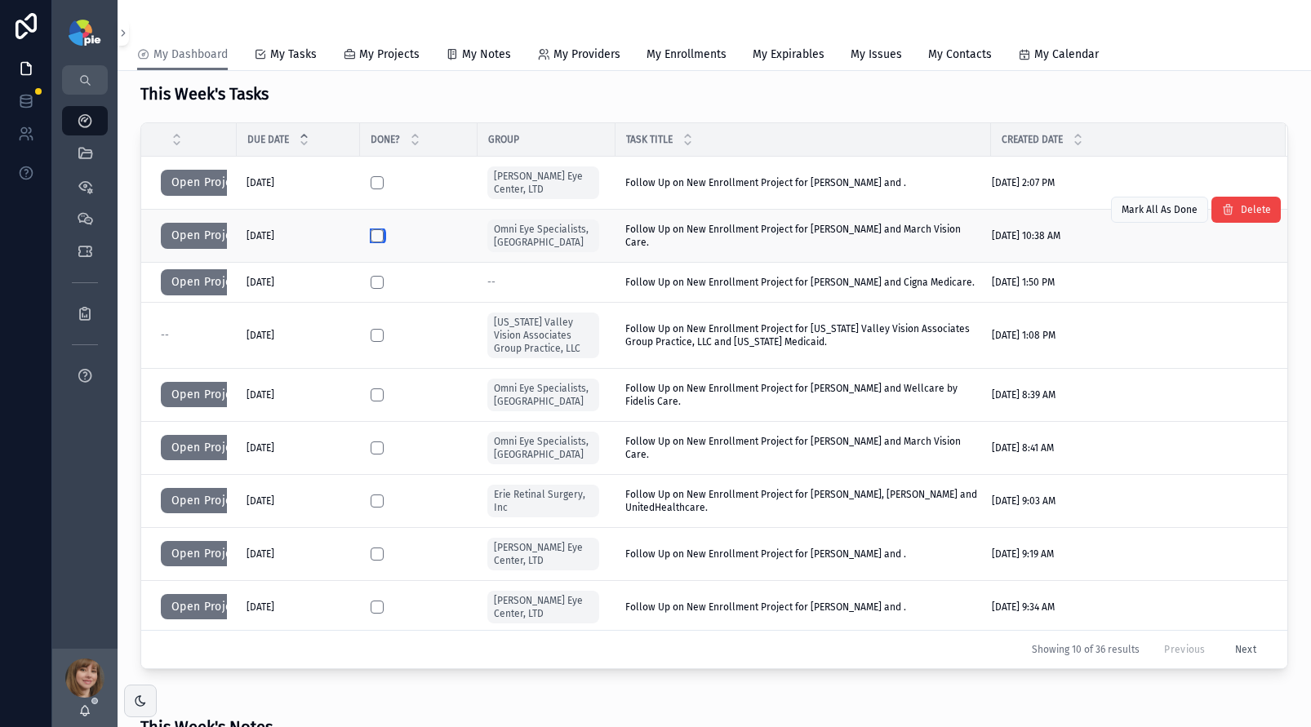
click at [375, 233] on button "scrollable content" at bounding box center [377, 235] width 13 height 13
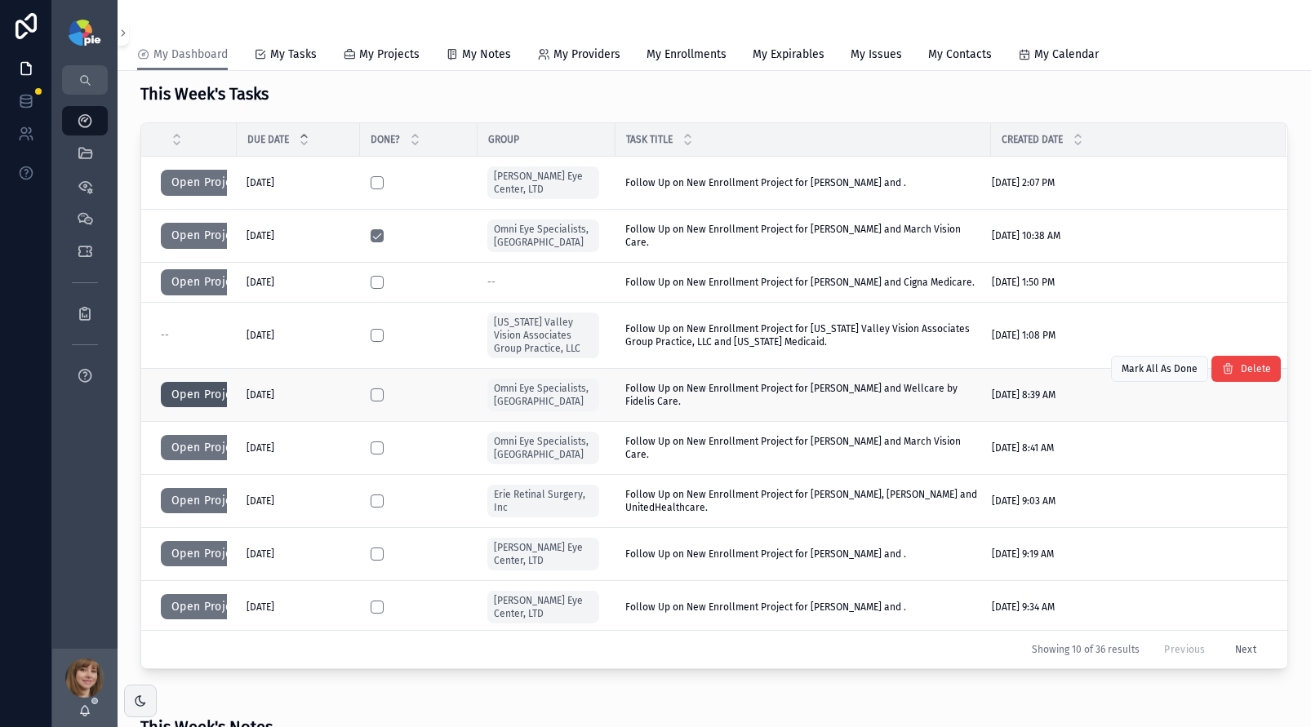
click at [190, 391] on button "Open Project" at bounding box center [207, 395] width 92 height 26
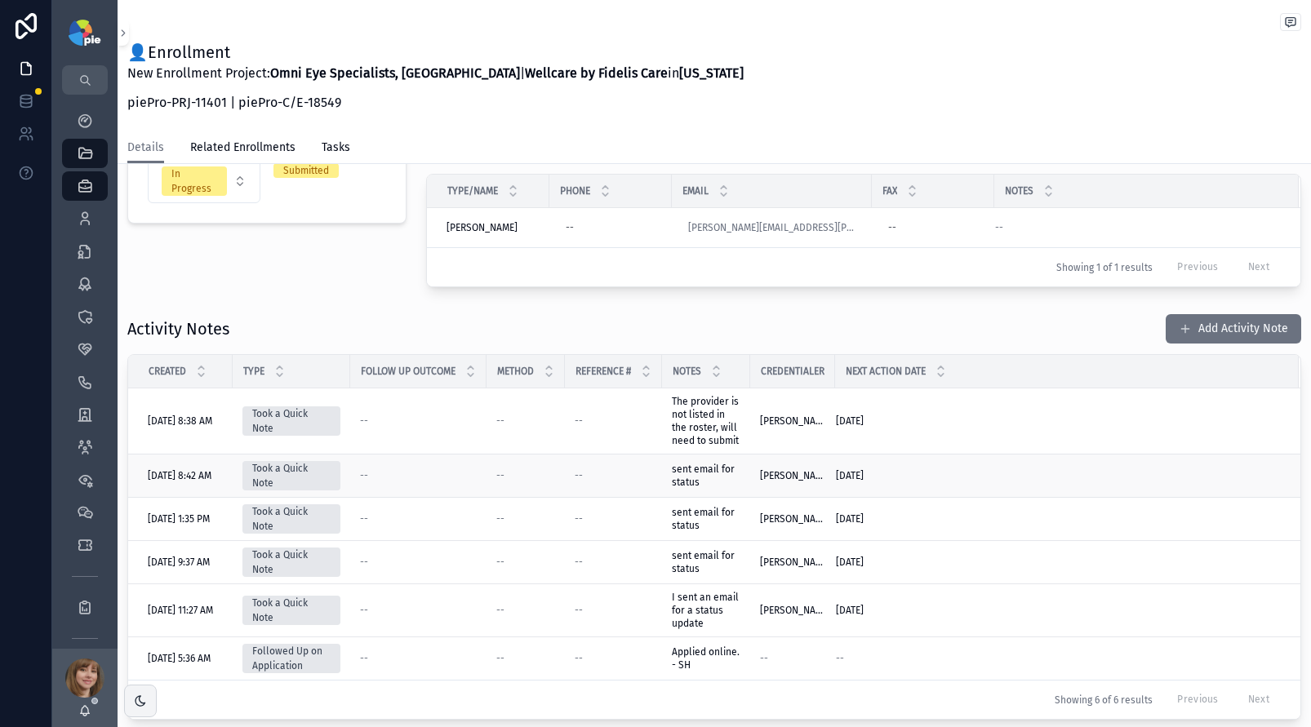
scroll to position [443, 0]
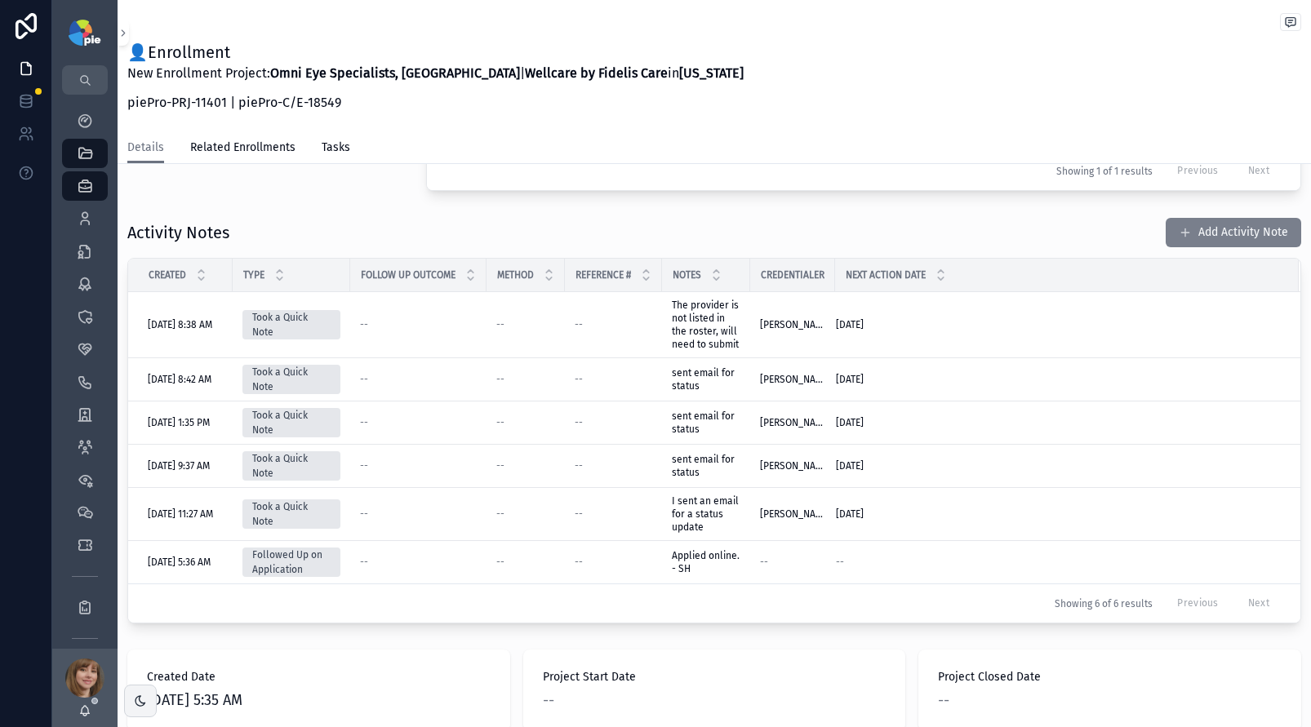
click at [1229, 232] on button "Add Activity Note" at bounding box center [1232, 232] width 135 height 29
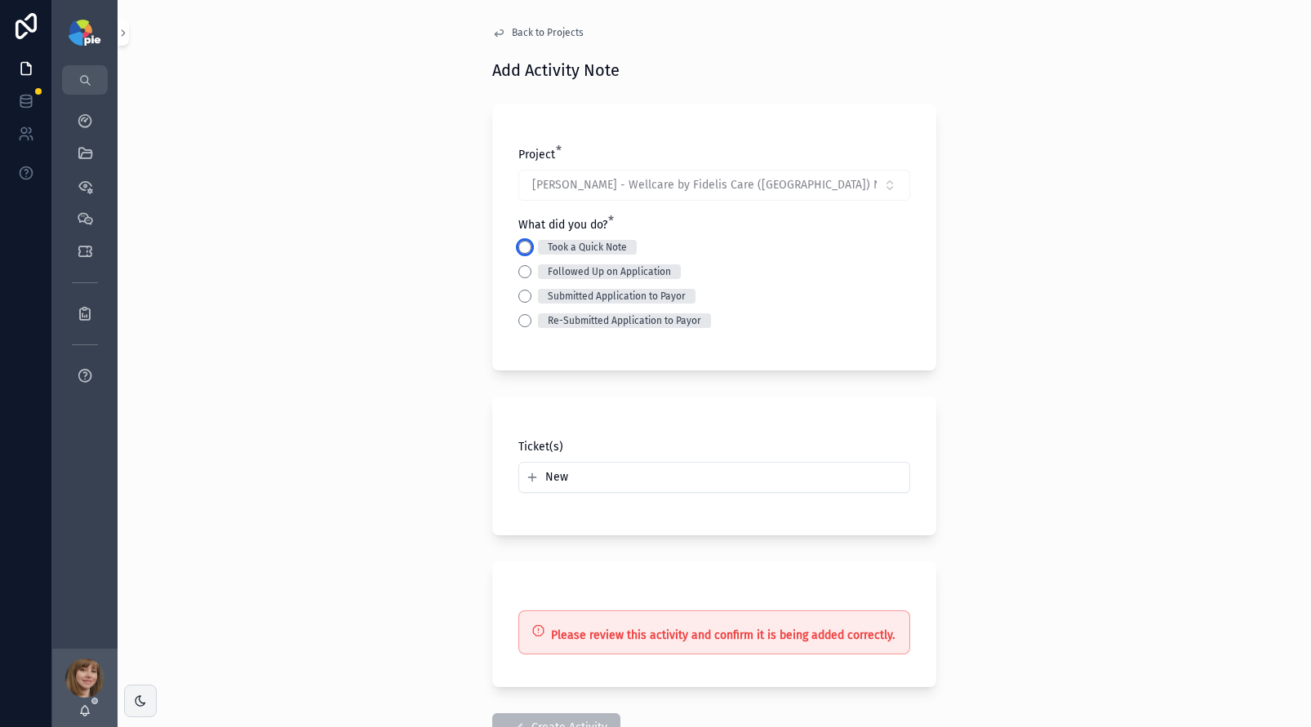
click at [519, 241] on button "Took a Quick Note" at bounding box center [524, 247] width 13 height 13
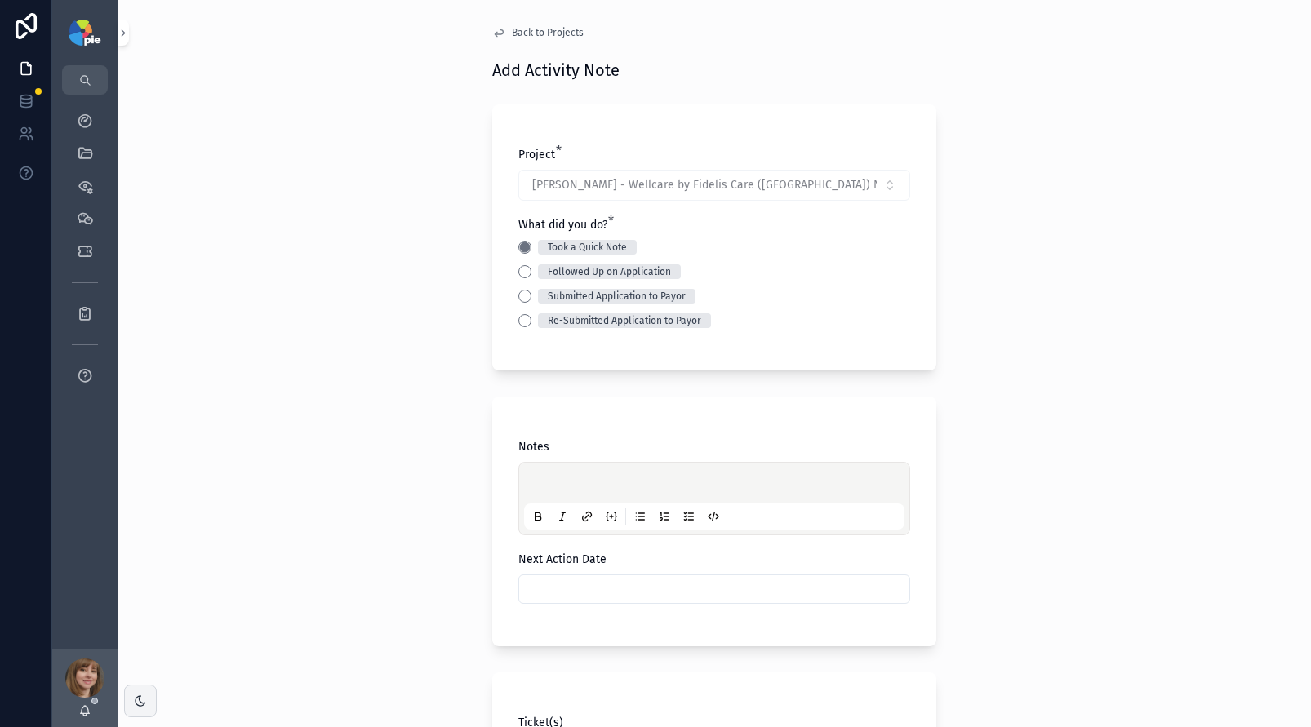
click at [540, 27] on span "Back to Projects" at bounding box center [548, 32] width 72 height 13
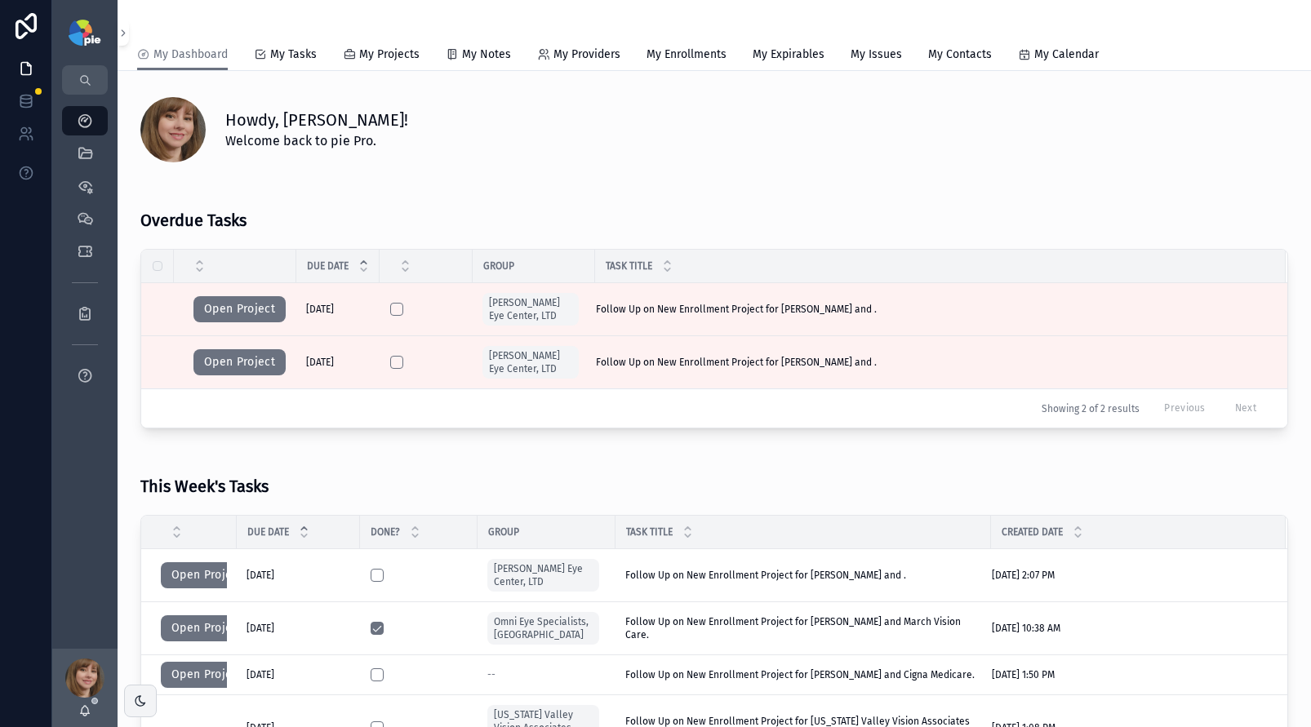
scroll to position [255, 0]
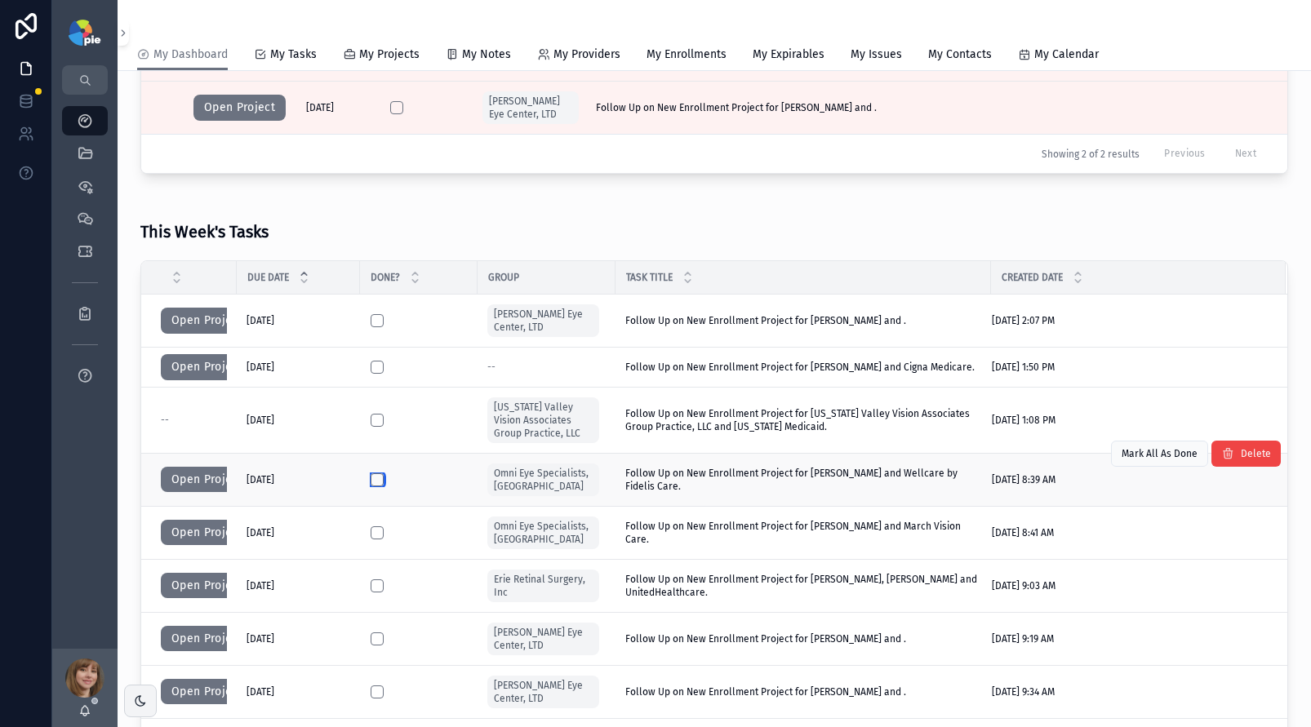
click at [376, 484] on button "scrollable content" at bounding box center [377, 479] width 13 height 13
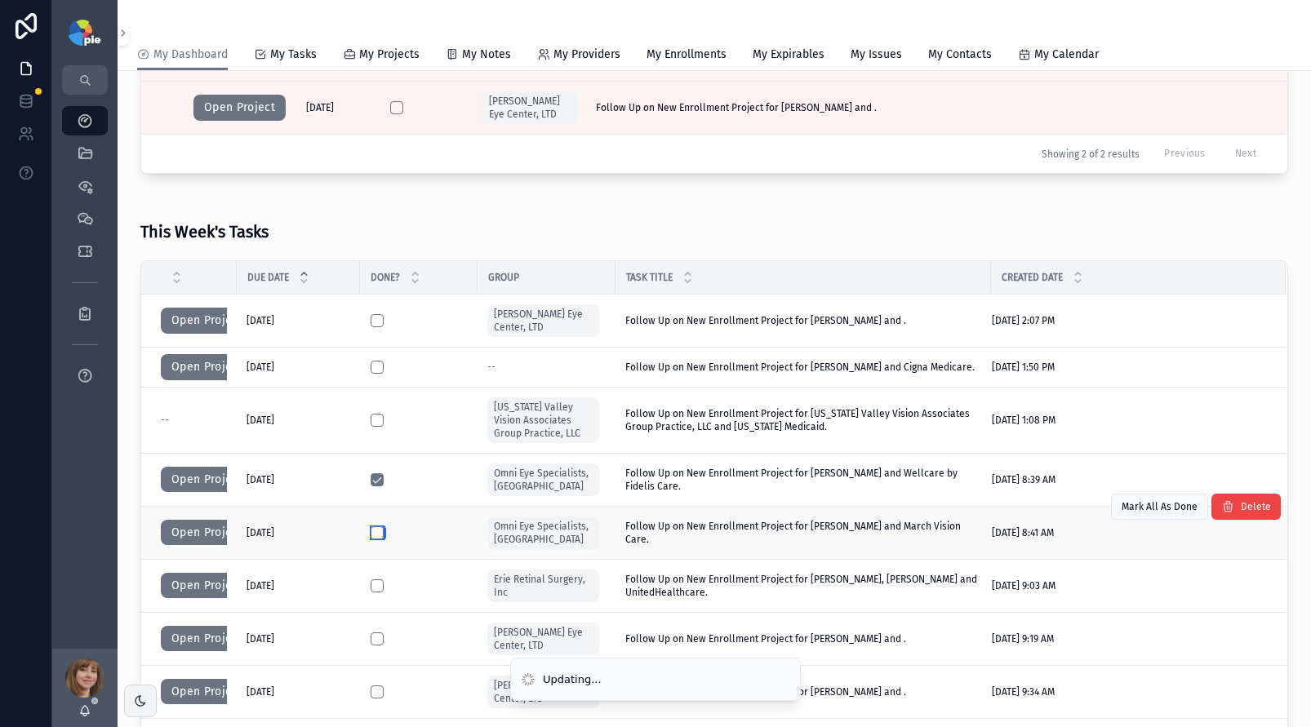
click at [374, 528] on button "scrollable content" at bounding box center [377, 532] width 13 height 13
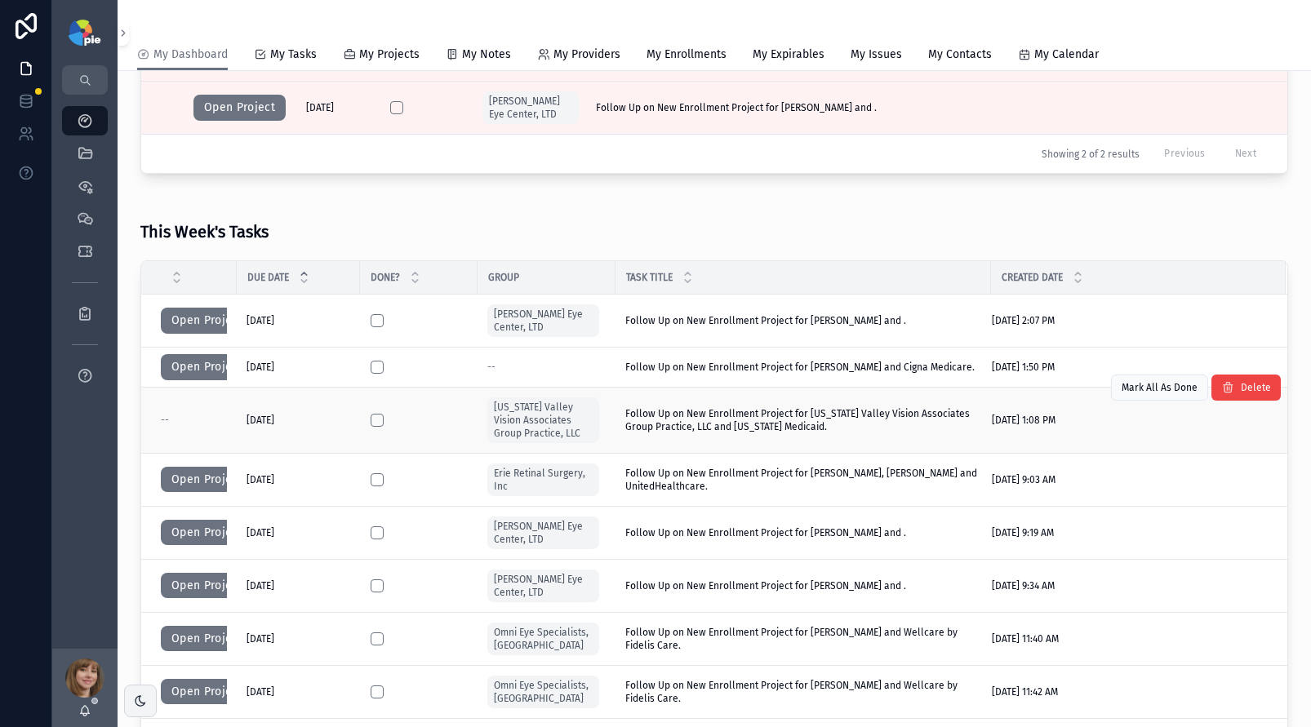
click at [390, 409] on td "scrollable content" at bounding box center [419, 420] width 118 height 66
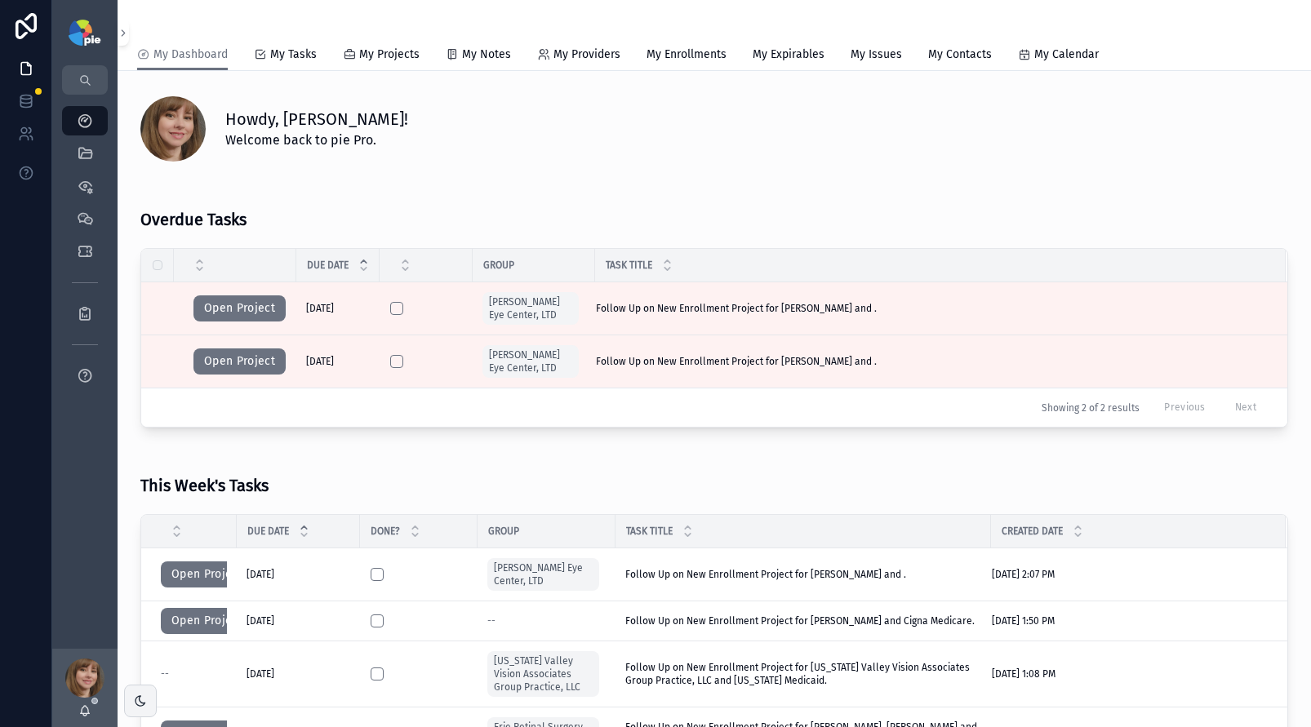
scroll to position [0, 0]
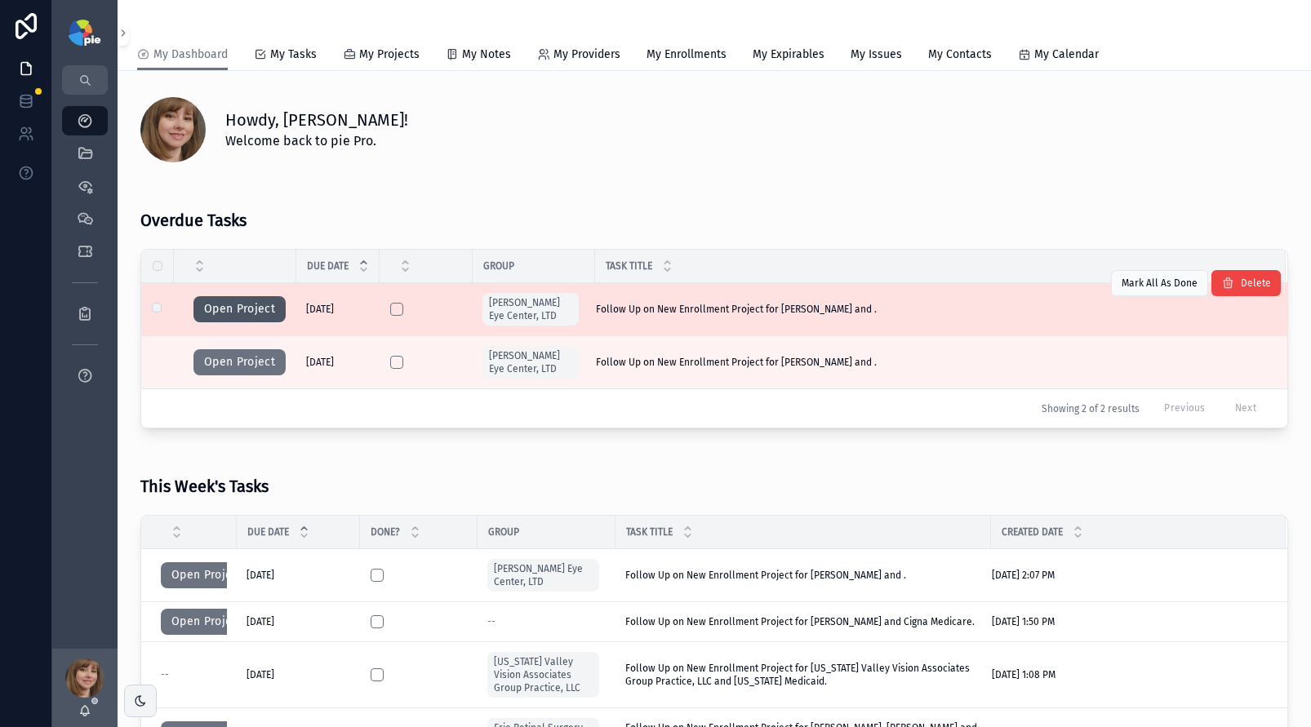
click at [248, 300] on button "Open Project" at bounding box center [239, 309] width 92 height 26
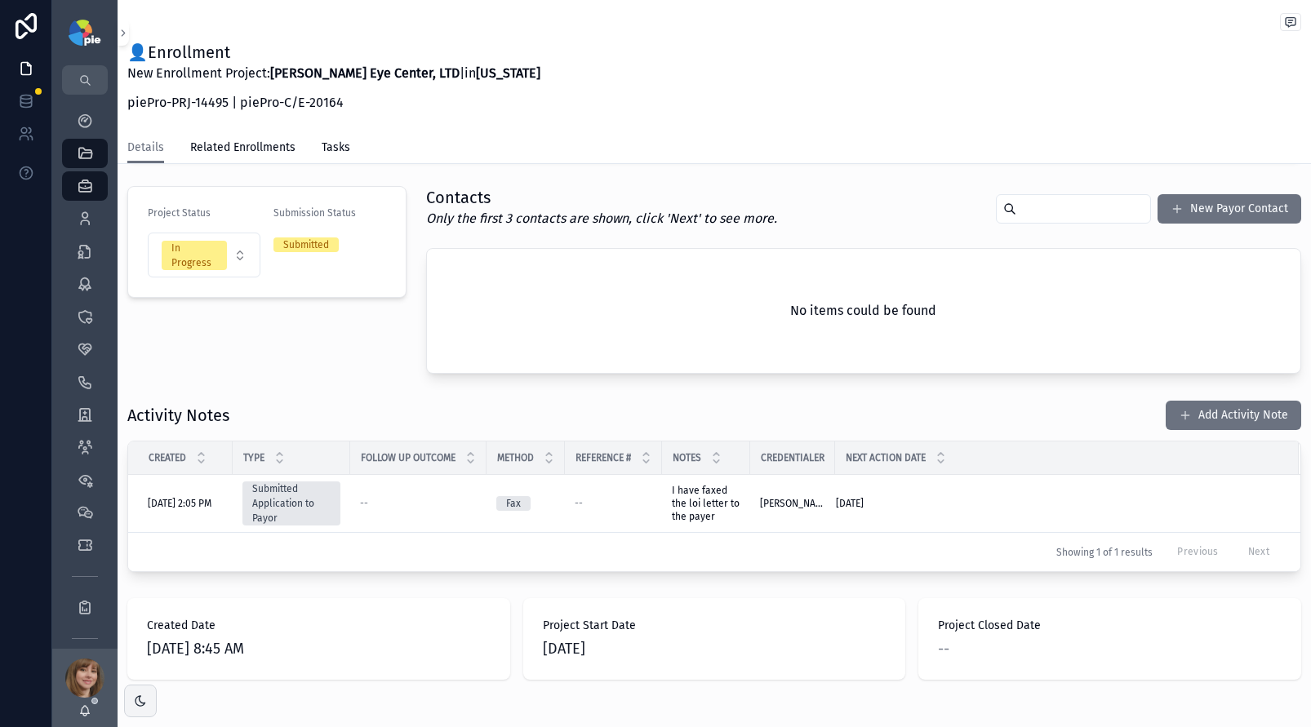
scroll to position [311, 0]
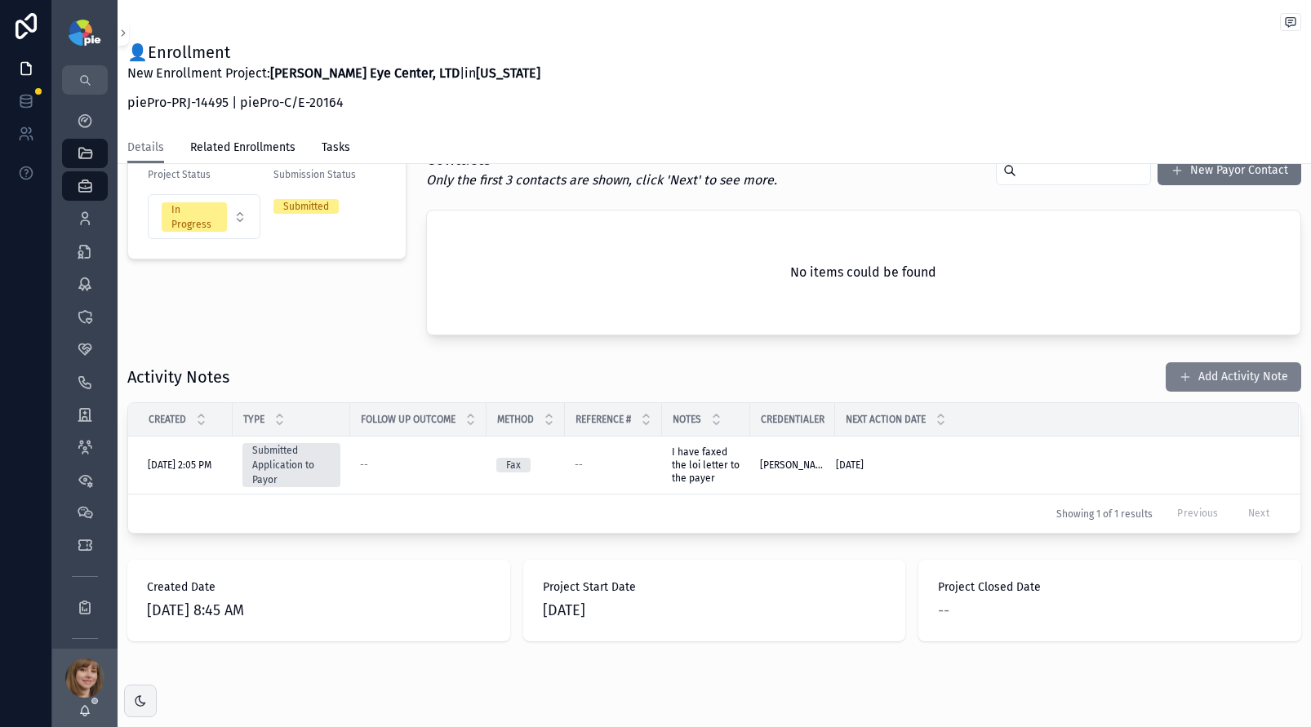
click at [1217, 371] on button "Add Activity Note" at bounding box center [1232, 376] width 135 height 29
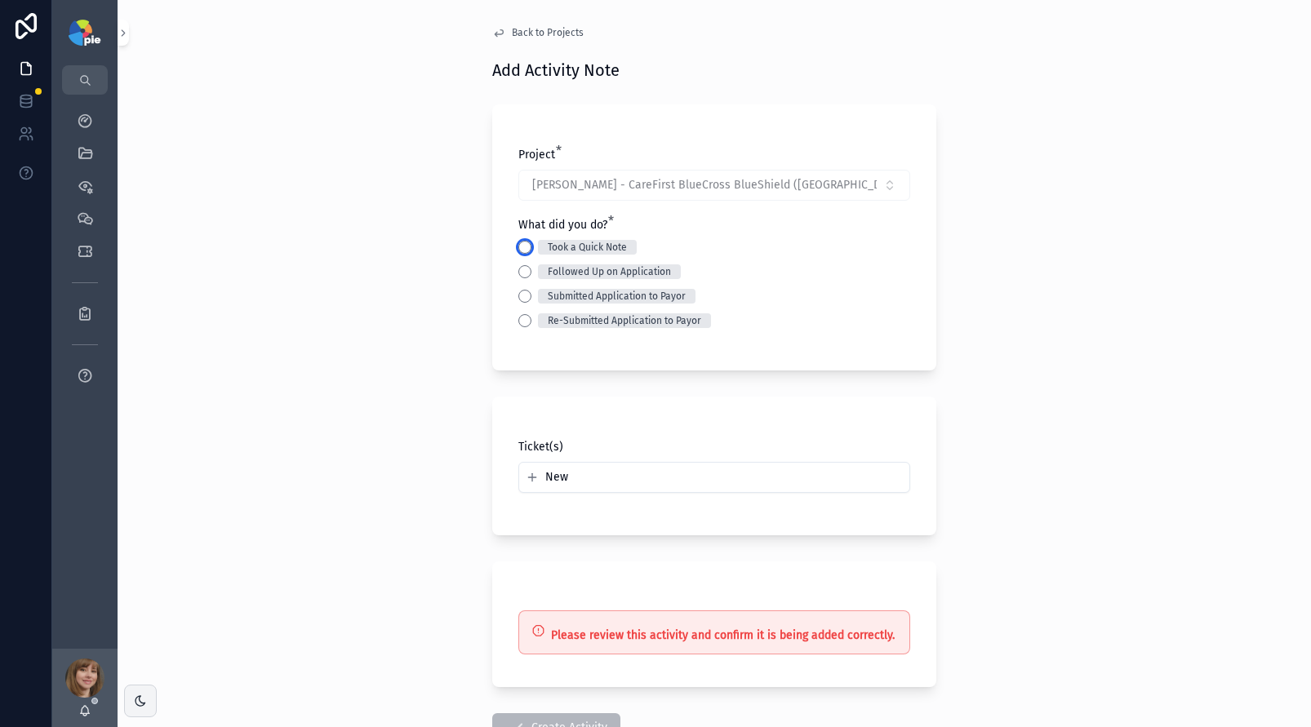
click at [520, 247] on button "Took a Quick Note" at bounding box center [524, 247] width 13 height 13
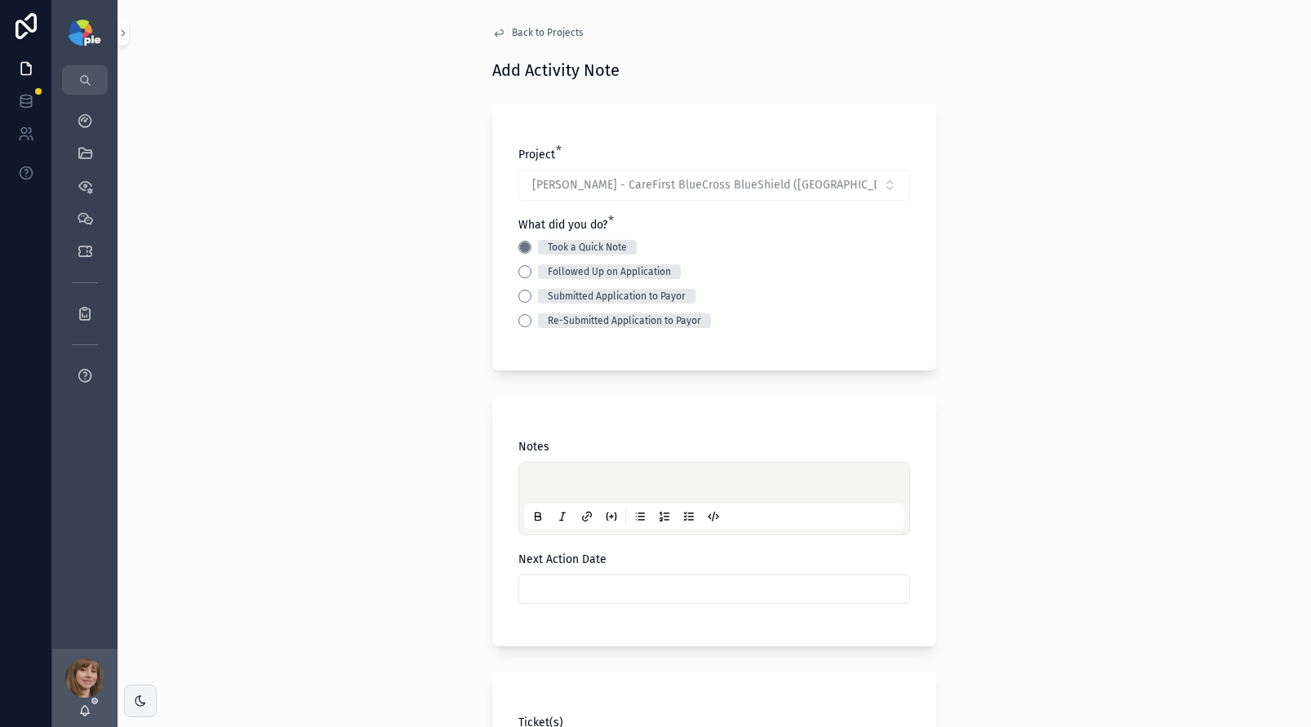
click at [529, 476] on div "scrollable content" at bounding box center [714, 499] width 380 height 62
click at [551, 479] on p "scrollable content" at bounding box center [717, 485] width 380 height 16
click at [551, 591] on input "scrollable content" at bounding box center [714, 589] width 390 height 23
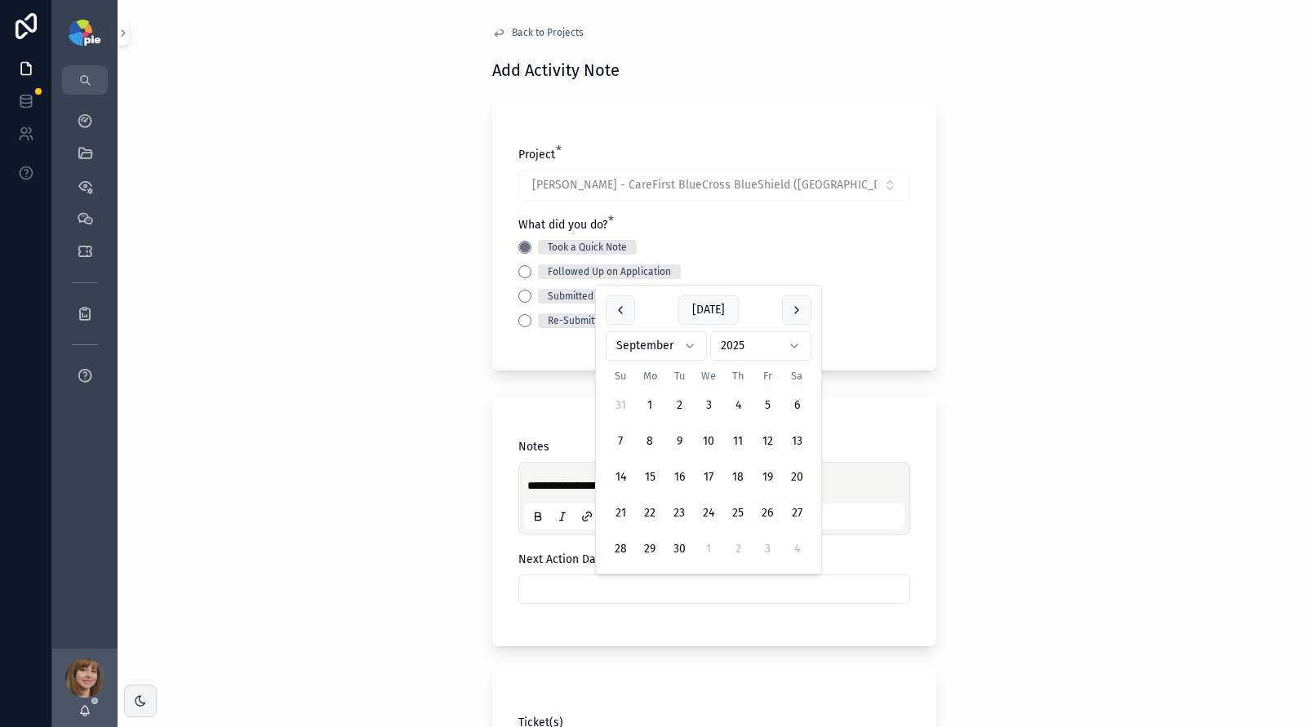
click at [769, 401] on button "5" at bounding box center [766, 405] width 29 height 29
type input "********"
click at [347, 468] on div "**********" at bounding box center [714, 363] width 1193 height 727
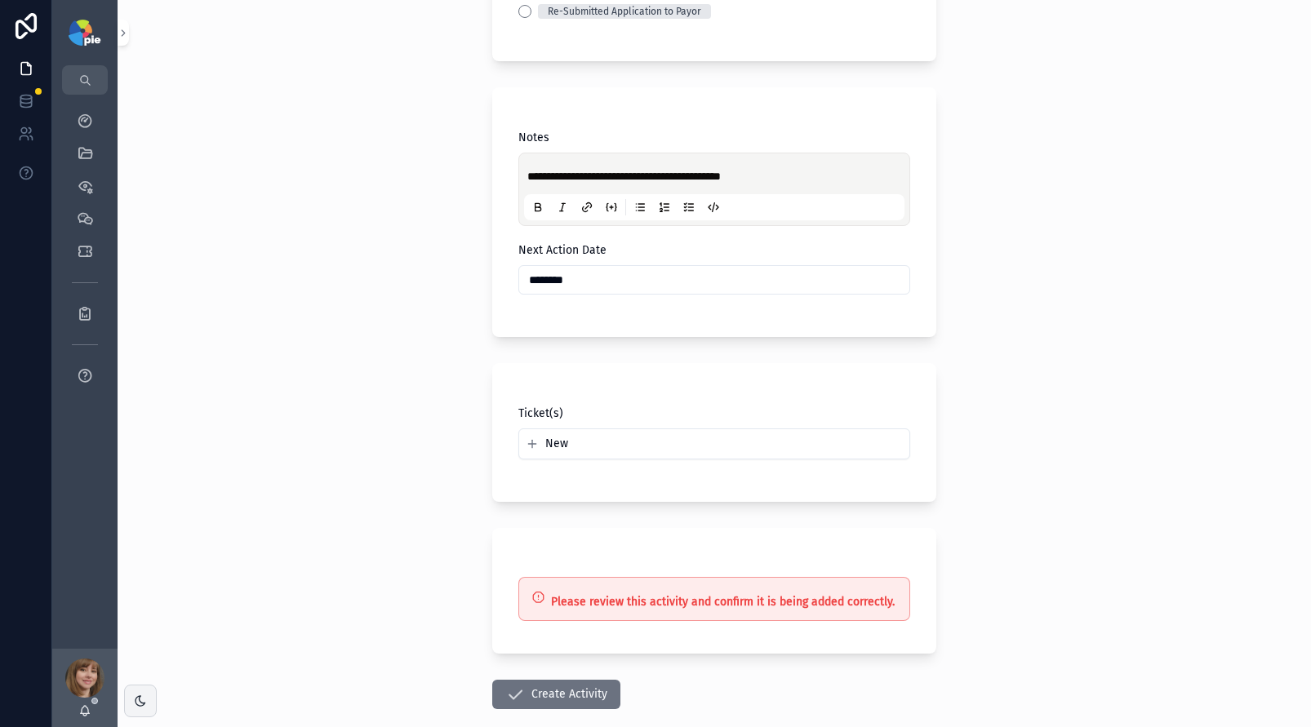
scroll to position [318, 0]
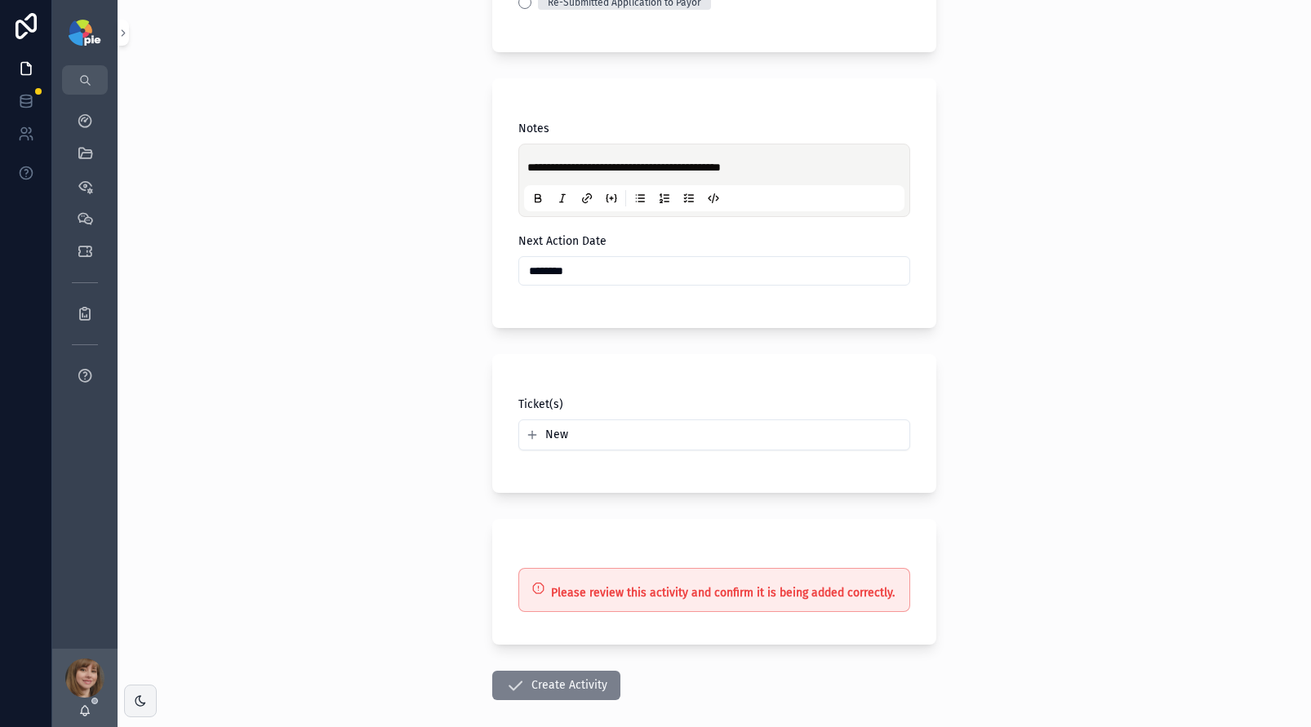
click at [534, 680] on button "Create Activity" at bounding box center [556, 685] width 128 height 29
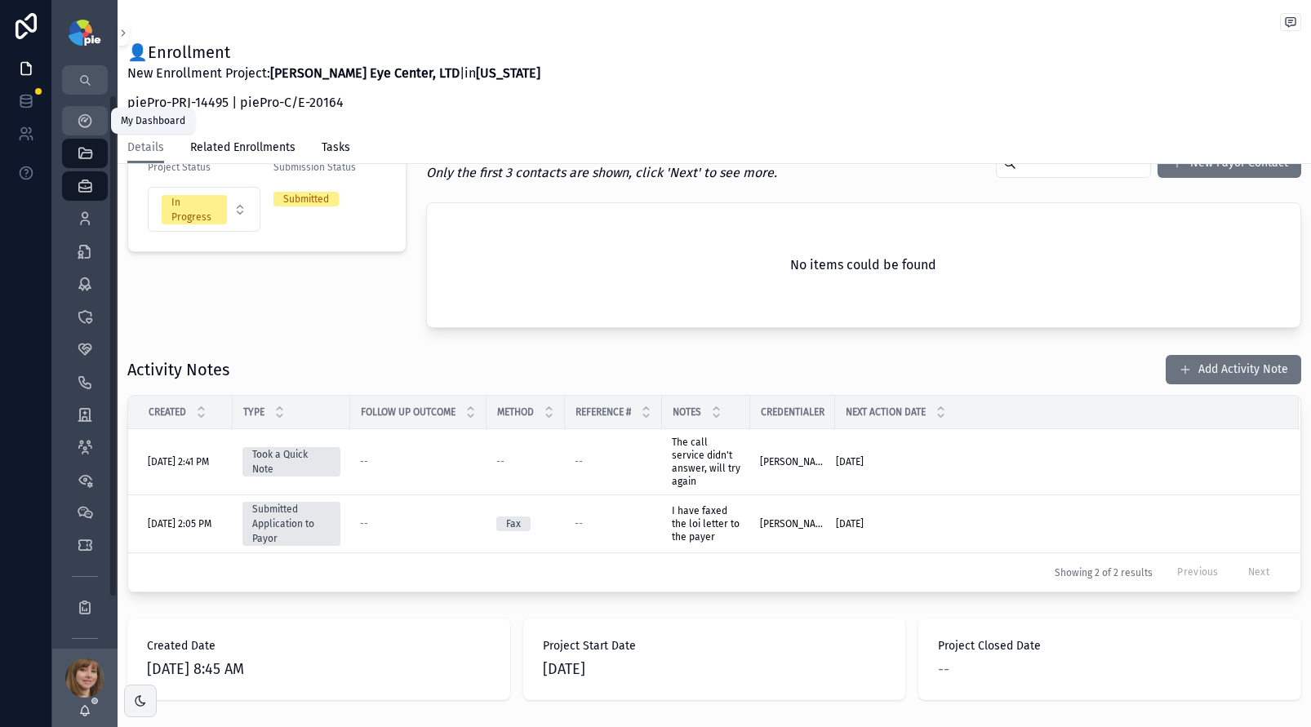
click at [86, 129] on div "My Dashboard" at bounding box center [85, 121] width 26 height 26
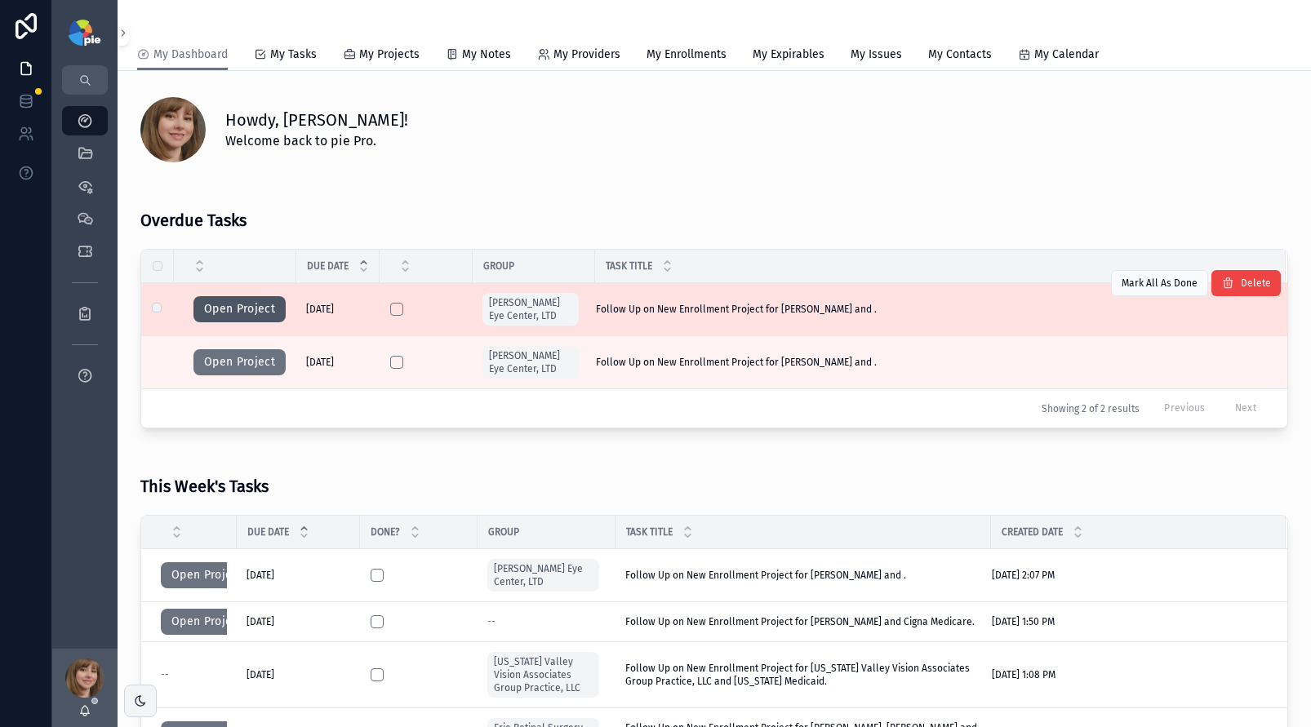
click at [248, 308] on button "Open Project" at bounding box center [239, 309] width 92 height 26
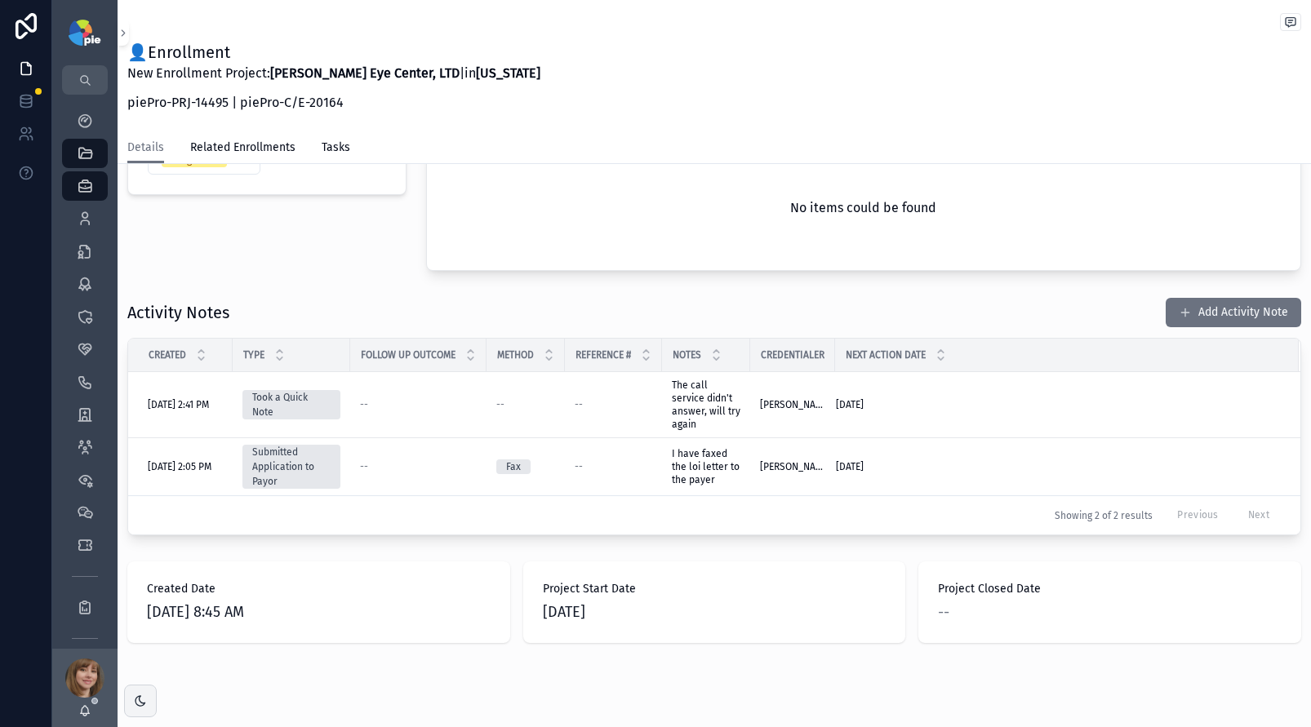
scroll to position [389, 0]
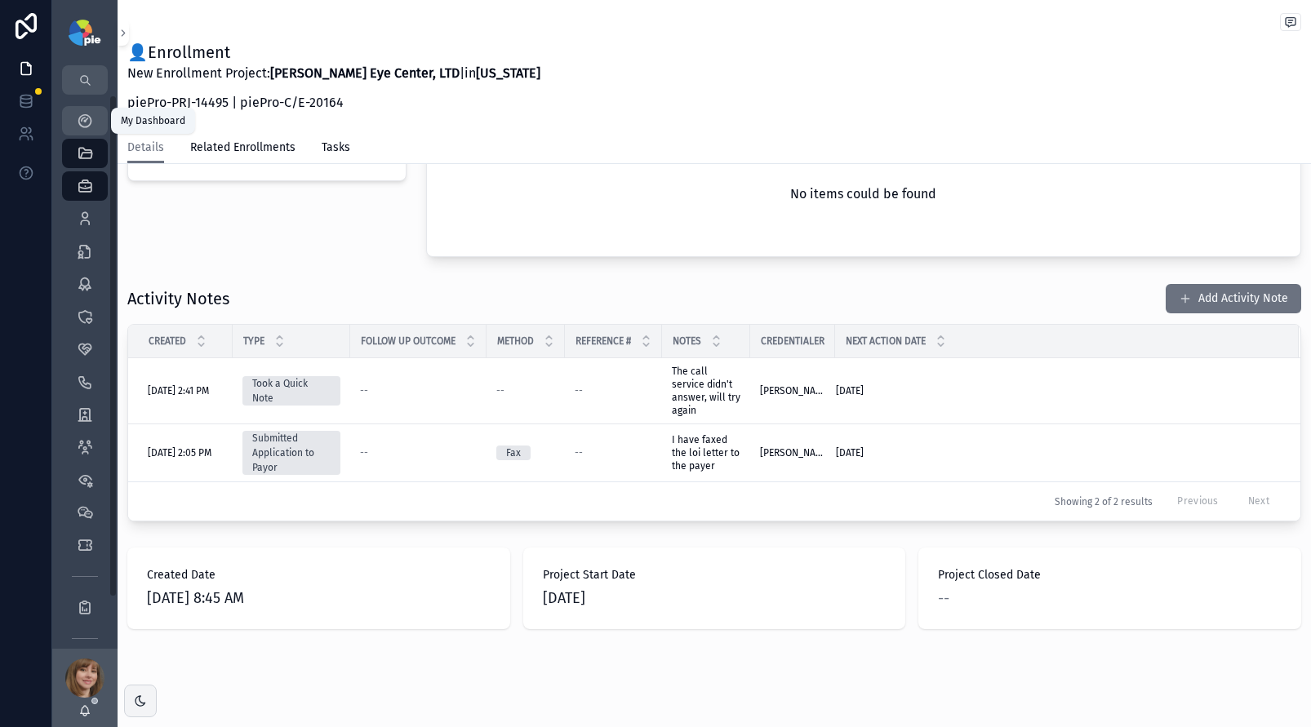
click at [74, 113] on div "My Dashboard" at bounding box center [85, 121] width 26 height 26
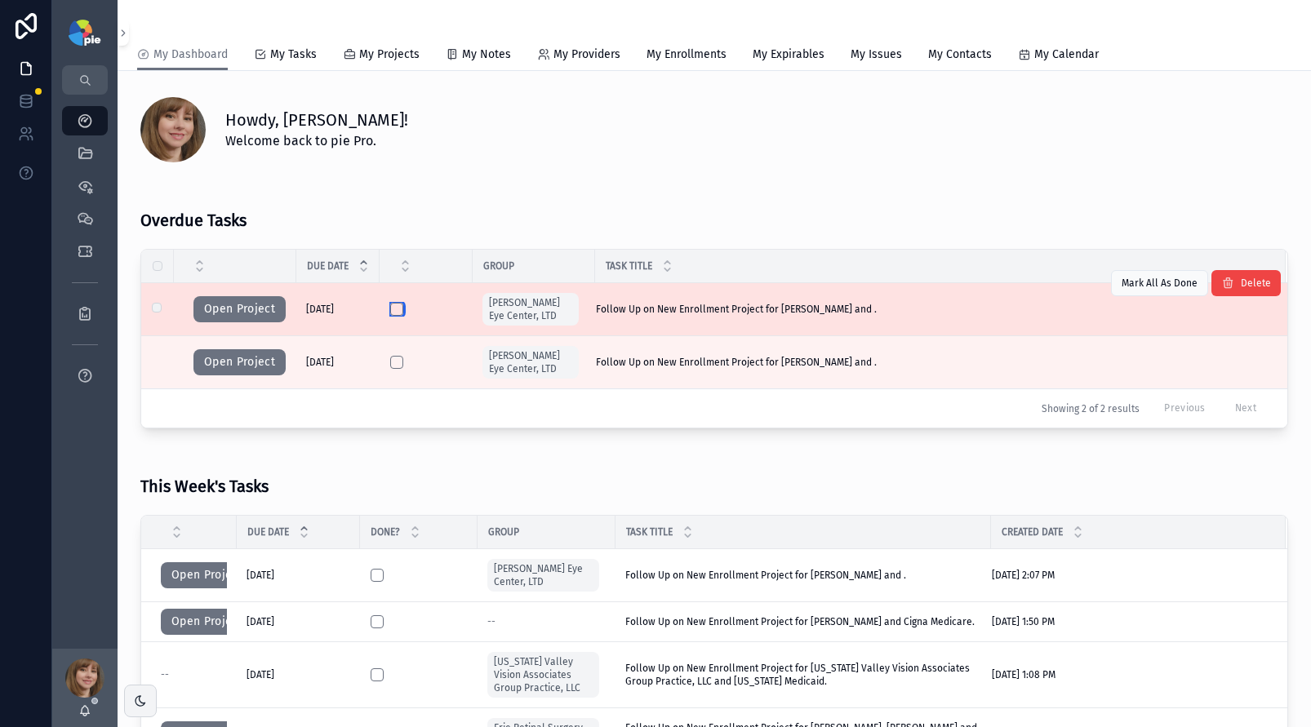
click at [397, 309] on button "scrollable content" at bounding box center [396, 309] width 13 height 13
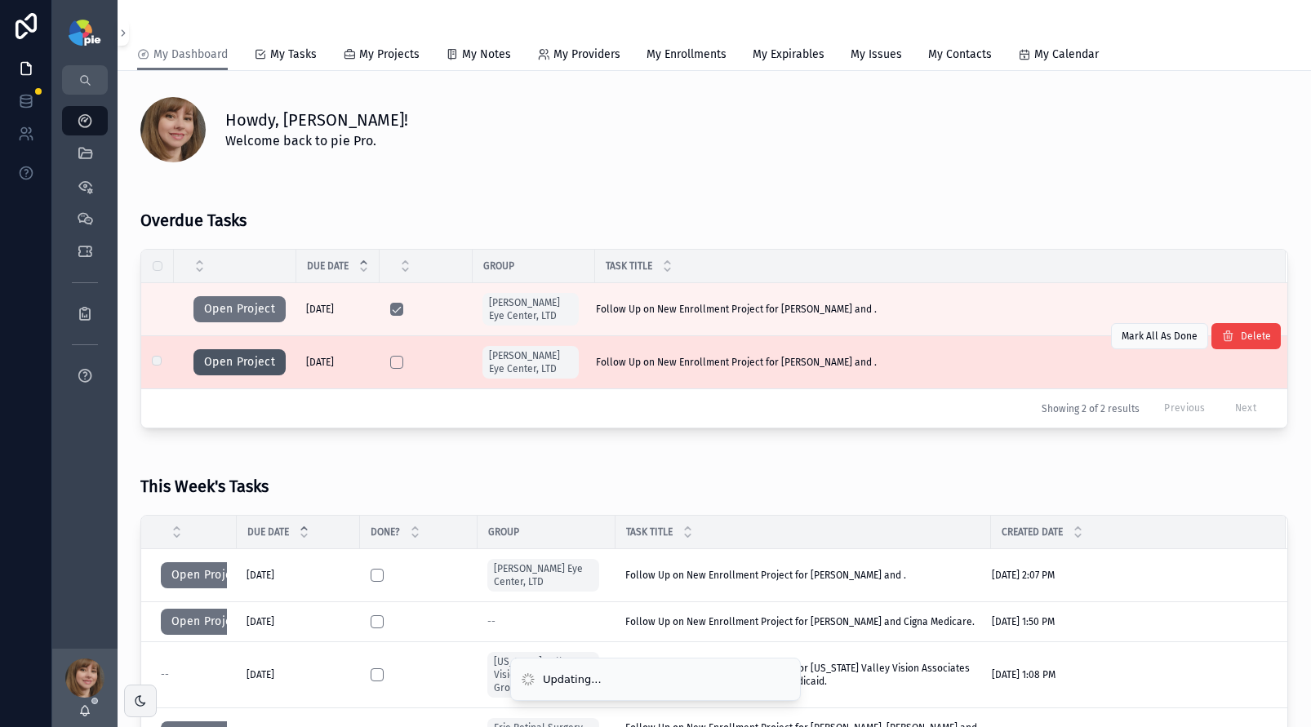
click at [253, 362] on button "Open Project" at bounding box center [239, 362] width 92 height 26
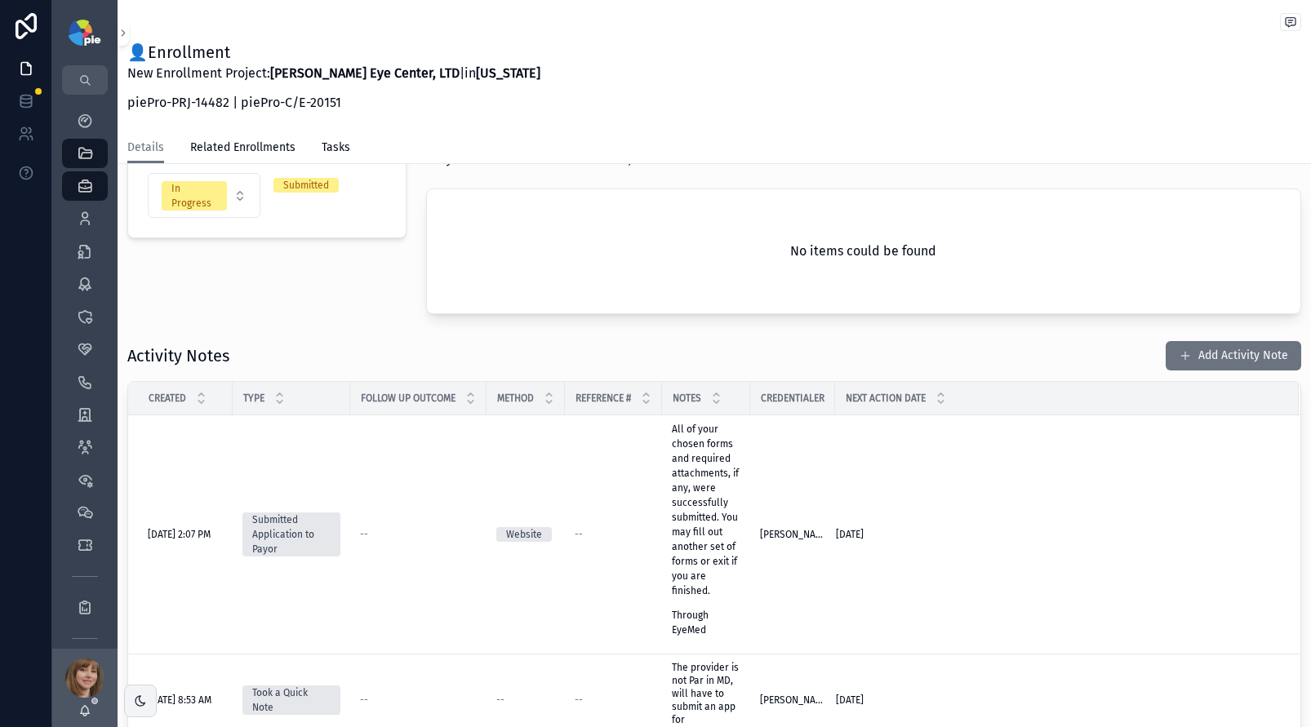
scroll to position [366, 0]
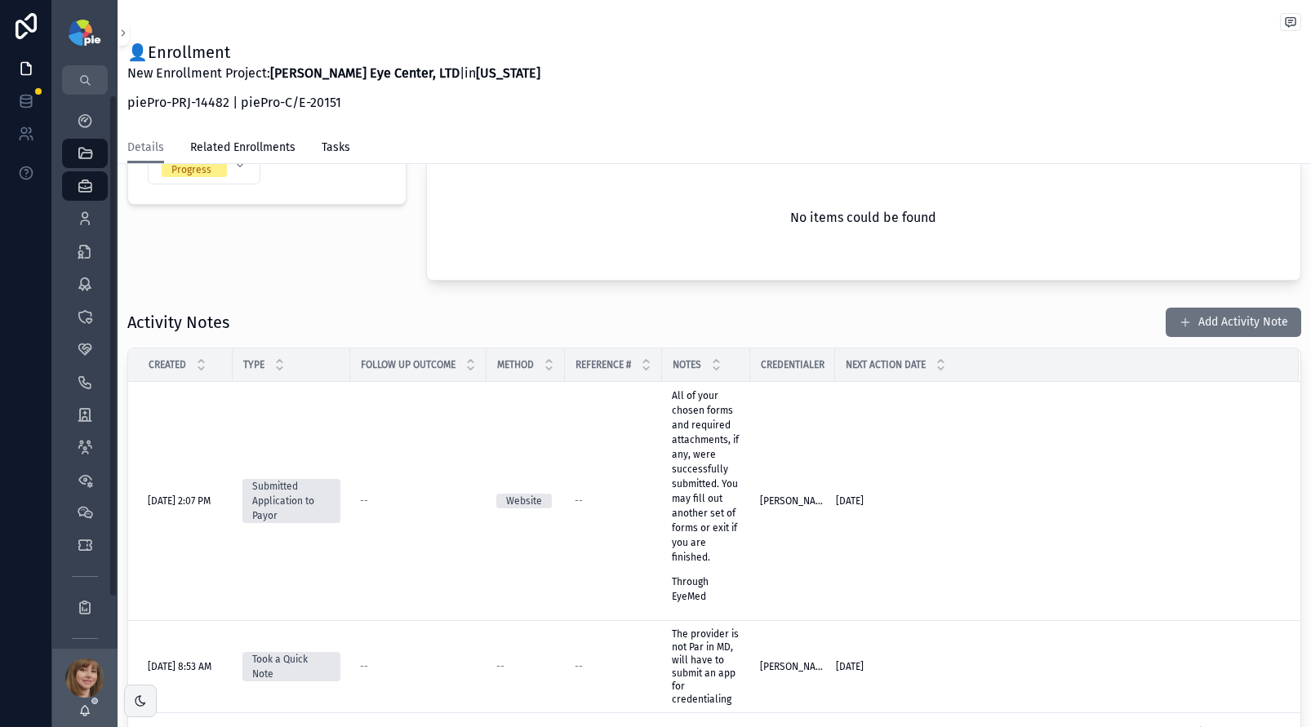
click at [324, 246] on div "Project Status In Progress Submission Status Submitted" at bounding box center [267, 187] width 299 height 201
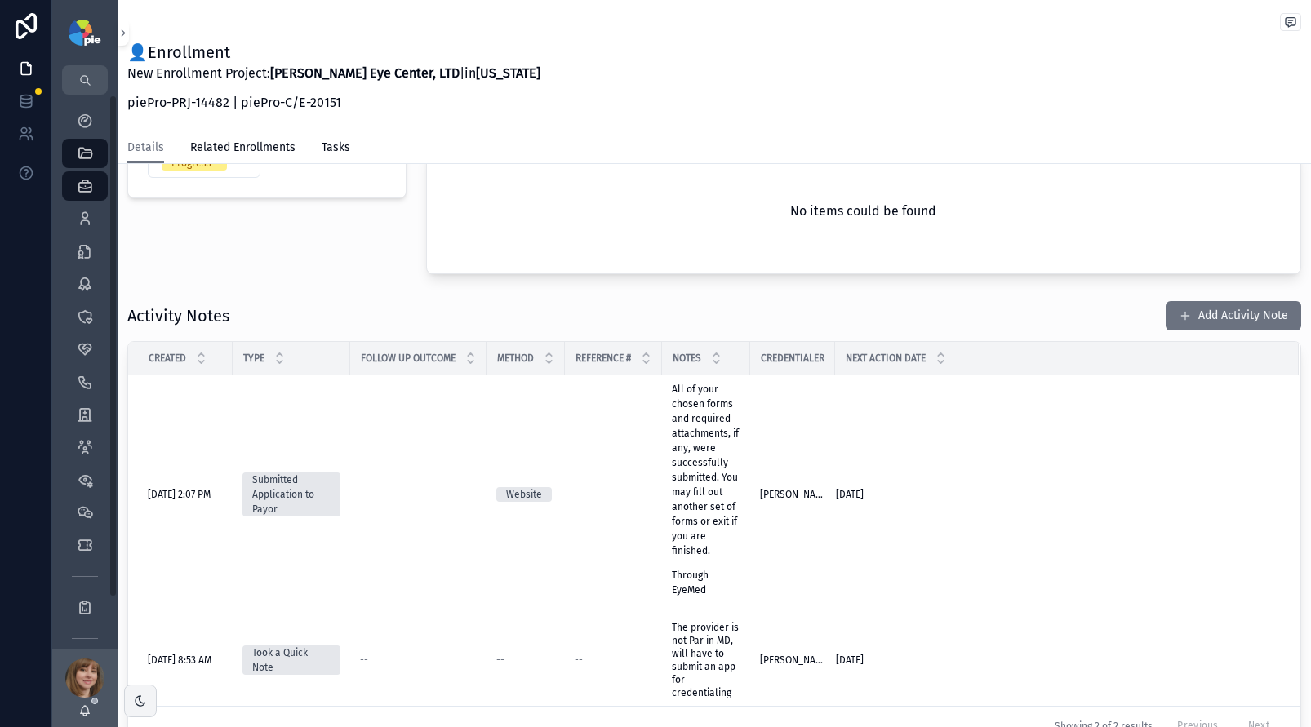
click at [317, 277] on div "Project Status In Progress Submission Status Submitted" at bounding box center [267, 180] width 299 height 201
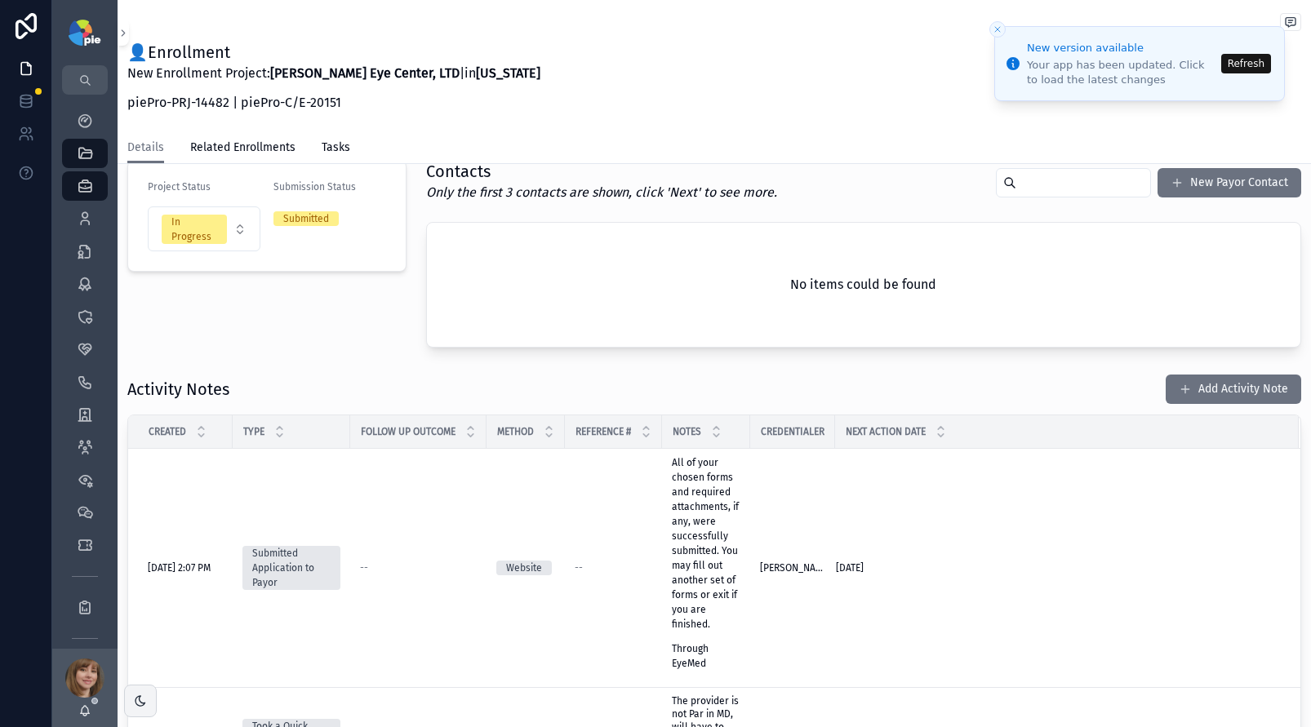
scroll to position [313, 0]
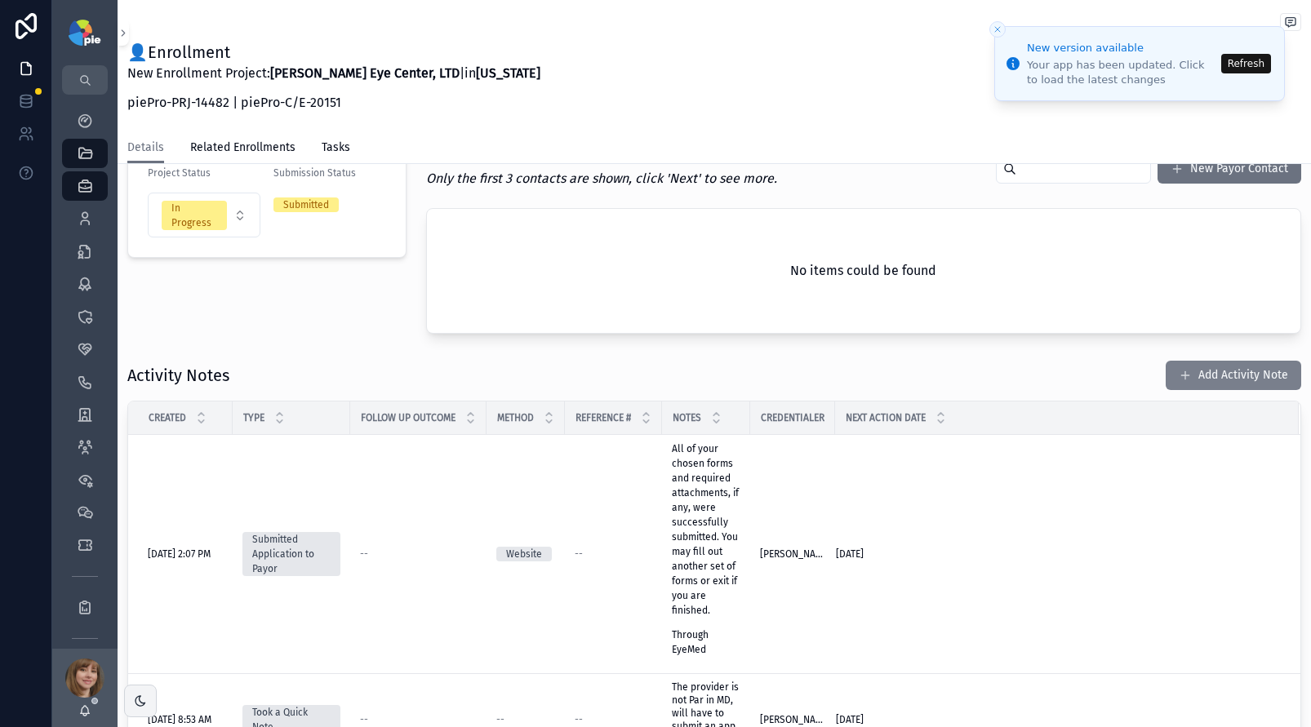
click at [1192, 377] on button "Add Activity Note" at bounding box center [1232, 375] width 135 height 29
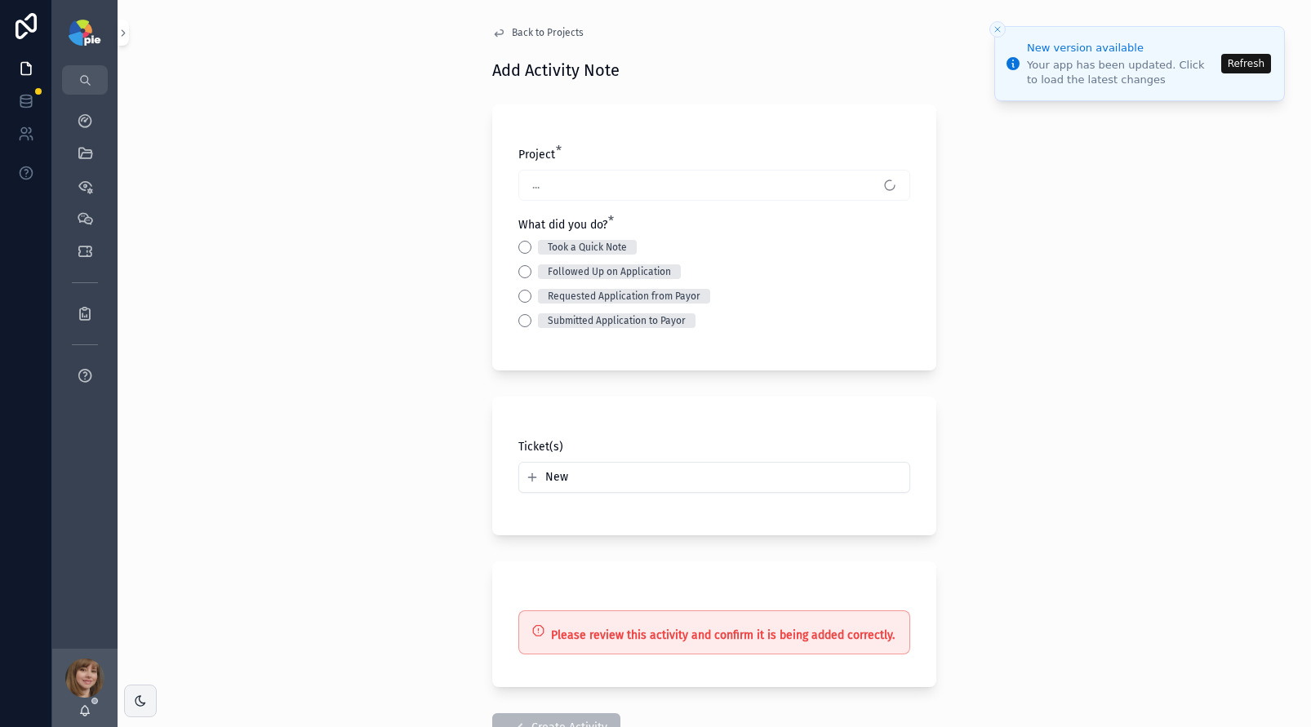
click at [1244, 63] on button "Refresh" at bounding box center [1246, 64] width 50 height 20
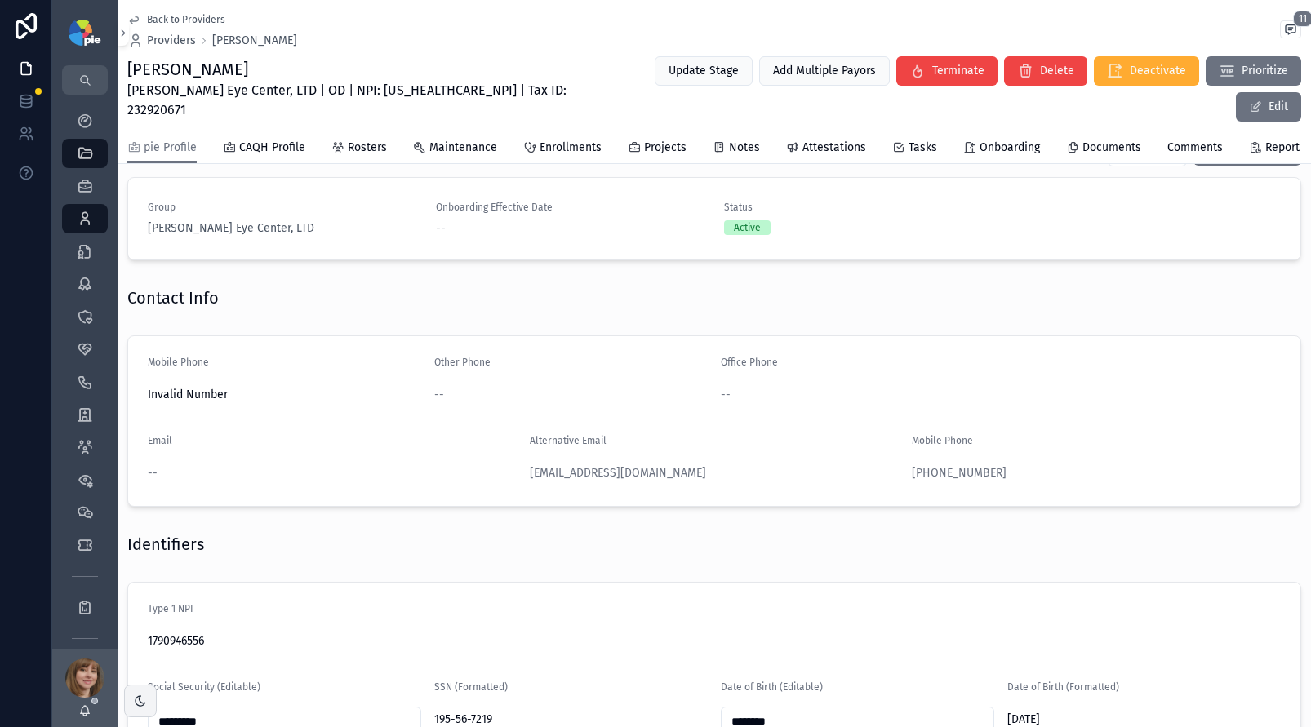
scroll to position [738, 0]
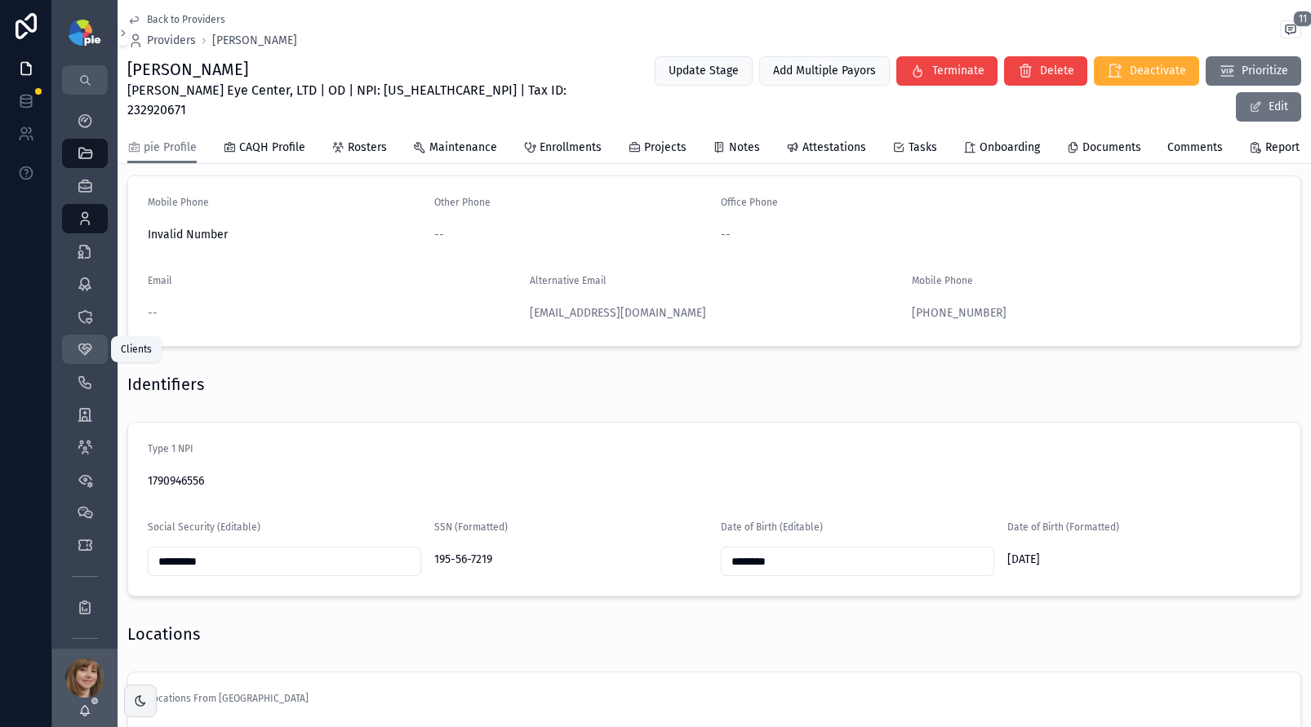
click at [87, 347] on icon "scrollable content" at bounding box center [85, 349] width 16 height 16
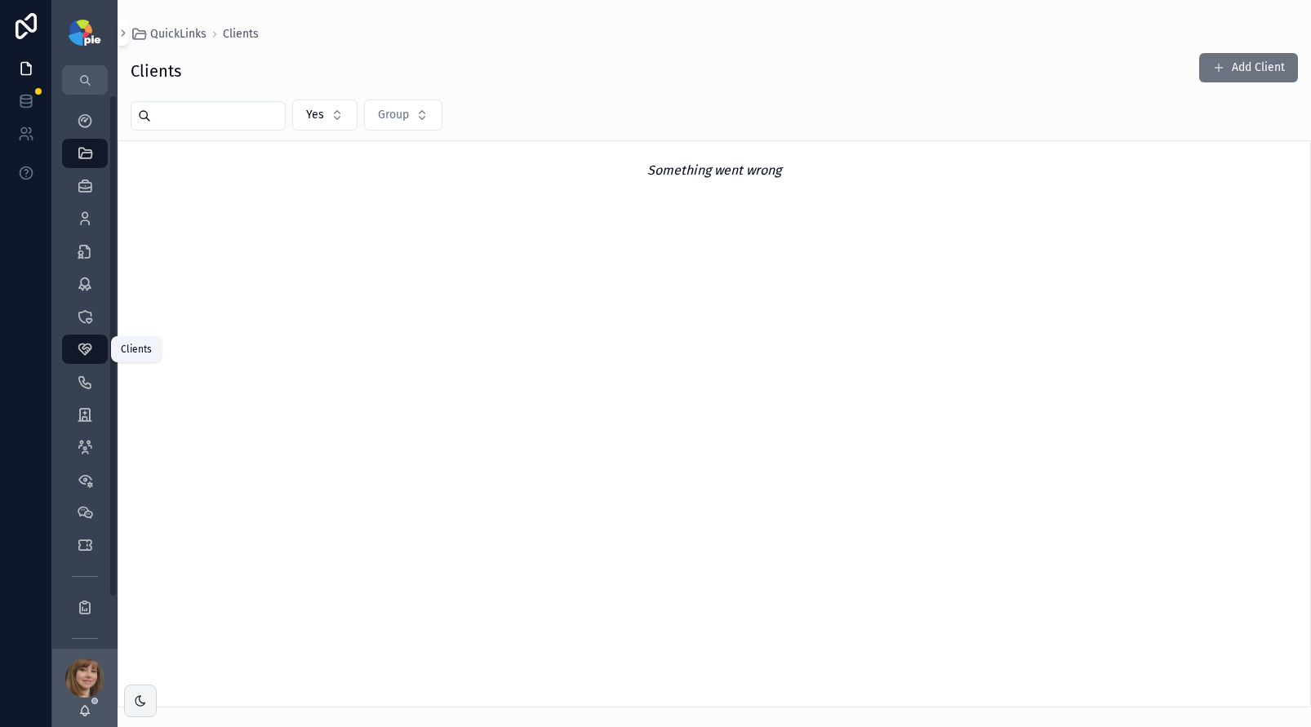
click at [87, 349] on icon "scrollable content" at bounding box center [85, 349] width 16 height 16
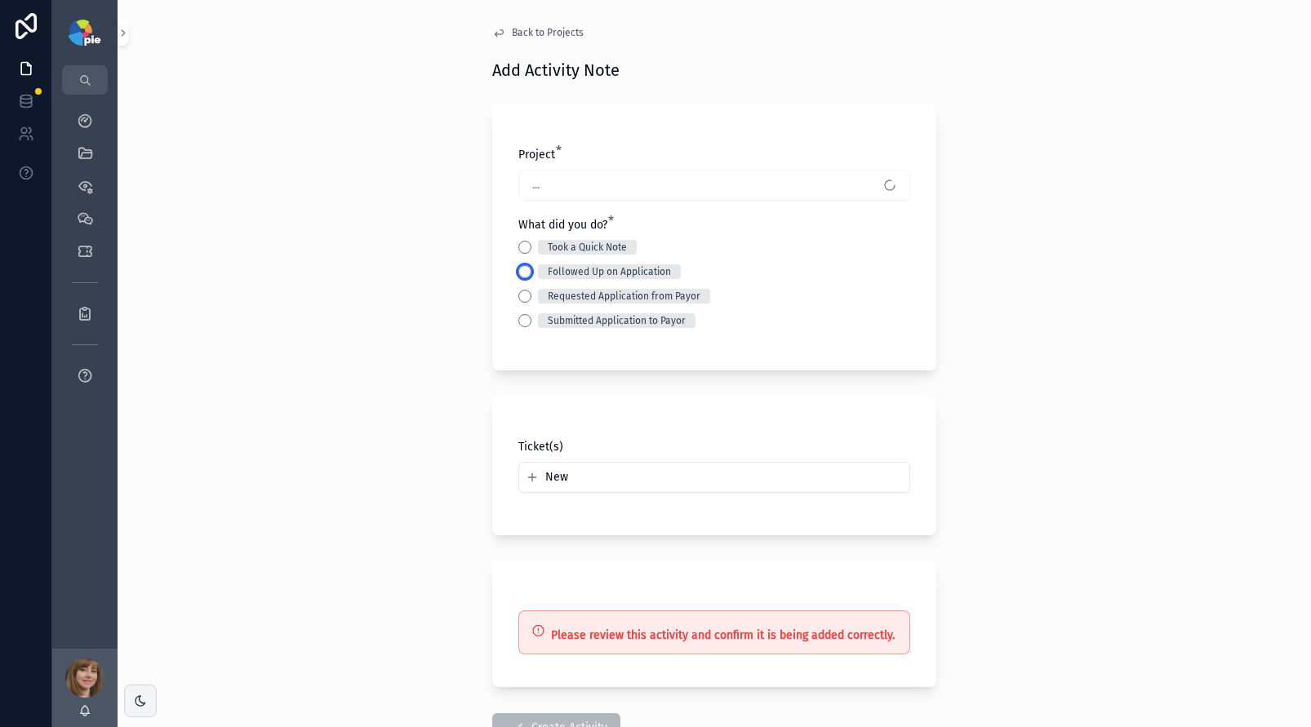
click at [518, 268] on button "Followed Up on Application" at bounding box center [524, 271] width 13 height 13
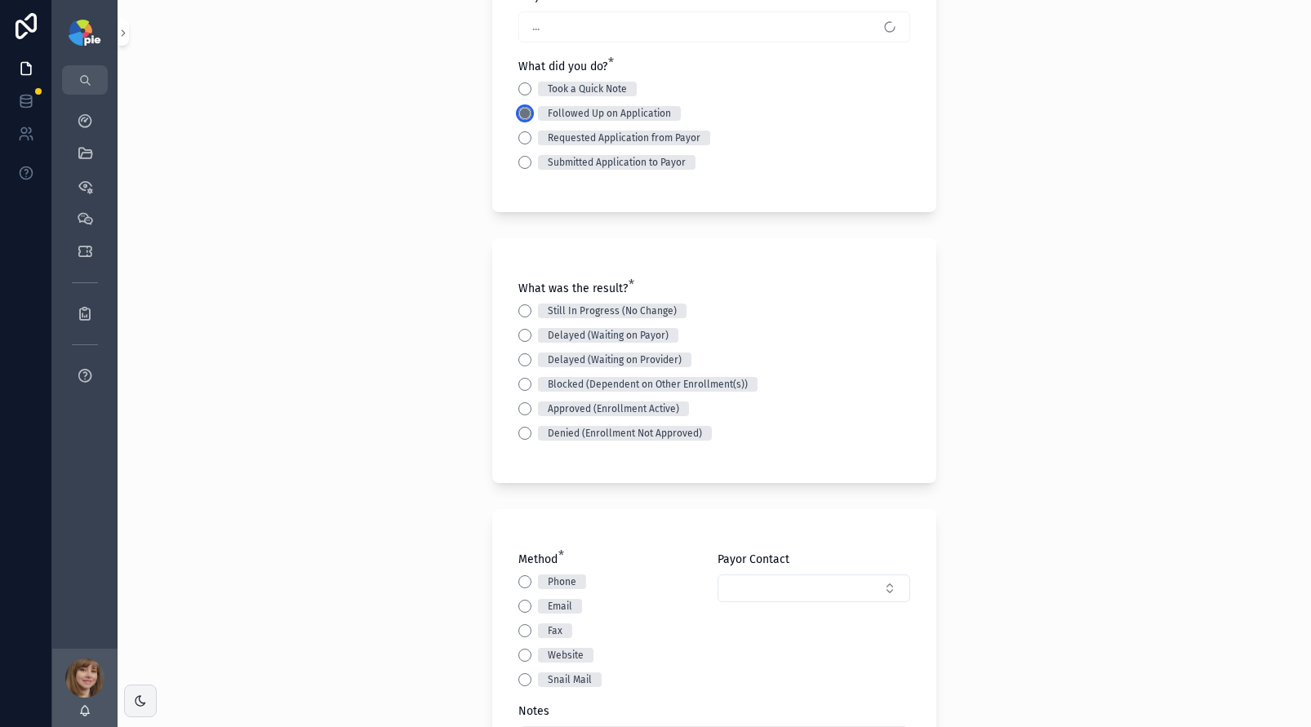
scroll to position [215, 0]
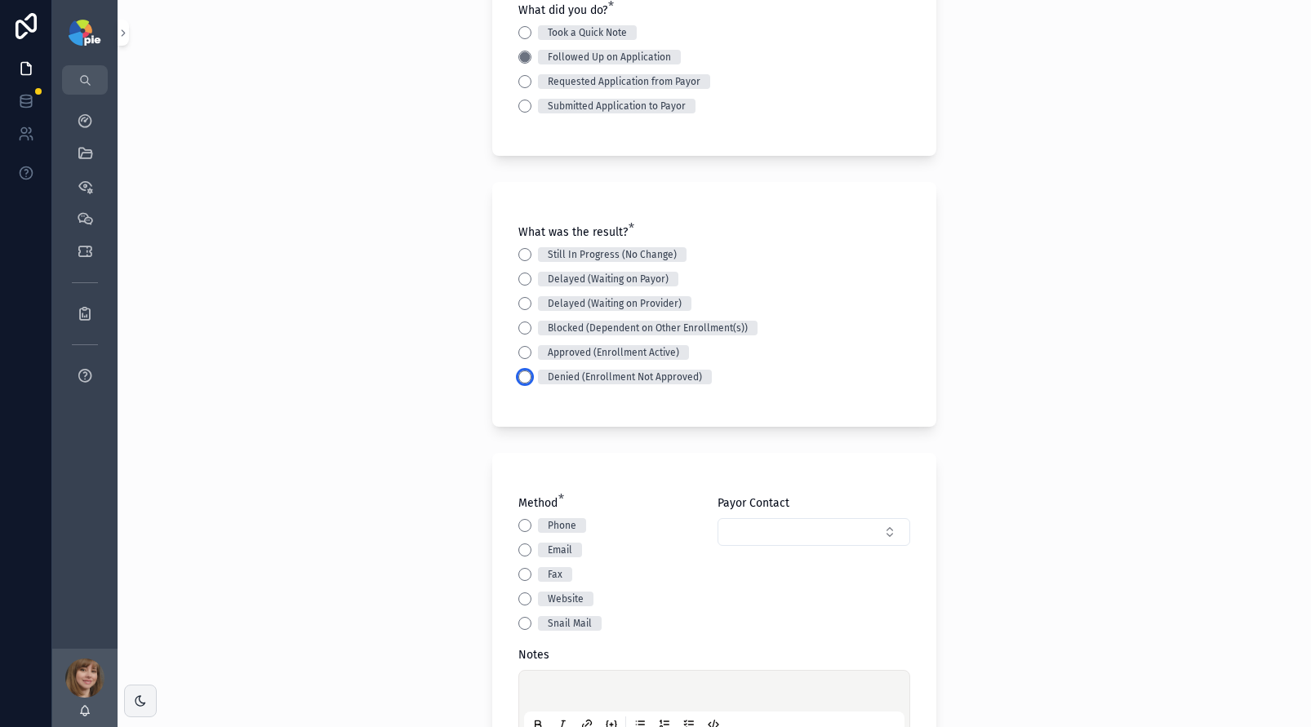
click at [518, 379] on button "Denied (Enrollment Not Approved)" at bounding box center [524, 377] width 13 height 13
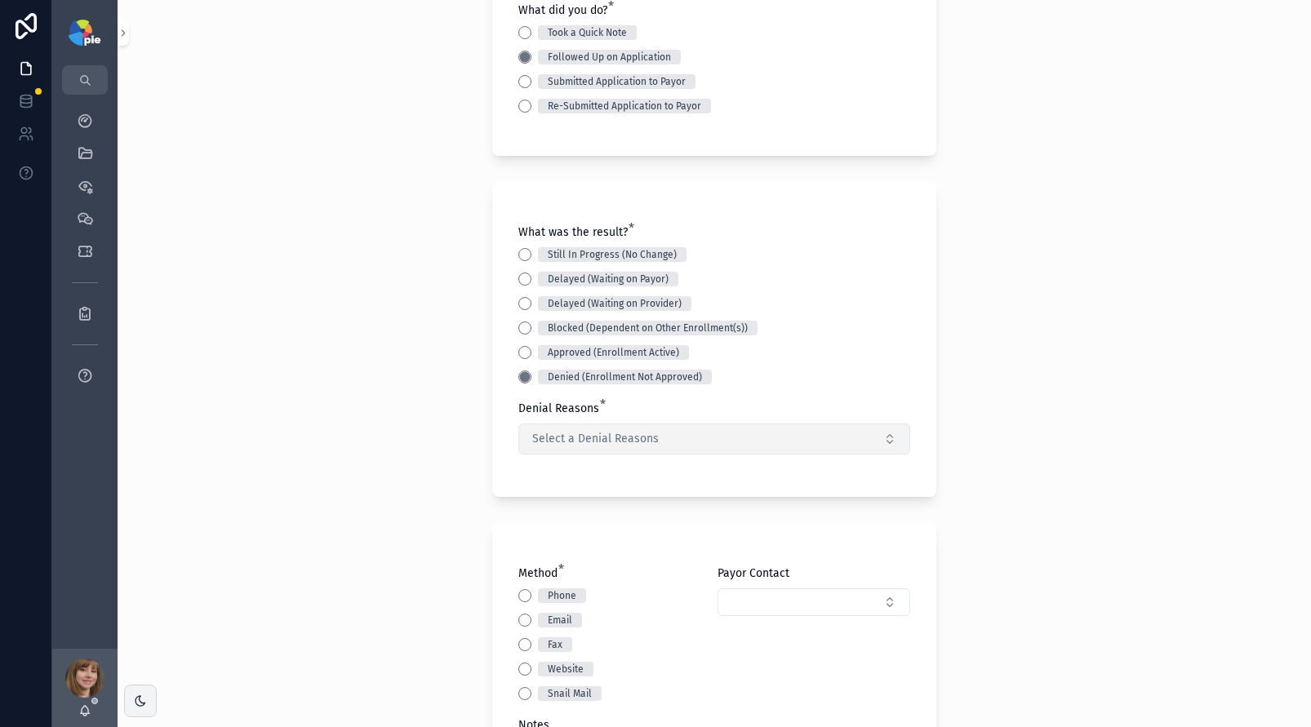
click at [557, 440] on span "Select a Denial Reasons" at bounding box center [595, 439] width 126 height 16
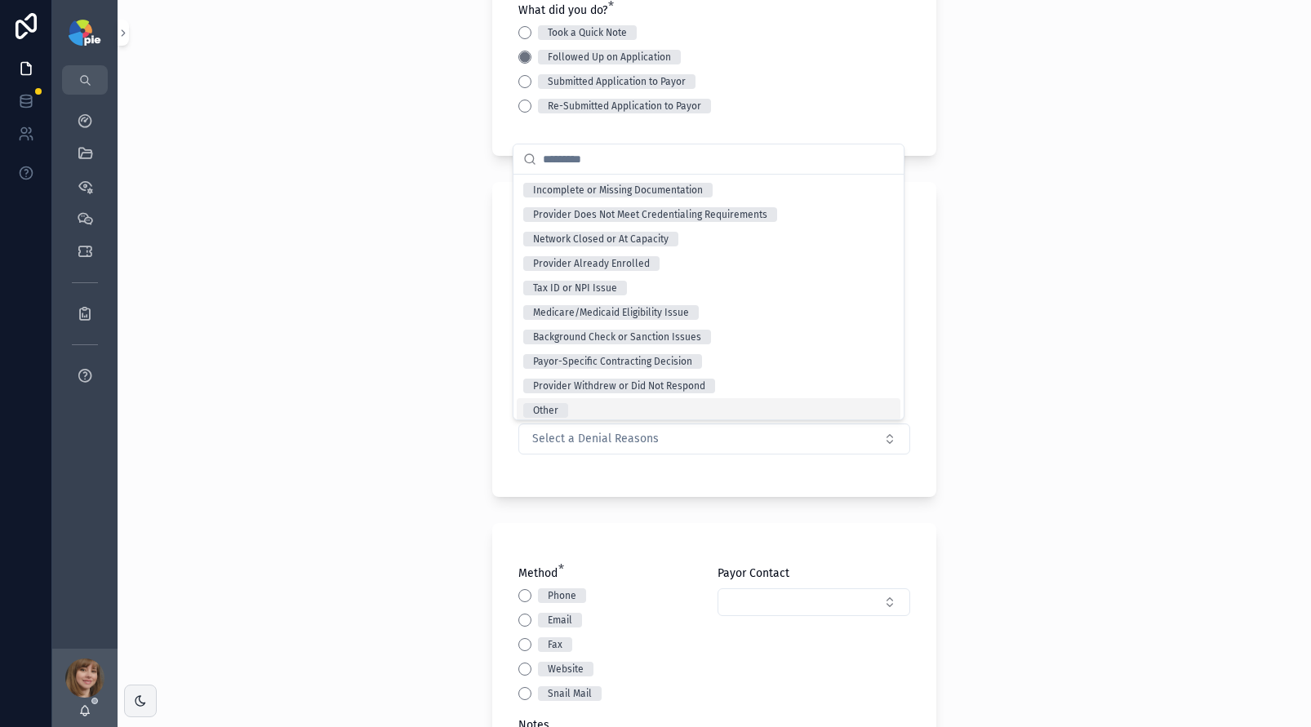
click at [591, 407] on div "Other" at bounding box center [709, 410] width 384 height 24
click at [446, 482] on div "Back to Projects Add Activity Note Project * [PERSON_NAME] (MD) New Enrollment …" at bounding box center [714, 148] width 1193 height 727
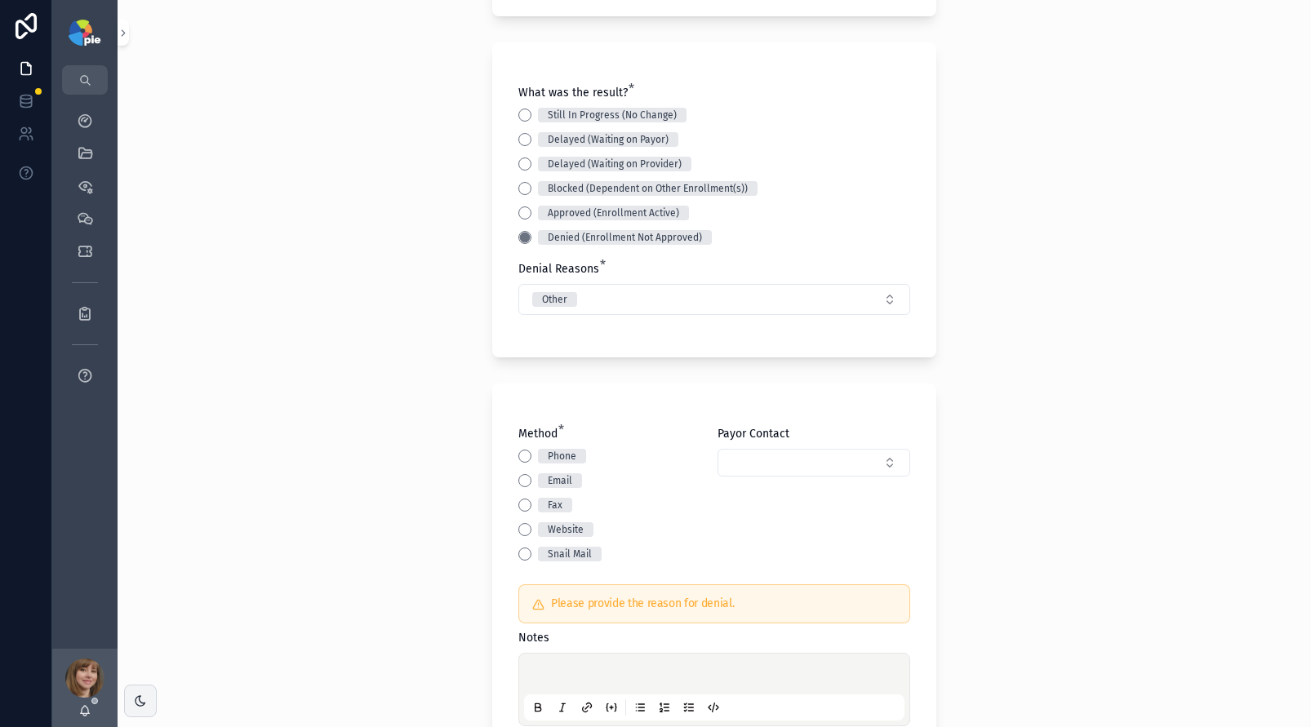
scroll to position [486, 0]
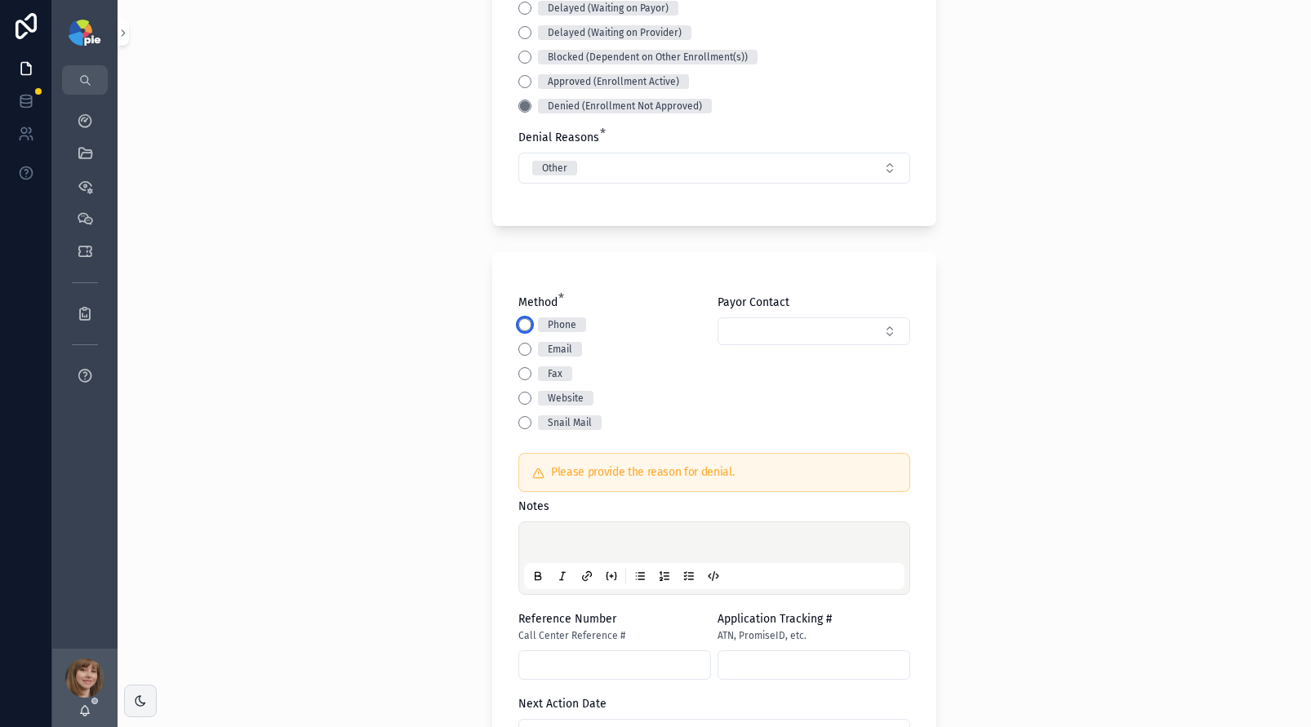
click at [521, 326] on button "Phone" at bounding box center [524, 324] width 13 height 13
click at [551, 552] on p "scrollable content" at bounding box center [717, 545] width 380 height 16
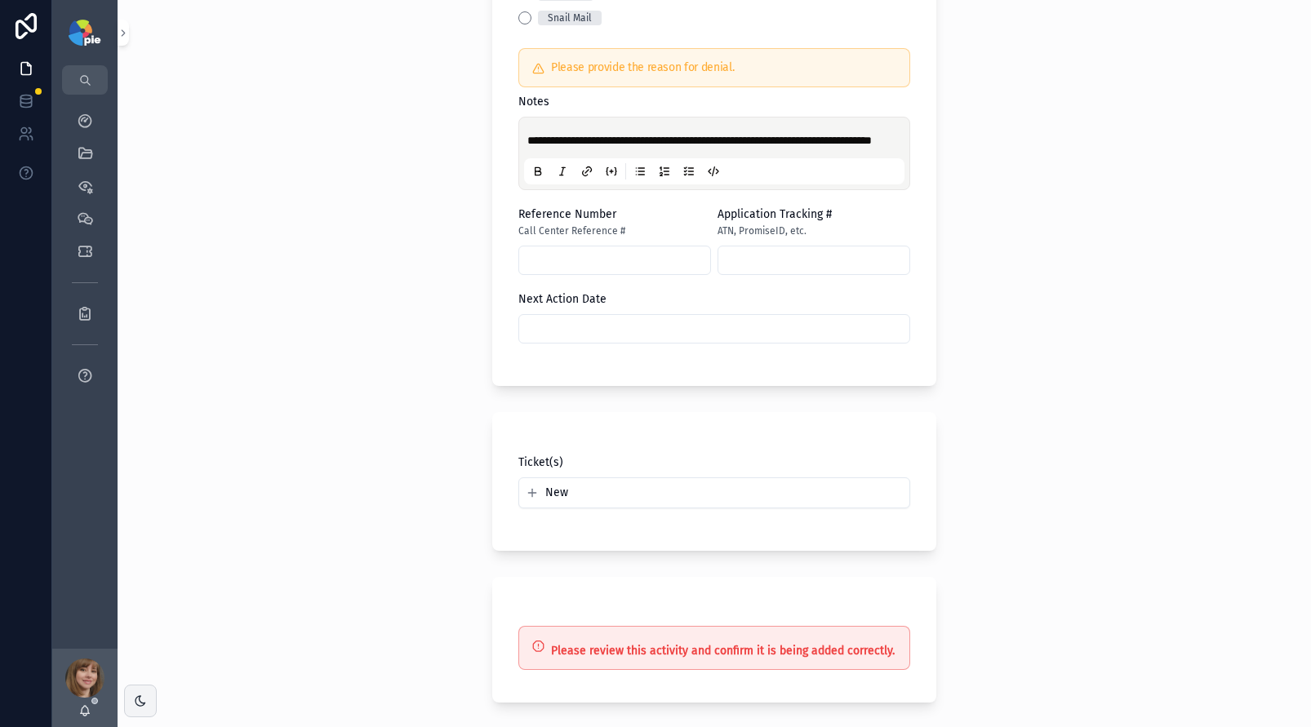
scroll to position [966, 0]
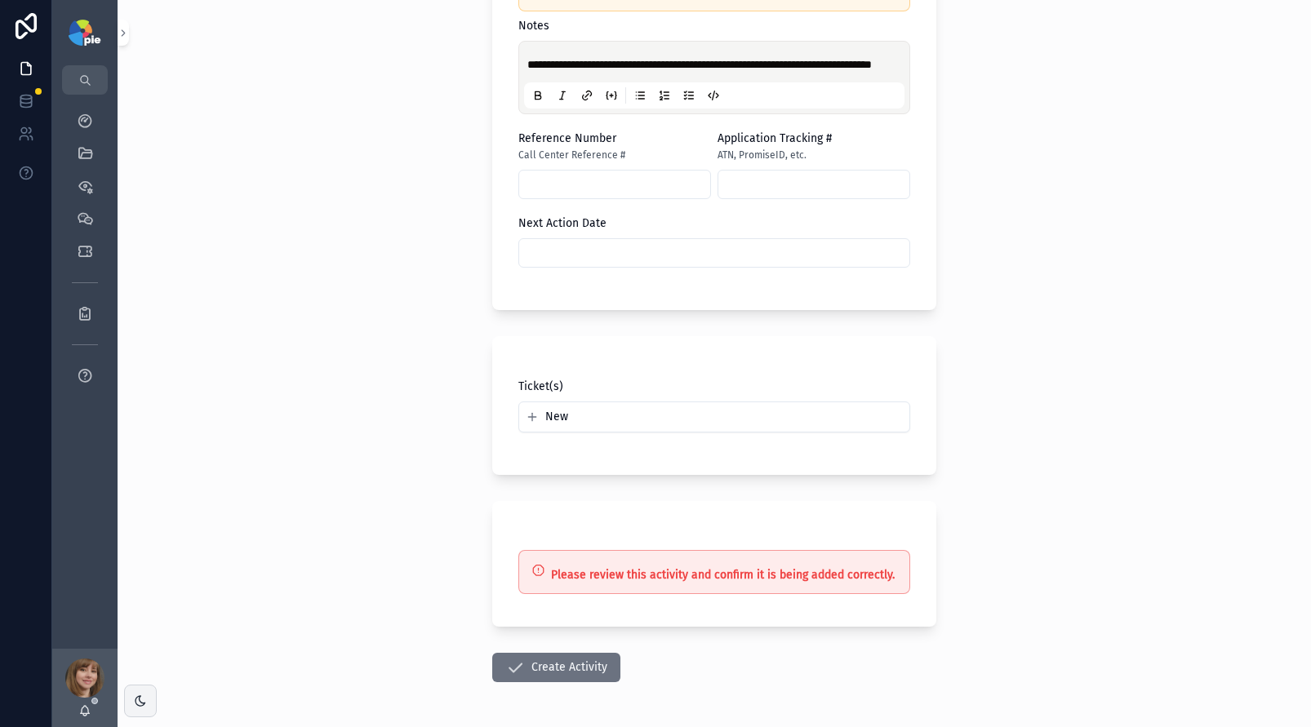
click at [636, 264] on input "scrollable content" at bounding box center [714, 253] width 390 height 23
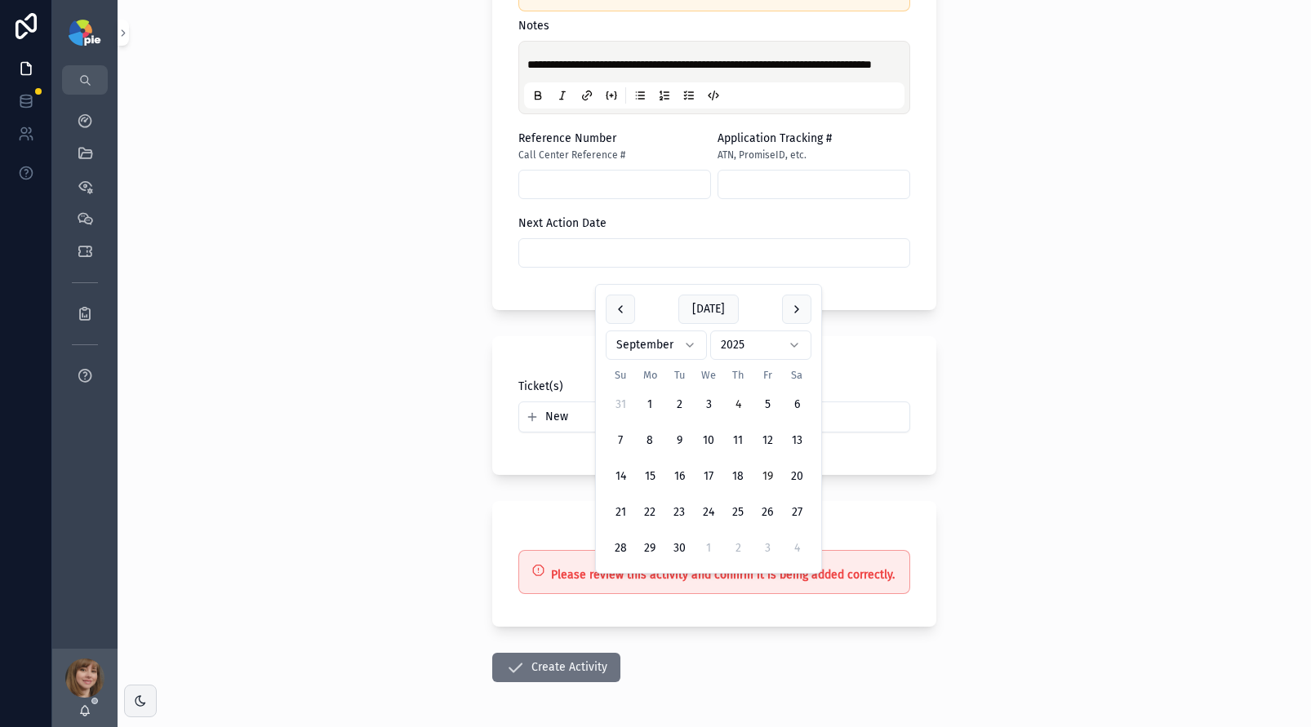
click at [764, 477] on button "19" at bounding box center [766, 476] width 29 height 29
type input "*********"
click at [202, 510] on div "**********" at bounding box center [714, 363] width 1193 height 727
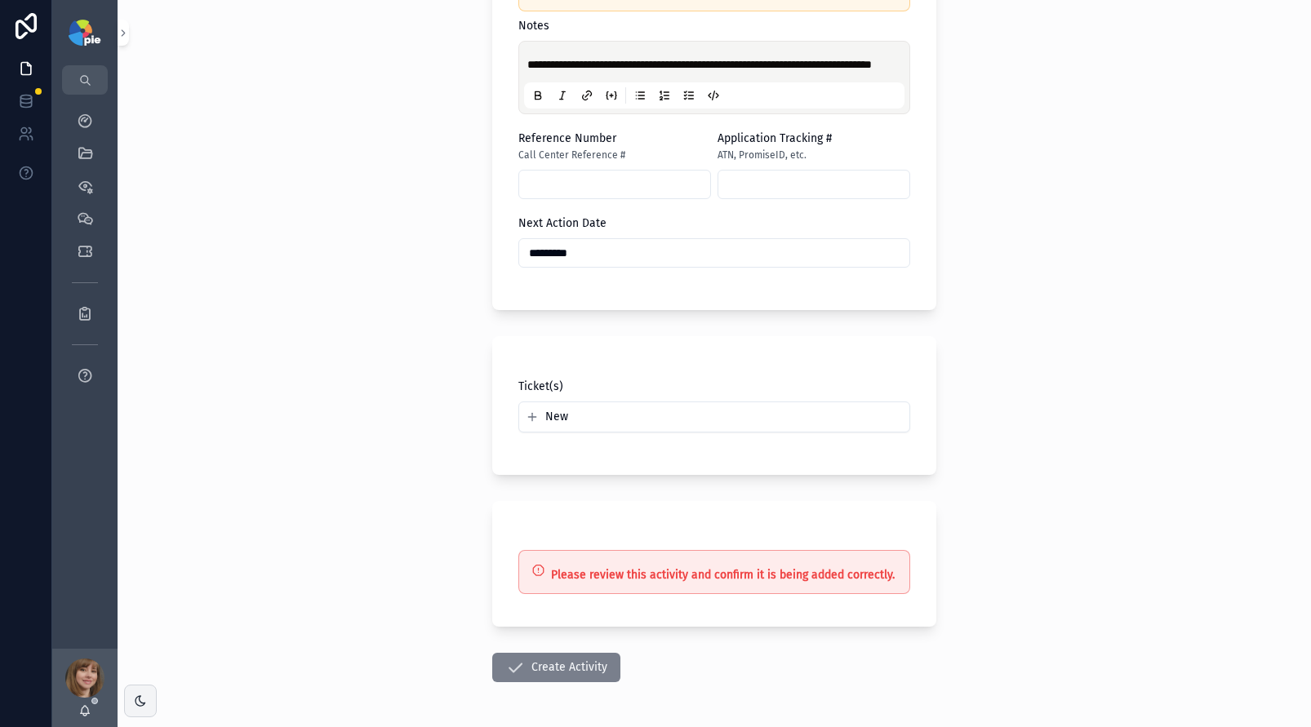
click at [548, 677] on button "Create Activity" at bounding box center [556, 667] width 128 height 29
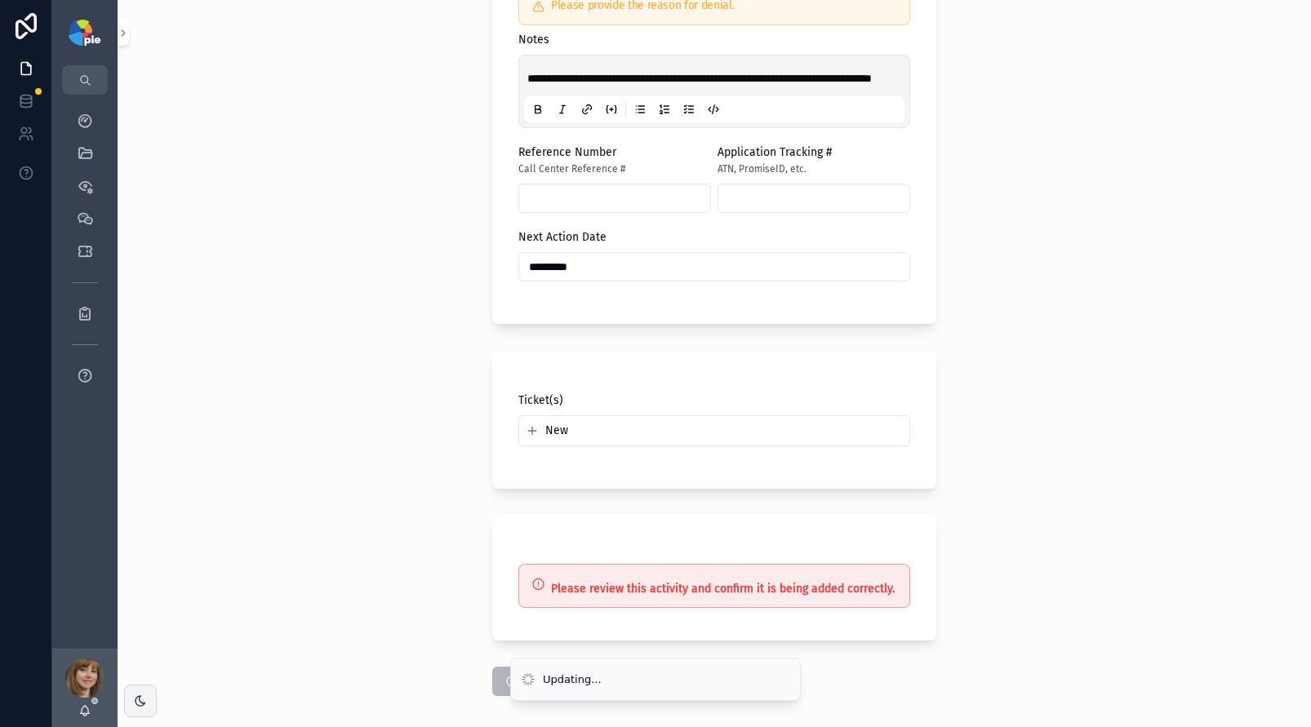
scroll to position [948, 0]
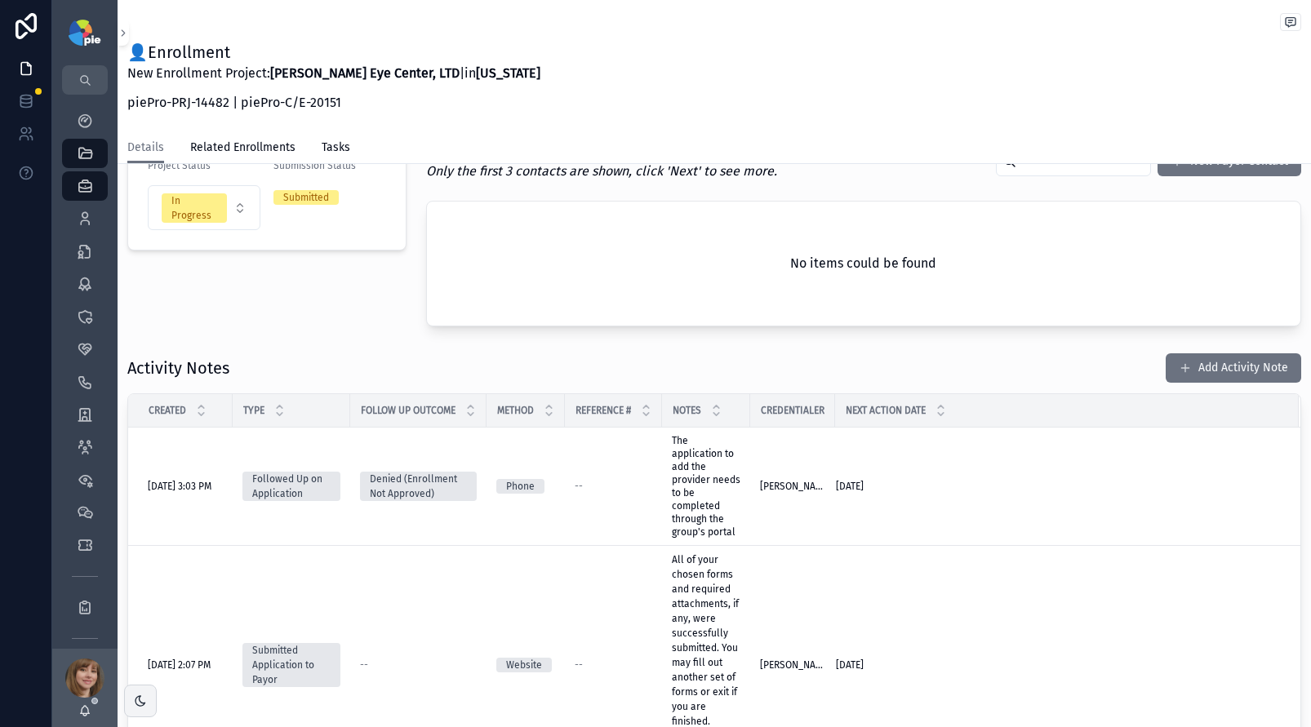
scroll to position [322, 0]
click at [362, 283] on div "Project Status In Progress Submission Status Submitted" at bounding box center [267, 231] width 299 height 201
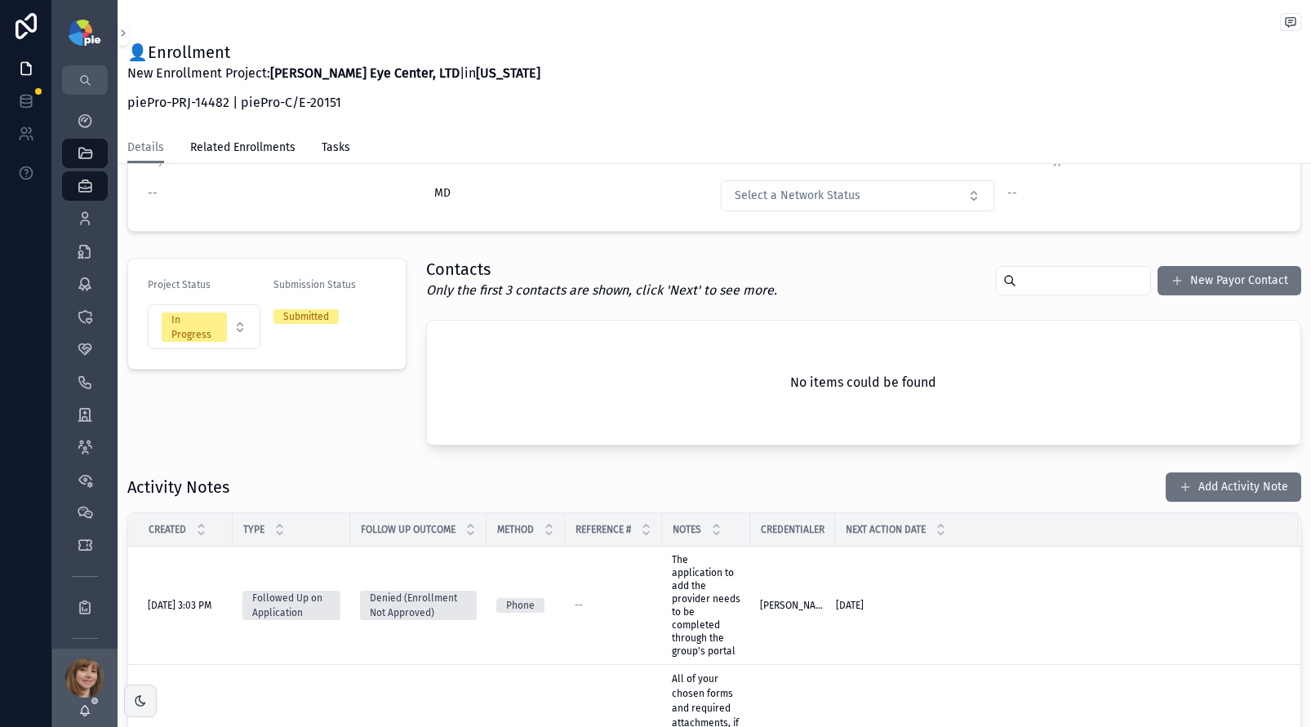
scroll to position [176, 0]
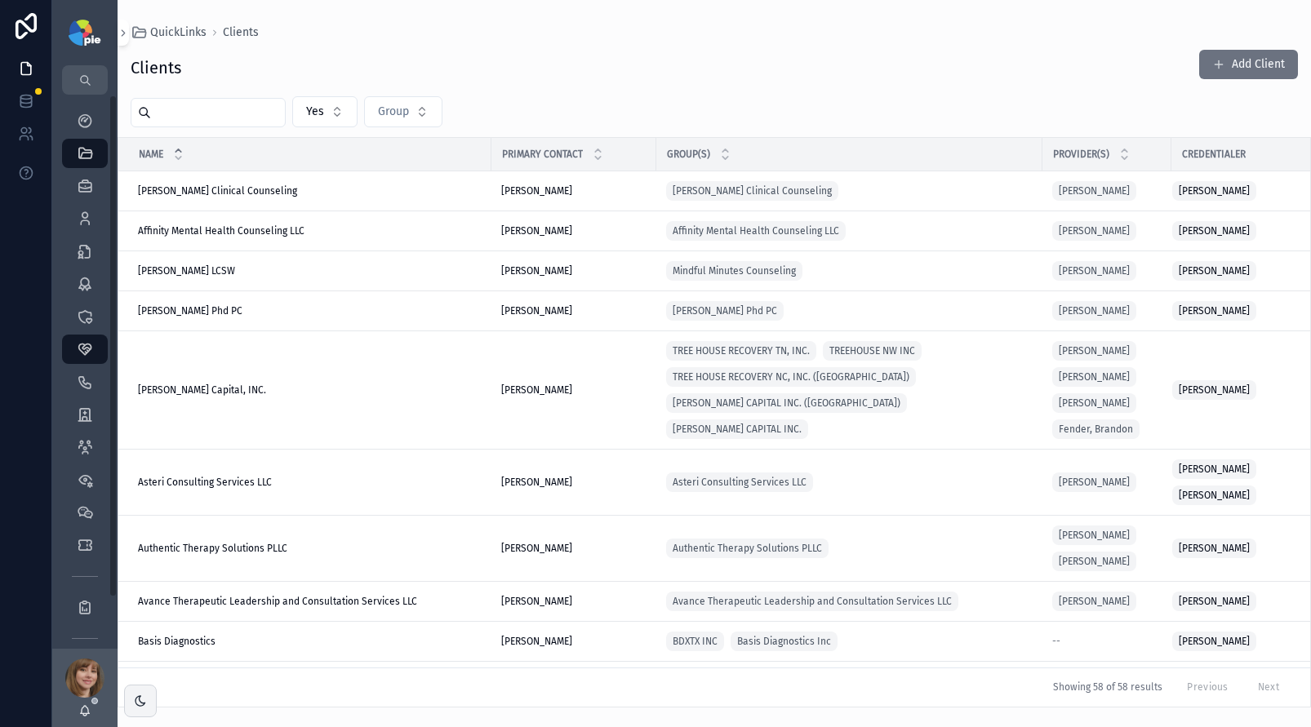
click at [233, 113] on input "scrollable content" at bounding box center [218, 112] width 134 height 23
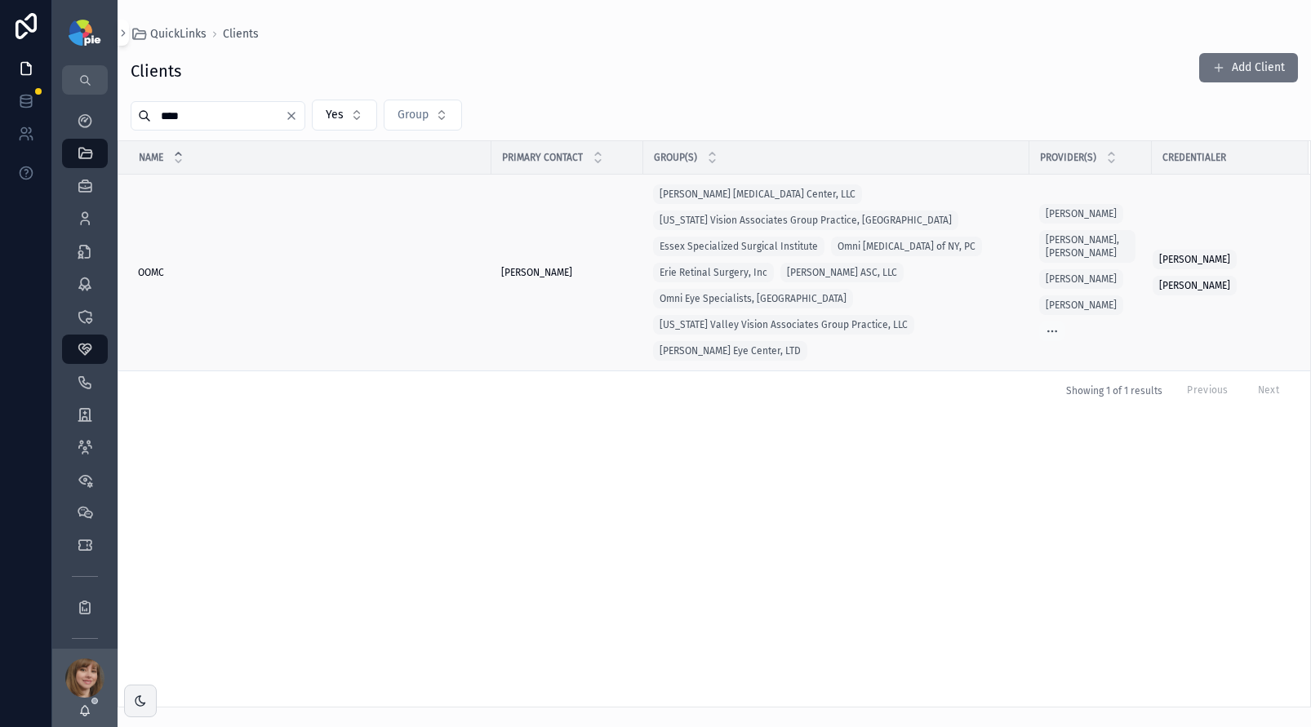
type input "****"
click at [167, 266] on div "OOMC OOMC" at bounding box center [310, 272] width 344 height 13
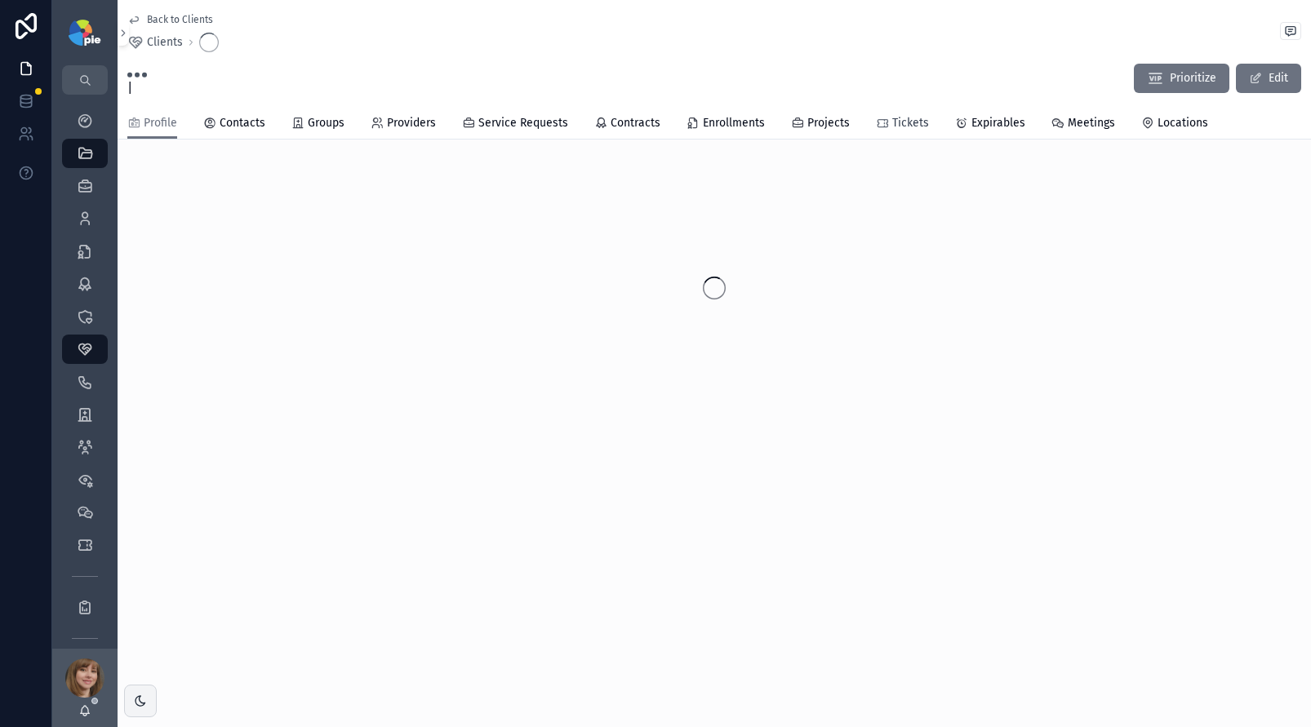
click at [912, 120] on span "Tickets" at bounding box center [910, 123] width 37 height 16
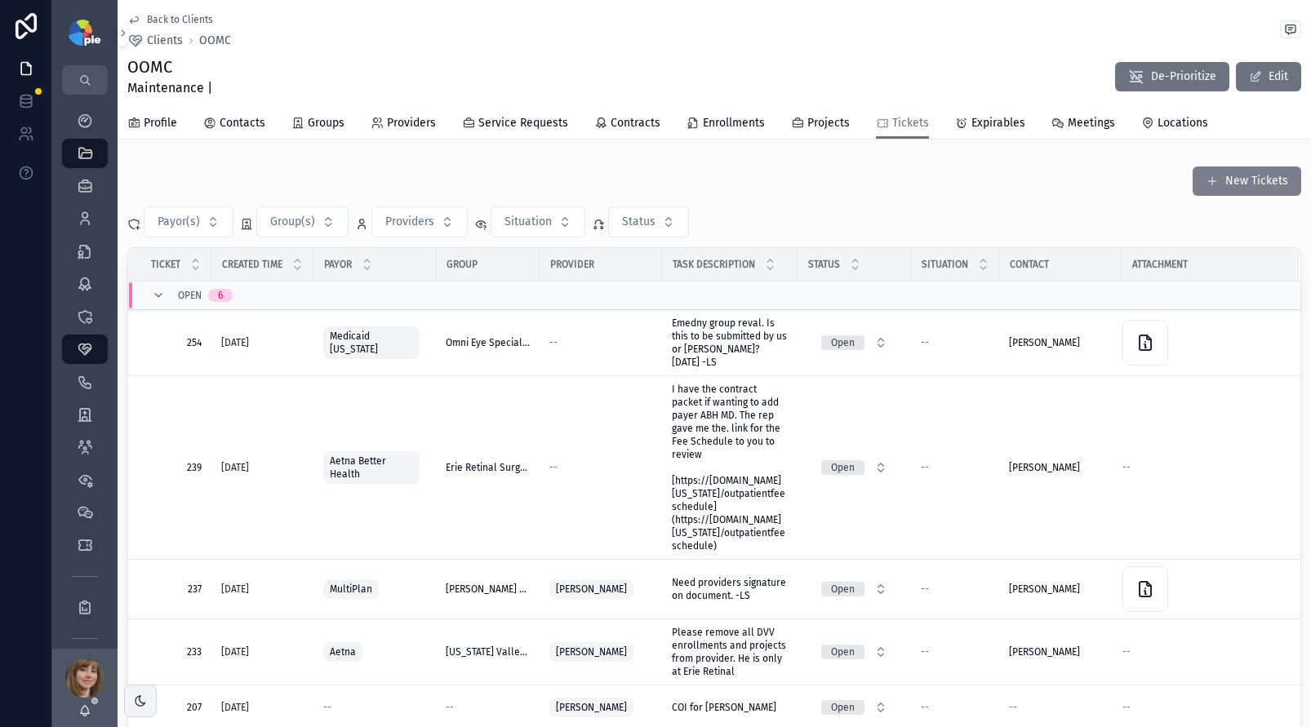
click at [1233, 172] on button "New Tickets" at bounding box center [1246, 180] width 109 height 29
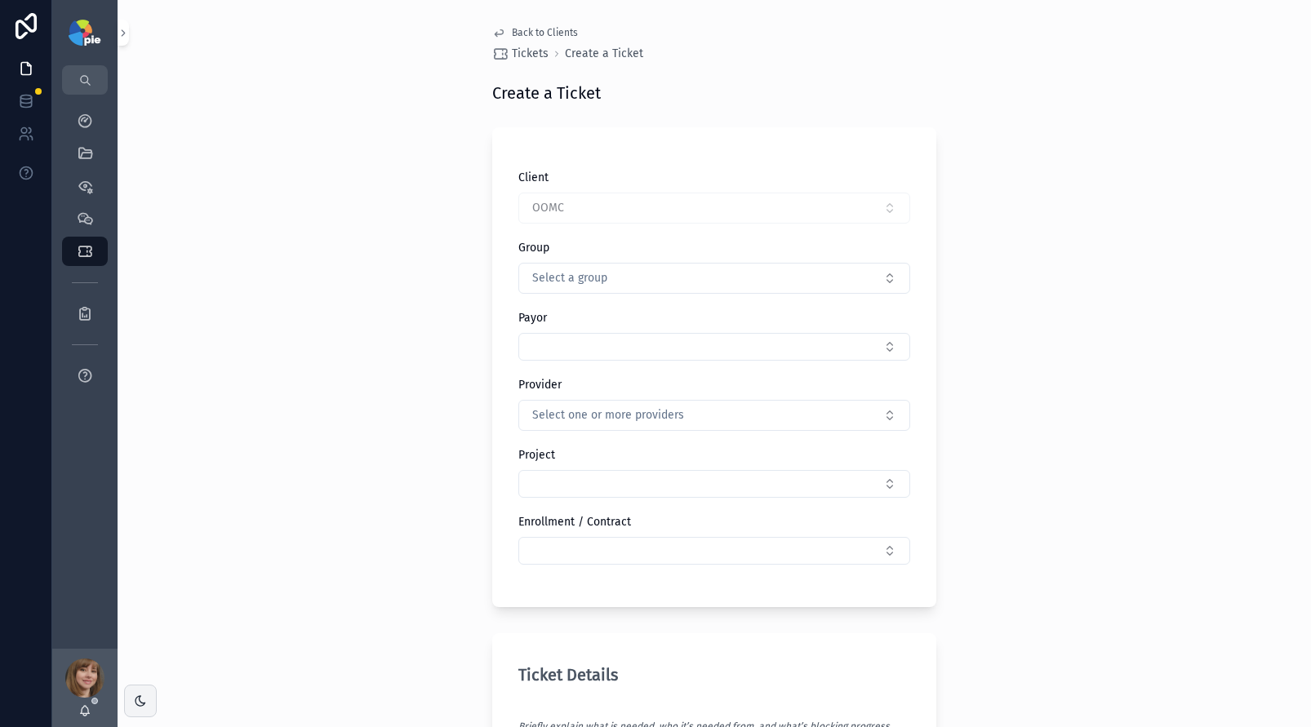
click at [556, 260] on div "Group Select a group" at bounding box center [714, 267] width 392 height 54
click at [560, 273] on span "Select a group" at bounding box center [569, 278] width 75 height 16
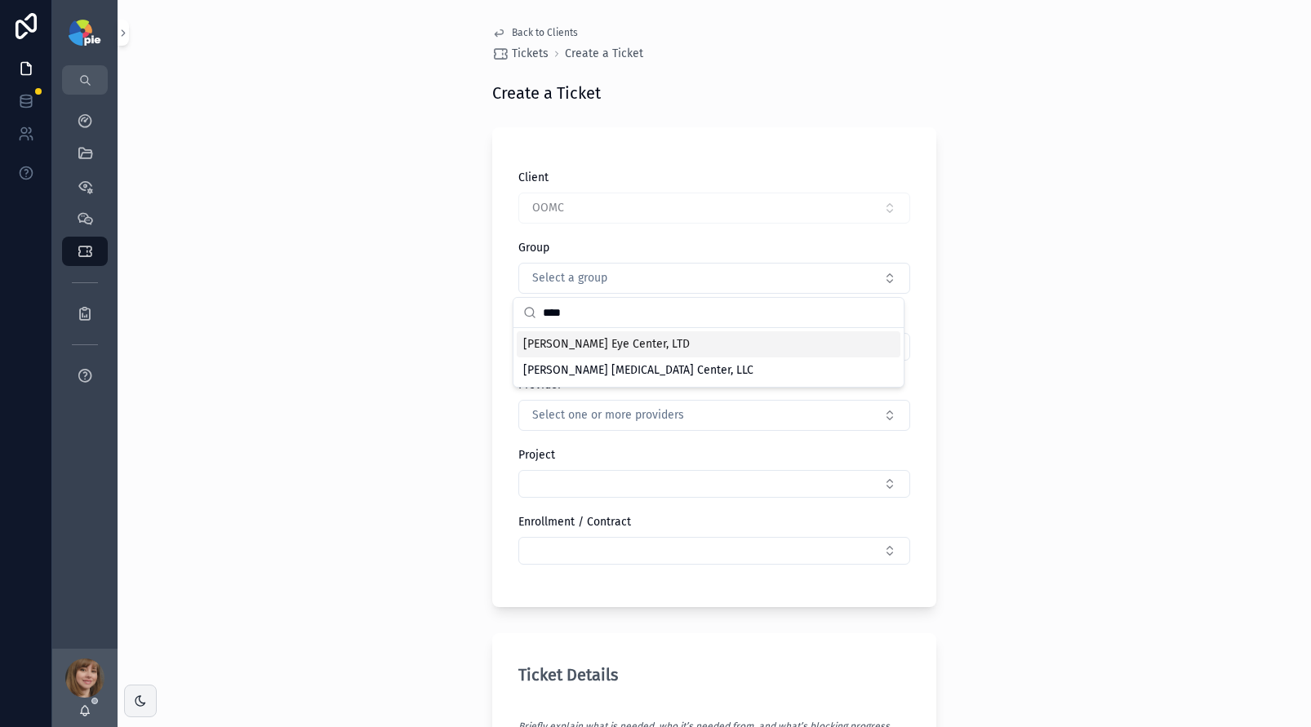
type input "****"
click at [570, 343] on span "[PERSON_NAME] Eye Center, LTD" at bounding box center [606, 344] width 166 height 16
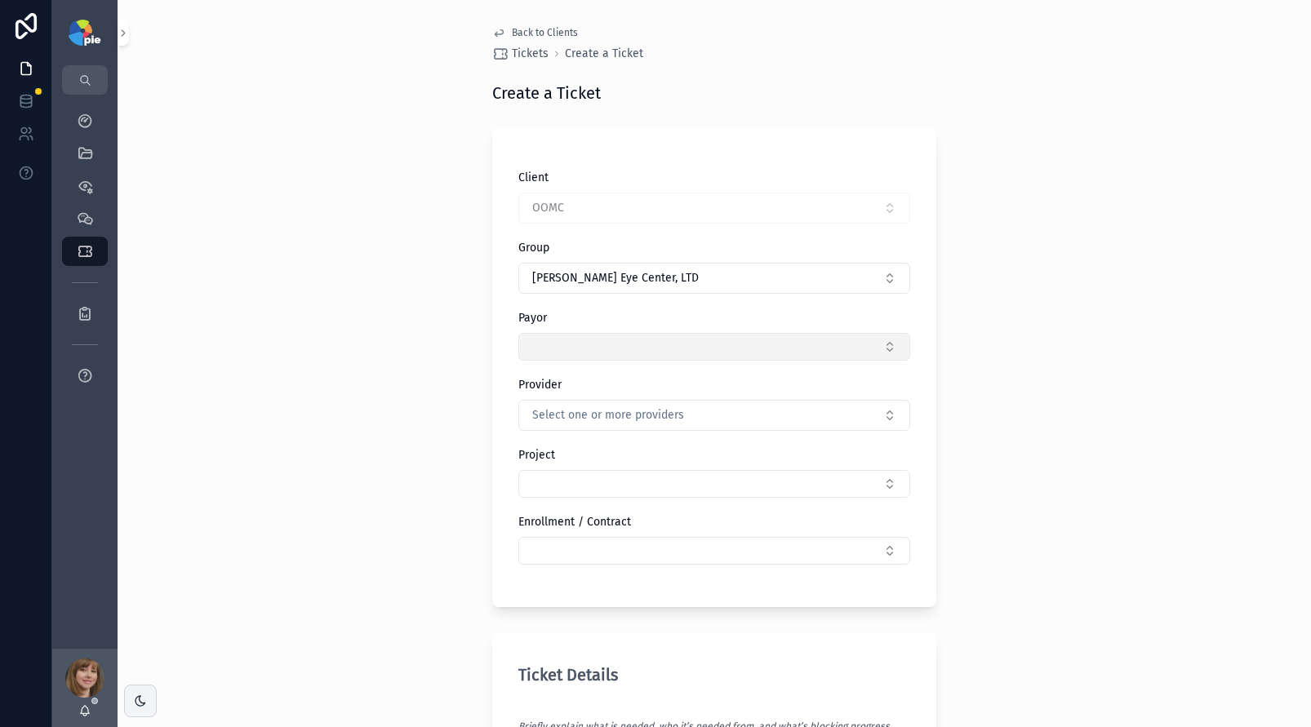
click at [577, 349] on button "Select Button" at bounding box center [714, 347] width 392 height 28
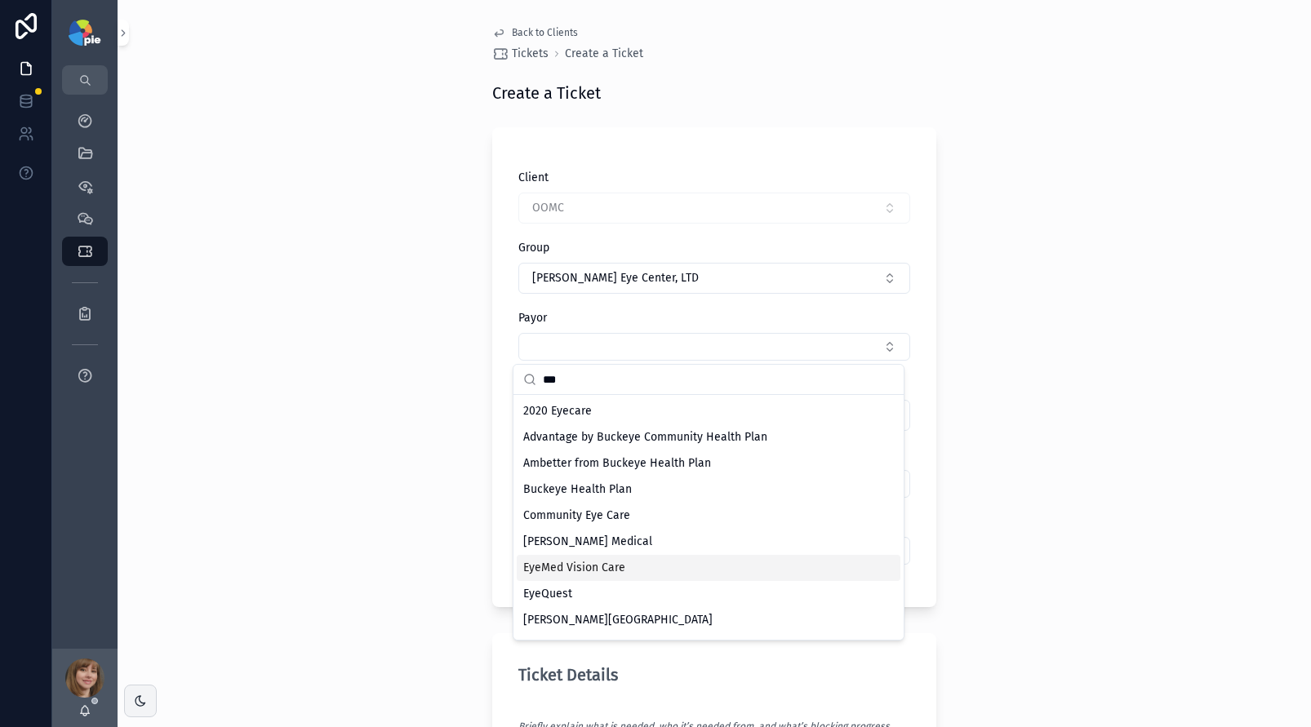
type input "***"
click at [614, 560] on span "EyeMed Vision Care" at bounding box center [574, 568] width 102 height 16
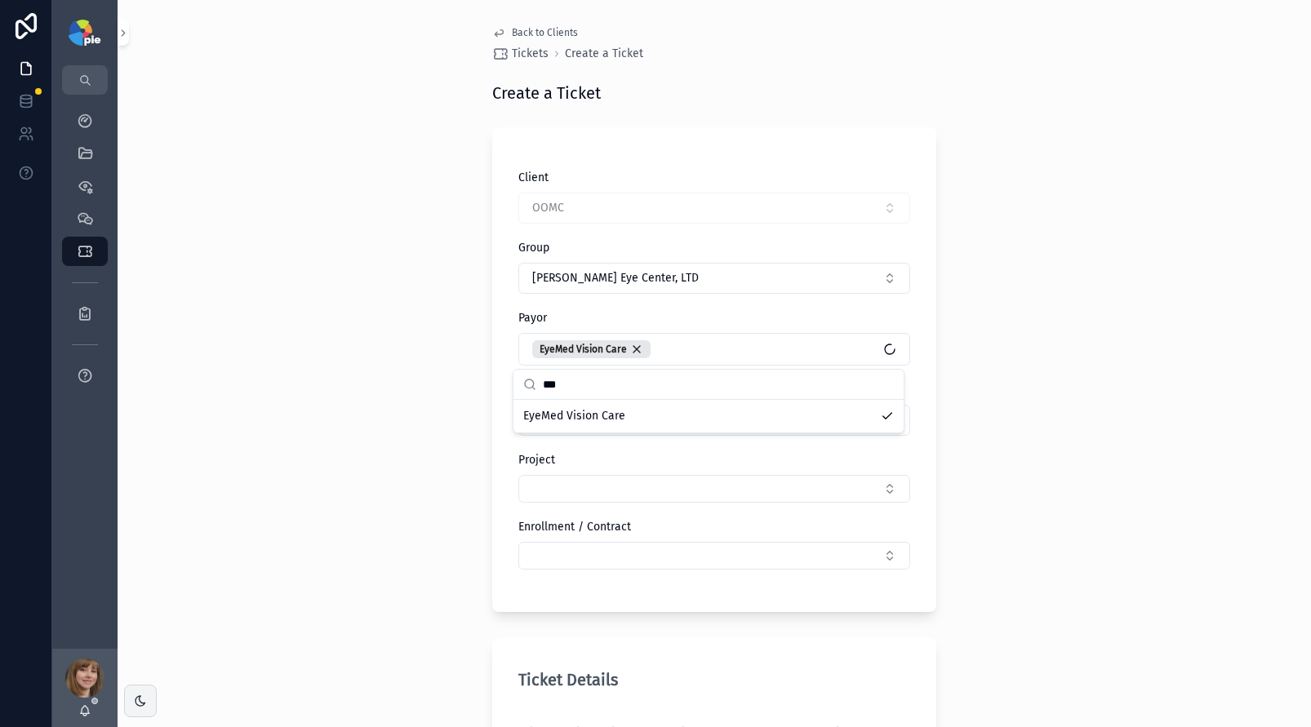
click at [404, 376] on div "Back to Clients Tickets Create a Ticket Create a Ticket Client OOMC Group [PERS…" at bounding box center [714, 363] width 1193 height 727
click at [568, 409] on button "Select one or more providers" at bounding box center [714, 420] width 392 height 31
type input "****"
click at [610, 482] on div "[PERSON_NAME]" at bounding box center [709, 486] width 384 height 26
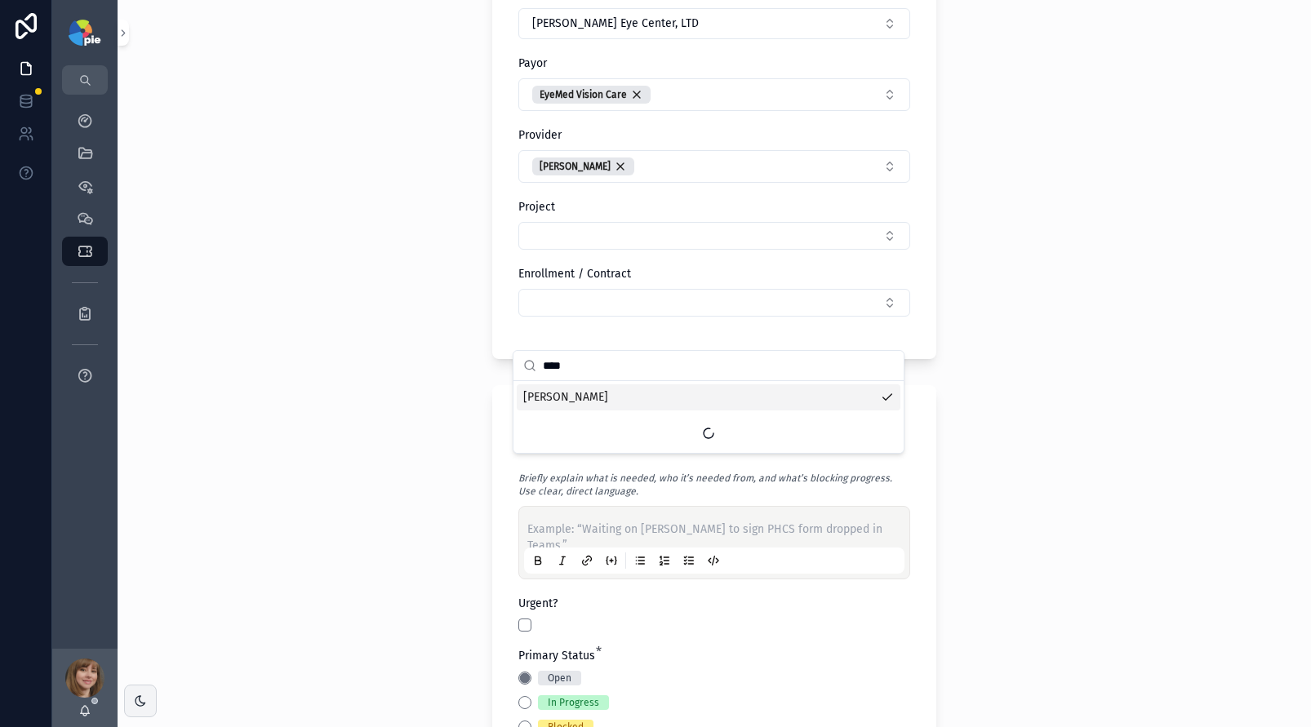
scroll to position [256, 0]
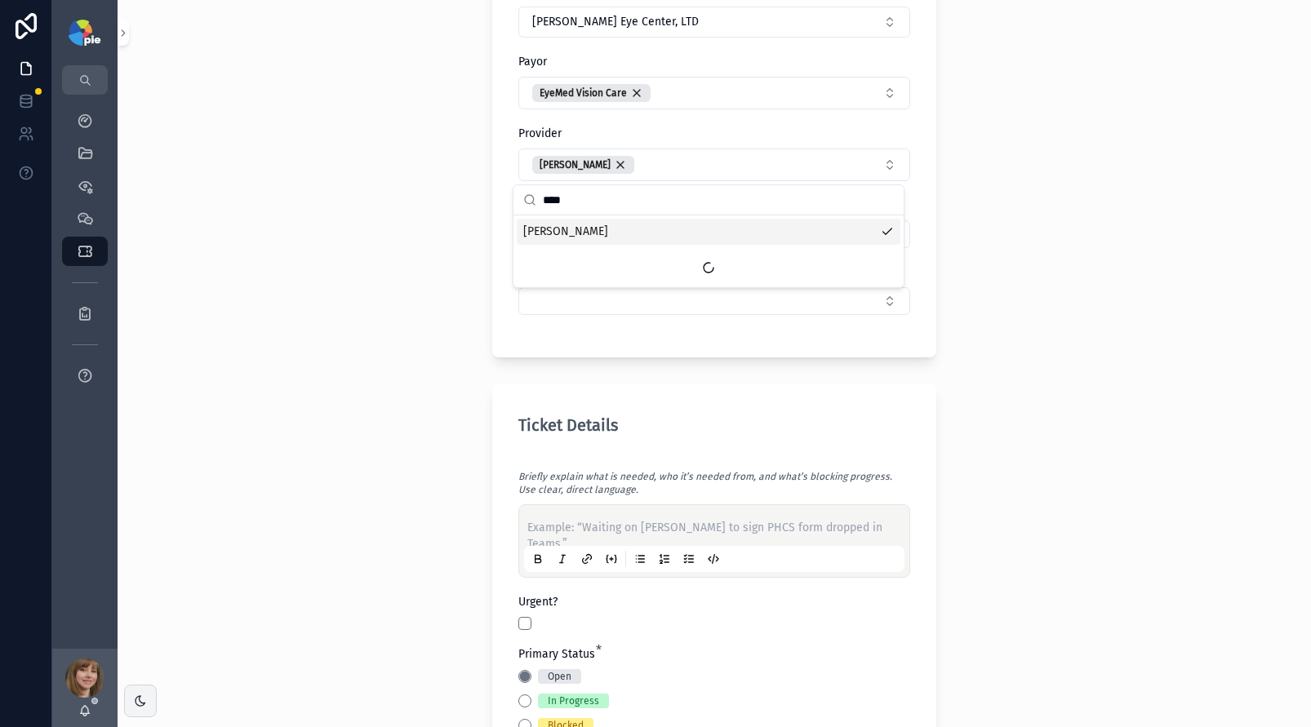
click at [364, 437] on div "Back to Clients Tickets Create a Ticket Create a Ticket Client OOMC Group [PERS…" at bounding box center [714, 107] width 1193 height 727
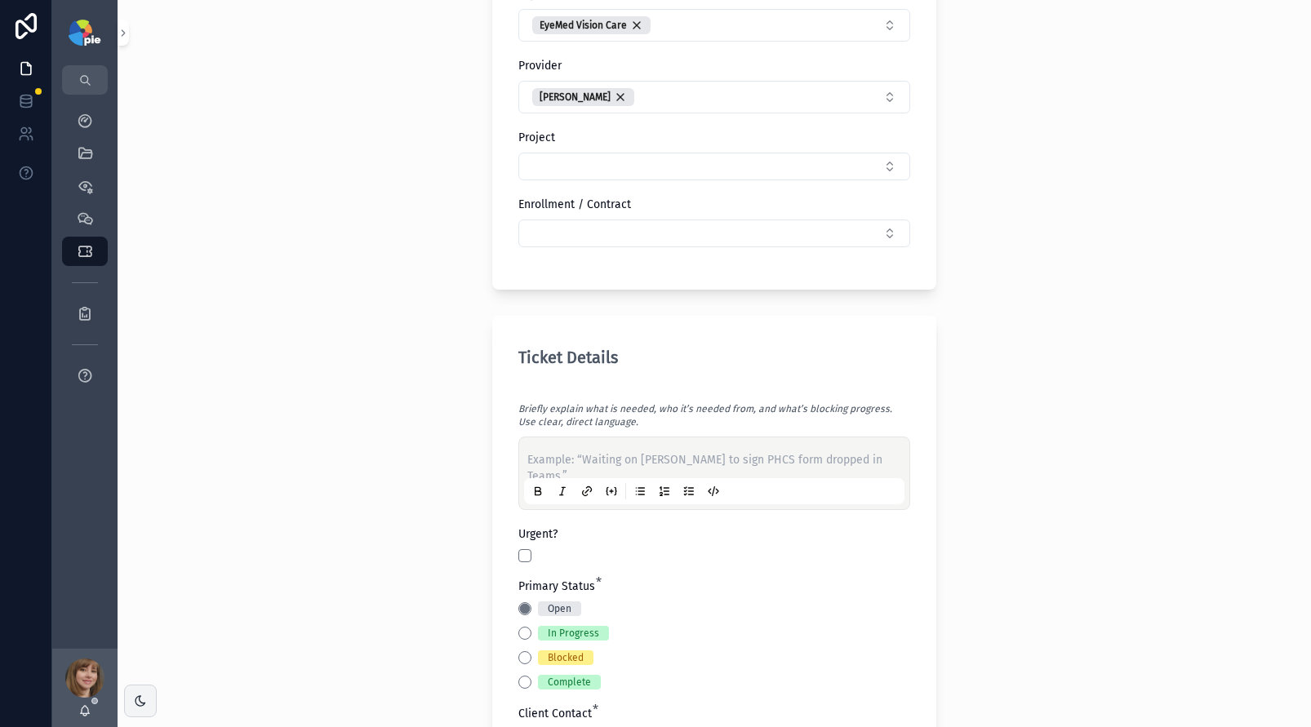
scroll to position [369, 0]
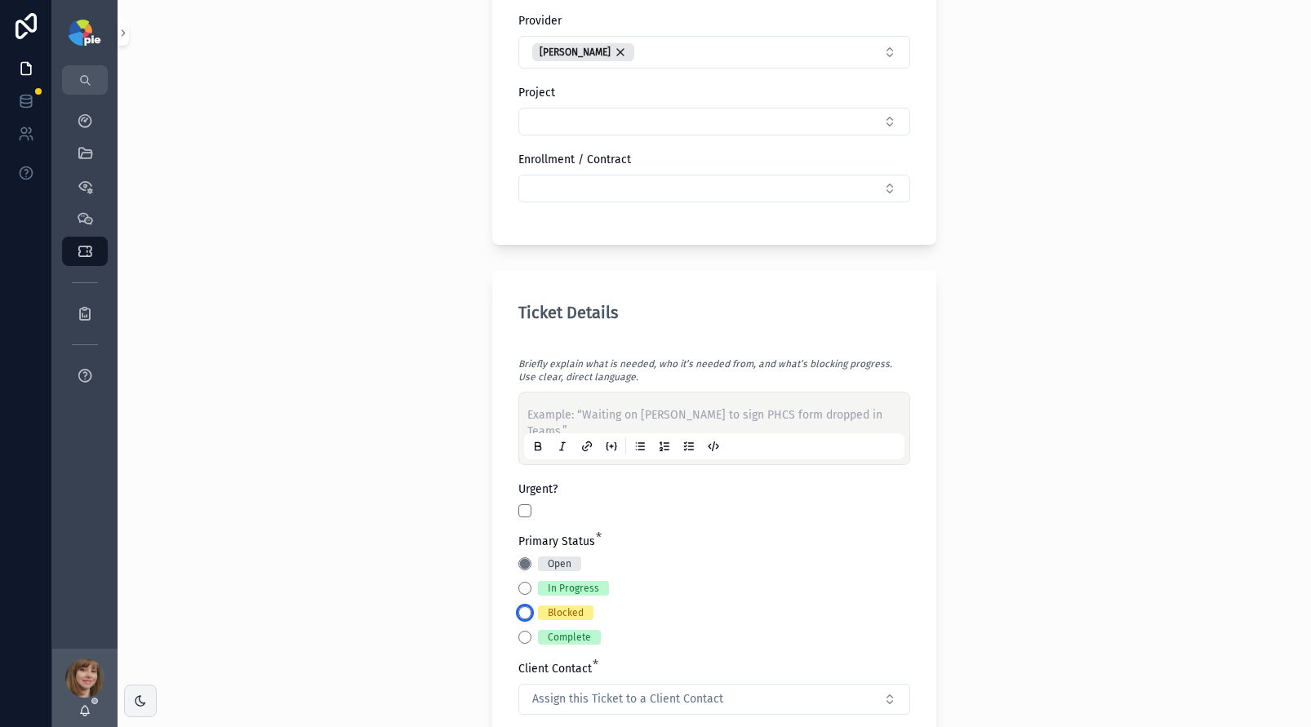
click at [518, 613] on button "Blocked" at bounding box center [524, 612] width 13 height 13
click at [719, 565] on button "Waiting on Client" at bounding box center [723, 563] width 13 height 13
click at [565, 405] on div "Example: “Waiting on [PERSON_NAME] to sign PHCS form dropped in Teams.”" at bounding box center [714, 428] width 380 height 62
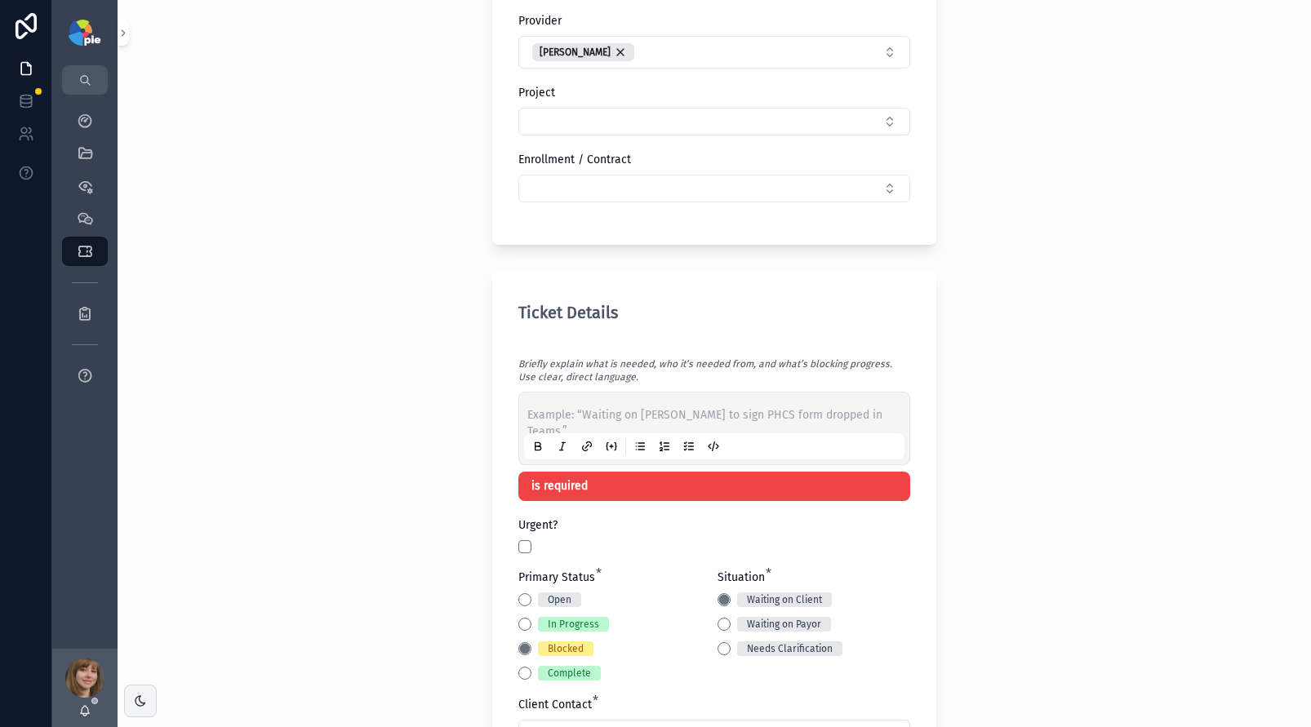
click at [565, 409] on p "scrollable content" at bounding box center [717, 415] width 380 height 16
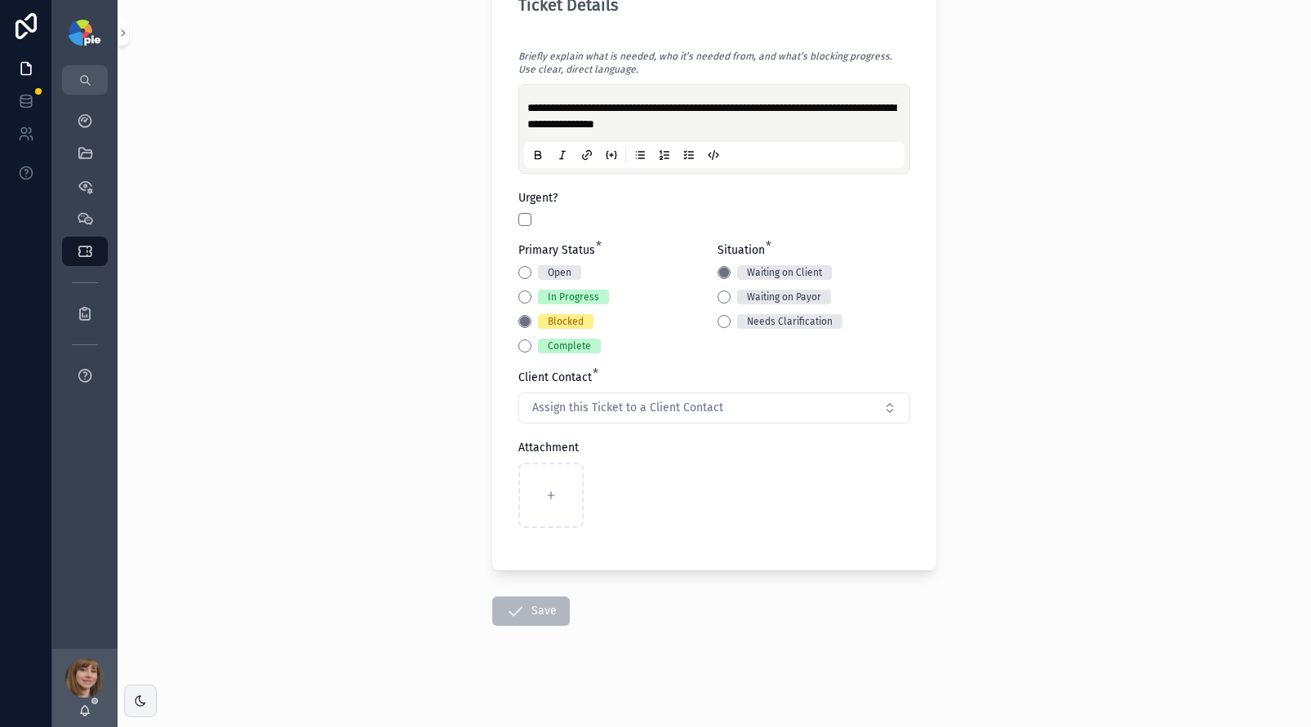
scroll to position [680, 0]
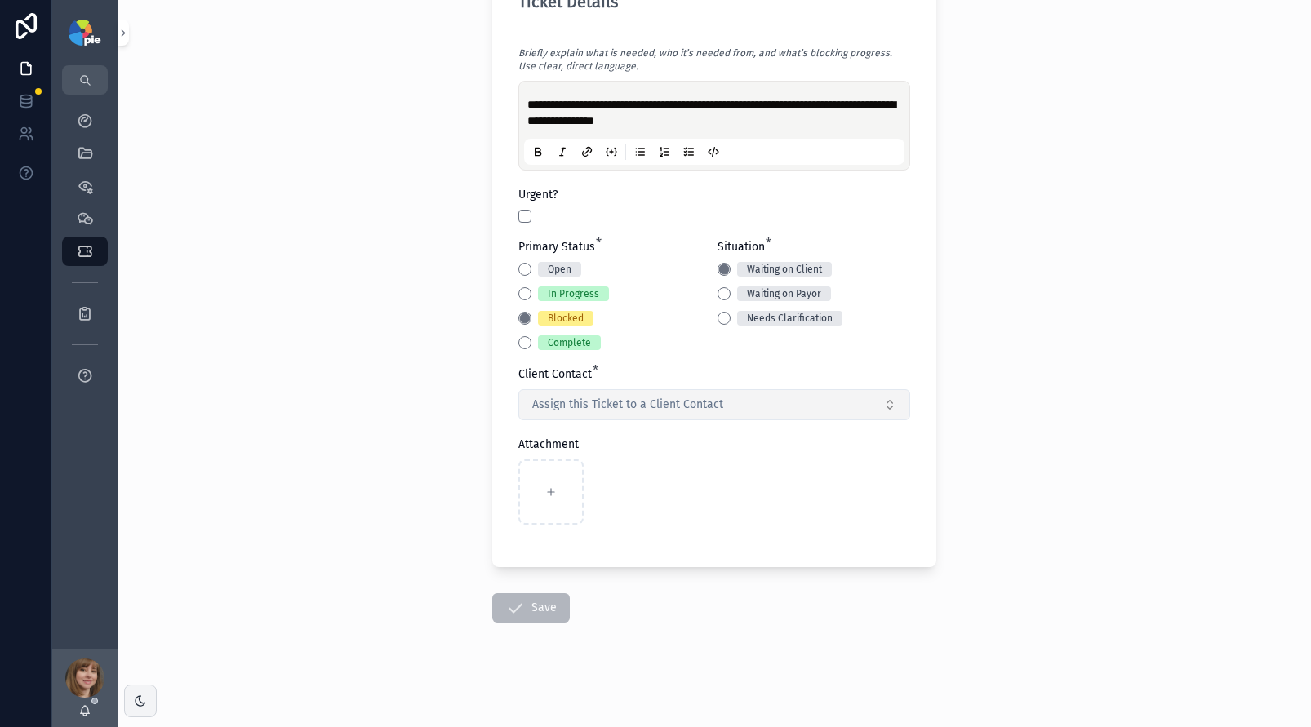
click at [615, 406] on span "Assign this Ticket to a Client Contact" at bounding box center [627, 405] width 191 height 16
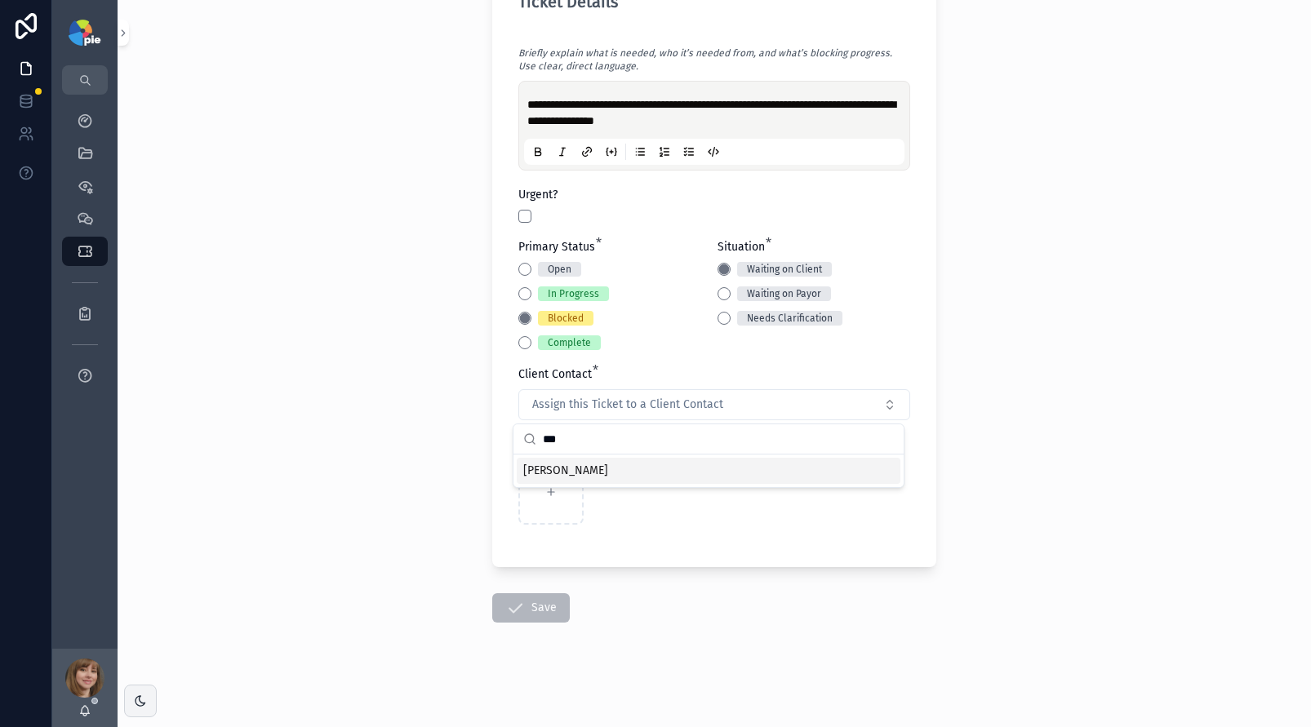
type input "***"
click at [614, 473] on div "[PERSON_NAME]" at bounding box center [709, 471] width 384 height 26
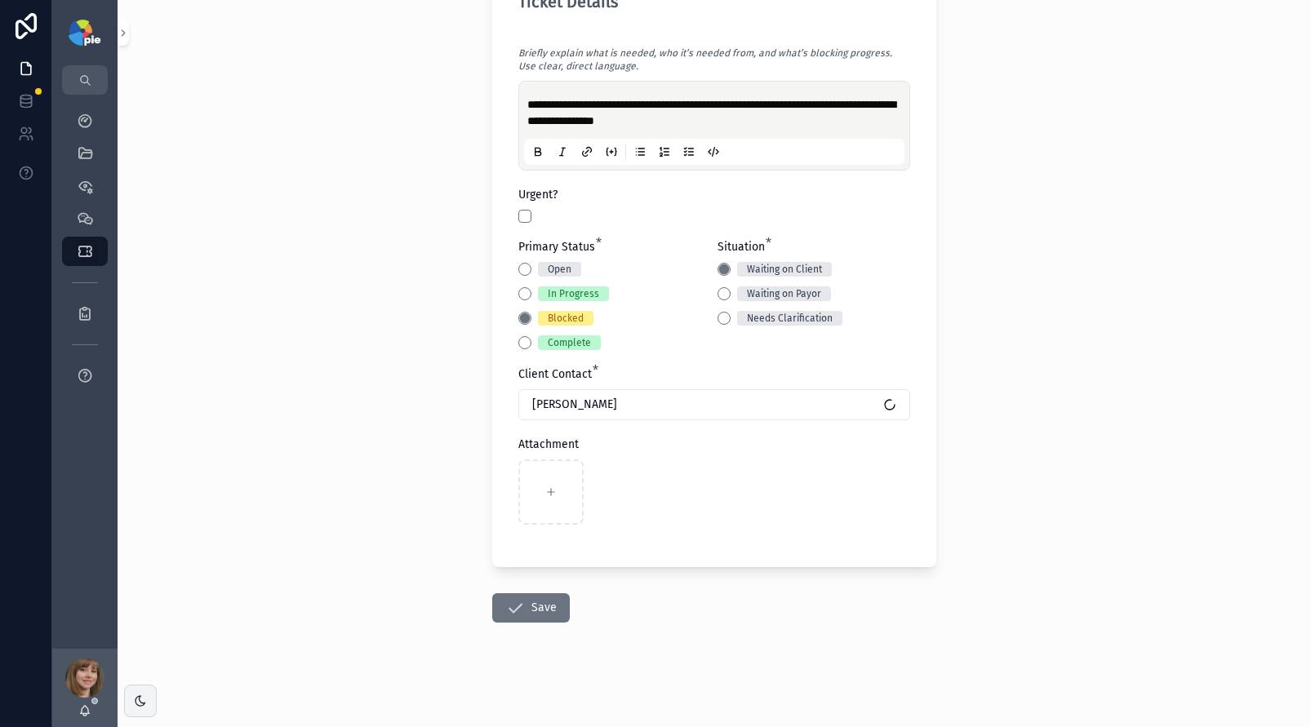
click at [1041, 416] on div "**********" at bounding box center [714, 363] width 1193 height 727
click at [536, 606] on button "Save" at bounding box center [531, 607] width 78 height 29
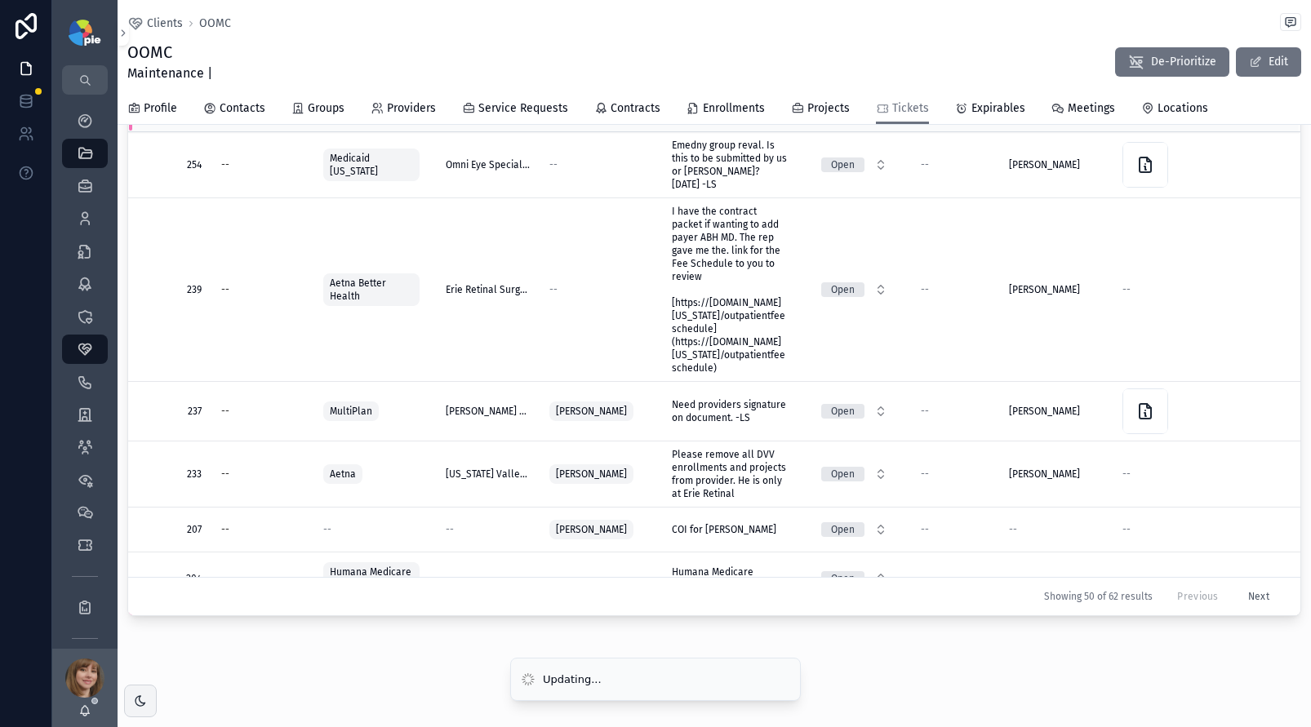
scroll to position [163, 0]
click at [73, 124] on div "My Dashboard" at bounding box center [85, 121] width 26 height 26
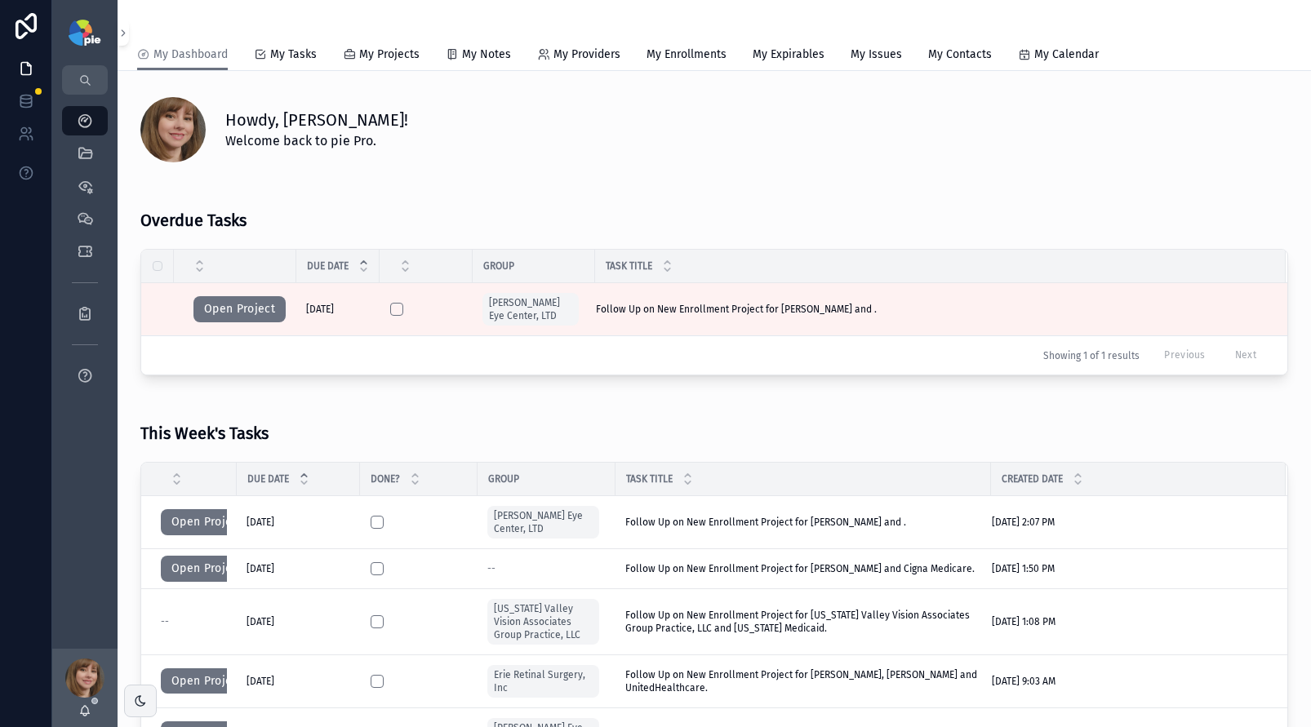
click at [365, 416] on div "This Week's Tasks" at bounding box center [713, 427] width 1147 height 51
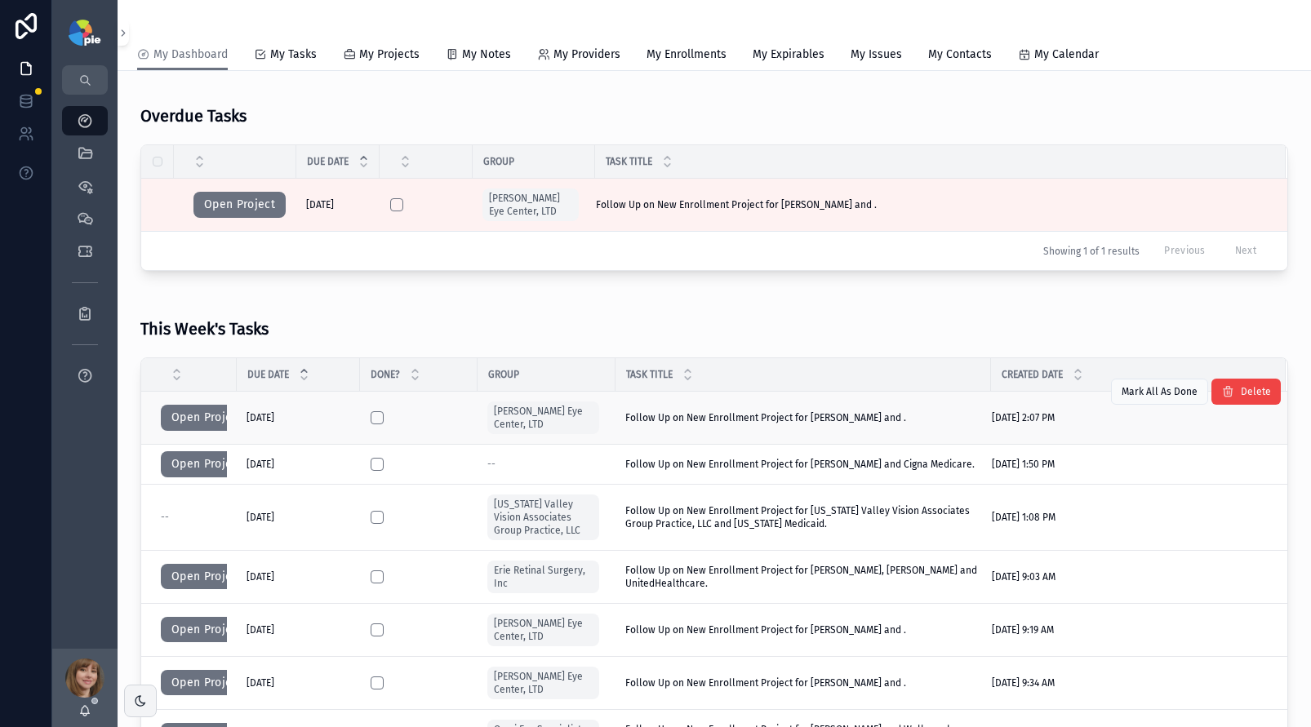
click at [192, 430] on td "Open Project" at bounding box center [188, 418] width 95 height 53
click at [197, 422] on button "Open Project" at bounding box center [207, 418] width 92 height 26
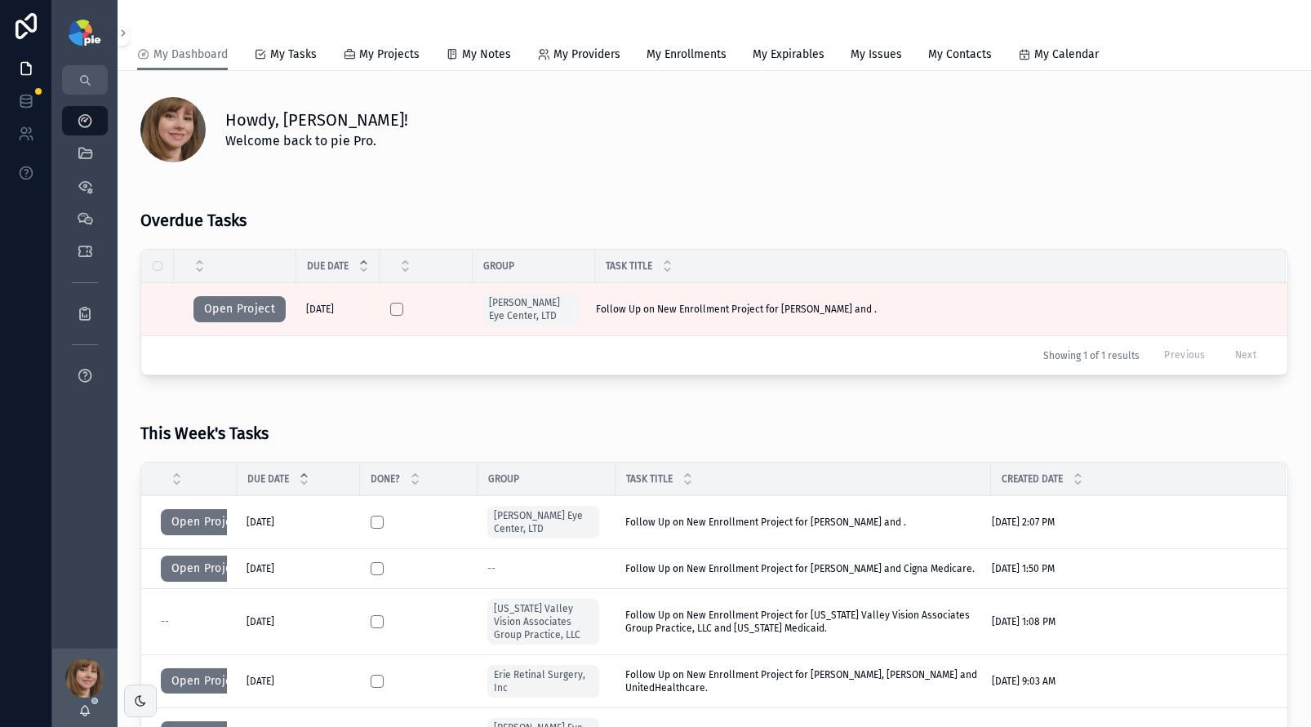
click at [470, 184] on div "Overdue Tasks Due Date Group Task Title Open Project [DATE] [DATE] [PERSON_NAME…" at bounding box center [714, 282] width 1167 height 200
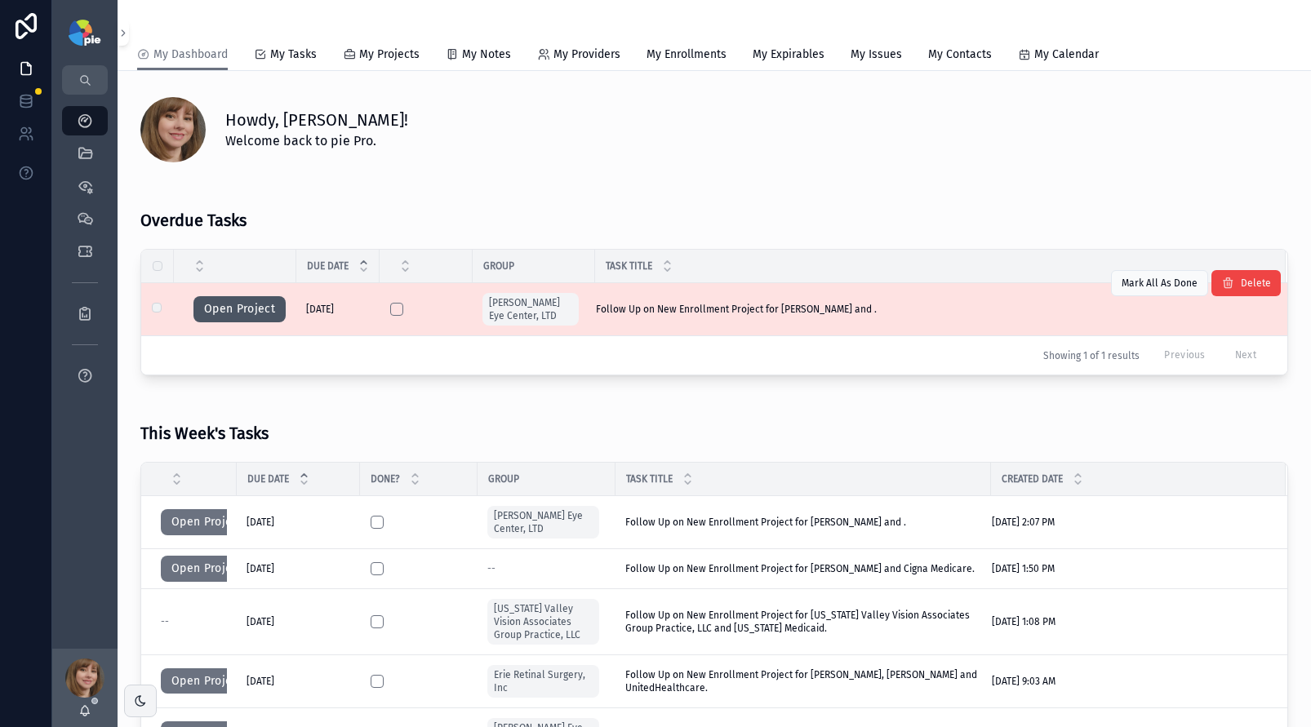
click at [254, 319] on button "Open Project" at bounding box center [239, 309] width 92 height 26
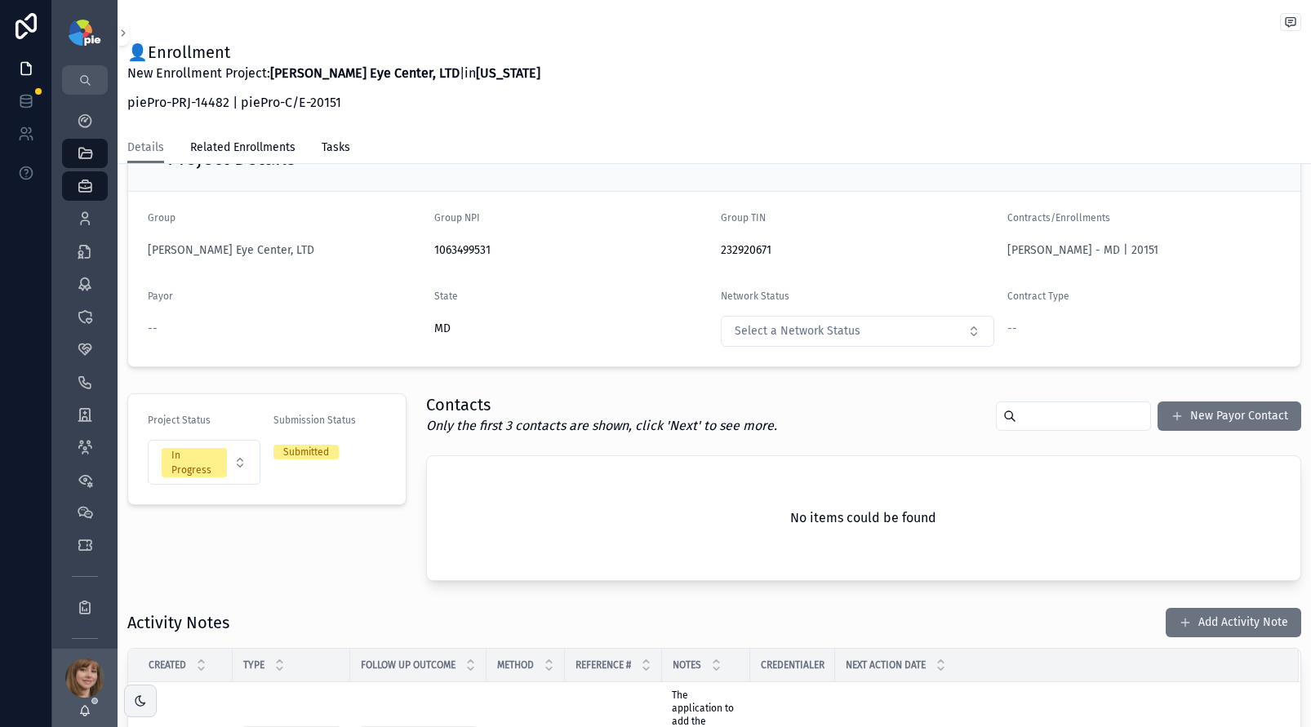
scroll to position [37, 0]
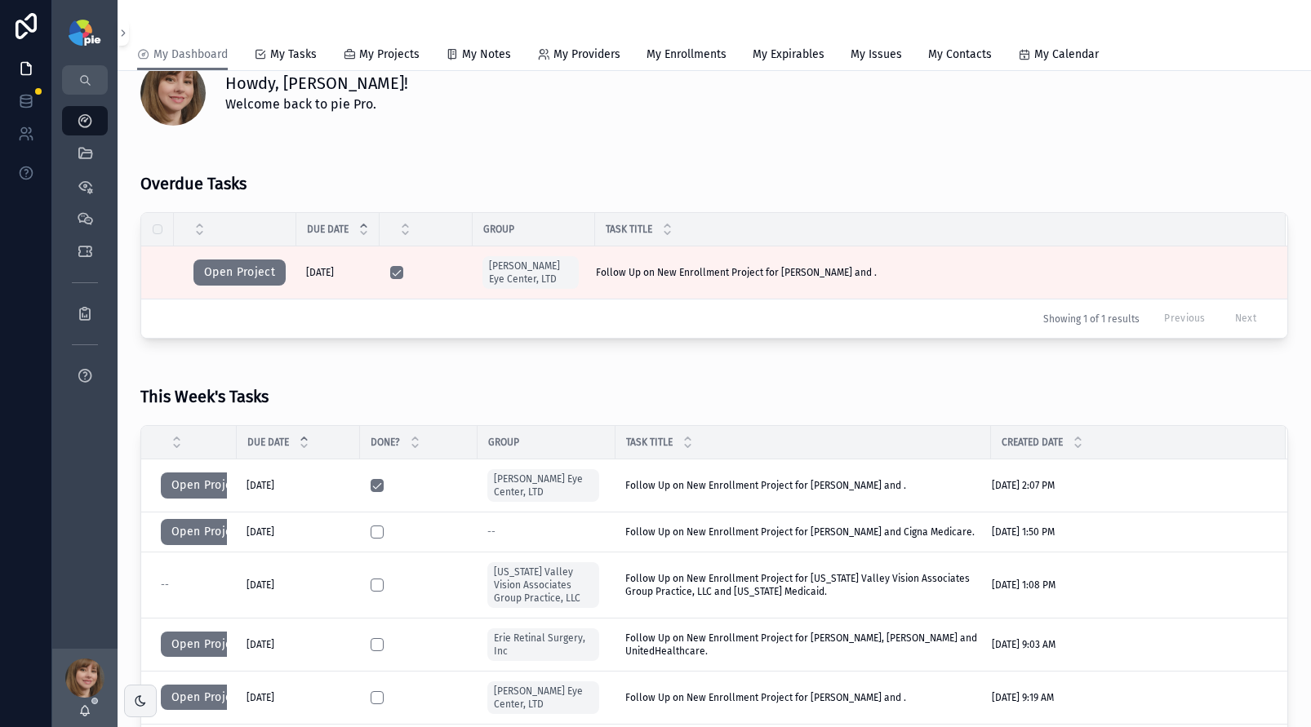
click at [438, 362] on div "This Week's Tasks Due Date Done? Group Task Title Created Date Open Project [DA…" at bounding box center [714, 668] width 1167 height 620
